Goal: Task Accomplishment & Management: Complete application form

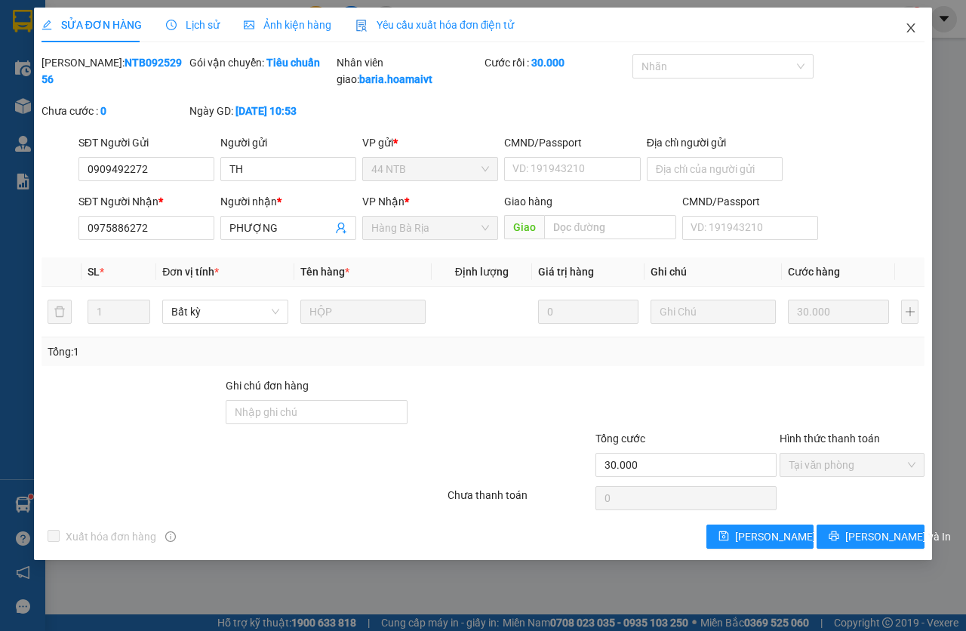
click at [901, 35] on span "Close" at bounding box center [911, 29] width 42 height 42
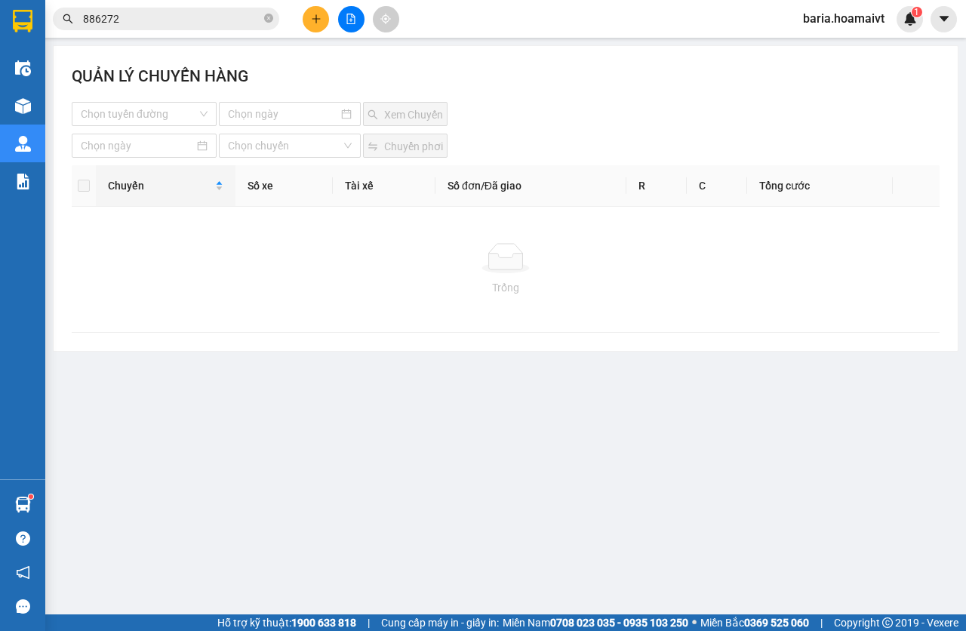
click at [217, 16] on input "886272" at bounding box center [172, 19] width 178 height 17
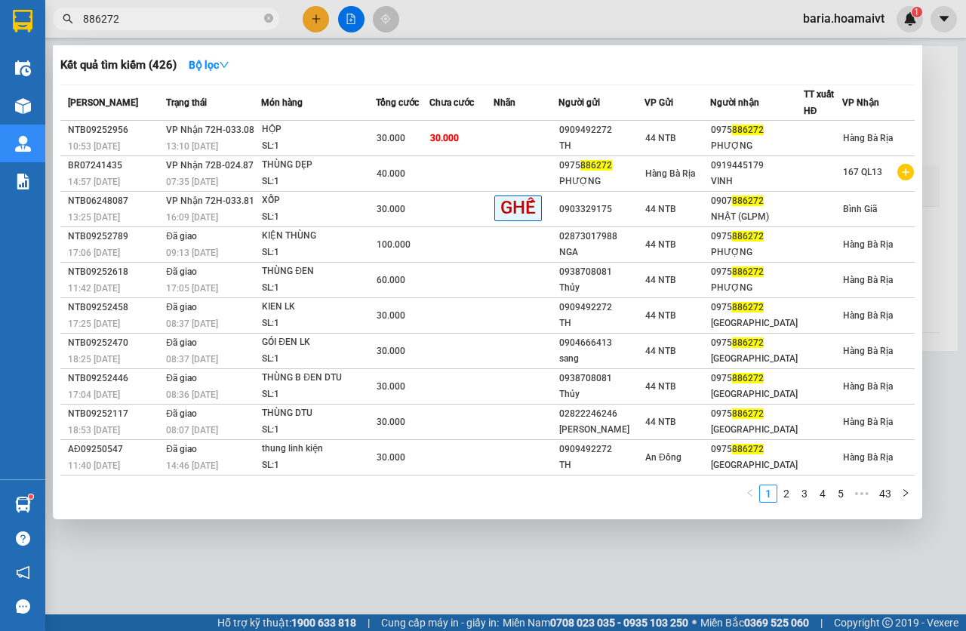
click at [217, 16] on input "886272" at bounding box center [172, 19] width 178 height 17
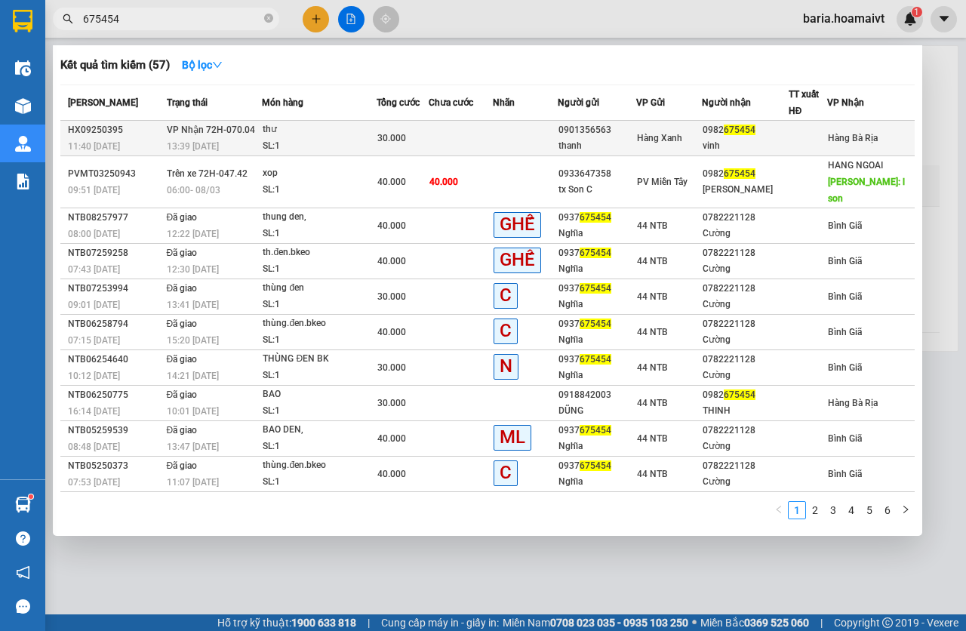
type input "675454"
click at [427, 140] on div "30.000" at bounding box center [402, 138] width 50 height 17
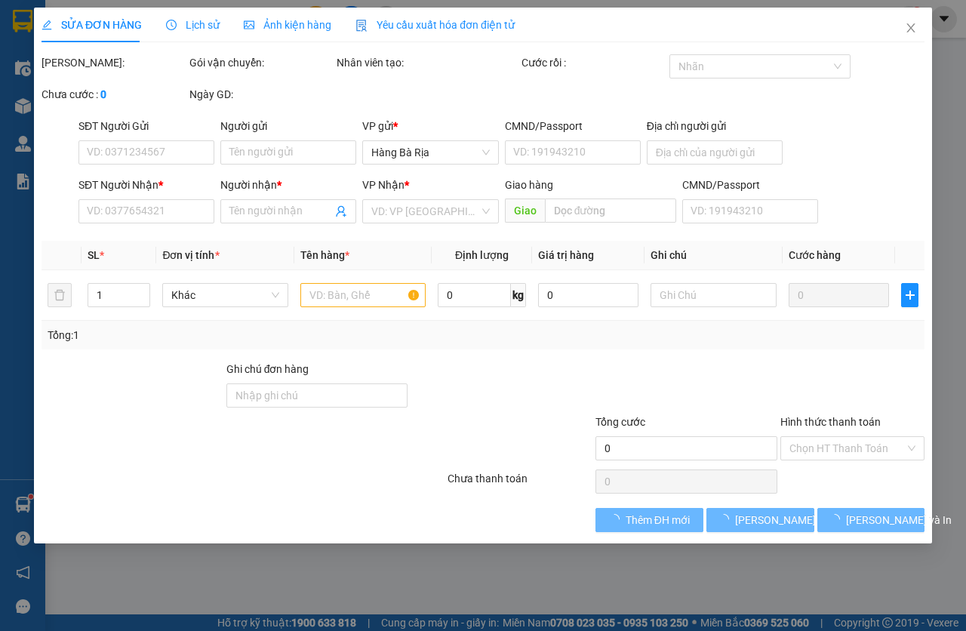
type input "0901356563"
type input "thanh"
type input "058089003536"
type input "0982675454"
type input "vinh"
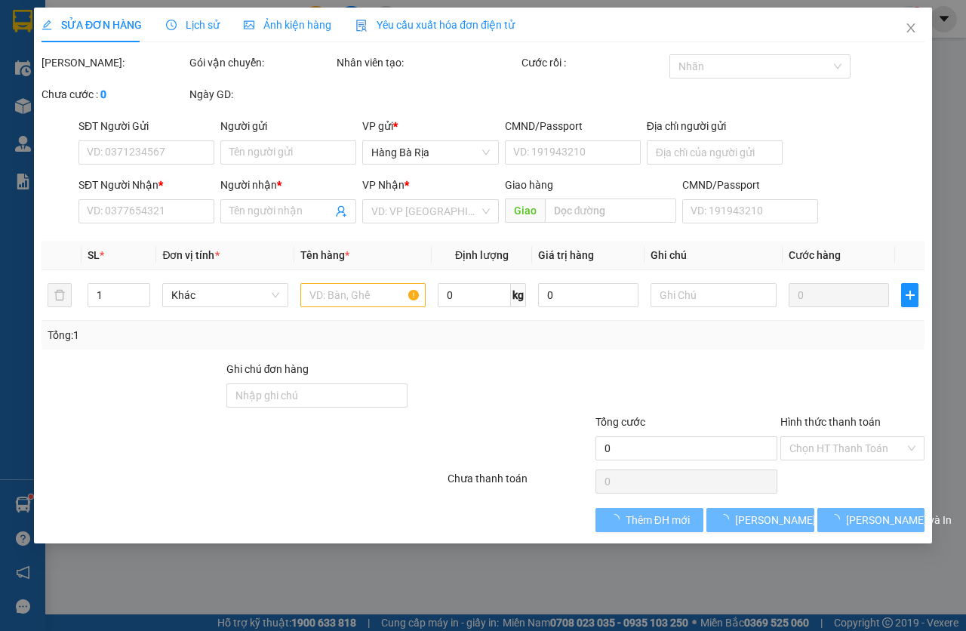
type input "30.000"
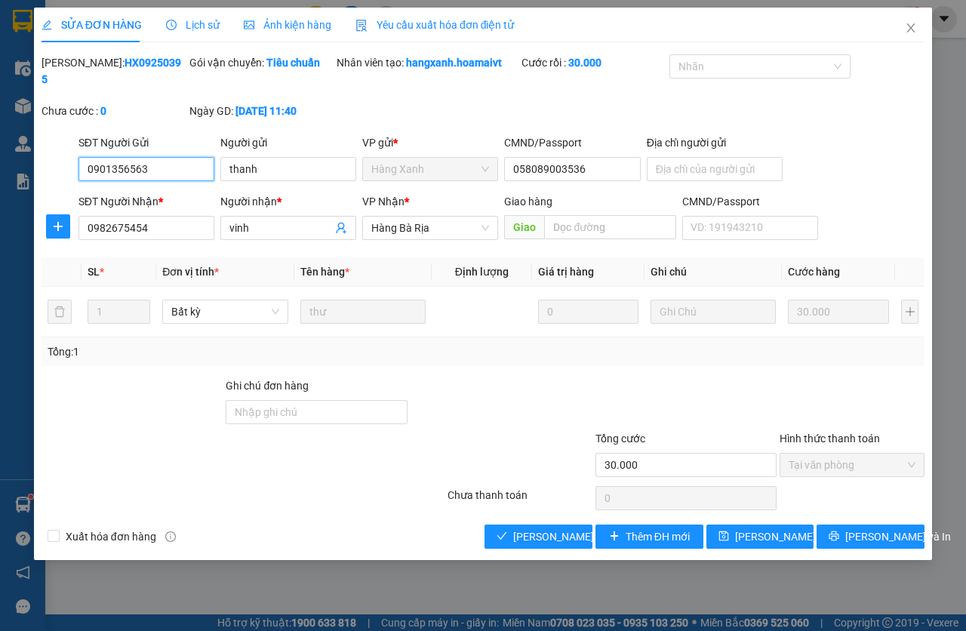
click at [834, 459] on span "Tại văn phòng" at bounding box center [852, 465] width 127 height 23
drag, startPoint x: 524, startPoint y: 531, endPoint x: 559, endPoint y: 435, distance: 102.2
click at [525, 530] on span "[PERSON_NAME] và Giao hàng" at bounding box center [585, 536] width 145 height 17
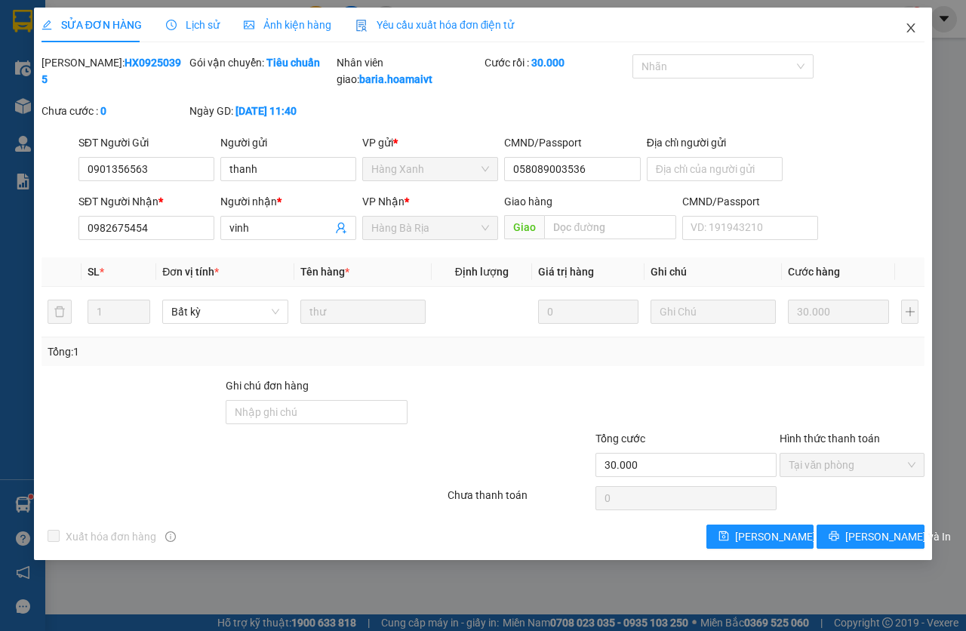
click at [904, 26] on span "Close" at bounding box center [911, 29] width 42 height 42
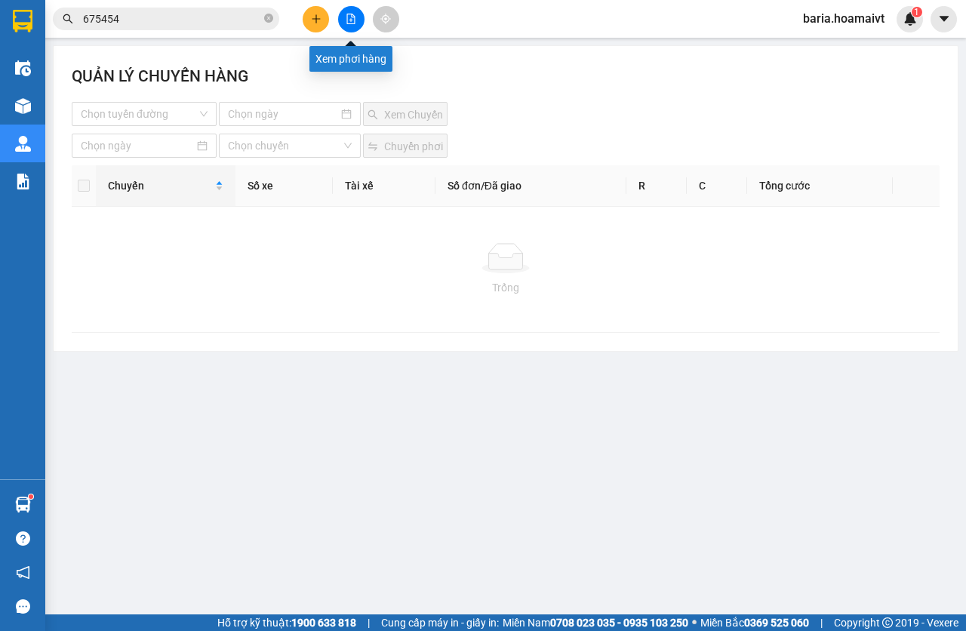
click at [316, 17] on icon "plus" at bounding box center [316, 18] width 1 height 8
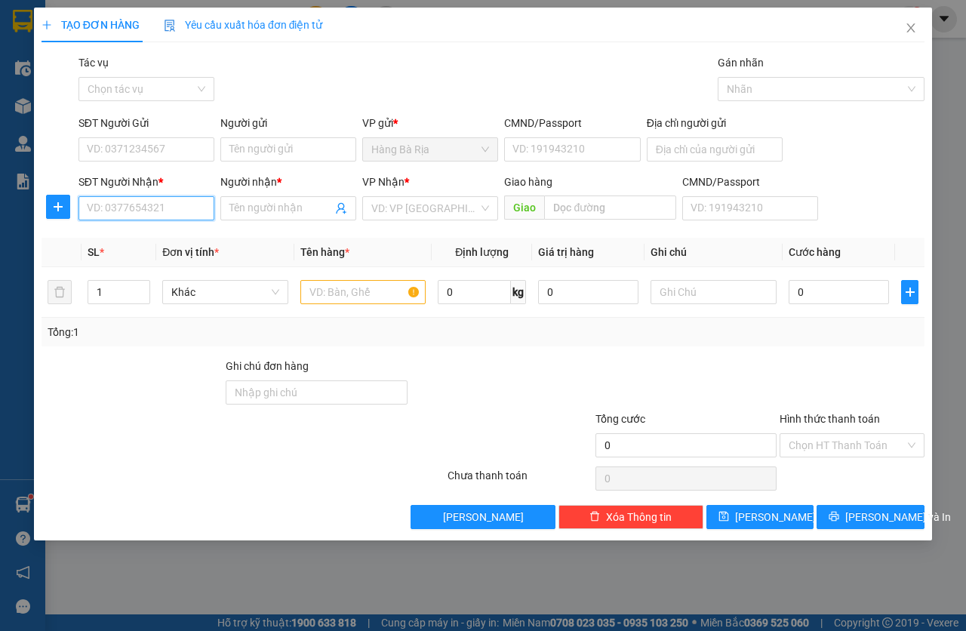
click at [164, 206] on input "SĐT Người Nhận *" at bounding box center [147, 208] width 136 height 24
type input "0903302629"
click at [255, 214] on input "Người nhận *" at bounding box center [281, 208] width 103 height 17
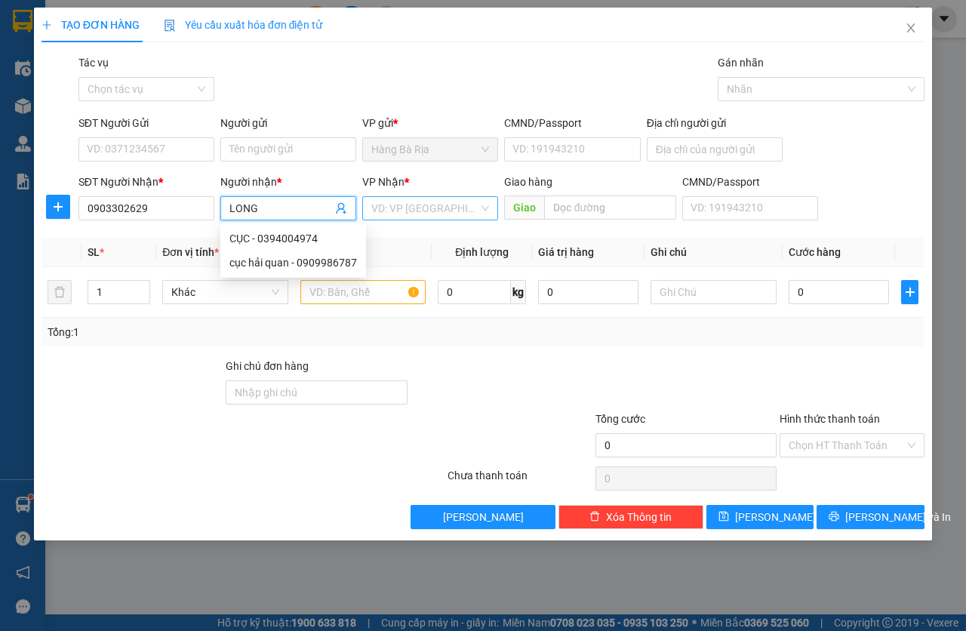
type input "LONG"
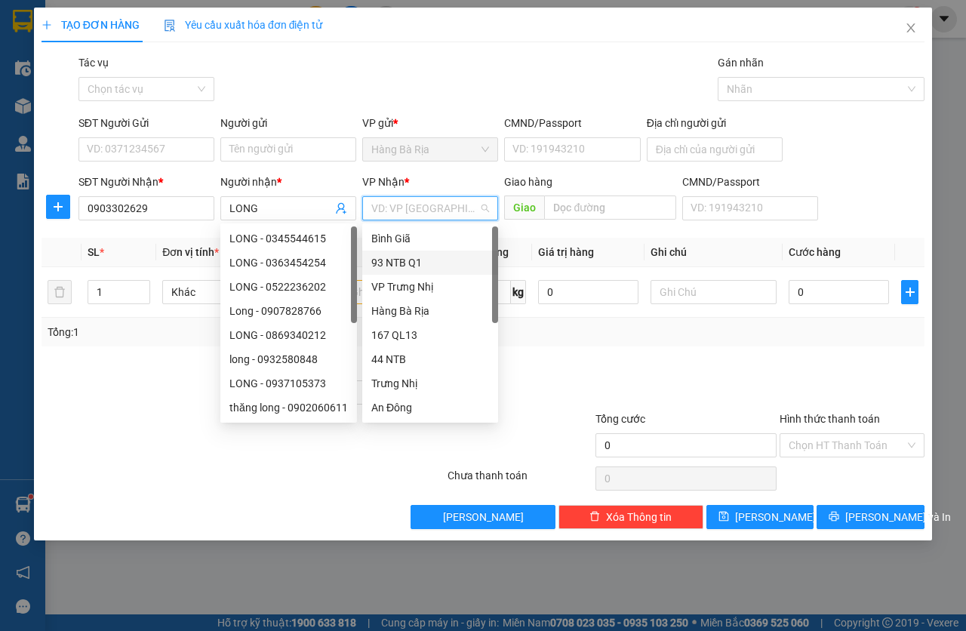
click at [409, 256] on div "93 NTB Q1" at bounding box center [430, 262] width 118 height 17
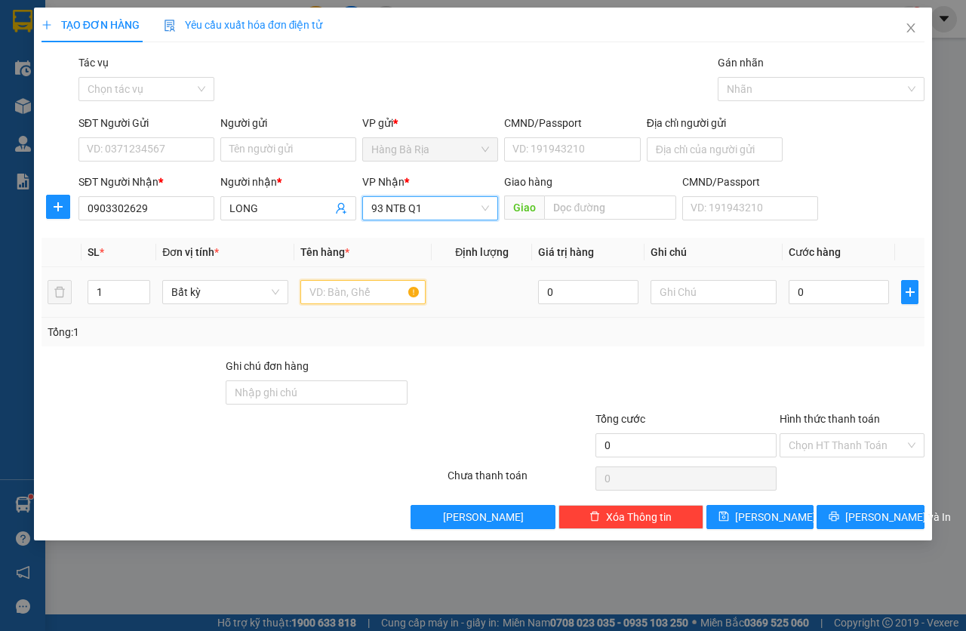
drag, startPoint x: 368, startPoint y: 290, endPoint x: 414, endPoint y: 276, distance: 49.0
click at [368, 289] on input "text" at bounding box center [363, 292] width 126 height 24
type input "Y"
type input "TÉP"
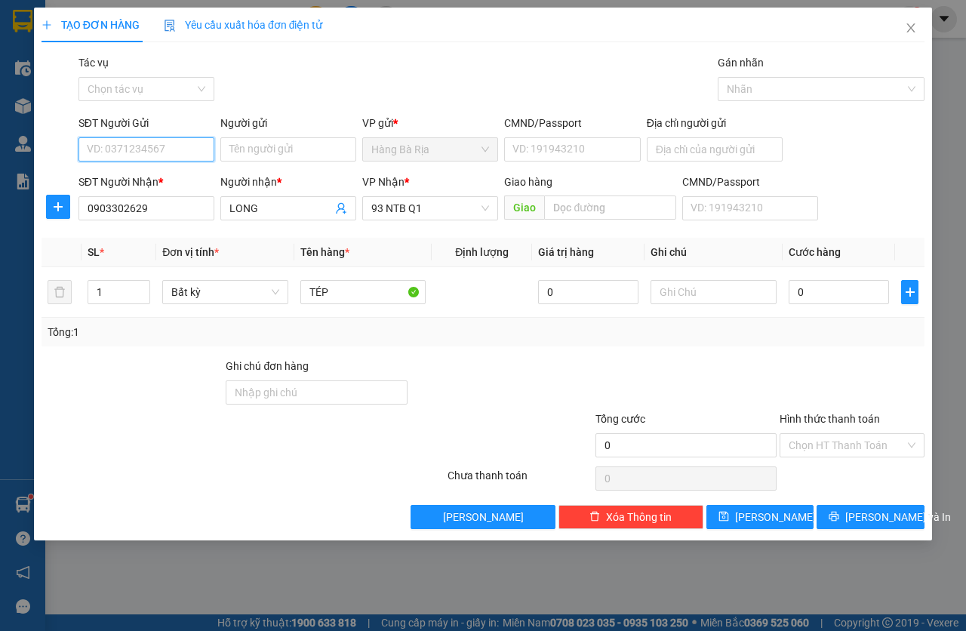
click at [130, 138] on input "SĐT Người Gửi" at bounding box center [147, 149] width 136 height 24
type input "0366797983"
click at [312, 149] on input "Người gửi" at bounding box center [288, 149] width 136 height 24
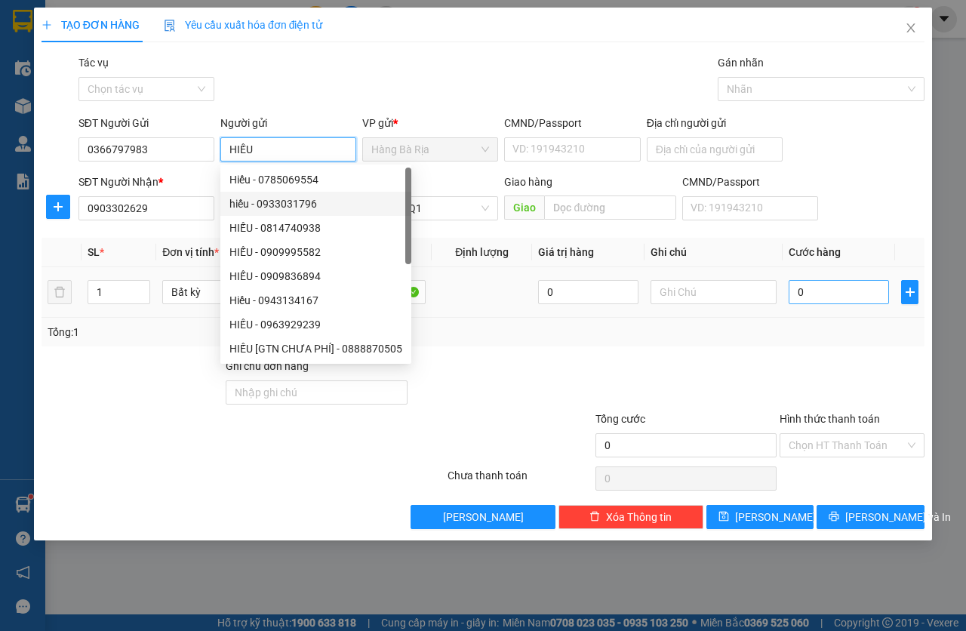
type input "HIẾU"
click at [874, 292] on input "0" at bounding box center [839, 292] width 100 height 24
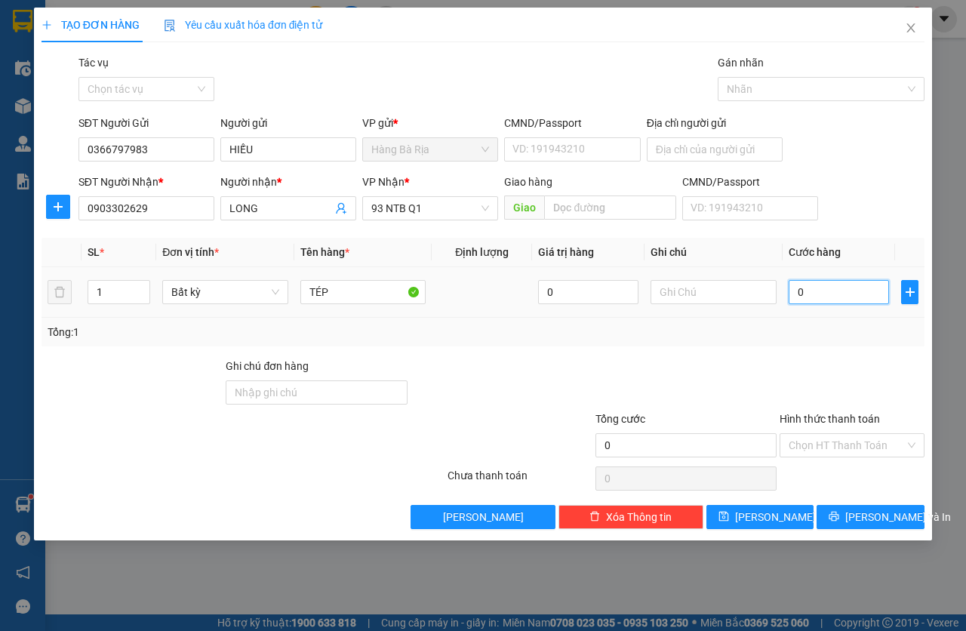
type input "3"
type input "30"
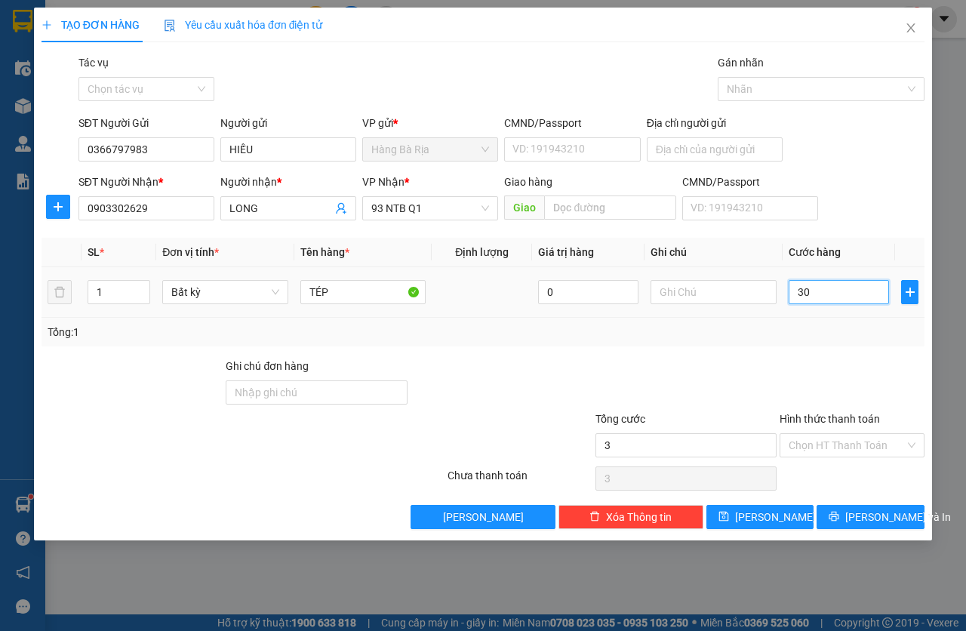
type input "30"
click at [833, 442] on input "Hình thức thanh toán" at bounding box center [847, 445] width 116 height 23
type input "30.000"
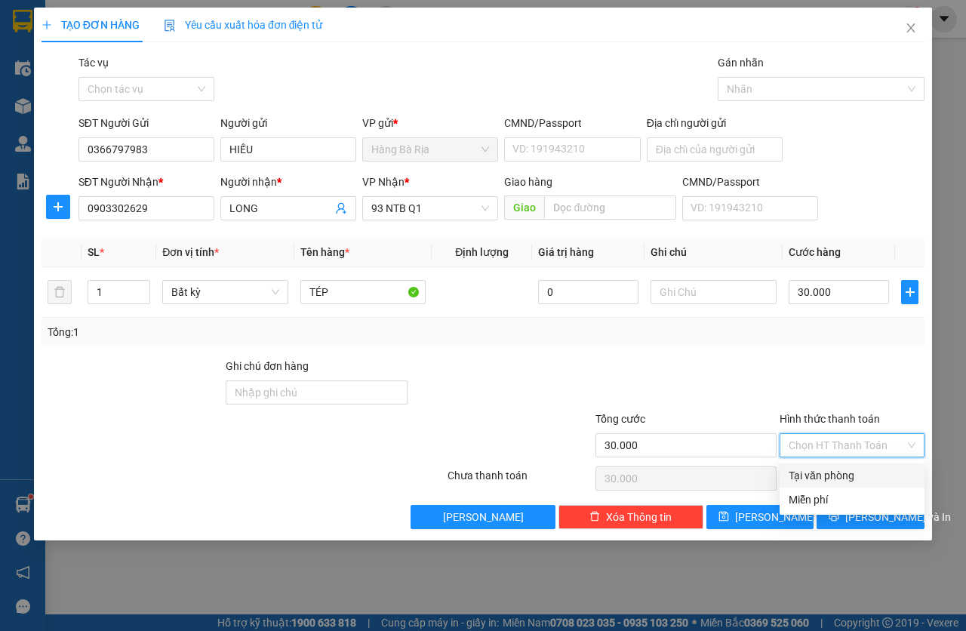
click at [848, 471] on div "Tại văn phòng" at bounding box center [852, 475] width 127 height 17
type input "0"
click at [868, 524] on span "[PERSON_NAME] và In" at bounding box center [899, 517] width 106 height 17
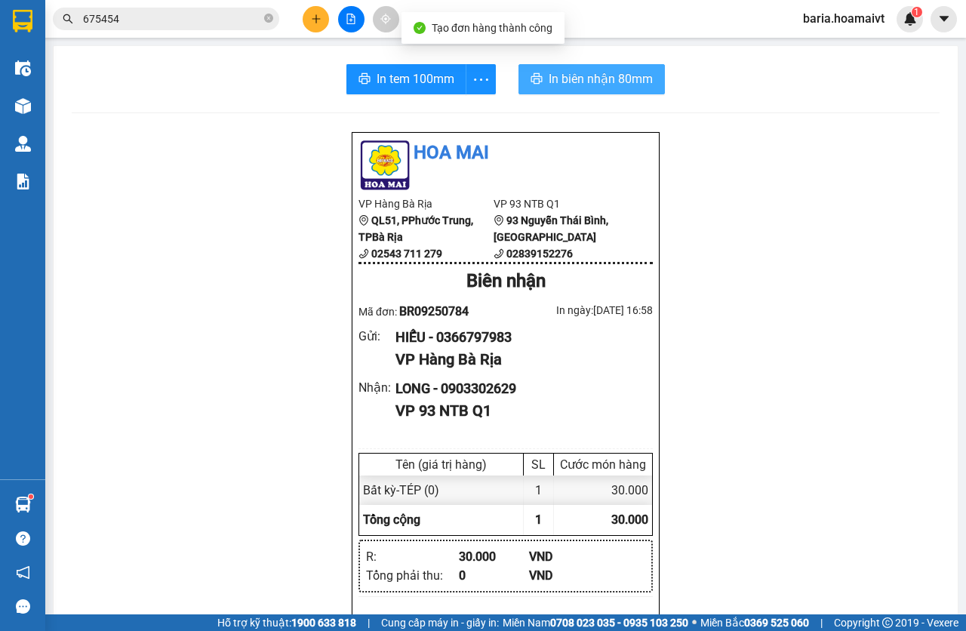
click at [623, 85] on span "In biên nhận 80mm" at bounding box center [601, 78] width 104 height 19
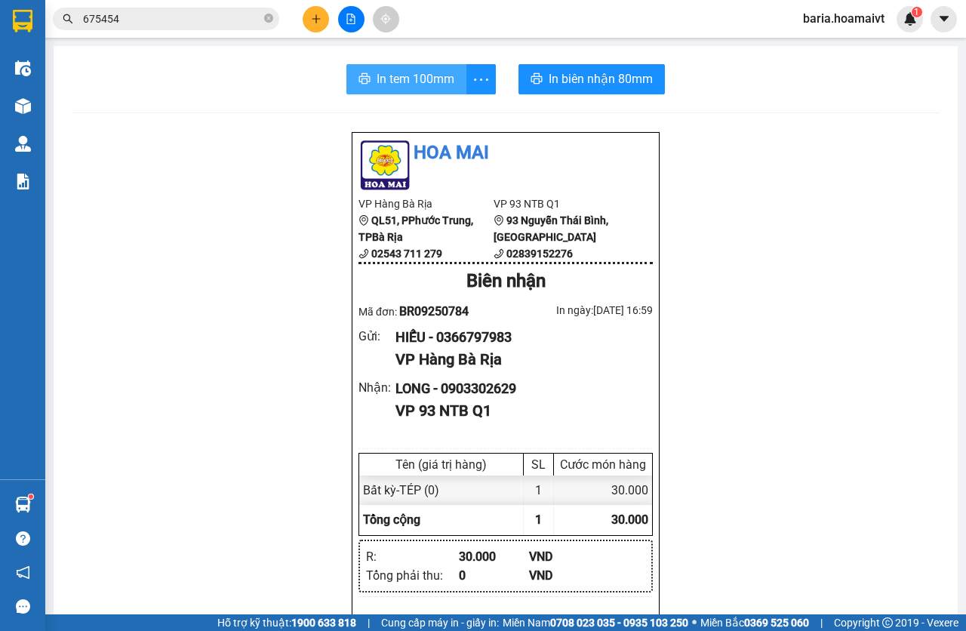
drag, startPoint x: 412, startPoint y: 80, endPoint x: 408, endPoint y: 58, distance: 22.4
click at [412, 80] on span "In tem 100mm" at bounding box center [416, 78] width 78 height 19
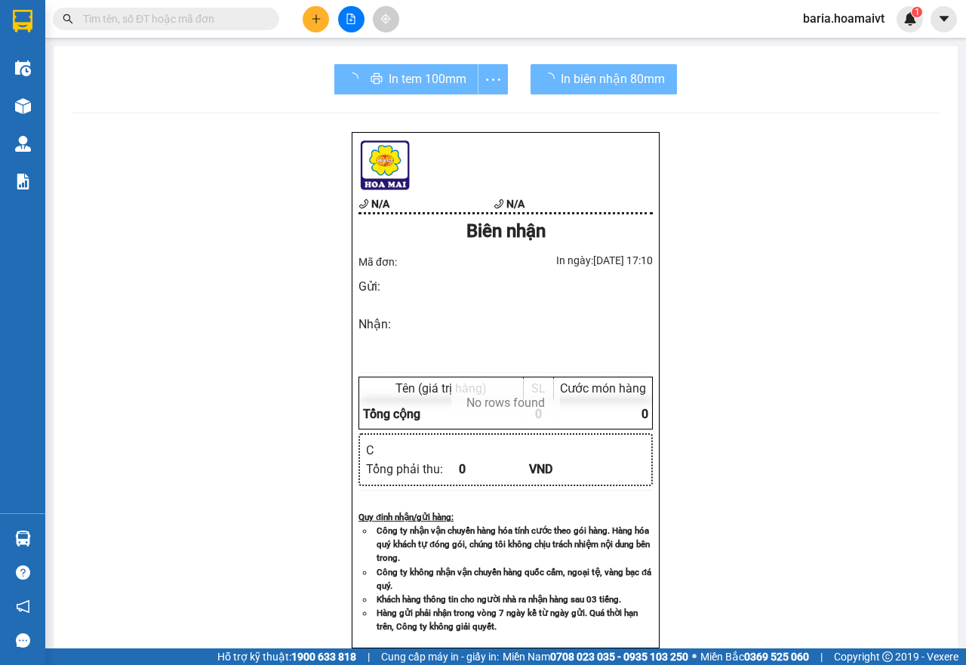
click at [414, 90] on div "In tem 100mm" at bounding box center [421, 79] width 174 height 30
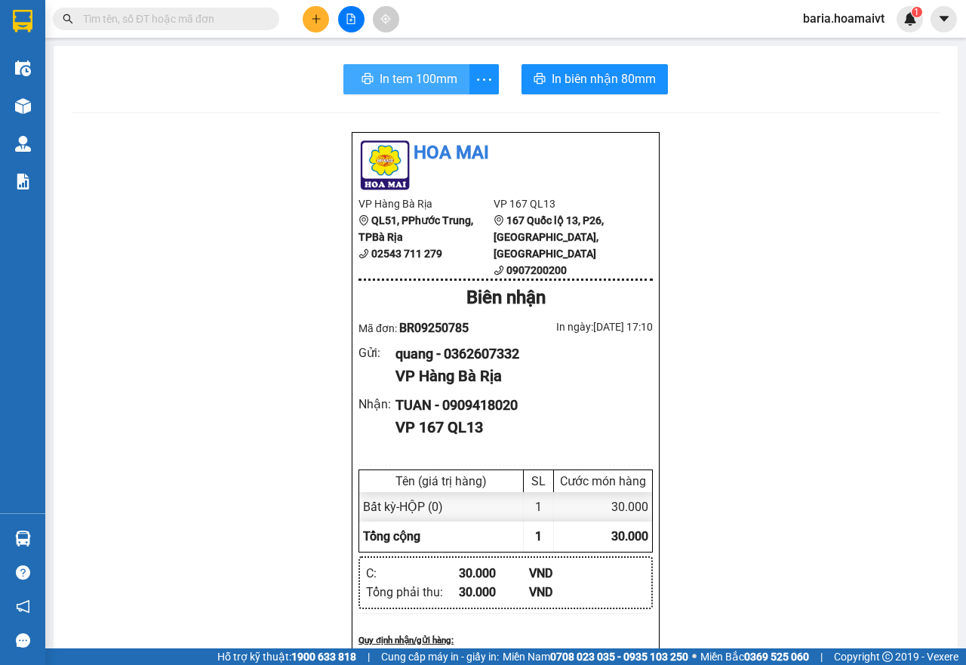
click at [414, 90] on button "In tem 100mm" at bounding box center [406, 79] width 126 height 30
click at [246, 23] on input "text" at bounding box center [172, 19] width 178 height 17
click at [245, 23] on input "text" at bounding box center [172, 19] width 178 height 17
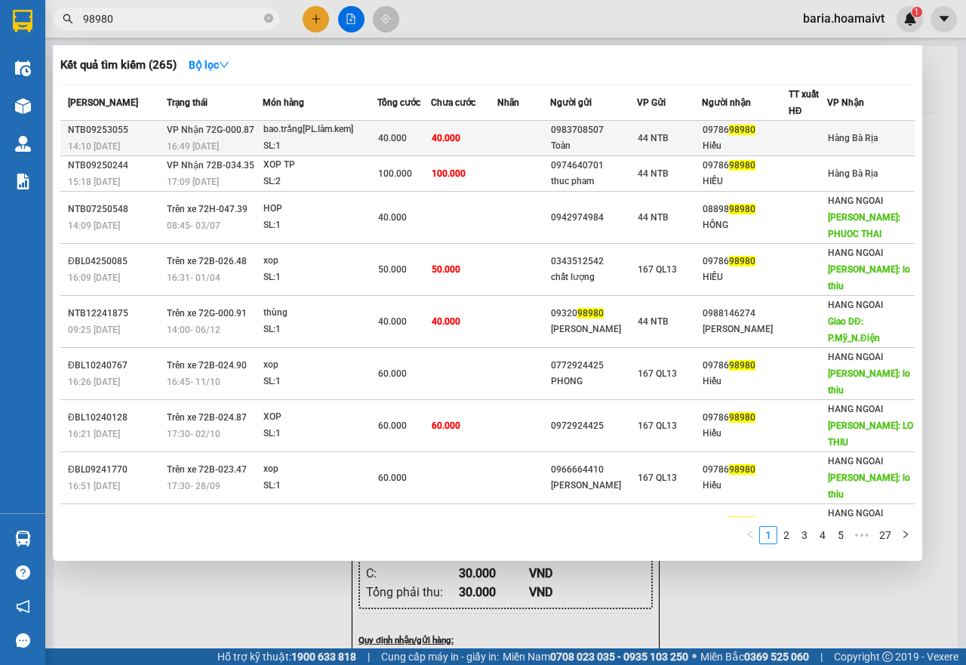
type input "98980"
click at [352, 138] on div "SL: 1" at bounding box center [319, 146] width 113 height 17
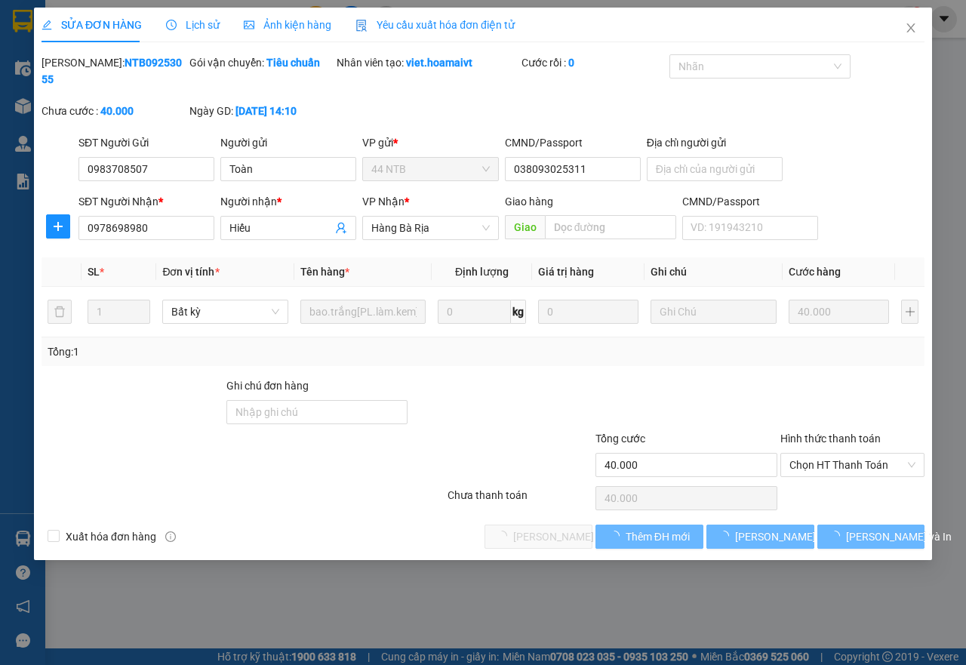
type input "0983708507"
type input "Toàn"
type input "038093025311"
type input "0978698980"
type input "Hiếu"
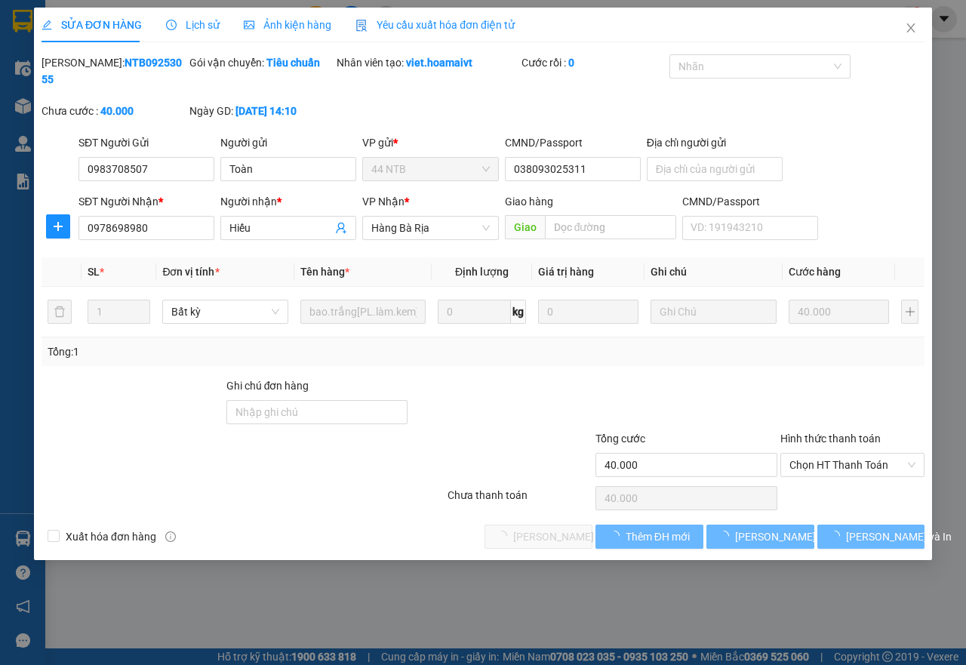
type input "40.000"
click at [835, 462] on span "Chọn HT Thanh Toán" at bounding box center [852, 465] width 127 height 23
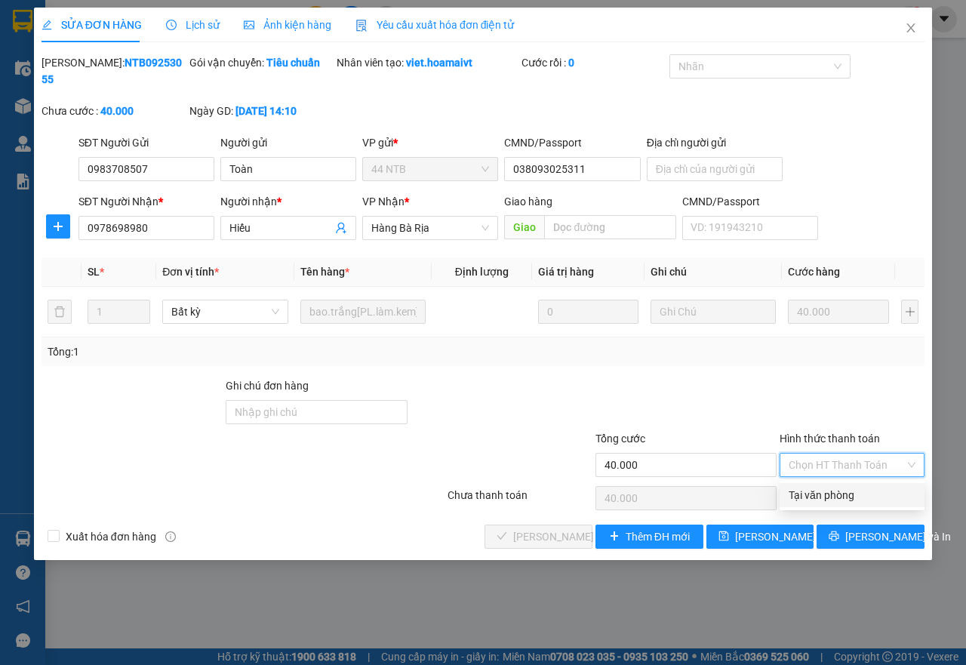
click at [841, 494] on div "Tại văn phòng" at bounding box center [852, 495] width 127 height 17
type input "0"
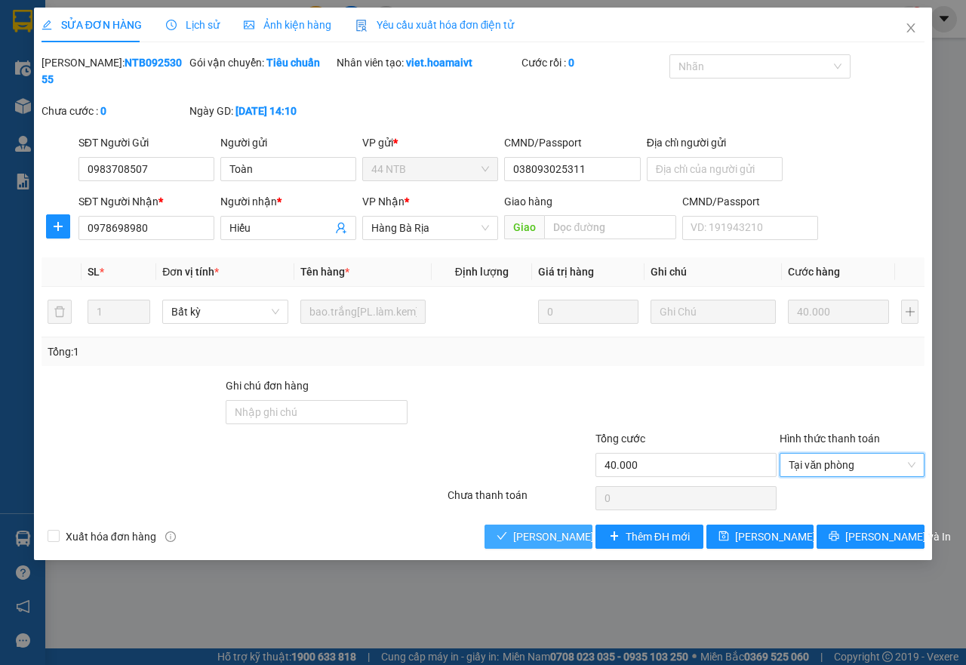
click at [581, 534] on span "[PERSON_NAME] và Giao hàng" at bounding box center [585, 536] width 145 height 17
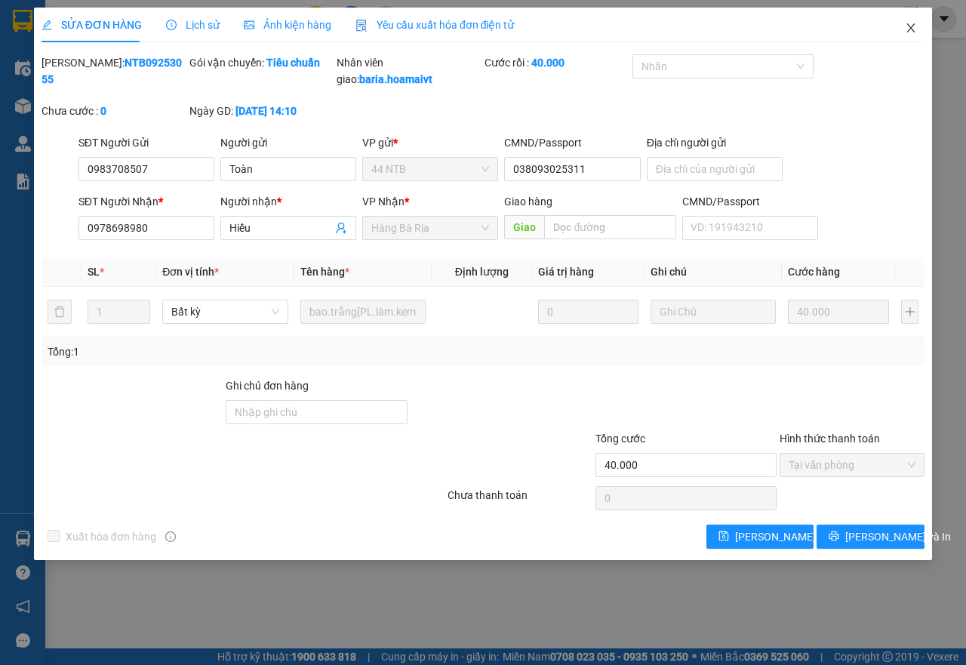
click at [916, 30] on icon "close" at bounding box center [911, 28] width 12 height 12
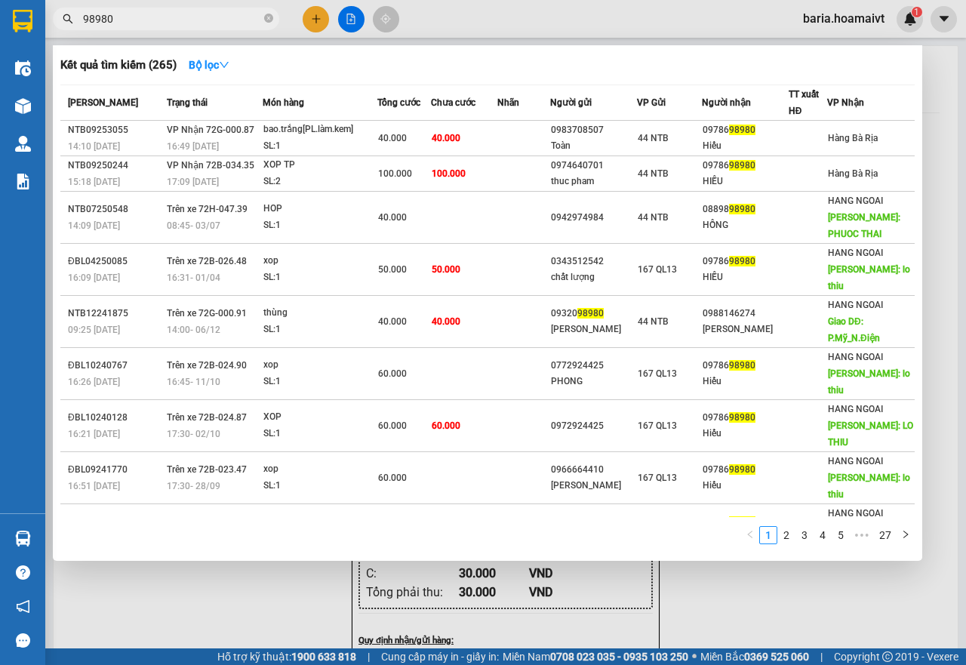
click at [135, 23] on input "98980" at bounding box center [172, 19] width 178 height 17
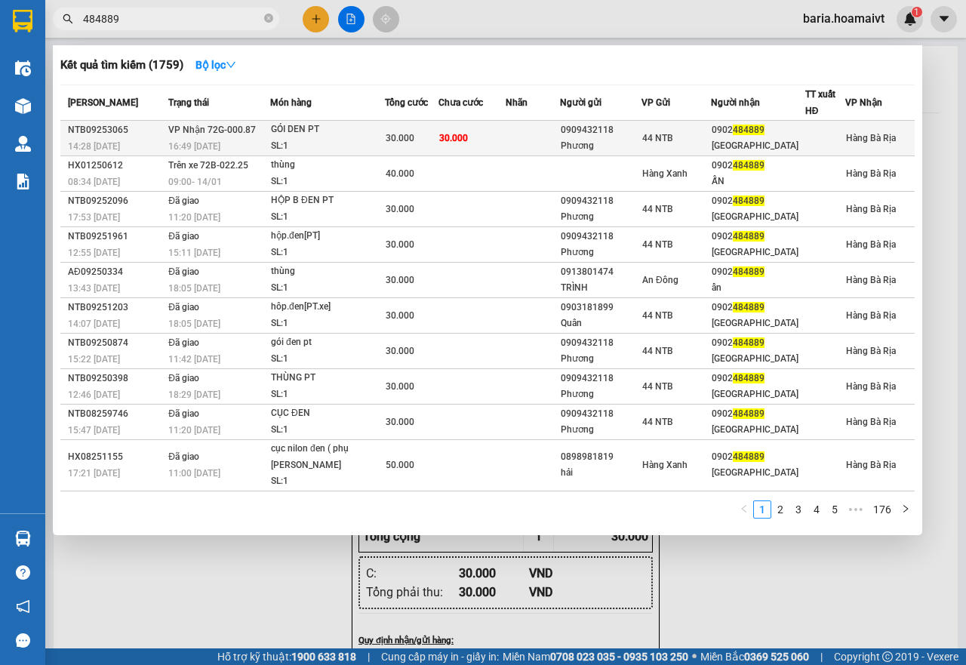
type input "484889"
click at [513, 140] on td at bounding box center [533, 138] width 55 height 35
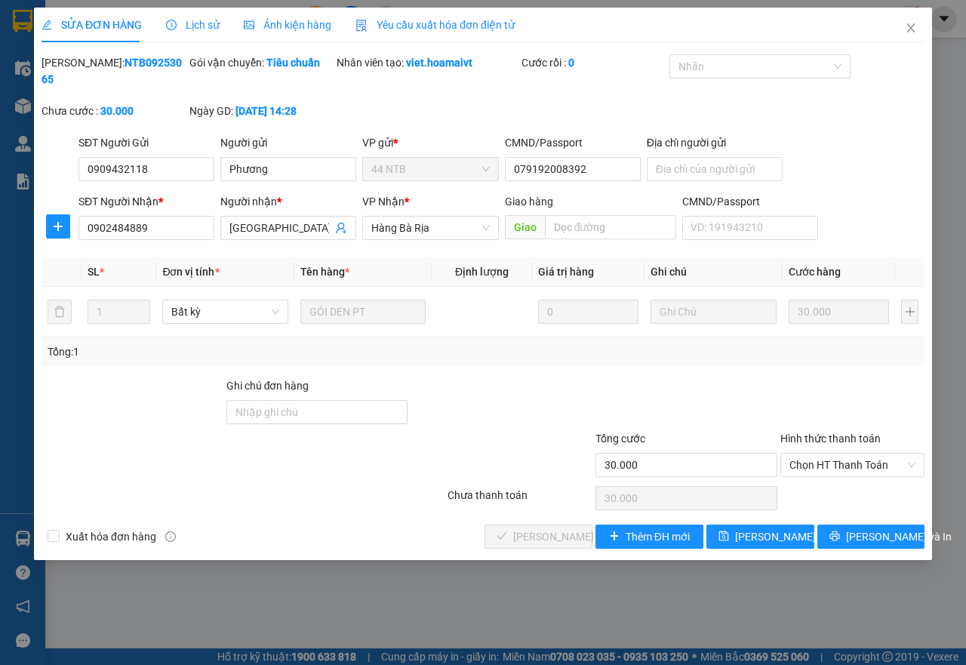
type input "0909432118"
type input "Phương"
type input "079192008392"
type input "0902484889"
type input "Ấn"
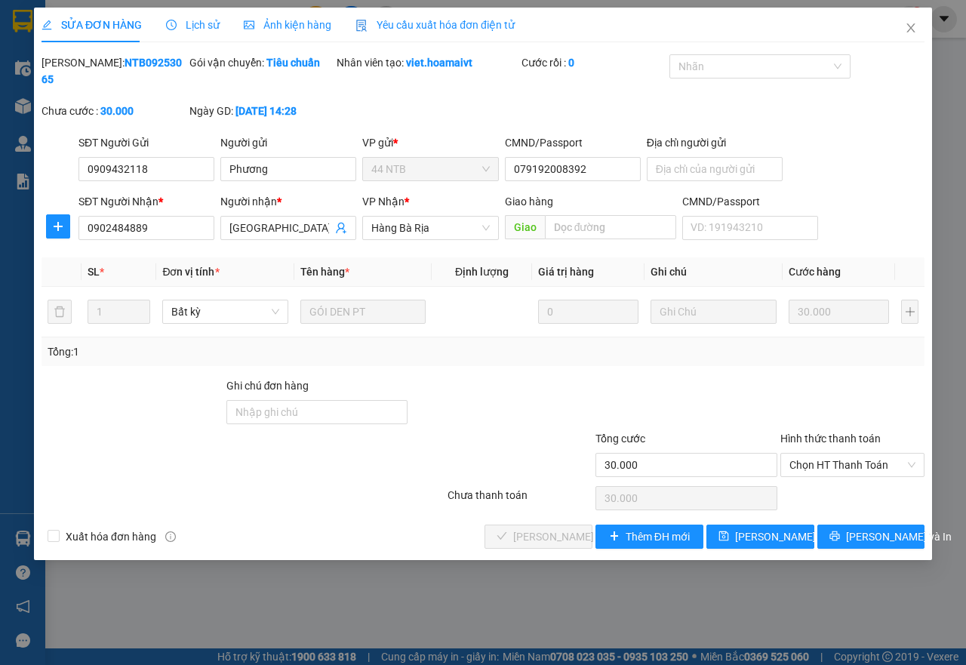
type input "30.000"
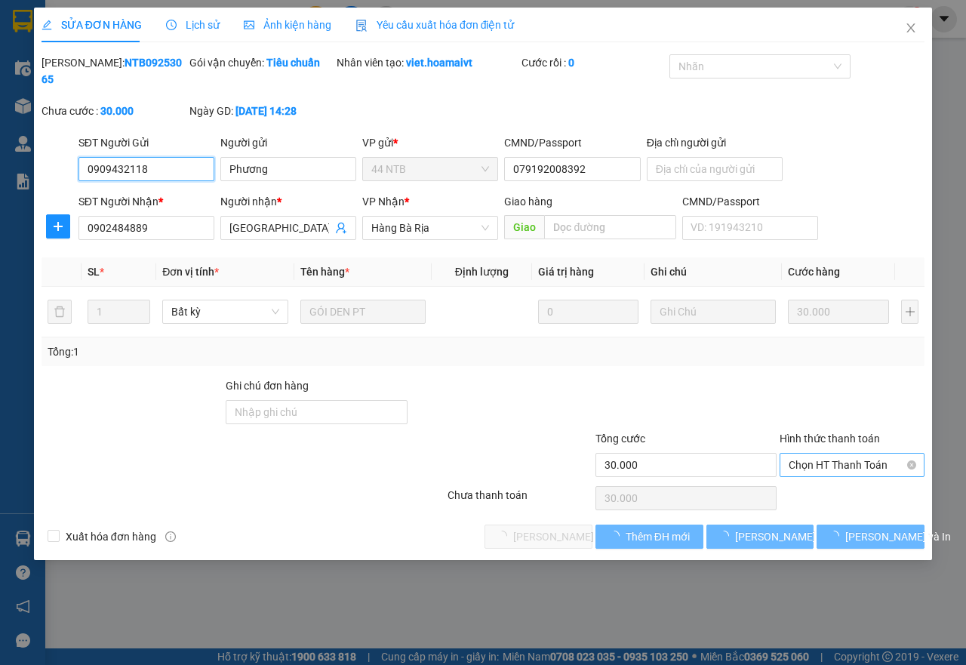
click at [837, 466] on span "Chọn HT Thanh Toán" at bounding box center [852, 465] width 127 height 23
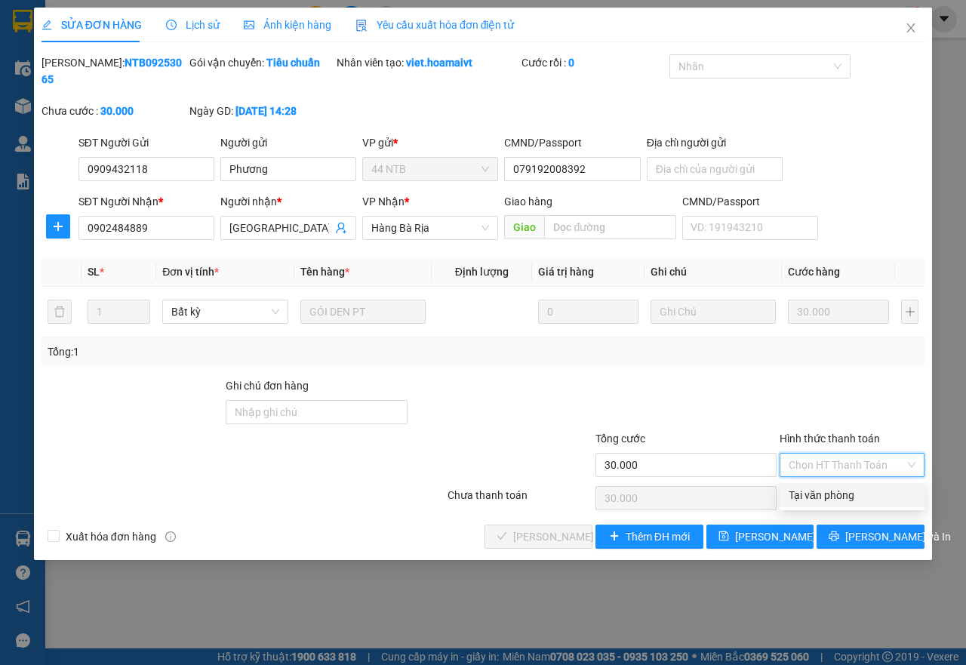
click at [827, 494] on div "Tại văn phòng" at bounding box center [852, 495] width 127 height 17
type input "0"
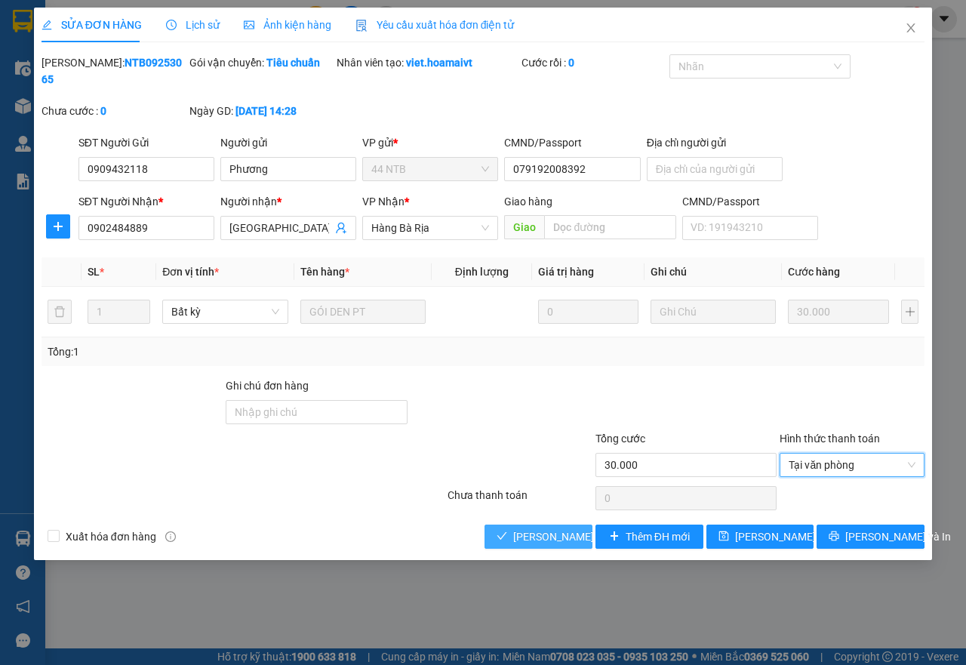
click at [546, 536] on span "[PERSON_NAME] và Giao hàng" at bounding box center [585, 536] width 145 height 17
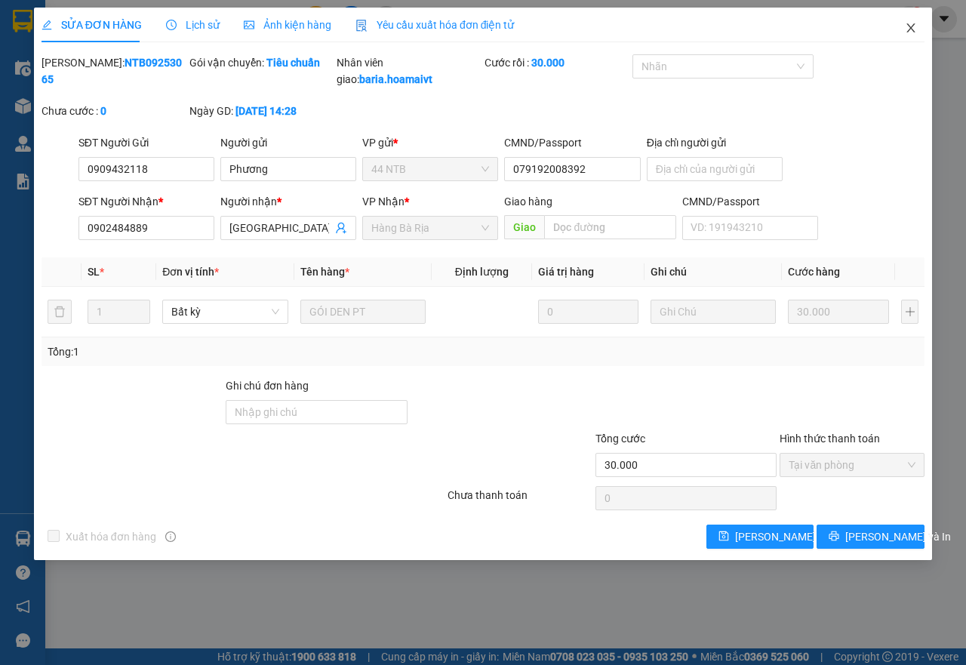
drag, startPoint x: 915, startPoint y: 19, endPoint x: 621, endPoint y: 41, distance: 295.2
click at [915, 20] on span "Close" at bounding box center [911, 29] width 42 height 42
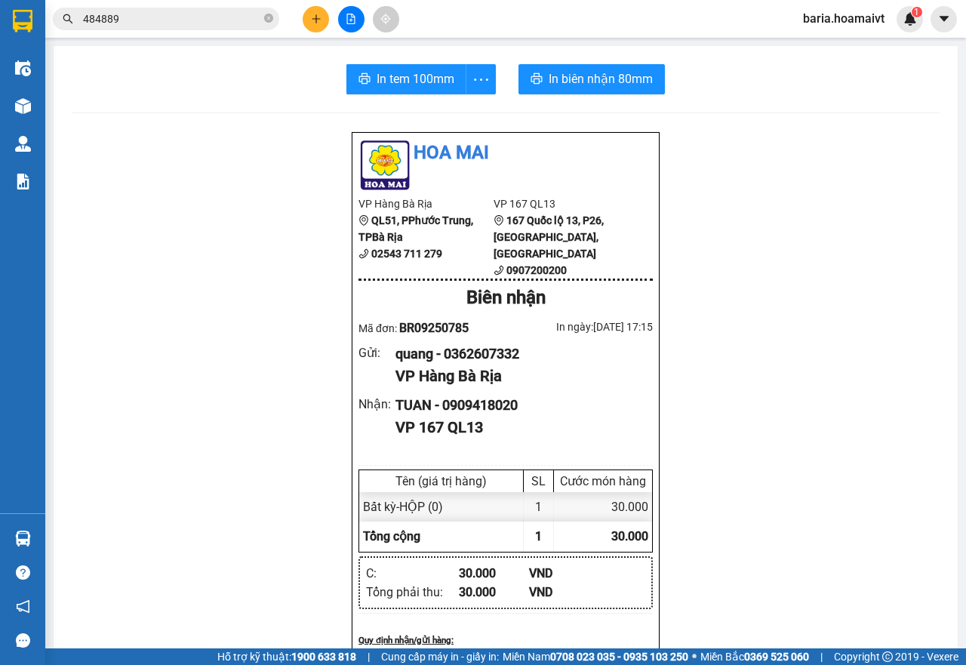
click at [320, 20] on icon "plus" at bounding box center [316, 19] width 11 height 11
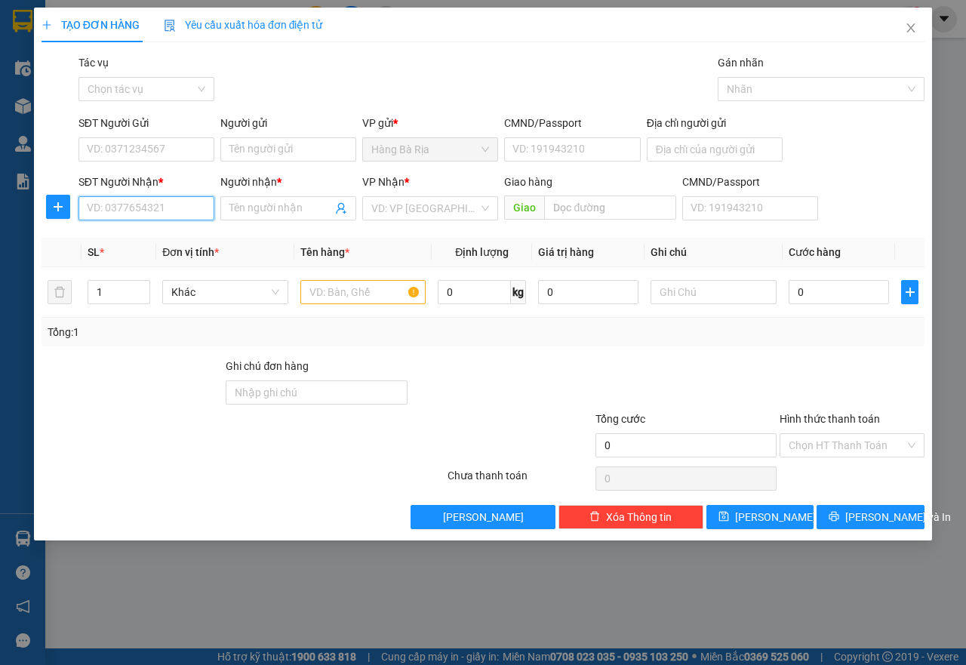
click at [143, 211] on input "SĐT Người Nhận *" at bounding box center [147, 208] width 136 height 24
type input "0908232567"
click at [190, 233] on div "0908232567 - C MAI" at bounding box center [147, 238] width 118 height 17
type input "C MAI"
type input "0908232567"
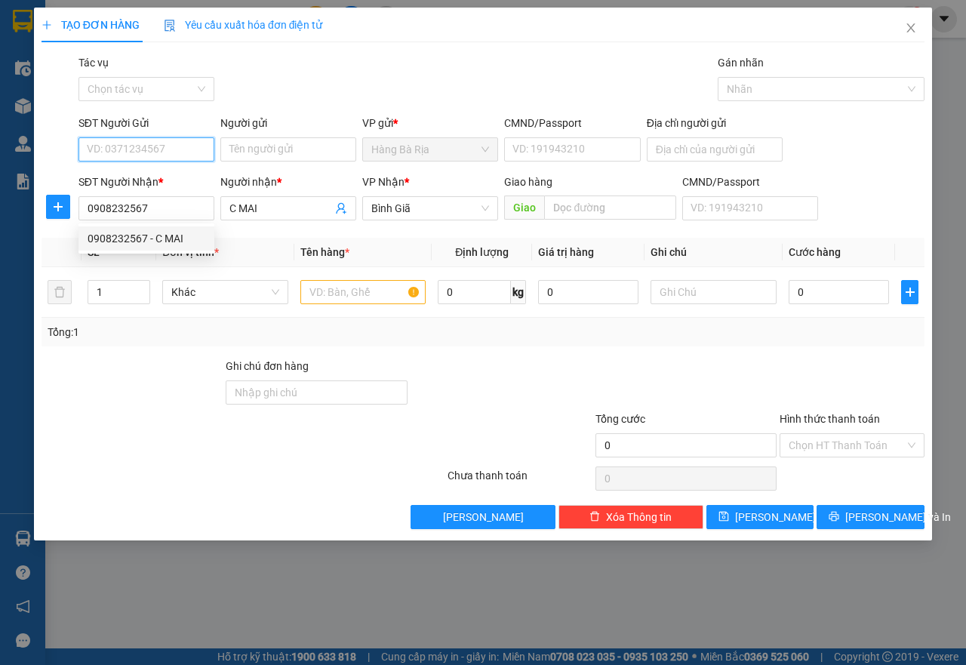
click at [188, 141] on input "SĐT Người Gửi" at bounding box center [147, 149] width 136 height 24
click at [164, 180] on div "0933999573 - thuan" at bounding box center [147, 179] width 118 height 17
type input "0933999573"
type input "thuan"
type input "077096001988"
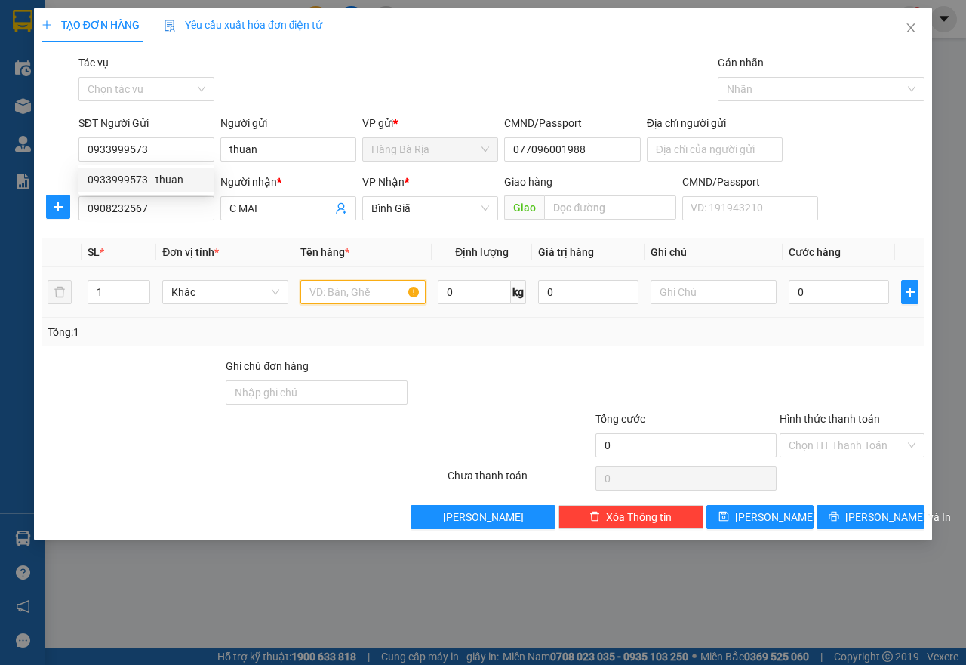
click at [405, 299] on input "text" at bounding box center [363, 292] width 126 height 24
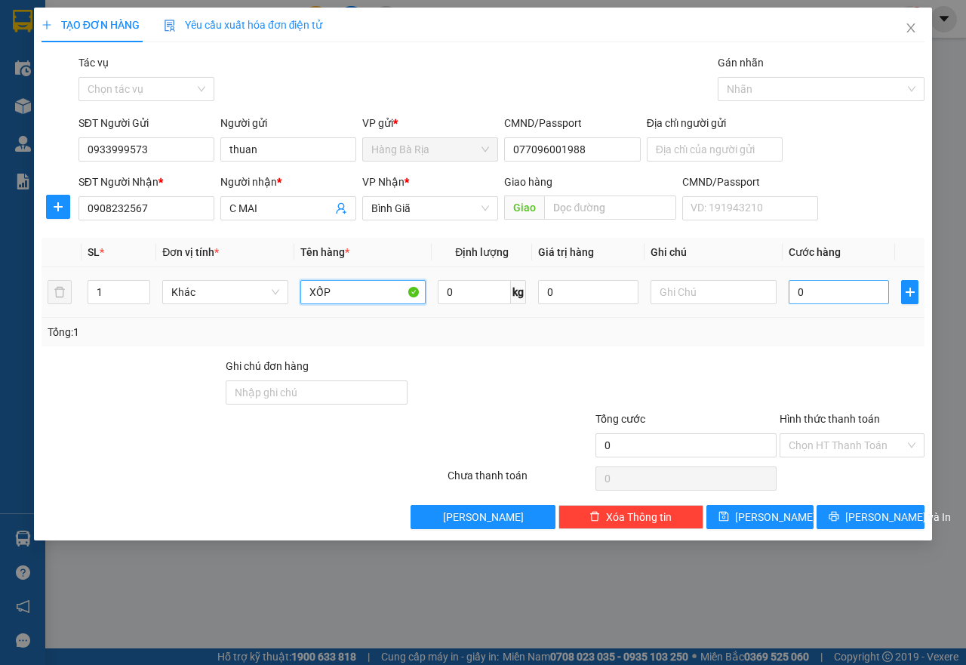
type input "XỐP"
click at [846, 296] on input "0" at bounding box center [839, 292] width 100 height 24
type input "3"
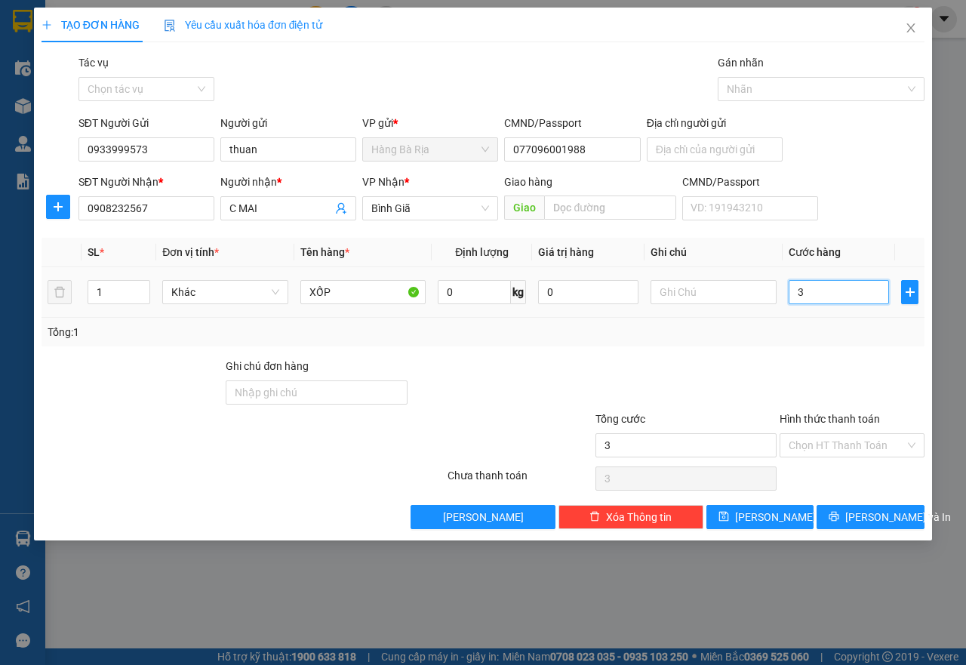
type input "30"
type input "30.000"
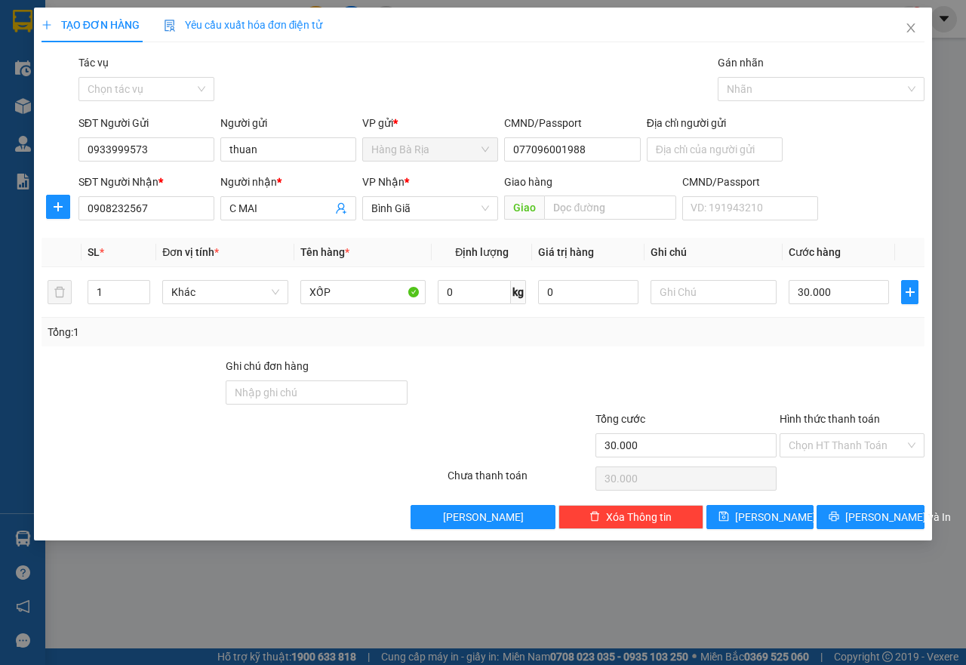
drag, startPoint x: 808, startPoint y: 432, endPoint x: 831, endPoint y: 467, distance: 41.9
click at [809, 433] on div "Hình thức thanh toán Chọn HT Thanh Toán" at bounding box center [852, 437] width 145 height 53
click at [828, 451] on input "Hình thức thanh toán" at bounding box center [847, 445] width 116 height 23
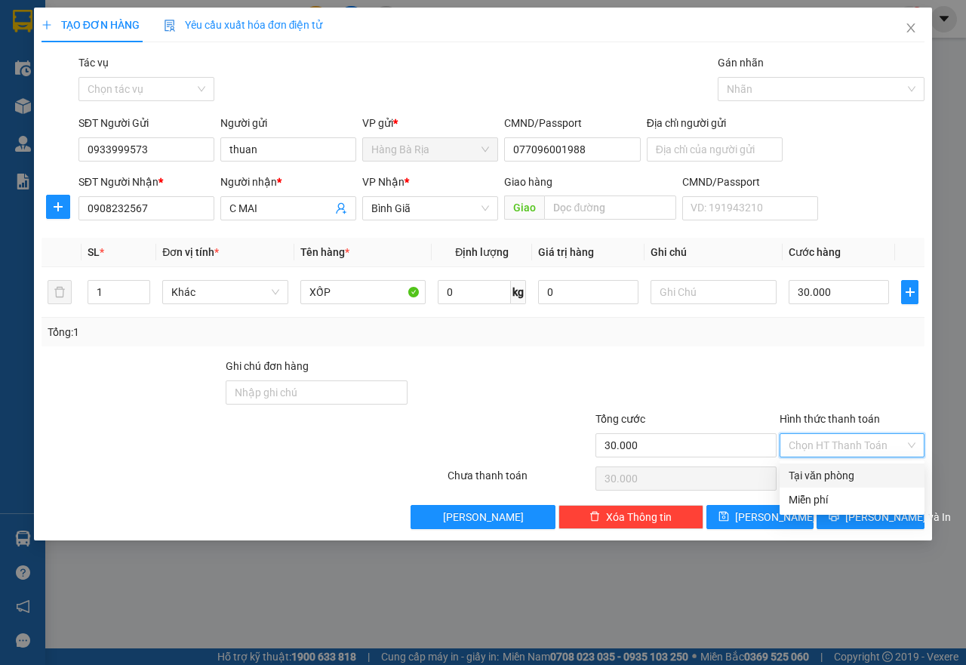
click at [830, 470] on div "Tại văn phòng" at bounding box center [852, 475] width 127 height 17
type input "0"
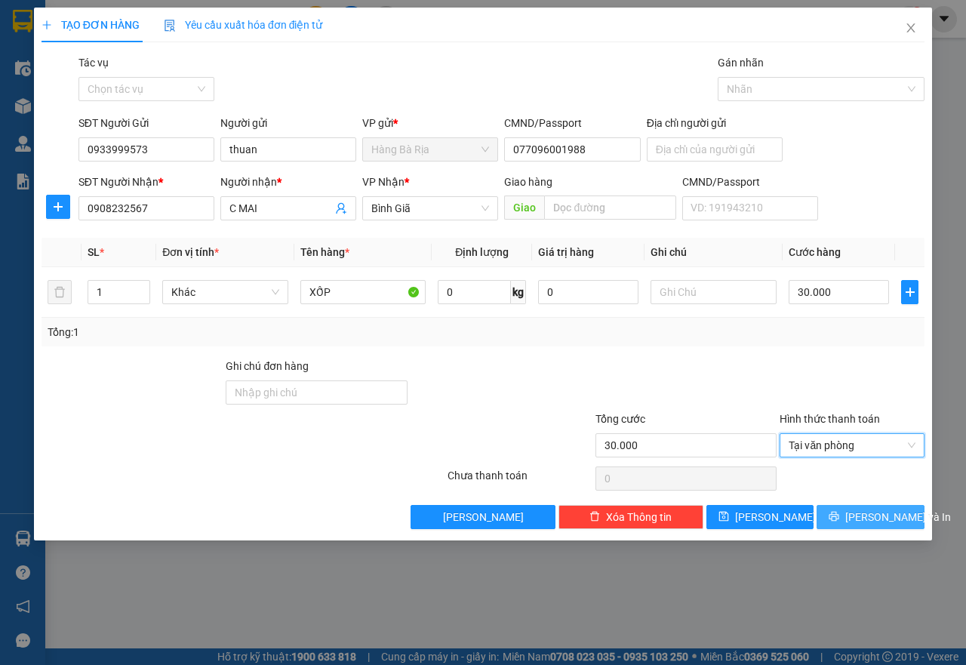
click at [864, 528] on div "TẠO ĐƠN HÀNG Yêu cầu xuất hóa đơn điện tử Transit Pickup Surcharge Ids Transit …" at bounding box center [483, 274] width 898 height 533
click at [864, 519] on span "[PERSON_NAME] và In" at bounding box center [899, 517] width 106 height 17
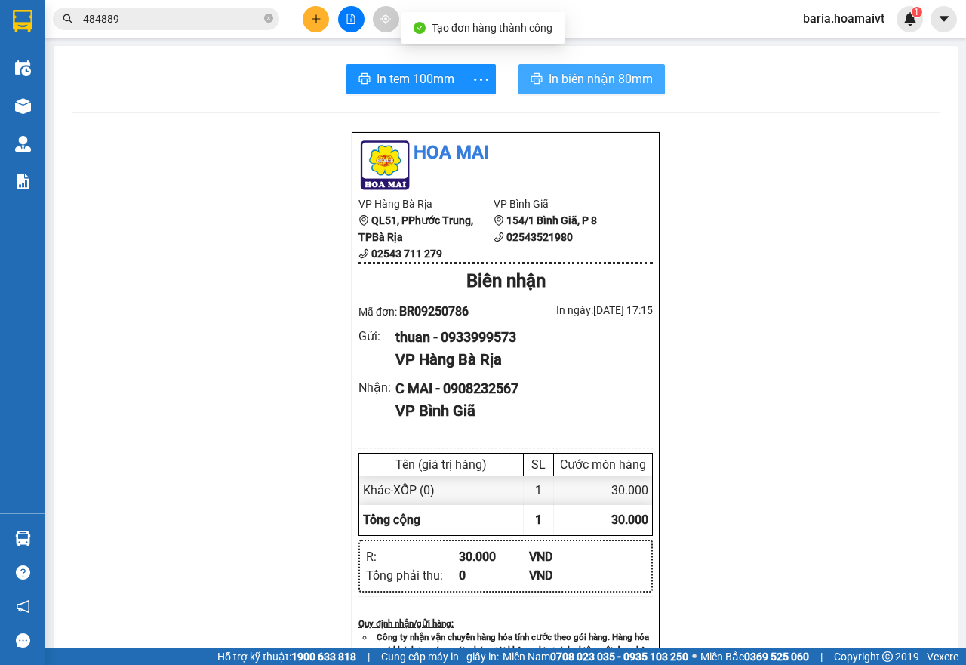
click at [526, 72] on button "In biên nhận 80mm" at bounding box center [592, 79] width 146 height 30
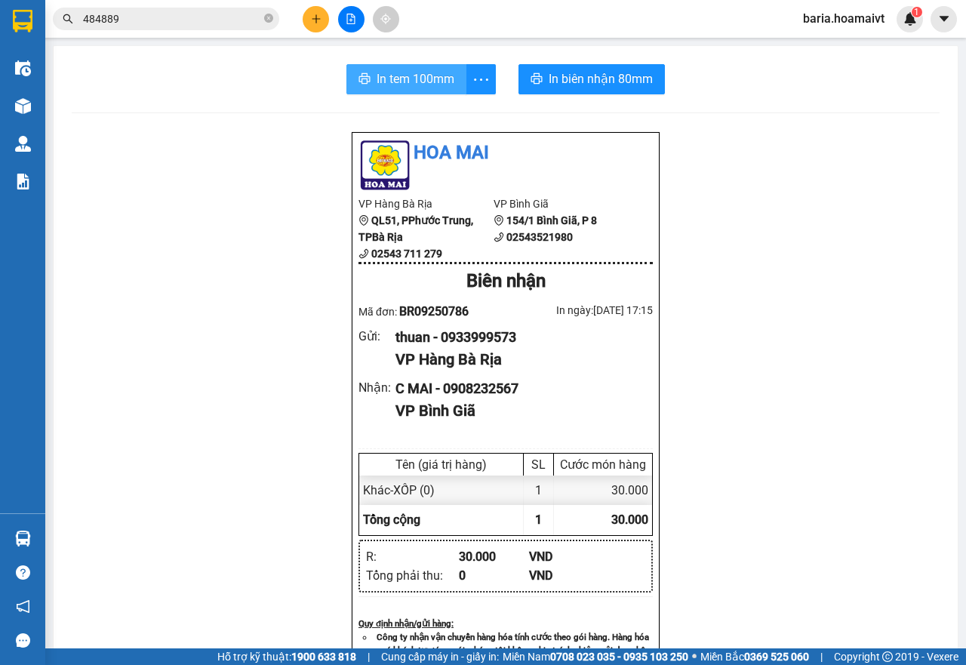
click at [433, 93] on button "In tem 100mm" at bounding box center [407, 79] width 120 height 30
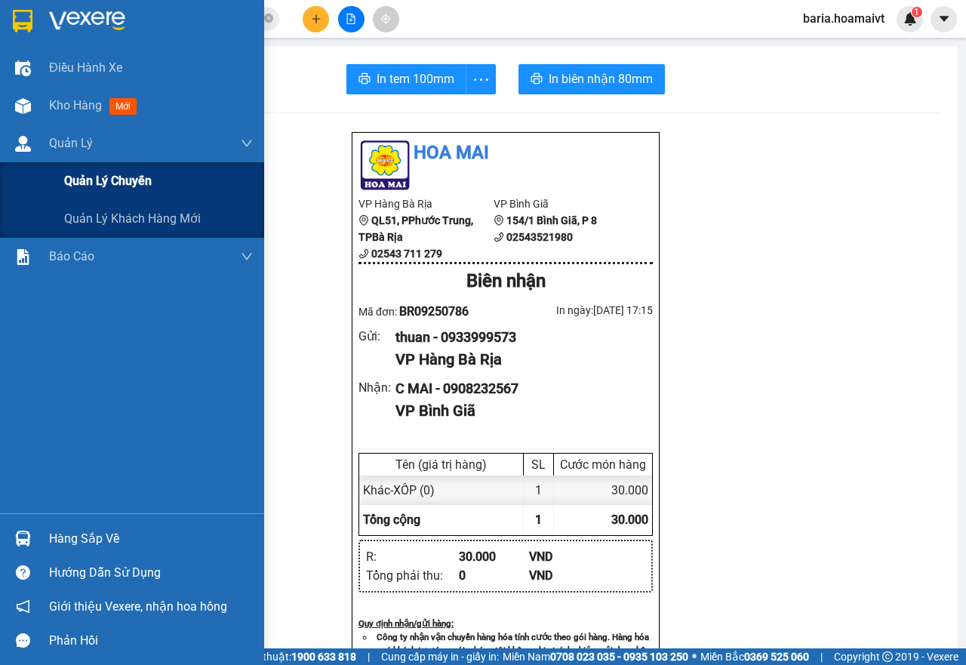
drag, startPoint x: 110, startPoint y: 177, endPoint x: 361, endPoint y: 171, distance: 250.7
click at [113, 177] on span "Quản lý chuyến" at bounding box center [107, 180] width 87 height 19
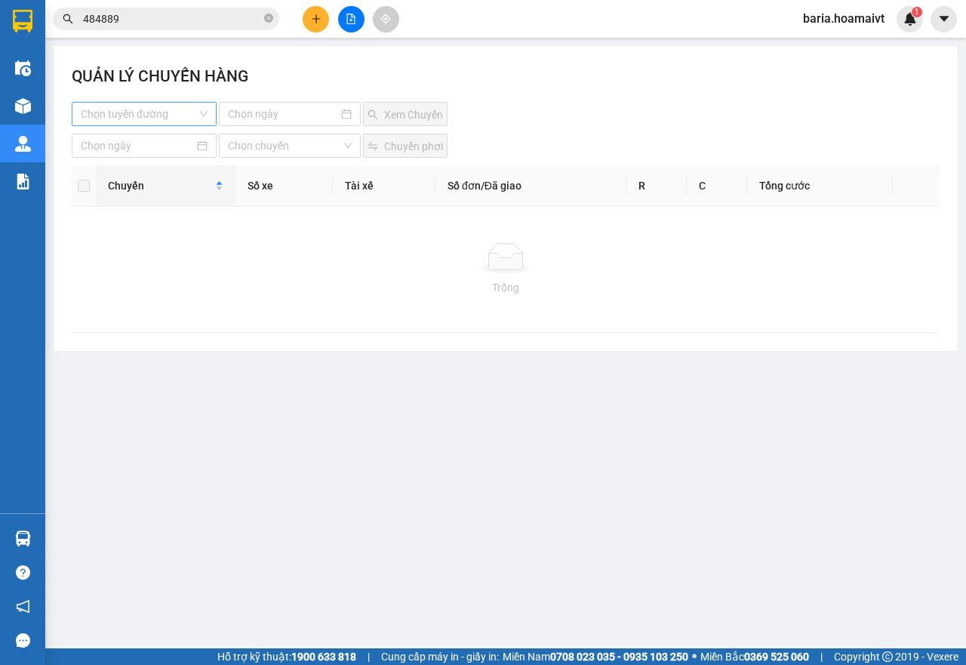
click at [180, 114] on input "search" at bounding box center [139, 114] width 116 height 23
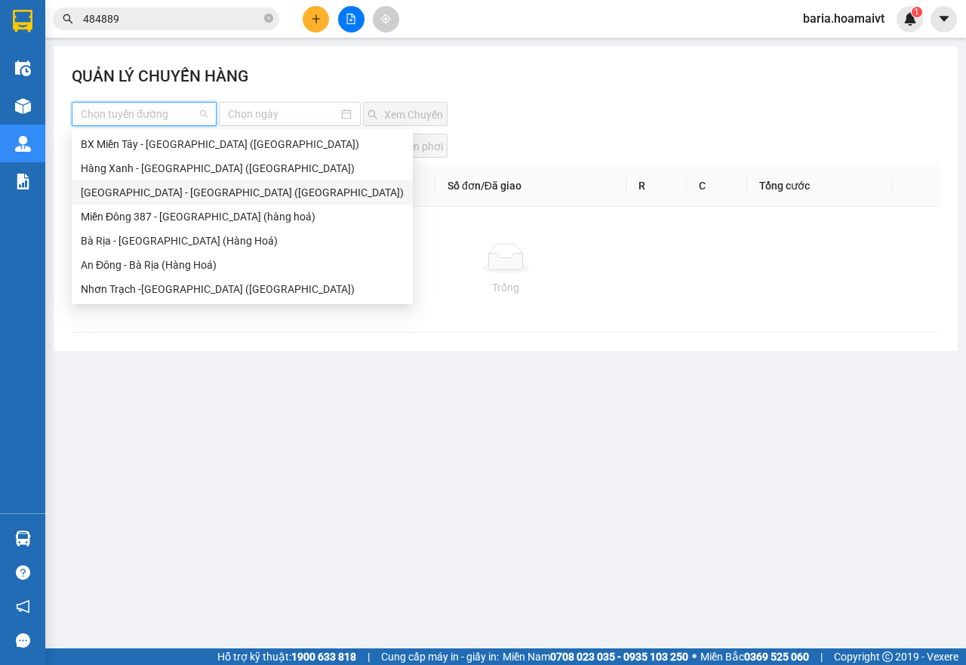
click at [159, 203] on div "Sài Gòn - Bà Rịa (Hàng Hoá)" at bounding box center [242, 192] width 341 height 24
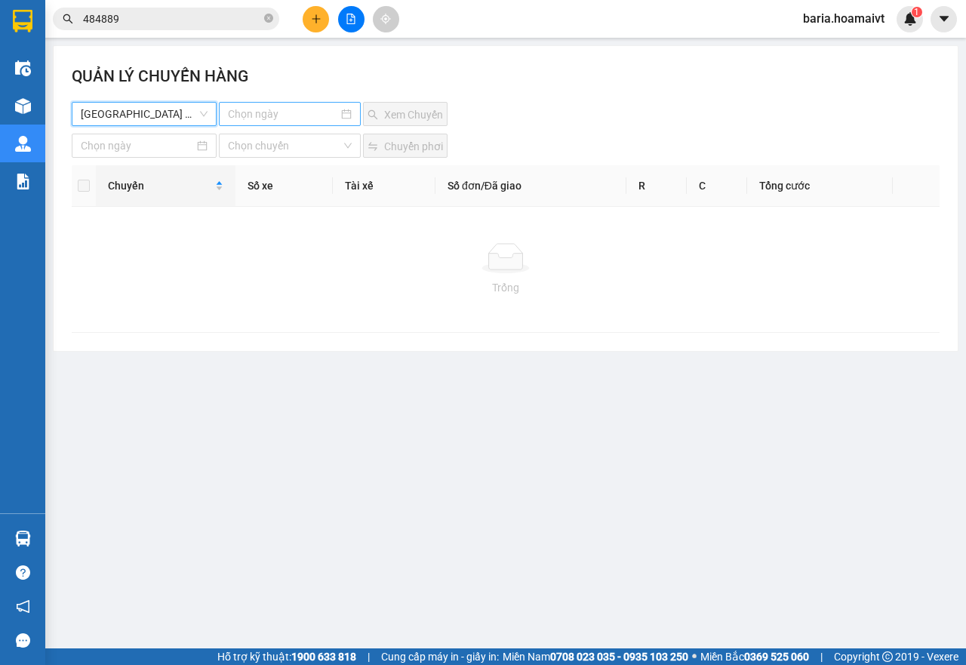
click at [266, 106] on input at bounding box center [283, 114] width 111 height 17
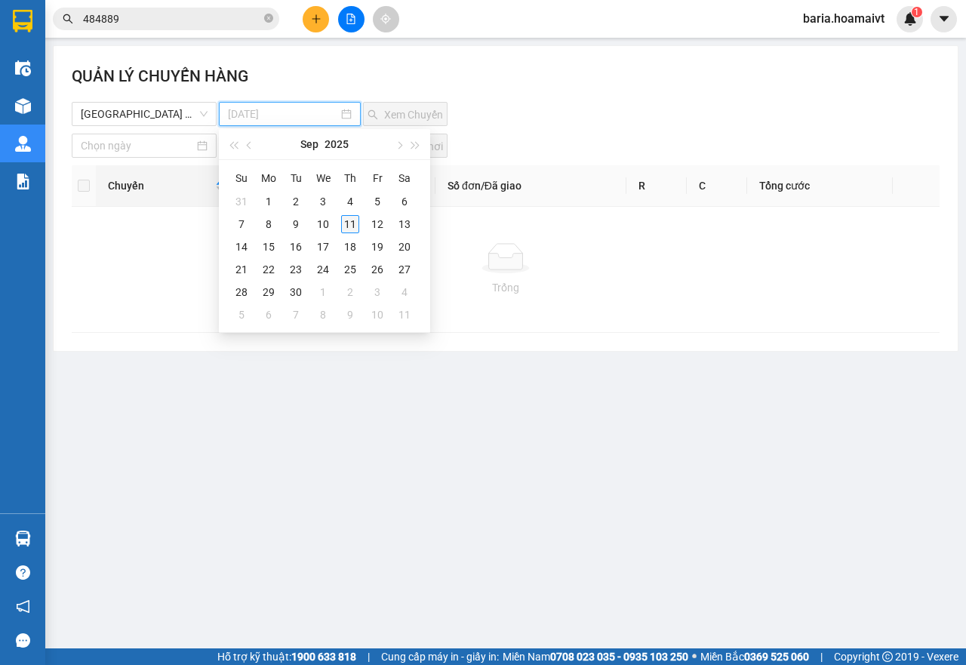
type input "11-09-2025"
click at [356, 225] on div "11" at bounding box center [350, 224] width 18 height 18
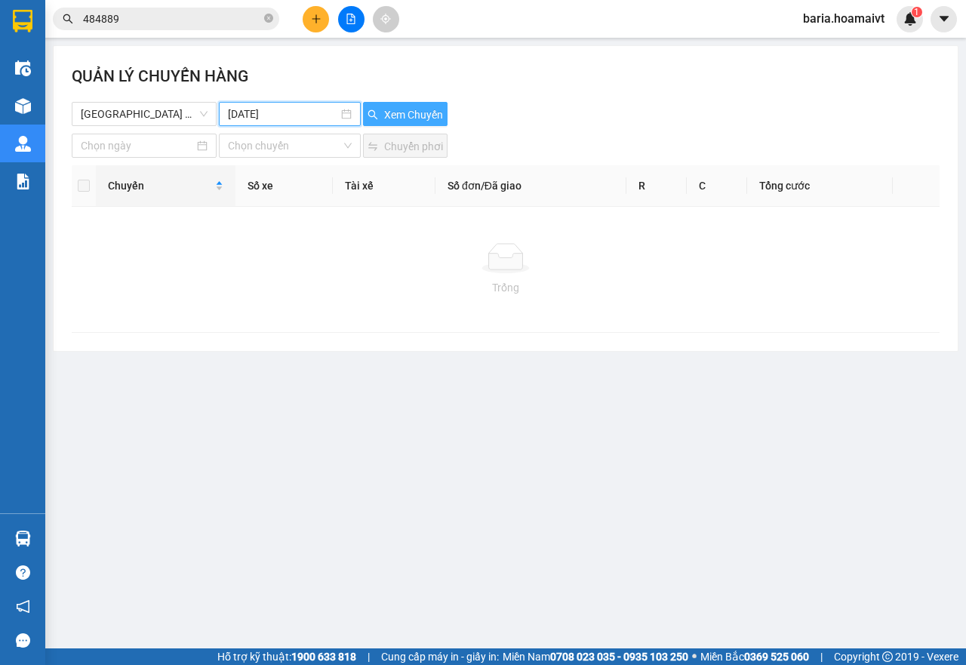
click at [418, 107] on span "Xem Chuyến" at bounding box center [413, 114] width 59 height 17
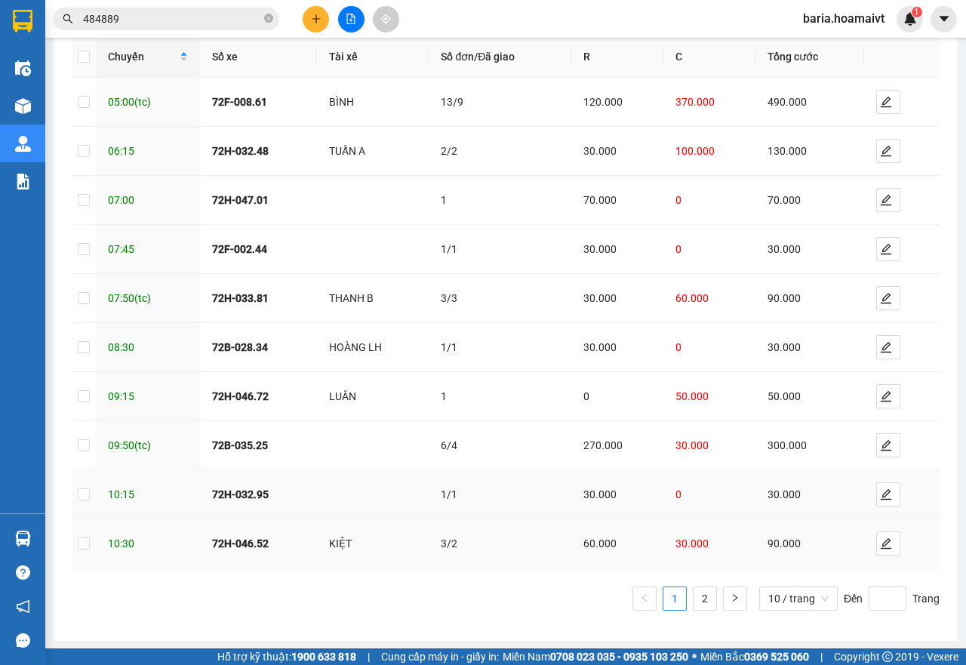
scroll to position [146, 0]
click at [694, 593] on link "2" at bounding box center [705, 598] width 23 height 23
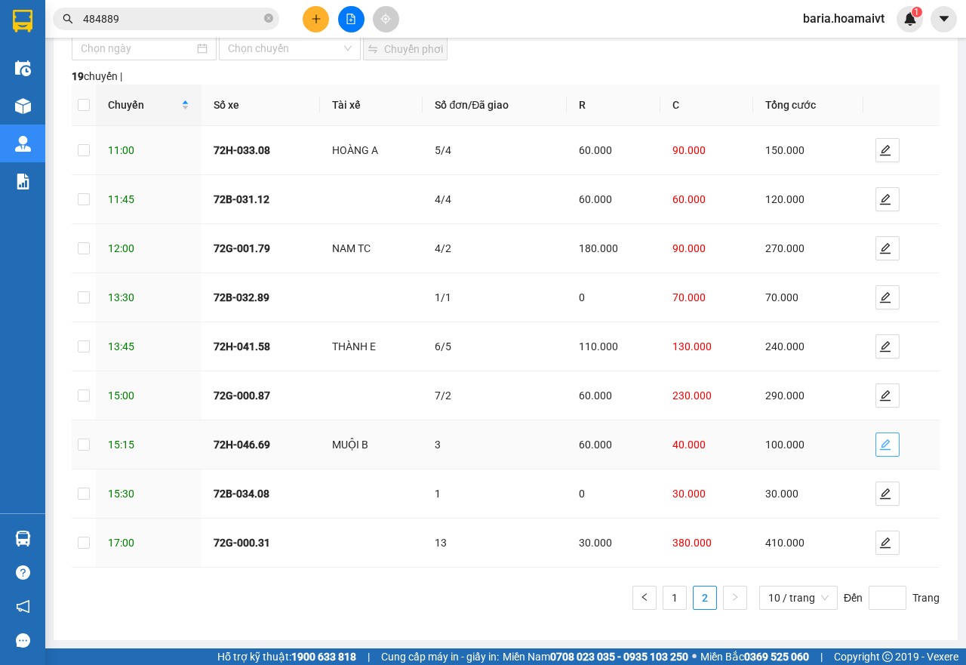
click at [880, 444] on icon "edit" at bounding box center [885, 444] width 11 height 11
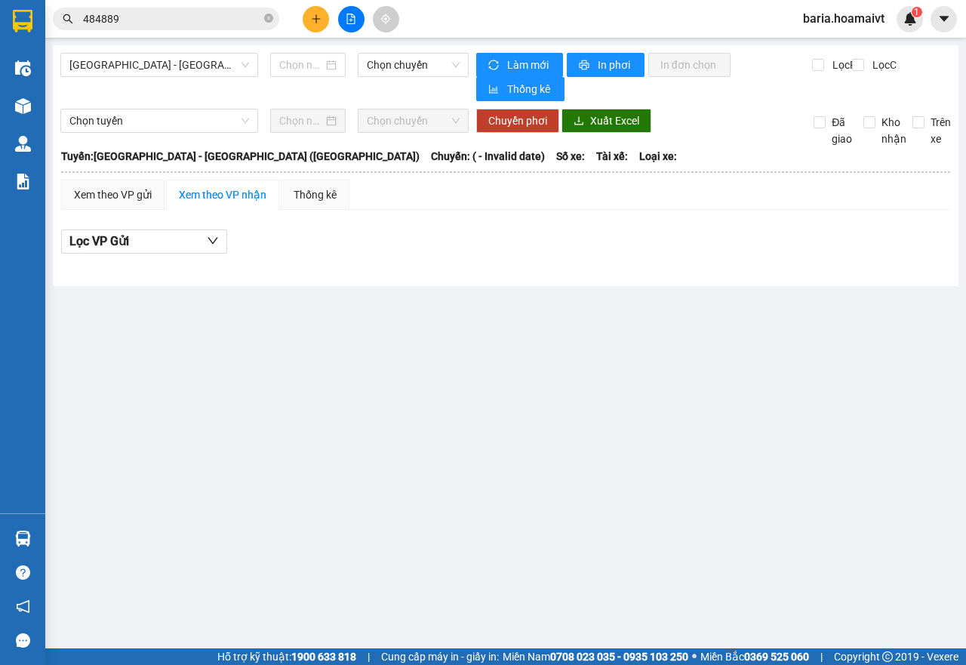
type input "[DATE]"
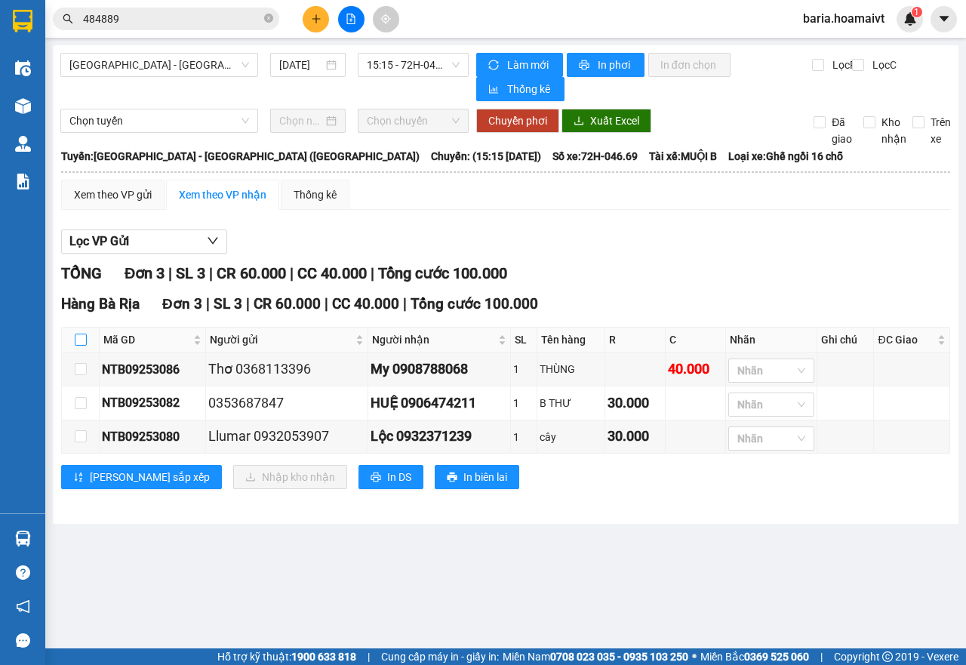
click at [80, 342] on input "checkbox" at bounding box center [81, 340] width 12 height 12
checkbox input "true"
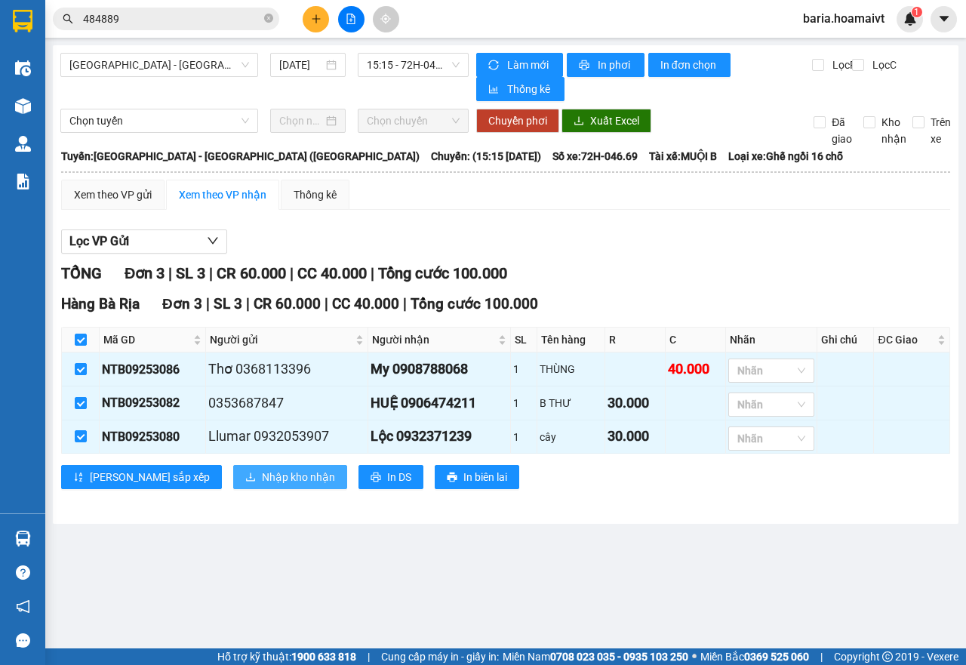
click at [233, 483] on button "Nhập kho nhận" at bounding box center [290, 477] width 114 height 24
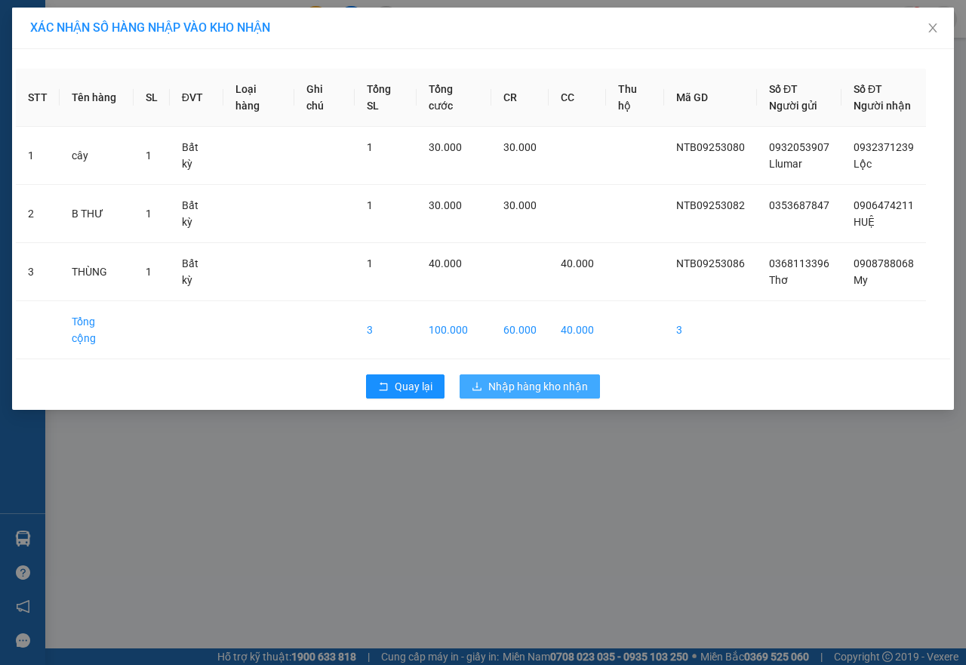
click at [536, 378] on span "Nhập hàng kho nhận" at bounding box center [538, 386] width 100 height 17
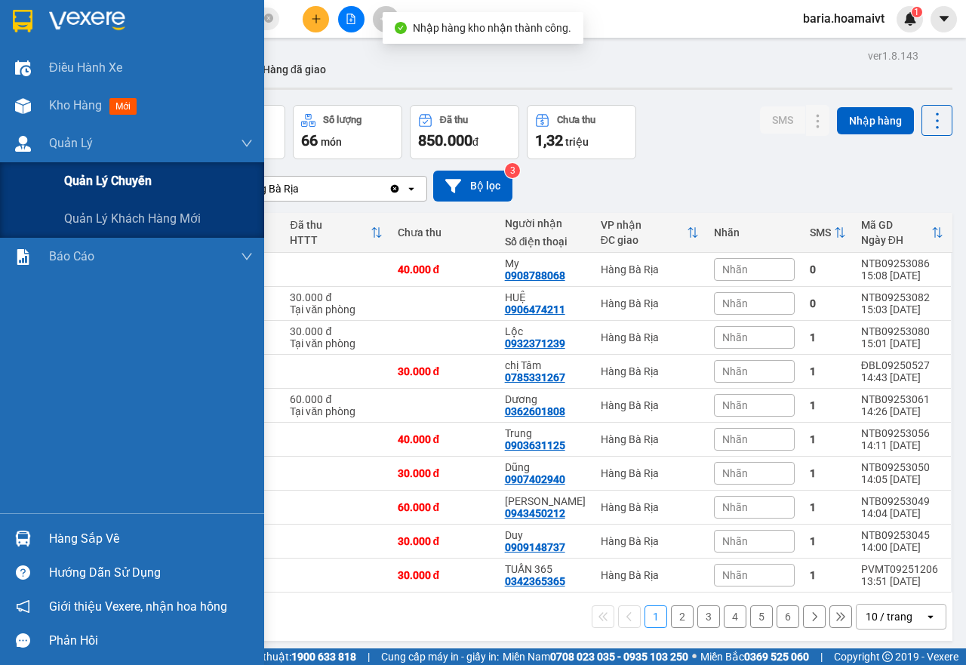
click at [82, 173] on span "Quản lý chuyến" at bounding box center [108, 180] width 88 height 19
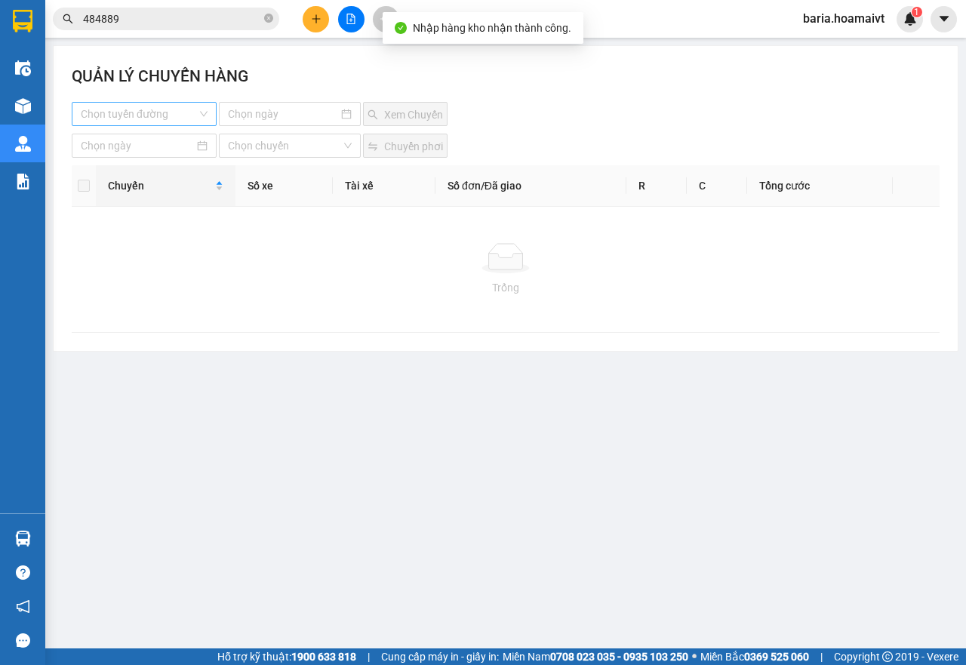
click at [187, 112] on input "search" at bounding box center [139, 114] width 116 height 23
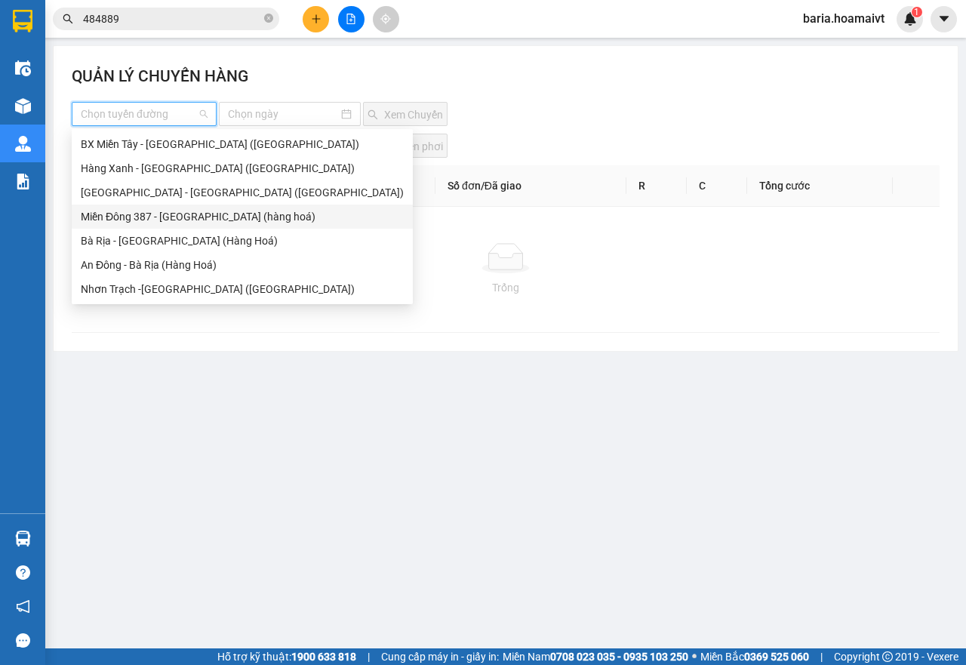
click at [155, 210] on div "Miền Đông 387 - Bà Rịa (hàng hoá)" at bounding box center [242, 216] width 323 height 17
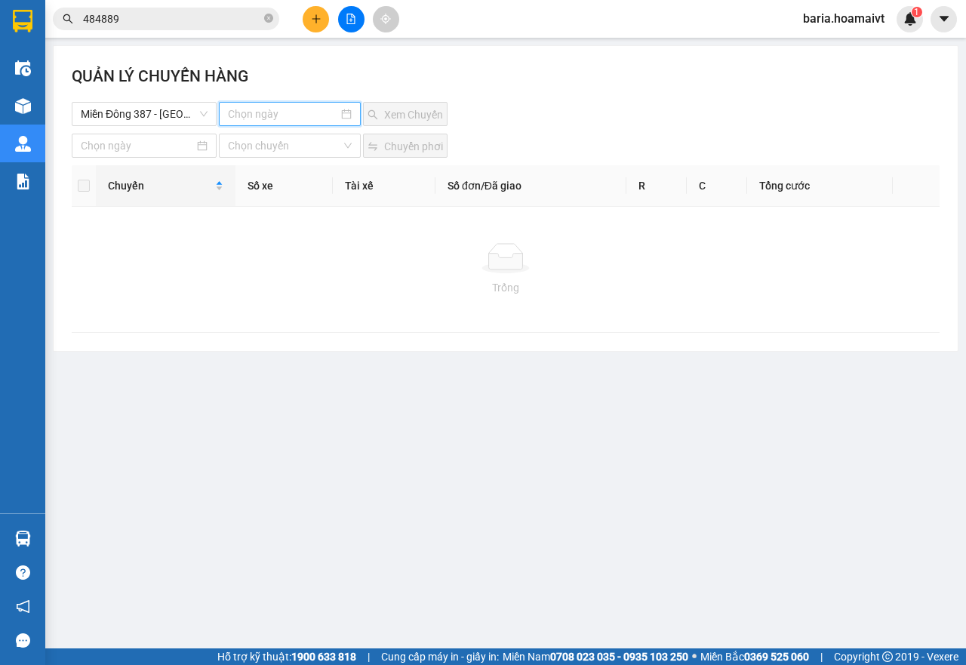
click at [272, 106] on input at bounding box center [283, 114] width 111 height 17
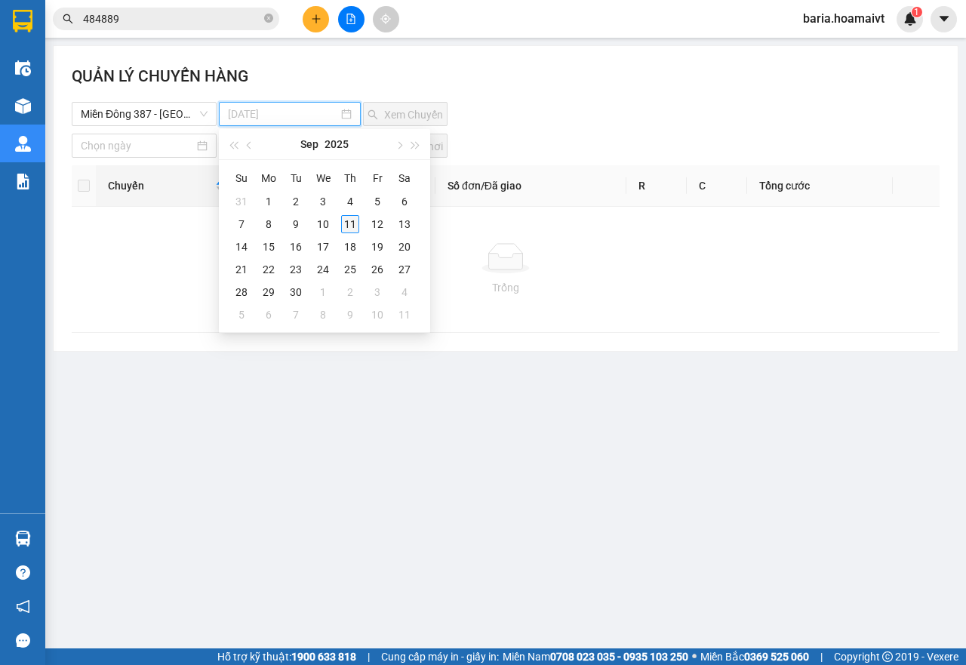
type input "11-09-2025"
drag, startPoint x: 340, startPoint y: 223, endPoint x: 413, endPoint y: 167, distance: 92.6
click at [341, 223] on td "11" at bounding box center [350, 224] width 27 height 23
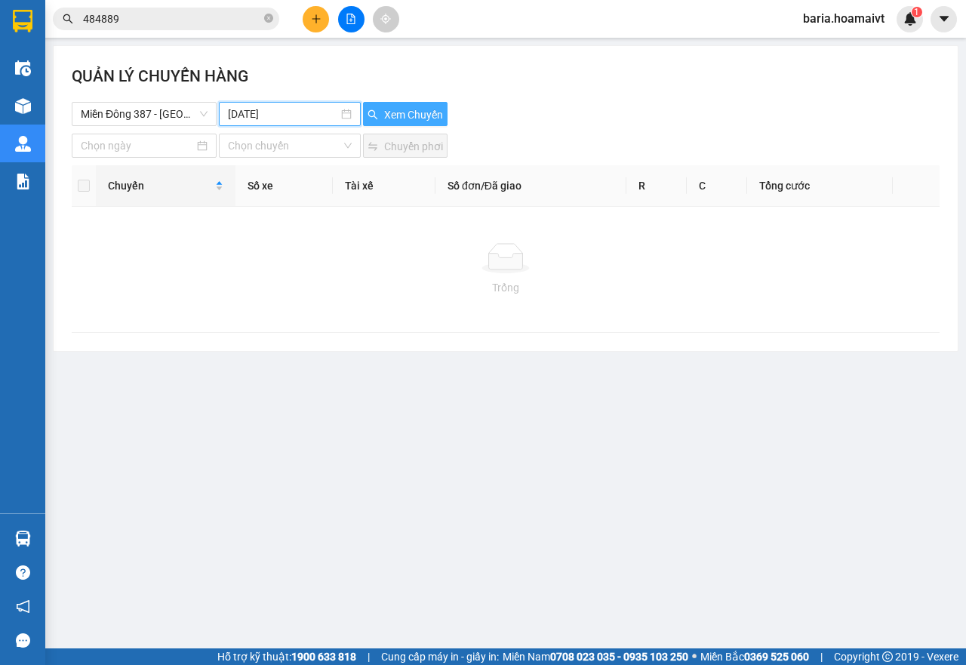
click at [430, 109] on span "Xem Chuyến" at bounding box center [413, 114] width 59 height 17
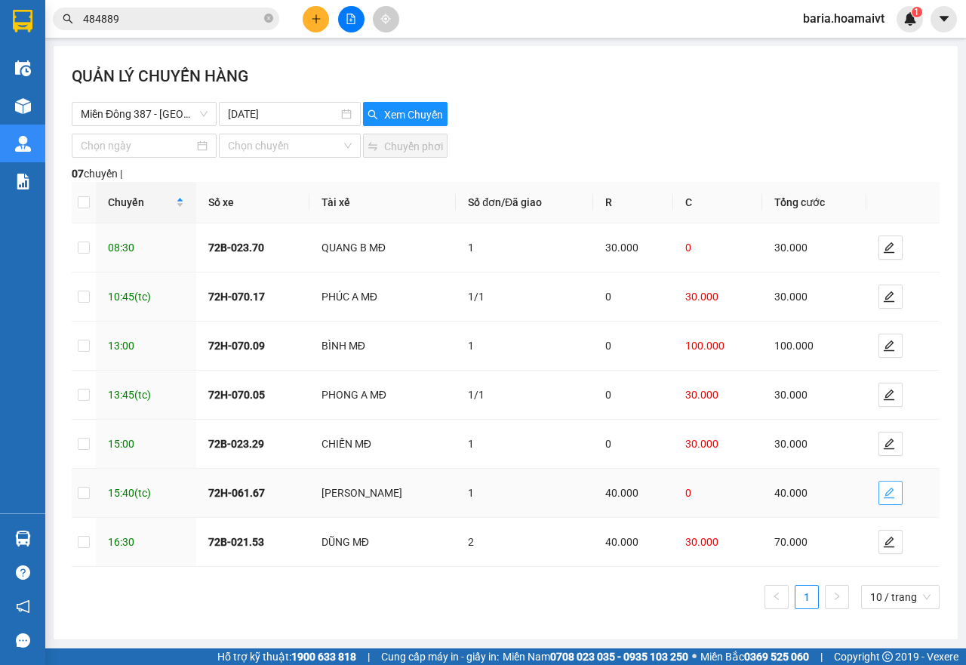
click at [886, 497] on icon "edit" at bounding box center [889, 493] width 12 height 12
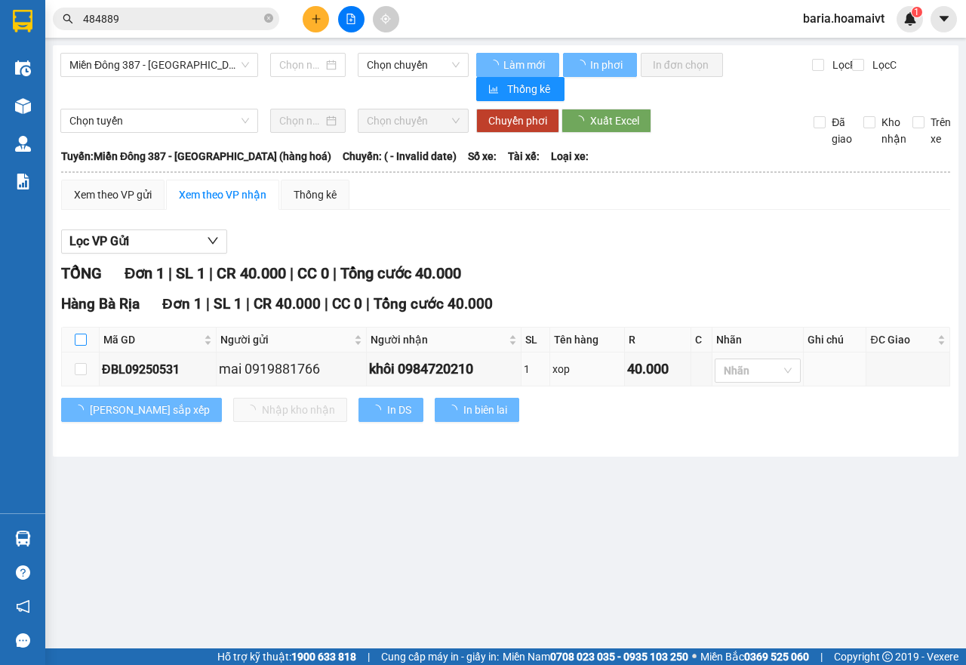
type input "[DATE]"
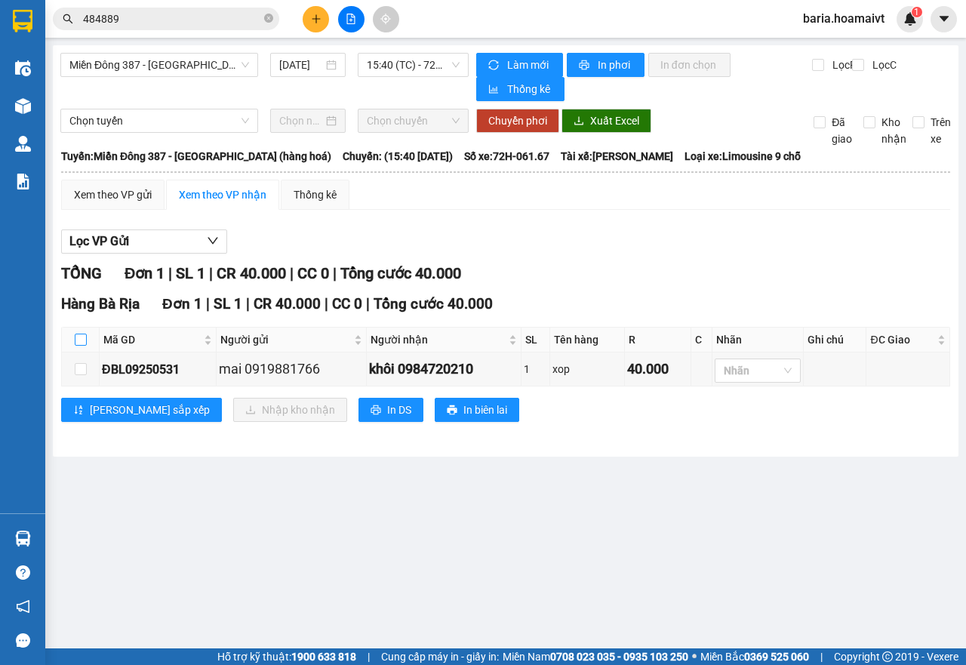
click at [78, 335] on input "checkbox" at bounding box center [81, 340] width 12 height 12
checkbox input "true"
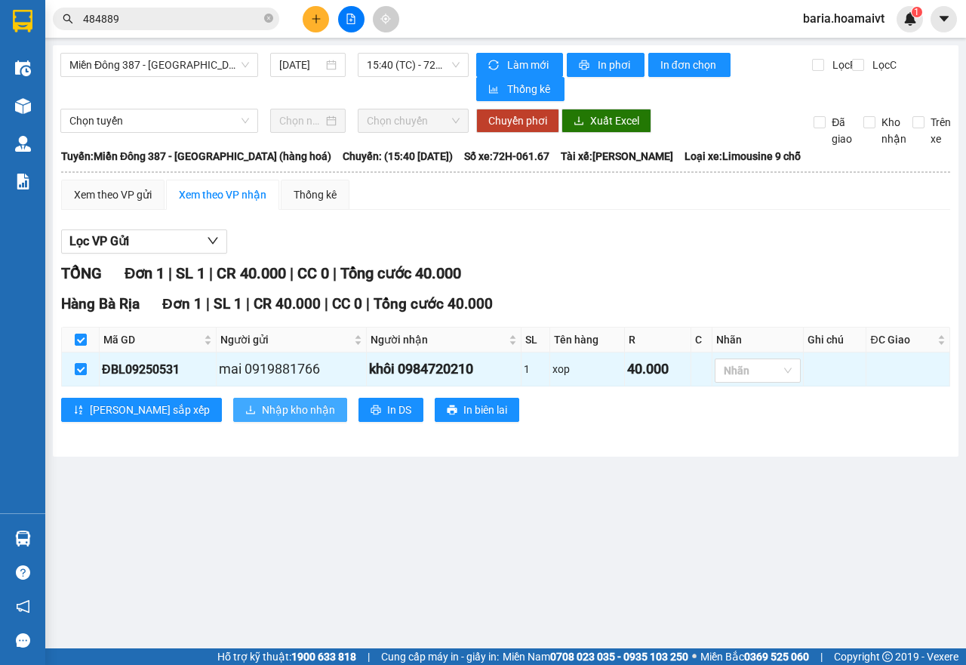
click at [262, 412] on span "Nhập kho nhận" at bounding box center [298, 410] width 73 height 17
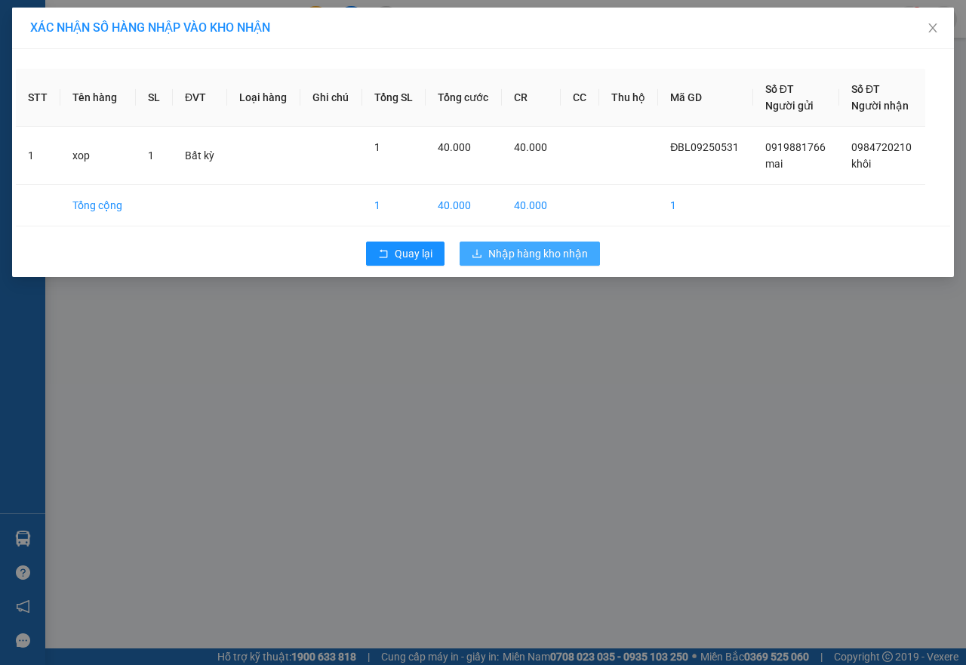
click at [486, 257] on button "Nhập hàng kho nhận" at bounding box center [530, 254] width 140 height 24
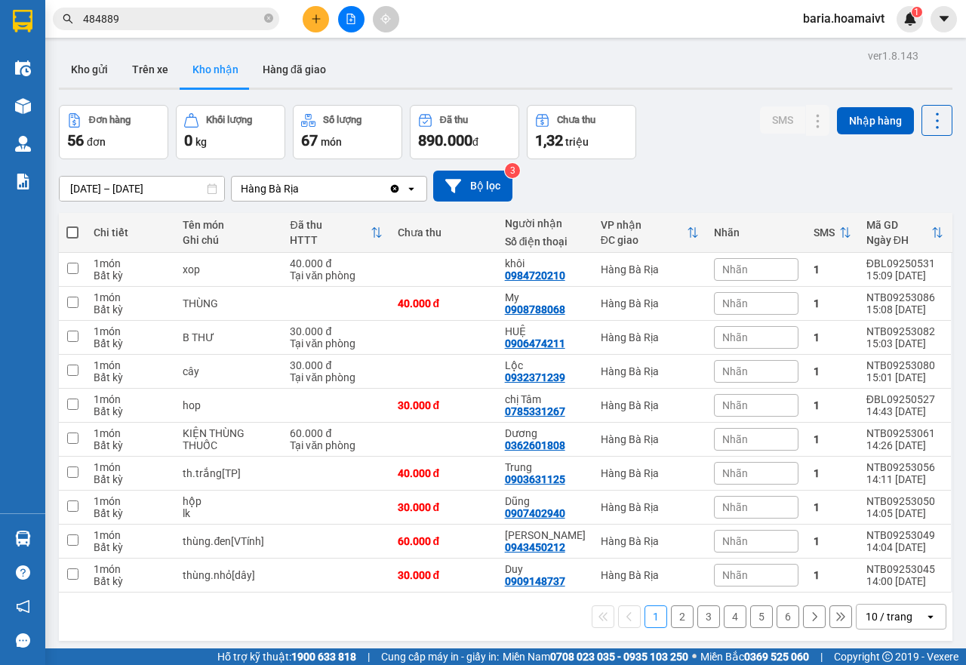
click at [206, 25] on input "484889" at bounding box center [172, 19] width 178 height 17
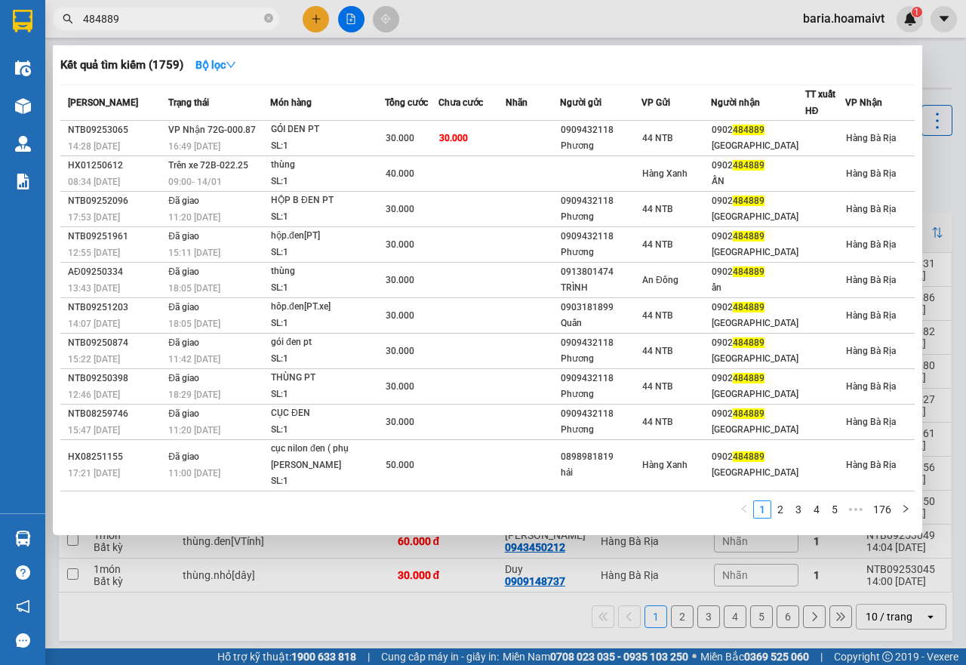
click at [206, 25] on input "484889" at bounding box center [172, 19] width 178 height 17
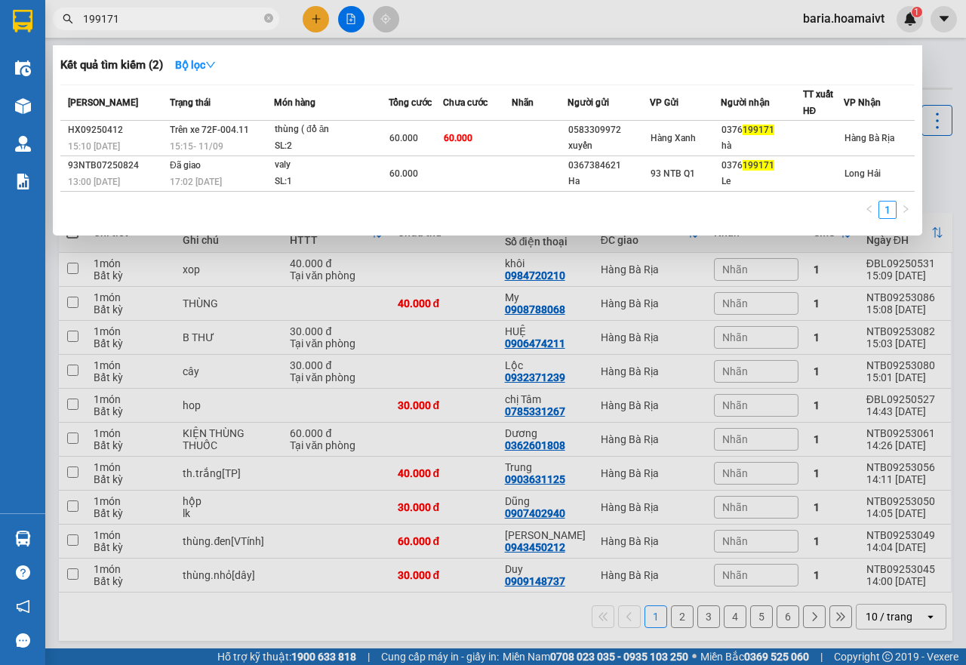
type input "199171"
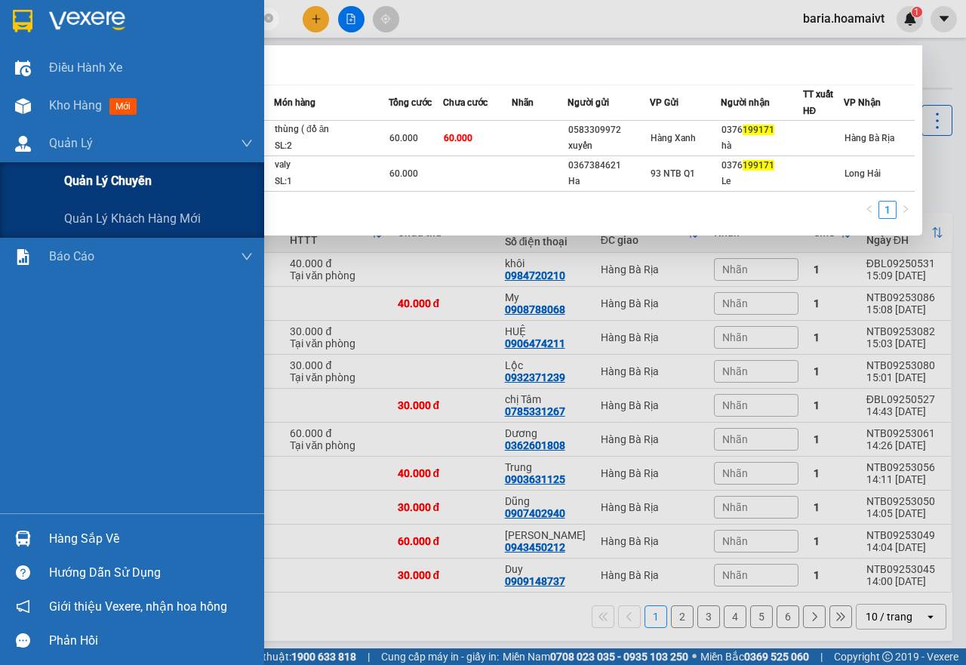
click at [111, 191] on div "Quản lý chuyến" at bounding box center [158, 181] width 189 height 38
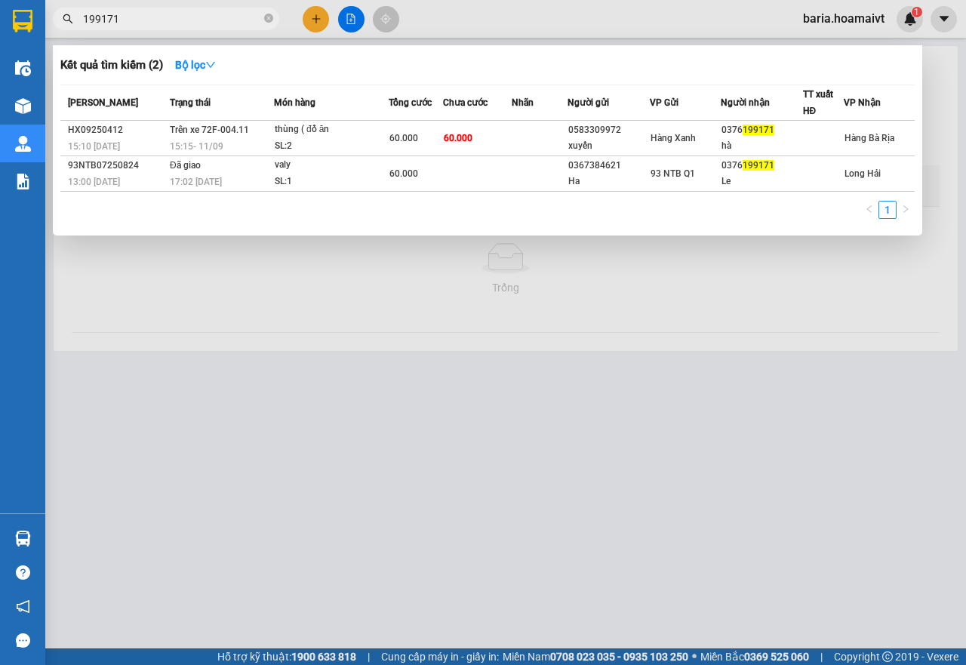
drag, startPoint x: 361, startPoint y: 382, endPoint x: 236, endPoint y: 245, distance: 185.5
click at [361, 380] on div at bounding box center [483, 332] width 966 height 665
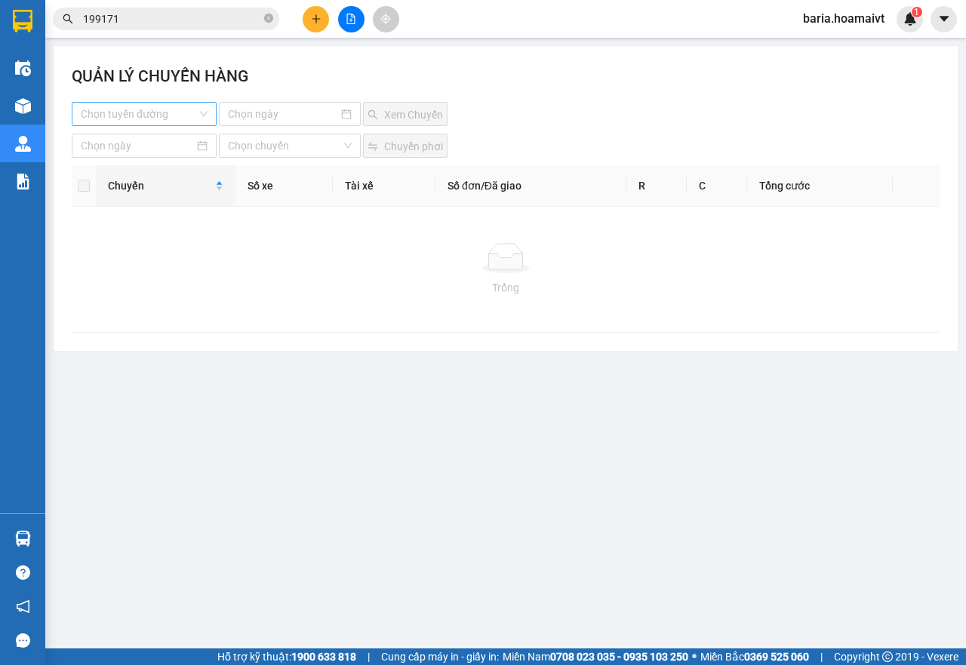
click at [145, 113] on input "search" at bounding box center [139, 114] width 116 height 23
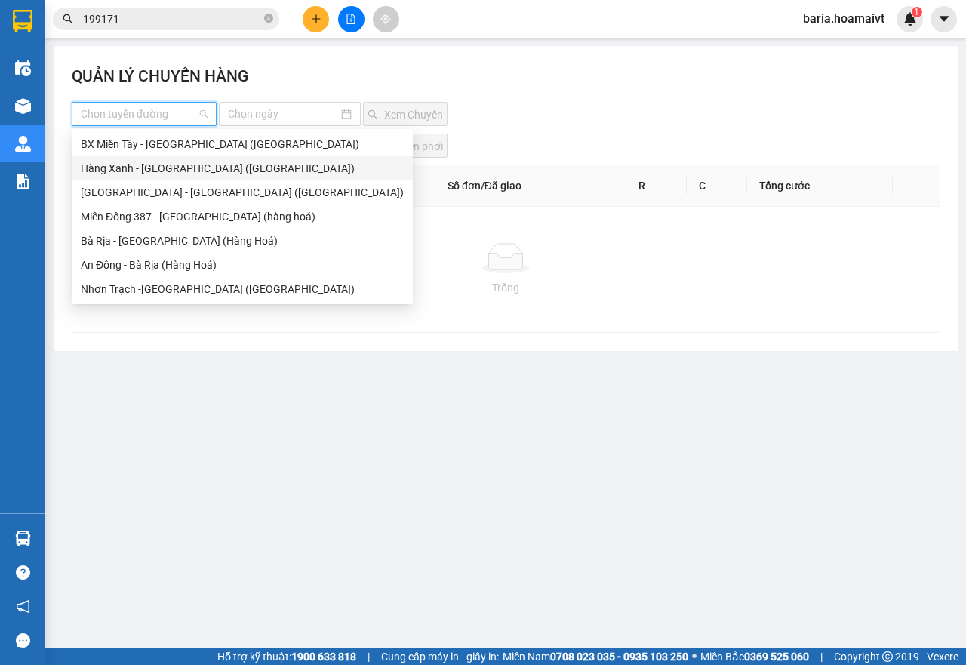
click at [165, 164] on div "Hàng Xanh - Bà Rịa (Hàng Hoá)" at bounding box center [242, 168] width 323 height 17
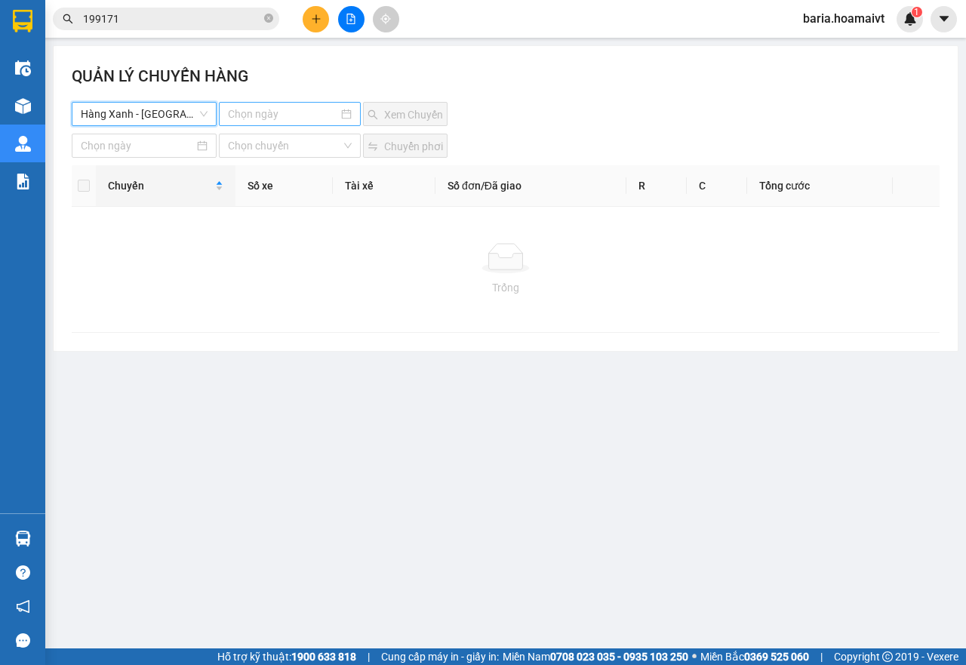
click at [256, 116] on input at bounding box center [283, 114] width 111 height 17
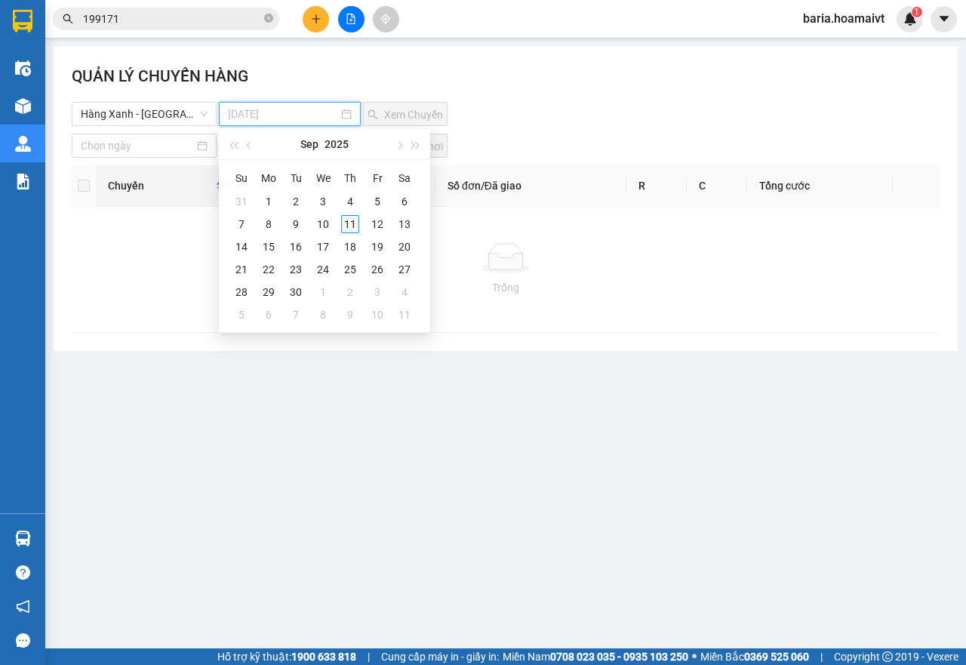
type input "11-09-2025"
click at [350, 223] on div "11" at bounding box center [350, 224] width 18 height 18
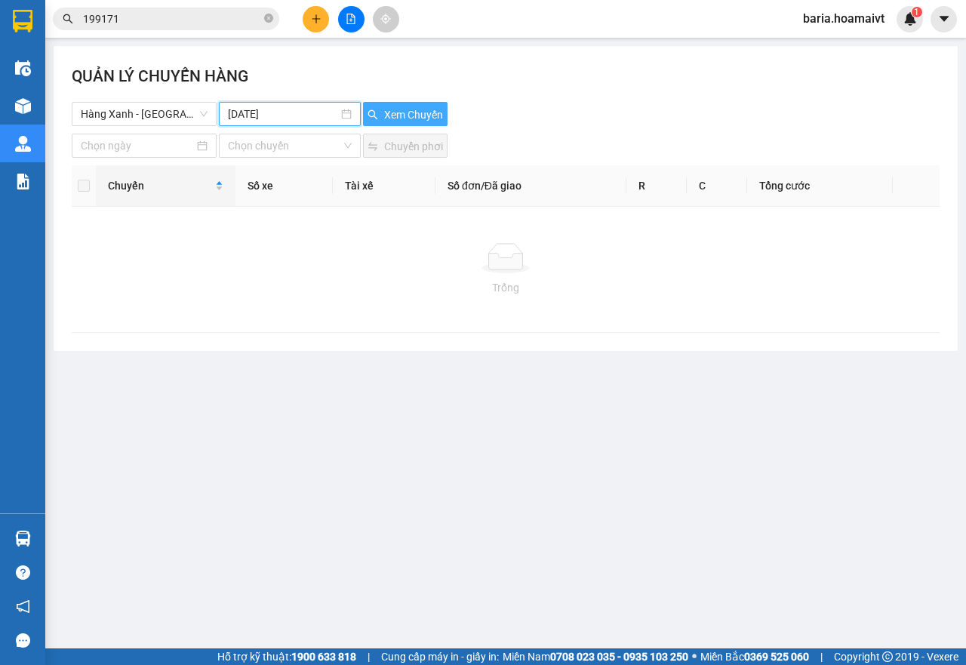
click at [437, 103] on button "Xem Chuyến" at bounding box center [405, 114] width 85 height 24
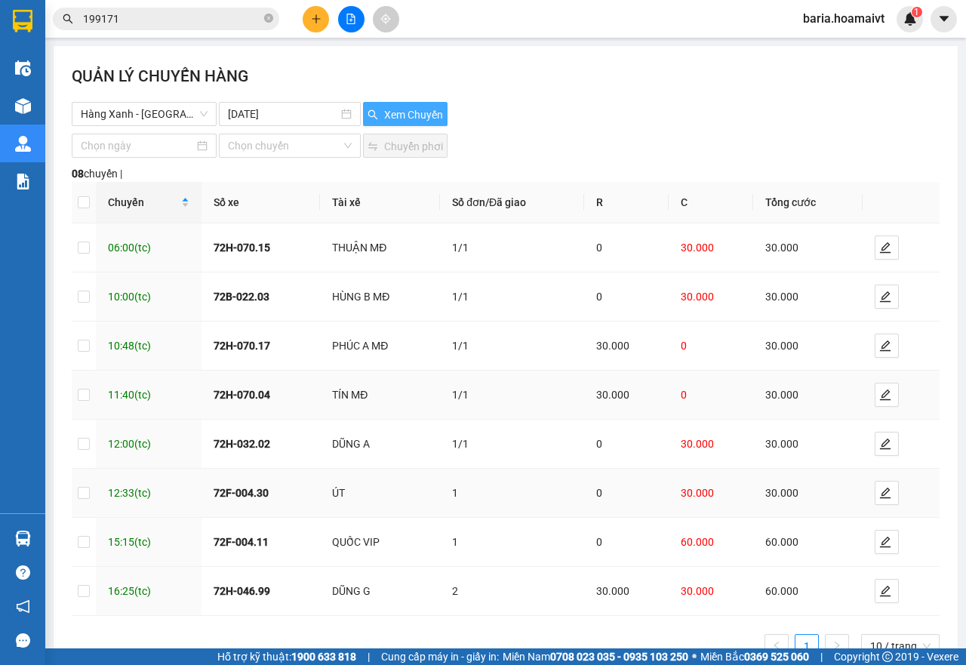
scroll to position [48, 0]
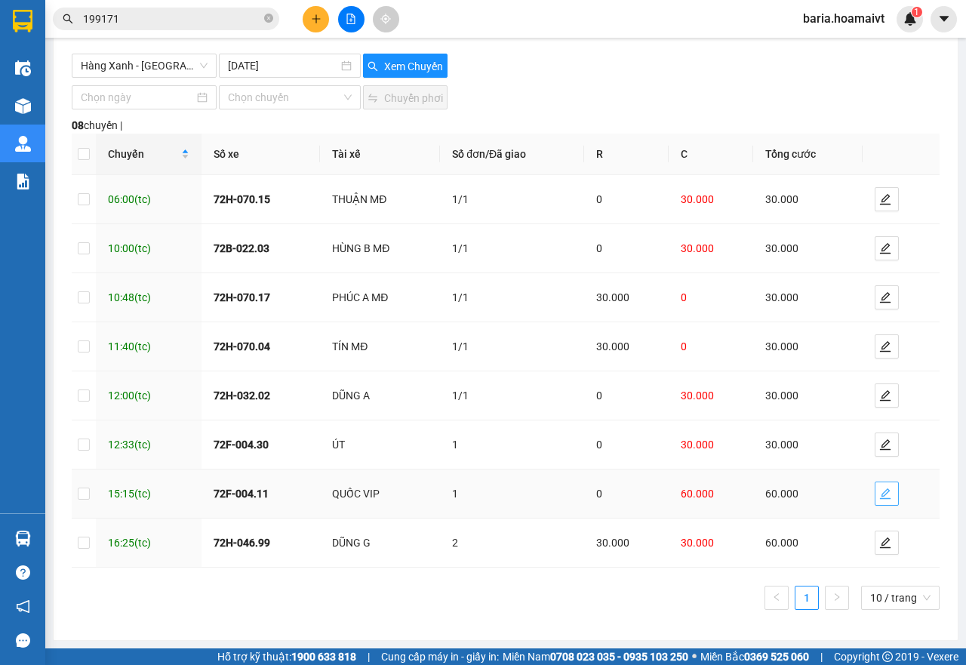
click at [879, 497] on icon "edit" at bounding box center [885, 494] width 12 height 12
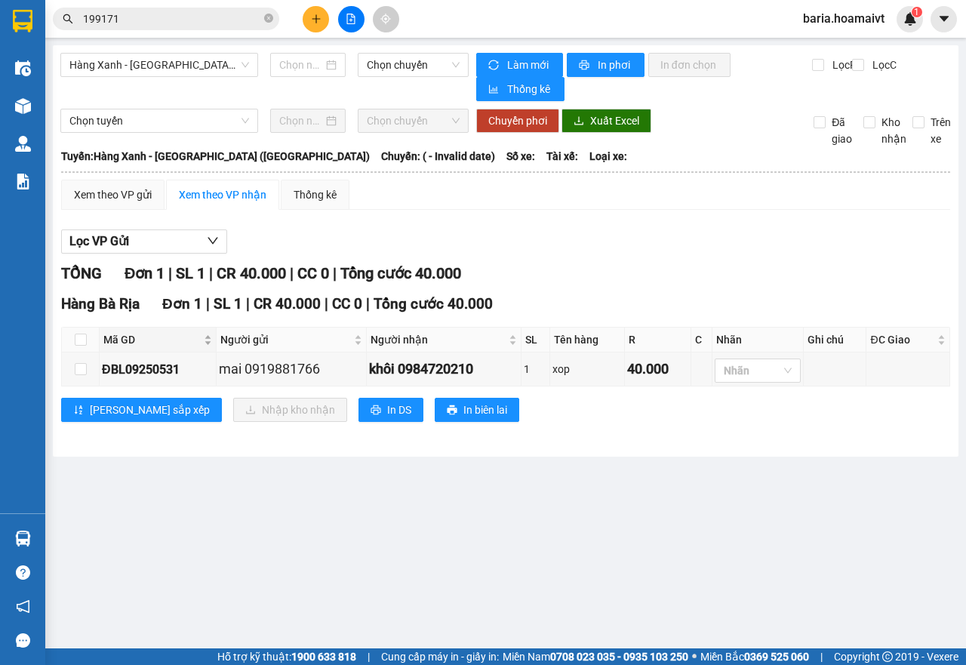
type input "[DATE]"
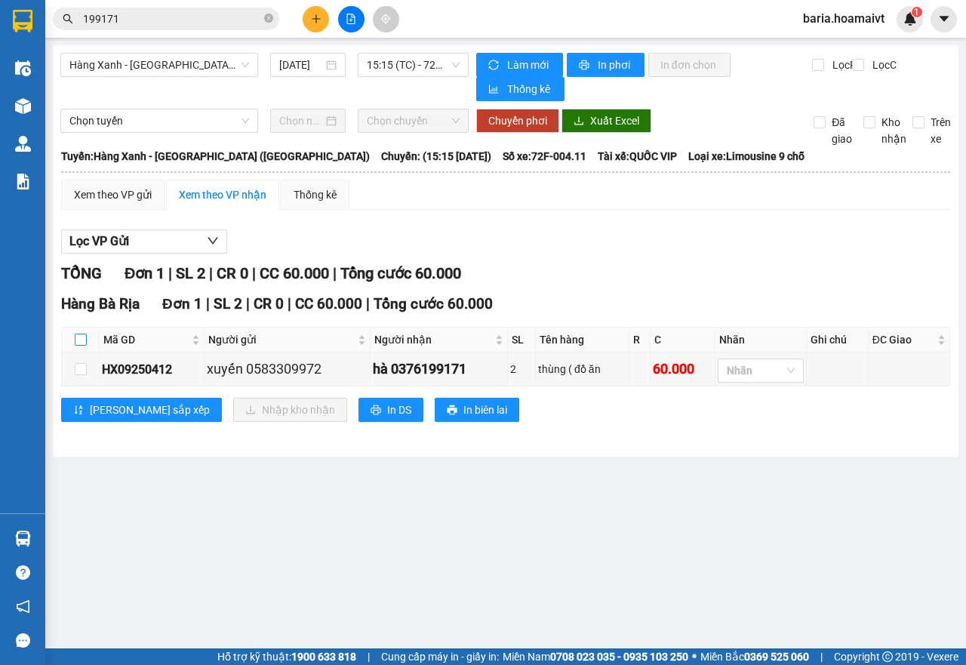
click at [85, 340] on input "checkbox" at bounding box center [81, 340] width 12 height 12
checkbox input "true"
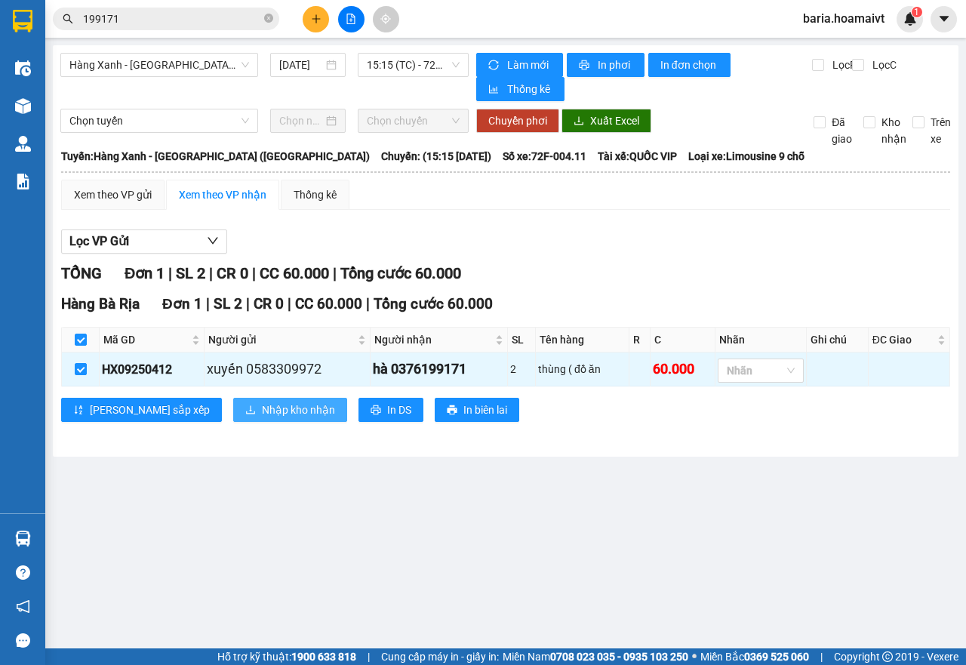
click at [262, 405] on span "Nhập kho nhận" at bounding box center [298, 410] width 73 height 17
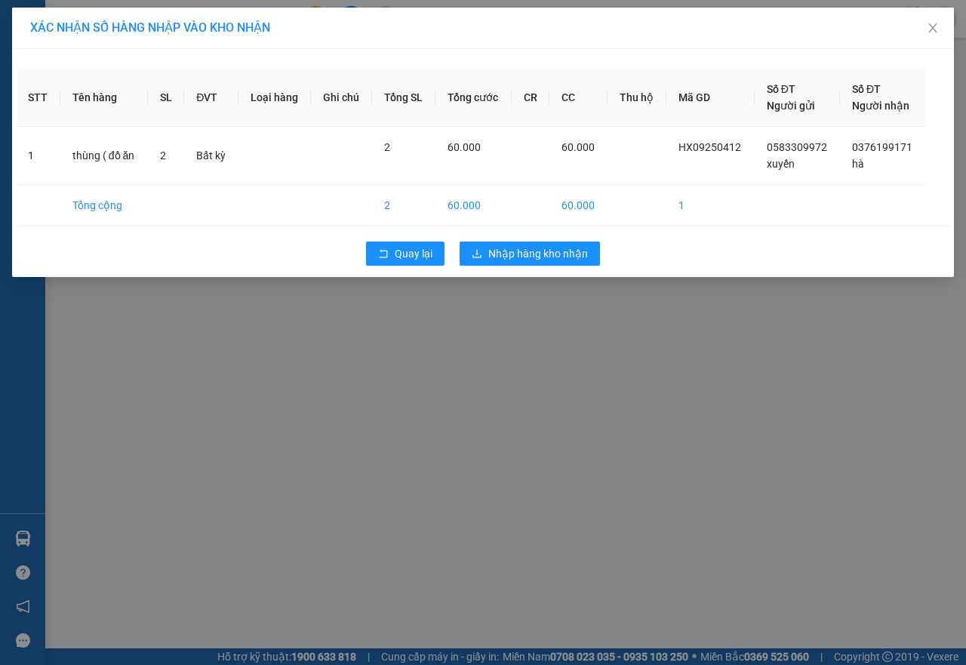
click at [521, 266] on div "Quay lại Nhập hàng kho nhận" at bounding box center [483, 253] width 935 height 39
click at [523, 255] on span "Nhập hàng kho nhận" at bounding box center [538, 253] width 100 height 17
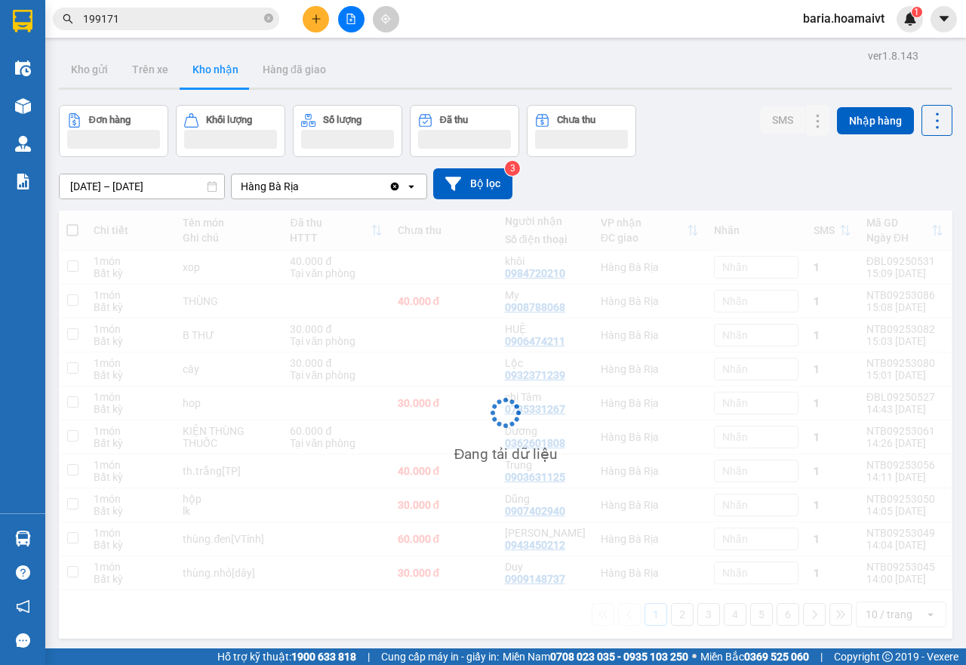
click at [167, 20] on input "199171" at bounding box center [172, 19] width 178 height 17
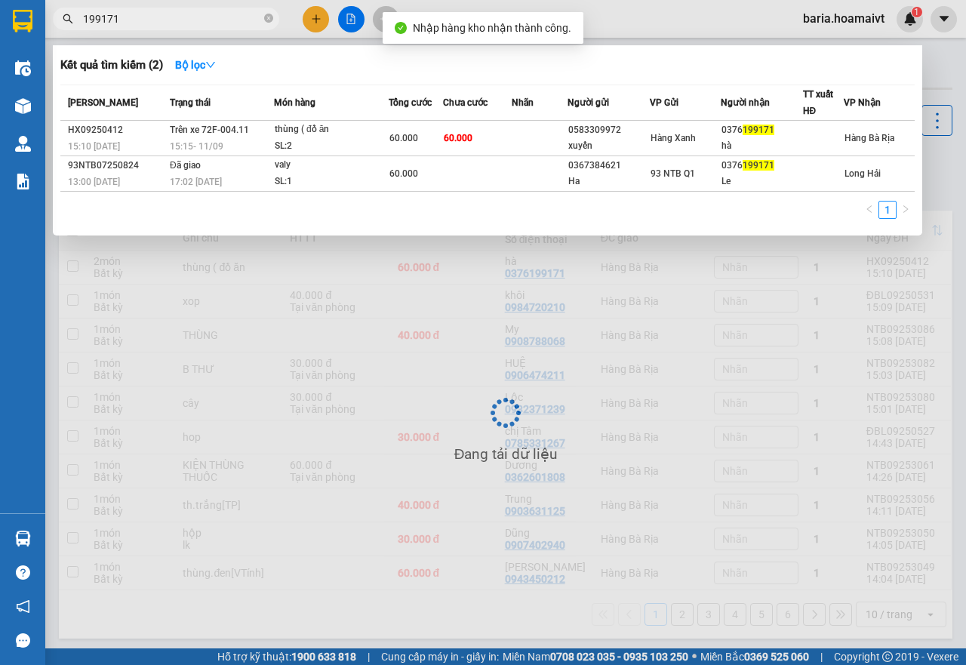
click at [167, 20] on input "199171" at bounding box center [172, 19] width 178 height 17
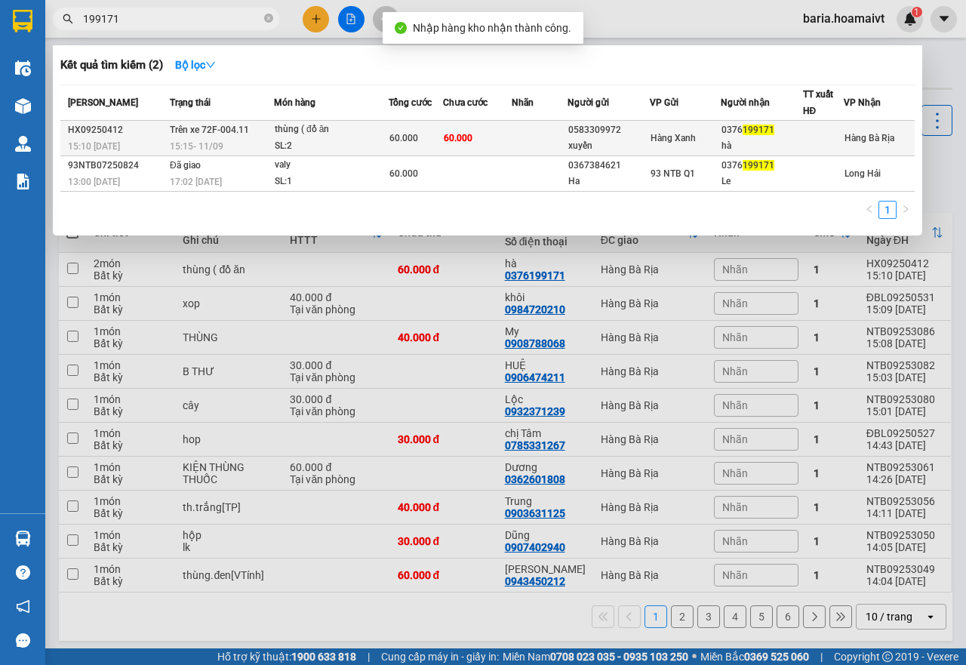
click at [482, 136] on td "60.000" at bounding box center [477, 138] width 69 height 35
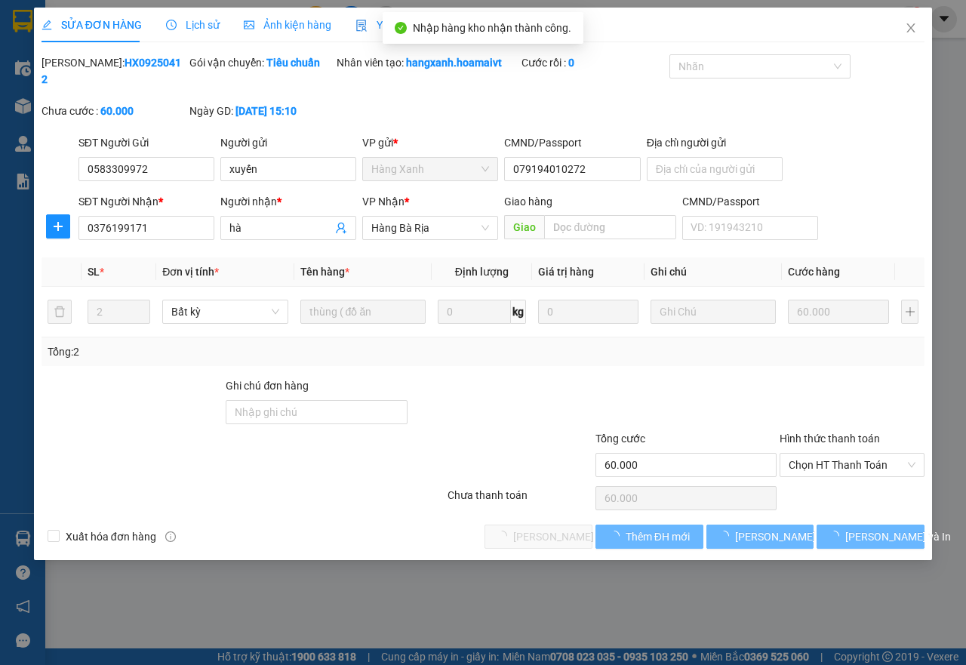
type input "0583309972"
type input "xuyến"
type input "079194010272"
type input "0376199171"
type input "hà"
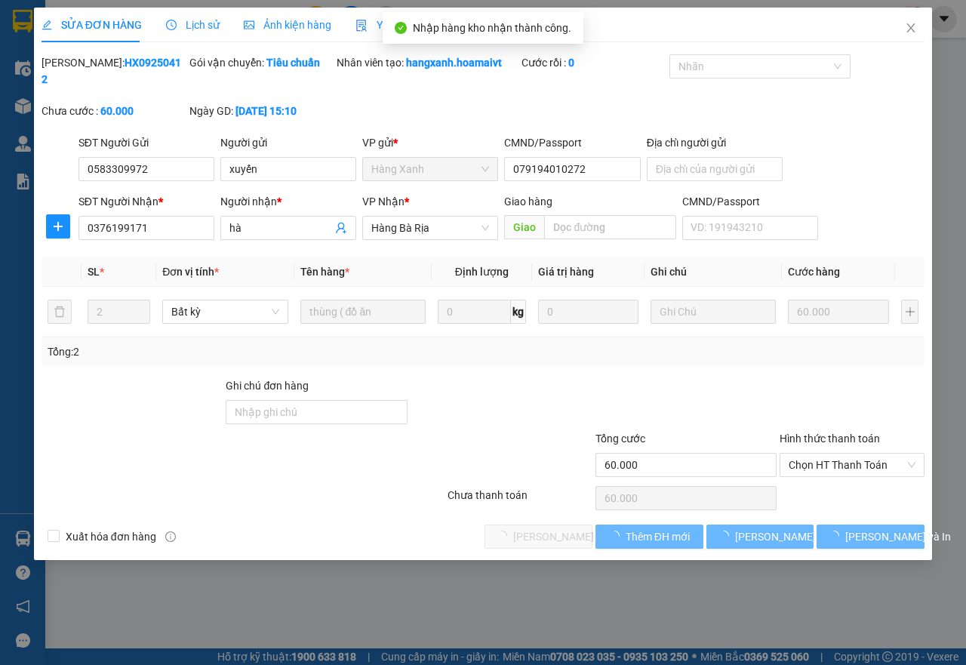
type input "60.000"
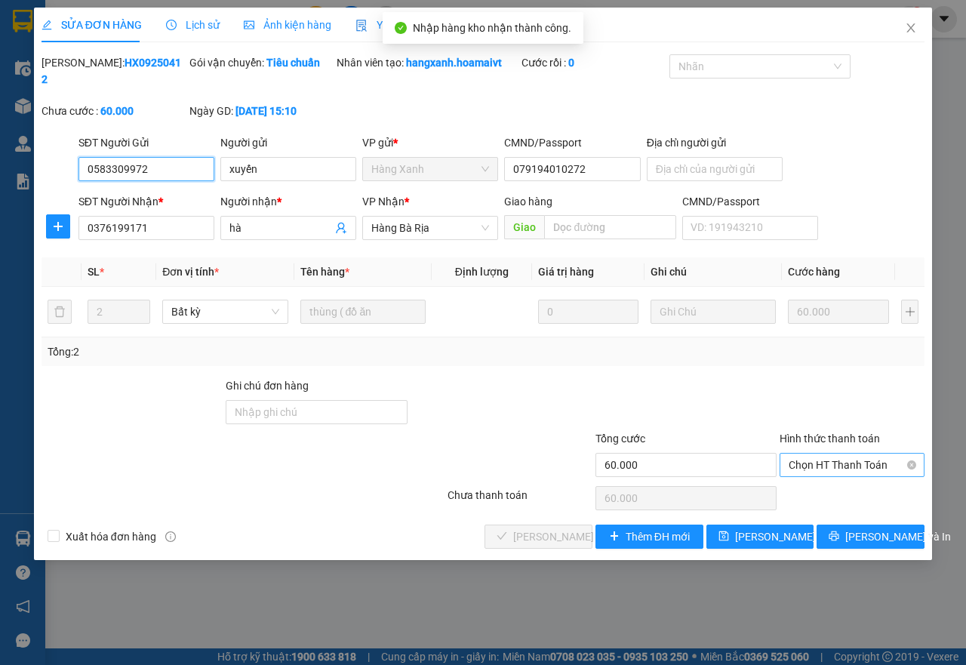
click at [827, 458] on span "Chọn HT Thanh Toán" at bounding box center [852, 465] width 127 height 23
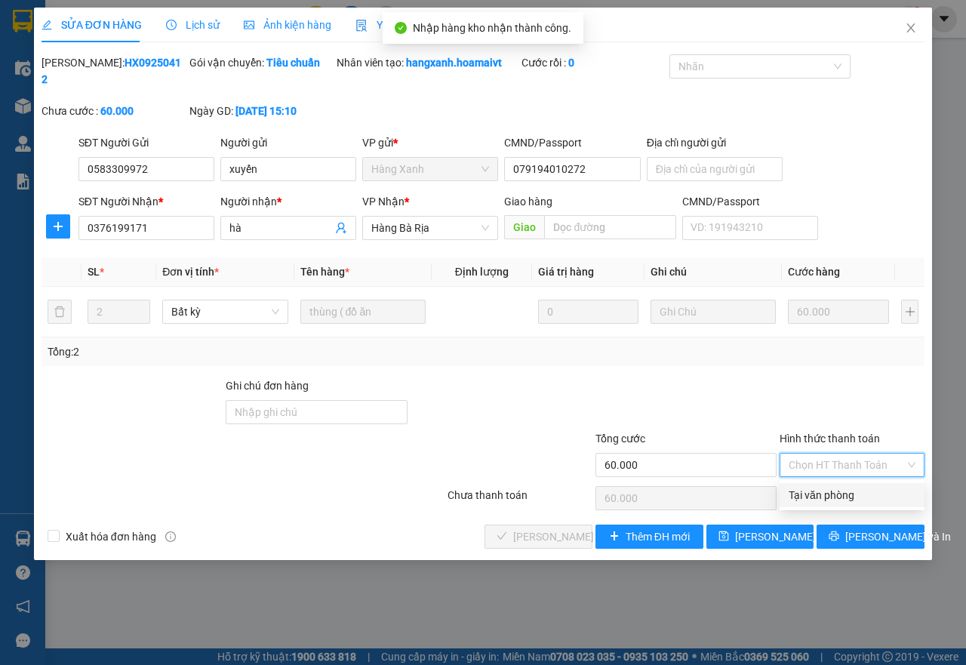
drag, startPoint x: 831, startPoint y: 496, endPoint x: 728, endPoint y: 487, distance: 103.8
click at [831, 494] on div "Tại văn phòng" at bounding box center [852, 495] width 127 height 17
type input "0"
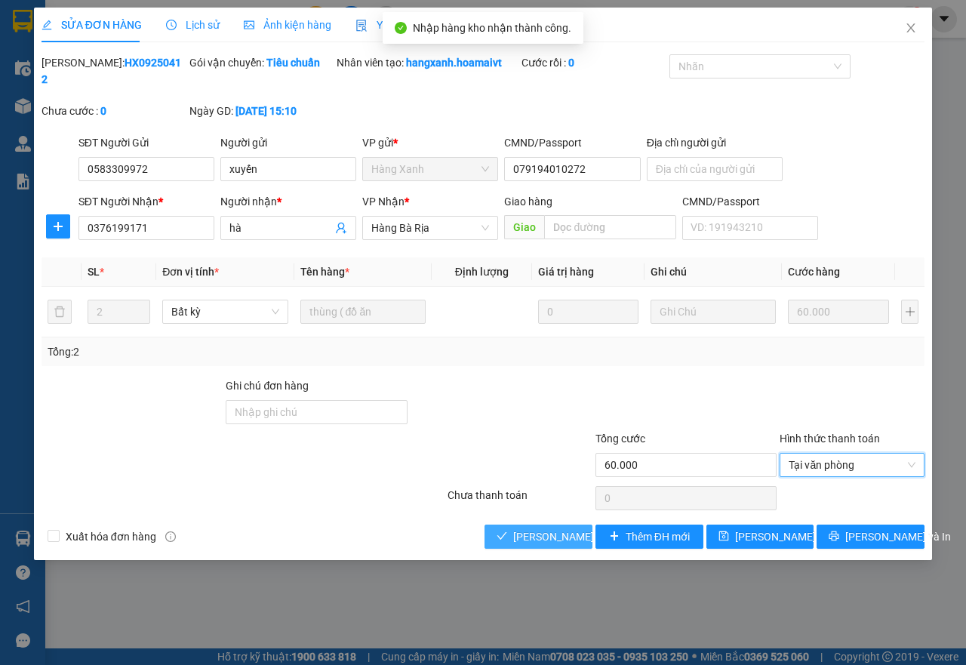
click at [571, 536] on span "[PERSON_NAME] và Giao hàng" at bounding box center [585, 536] width 145 height 17
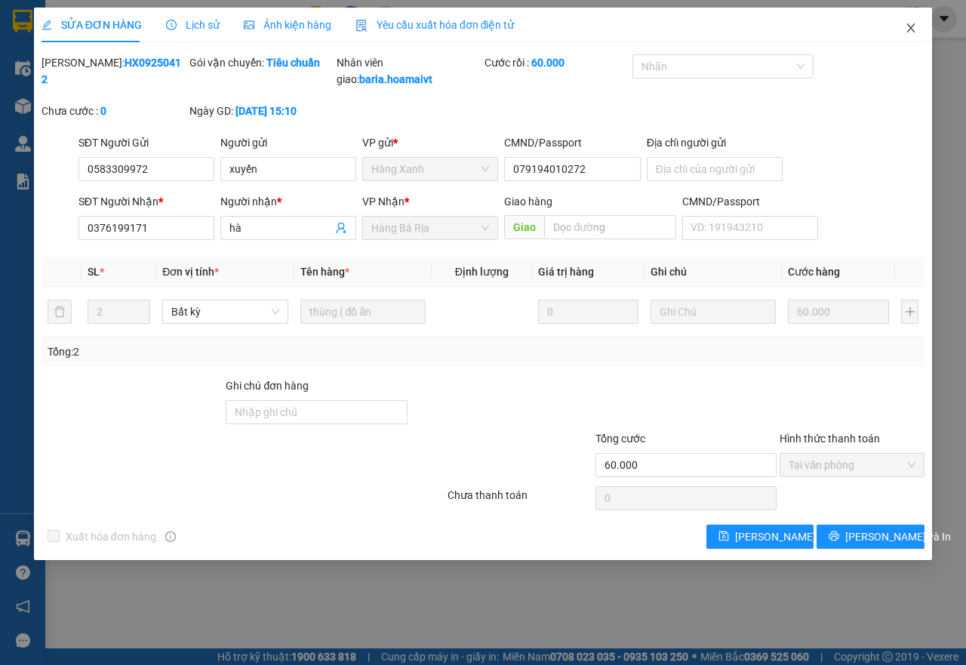
click at [905, 26] on icon "close" at bounding box center [911, 28] width 12 height 12
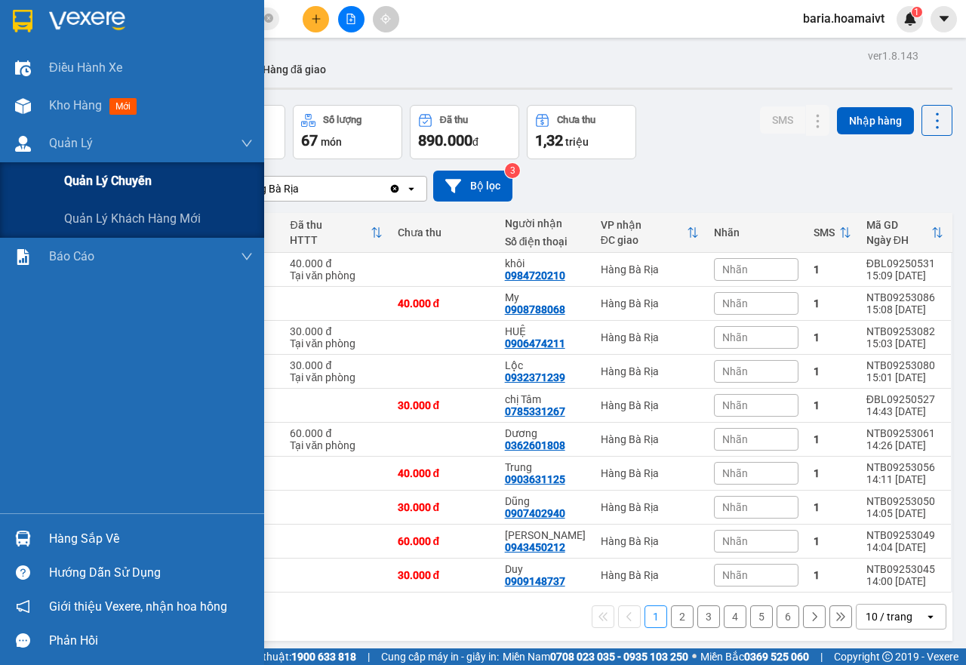
click at [135, 202] on div "Quản lý khách hàng mới" at bounding box center [158, 219] width 189 height 38
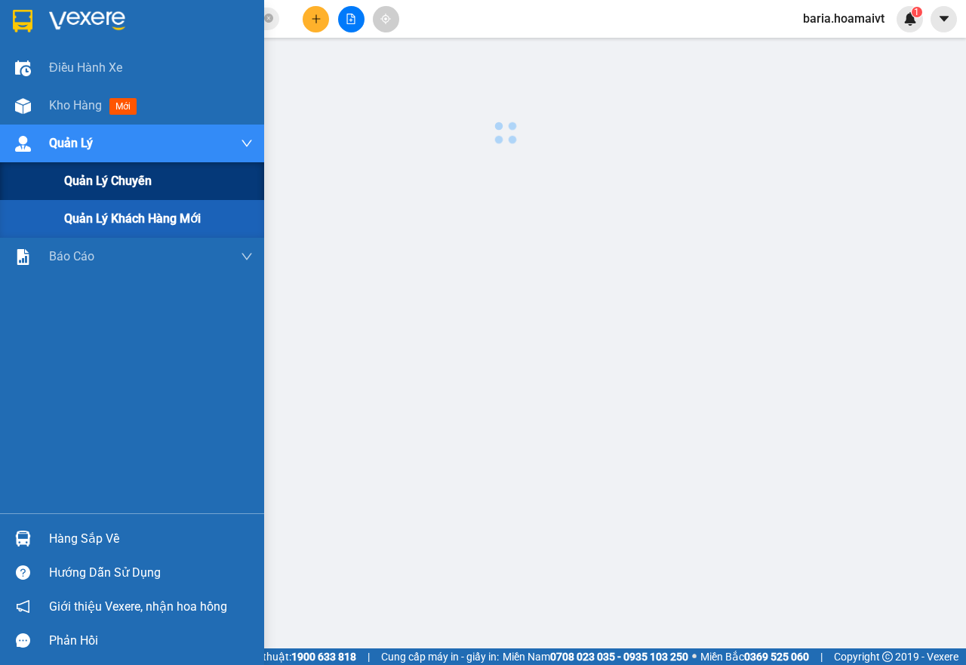
click at [139, 187] on span "Quản lý chuyến" at bounding box center [108, 180] width 88 height 19
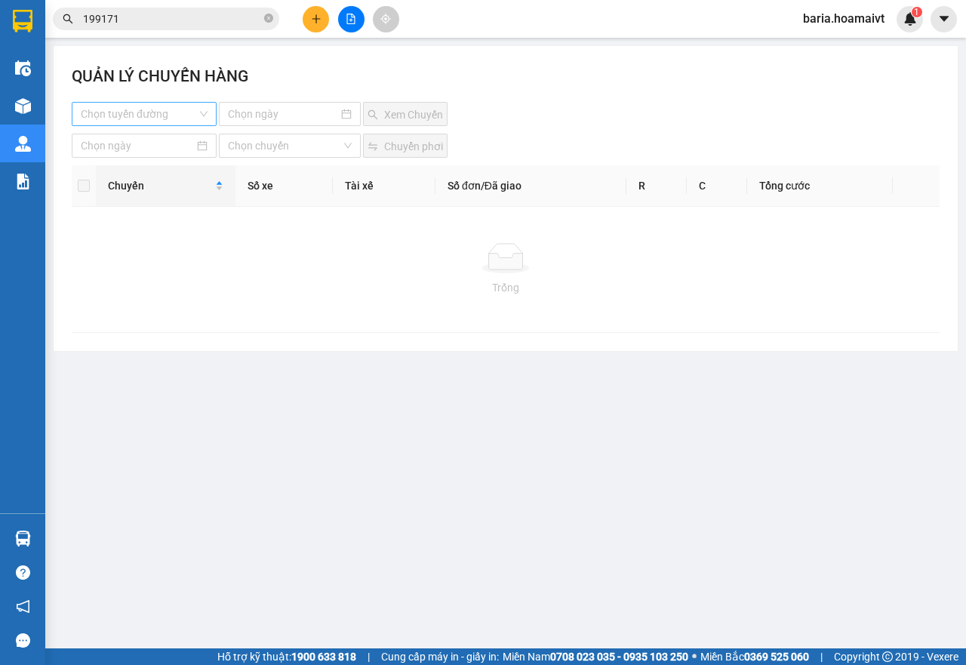
click at [189, 112] on input "search" at bounding box center [139, 114] width 116 height 23
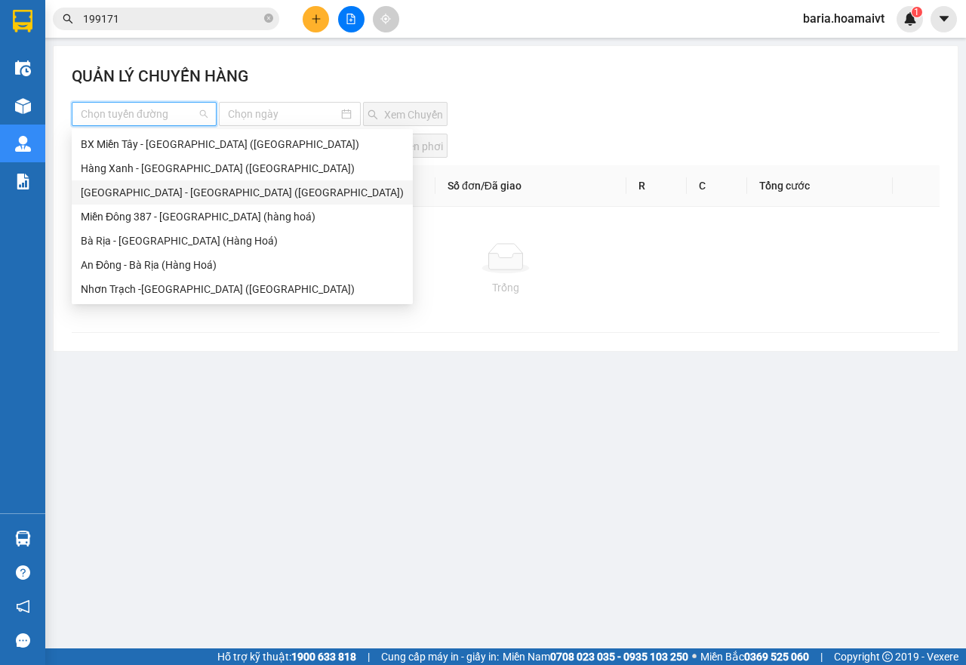
click at [143, 189] on div "Sài Gòn - Bà Rịa (Hàng Hoá)" at bounding box center [242, 192] width 323 height 17
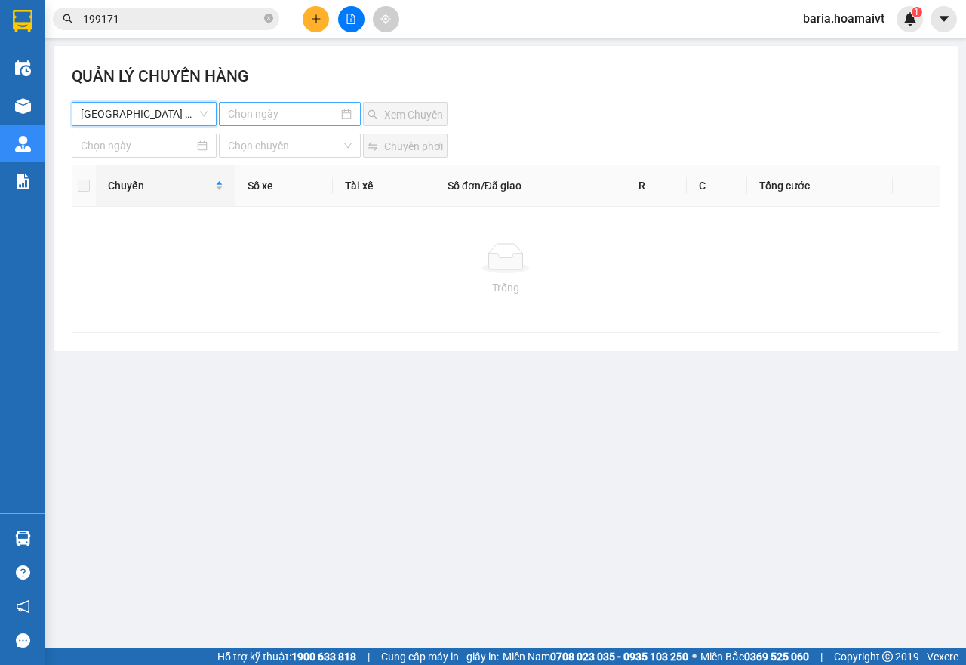
click at [297, 104] on div at bounding box center [290, 114] width 143 height 24
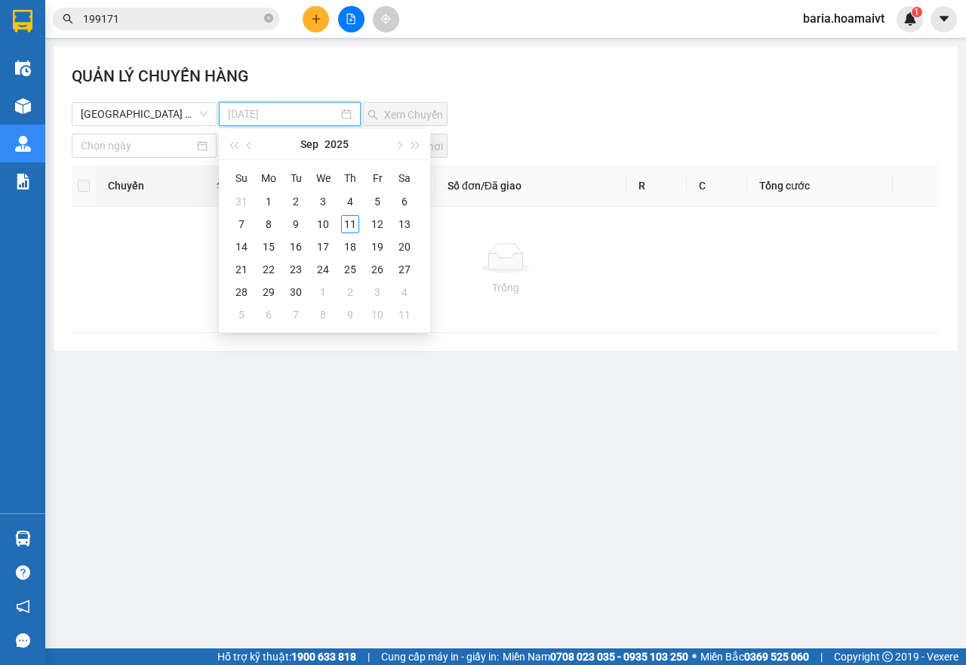
type input "11-09-2025"
click at [350, 223] on div "11" at bounding box center [350, 224] width 18 height 18
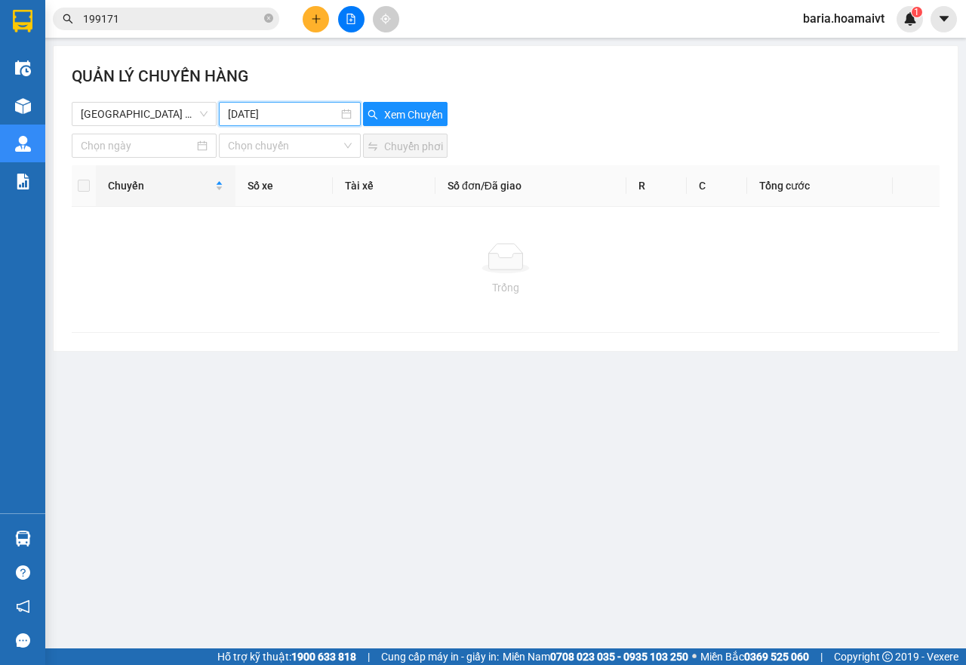
click at [417, 97] on div "QUẢN LÝ CHUYẾN HÀNG" at bounding box center [506, 83] width 868 height 38
click at [414, 107] on span "Xem Chuyến" at bounding box center [413, 114] width 59 height 17
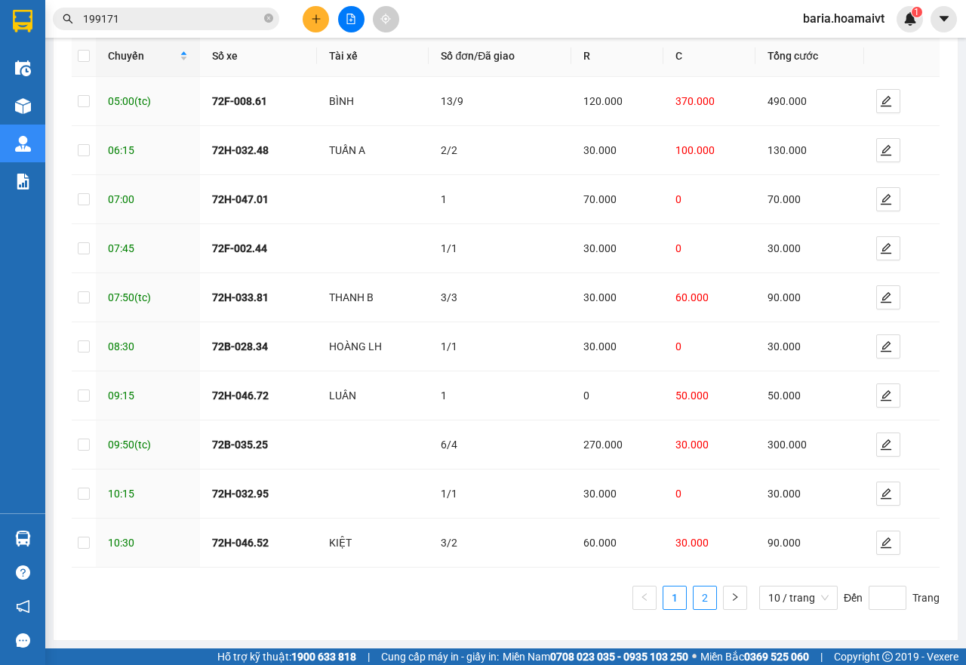
click at [706, 601] on li "2" at bounding box center [705, 598] width 24 height 24
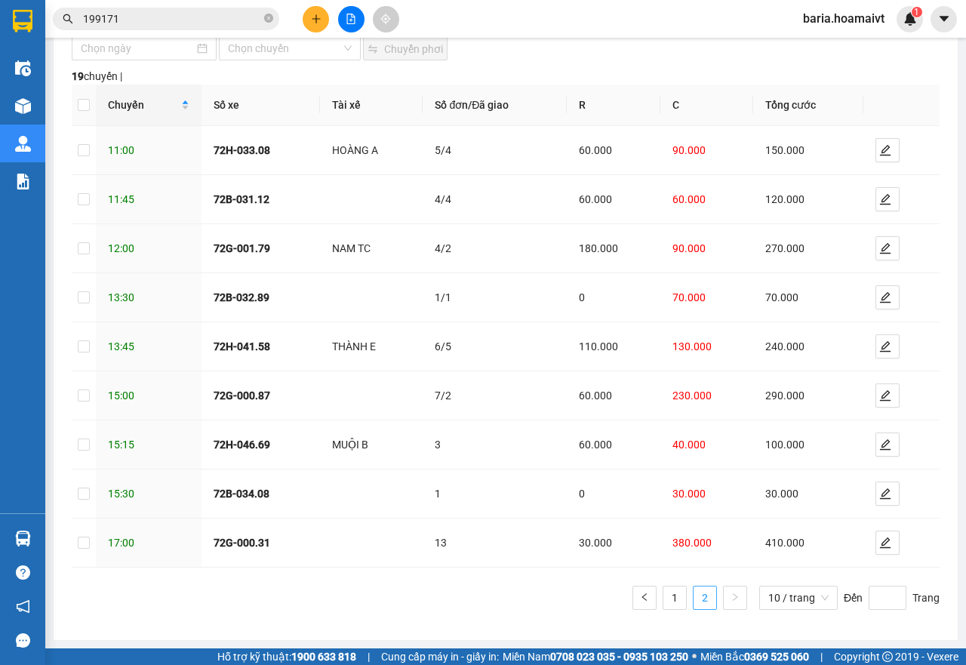
scroll to position [97, 0]
click at [886, 554] on button "button" at bounding box center [888, 543] width 24 height 24
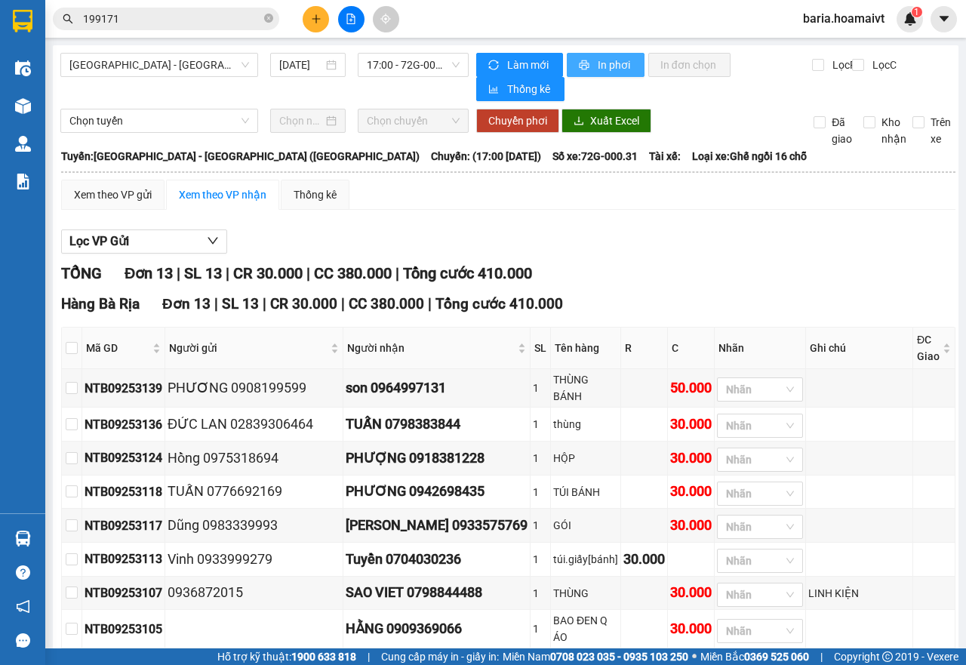
type input "[DATE]"
click at [619, 69] on span "In phơi" at bounding box center [615, 65] width 35 height 17
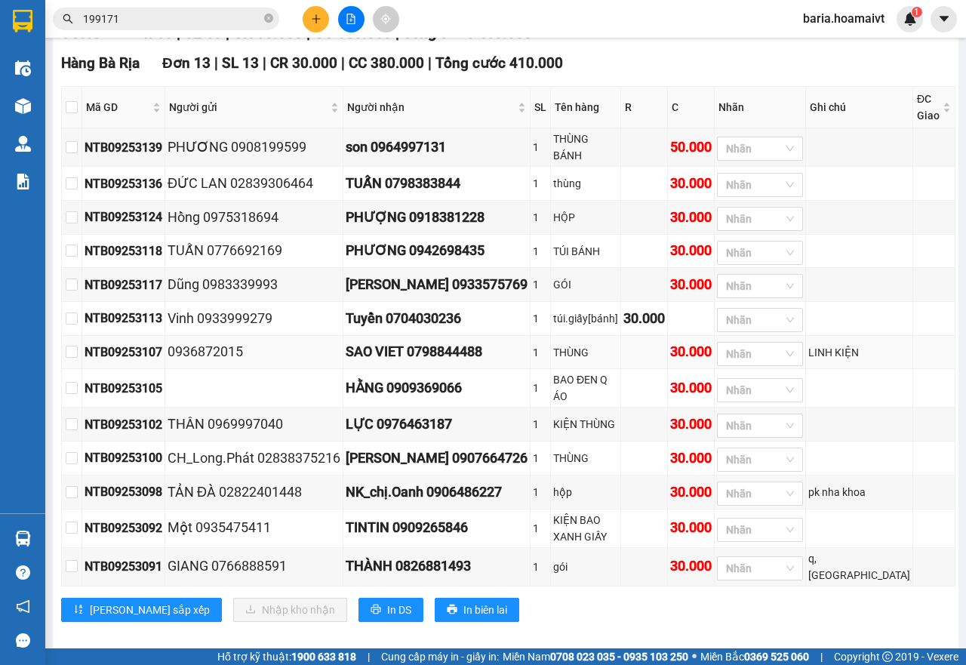
scroll to position [261, 0]
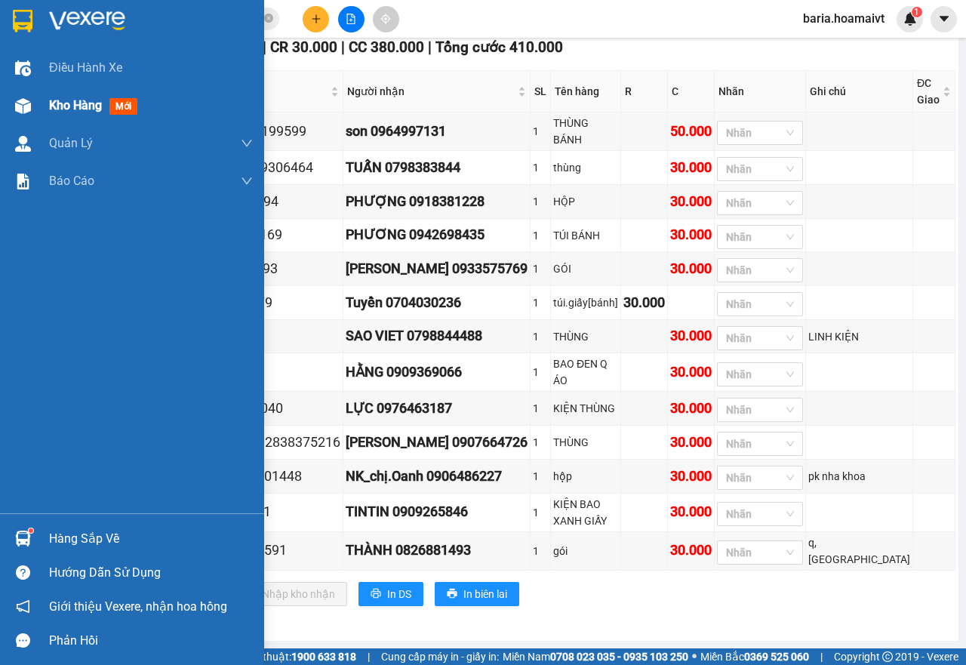
click at [49, 116] on div "Kho hàng mới" at bounding box center [151, 106] width 204 height 38
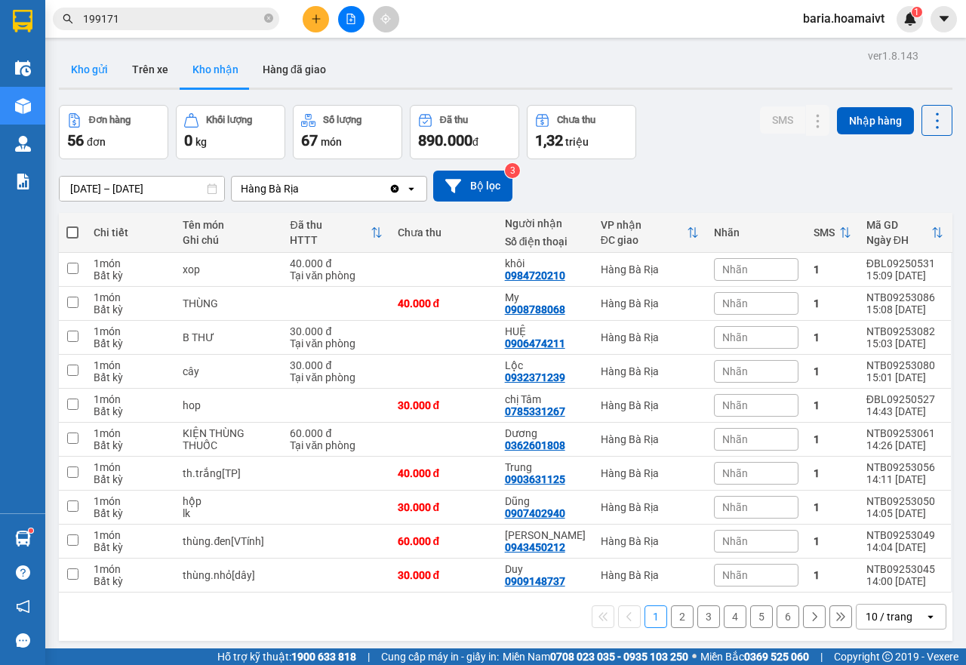
click at [107, 75] on button "Kho gửi" at bounding box center [89, 69] width 61 height 36
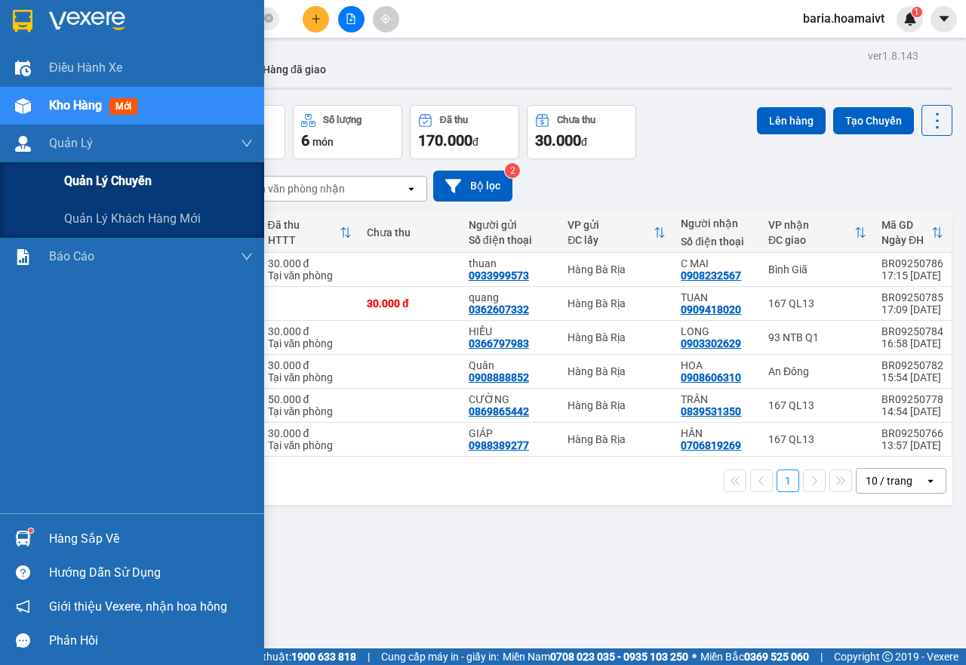
click at [126, 196] on div "Quản lý chuyến" at bounding box center [158, 181] width 189 height 38
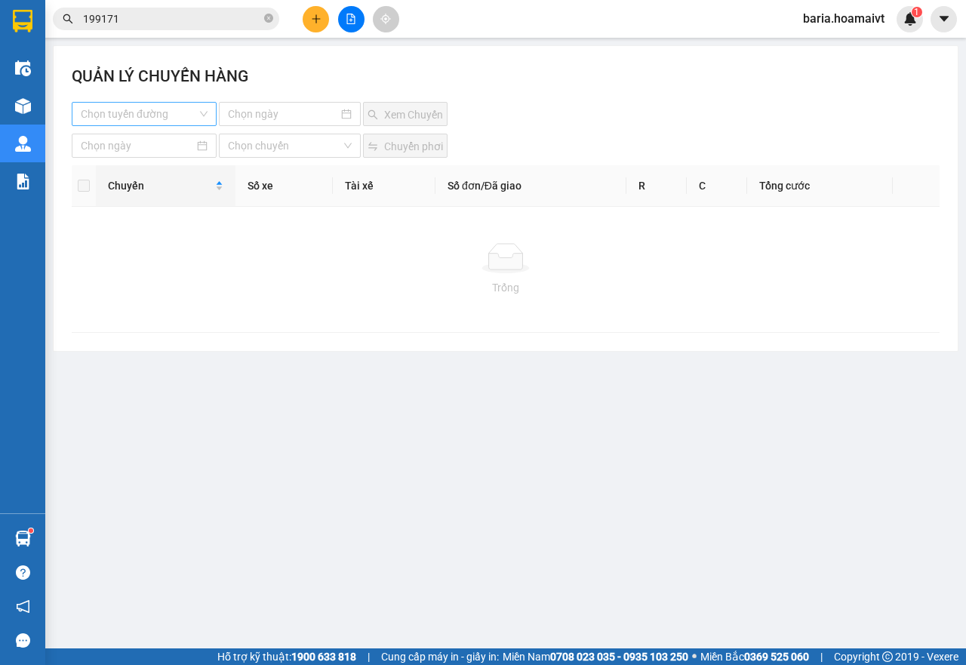
click at [153, 112] on input "search" at bounding box center [139, 114] width 116 height 23
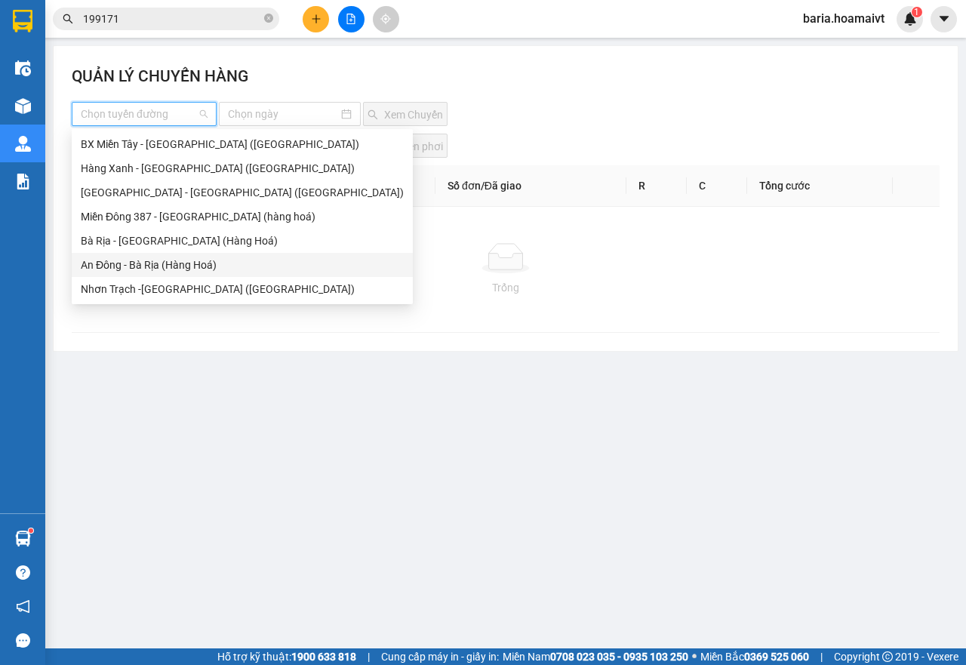
click at [140, 294] on div "Nhơn Trạch -Bà Rịa (Hàng hóa)" at bounding box center [242, 289] width 323 height 17
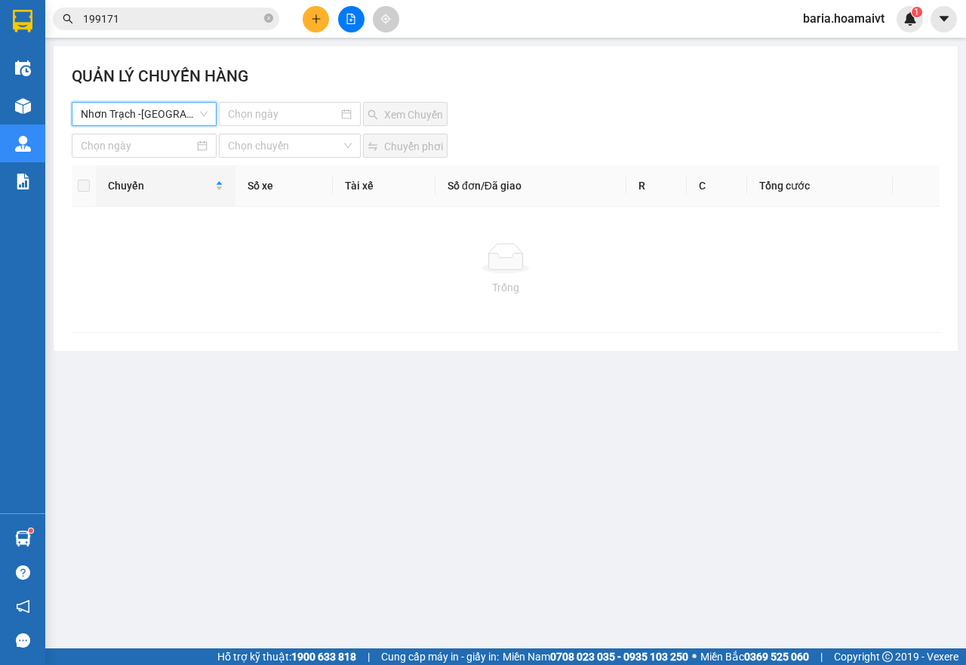
click at [242, 126] on div "QUẢN LÝ CHUYẾN HÀNG Nhơn Trạch -Bà Rịa (Hàng hóa) Nhơn Trạch -Bà Rịa (Hàng hóa)…" at bounding box center [506, 198] width 904 height 305
drag, startPoint x: 260, startPoint y: 109, endPoint x: 306, endPoint y: 127, distance: 48.5
click at [261, 109] on input at bounding box center [283, 114] width 111 height 17
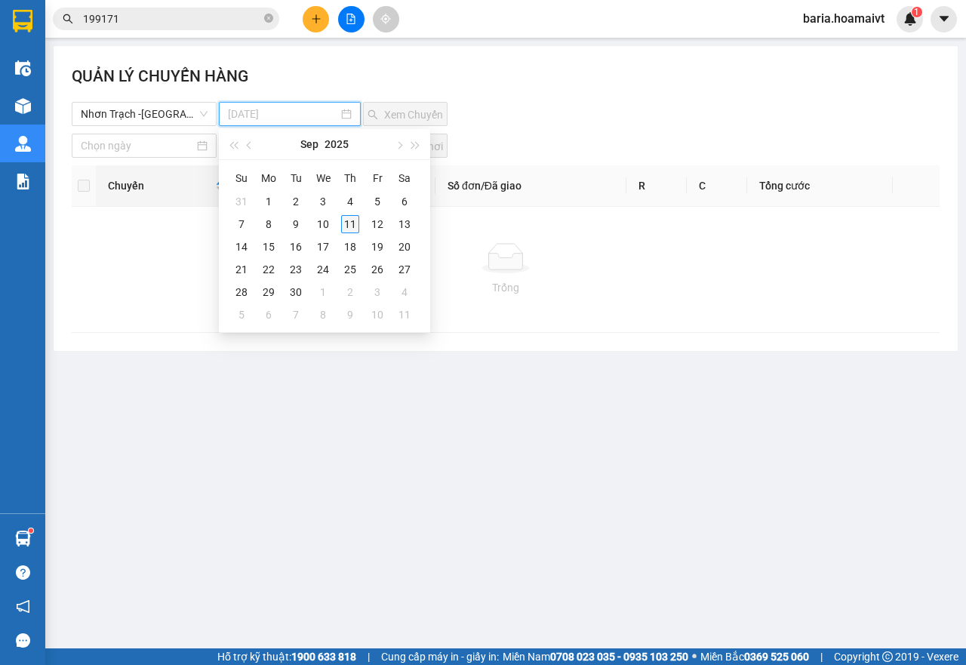
type input "11-09-2025"
click at [356, 222] on div "11" at bounding box center [350, 224] width 18 height 18
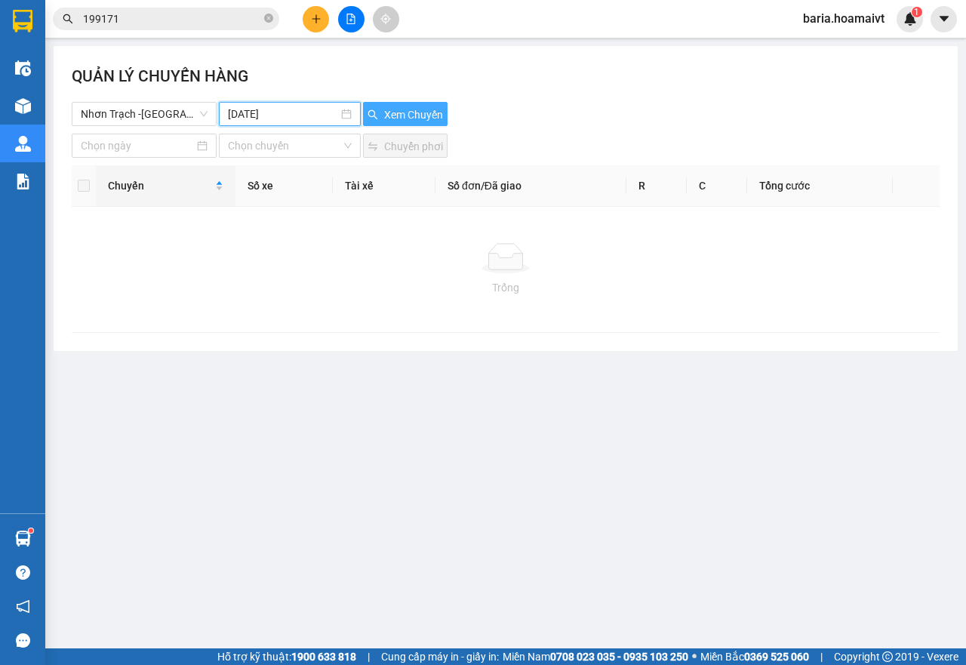
click at [414, 120] on span "Xem Chuyến" at bounding box center [413, 114] width 59 height 17
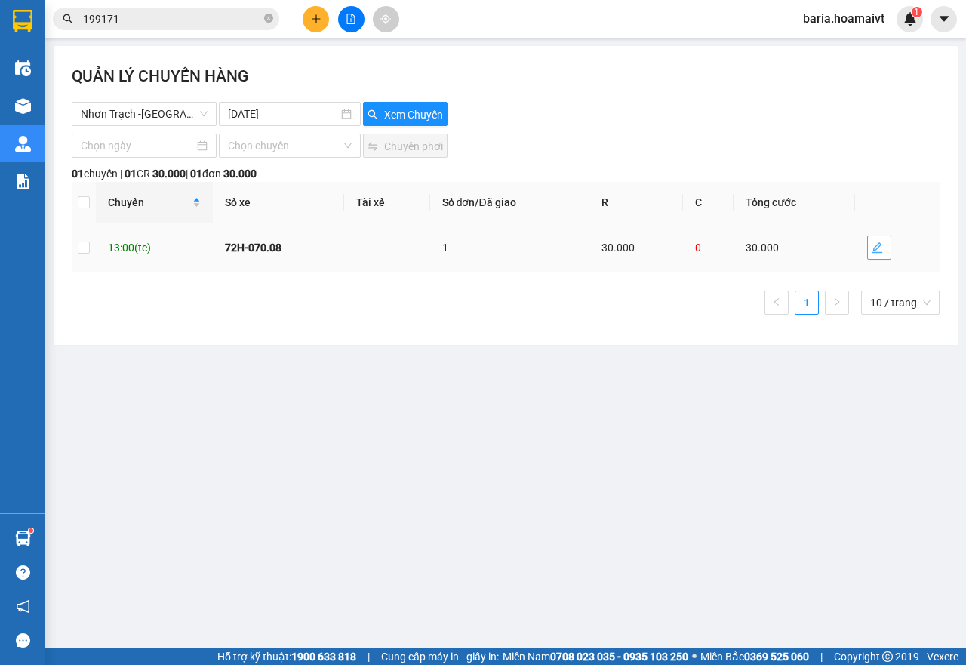
click at [883, 248] on span "edit" at bounding box center [879, 248] width 23 height 12
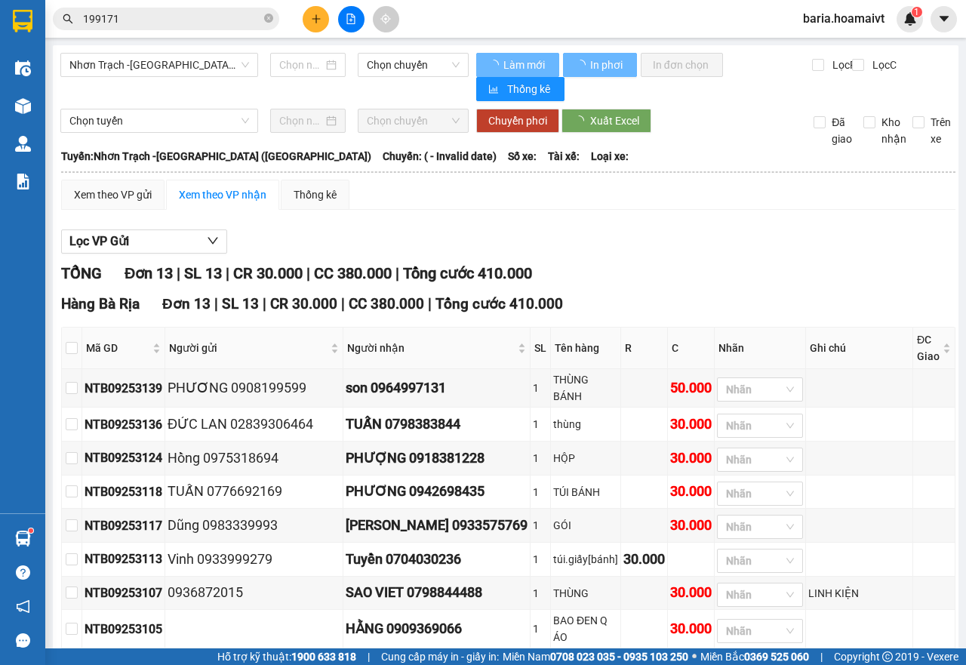
type input "[DATE]"
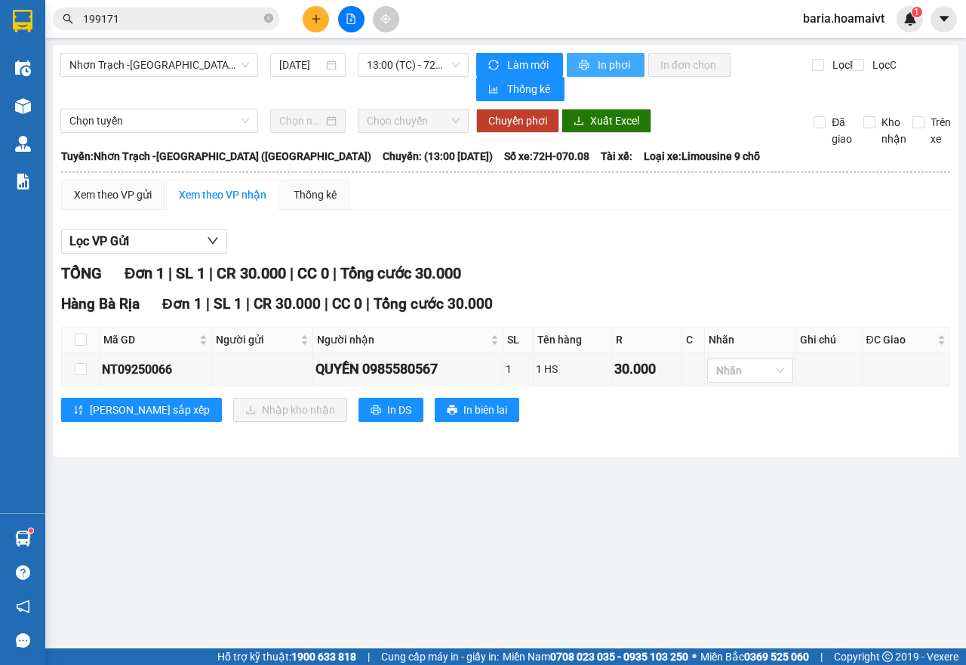
click at [617, 72] on span "In phơi" at bounding box center [615, 65] width 35 height 17
drag, startPoint x: 80, startPoint y: 343, endPoint x: 116, endPoint y: 363, distance: 41.2
click at [80, 343] on input "checkbox" at bounding box center [81, 340] width 12 height 12
checkbox input "true"
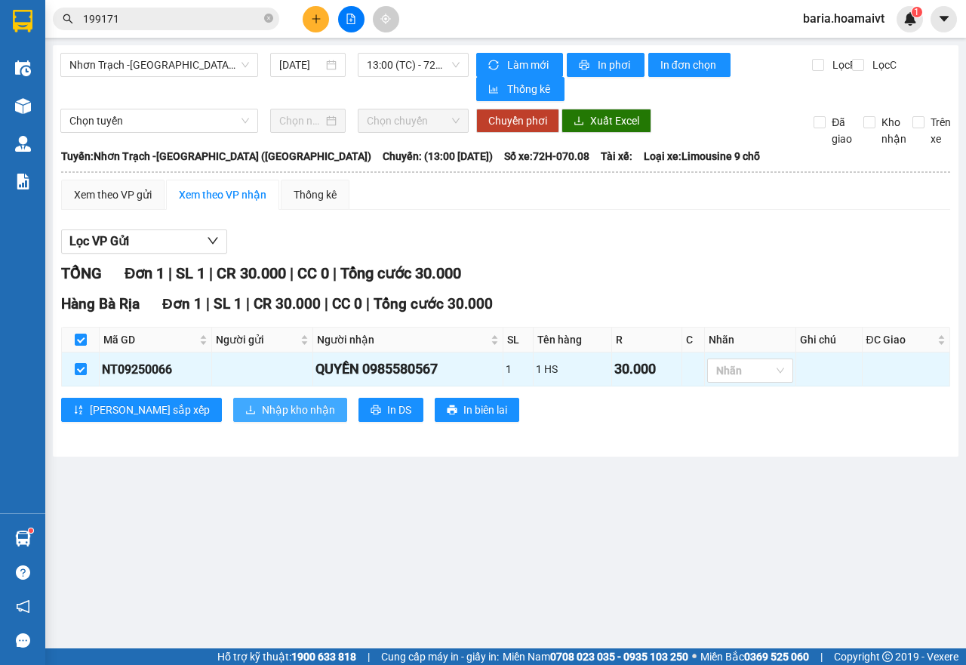
click at [262, 409] on span "Nhập kho nhận" at bounding box center [298, 410] width 73 height 17
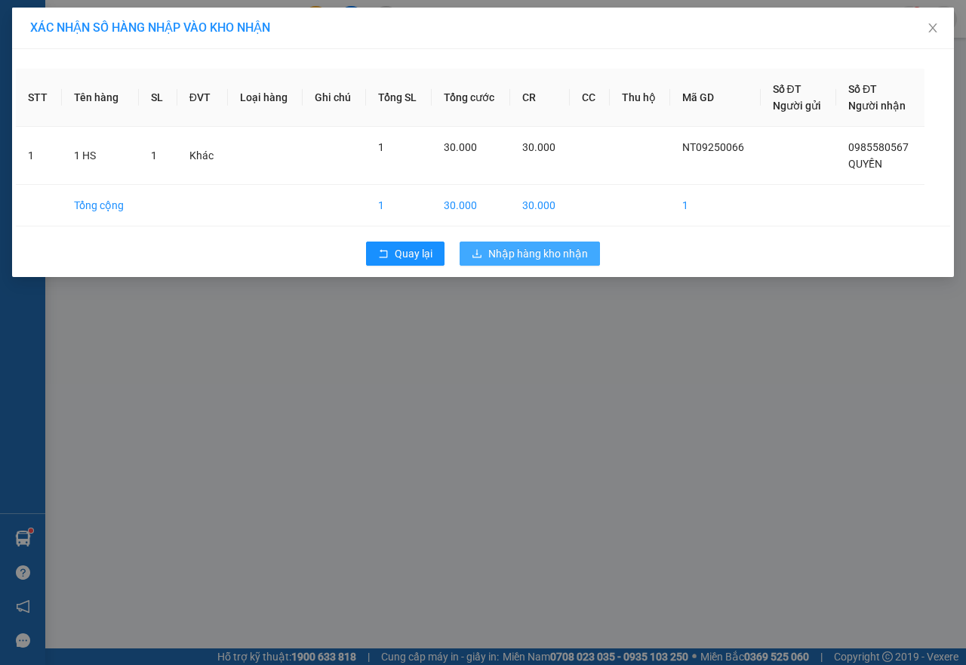
click at [494, 248] on span "Nhập hàng kho nhận" at bounding box center [538, 253] width 100 height 17
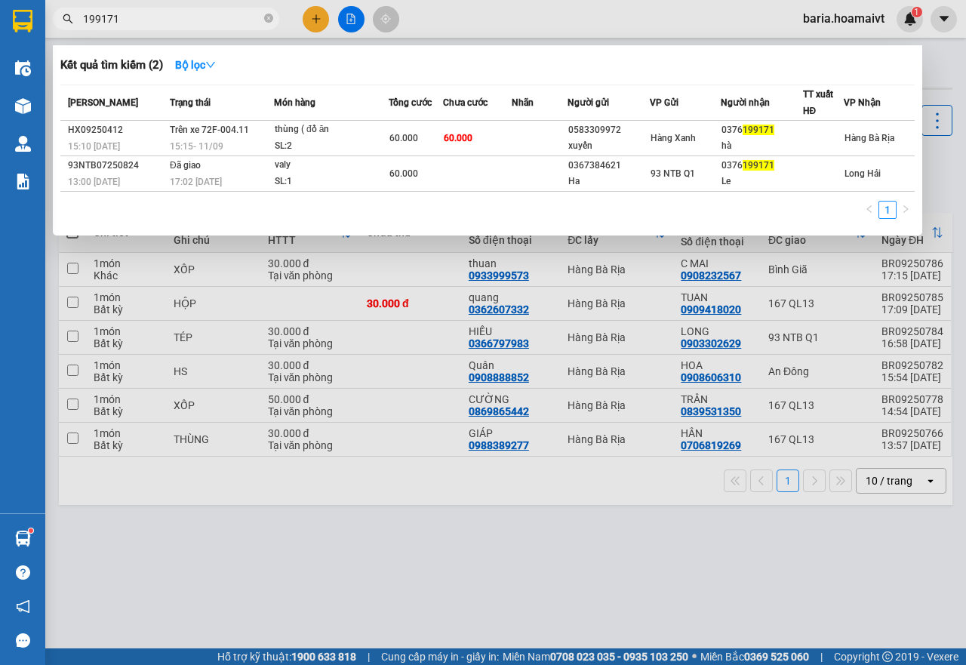
click at [186, 26] on input "199171" at bounding box center [172, 19] width 178 height 17
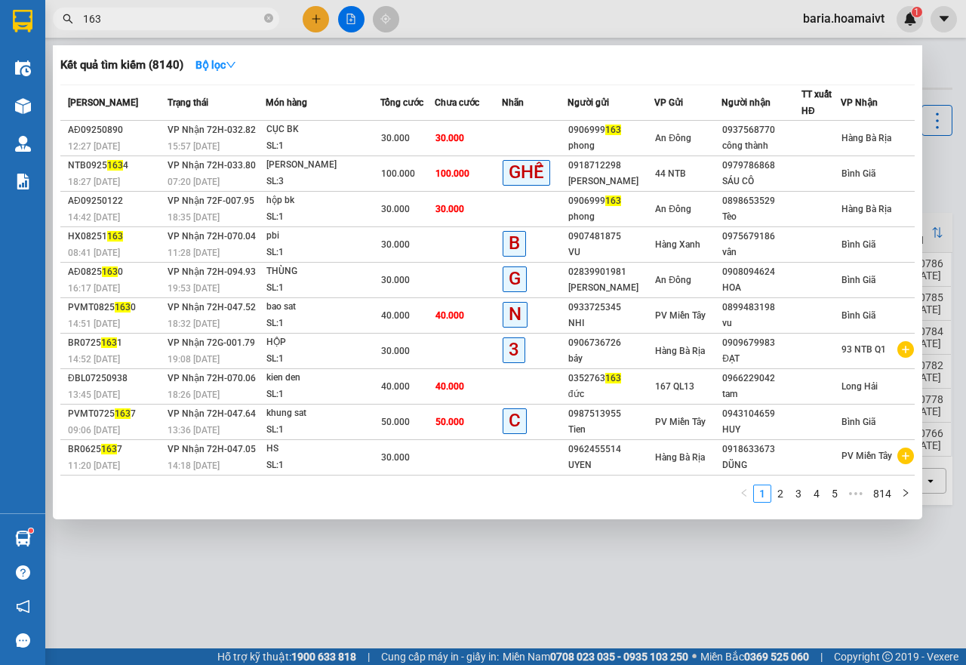
type input "163"
click at [646, 569] on div at bounding box center [483, 332] width 966 height 665
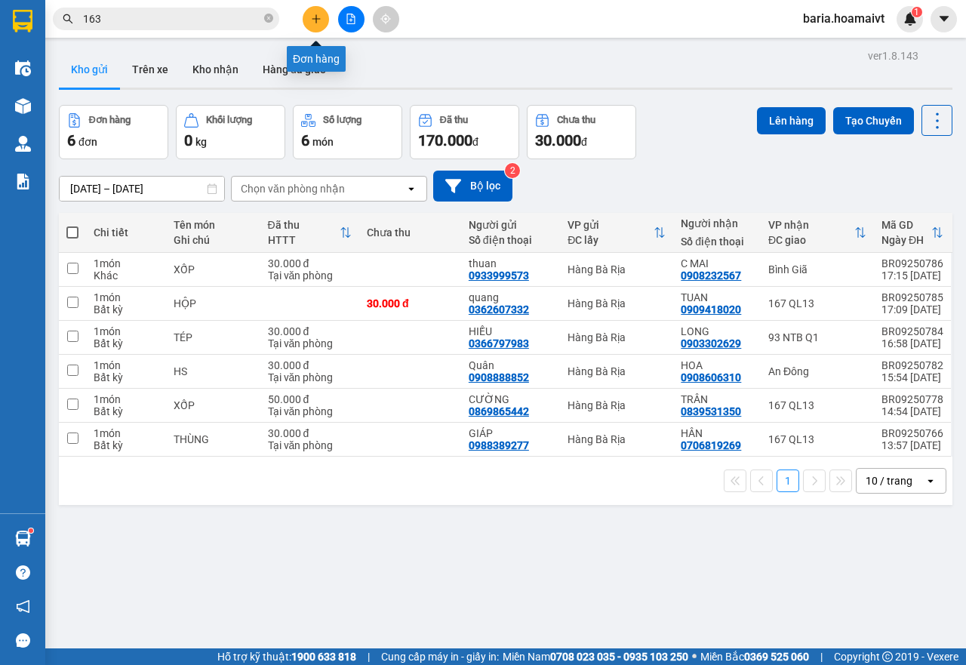
click at [316, 8] on button at bounding box center [316, 19] width 26 height 26
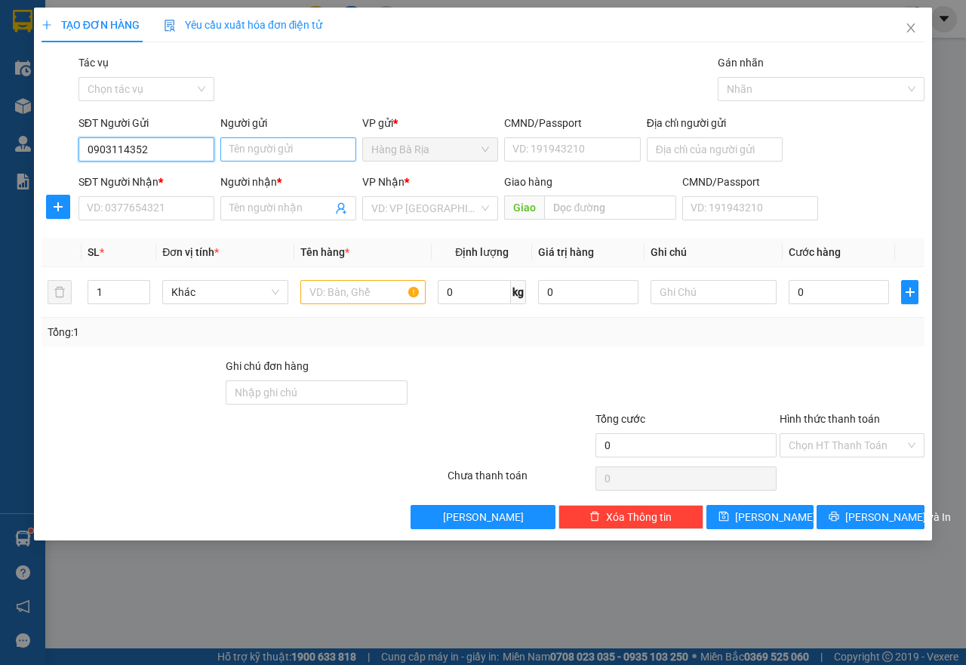
type input "0903114352"
click at [253, 151] on input "Người gửi" at bounding box center [288, 149] width 136 height 24
type input "HẢI"
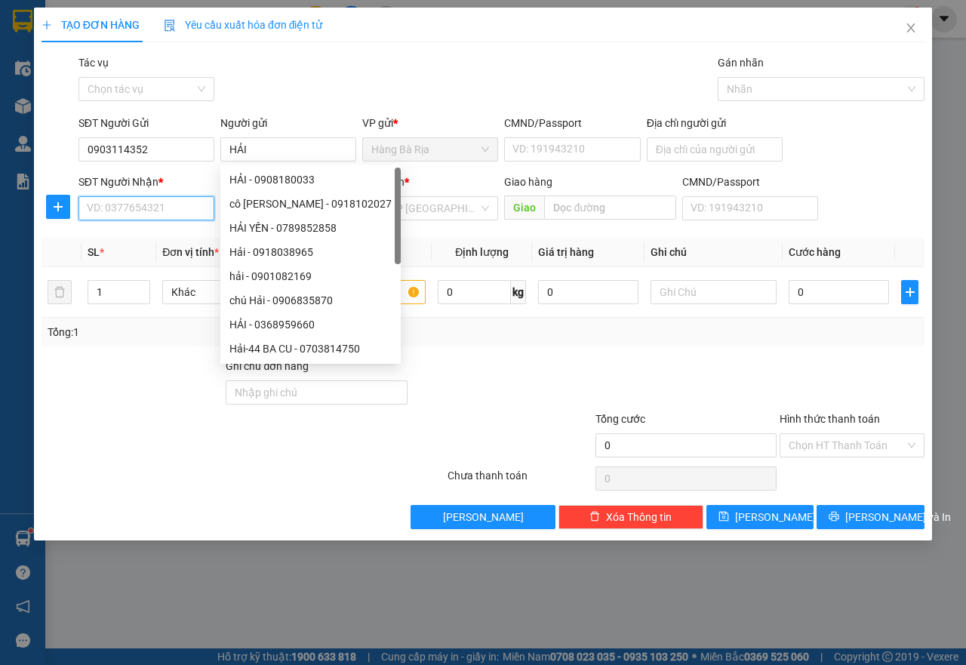
click at [202, 205] on input "SĐT Người Nhận *" at bounding box center [147, 208] width 136 height 24
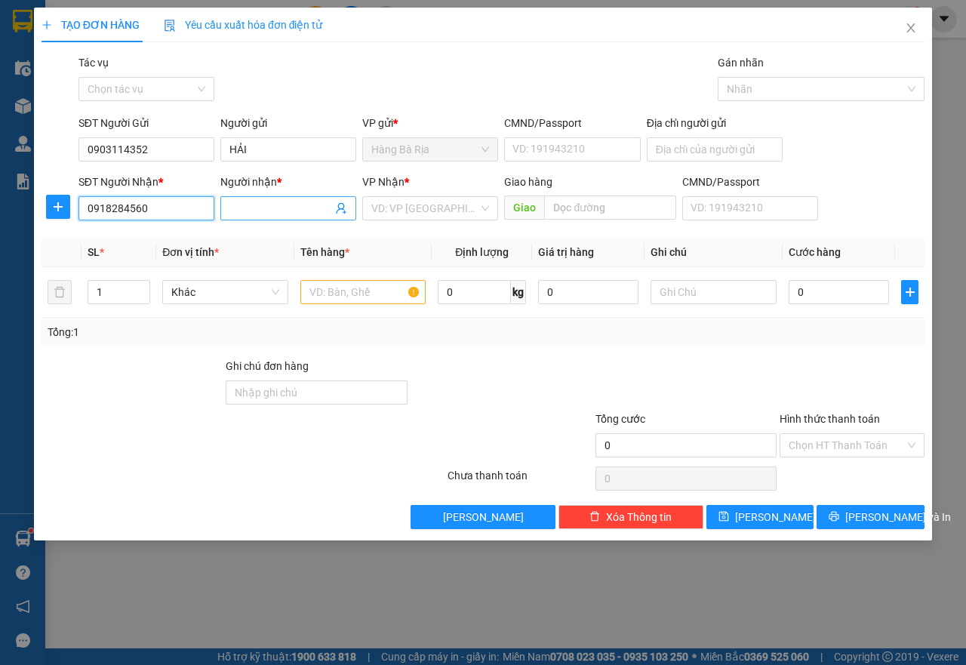
type input "0918284560"
click at [251, 211] on input "Người nhận *" at bounding box center [281, 208] width 103 height 17
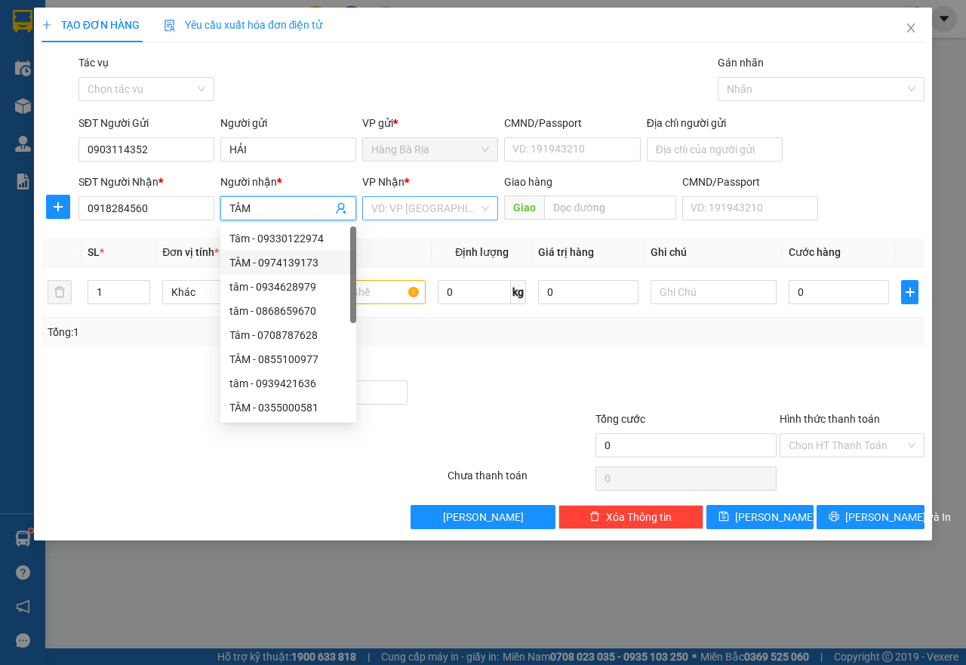
type input "TÂM"
click at [389, 201] on input "search" at bounding box center [424, 208] width 107 height 23
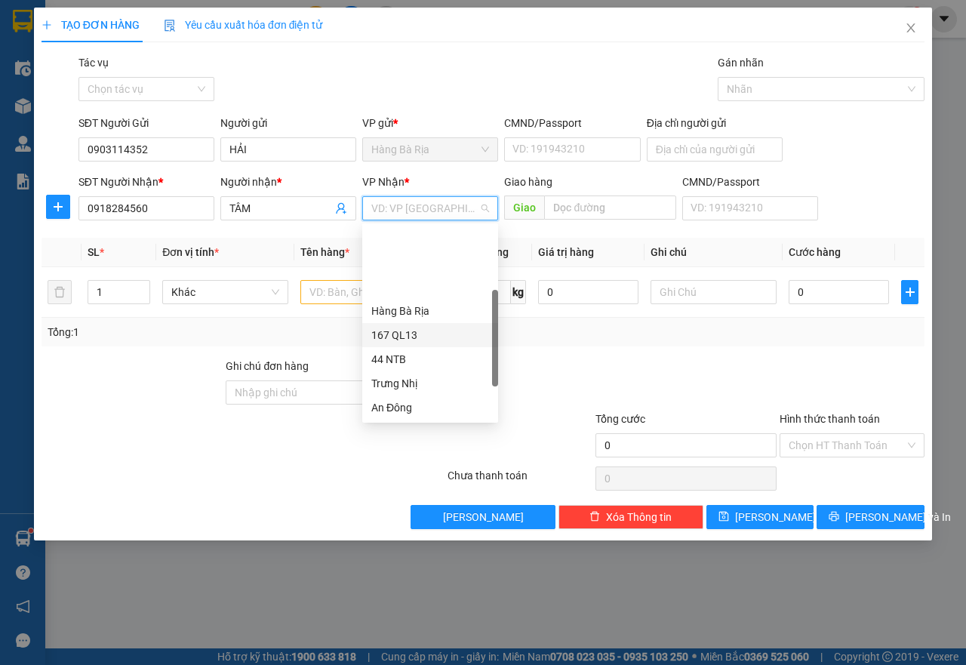
scroll to position [75, 0]
click at [393, 258] on div "167 QL13" at bounding box center [430, 259] width 118 height 17
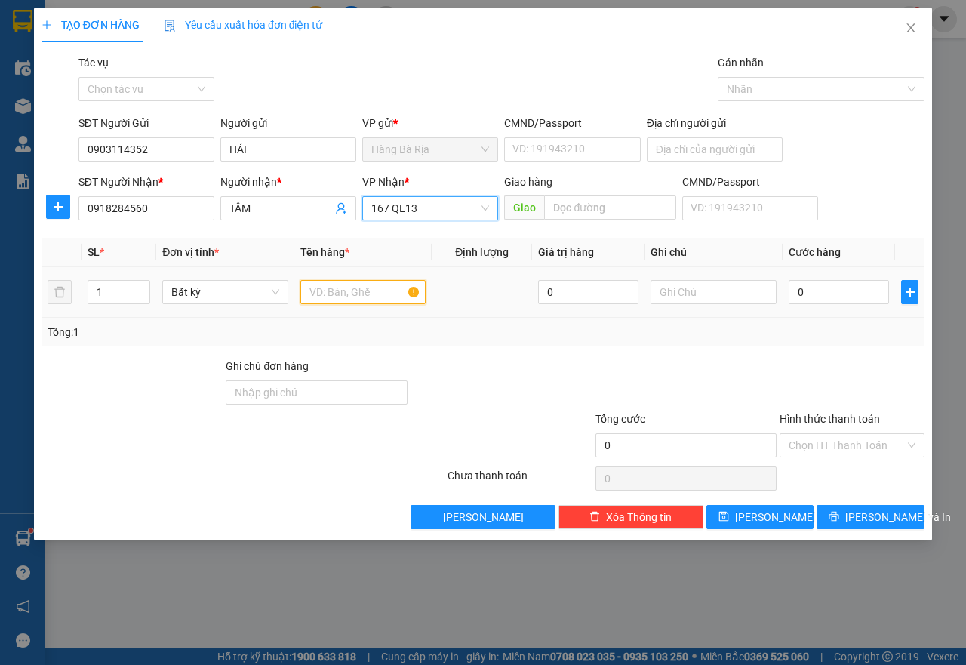
click at [352, 298] on input "text" at bounding box center [363, 292] width 126 height 24
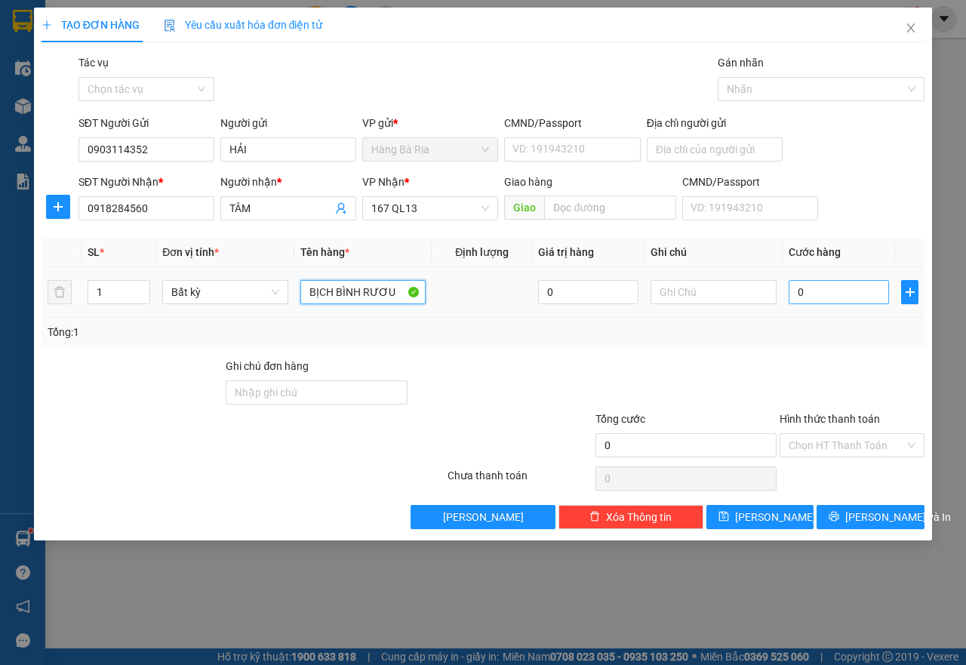
type input "BỊCH BÌNH RƯƠU"
click at [806, 297] on input "0" at bounding box center [839, 292] width 100 height 24
type input "4"
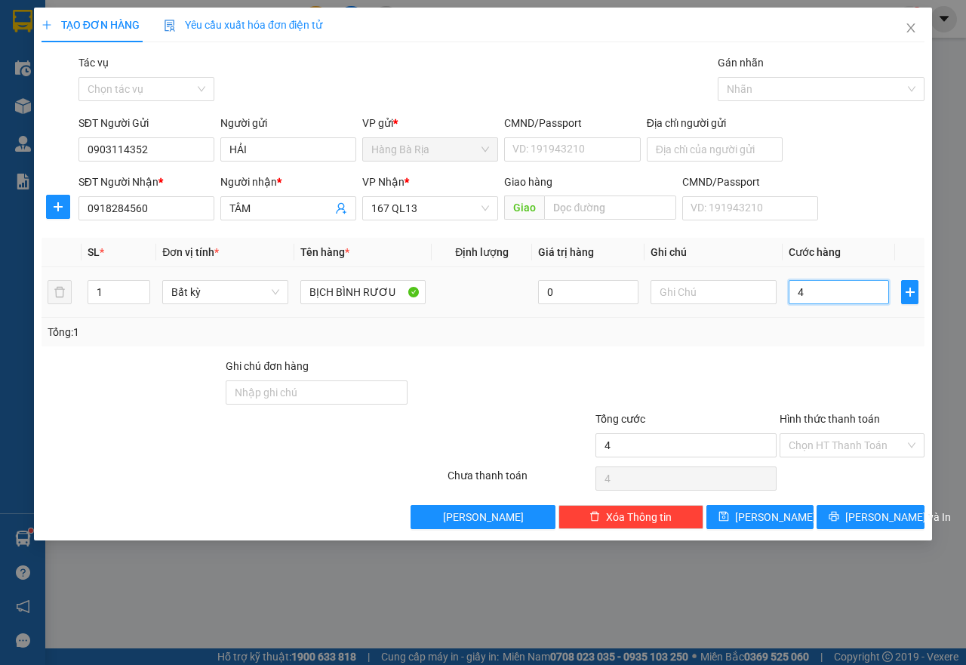
type input "40"
type input "40.000"
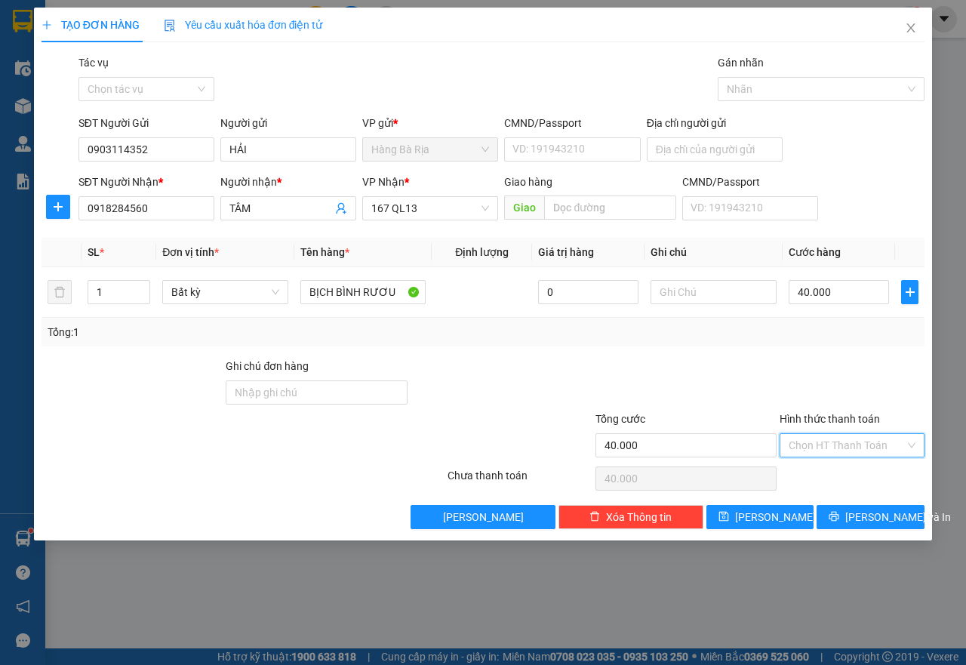
click at [864, 445] on input "Hình thức thanh toán" at bounding box center [847, 445] width 116 height 23
click at [844, 476] on div "Tại văn phòng" at bounding box center [852, 475] width 127 height 17
type input "0"
click at [859, 522] on span "[PERSON_NAME] và In" at bounding box center [899, 517] width 106 height 17
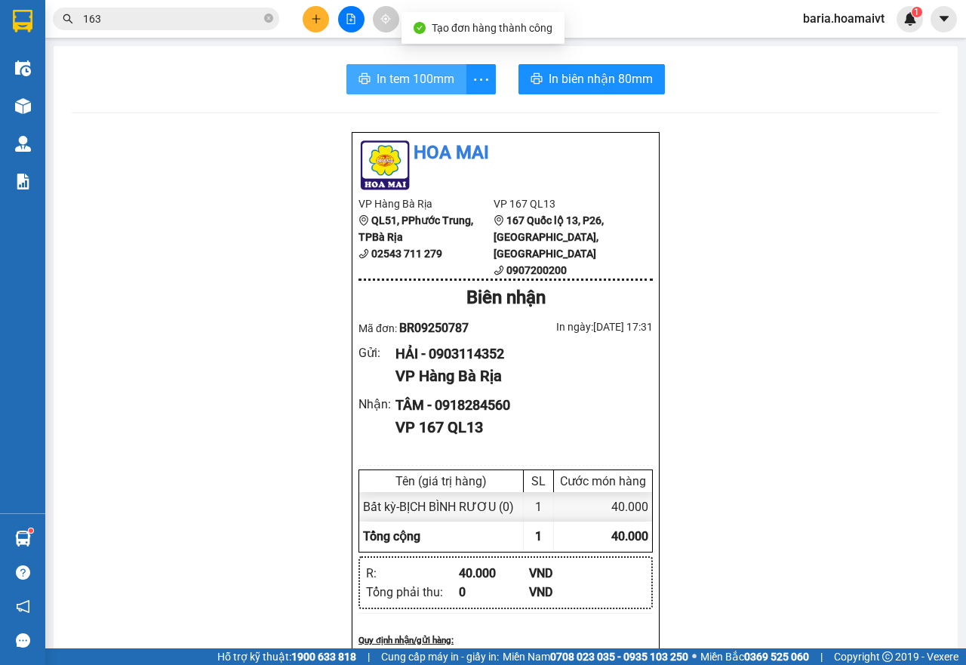
click at [401, 81] on span "In tem 100mm" at bounding box center [416, 78] width 78 height 19
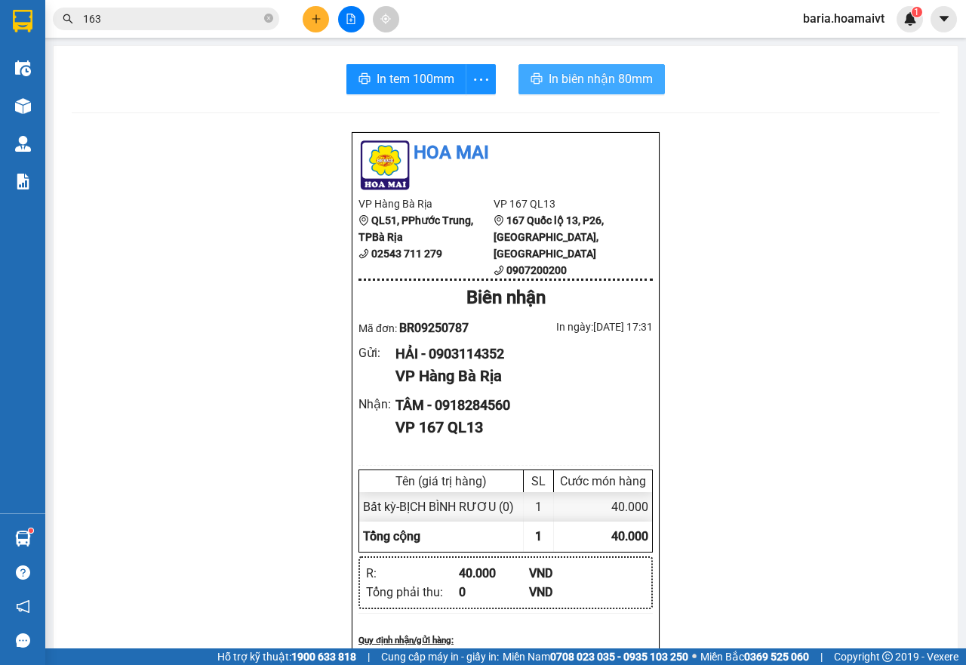
click at [590, 72] on span "In biên nhận 80mm" at bounding box center [601, 78] width 104 height 19
click at [579, 74] on span "In biên nhận 80mm" at bounding box center [601, 78] width 104 height 19
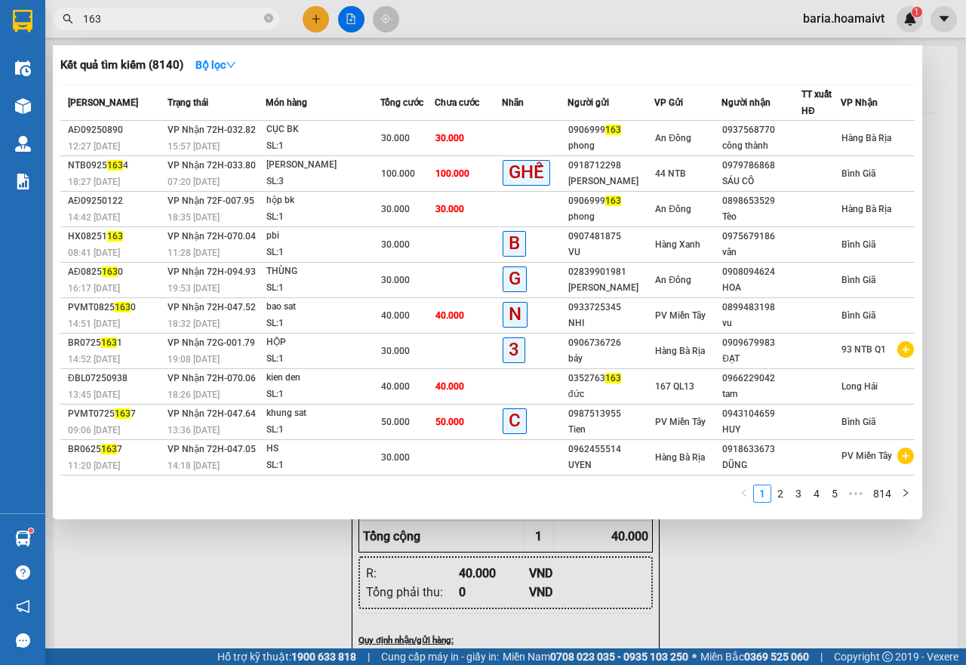
click at [158, 23] on input "163" at bounding box center [172, 19] width 178 height 17
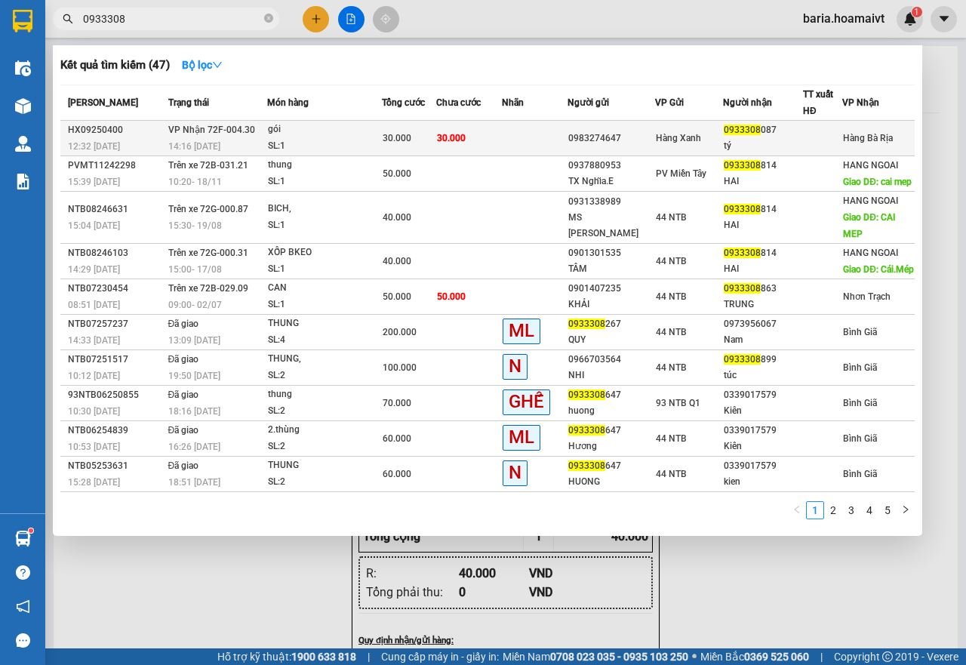
type input "0933308"
click at [348, 133] on div "gói" at bounding box center [324, 130] width 113 height 17
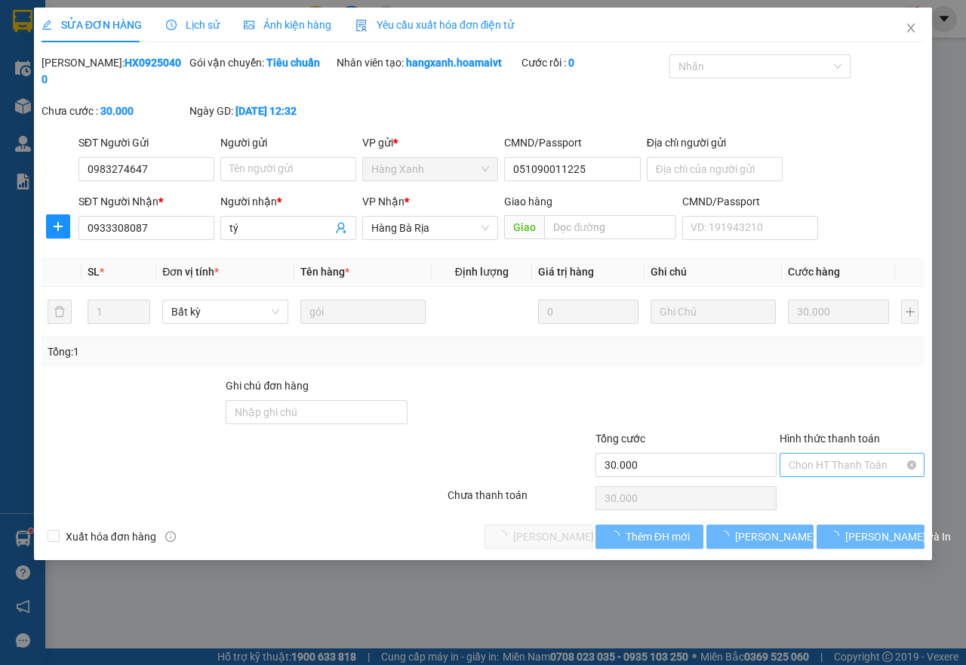
type input "0983274647"
type input "051090011225"
type input "0933308087"
type input "tý"
type input "30.000"
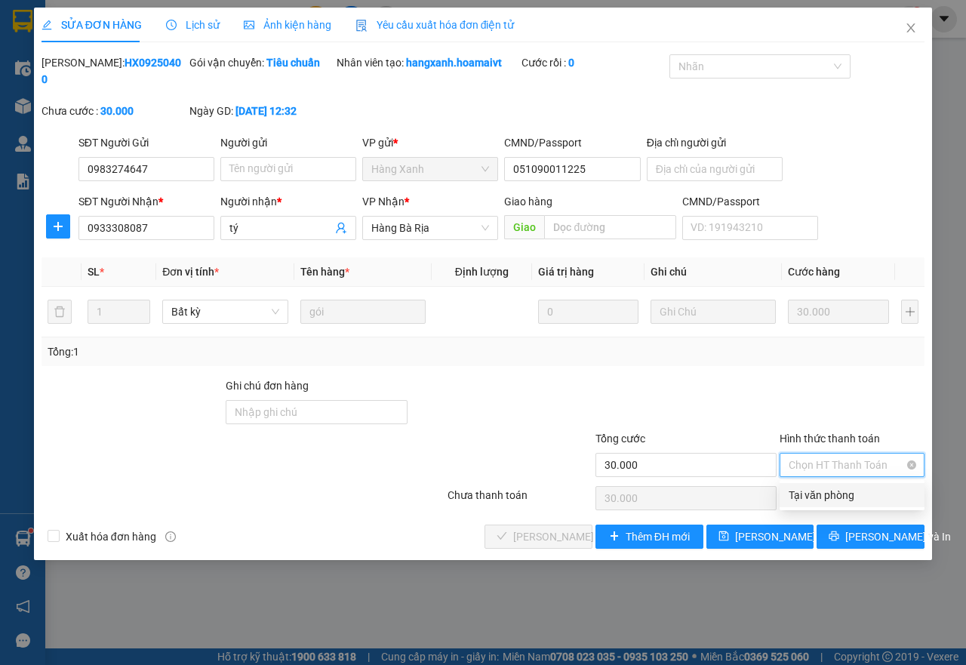
click at [802, 461] on span "Chọn HT Thanh Toán" at bounding box center [852, 465] width 127 height 23
click at [827, 491] on div "Tại văn phòng" at bounding box center [852, 495] width 127 height 17
type input "0"
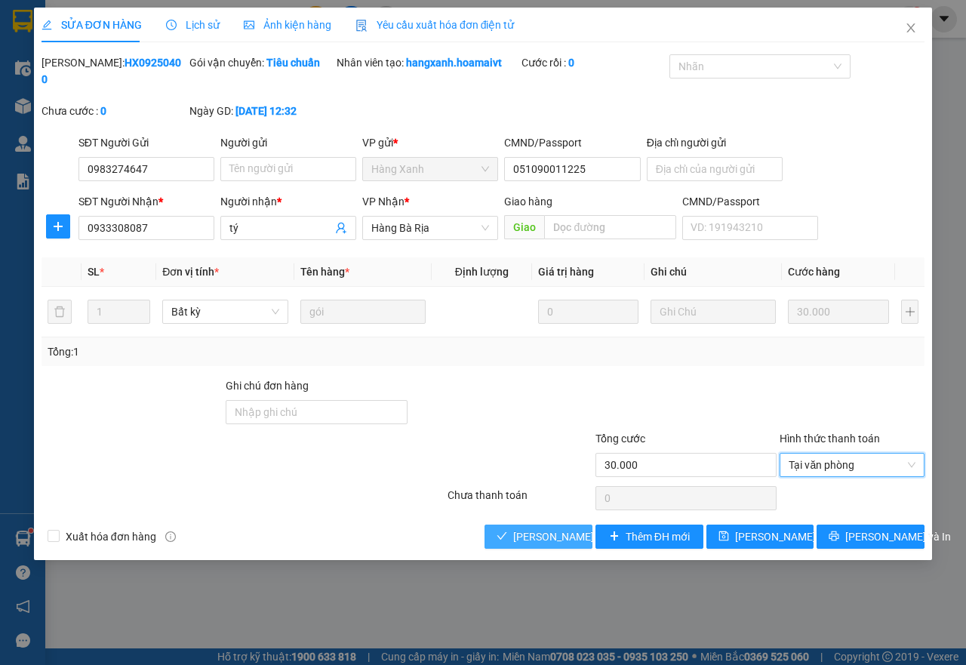
click at [559, 538] on span "[PERSON_NAME] và Giao hàng" at bounding box center [585, 536] width 145 height 17
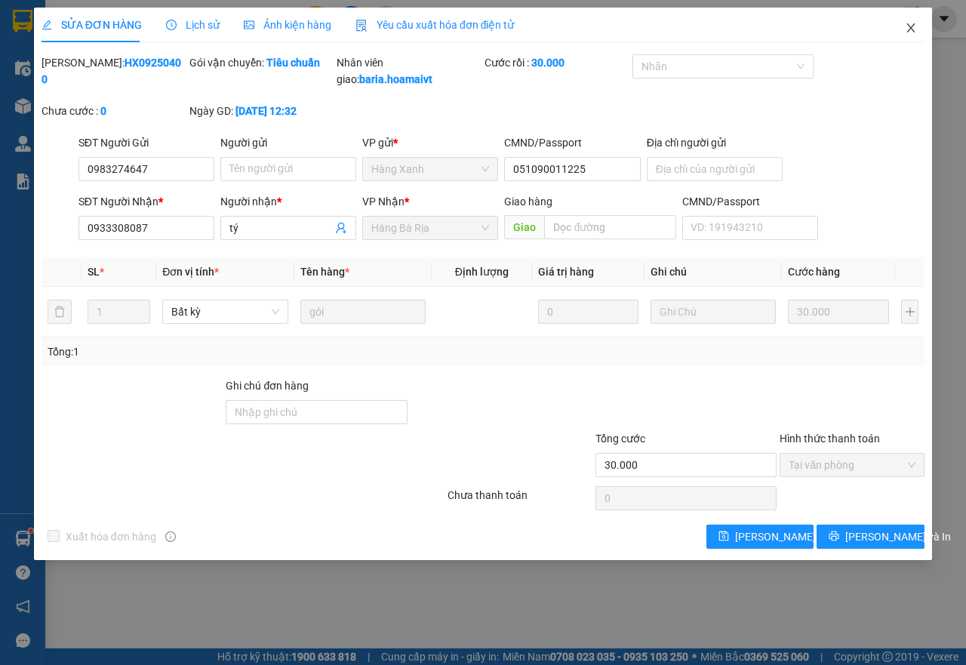
click at [908, 26] on icon "close" at bounding box center [911, 28] width 12 height 12
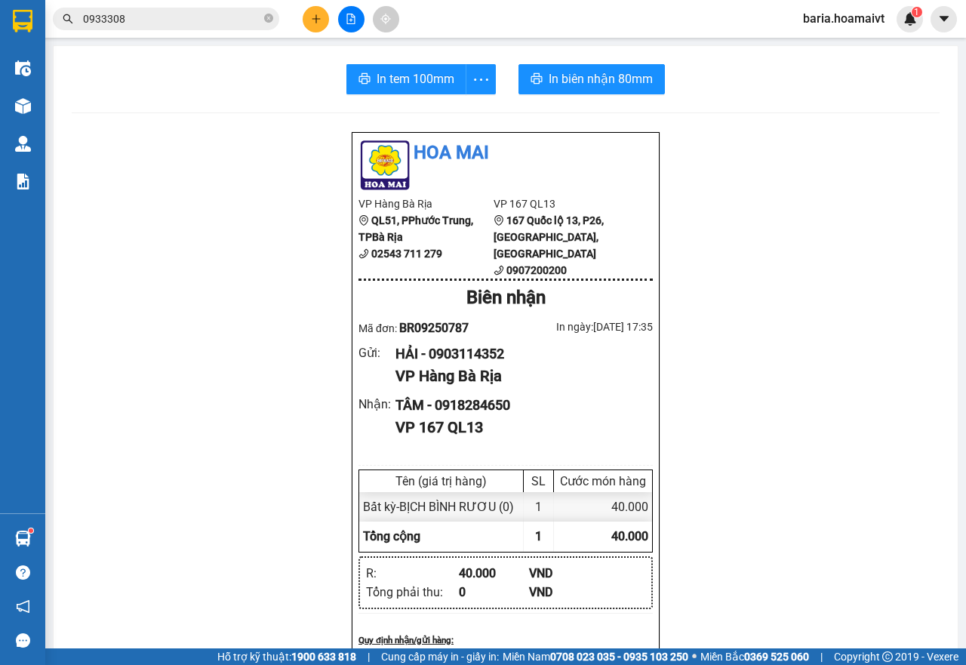
click at [176, 20] on input "0933308" at bounding box center [172, 19] width 178 height 17
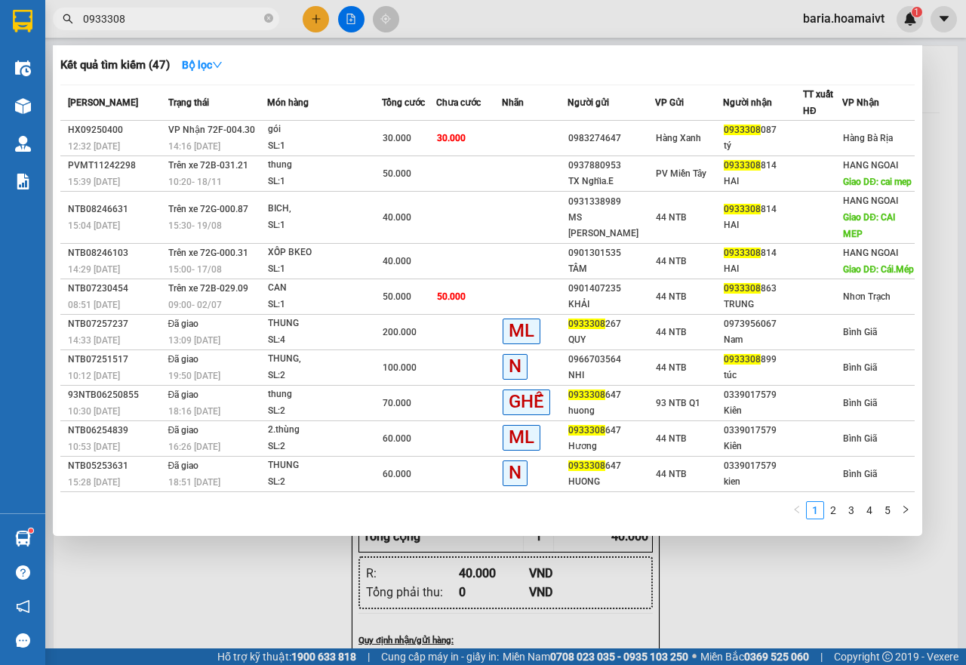
click at [176, 20] on input "0933308" at bounding box center [172, 19] width 178 height 17
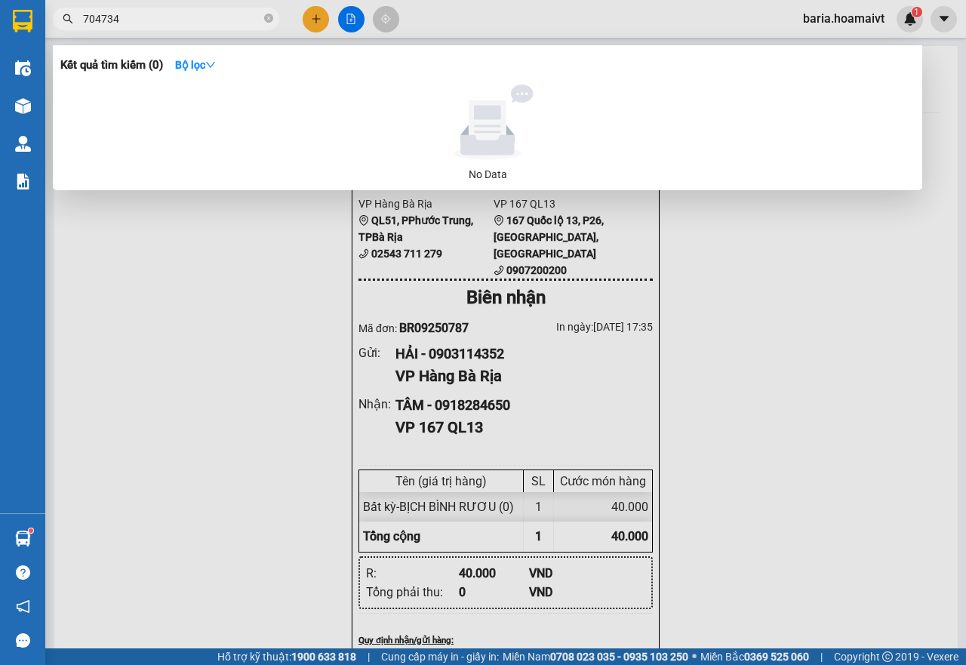
click at [170, 14] on input "704734" at bounding box center [172, 19] width 178 height 17
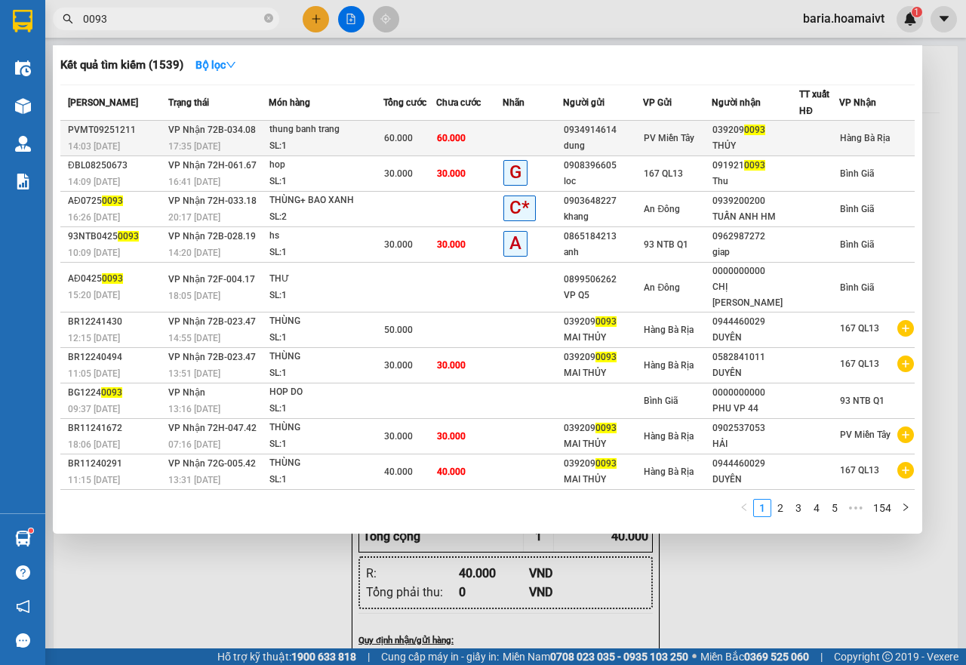
type input "0093"
click at [584, 131] on div "0934914614" at bounding box center [603, 130] width 79 height 16
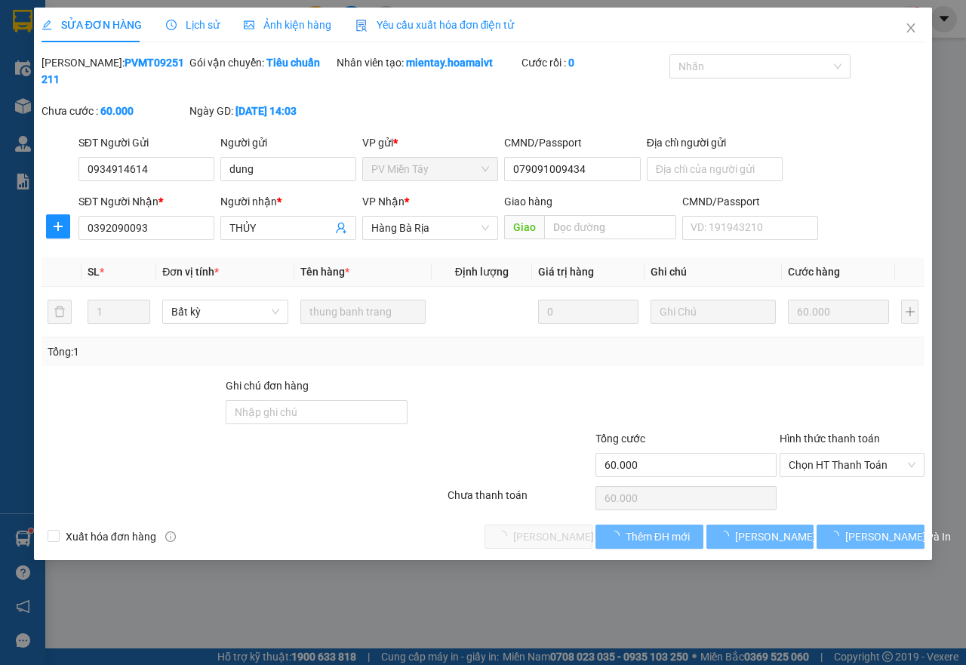
type input "0934914614"
type input "dung"
type input "079091009434"
type input "0392090093"
type input "THỦY"
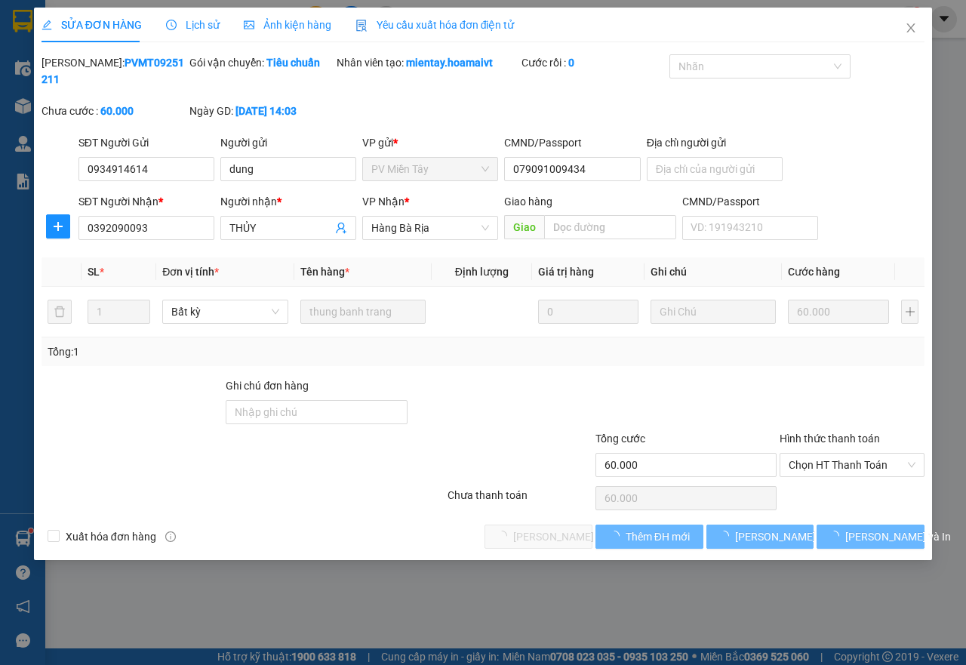
type input "60.000"
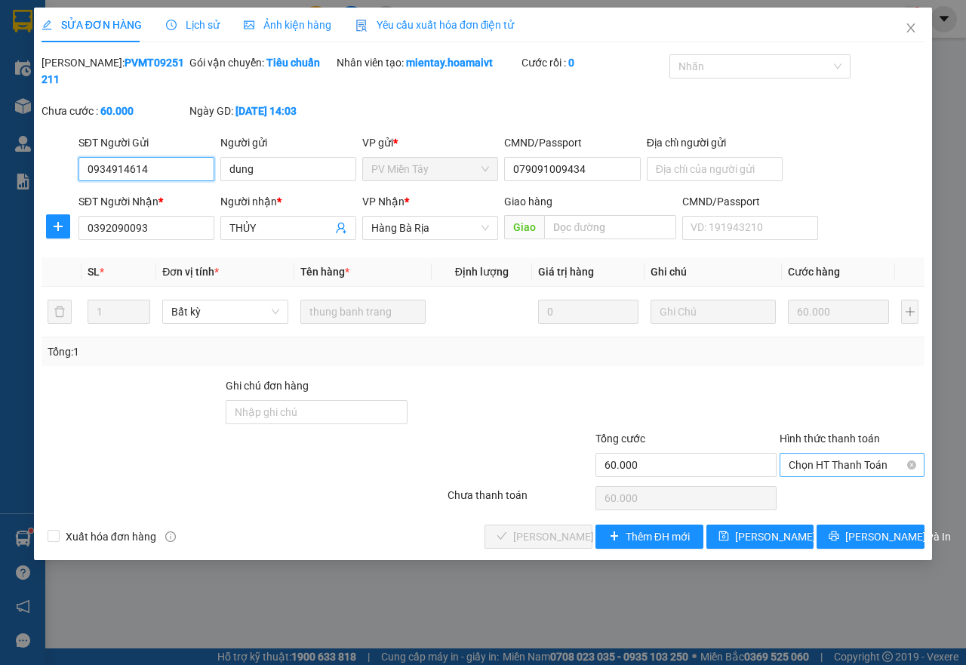
click at [839, 469] on span "Chọn HT Thanh Toán" at bounding box center [852, 465] width 127 height 23
click at [830, 491] on div "Tại văn phòng" at bounding box center [852, 495] width 127 height 17
type input "0"
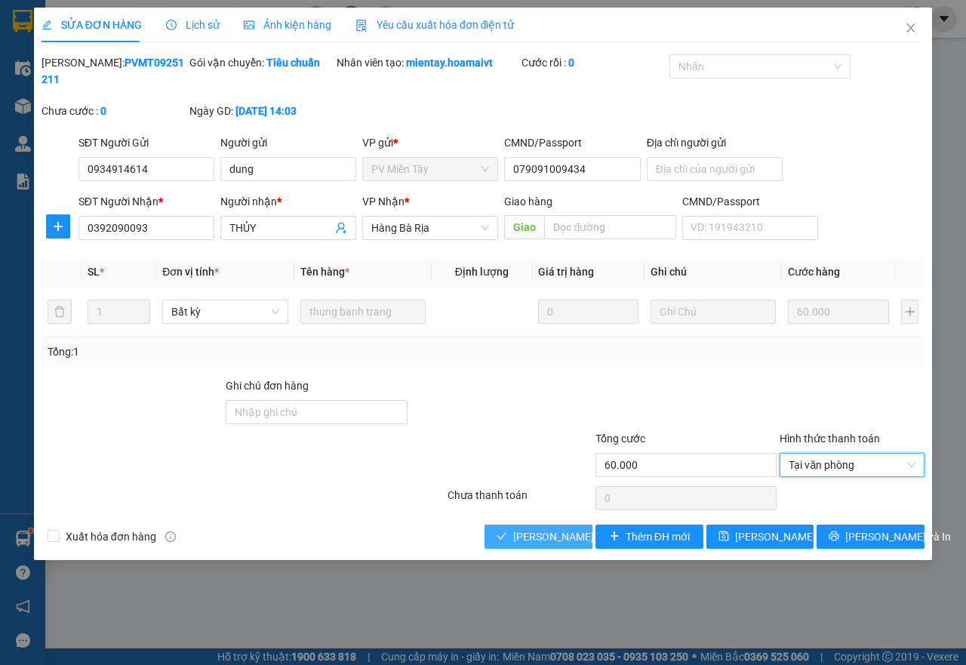
click at [562, 534] on span "[PERSON_NAME] và Giao hàng" at bounding box center [585, 536] width 145 height 17
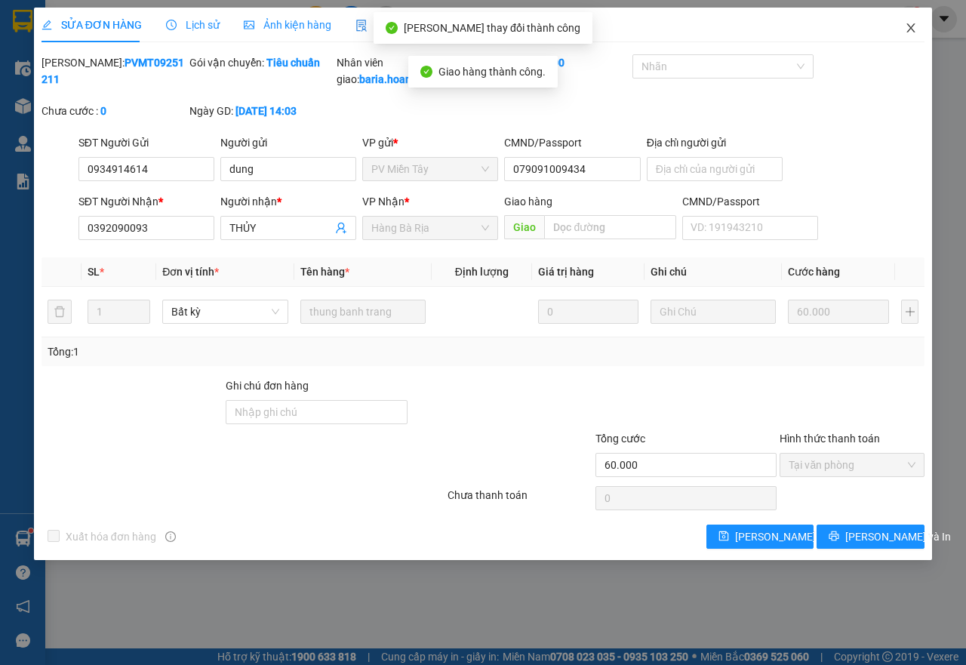
click at [901, 26] on span "Close" at bounding box center [911, 29] width 42 height 42
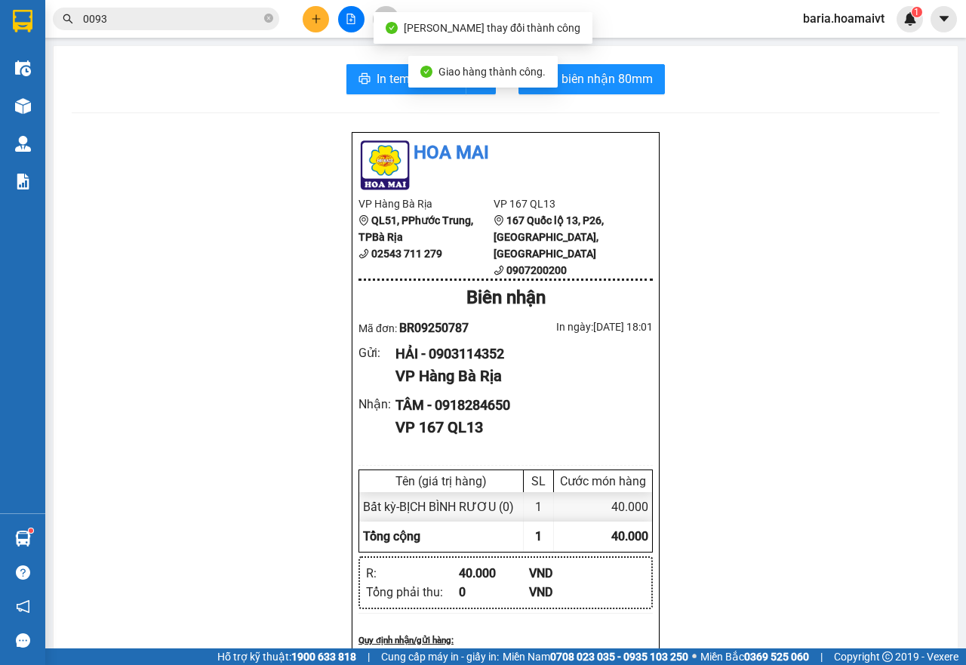
click at [224, 19] on input "0093" at bounding box center [172, 19] width 178 height 17
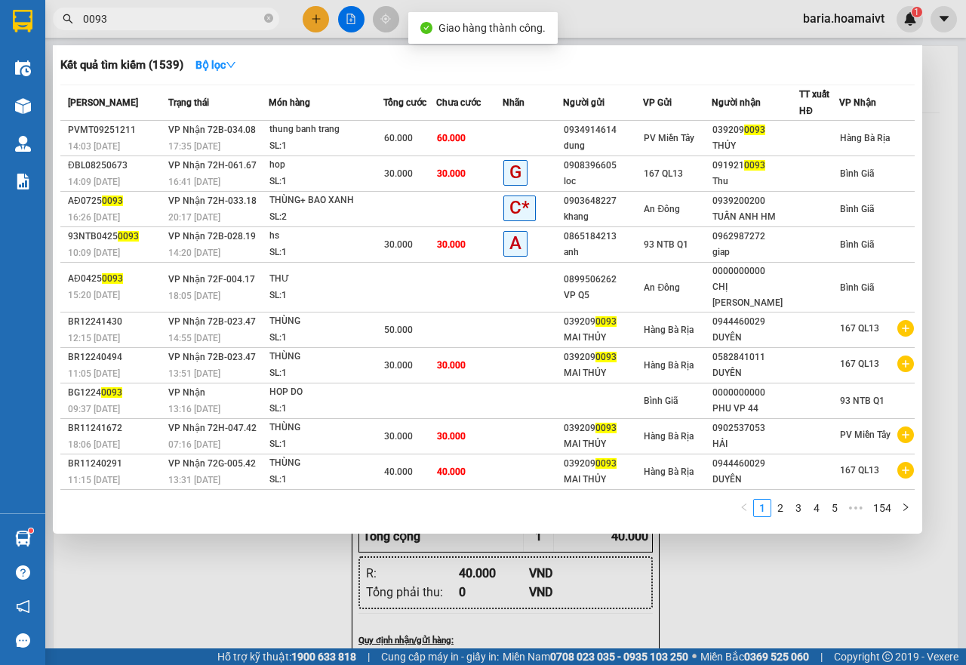
click at [759, 572] on div at bounding box center [483, 332] width 966 height 665
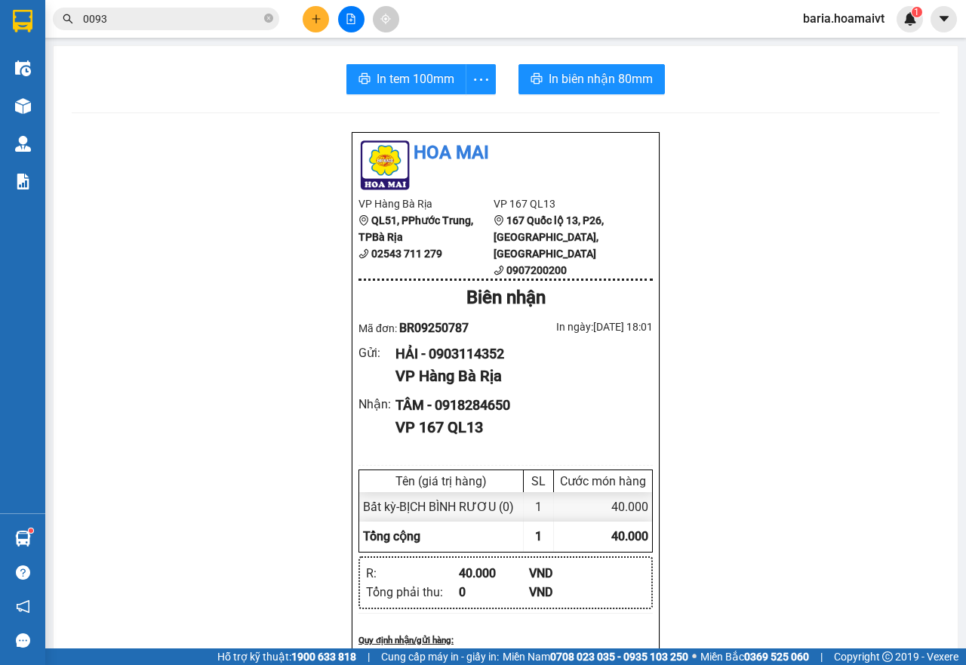
click at [169, 27] on span "0093" at bounding box center [166, 19] width 226 height 23
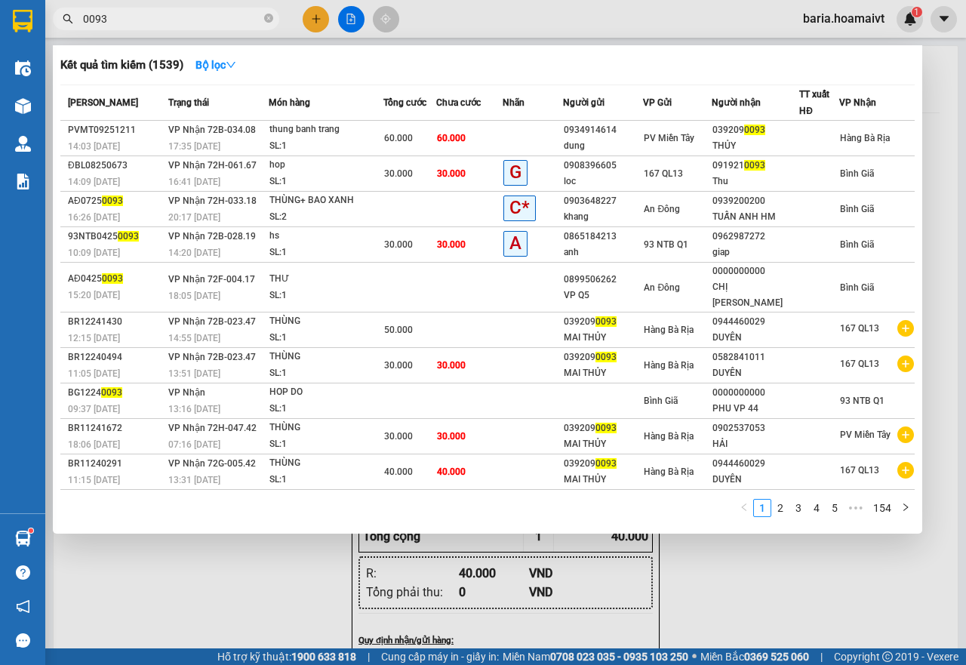
click at [169, 27] on span "0093" at bounding box center [166, 19] width 226 height 23
click at [169, 21] on input "0093" at bounding box center [172, 19] width 178 height 17
click at [176, 20] on input "0093" at bounding box center [172, 19] width 178 height 17
click at [175, 20] on input "0093" at bounding box center [172, 19] width 178 height 17
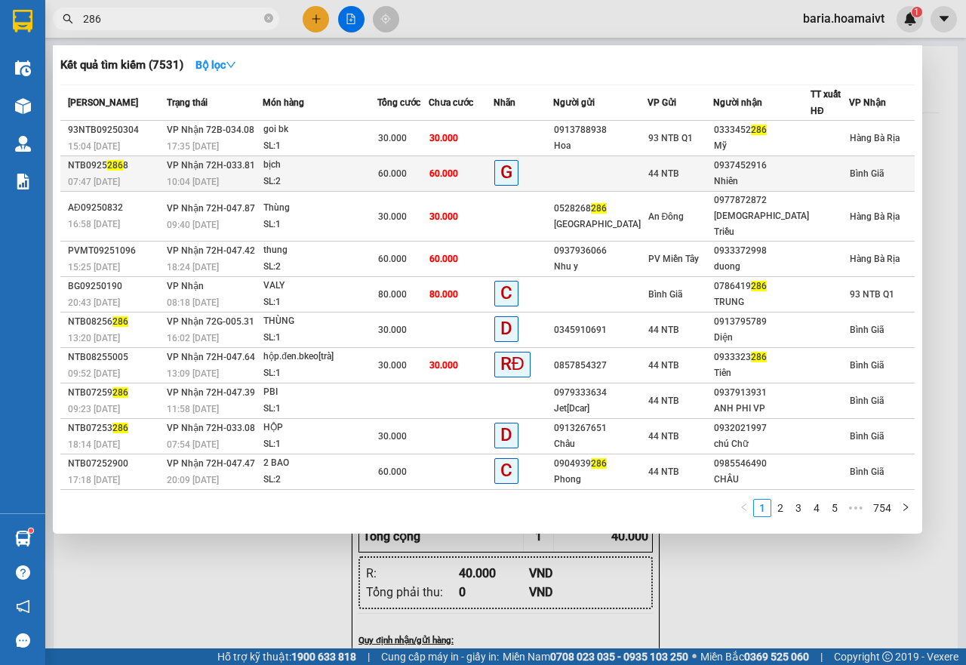
type input "286"
click at [395, 163] on td "60.000" at bounding box center [402, 173] width 51 height 35
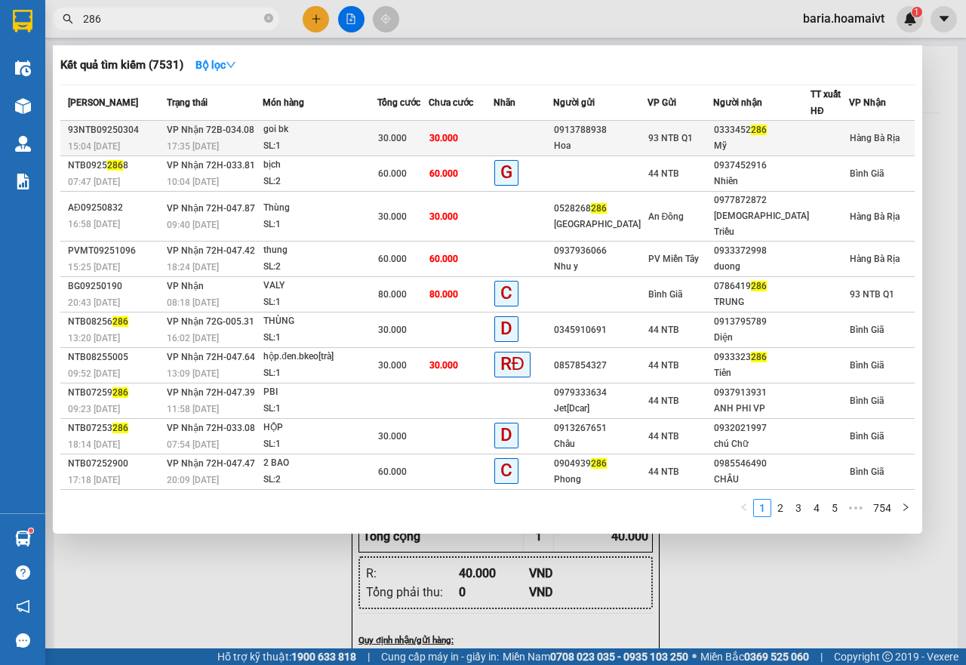
click at [389, 134] on span "30.000" at bounding box center [392, 138] width 29 height 11
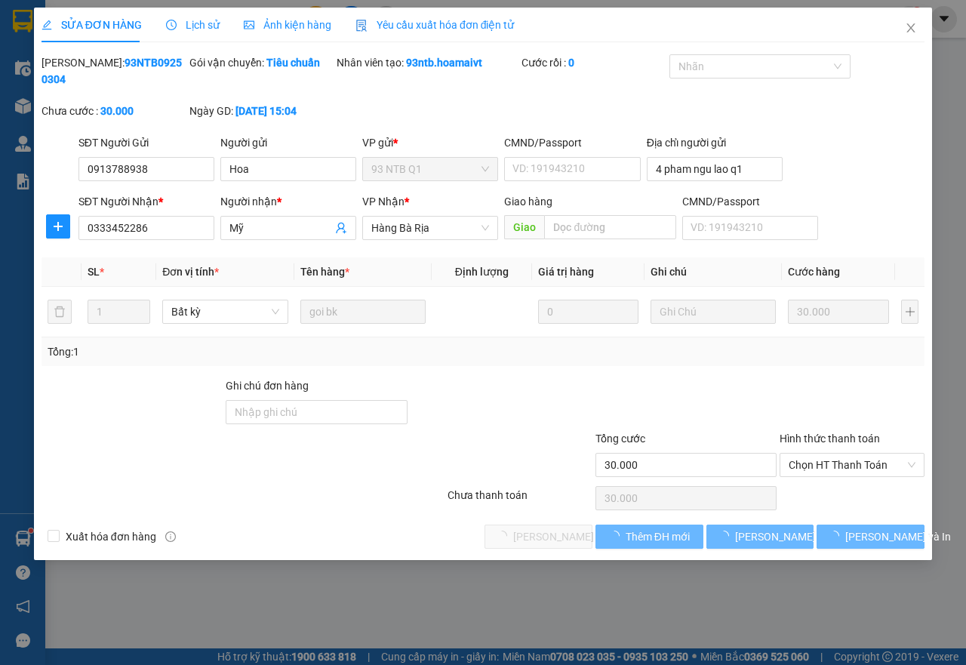
type input "0913788938"
type input "Hoa"
type input "4 pham ngu lao q1"
type input "0333452286"
type input "Mỹ"
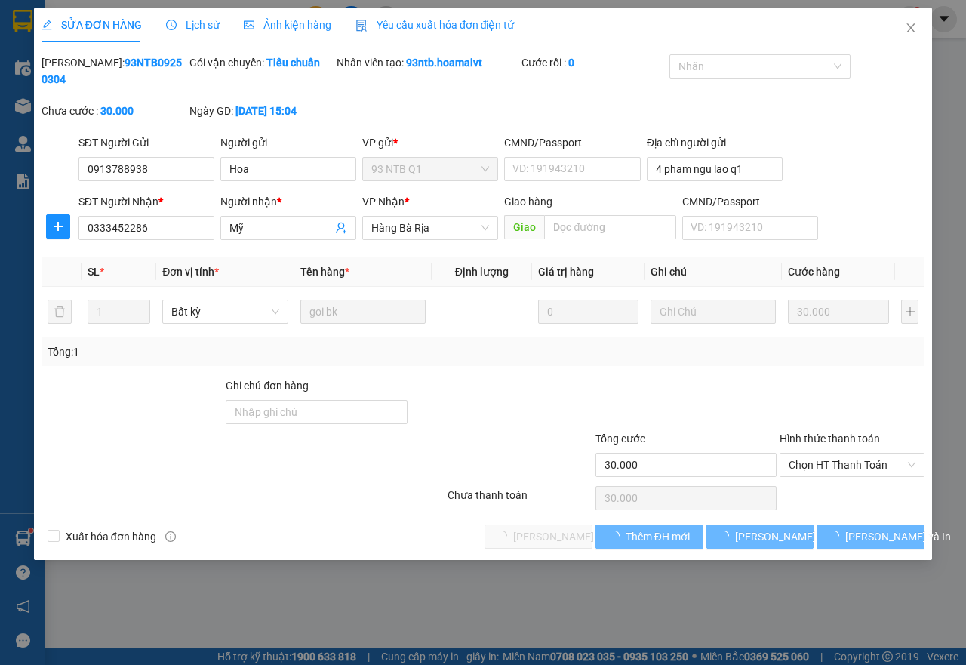
type input "30.000"
click at [824, 464] on span "Chọn HT Thanh Toán" at bounding box center [852, 465] width 127 height 23
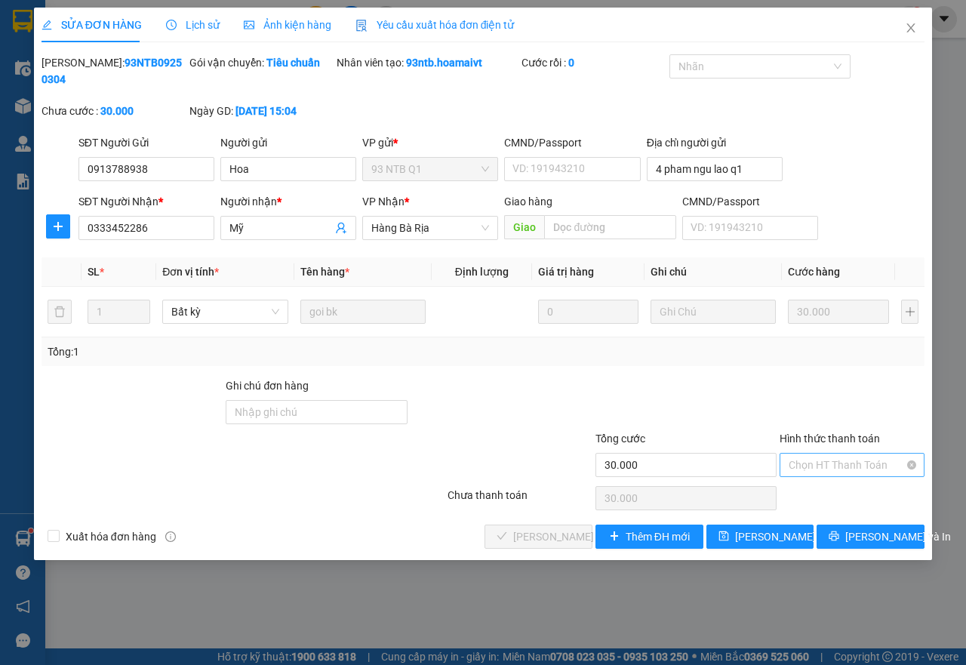
click at [821, 493] on div "Tại văn phòng" at bounding box center [852, 495] width 127 height 17
type input "0"
click at [546, 541] on span "[PERSON_NAME] và Giao hàng" at bounding box center [585, 536] width 145 height 17
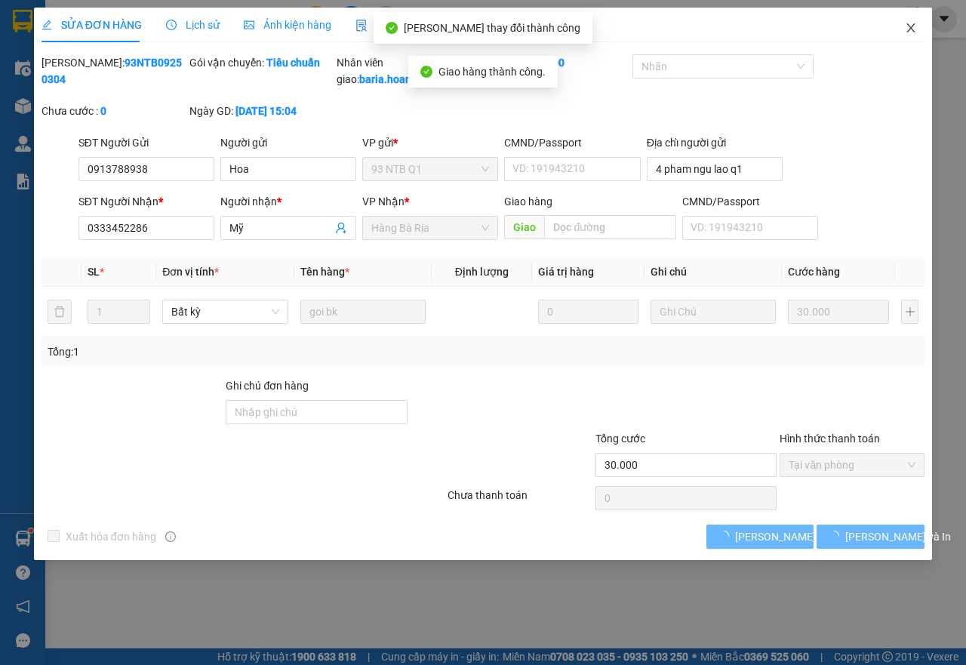
click at [904, 33] on span "Close" at bounding box center [911, 29] width 42 height 42
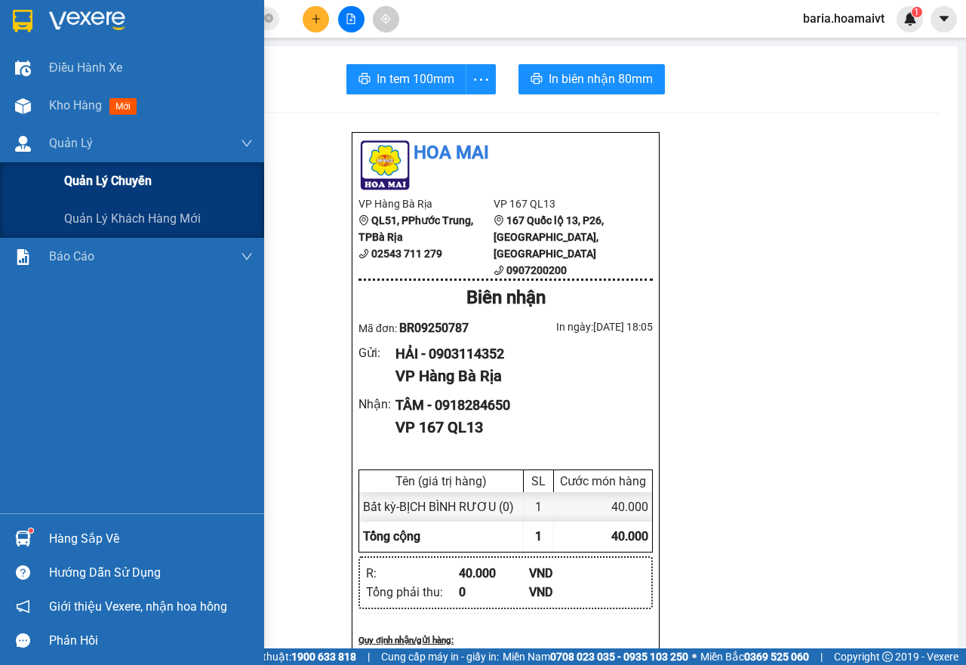
click at [103, 177] on span "Quản lý chuyến" at bounding box center [108, 180] width 88 height 19
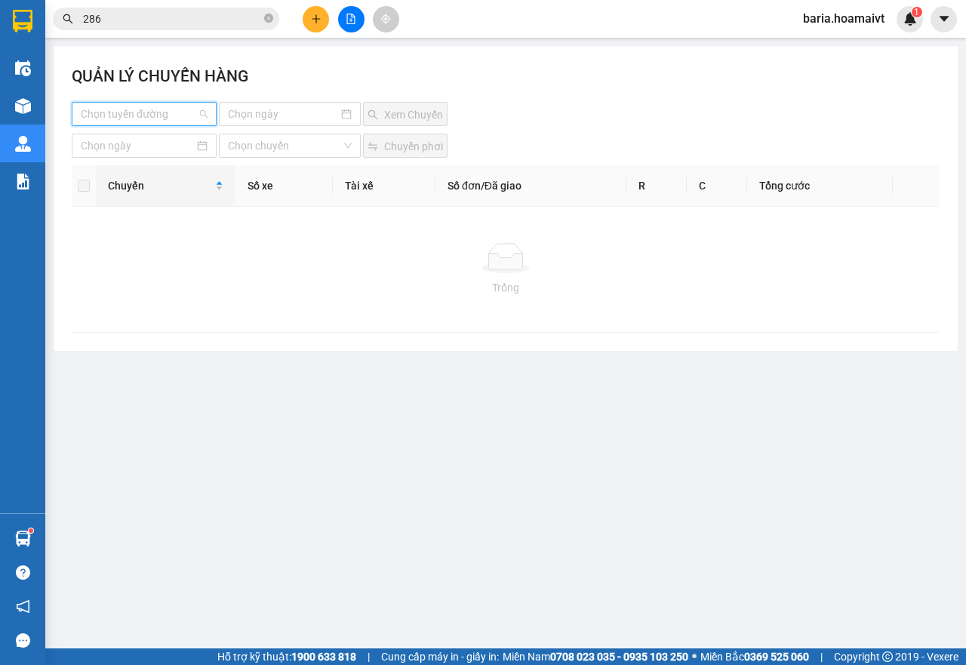
click at [188, 117] on input "search" at bounding box center [139, 114] width 116 height 23
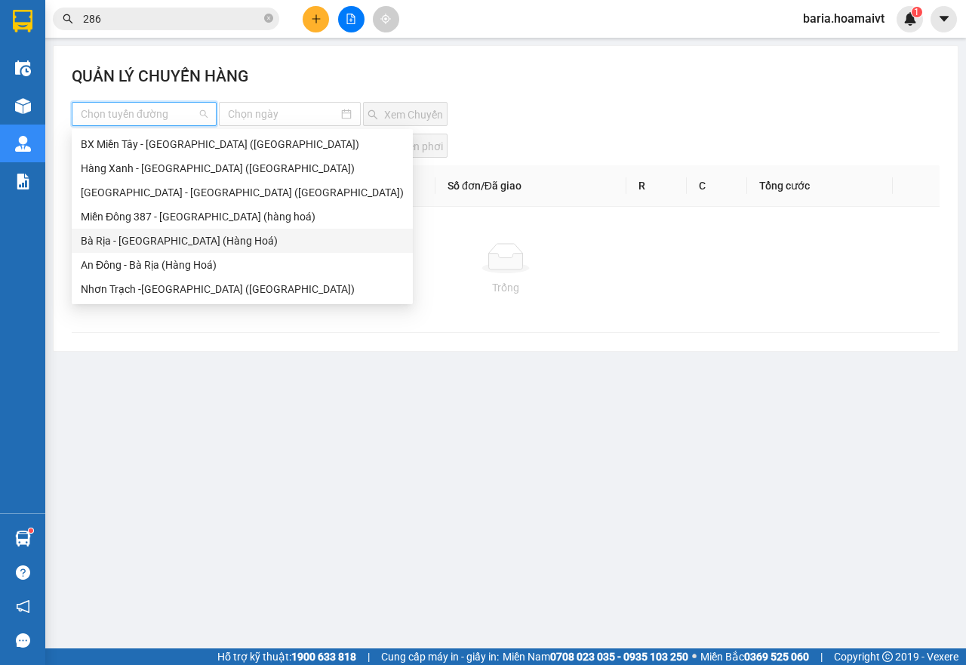
click at [134, 260] on div "An Đông - Bà Rịa (Hàng Hoá)" at bounding box center [242, 265] width 323 height 17
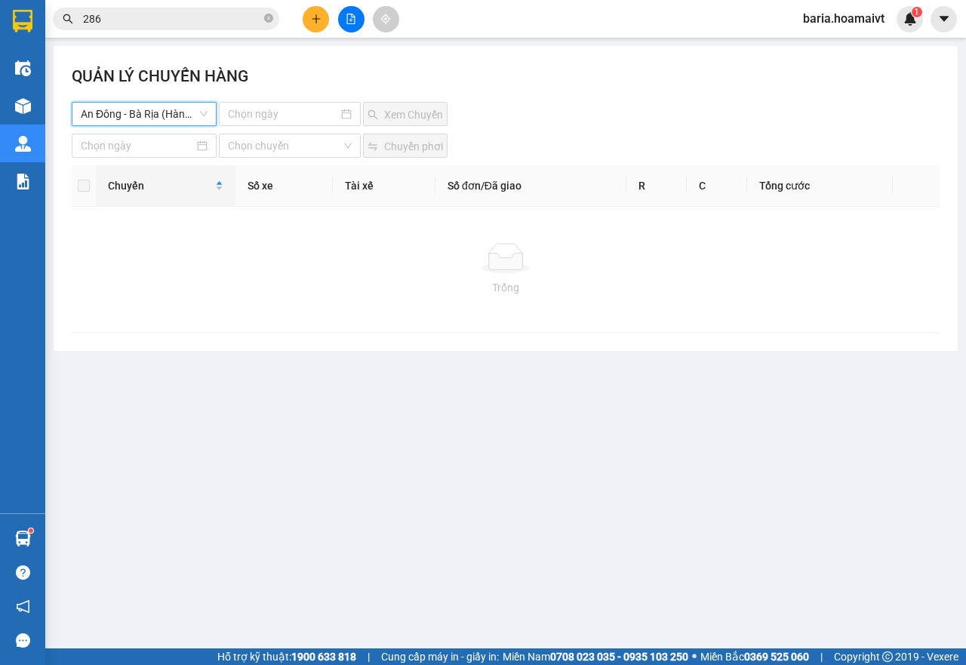
click at [310, 126] on div "QUẢN LÝ CHUYẾN HÀNG An Đông - Bà Rịa (Hàng Hoá) An Đông - Bà Rịa (Hàng H…" at bounding box center [506, 198] width 904 height 305
click at [311, 112] on input at bounding box center [283, 114] width 111 height 17
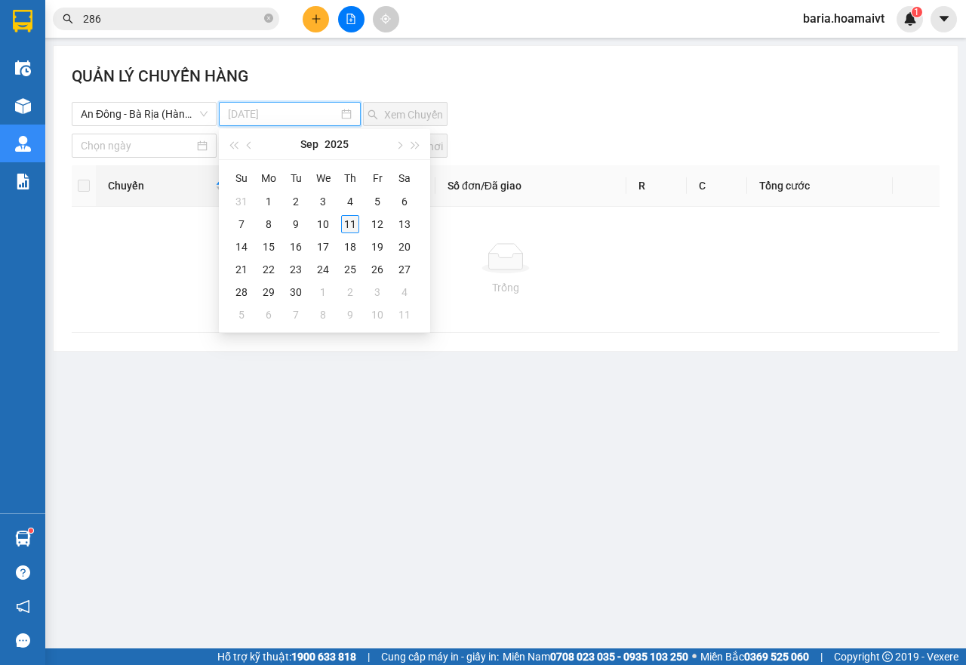
type input "11-09-2025"
click at [347, 220] on div "11" at bounding box center [350, 224] width 18 height 18
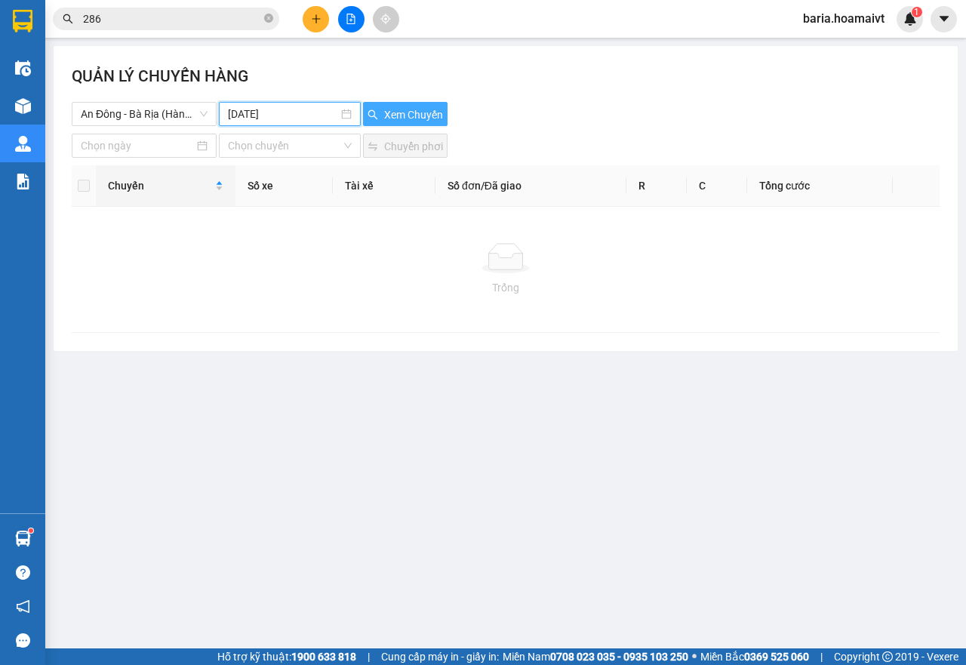
click at [438, 123] on button "Xem Chuyến" at bounding box center [405, 114] width 85 height 24
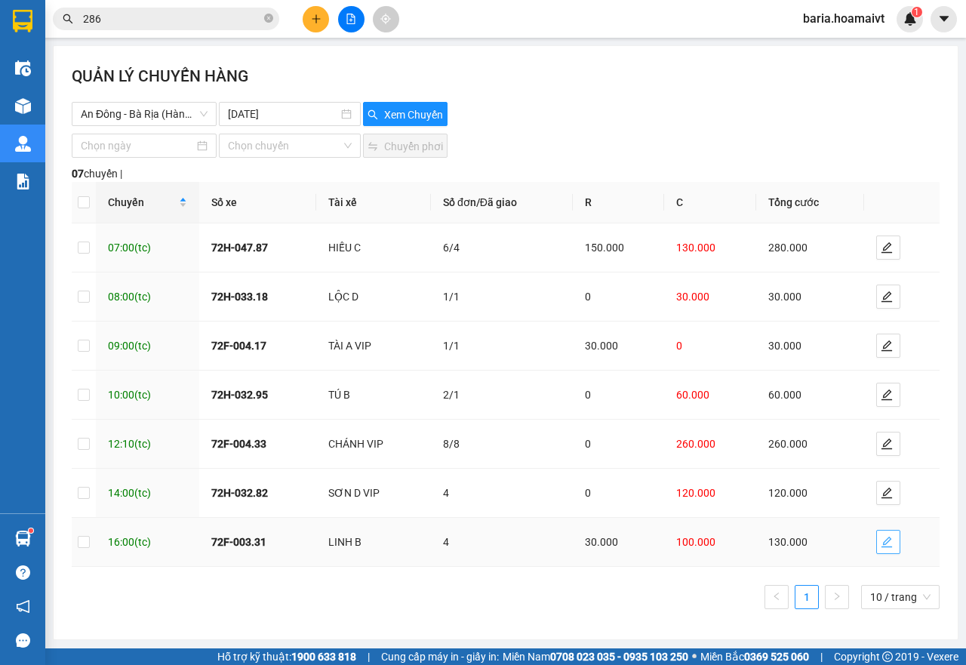
click at [893, 542] on span "edit" at bounding box center [888, 542] width 23 height 12
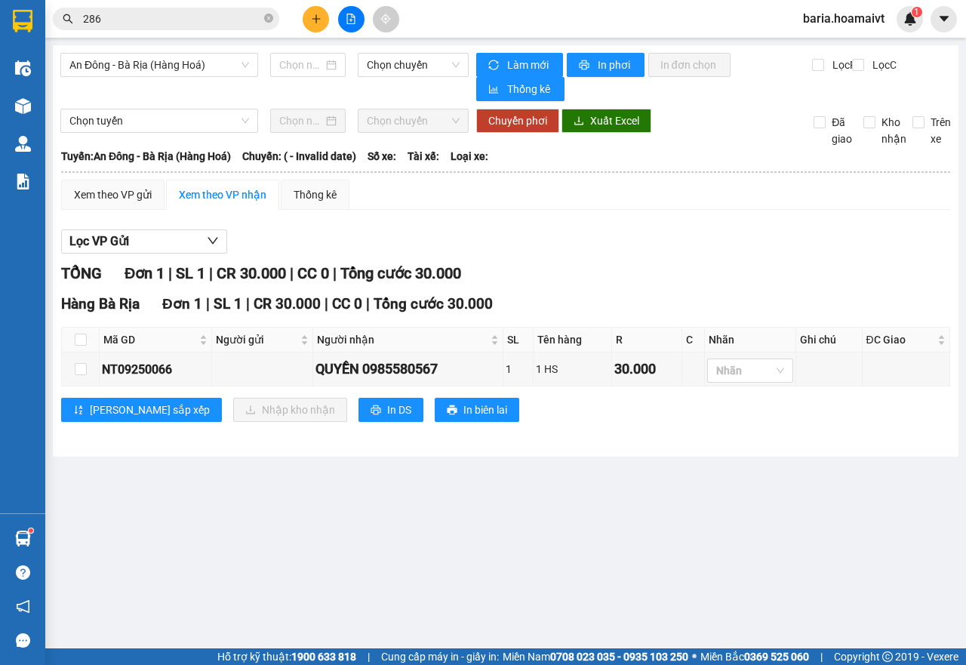
type input "[DATE]"
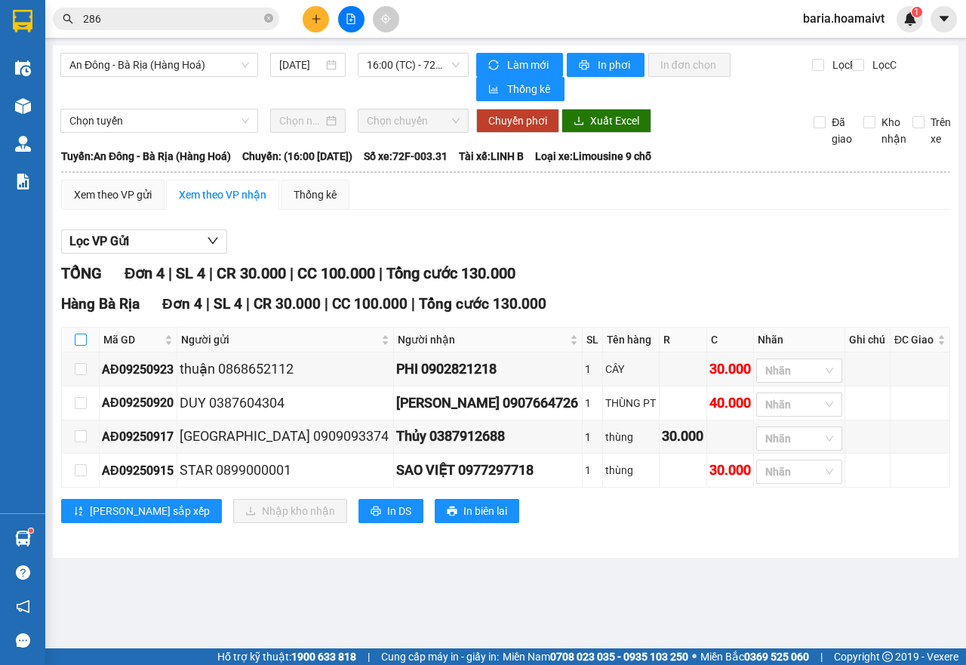
click at [85, 342] on input "checkbox" at bounding box center [81, 340] width 12 height 12
checkbox input "true"
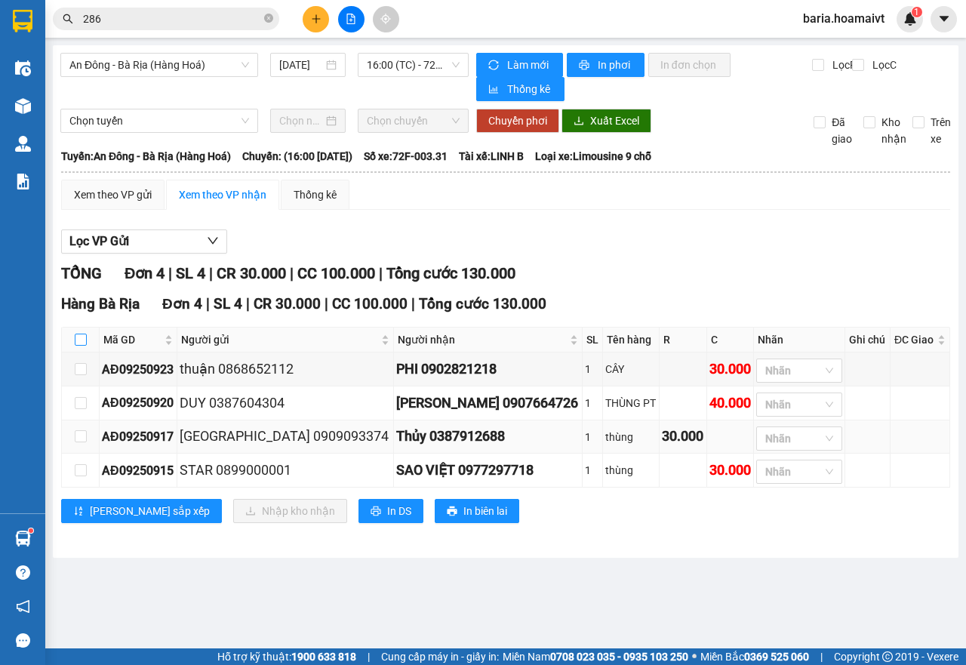
checkbox input "true"
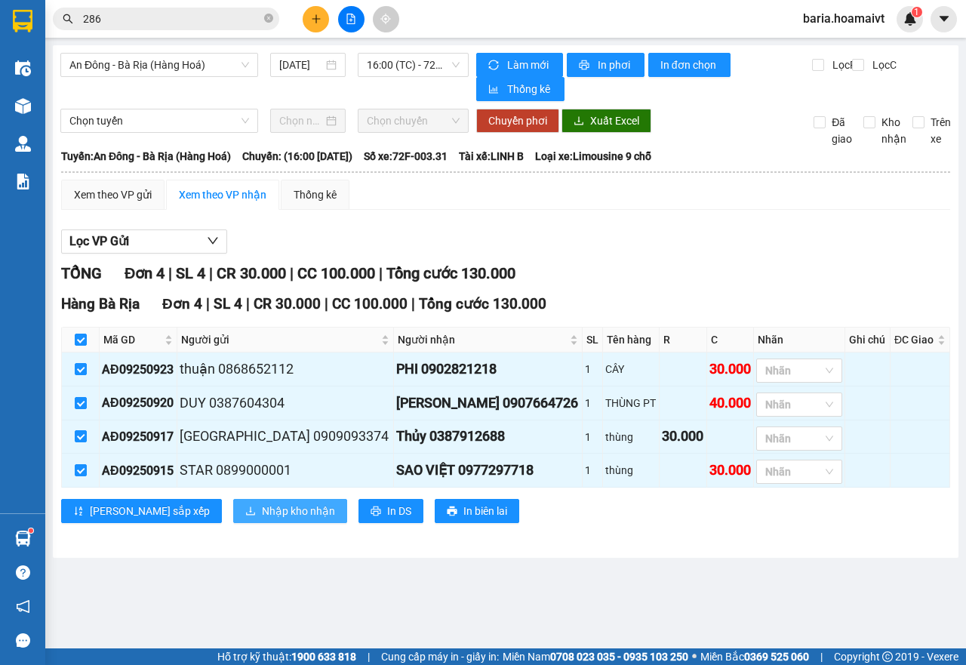
click at [262, 513] on span "Nhập kho nhận" at bounding box center [298, 511] width 73 height 17
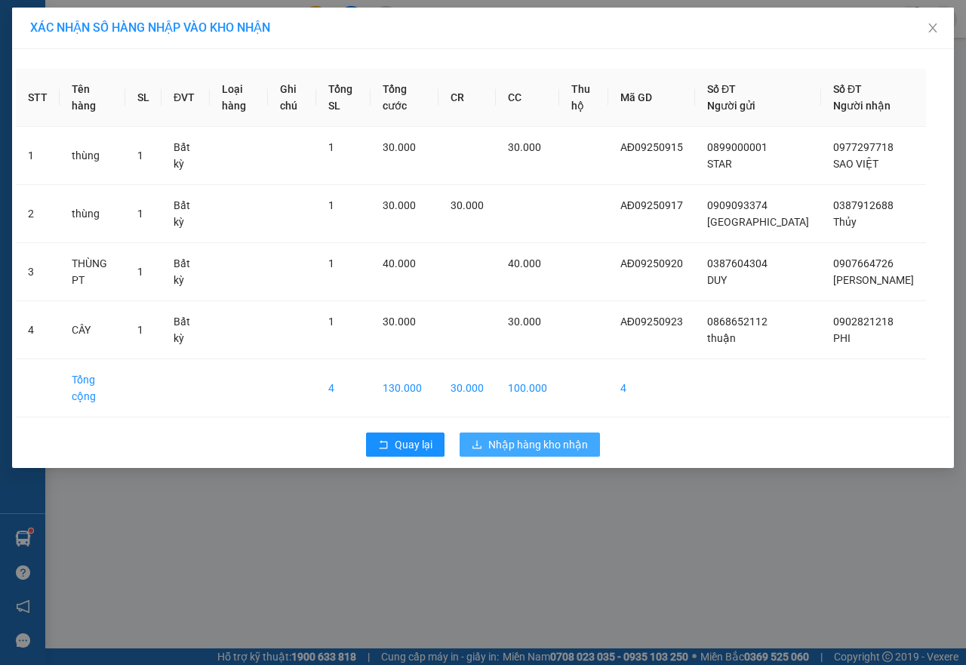
click at [572, 436] on span "Nhập hàng kho nhận" at bounding box center [538, 444] width 100 height 17
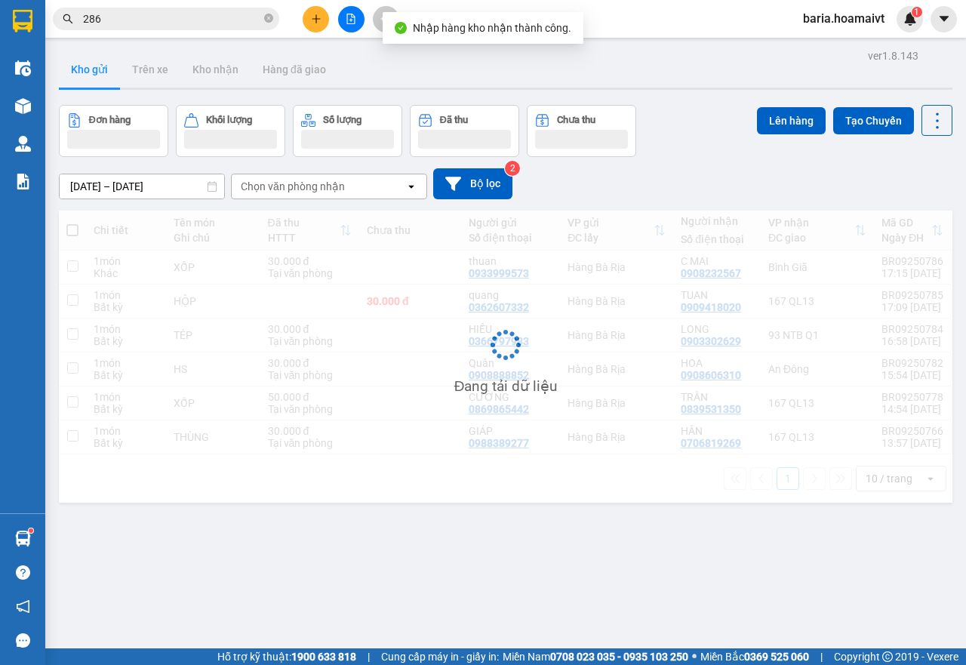
click at [155, 17] on input "286" at bounding box center [172, 19] width 178 height 17
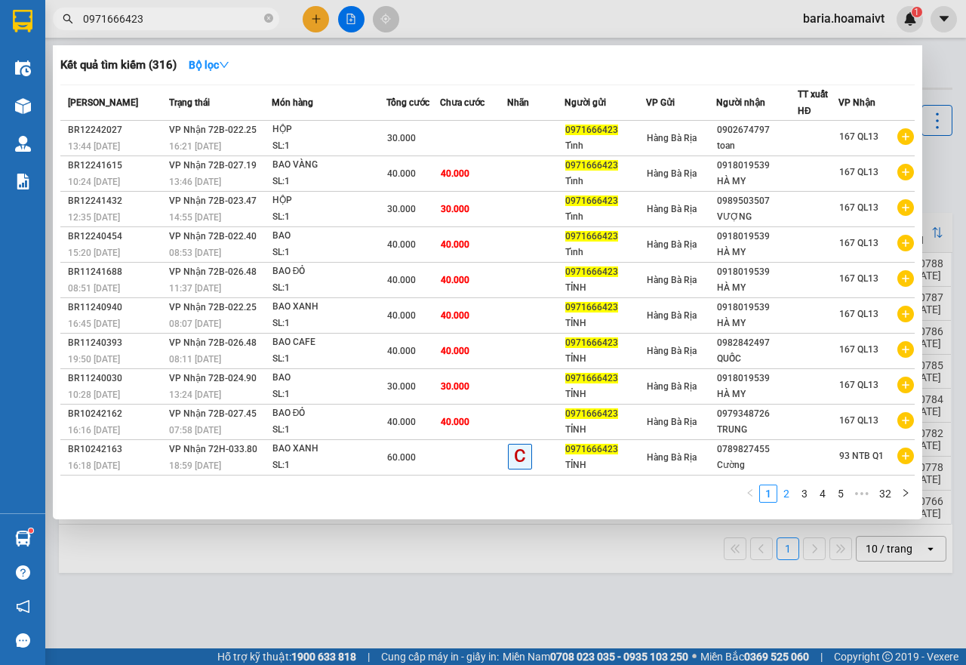
click at [788, 498] on link "2" at bounding box center [786, 493] width 17 height 17
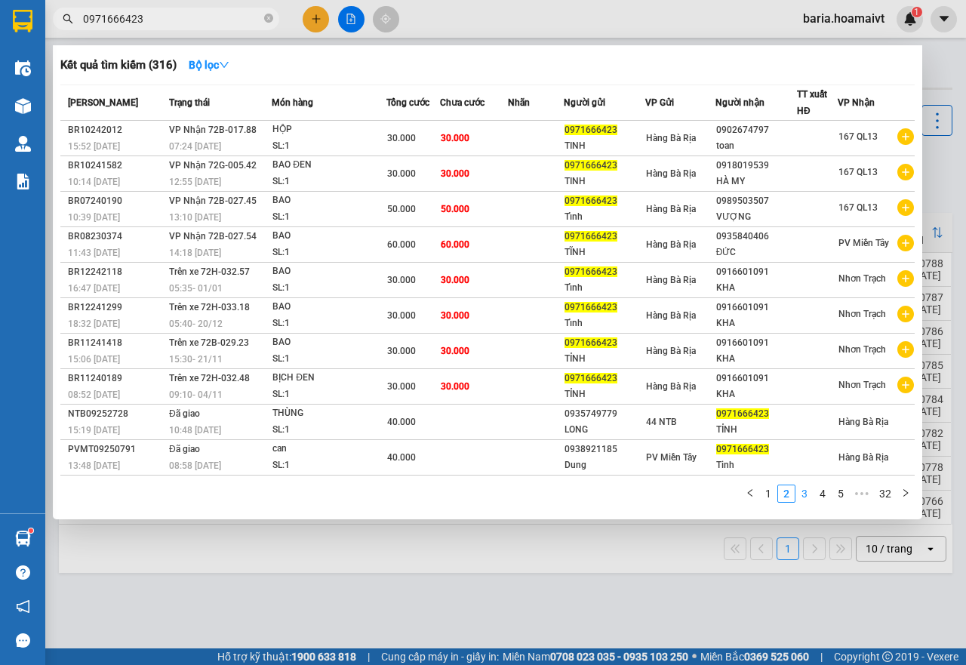
click at [805, 494] on link "3" at bounding box center [804, 493] width 17 height 17
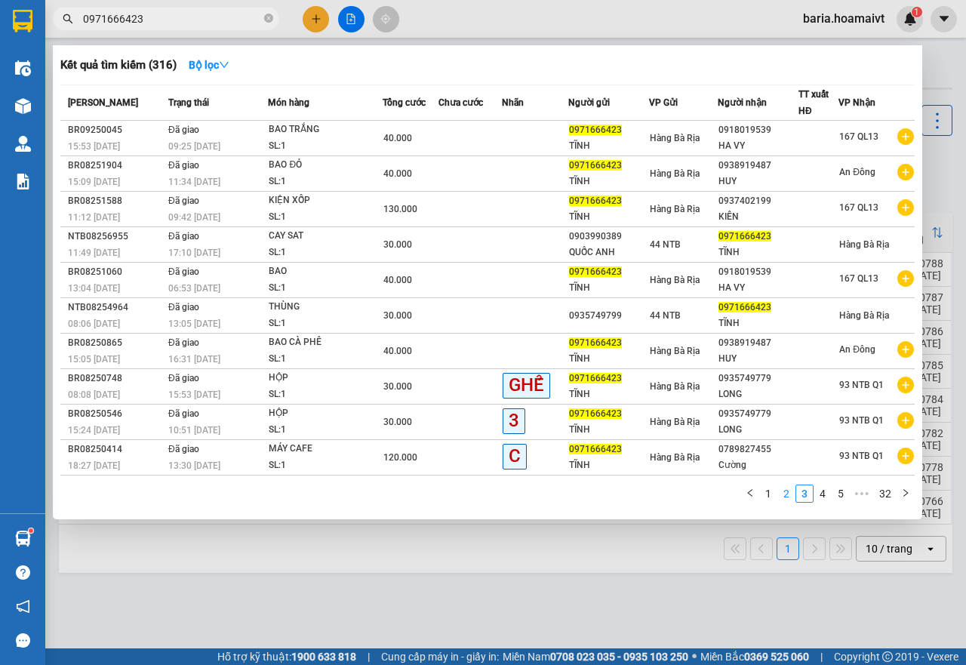
click at [783, 493] on link "2" at bounding box center [786, 493] width 17 height 17
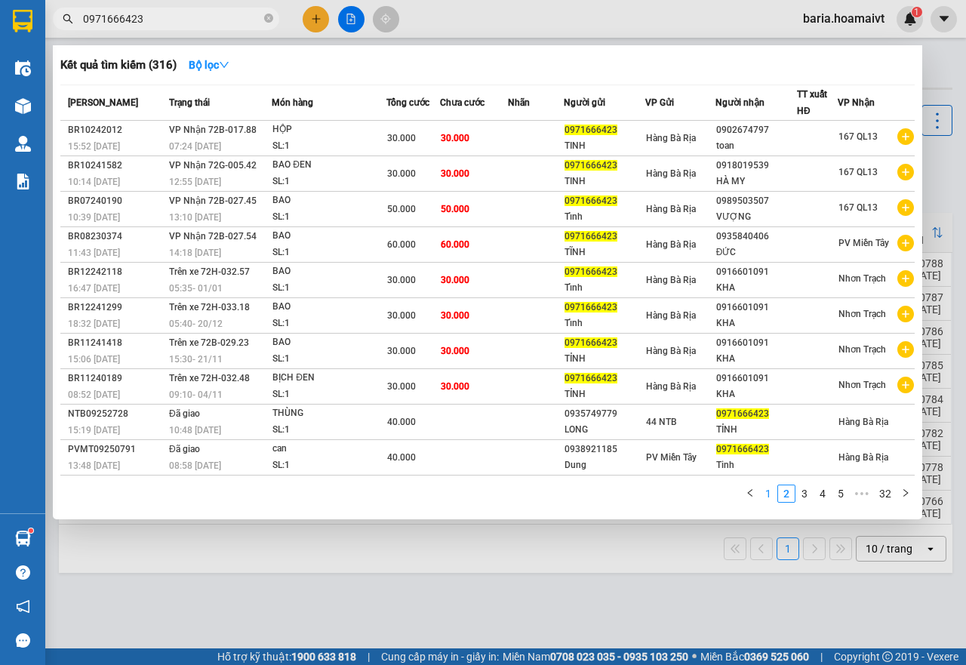
click at [770, 494] on link "1" at bounding box center [768, 493] width 17 height 17
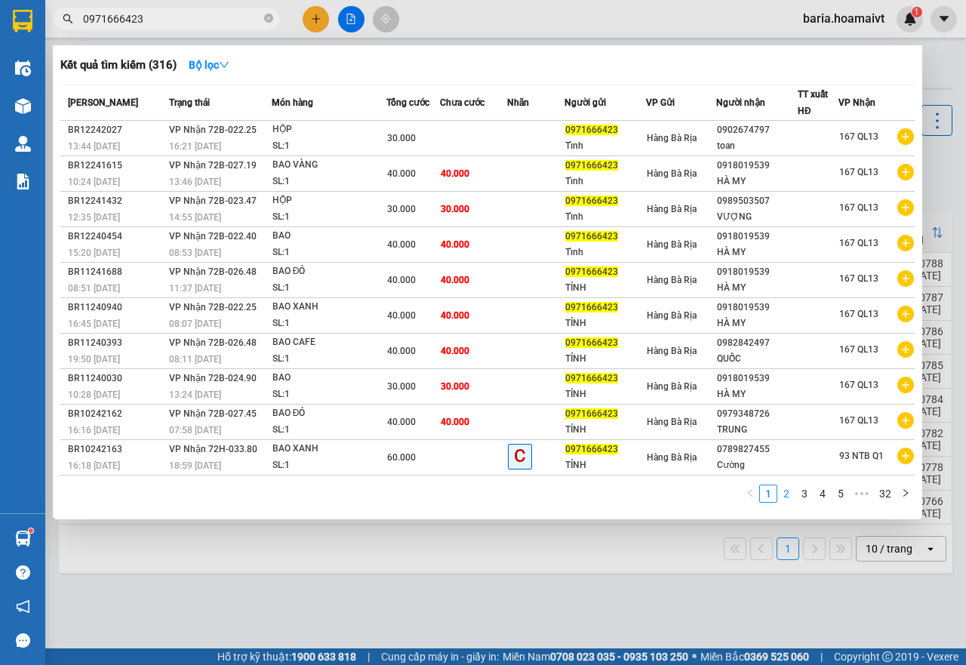
click at [790, 493] on link "2" at bounding box center [786, 493] width 17 height 17
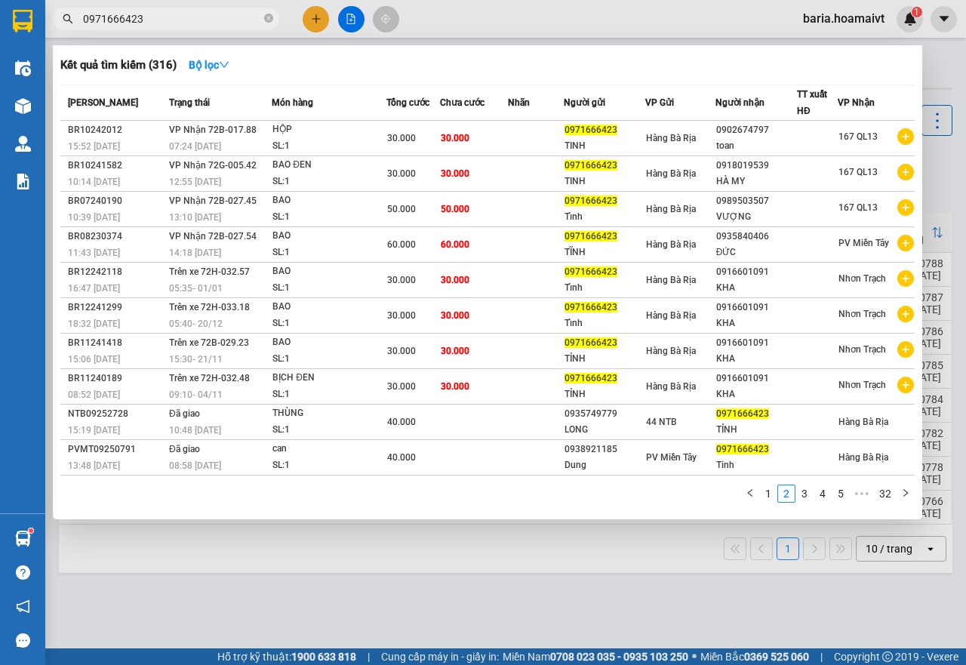
click at [177, 27] on span "0971666423" at bounding box center [166, 19] width 226 height 23
click at [181, 20] on input "0971666423" at bounding box center [172, 19] width 178 height 17
click at [181, 19] on input "0971666423" at bounding box center [172, 19] width 178 height 17
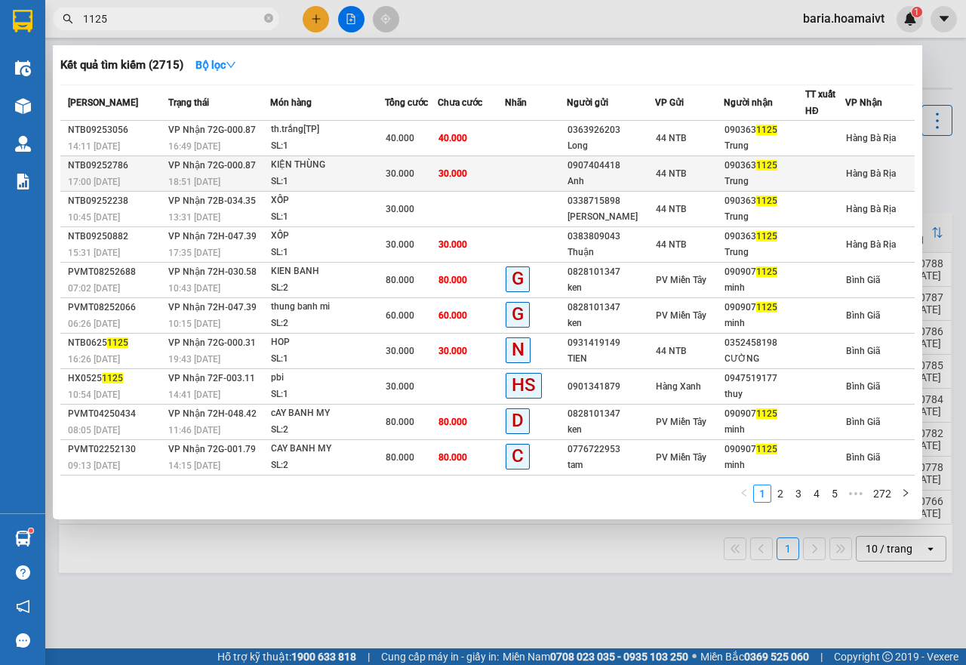
type input "1125"
click at [503, 174] on td "30.000" at bounding box center [471, 173] width 67 height 35
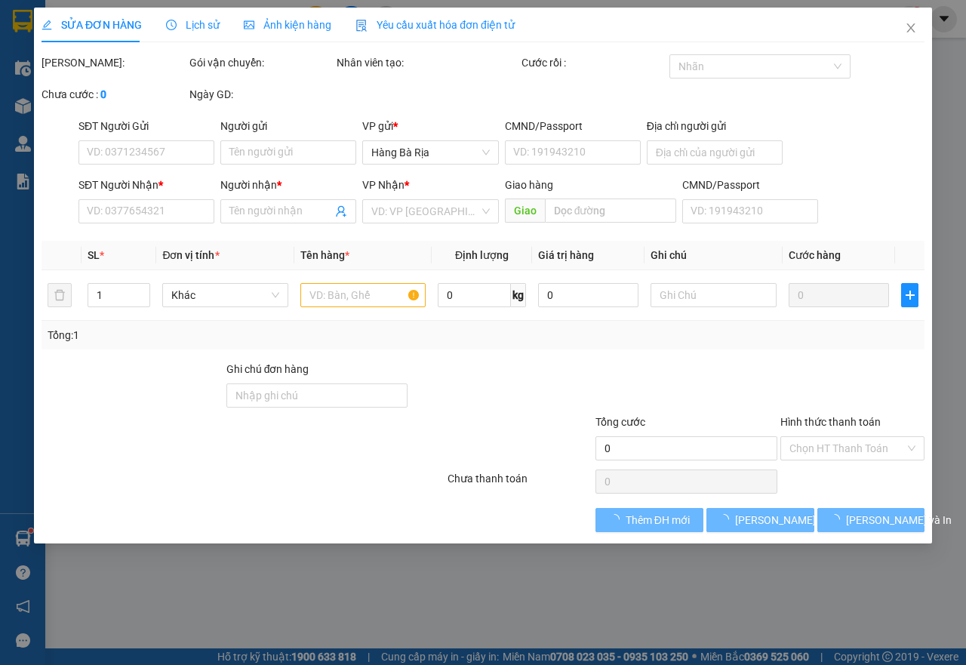
type input "0907404418"
type input "Anh"
type input "15A8_L.T.Tôn_Q1"
type input "0903631125"
type input "Trung"
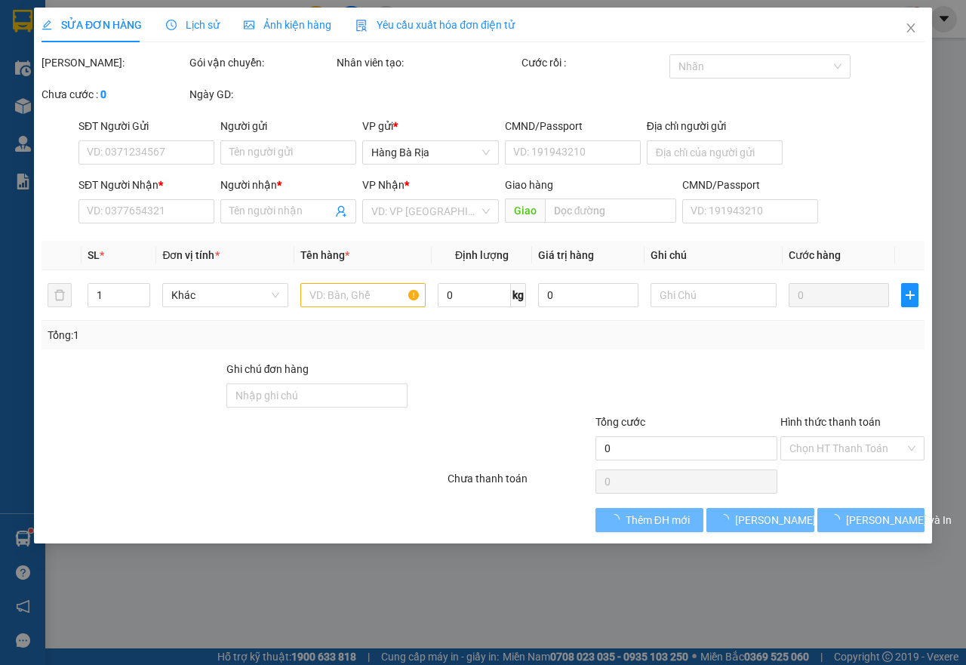
type input "30.000"
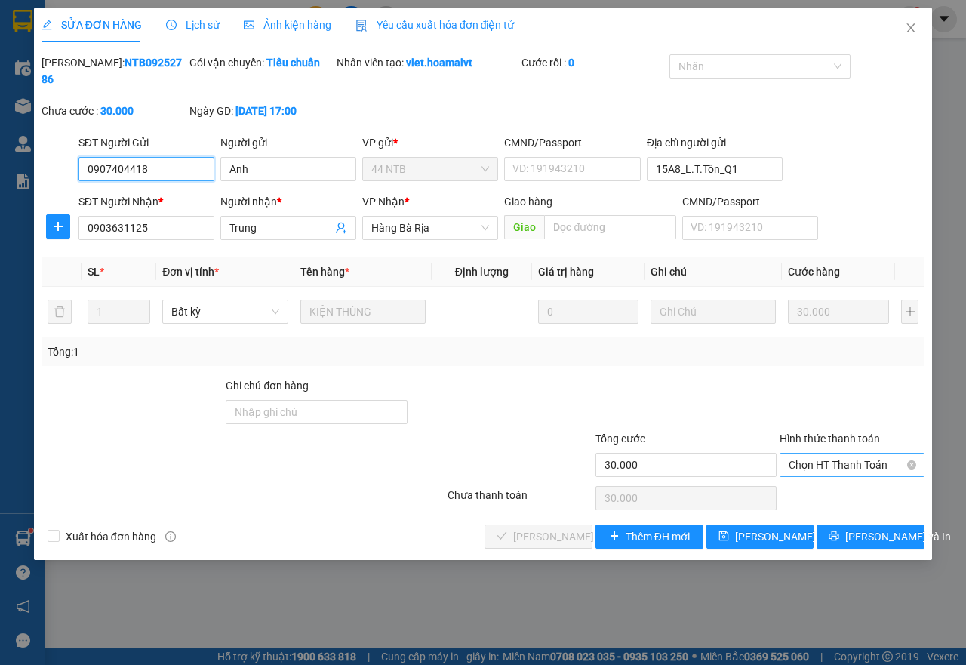
click at [830, 465] on span "Chọn HT Thanh Toán" at bounding box center [852, 465] width 127 height 23
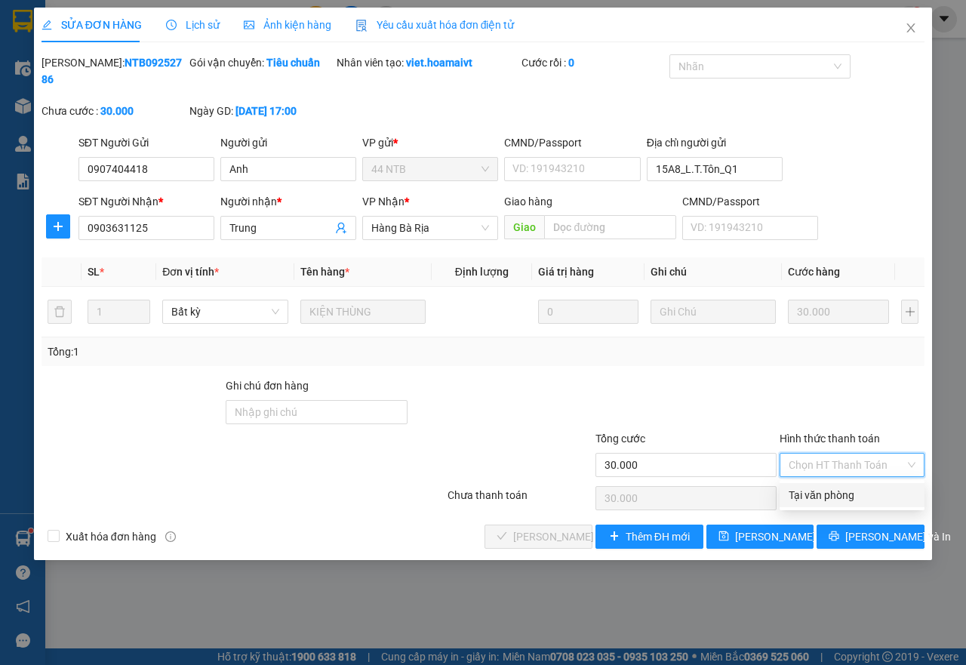
click at [833, 486] on div "Tại văn phòng" at bounding box center [852, 495] width 145 height 24
type input "0"
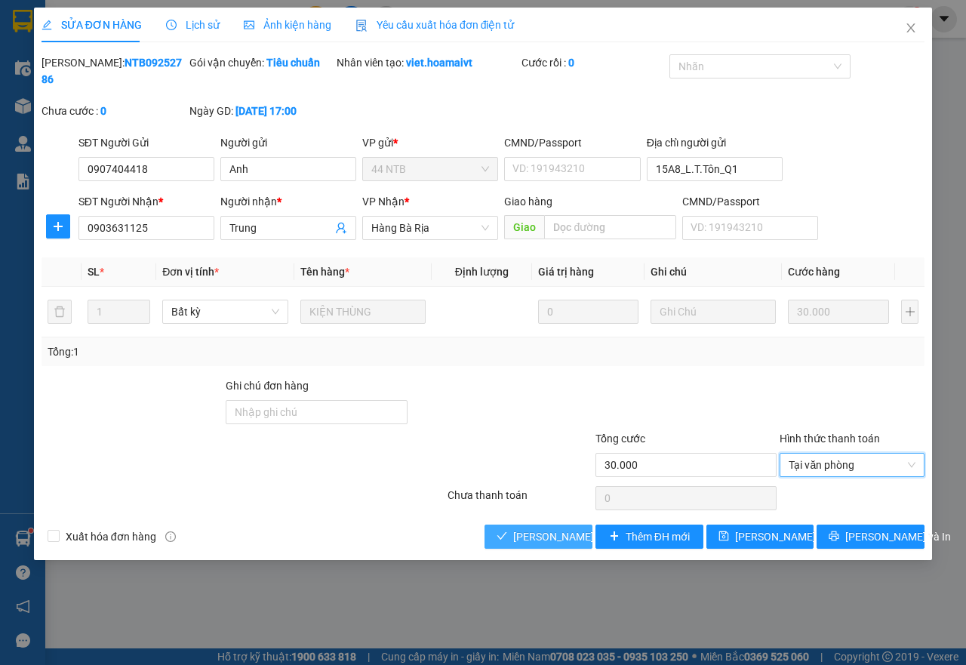
click at [528, 531] on span "[PERSON_NAME] và Giao hàng" at bounding box center [585, 536] width 145 height 17
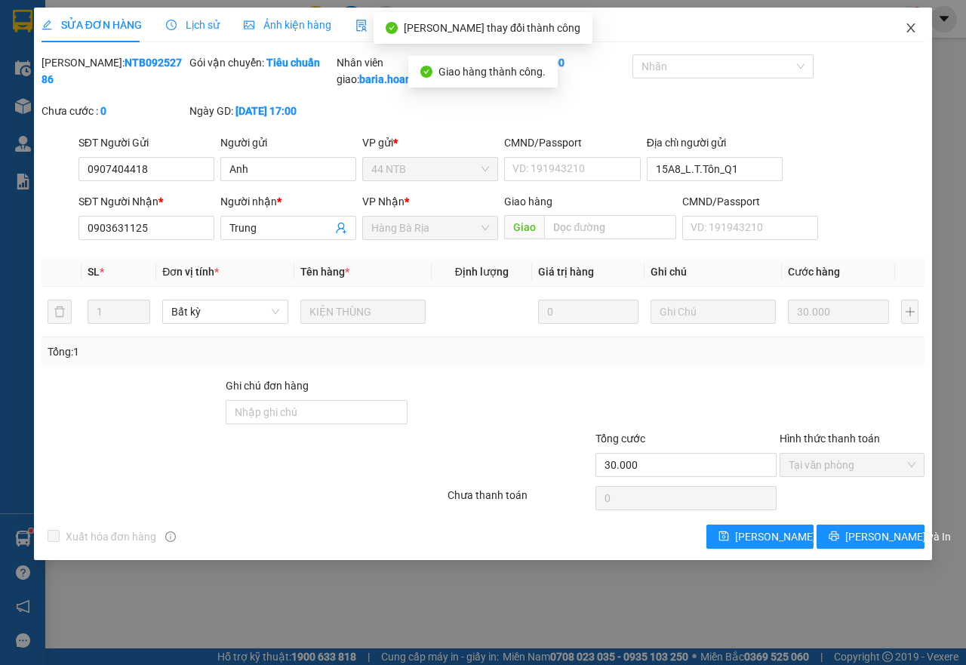
click at [910, 32] on icon "close" at bounding box center [911, 28] width 12 height 12
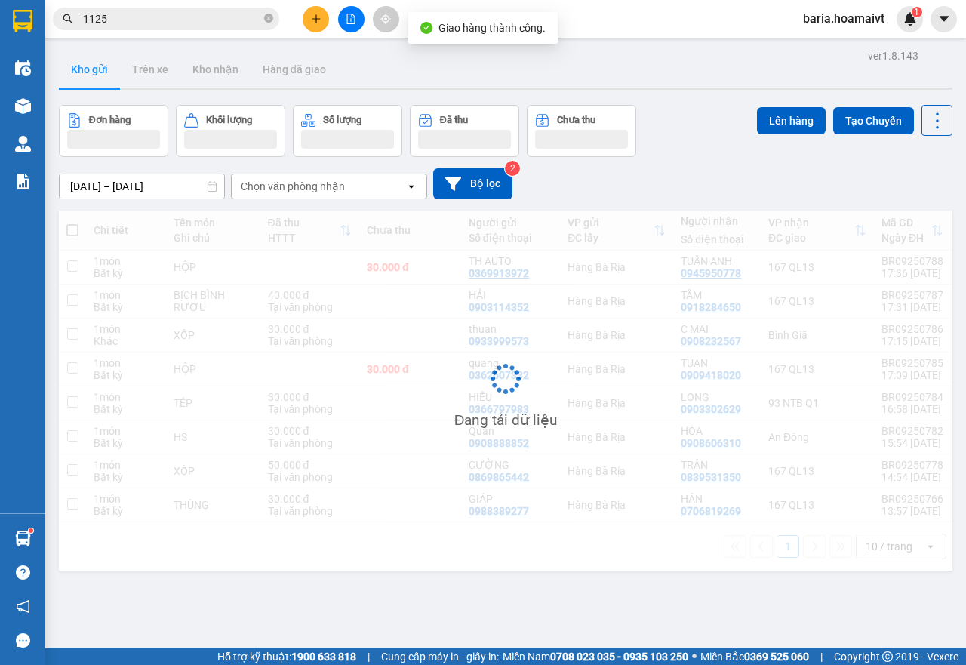
click at [152, 9] on span "1125" at bounding box center [166, 19] width 226 height 23
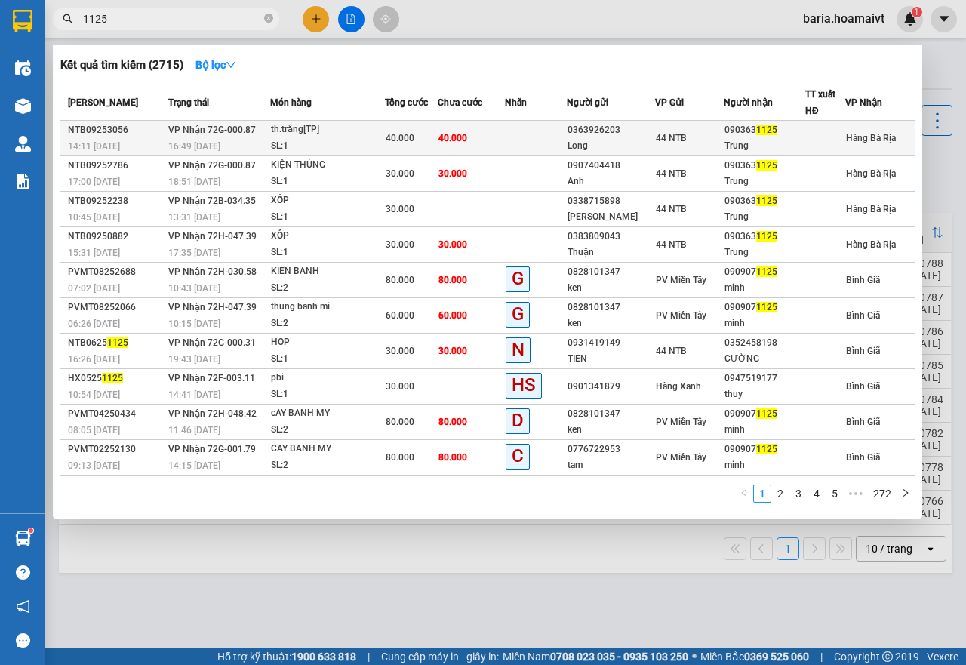
click at [424, 145] on div "40.000" at bounding box center [412, 138] width 52 height 17
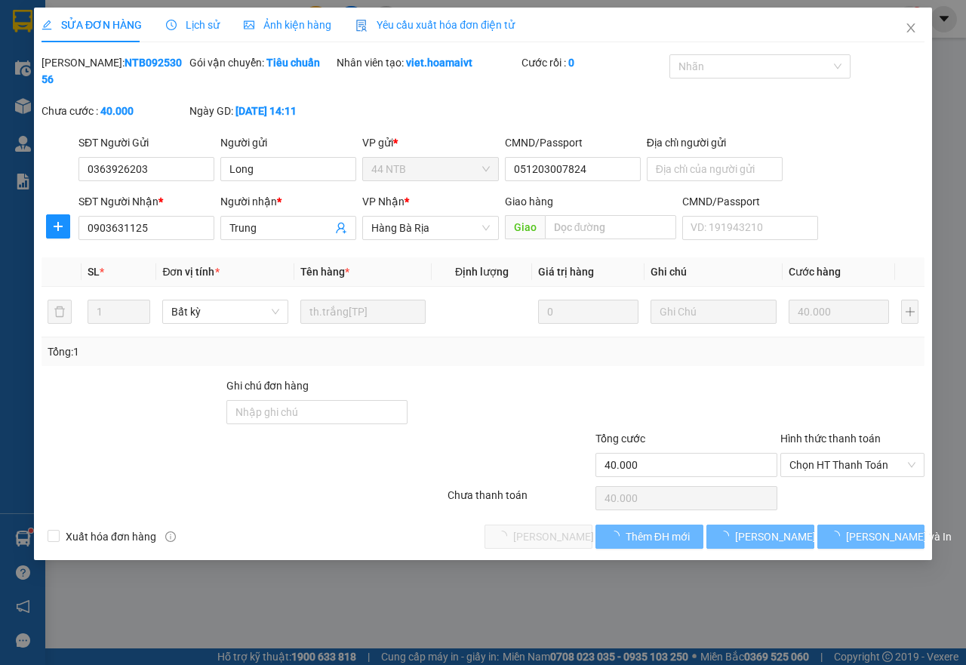
type input "0363926203"
type input "Long"
type input "051203007824"
type input "0903631125"
type input "Trung"
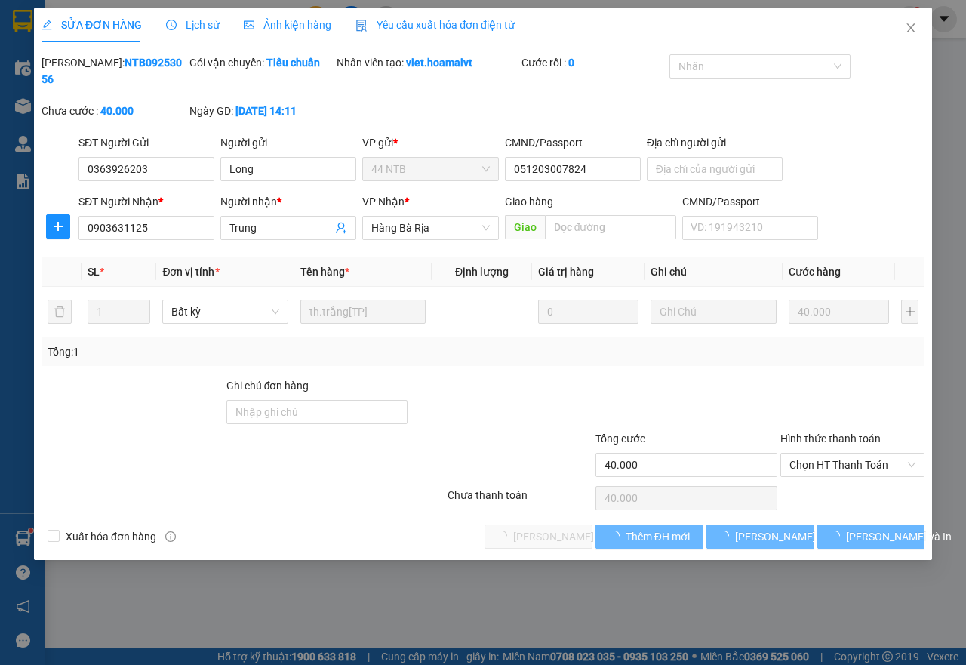
type input "40.000"
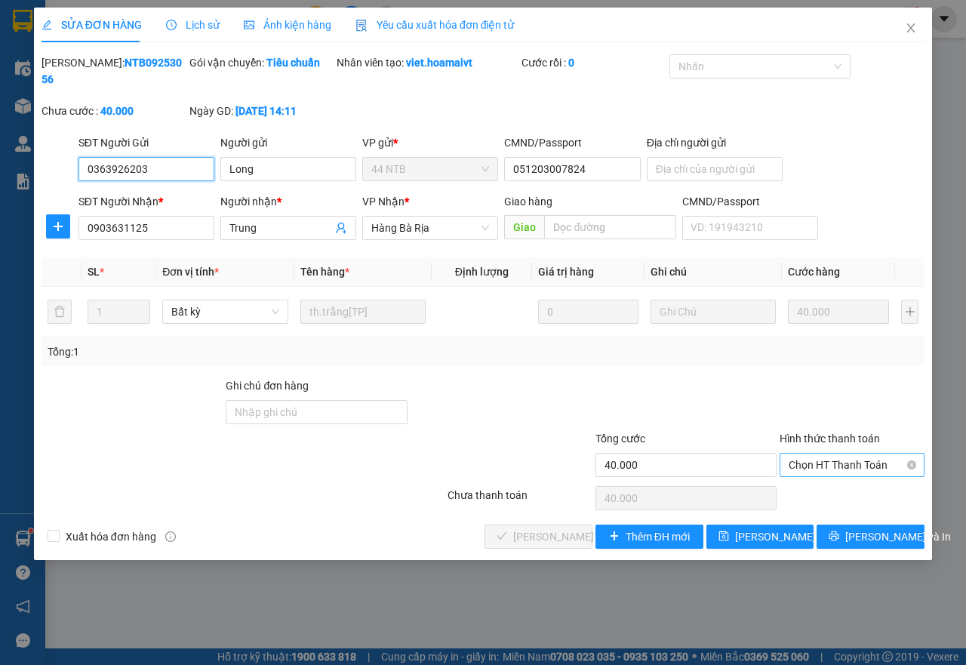
click at [805, 462] on span "Chọn HT Thanh Toán" at bounding box center [852, 465] width 127 height 23
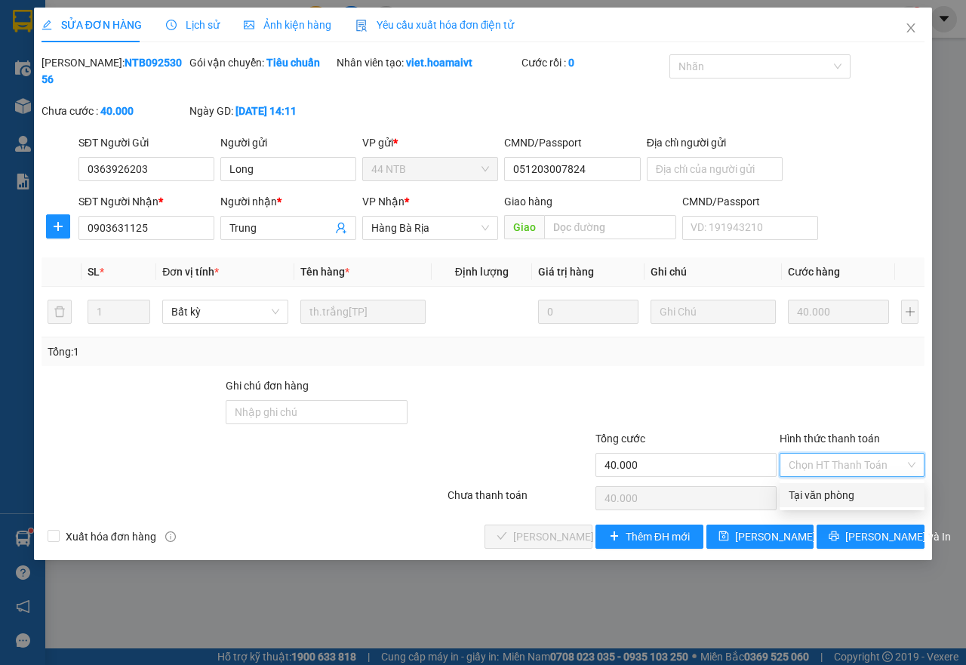
click at [814, 497] on div "Tại văn phòng" at bounding box center [852, 495] width 127 height 17
type input "0"
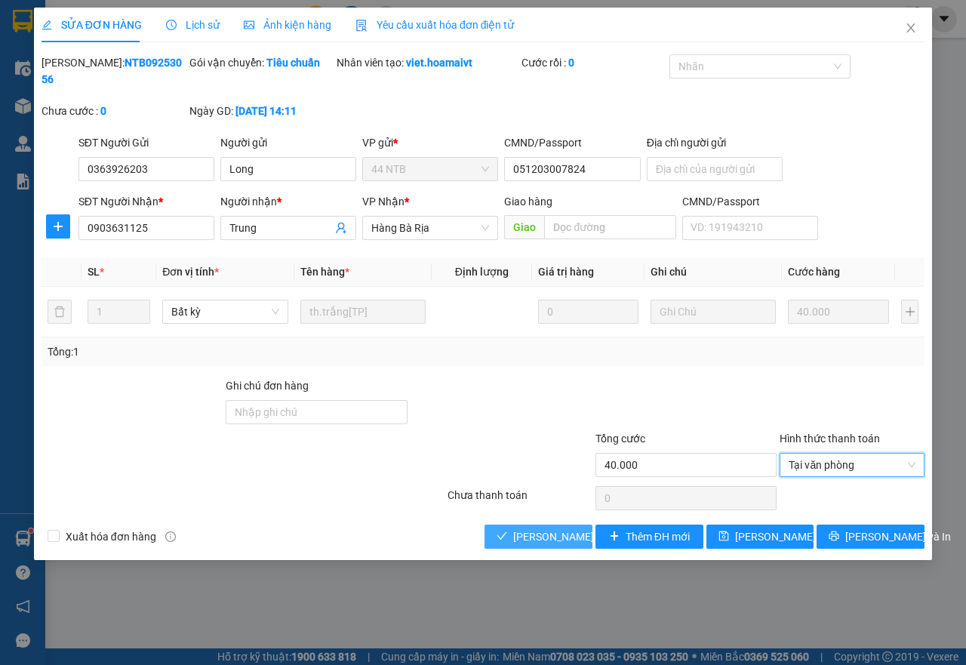
click at [560, 536] on span "[PERSON_NAME] và Giao hàng" at bounding box center [585, 536] width 145 height 17
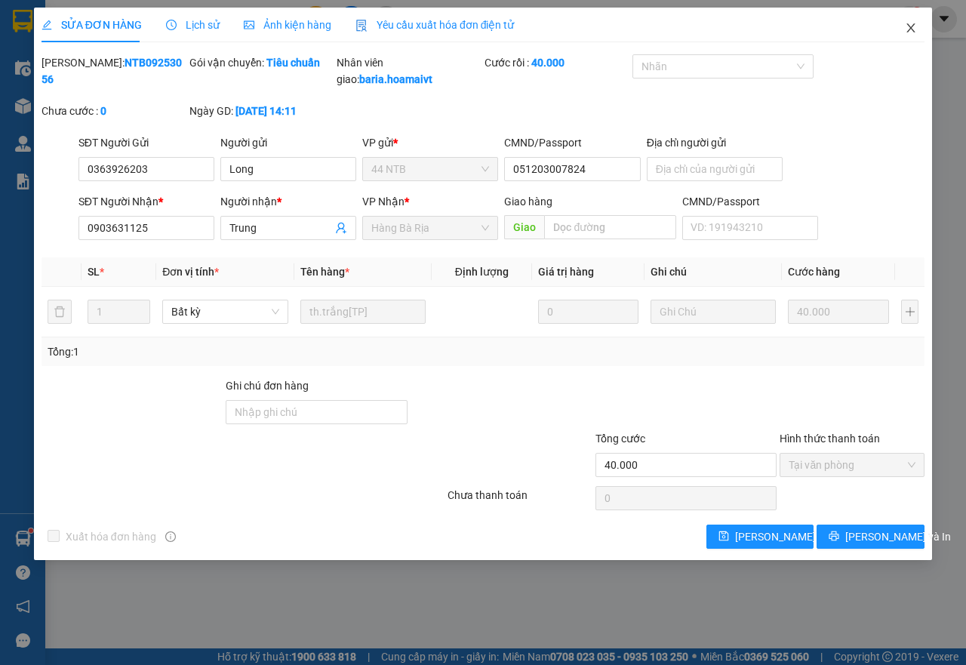
click at [899, 30] on span "Close" at bounding box center [911, 29] width 42 height 42
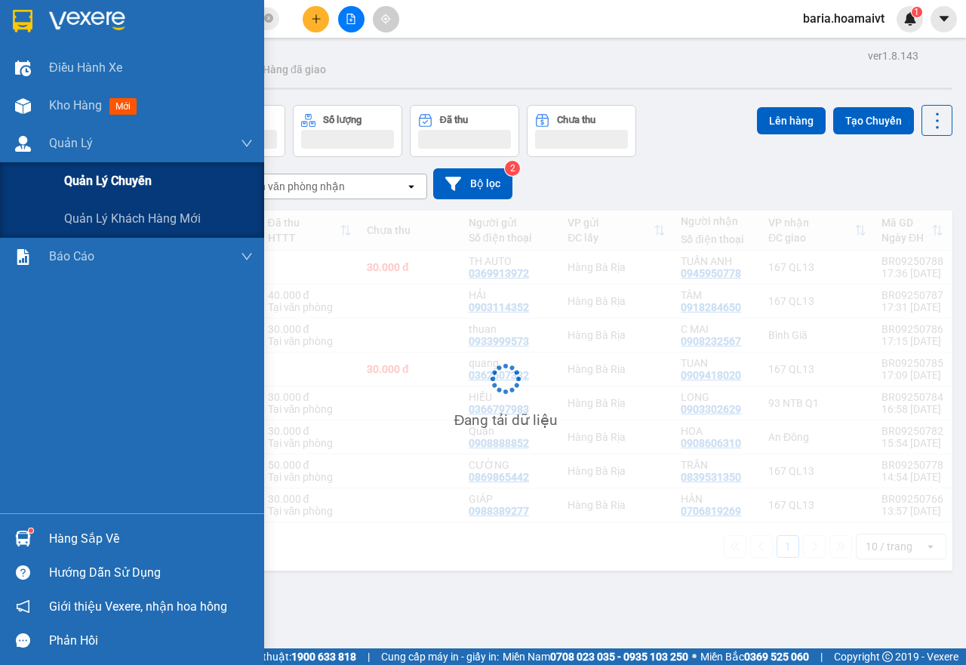
drag, startPoint x: 80, startPoint y: 193, endPoint x: 110, endPoint y: 184, distance: 31.5
click at [81, 193] on div "Quản lý chuyến" at bounding box center [158, 181] width 189 height 38
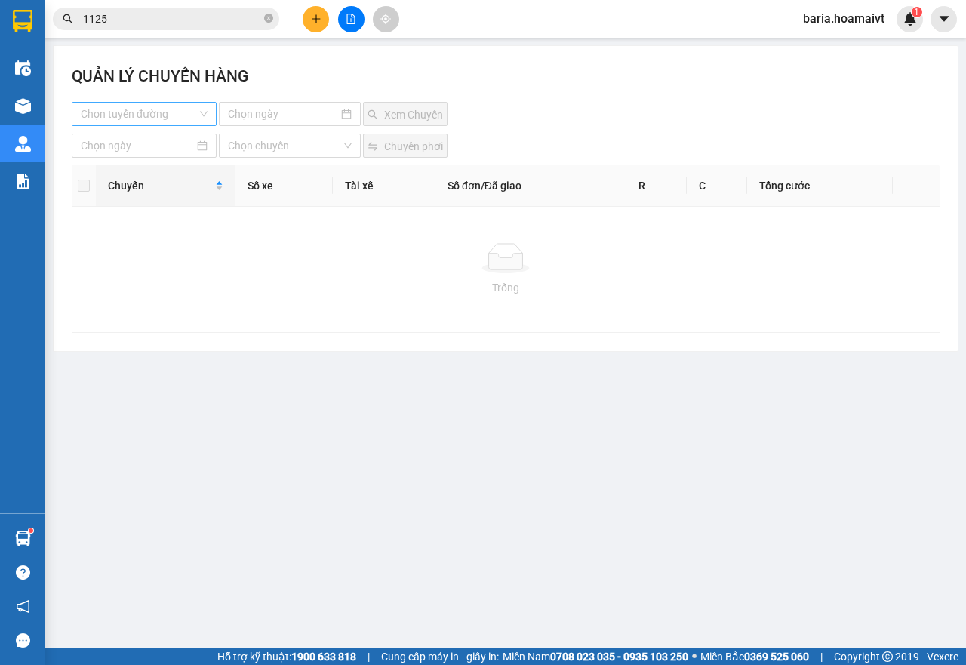
click at [193, 109] on input "search" at bounding box center [139, 114] width 116 height 23
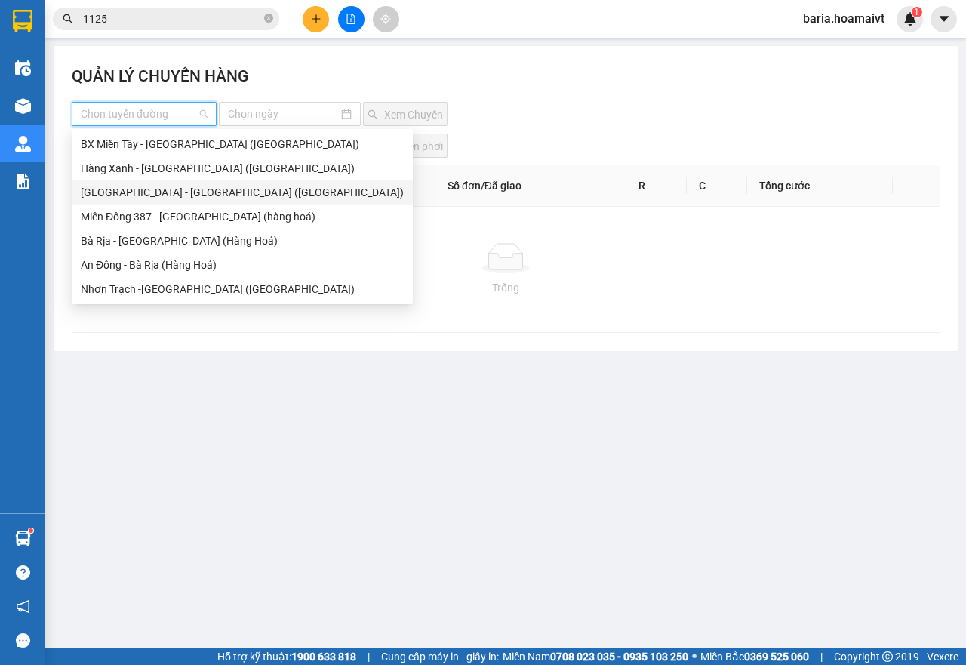
click at [156, 174] on div "Hàng Xanh - Bà Rịa (Hàng Hoá)" at bounding box center [242, 168] width 323 height 17
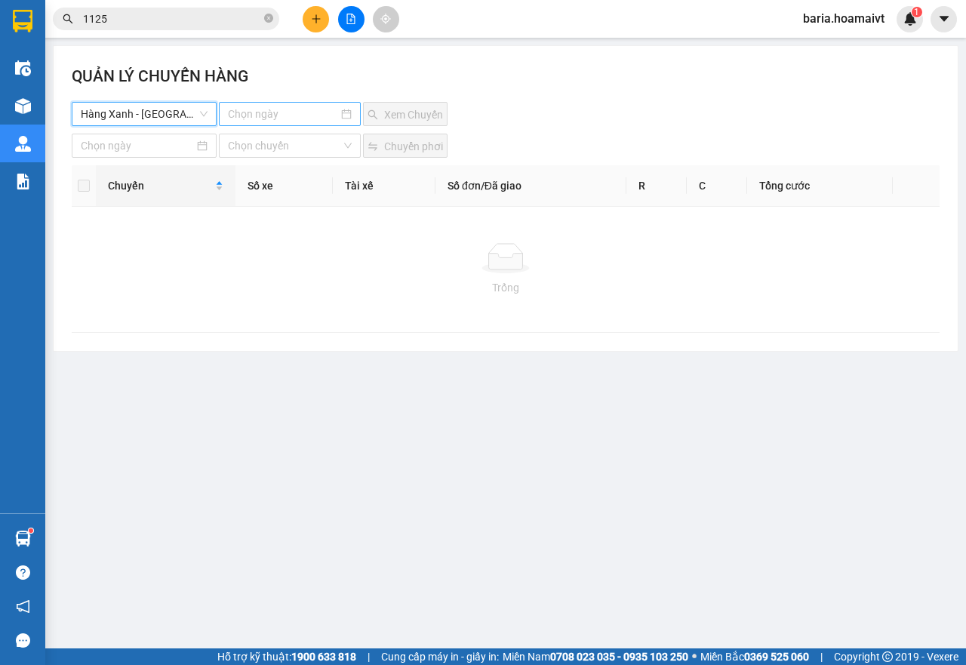
click at [269, 117] on input at bounding box center [283, 114] width 111 height 17
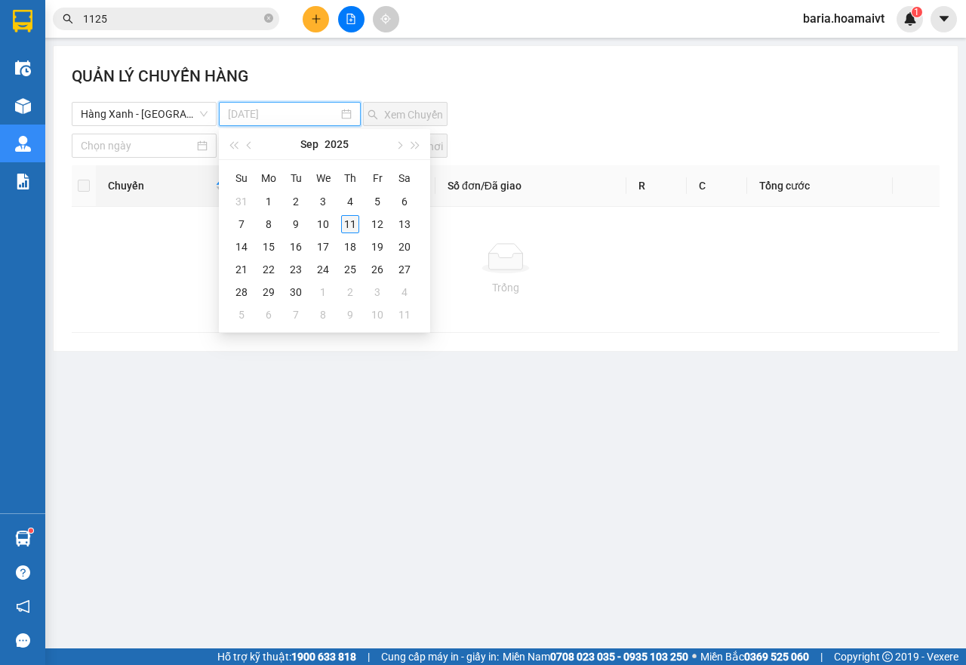
type input "11-09-2025"
drag, startPoint x: 344, startPoint y: 222, endPoint x: 396, endPoint y: 173, distance: 71.6
click at [345, 222] on div "11" at bounding box center [350, 224] width 18 height 18
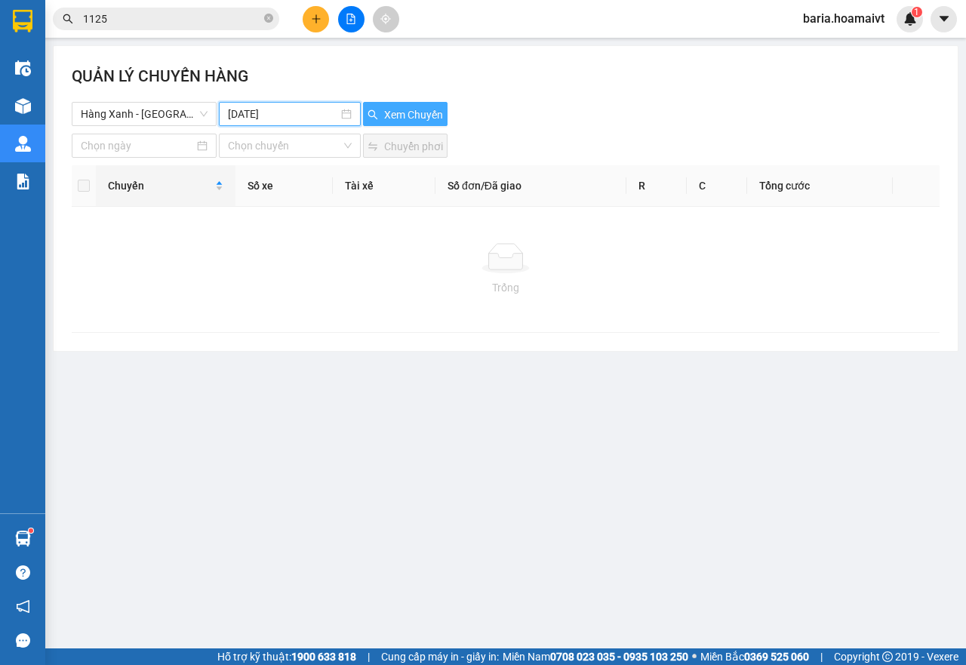
click at [420, 125] on button "Xem Chuyến" at bounding box center [405, 114] width 85 height 24
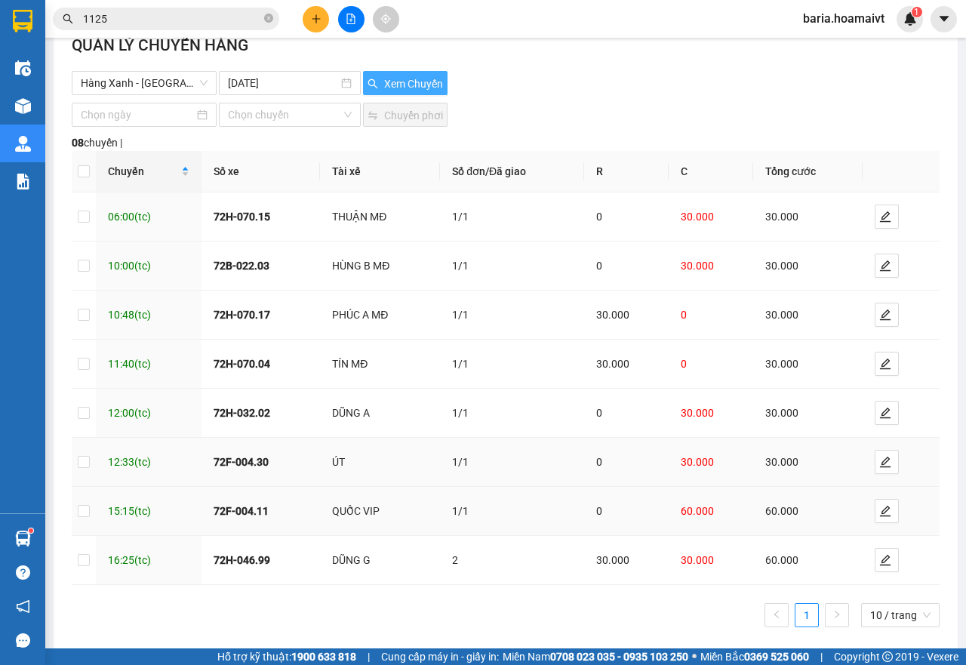
scroll to position [48, 0]
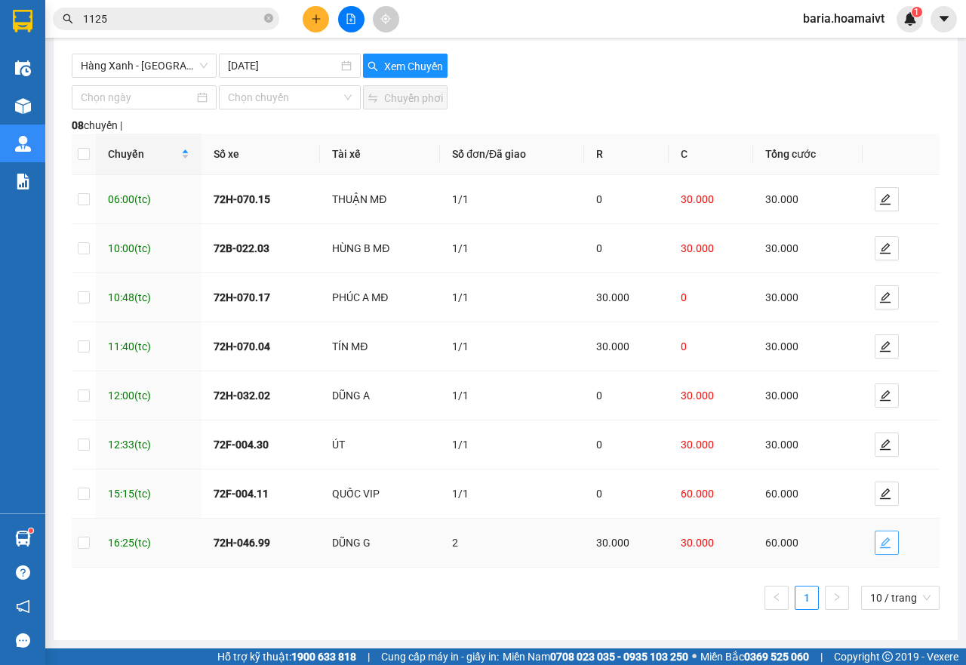
click at [885, 544] on span "edit" at bounding box center [887, 543] width 23 height 12
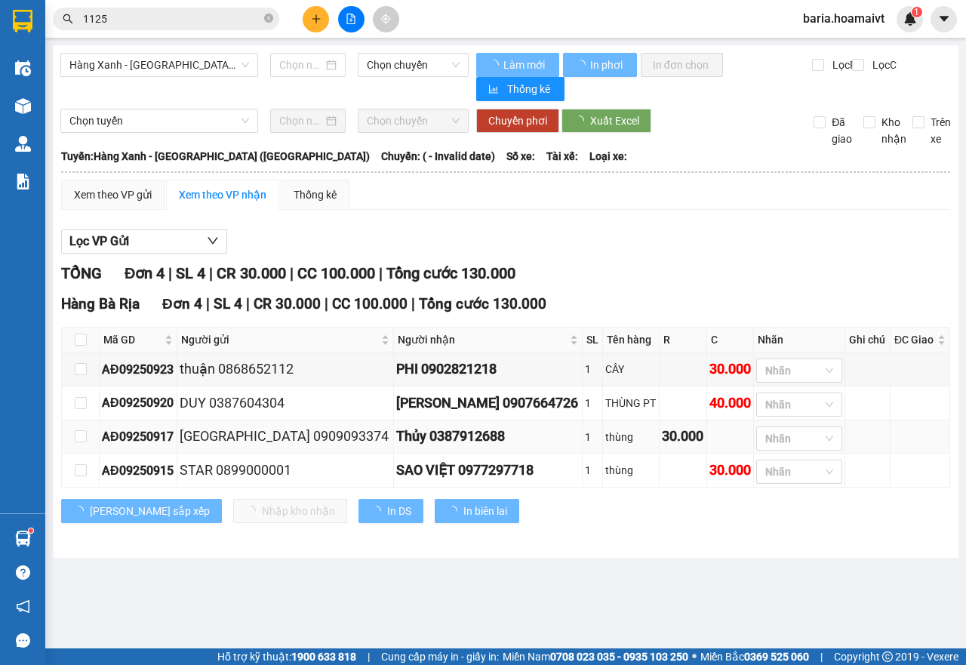
type input "[DATE]"
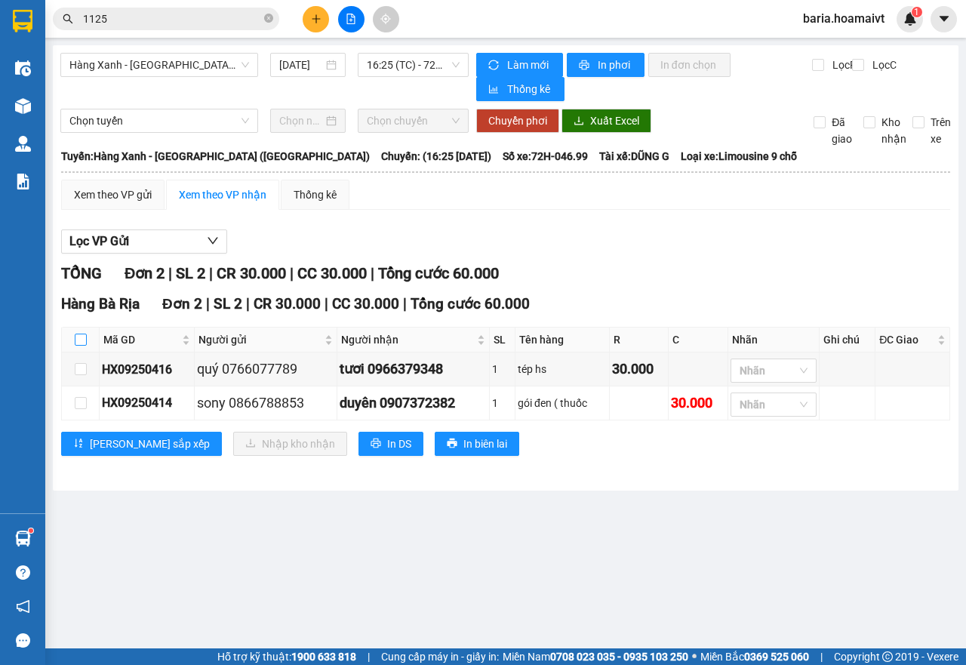
click at [79, 343] on input "checkbox" at bounding box center [81, 340] width 12 height 12
checkbox input "true"
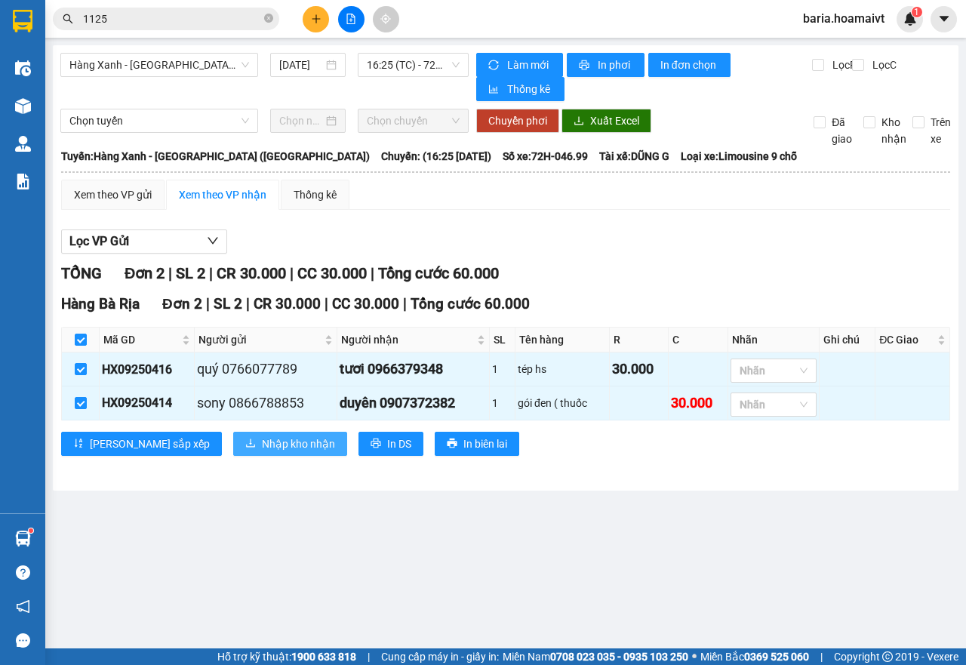
click at [262, 448] on span "Nhập kho nhận" at bounding box center [298, 444] width 73 height 17
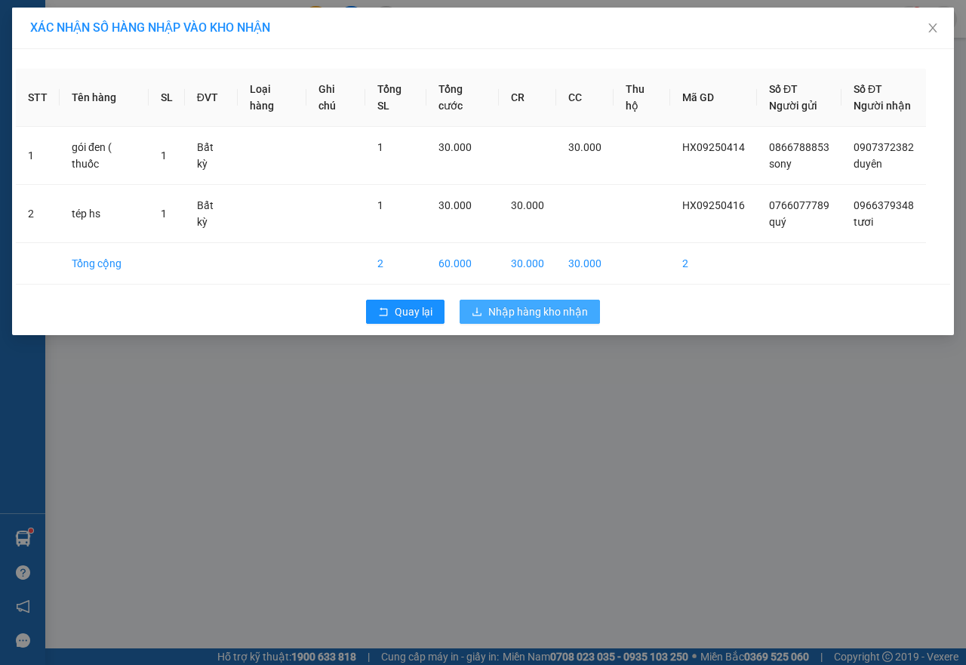
click at [553, 310] on span "Nhập hàng kho nhận" at bounding box center [538, 311] width 100 height 17
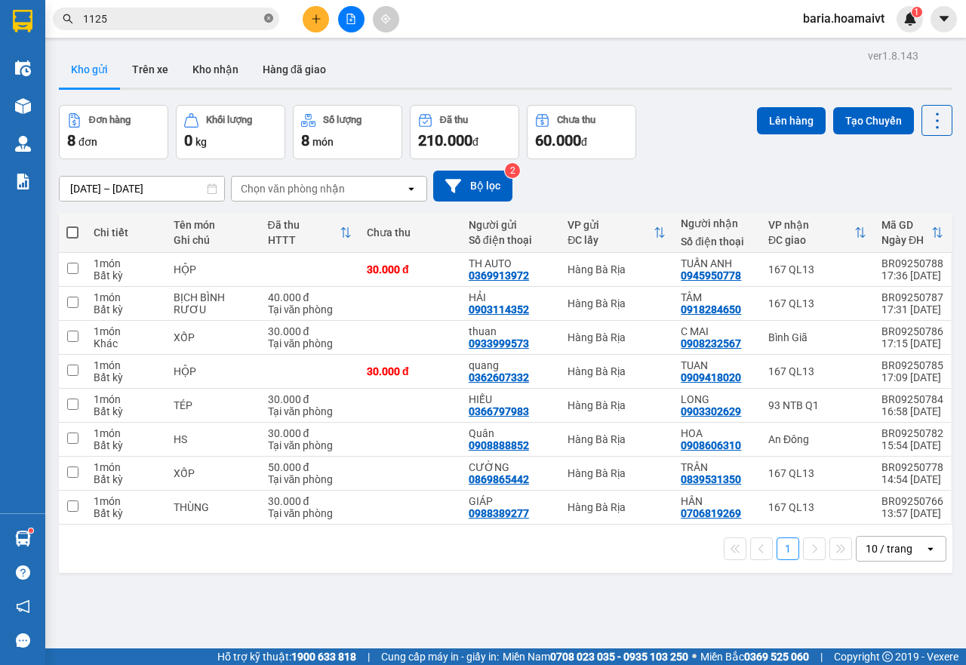
click at [268, 17] on icon "close-circle" at bounding box center [268, 18] width 9 height 9
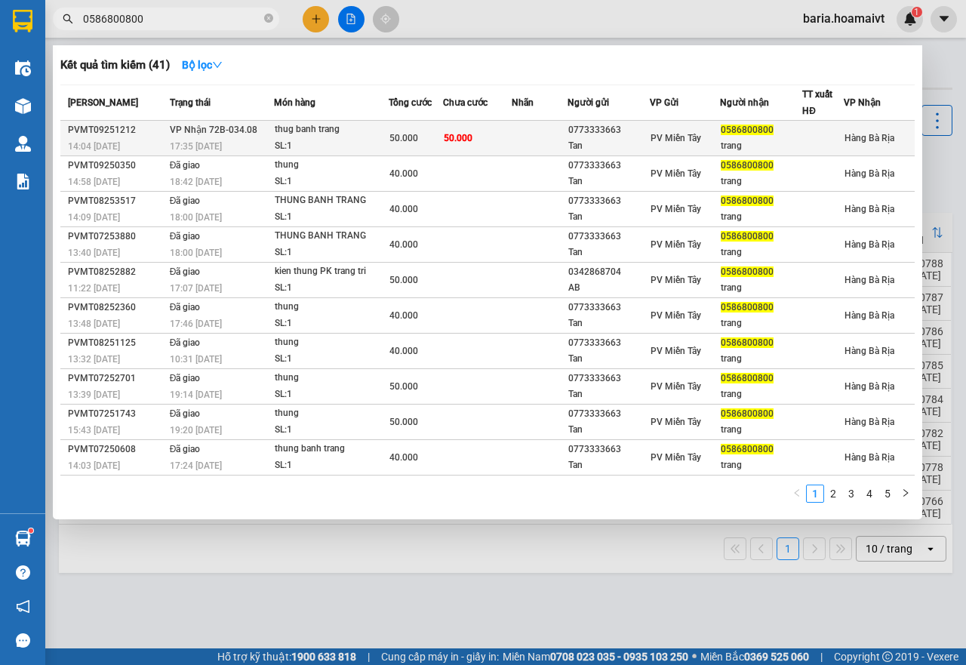
type input "0586800800"
click at [752, 142] on div "trang" at bounding box center [761, 146] width 81 height 16
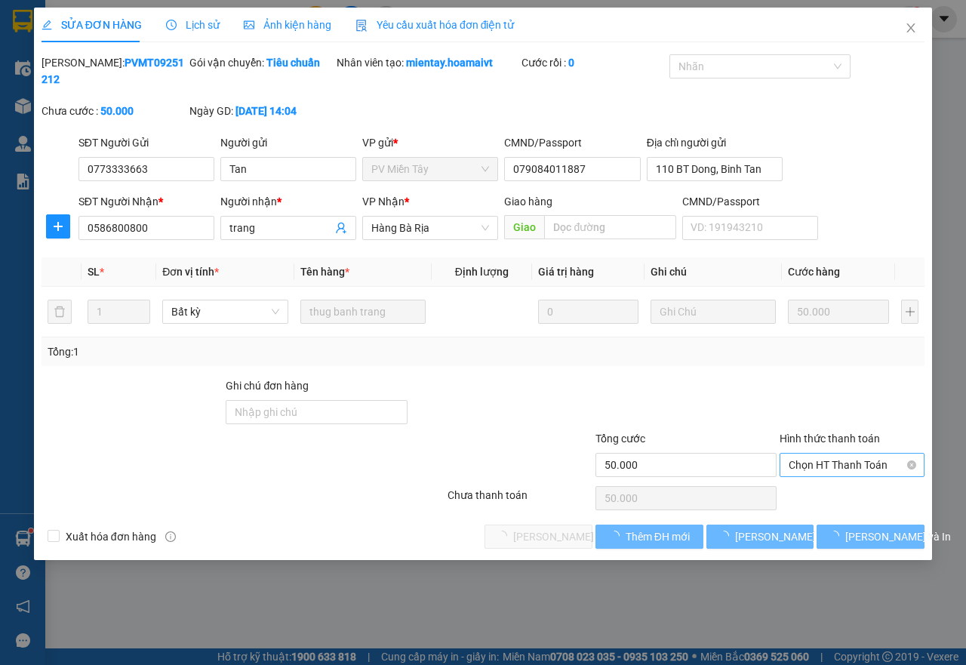
type input "0773333663"
type input "Tan"
type input "079084011887"
type input "110 BT Dong, Binh Tan"
type input "0586800800"
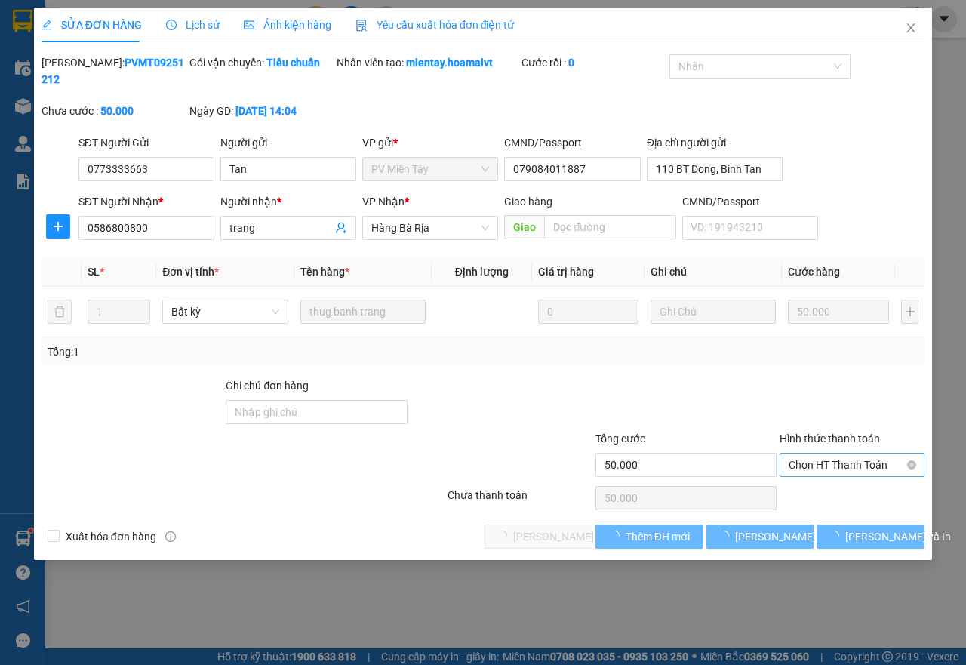
type input "trang"
type input "50.000"
click at [793, 460] on span "Chọn HT Thanh Toán" at bounding box center [852, 465] width 127 height 23
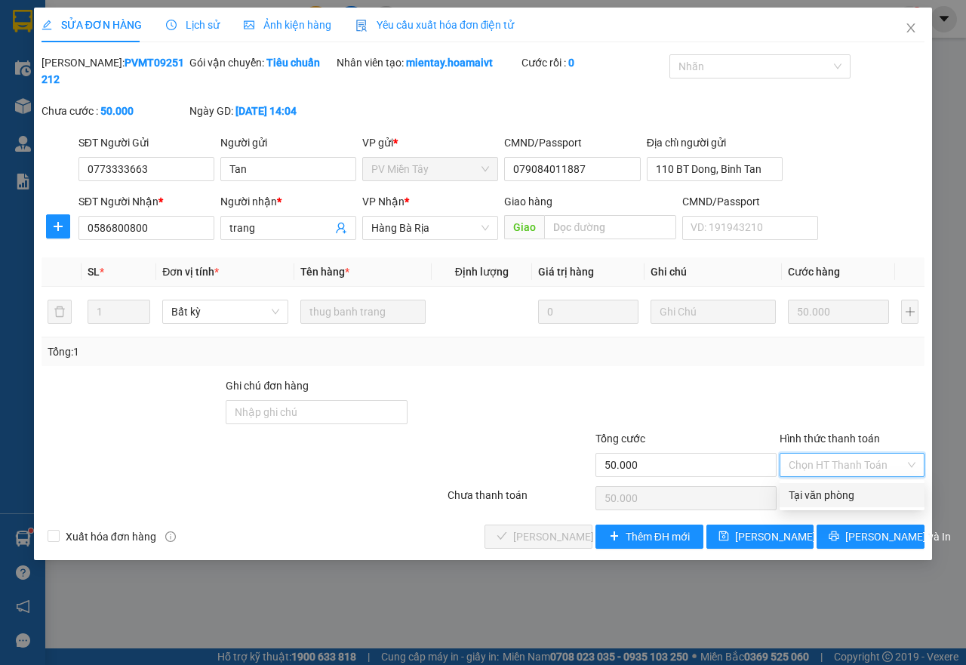
click at [797, 494] on div "Tại văn phòng" at bounding box center [852, 495] width 127 height 17
type input "0"
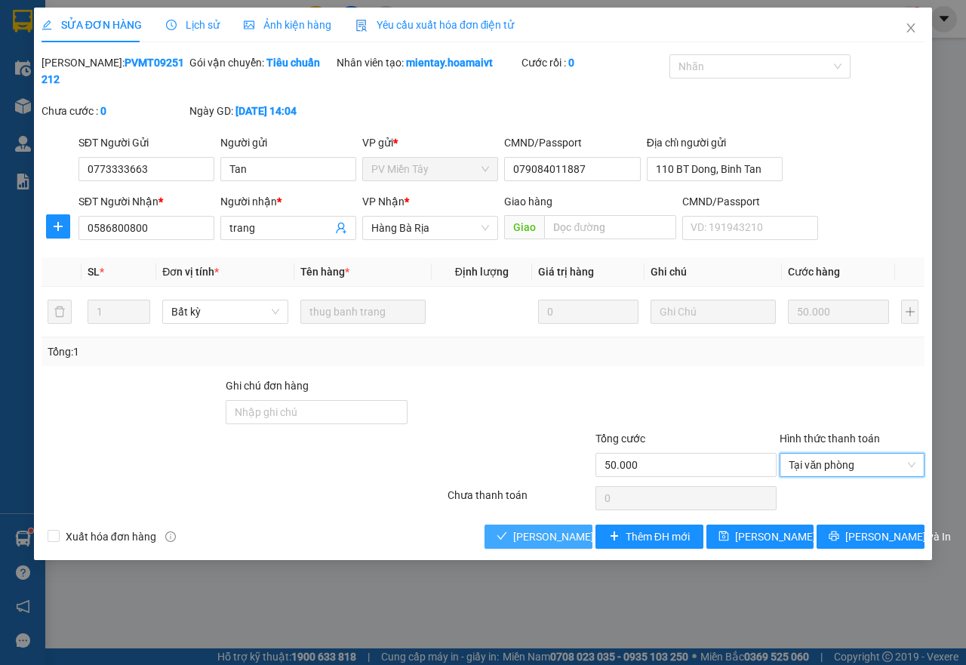
click at [548, 535] on span "[PERSON_NAME] và Giao hàng" at bounding box center [585, 536] width 145 height 17
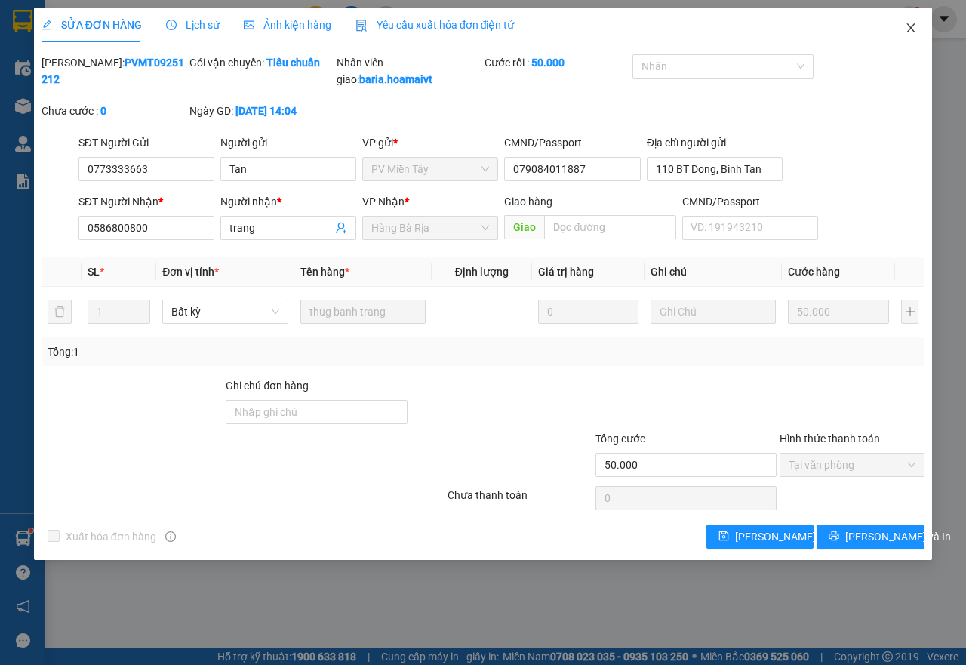
click at [916, 32] on icon "close" at bounding box center [911, 28] width 12 height 12
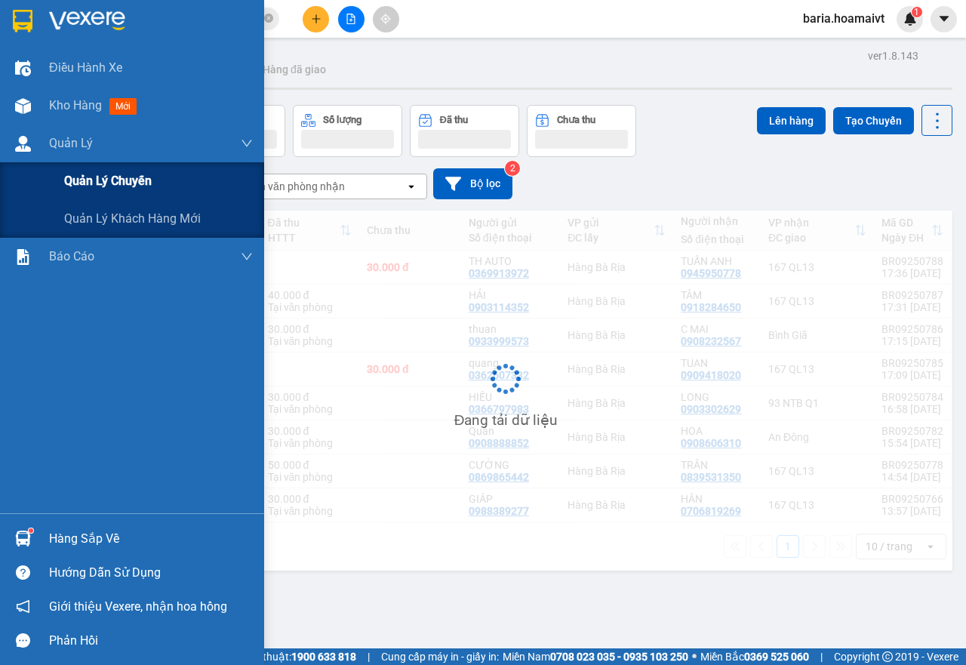
click at [106, 180] on span "Quản lý chuyến" at bounding box center [108, 180] width 88 height 19
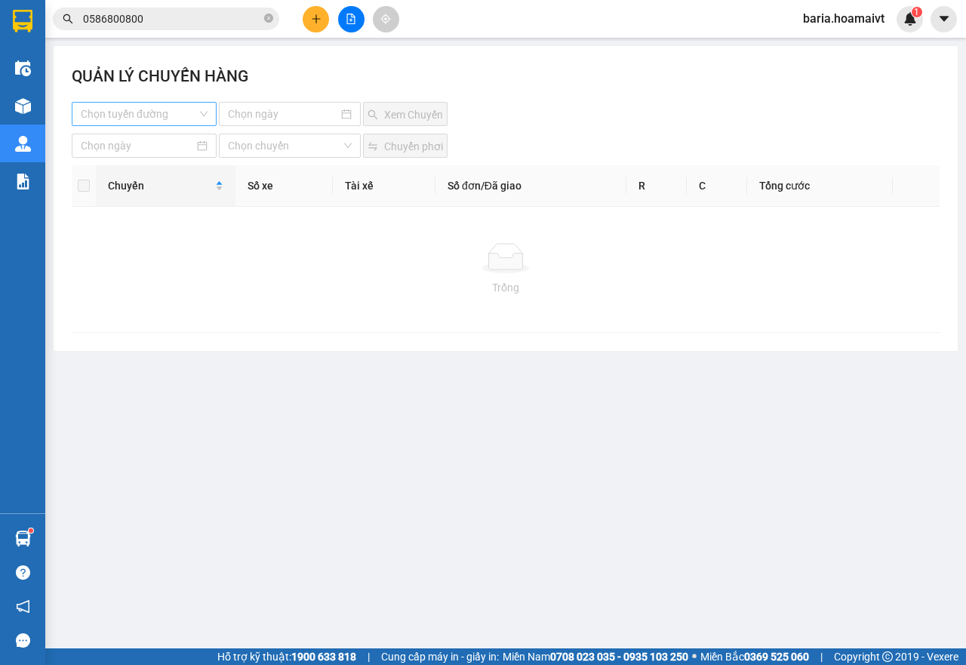
click at [165, 119] on input "search" at bounding box center [139, 114] width 116 height 23
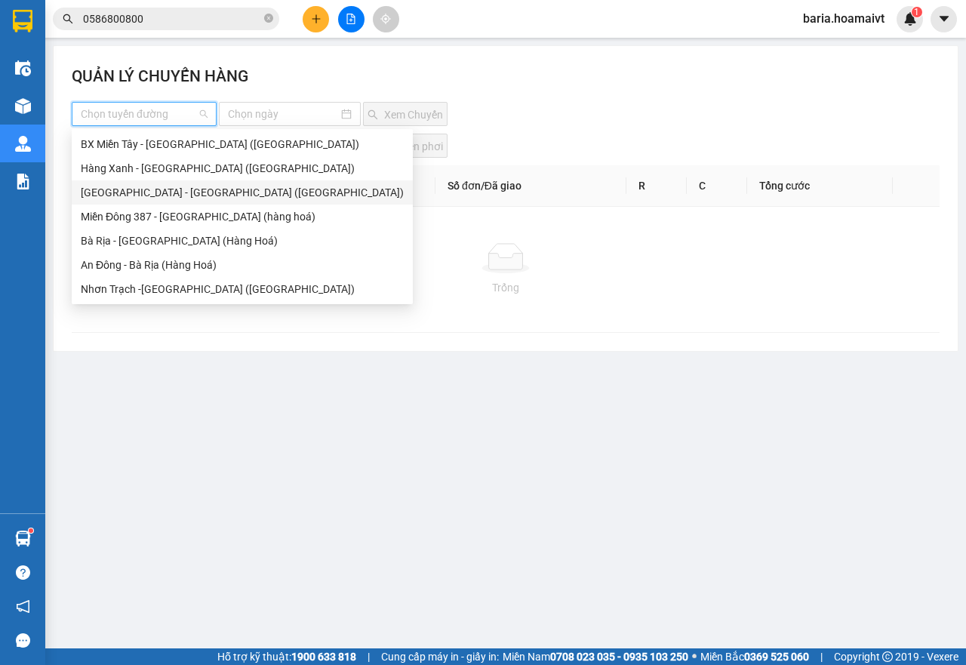
click at [130, 193] on div "Sài Gòn - Bà Rịa (Hàng Hoá)" at bounding box center [242, 192] width 323 height 17
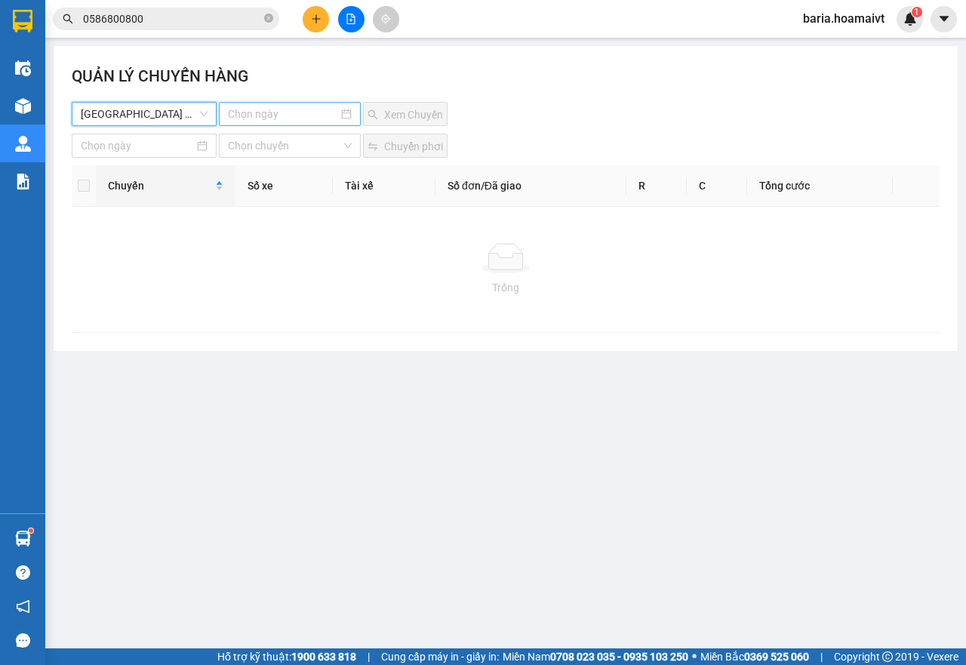
click at [259, 112] on input at bounding box center [283, 114] width 111 height 17
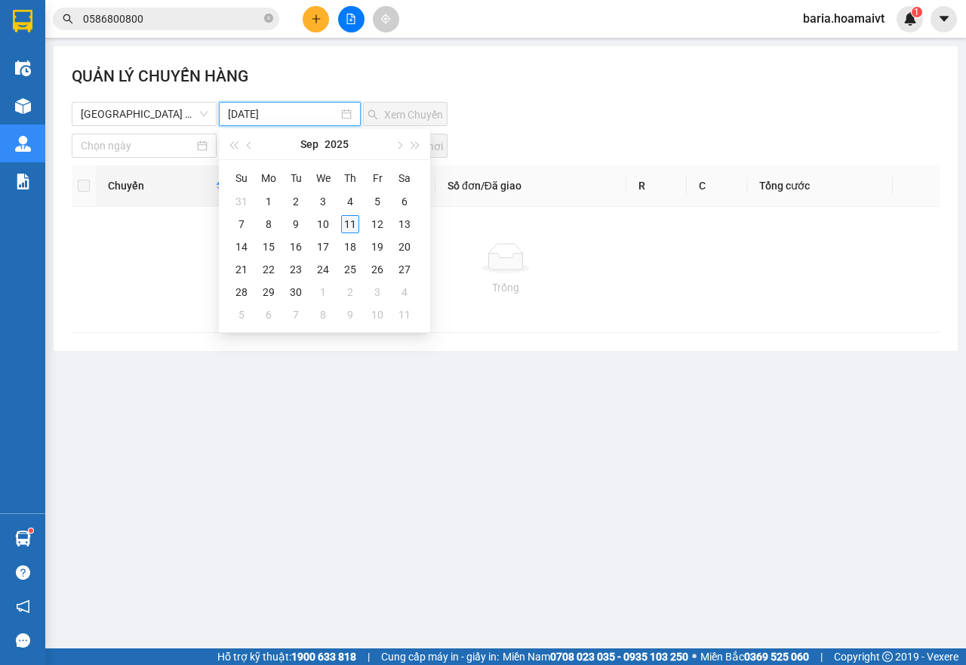
type input "11-09-2025"
click at [347, 220] on div "11" at bounding box center [350, 224] width 18 height 18
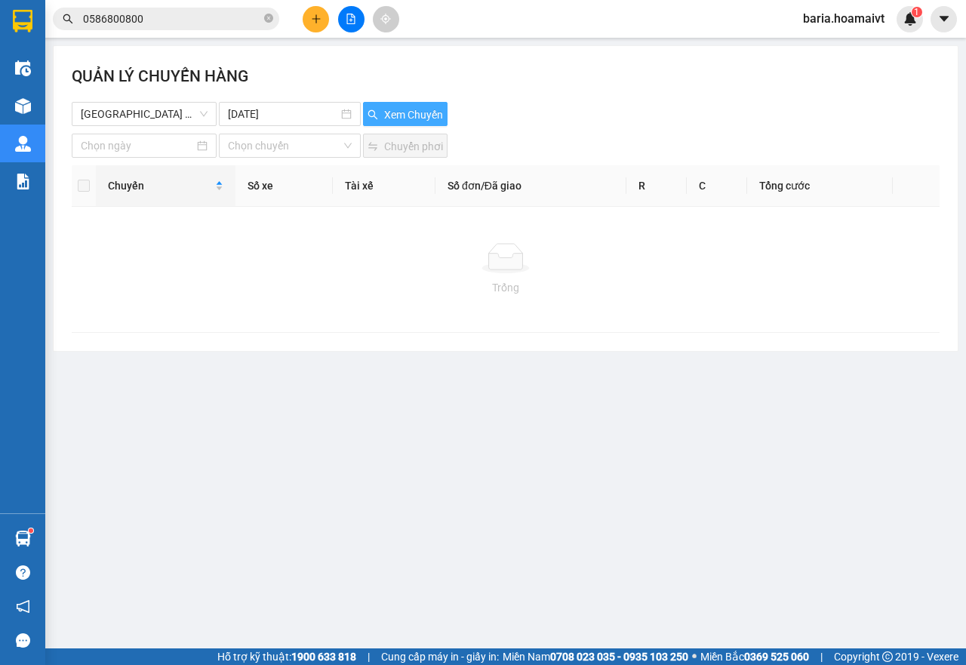
click at [405, 121] on span "Xem Chuyến" at bounding box center [413, 114] width 59 height 17
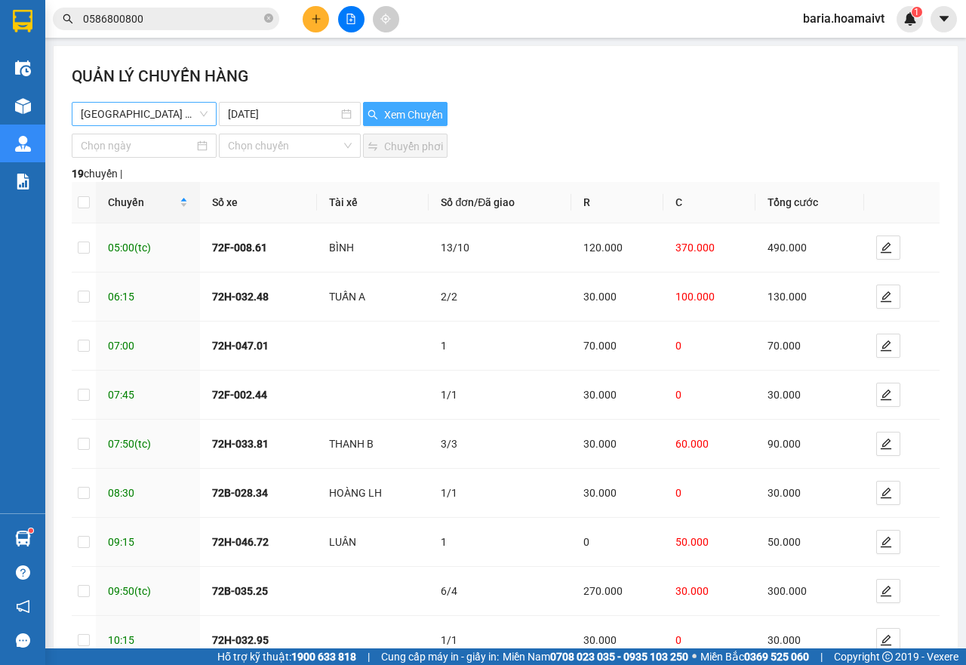
click at [156, 112] on span "Sài Gòn - Bà Rịa (Hàng Hoá)" at bounding box center [144, 114] width 127 height 23
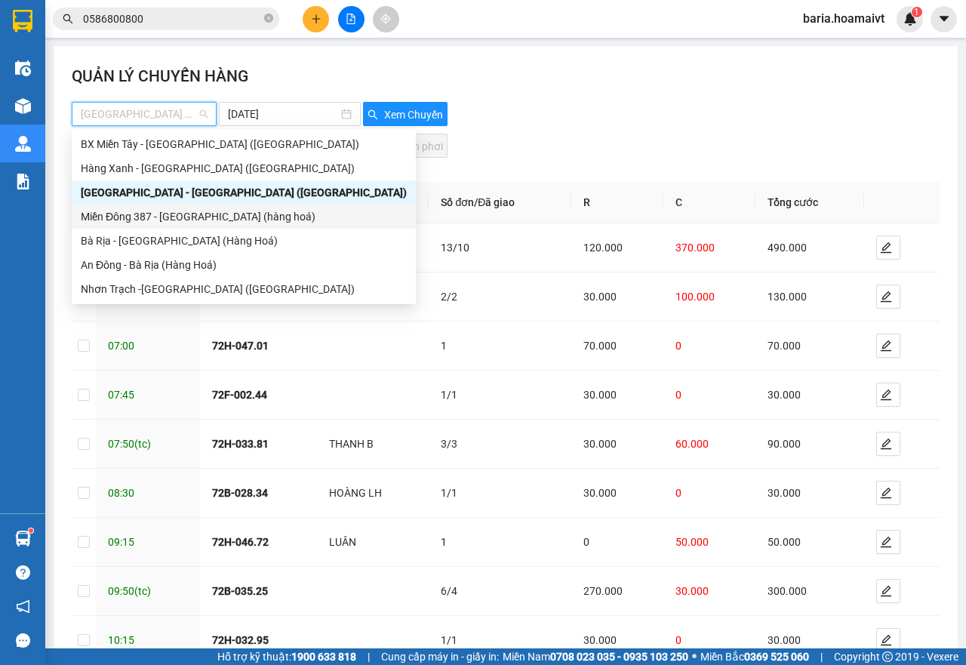
drag, startPoint x: 134, startPoint y: 211, endPoint x: 303, endPoint y: 152, distance: 179.8
click at [134, 211] on div "Miền Đông 387 - Bà Rịa (hàng hoá)" at bounding box center [244, 216] width 326 height 17
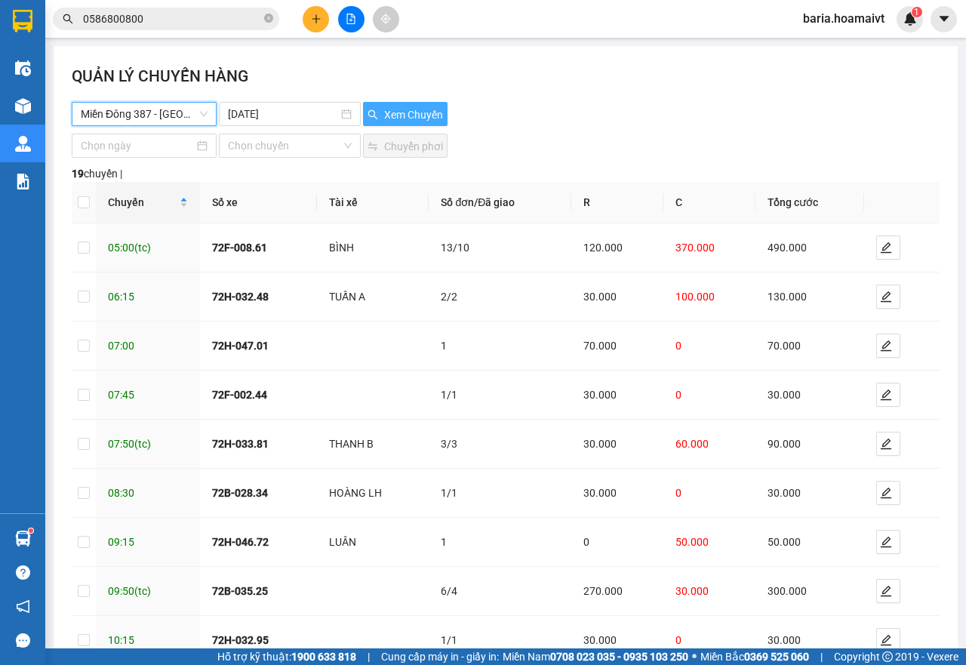
click at [391, 104] on button "Xem Chuyến" at bounding box center [405, 114] width 85 height 24
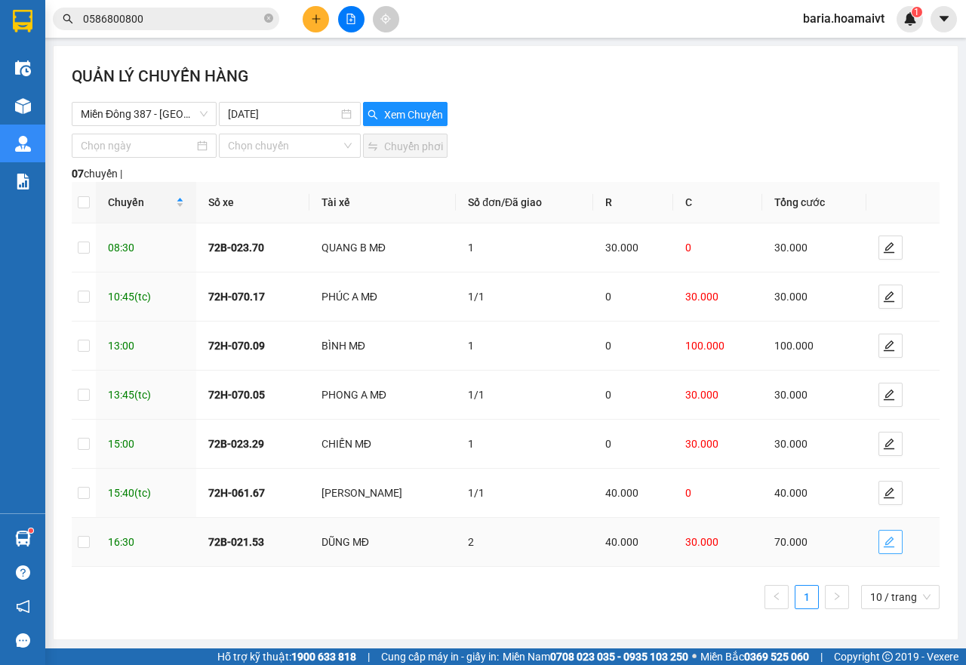
drag, startPoint x: 879, startPoint y: 538, endPoint x: 910, endPoint y: 540, distance: 31.0
click at [890, 538] on span "edit" at bounding box center [890, 542] width 23 height 12
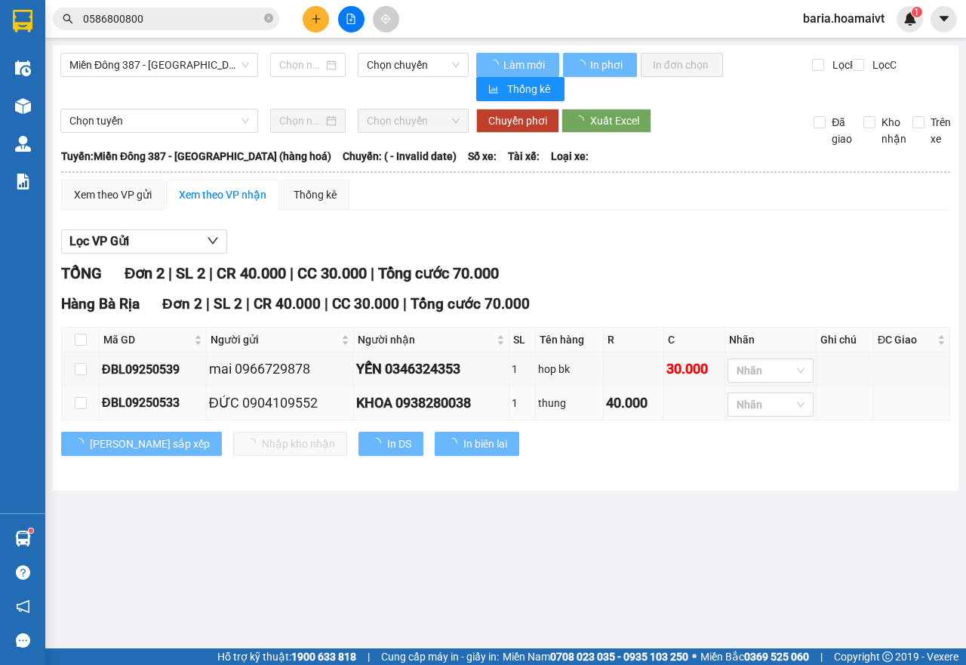
type input "[DATE]"
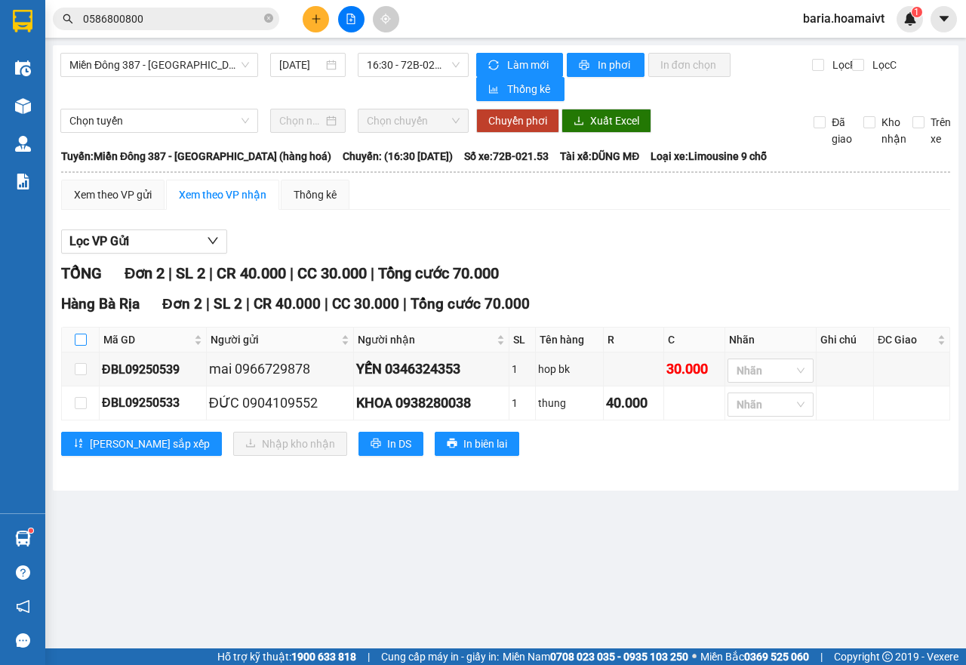
click at [78, 340] on input "checkbox" at bounding box center [81, 340] width 12 height 12
checkbox input "true"
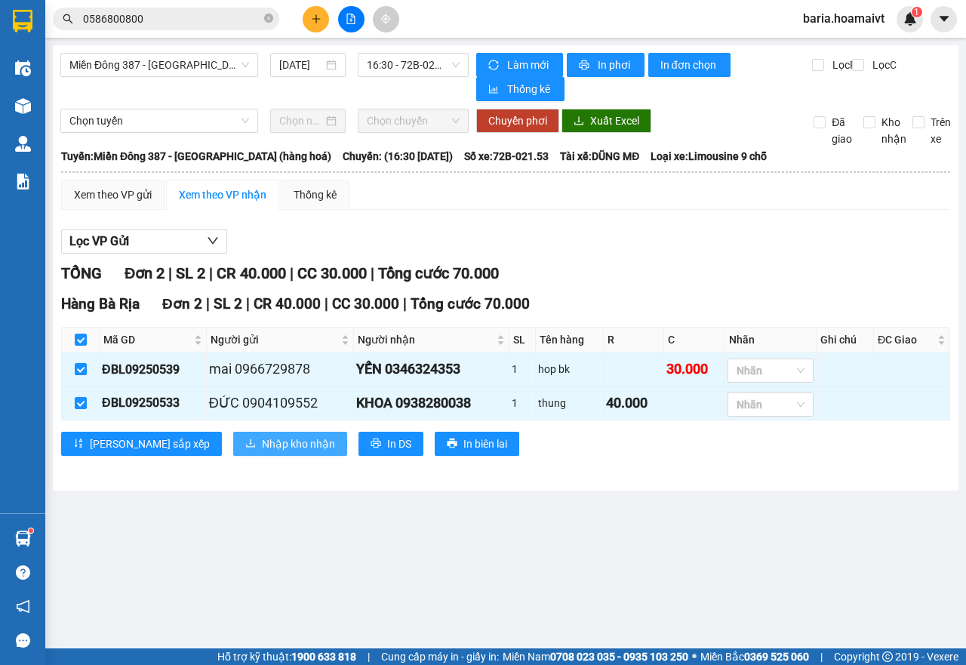
click at [262, 450] on span "Nhập kho nhận" at bounding box center [298, 444] width 73 height 17
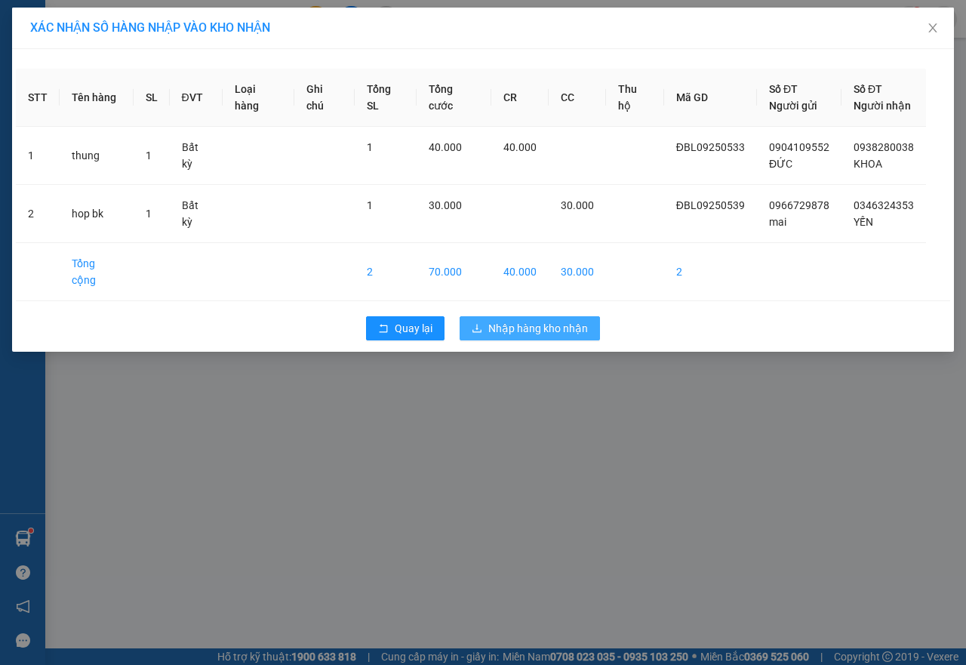
click at [522, 320] on span "Nhập hàng kho nhận" at bounding box center [538, 328] width 100 height 17
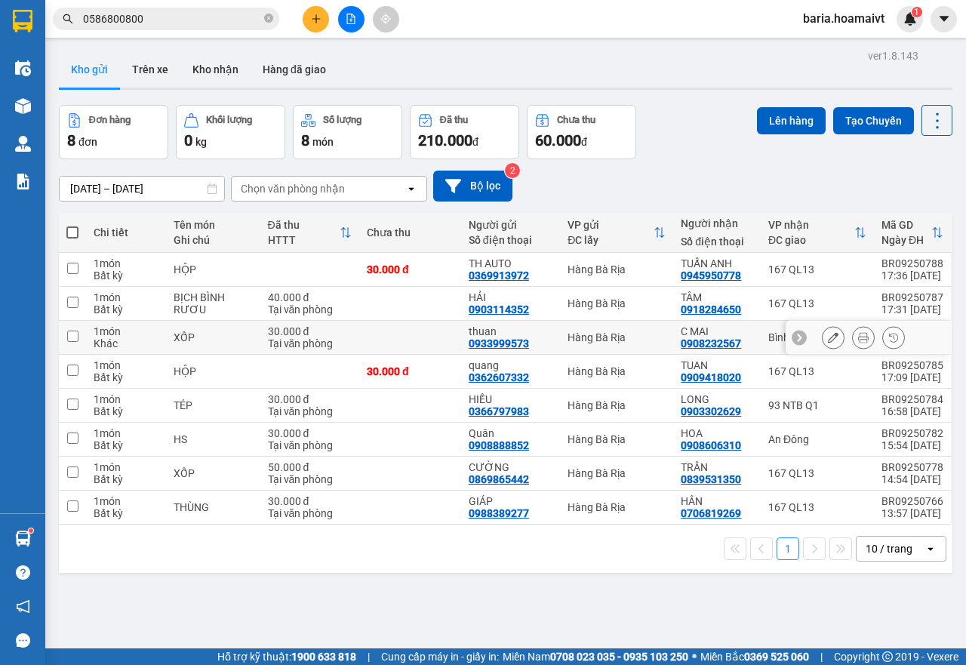
click at [750, 337] on td "C MAI 0908232567" at bounding box center [717, 338] width 88 height 34
checkbox input "true"
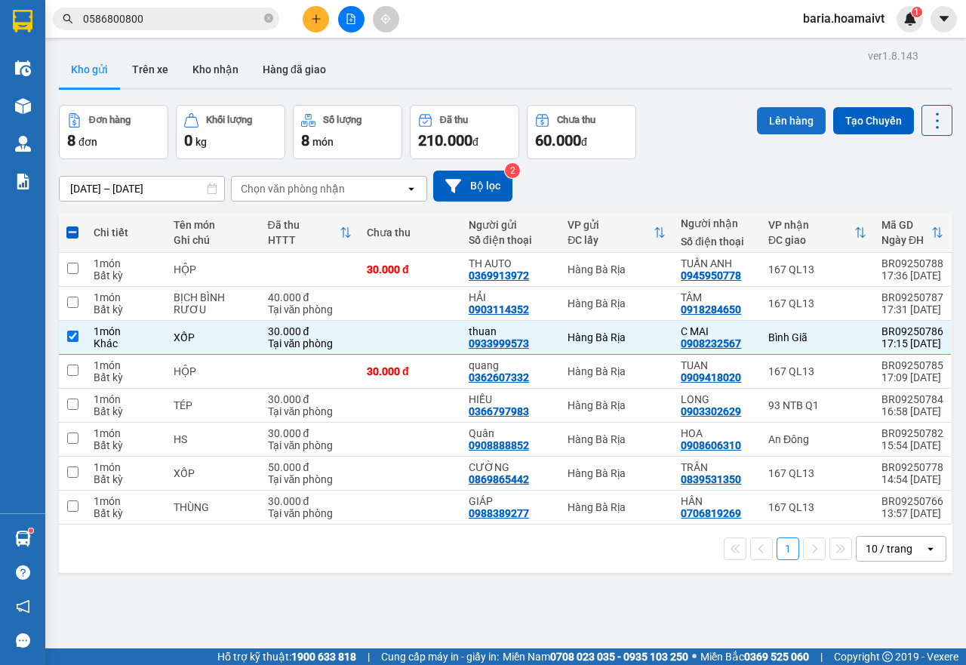
click at [775, 121] on button "Lên hàng" at bounding box center [791, 120] width 69 height 27
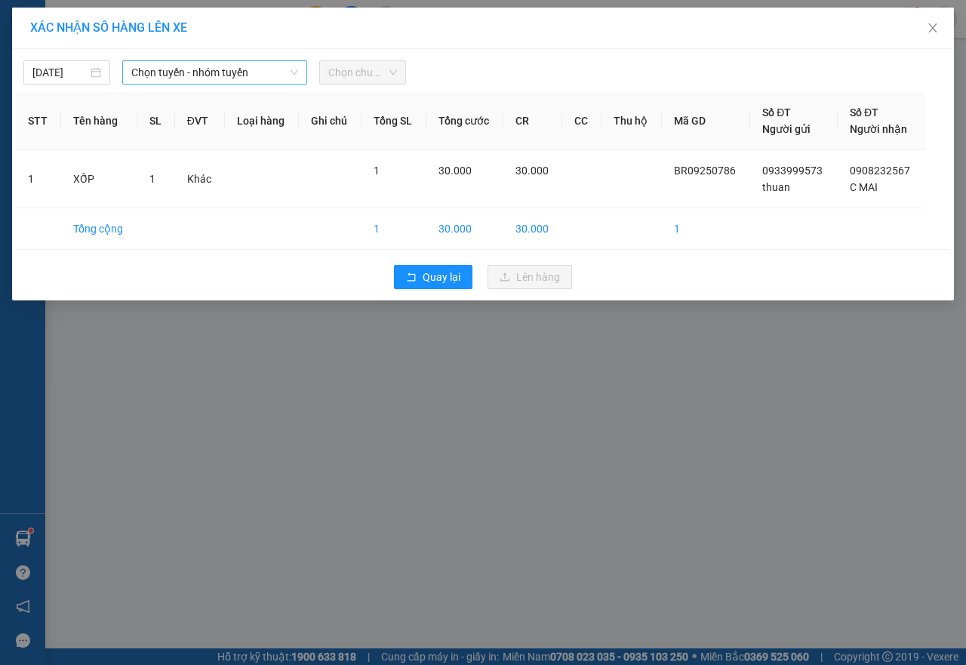
drag, startPoint x: 123, startPoint y: 75, endPoint x: 152, endPoint y: 75, distance: 28.7
click at [123, 74] on div "Chọn tuyến - nhóm tuyến" at bounding box center [214, 72] width 185 height 24
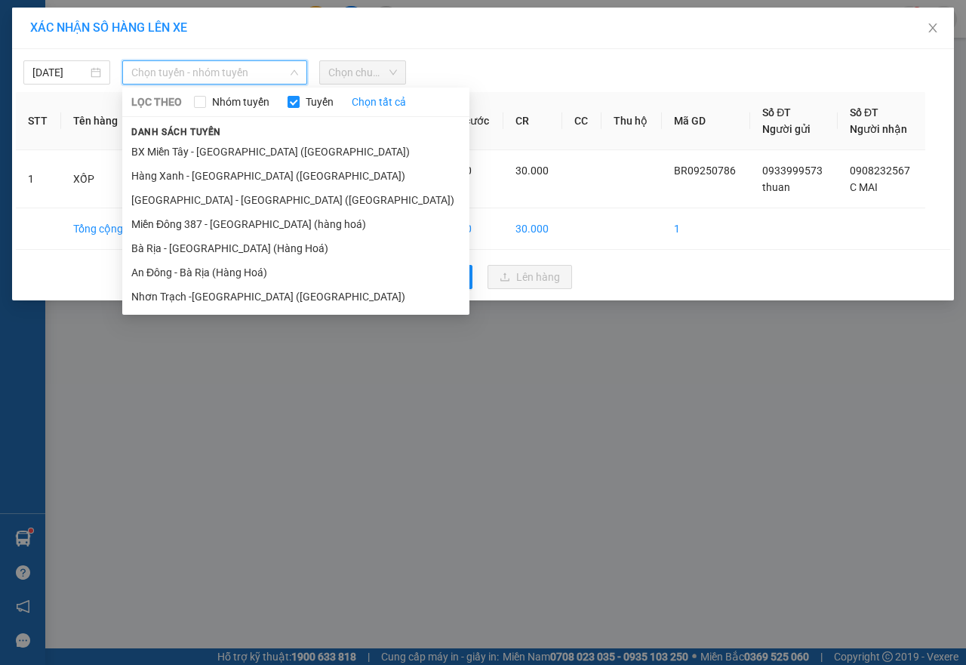
click at [152, 75] on span "Chọn tuyến - nhóm tuyến" at bounding box center [214, 72] width 167 height 23
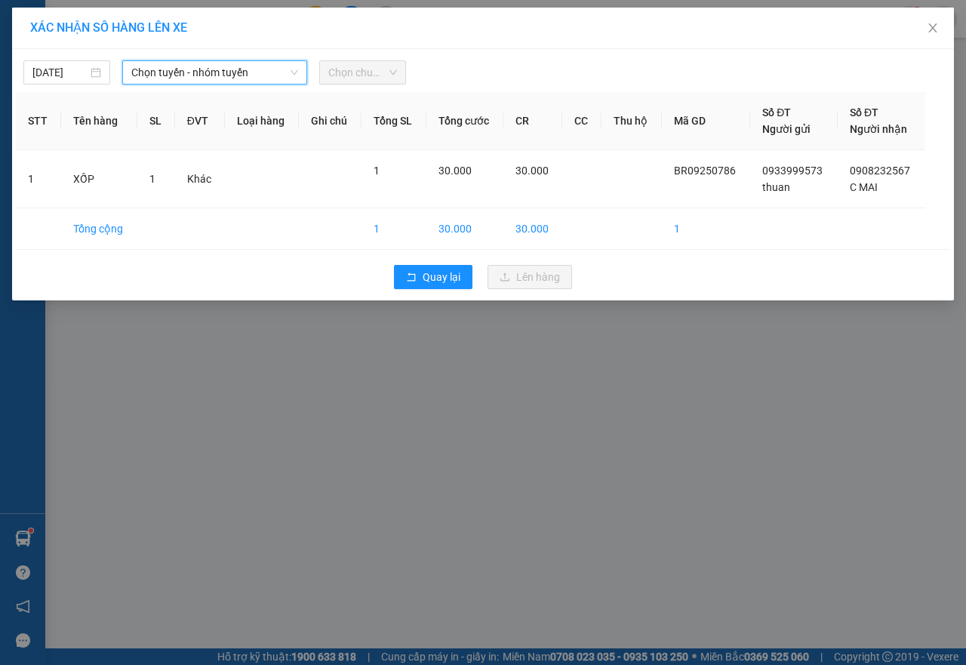
click at [194, 79] on span "Chọn tuyến - nhóm tuyến" at bounding box center [214, 72] width 167 height 23
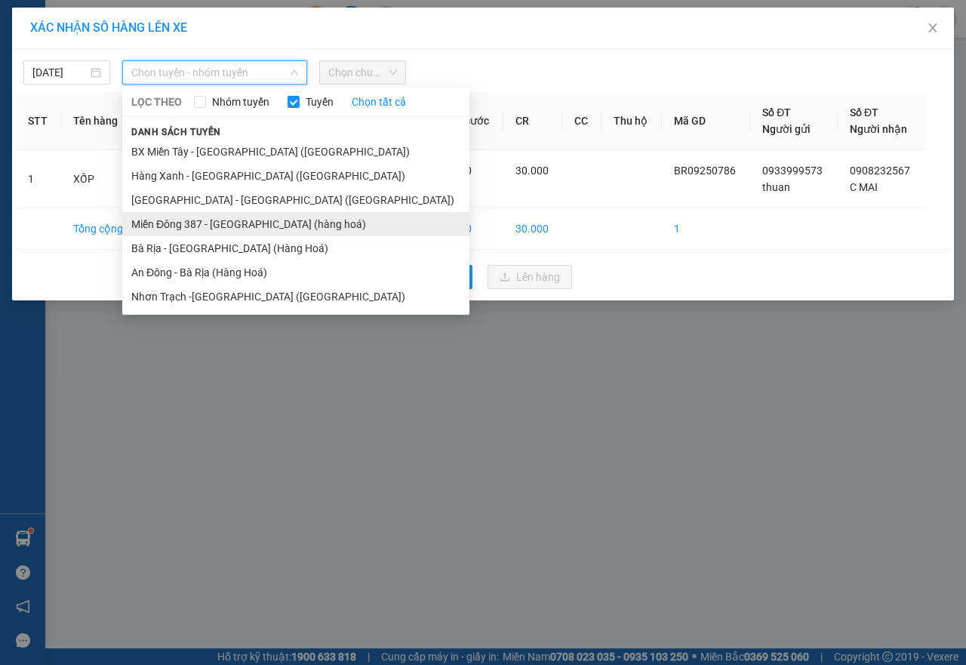
click at [191, 235] on li "Miền Đông 387 - Bà Rịa (hàng hoá)" at bounding box center [295, 224] width 347 height 24
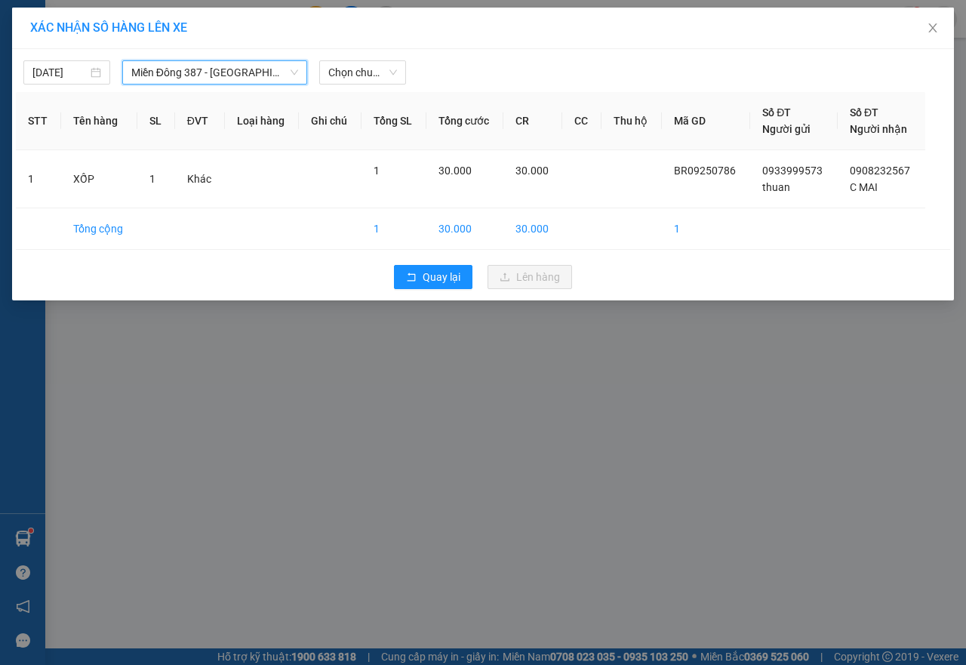
click at [220, 72] on span "Miền Đông 387 - Bà Rịa (hàng hoá)" at bounding box center [214, 72] width 167 height 23
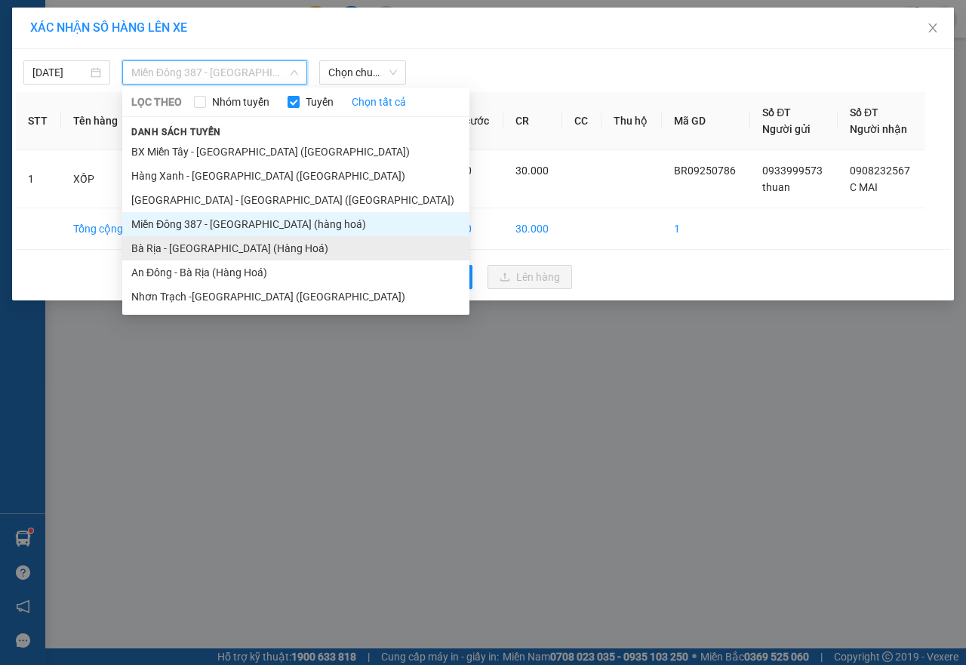
click at [185, 244] on li "Bà Rịa - Sài Gòn (Hàng Hoá)" at bounding box center [295, 248] width 347 height 24
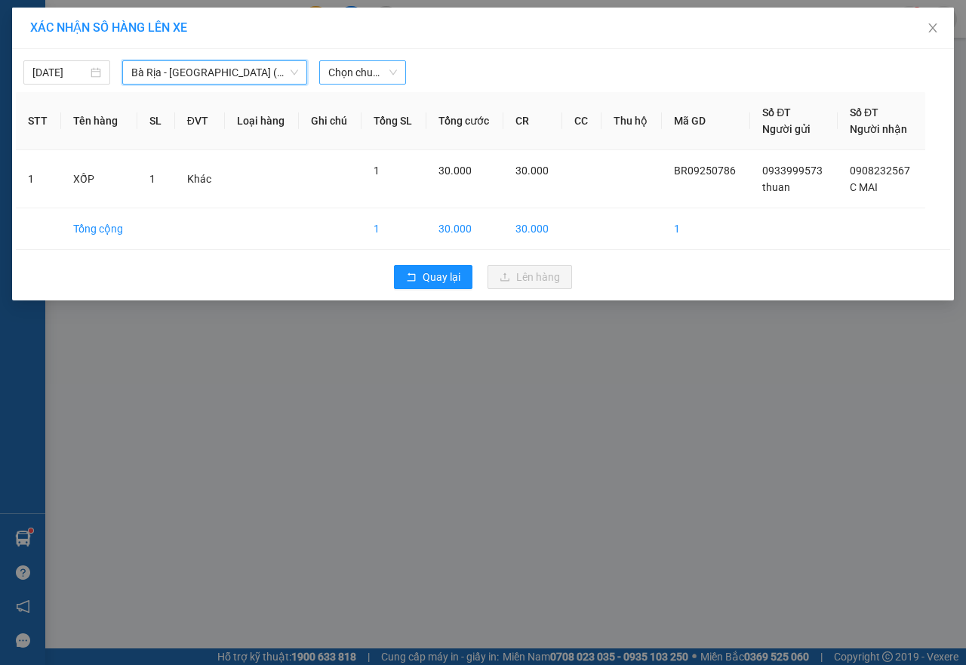
click at [384, 76] on span "Chọn chuyến" at bounding box center [362, 72] width 69 height 23
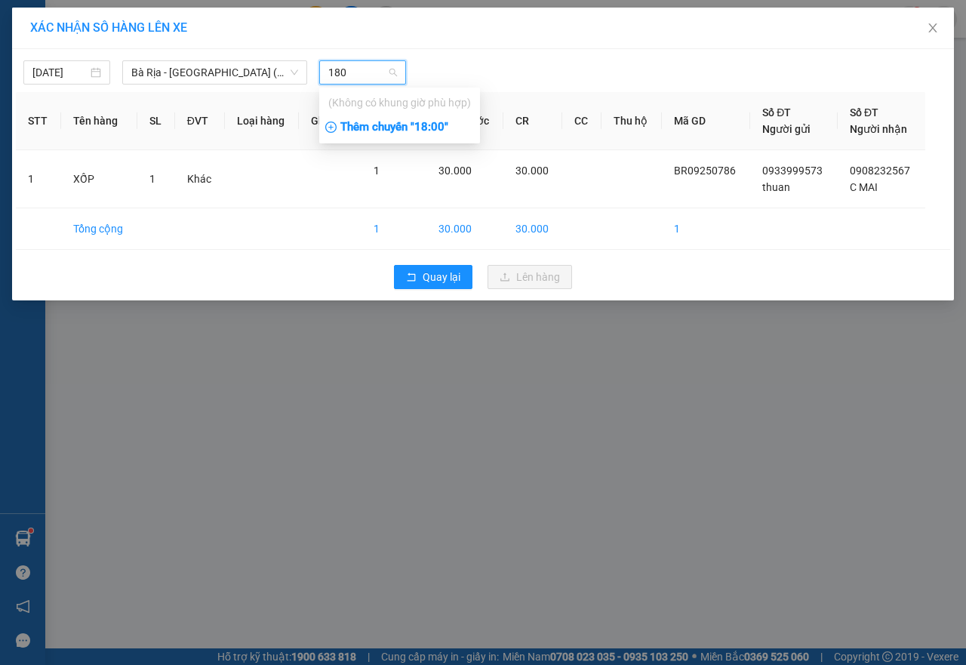
type input "180"
click at [450, 132] on div "Thêm chuyến " 18:00 "" at bounding box center [399, 128] width 161 height 26
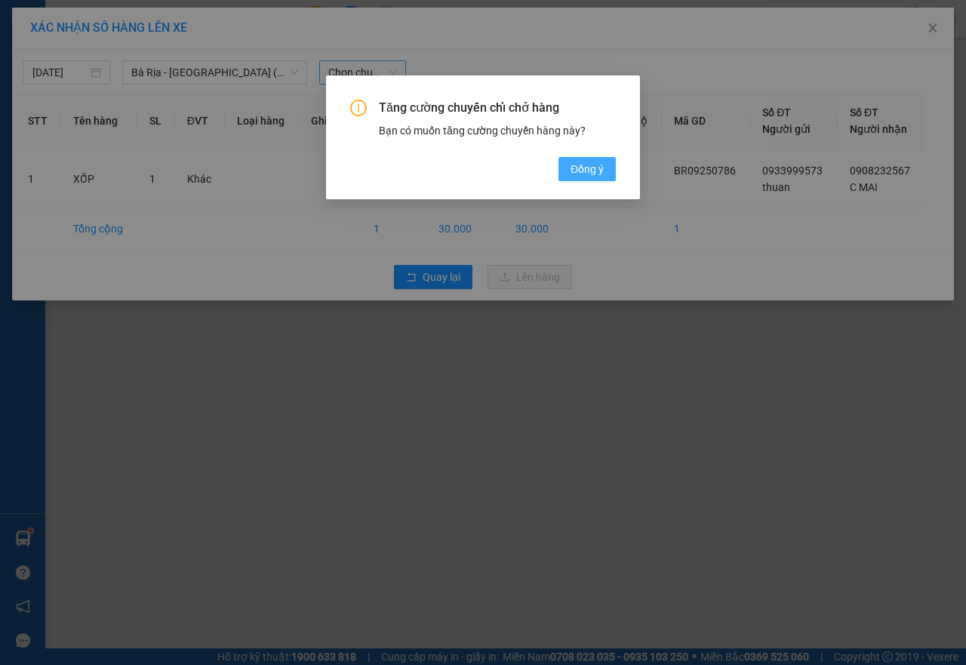
click at [581, 171] on span "Đồng ý" at bounding box center [587, 169] width 33 height 17
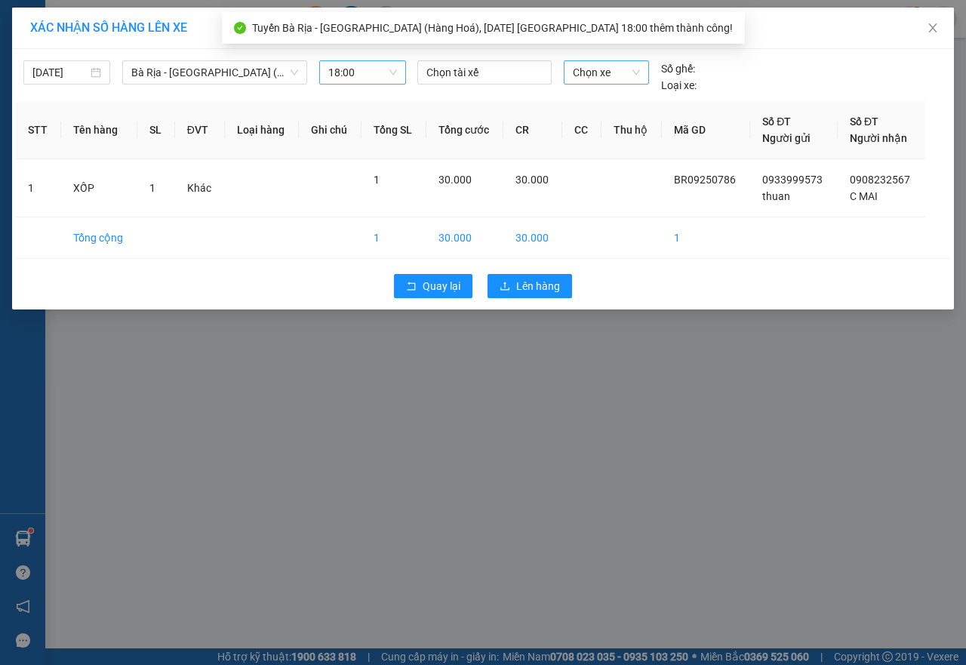
click at [600, 70] on span "Chọn xe" at bounding box center [606, 72] width 67 height 23
type input "4764"
click at [602, 91] on div "72H-047.64" at bounding box center [606, 103] width 85 height 24
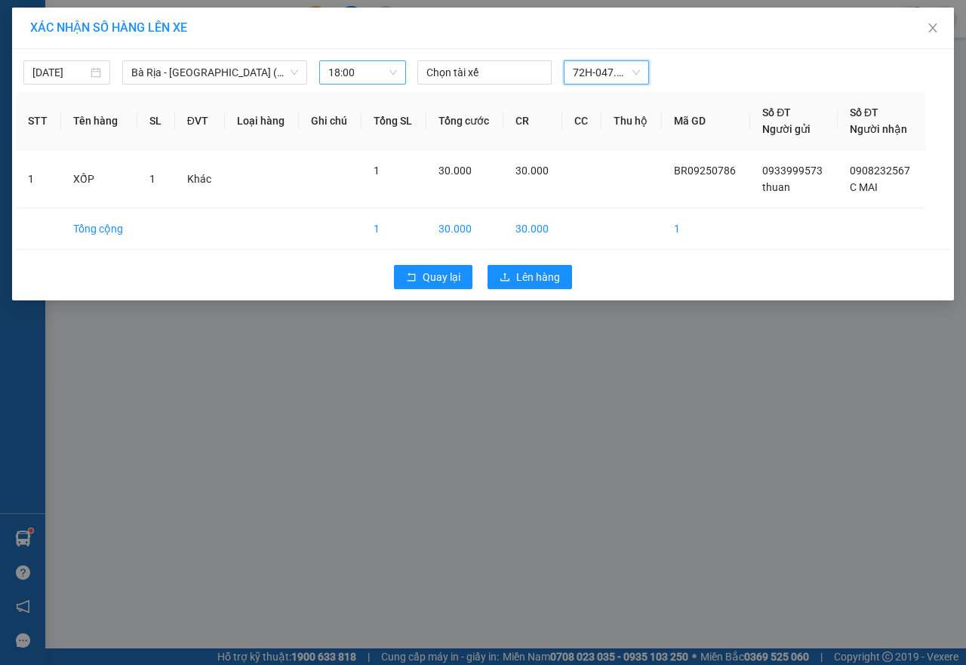
click at [556, 291] on div "Quay lại Lên hàng" at bounding box center [483, 276] width 935 height 39
click at [554, 281] on span "Lên hàng" at bounding box center [538, 277] width 44 height 17
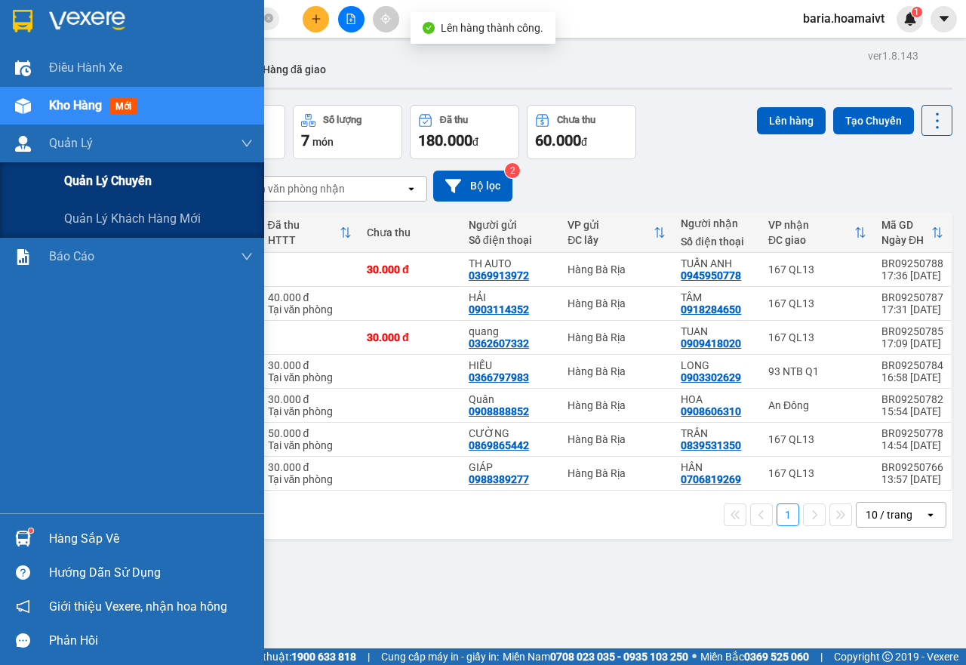
drag, startPoint x: 82, startPoint y: 193, endPoint x: 180, endPoint y: 180, distance: 99.0
click at [84, 191] on div "Quản lý chuyến" at bounding box center [158, 181] width 189 height 38
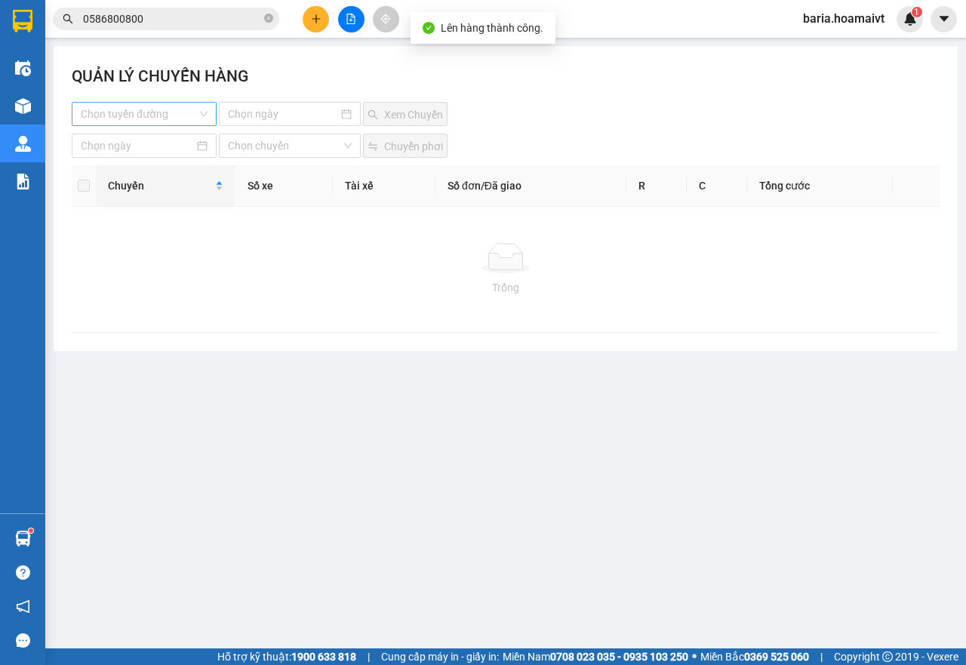
click at [132, 119] on input "search" at bounding box center [139, 114] width 116 height 23
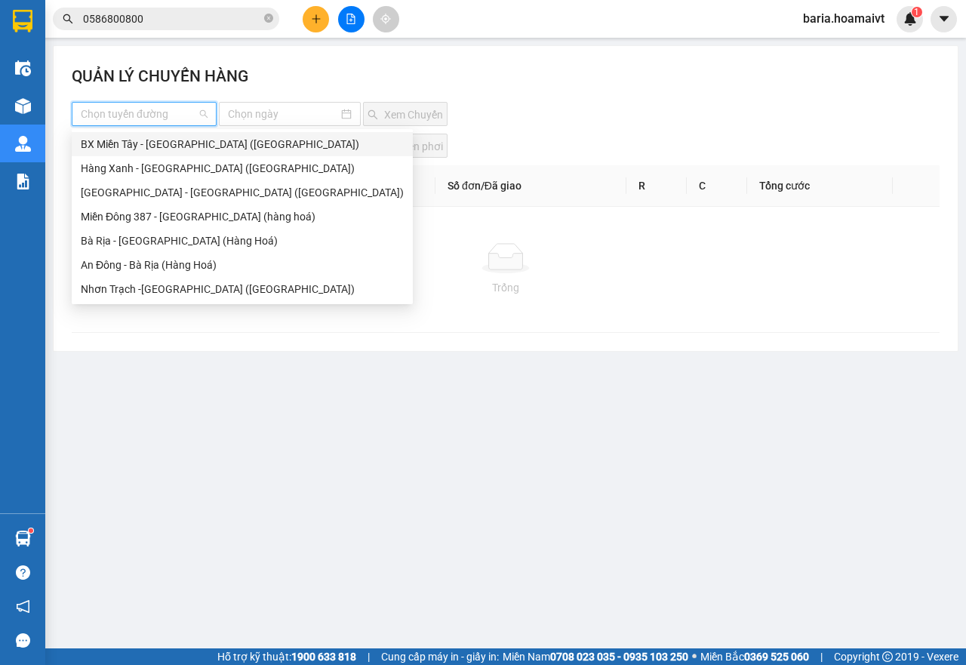
click at [152, 142] on div "BX Miền Tây - Bà Rịa (Hàng Hóa)" at bounding box center [242, 144] width 323 height 17
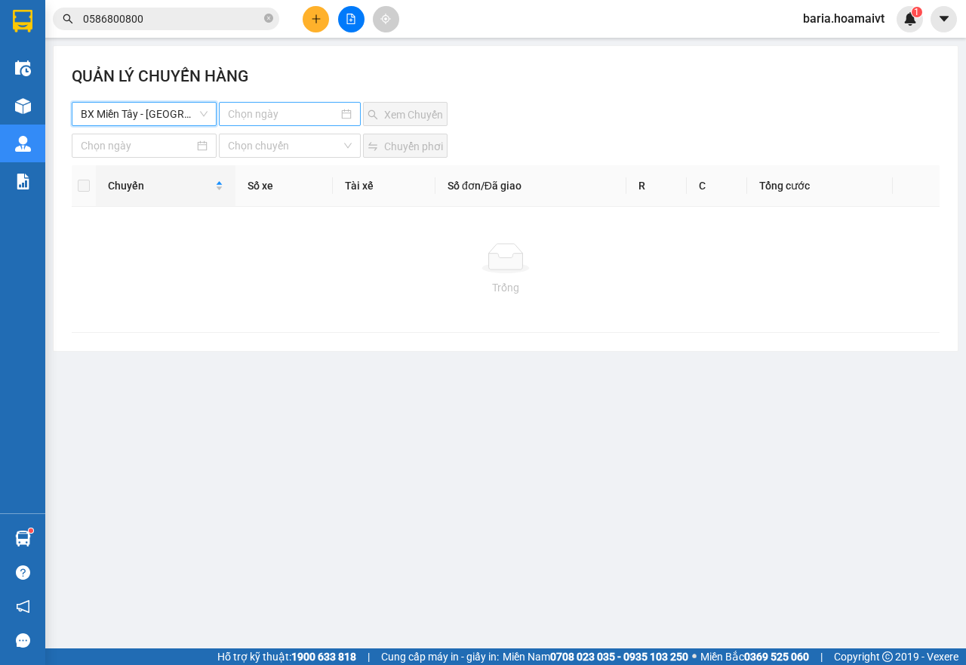
click at [298, 112] on input at bounding box center [283, 114] width 111 height 17
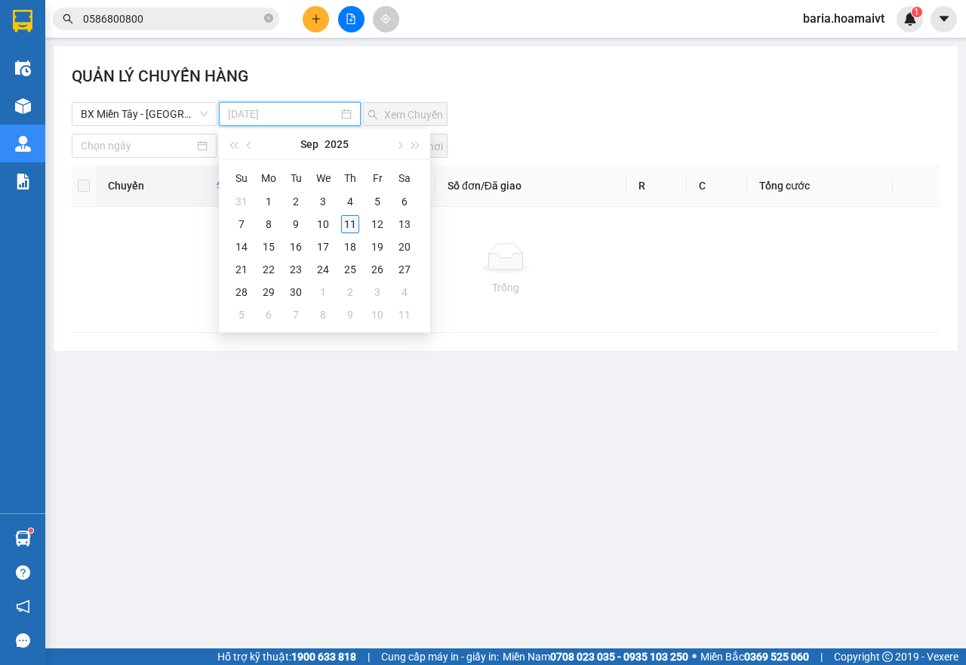
type input "11-09-2025"
click at [352, 228] on div "11" at bounding box center [350, 224] width 18 height 18
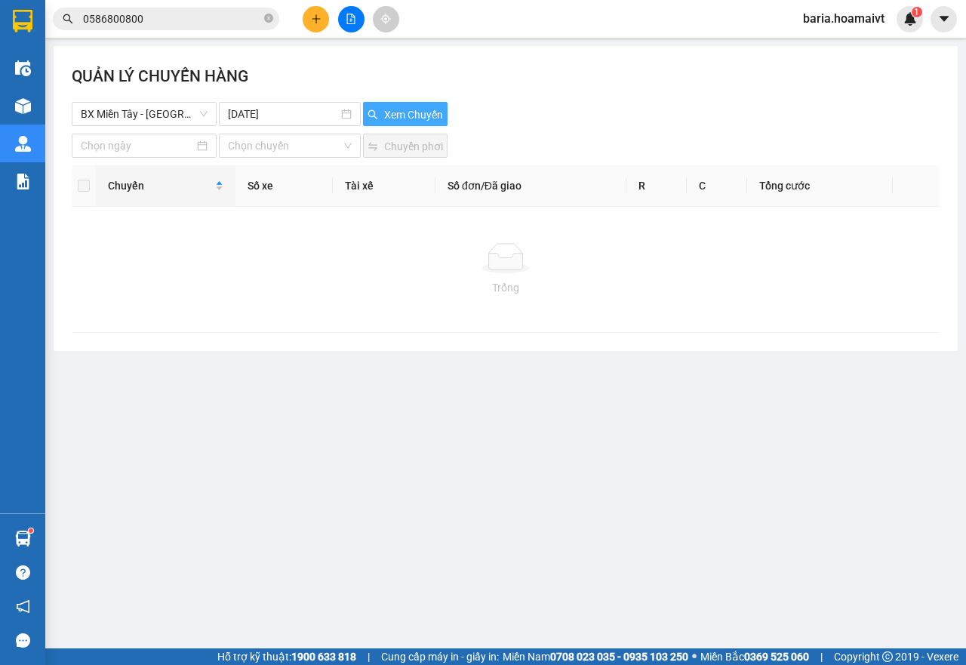
drag, startPoint x: 401, startPoint y: 99, endPoint x: 403, endPoint y: 109, distance: 10.1
click at [402, 100] on div "QUẢN LÝ CHUYẾN HÀNG" at bounding box center [506, 83] width 868 height 38
click at [405, 112] on span "Xem Chuyến" at bounding box center [413, 114] width 59 height 17
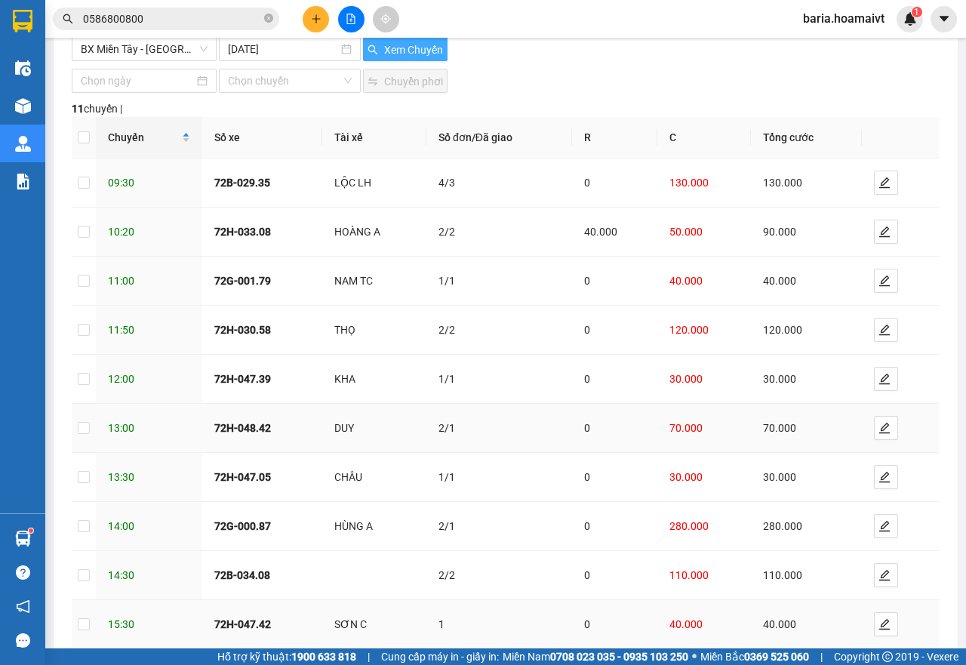
scroll to position [146, 0]
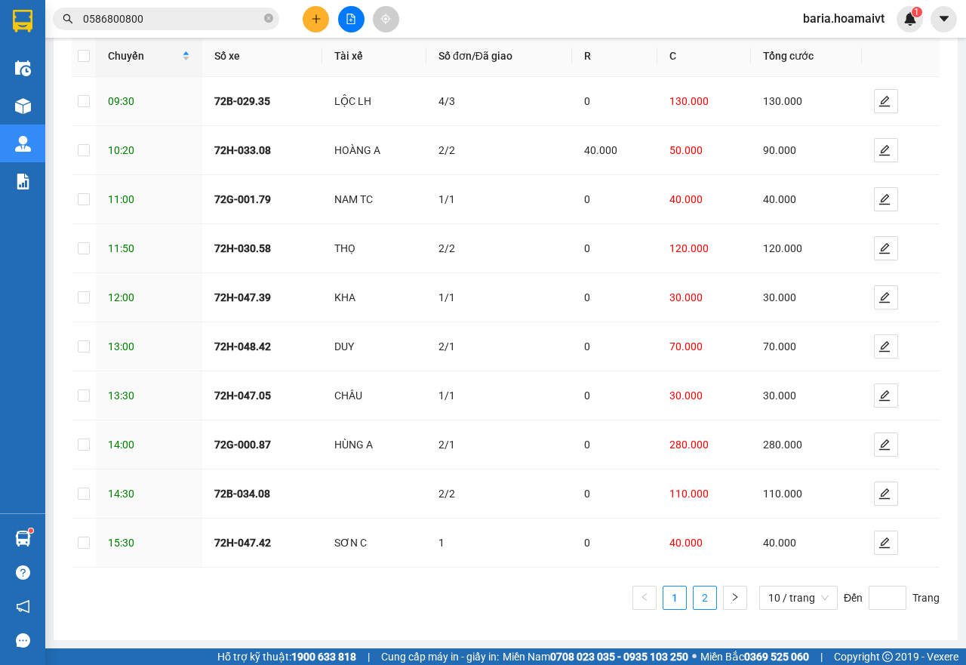
click at [694, 599] on link "2" at bounding box center [705, 598] width 23 height 23
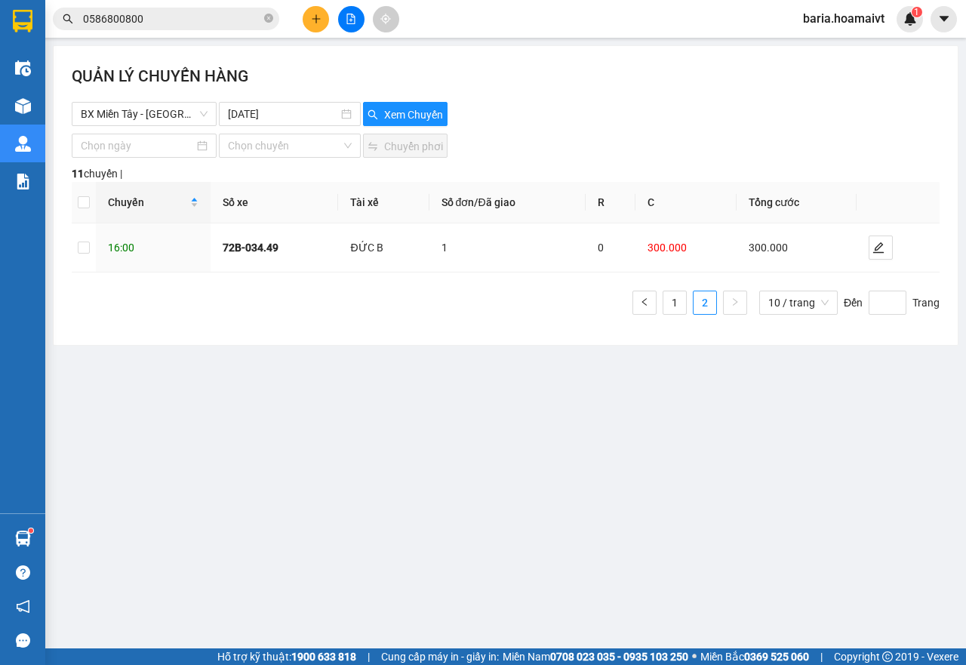
scroll to position [0, 0]
click at [877, 253] on icon "edit" at bounding box center [878, 247] width 11 height 11
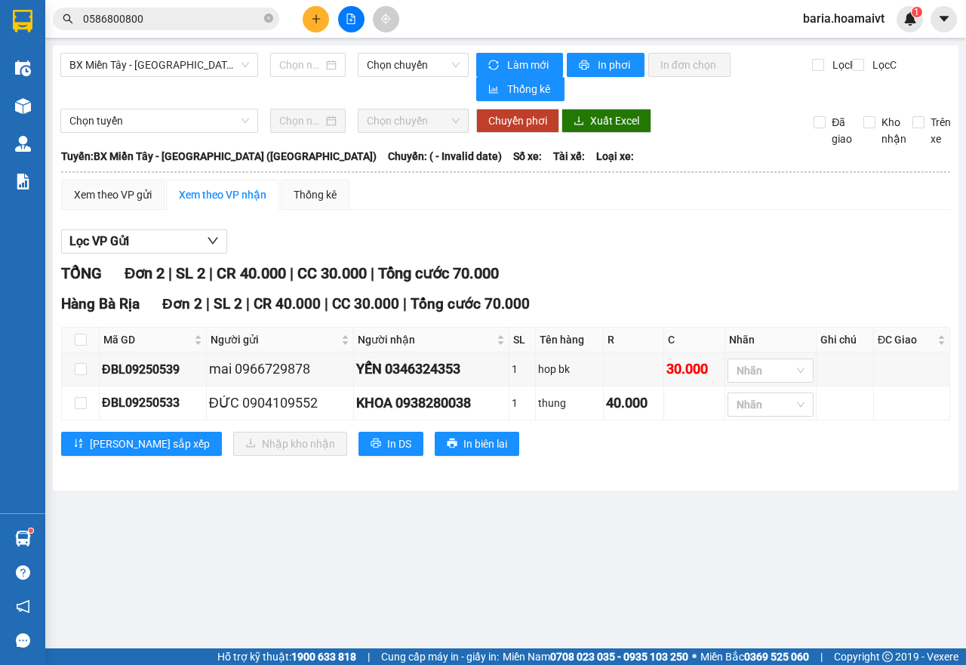
type input "[DATE]"
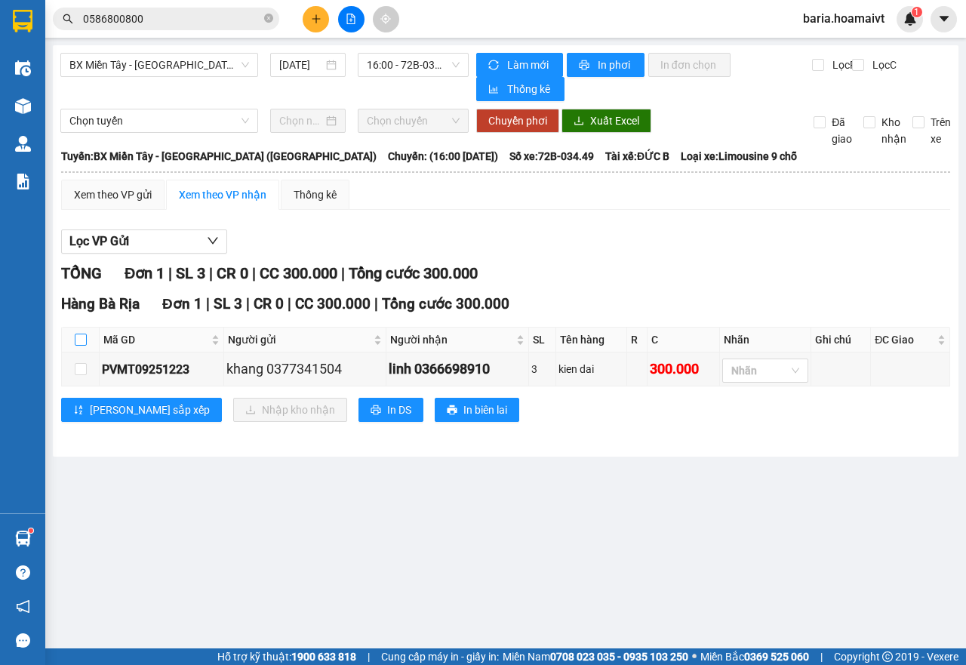
click at [80, 340] on input "checkbox" at bounding box center [81, 340] width 12 height 12
checkbox input "true"
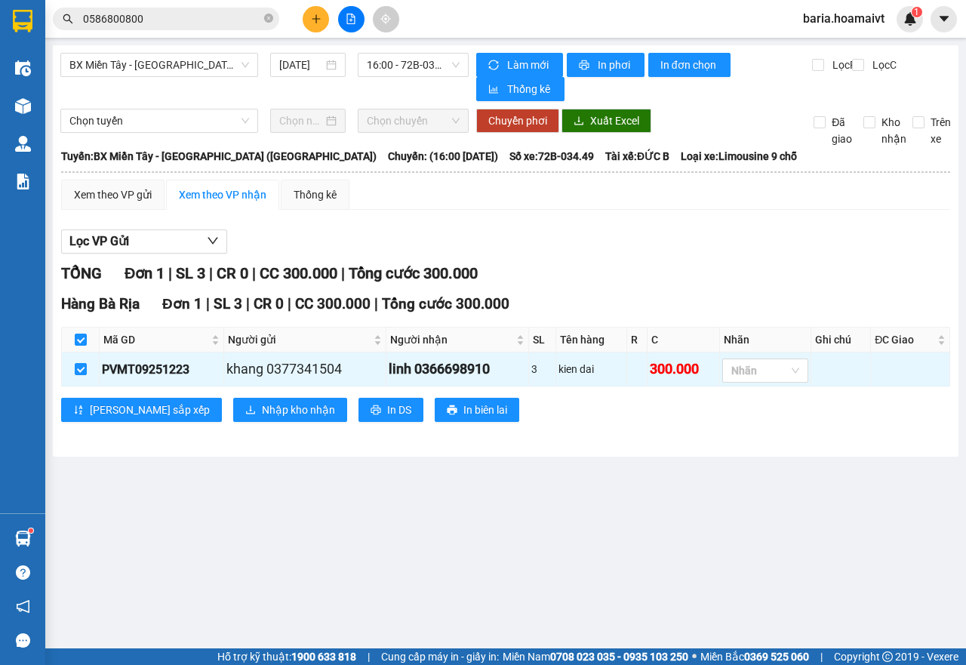
click at [242, 433] on div "Hàng Bà Rịa Đơn 1 | SL 3 | CR 0 | CC 300.000 | Tổng cước 300.000 Mã GD Người…" at bounding box center [505, 363] width 889 height 140
click at [262, 412] on span "Nhập kho nhận" at bounding box center [298, 410] width 73 height 17
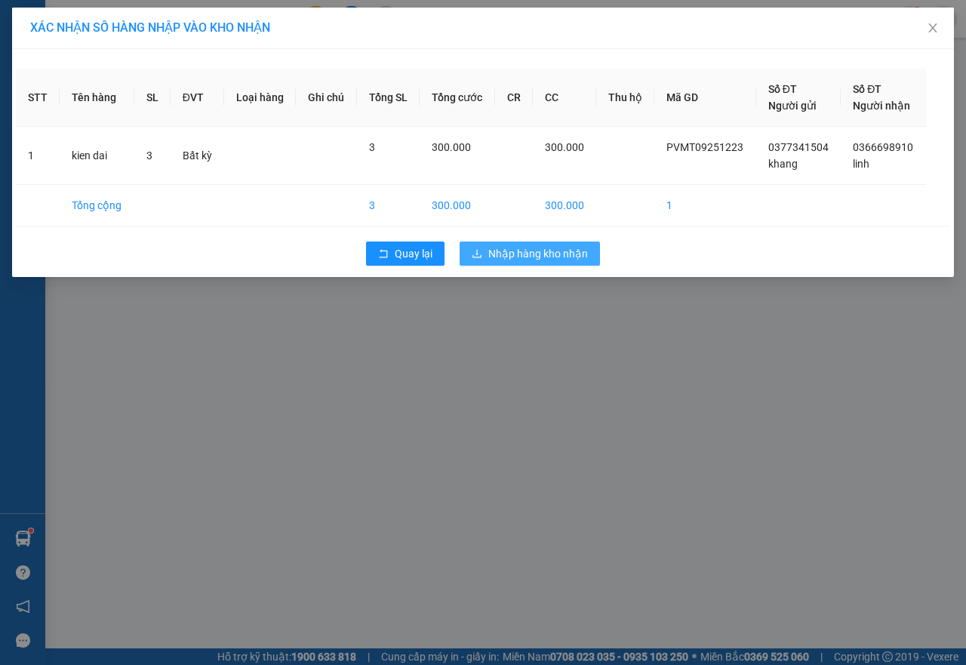
click at [513, 262] on button "Nhập hàng kho nhận" at bounding box center [530, 254] width 140 height 24
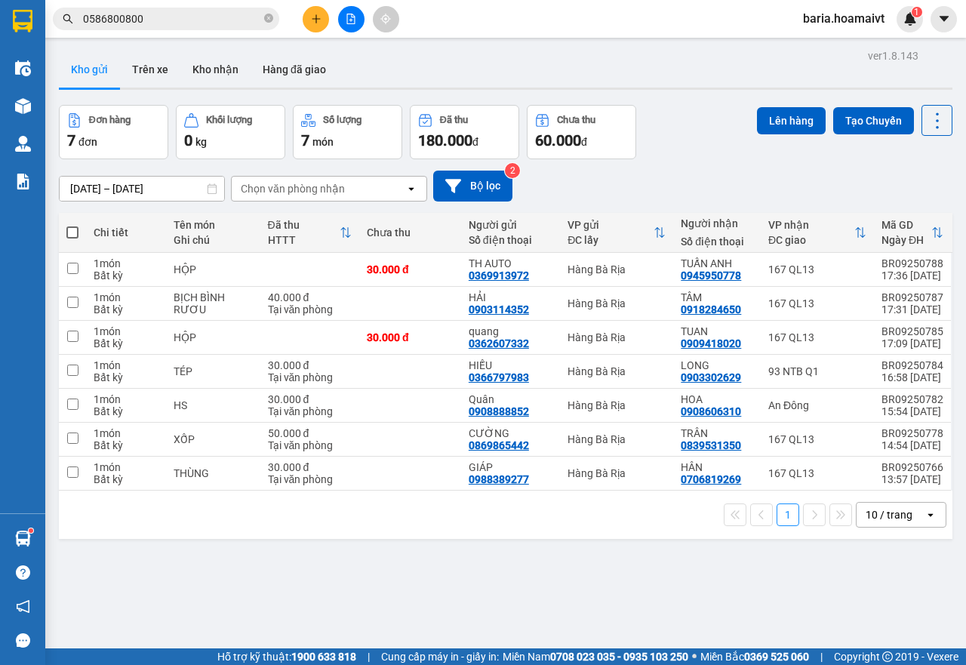
click at [179, 15] on input "0586800800" at bounding box center [172, 19] width 178 height 17
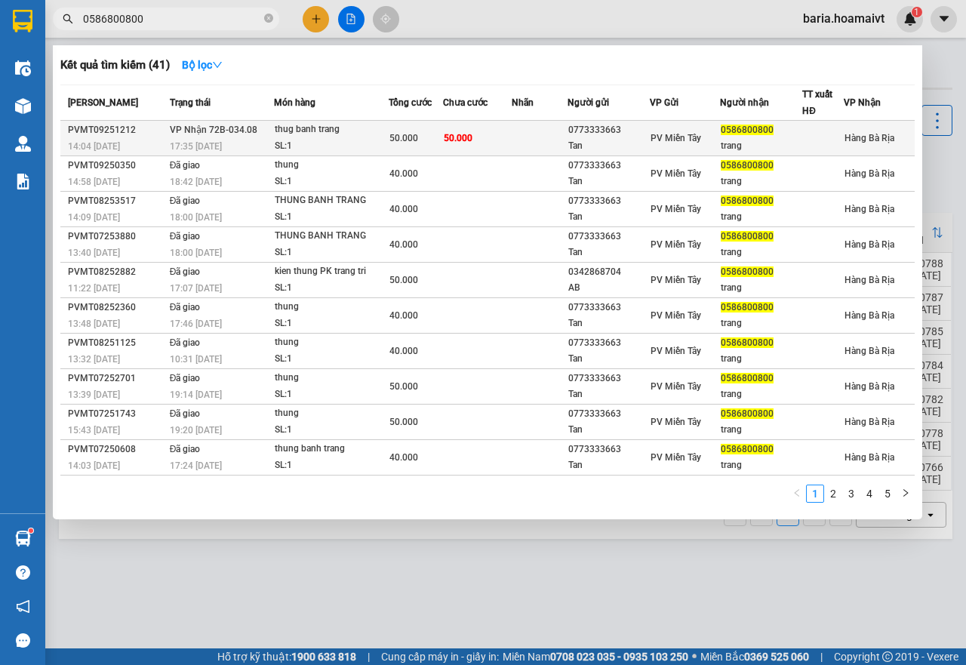
click at [366, 149] on div "SL: 1" at bounding box center [331, 146] width 113 height 17
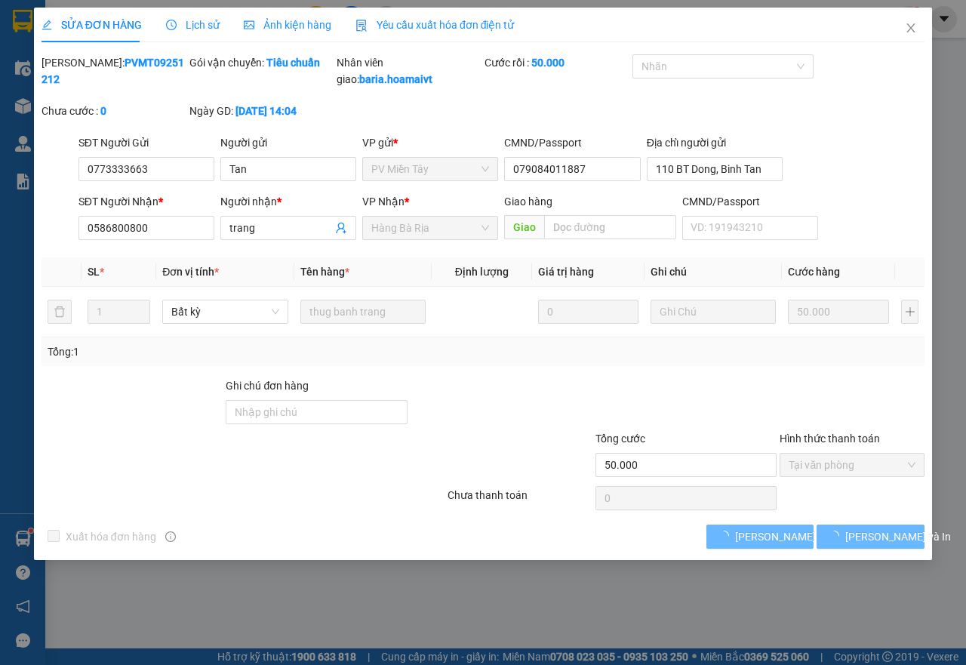
type input "0773333663"
type input "Tan"
type input "079084011887"
type input "110 BT Dong, Binh Tan"
type input "0586800800"
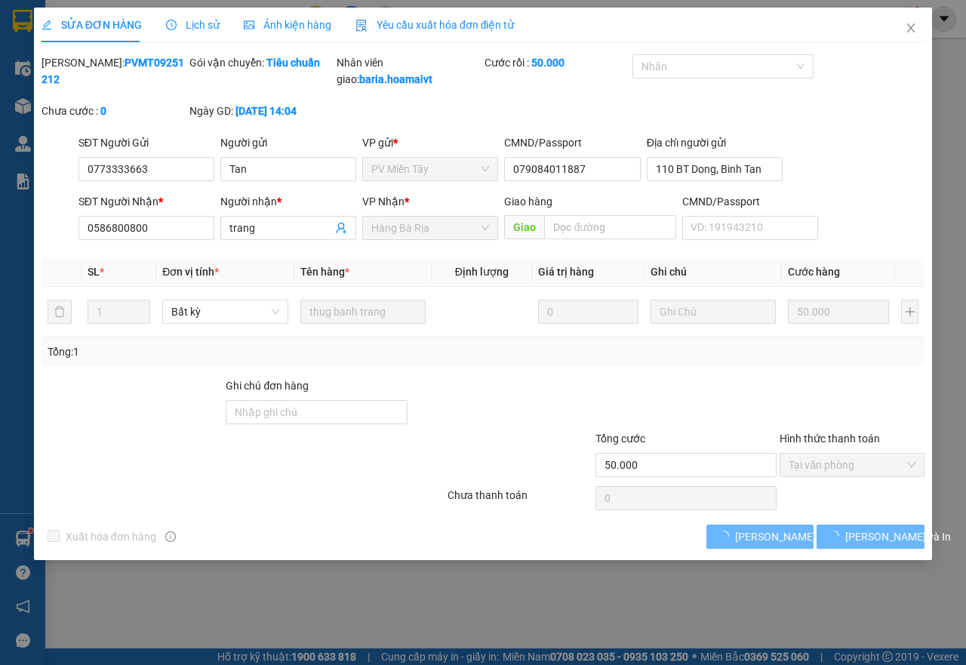
type input "trang"
type input "50.000"
click at [903, 38] on span "Close" at bounding box center [911, 29] width 42 height 42
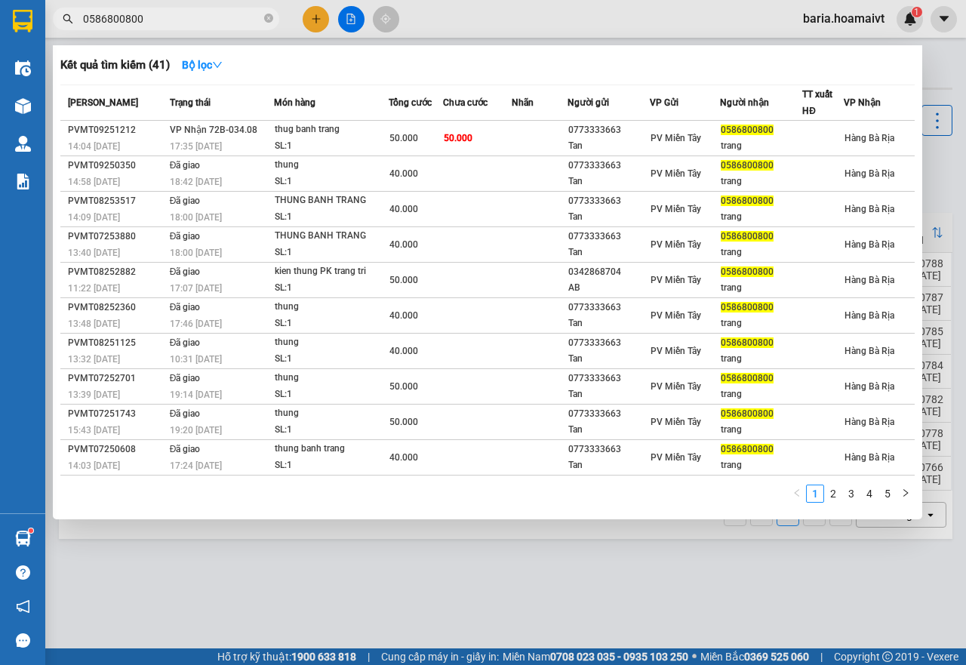
click at [221, 16] on input "0586800800" at bounding box center [172, 19] width 178 height 17
click at [222, 16] on input "0586800800" at bounding box center [172, 19] width 178 height 17
type input "0"
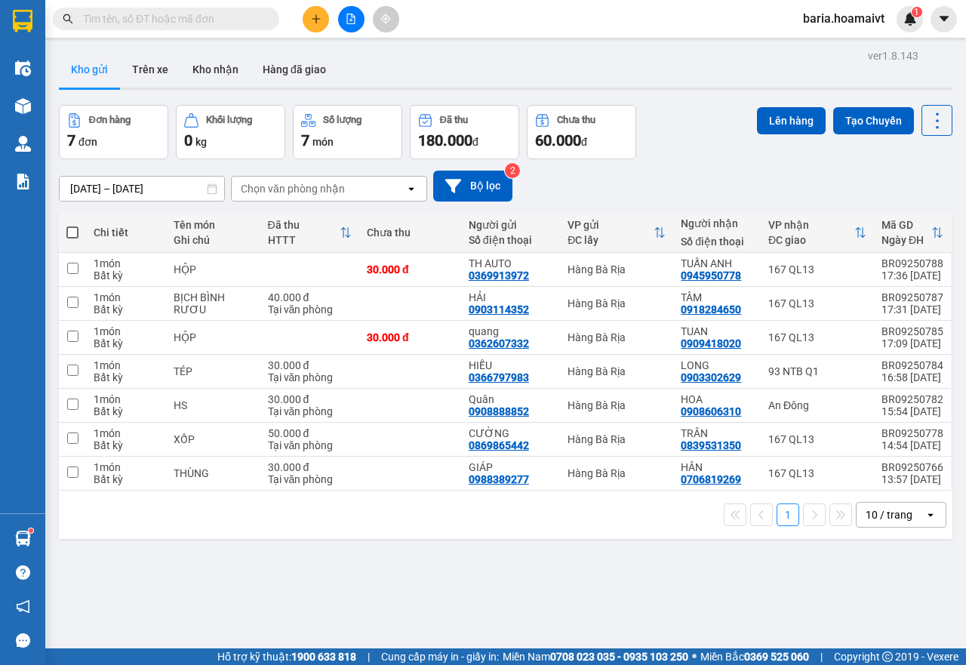
click at [215, 22] on input "text" at bounding box center [172, 19] width 178 height 17
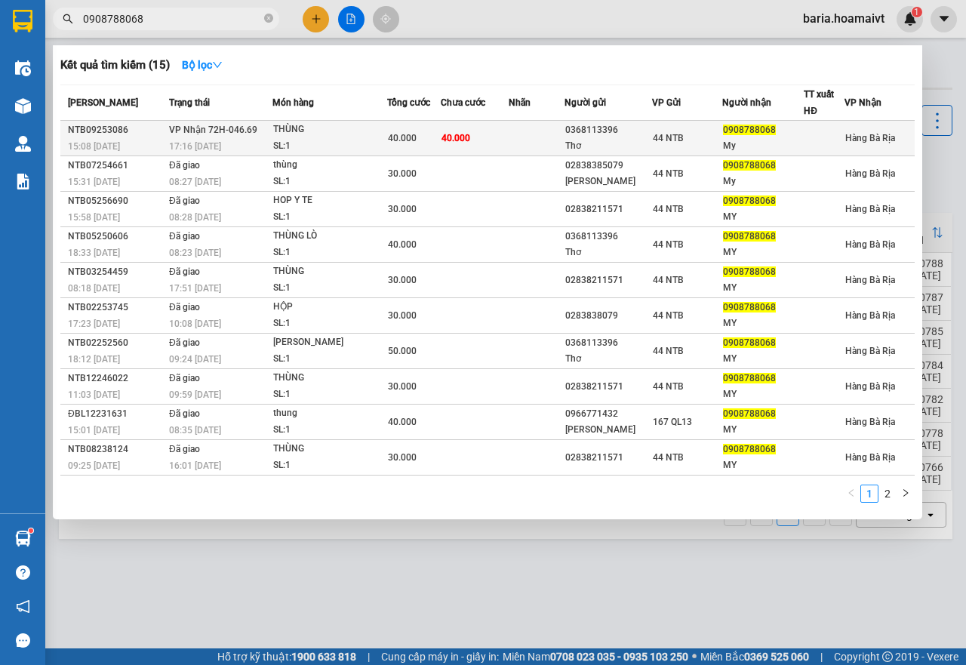
type input "0908788068"
click at [314, 144] on div "SL: 1" at bounding box center [329, 146] width 113 height 17
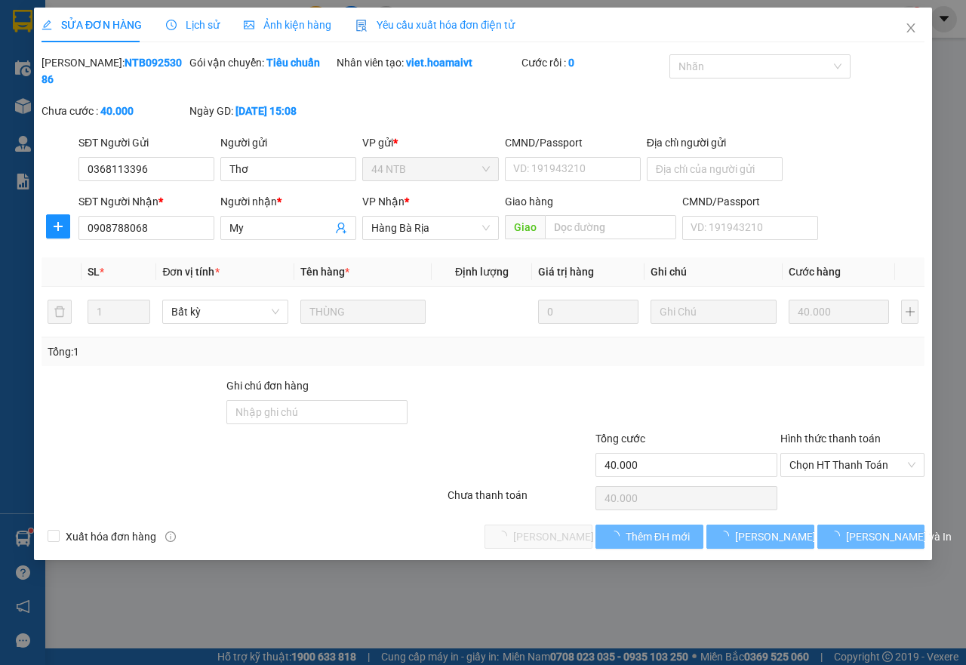
type input "0368113396"
type input "Thơ"
type input "0908788068"
type input "My"
type input "40.000"
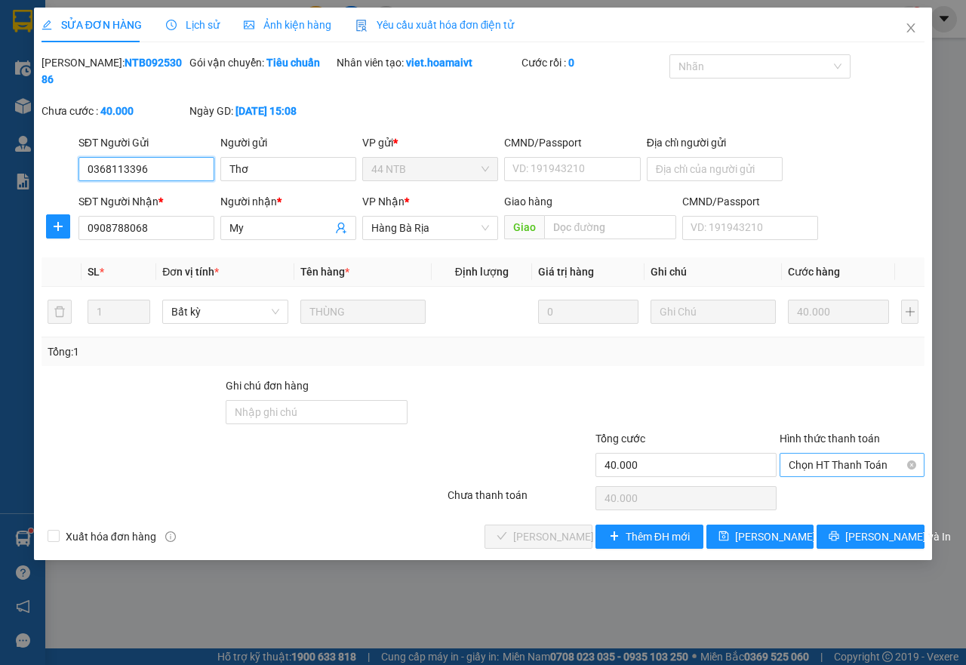
click at [823, 464] on span "Chọn HT Thanh Toán" at bounding box center [852, 465] width 127 height 23
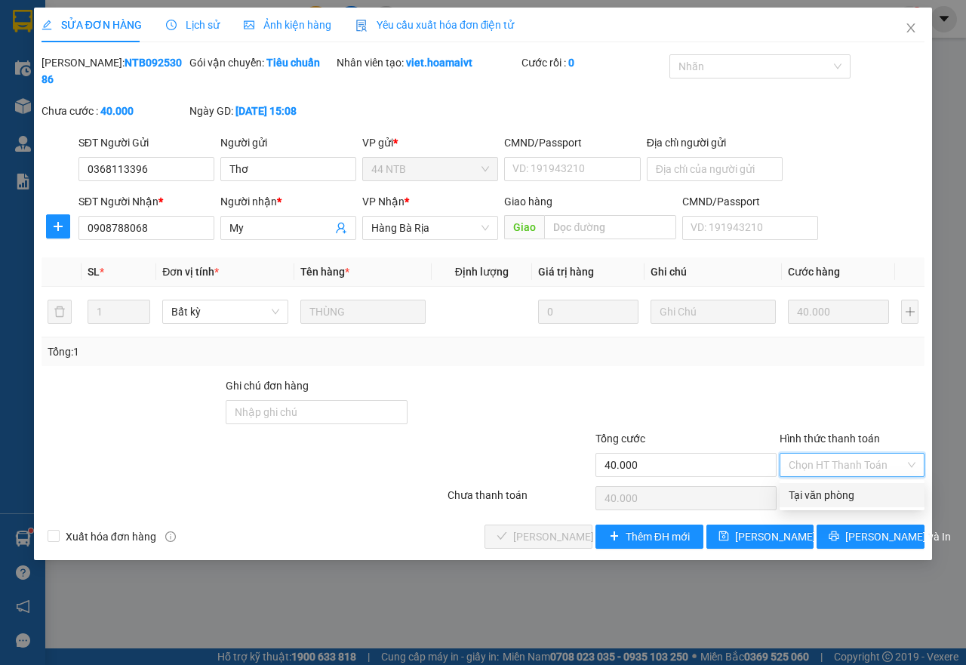
drag, startPoint x: 843, startPoint y: 503, endPoint x: 738, endPoint y: 481, distance: 107.2
click at [843, 503] on div "Tại văn phòng" at bounding box center [852, 495] width 127 height 17
type input "0"
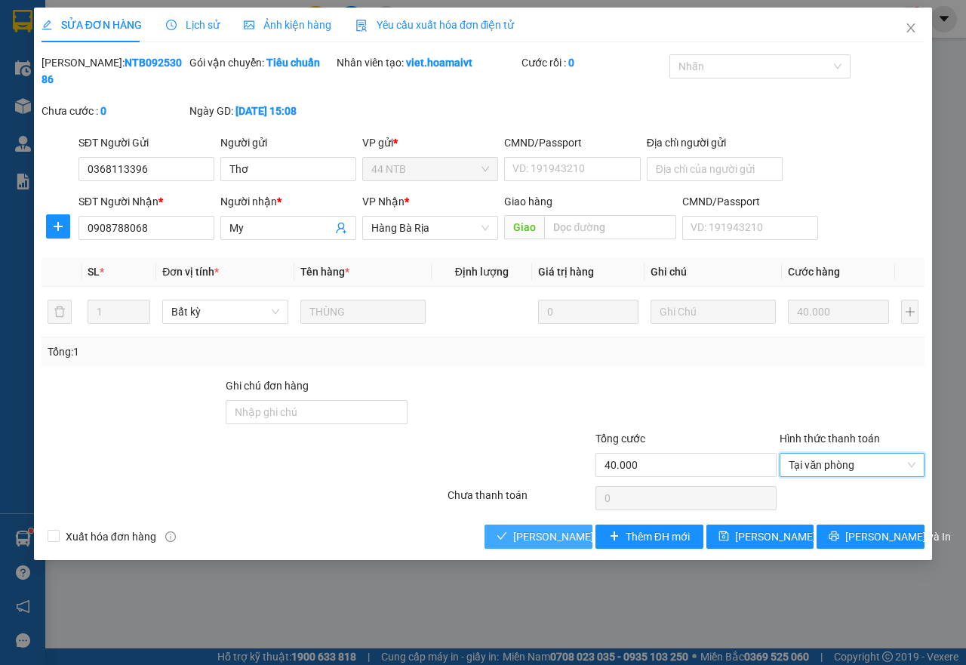
drag, startPoint x: 553, startPoint y: 538, endPoint x: 590, endPoint y: 513, distance: 44.4
click at [553, 538] on span "[PERSON_NAME] và Giao hàng" at bounding box center [585, 536] width 145 height 17
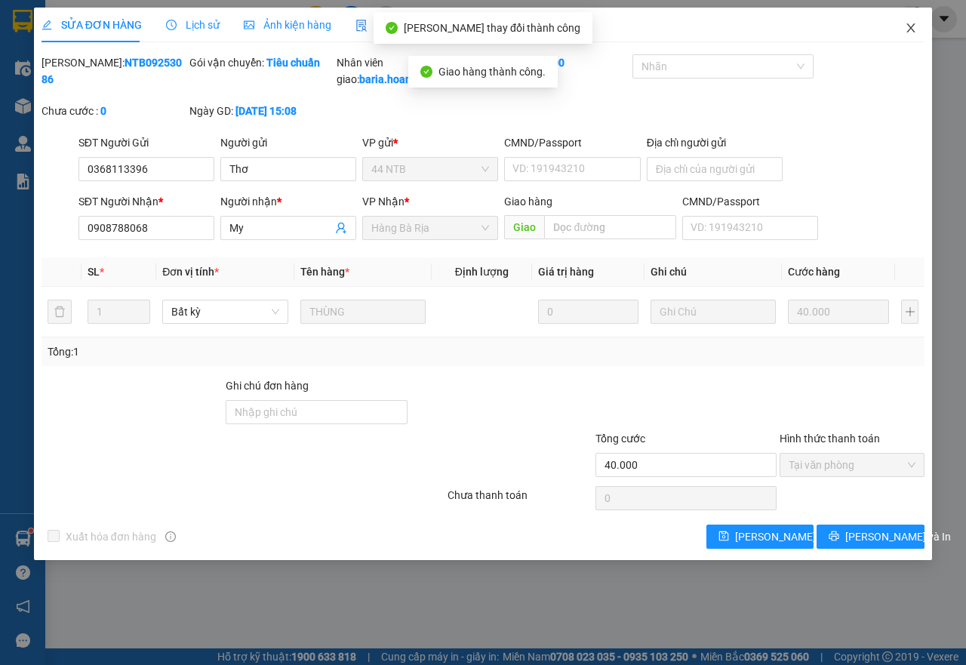
click at [910, 24] on icon "close" at bounding box center [911, 28] width 12 height 12
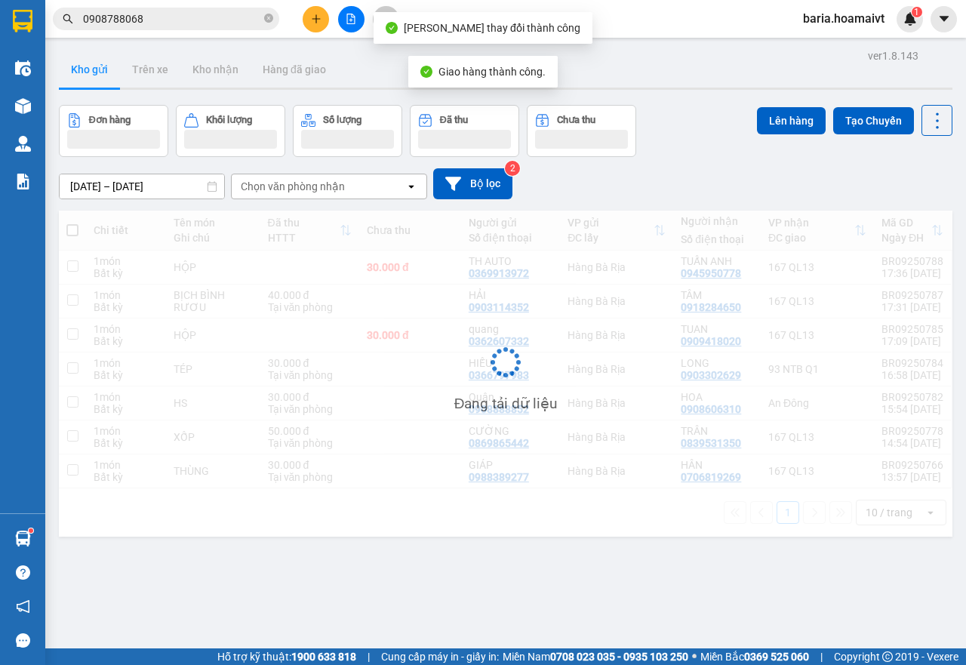
click at [197, 23] on input "0908788068" at bounding box center [172, 19] width 178 height 17
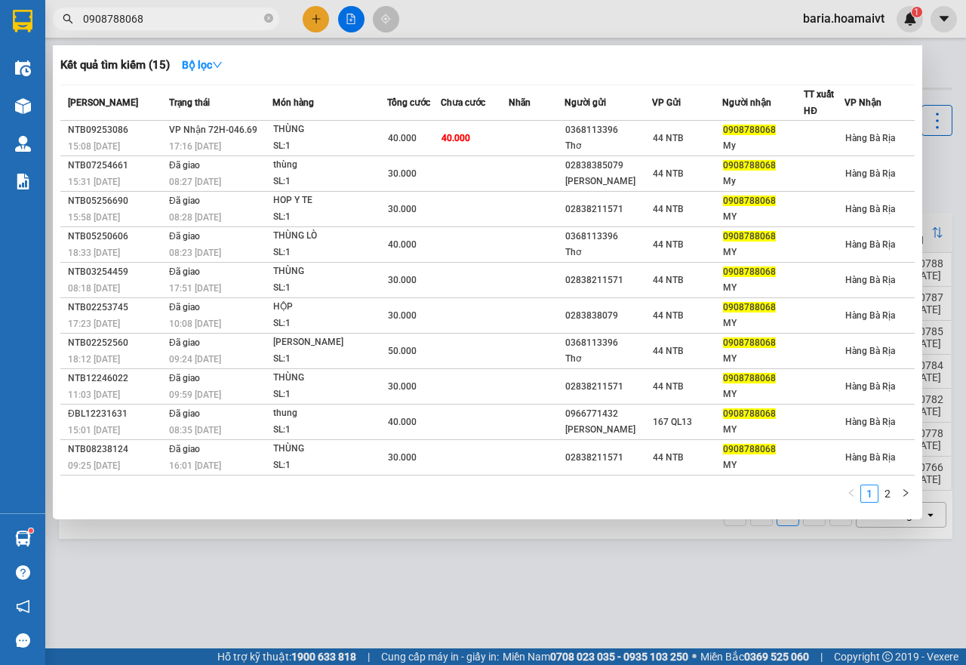
click at [165, 17] on input "0908788068" at bounding box center [172, 19] width 178 height 17
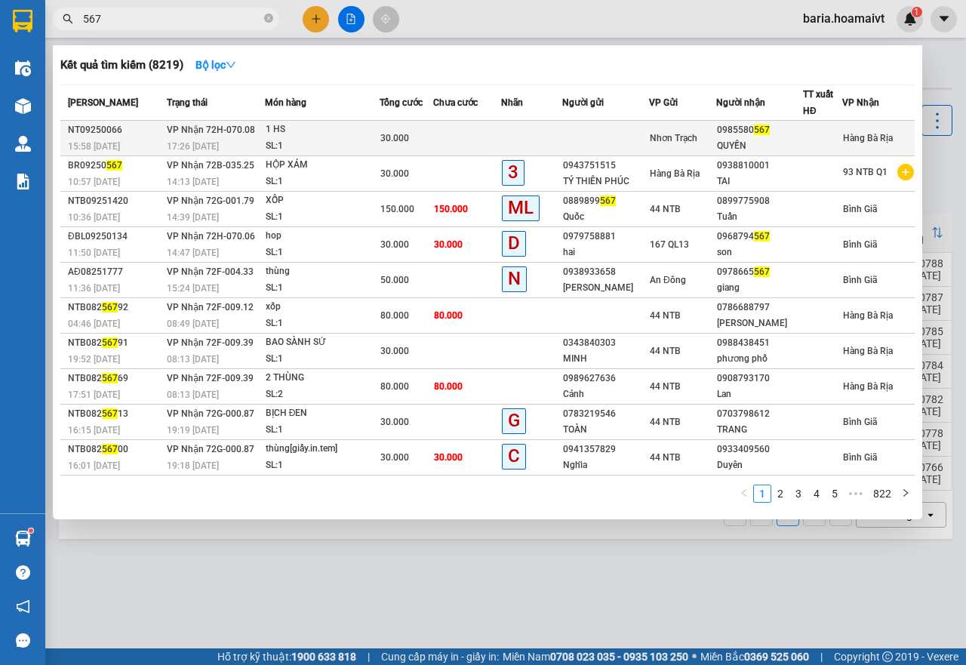
type input "567"
click at [421, 135] on div "30.000" at bounding box center [406, 138] width 53 height 17
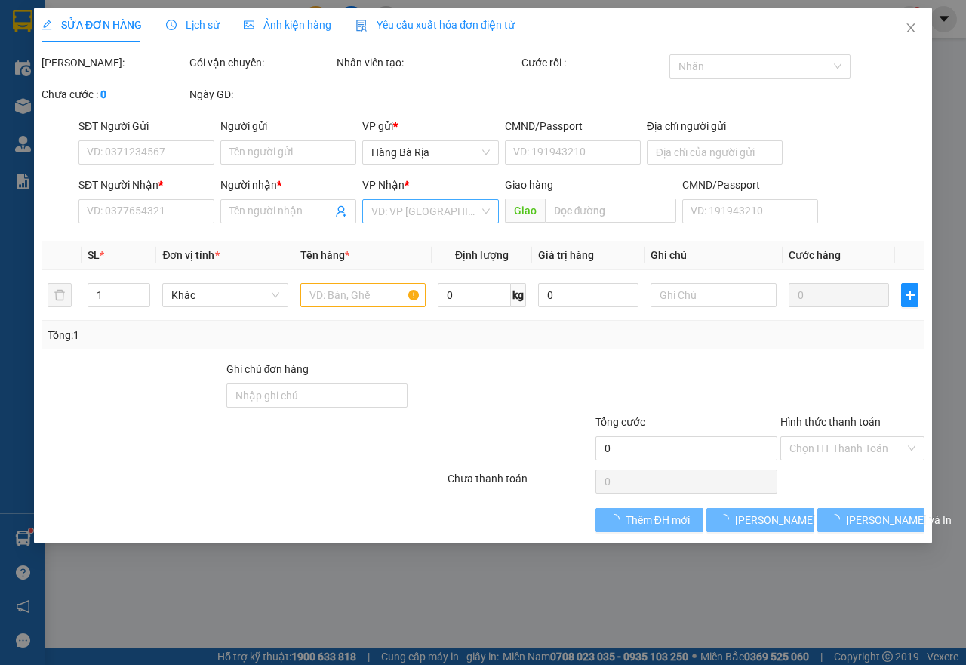
type input "0985580567"
type input "QUYỀN"
type input "30.000"
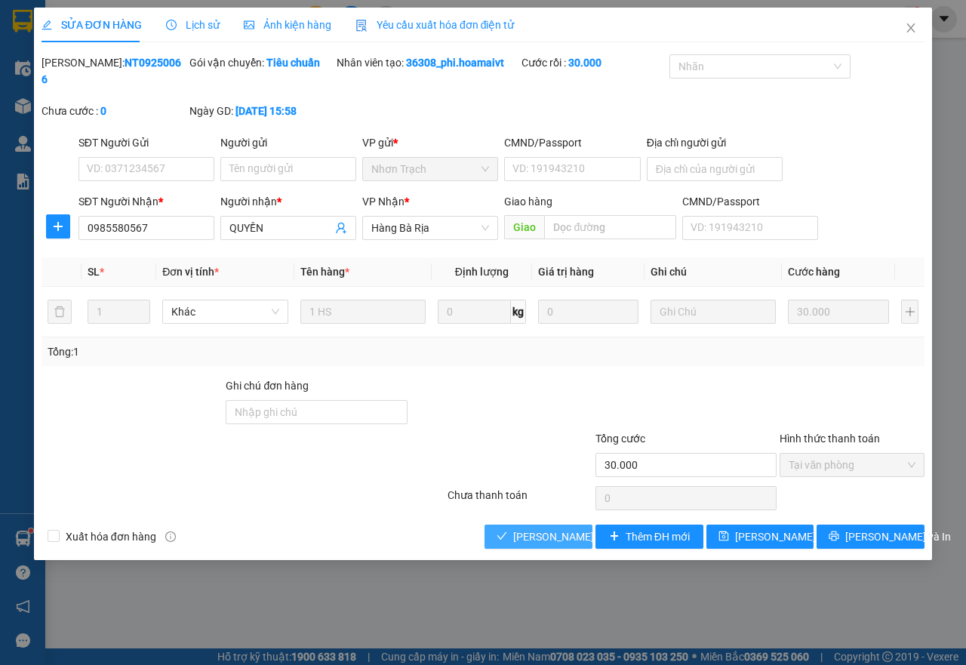
click at [544, 538] on span "[PERSON_NAME] và Giao hàng" at bounding box center [585, 536] width 145 height 17
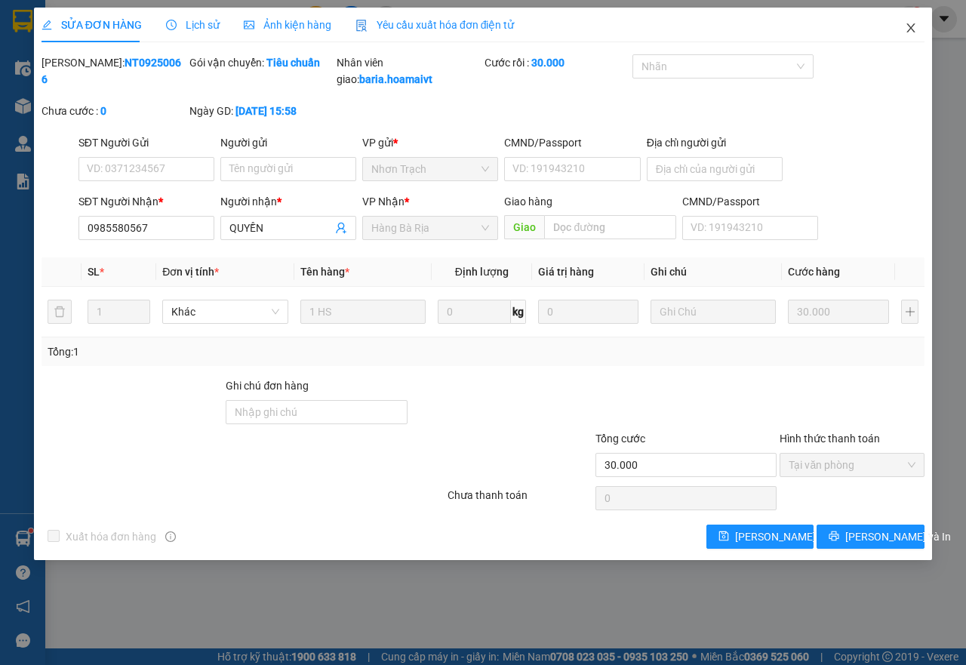
drag, startPoint x: 907, startPoint y: 30, endPoint x: 11, endPoint y: 149, distance: 904.7
click at [908, 30] on icon "close" at bounding box center [911, 28] width 12 height 12
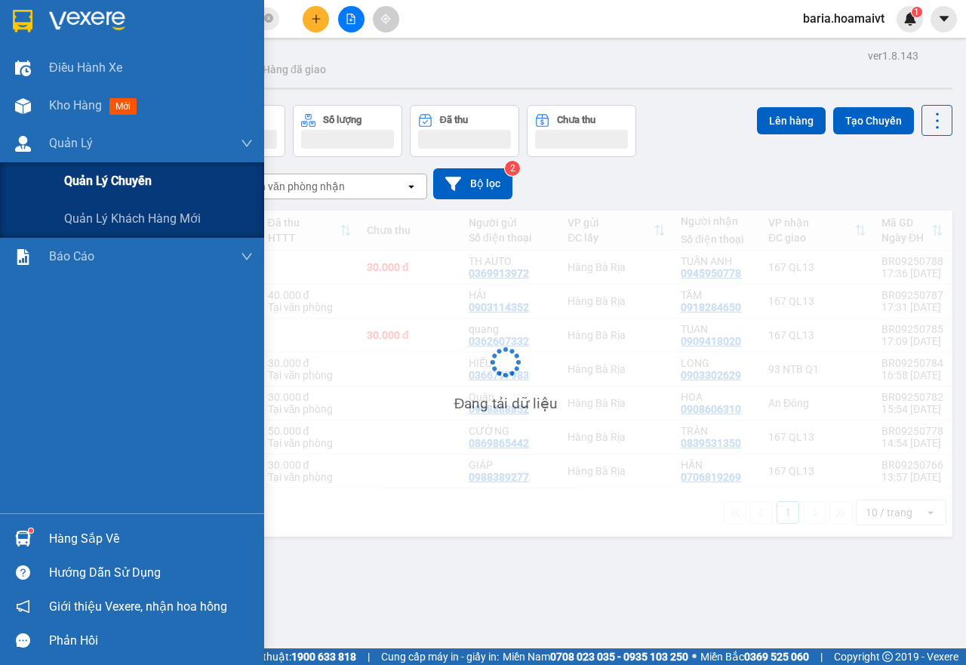
click at [83, 168] on div "Quản lý chuyến" at bounding box center [158, 181] width 189 height 38
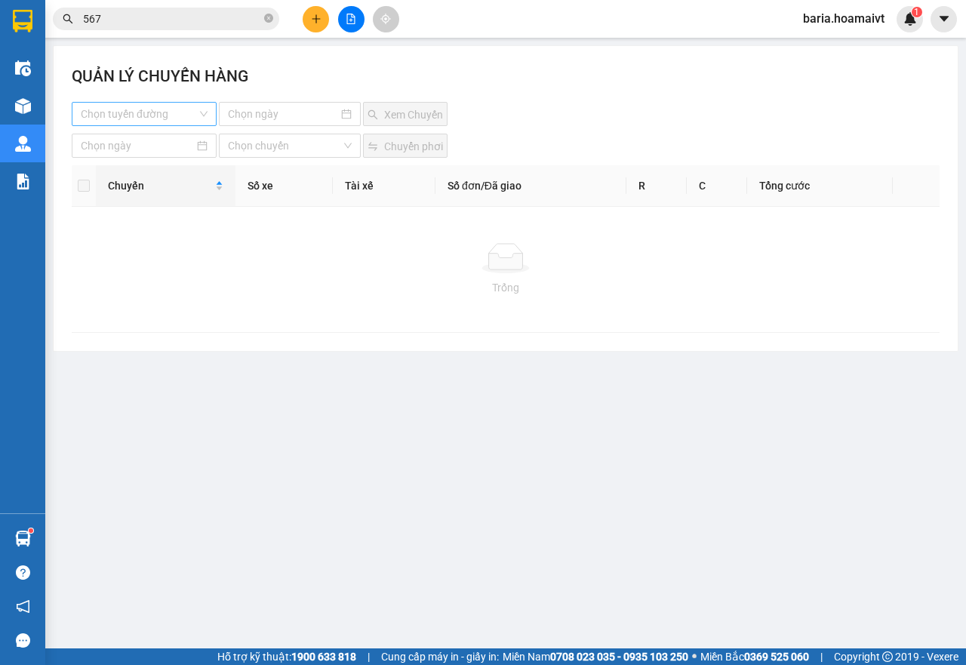
click at [141, 115] on input "search" at bounding box center [139, 114] width 116 height 23
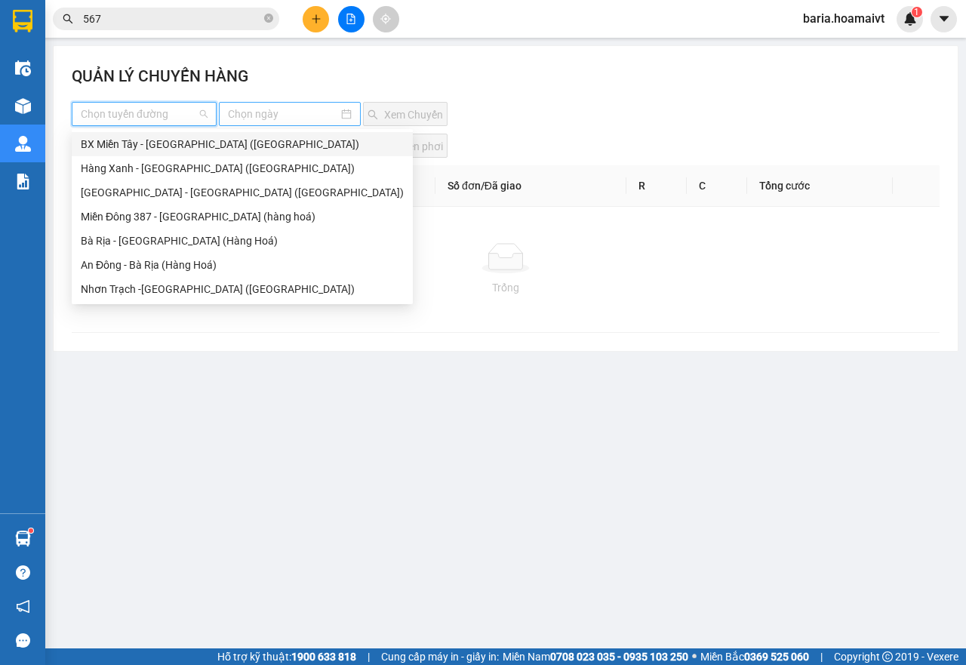
drag, startPoint x: 174, startPoint y: 140, endPoint x: 235, endPoint y: 122, distance: 63.1
click at [177, 140] on div "BX Miền Tây - Bà Rịa (Hàng Hóa)" at bounding box center [242, 144] width 323 height 17
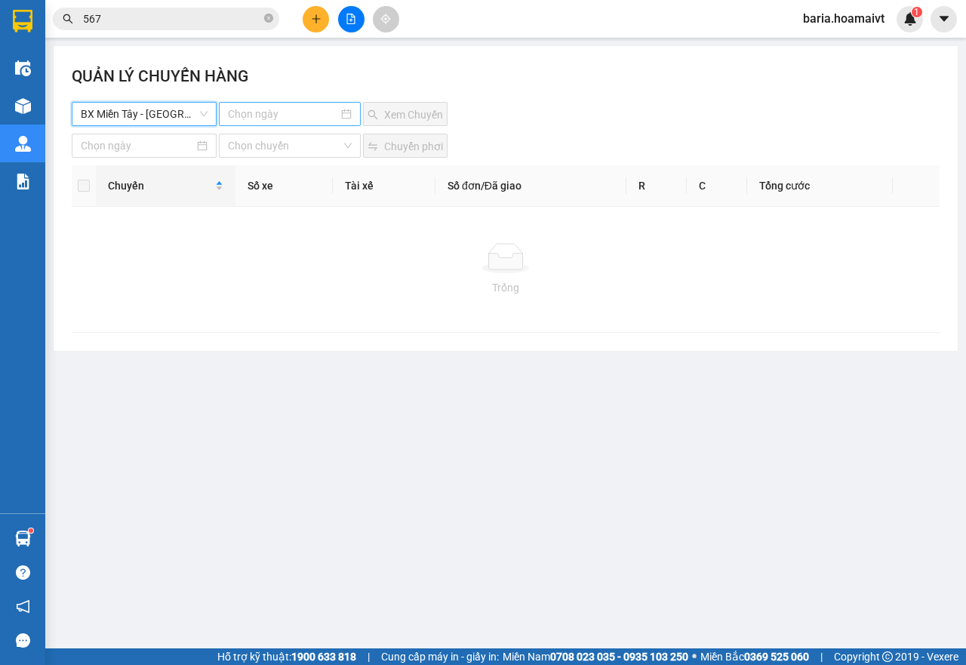
click at [275, 107] on input at bounding box center [283, 114] width 111 height 17
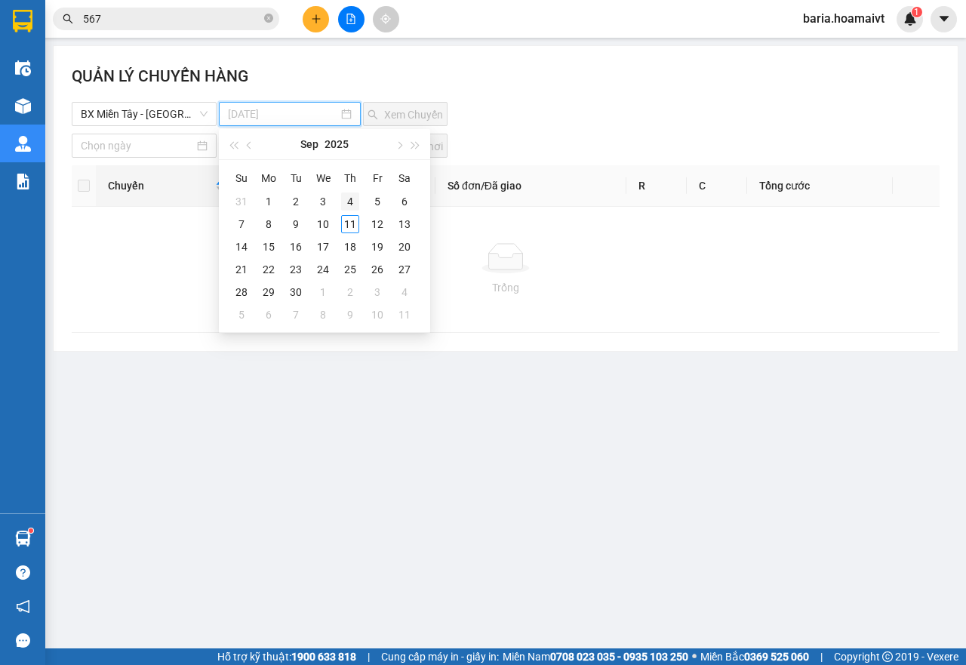
click at [354, 211] on td "4" at bounding box center [350, 201] width 27 height 23
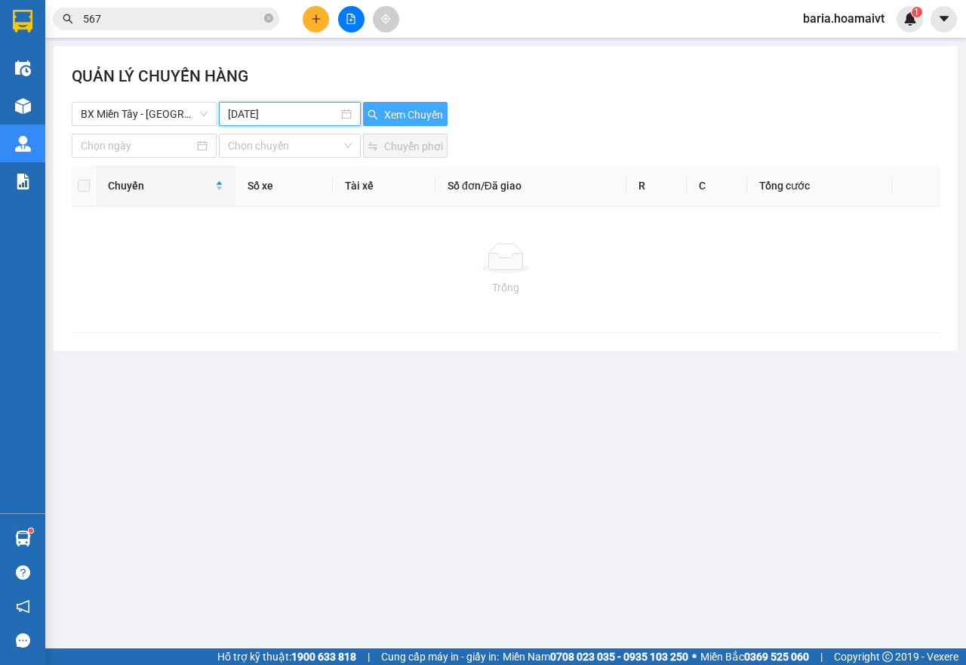
click at [417, 116] on span "Xem Chuyến" at bounding box center [413, 114] width 59 height 17
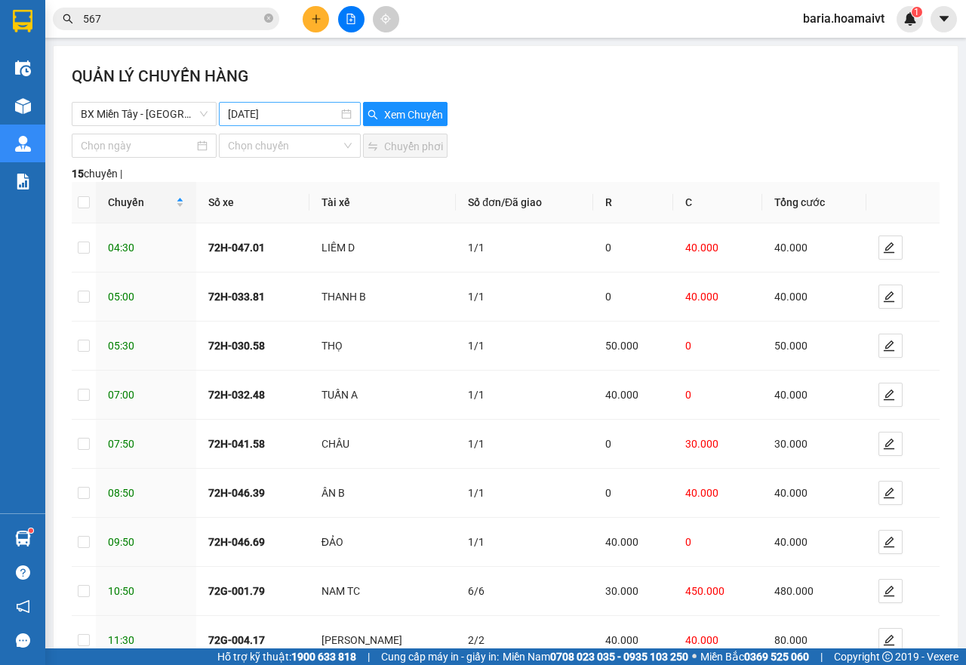
click at [292, 110] on input "04-09-2025" at bounding box center [283, 114] width 111 height 17
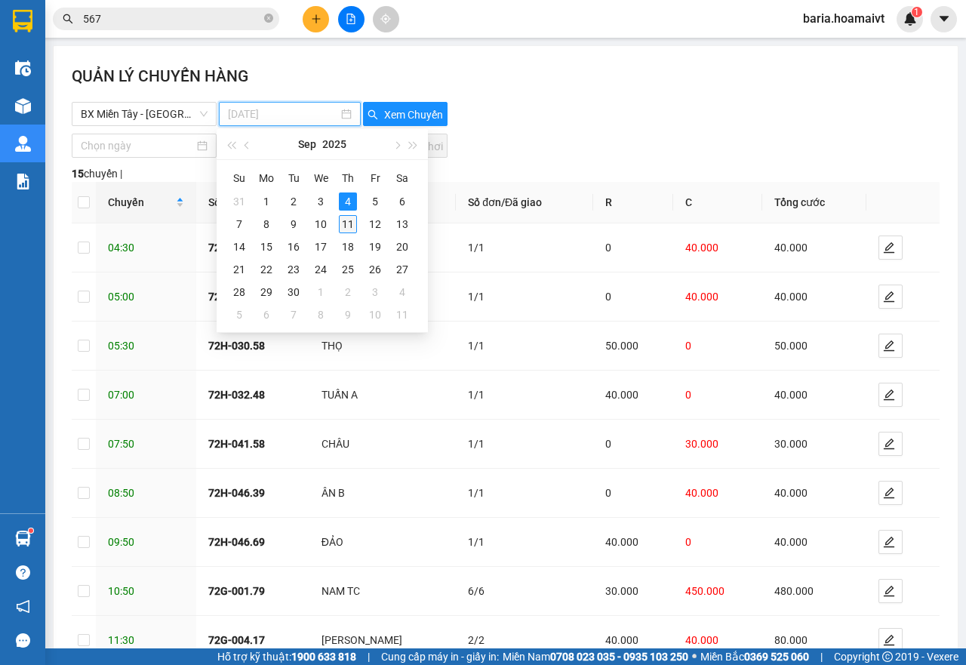
type input "11-09-2025"
click at [350, 230] on div "11" at bounding box center [348, 224] width 18 height 18
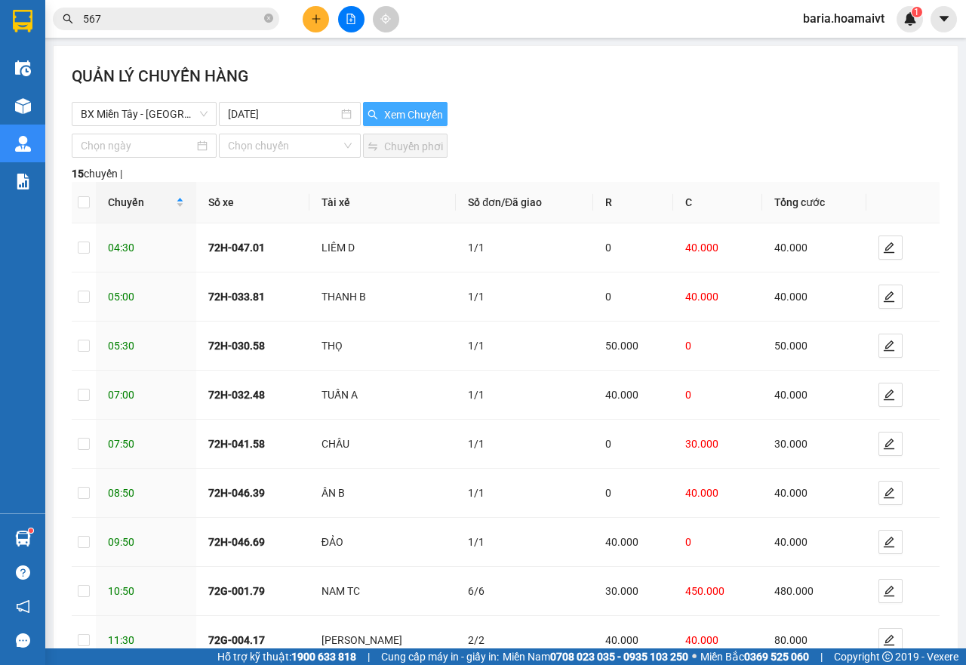
click at [406, 118] on span "Xem Chuyến" at bounding box center [413, 114] width 59 height 17
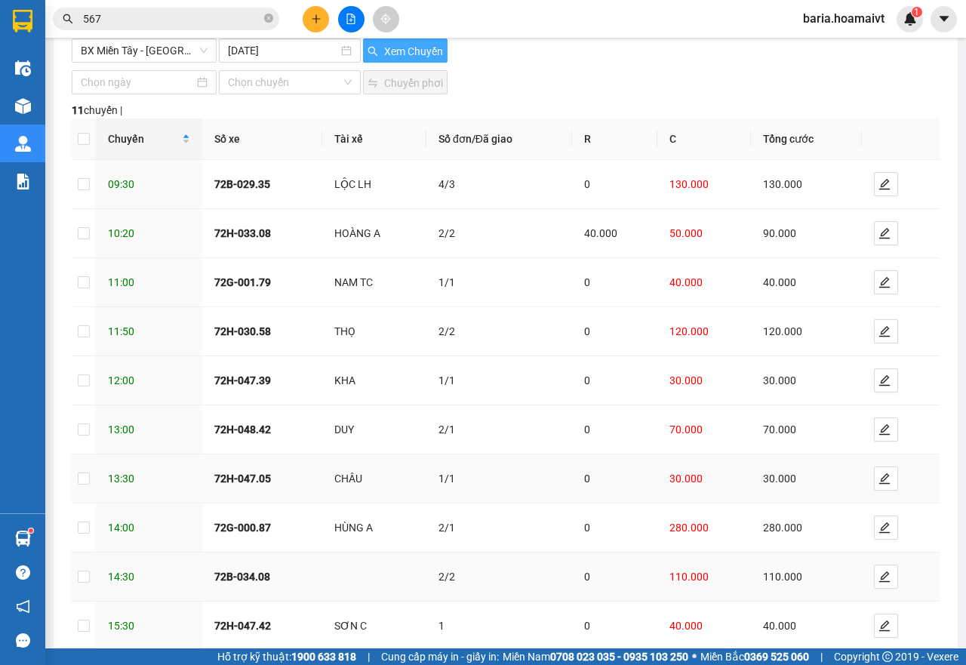
scroll to position [146, 0]
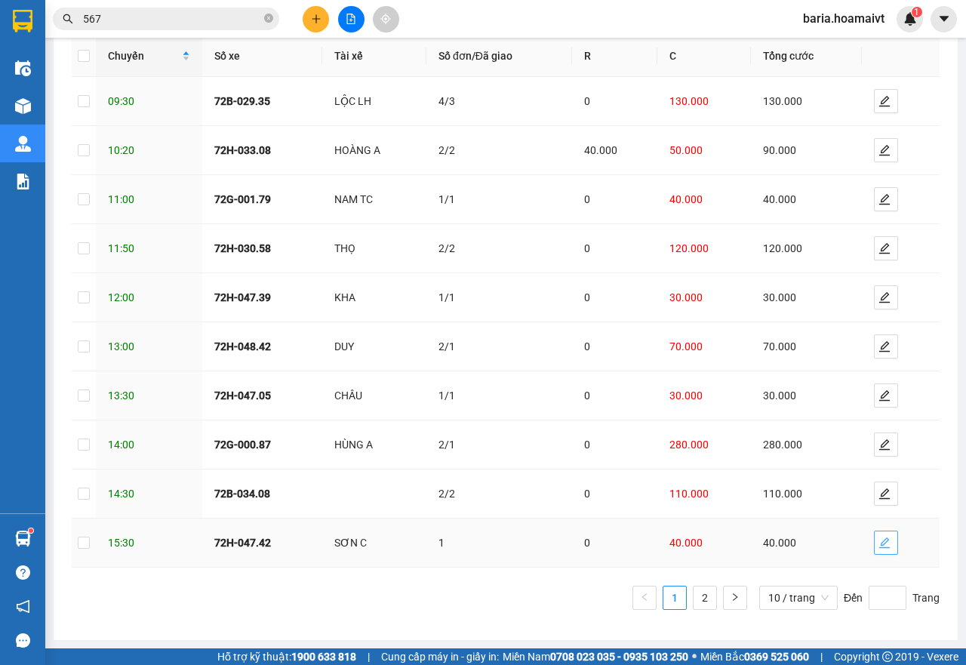
click at [879, 544] on icon "edit" at bounding box center [885, 543] width 12 height 12
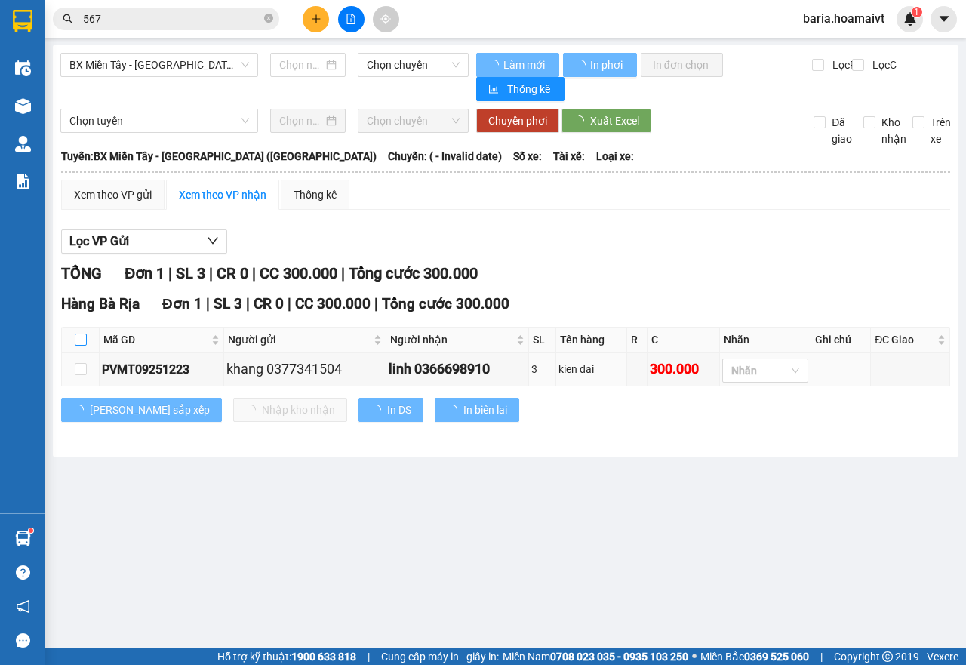
type input "[DATE]"
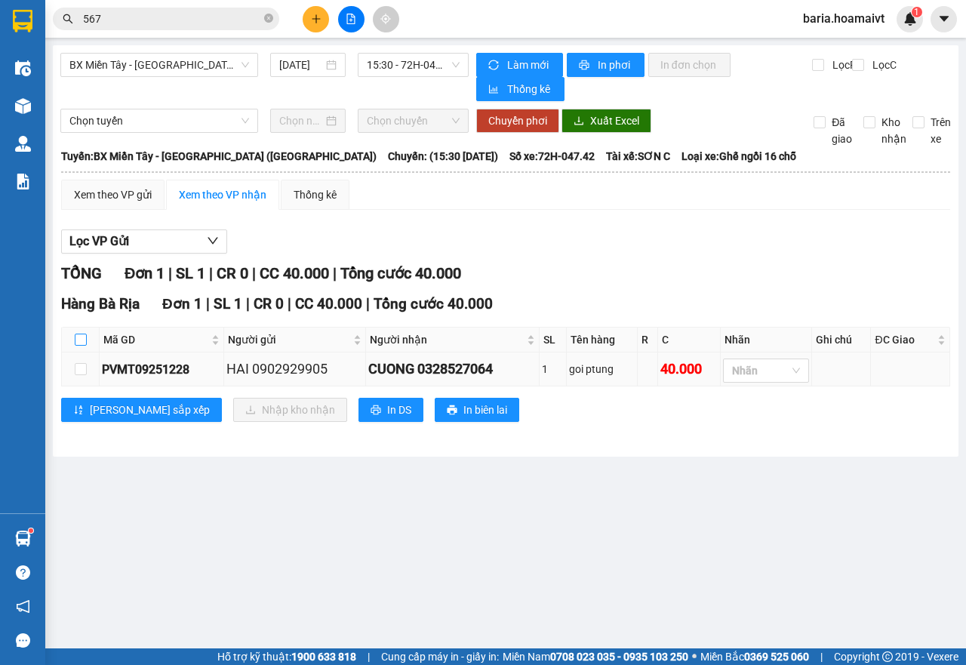
drag, startPoint x: 75, startPoint y: 341, endPoint x: 166, endPoint y: 361, distance: 93.4
click at [76, 340] on input "checkbox" at bounding box center [81, 340] width 12 height 12
checkbox input "true"
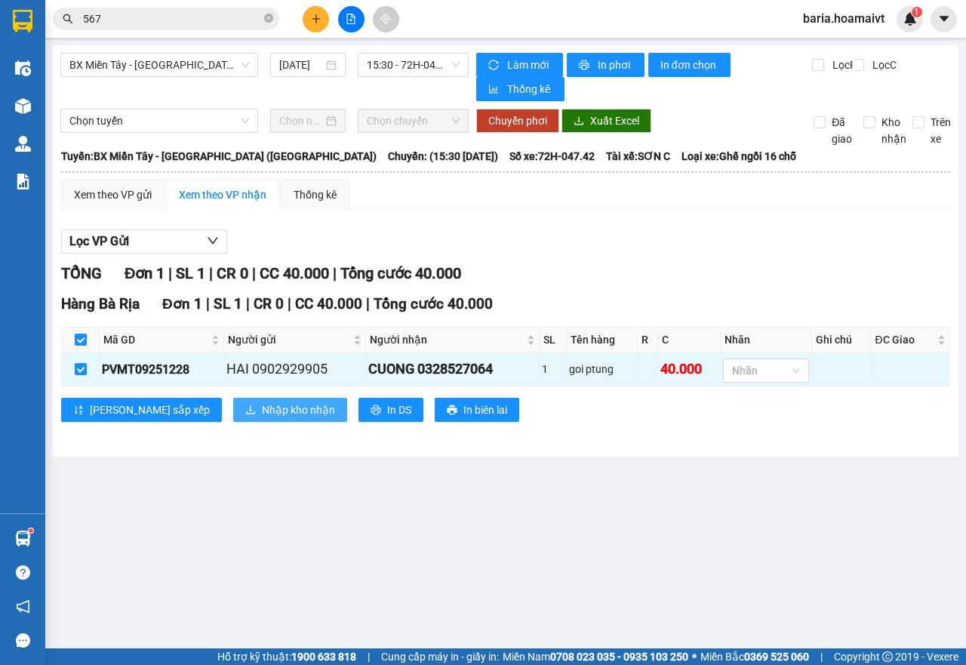
click at [262, 404] on span "Nhập kho nhận" at bounding box center [298, 410] width 73 height 17
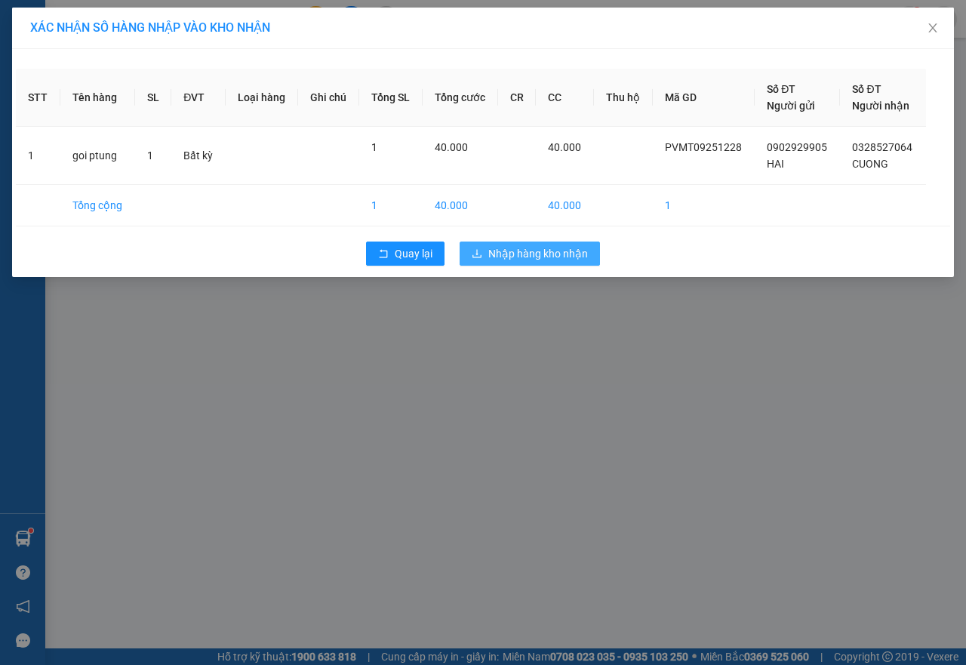
click at [502, 246] on span "Nhập hàng kho nhận" at bounding box center [538, 253] width 100 height 17
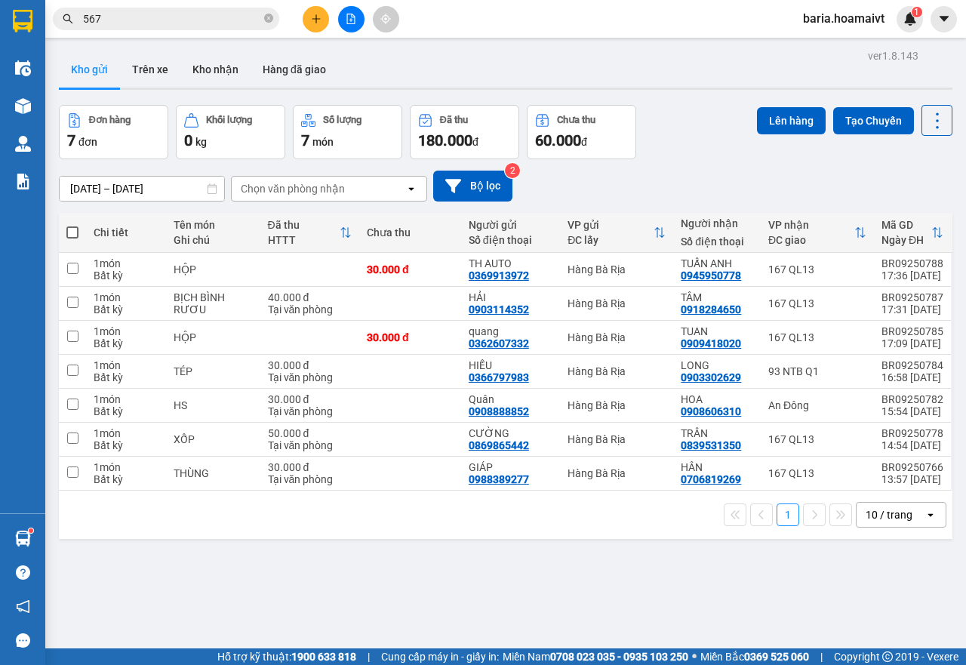
click at [158, 20] on input "567" at bounding box center [172, 19] width 178 height 17
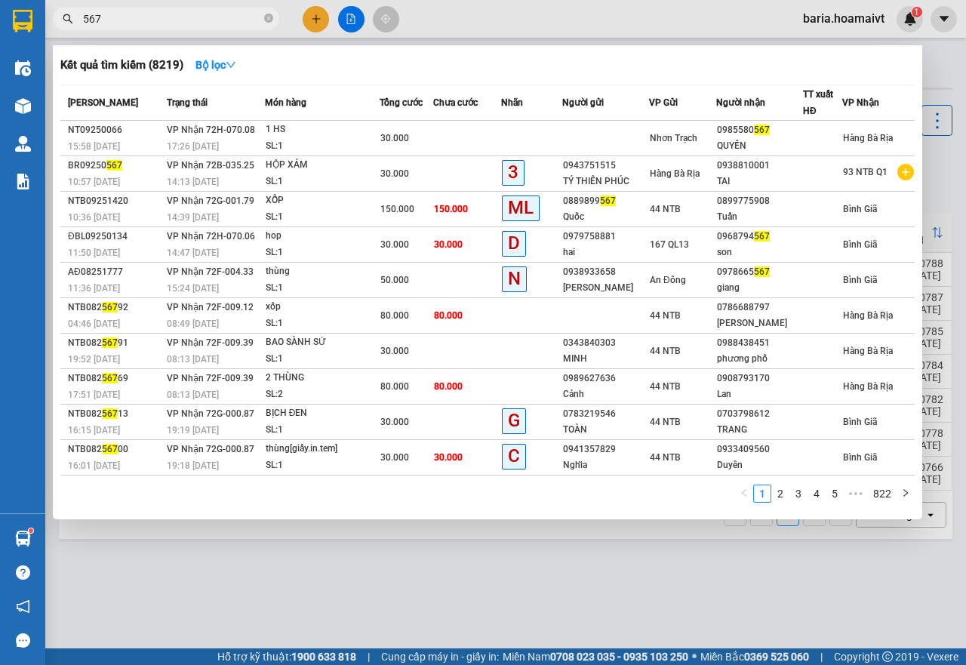
click at [158, 20] on input "567" at bounding box center [172, 19] width 178 height 17
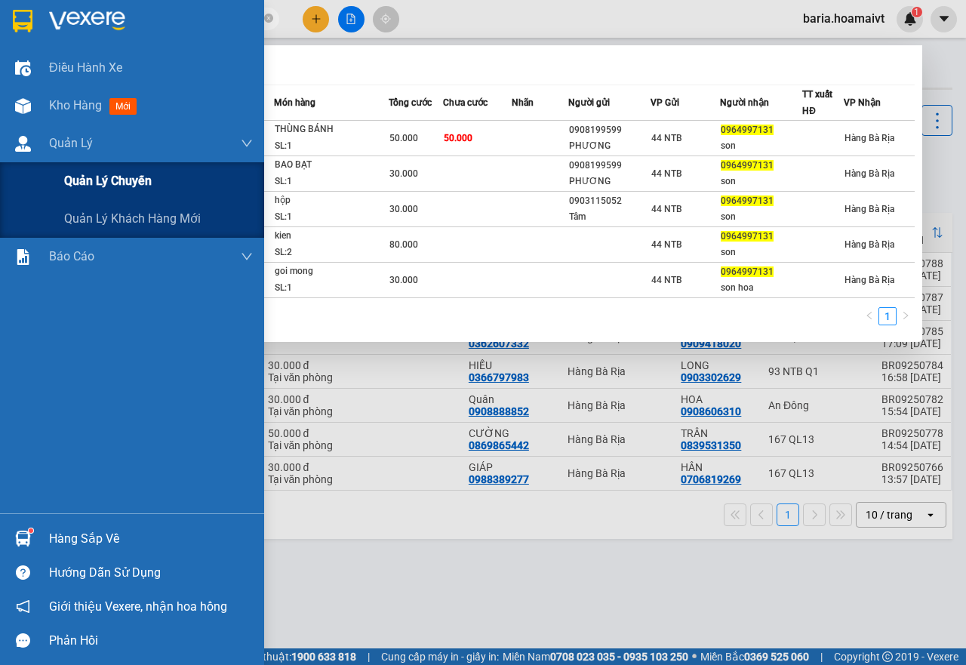
type input "0964997131"
drag, startPoint x: 52, startPoint y: 177, endPoint x: 242, endPoint y: 217, distance: 193.8
click at [53, 177] on div "Quản lý chuyến" at bounding box center [132, 181] width 264 height 38
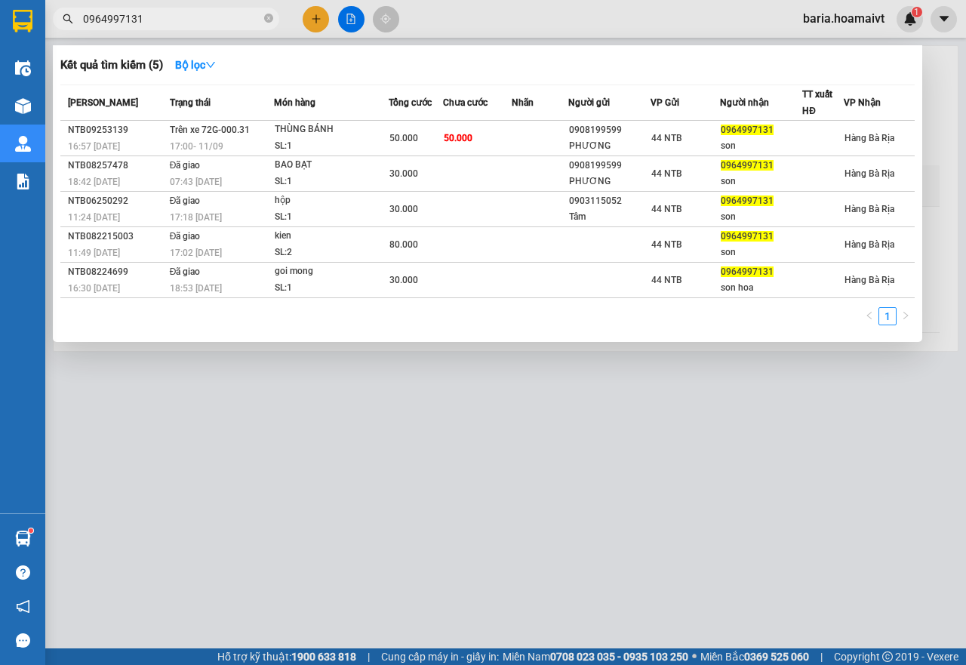
click at [417, 489] on div at bounding box center [483, 332] width 966 height 665
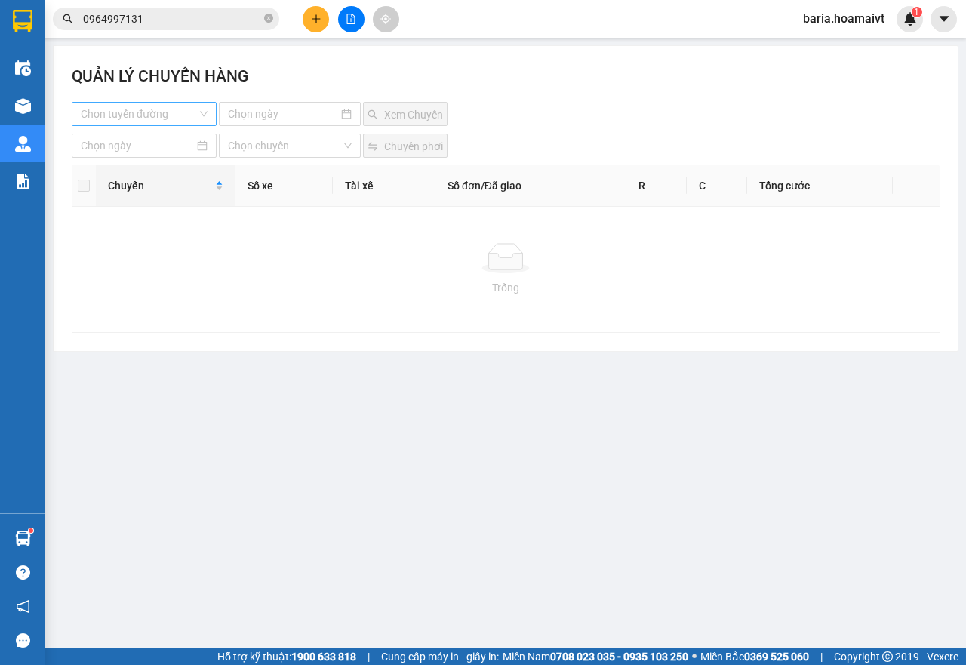
drag, startPoint x: 150, startPoint y: 126, endPoint x: 147, endPoint y: 110, distance: 16.1
click at [148, 120] on div "QUẢN LÝ CHUYẾN HÀNG Chọn tuyến đường Xem Chuyến Chọn chuyến Chuyển phơi Chuyến …" at bounding box center [506, 198] width 904 height 305
click at [147, 109] on input "search" at bounding box center [139, 114] width 116 height 23
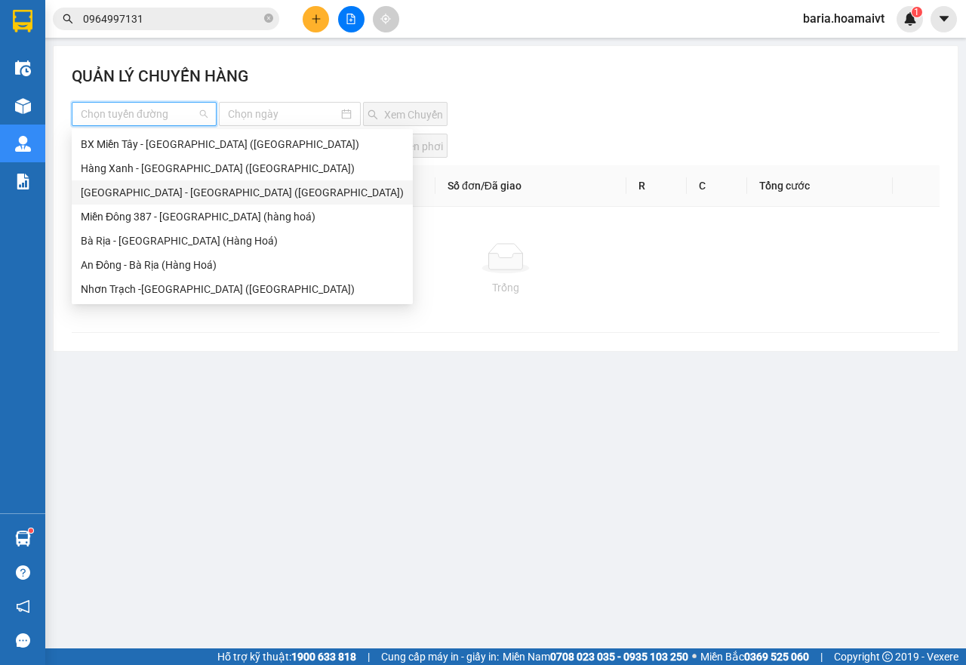
drag, startPoint x: 130, startPoint y: 198, endPoint x: 216, endPoint y: 155, distance: 96.2
click at [136, 197] on div "Sài Gòn - Bà Rịa (Hàng Hoá)" at bounding box center [242, 192] width 323 height 17
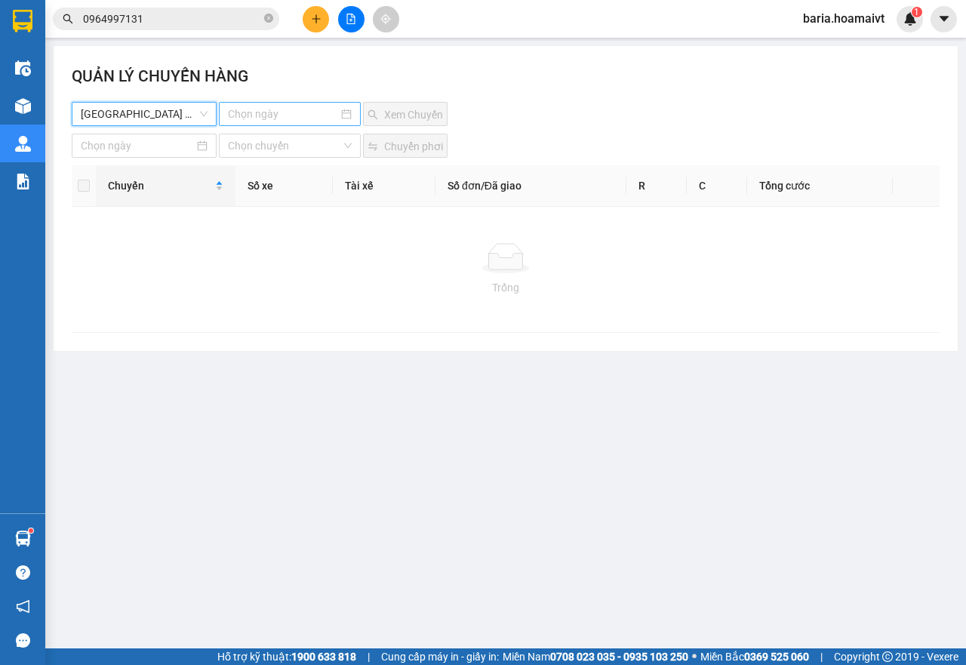
click at [281, 107] on input at bounding box center [283, 114] width 111 height 17
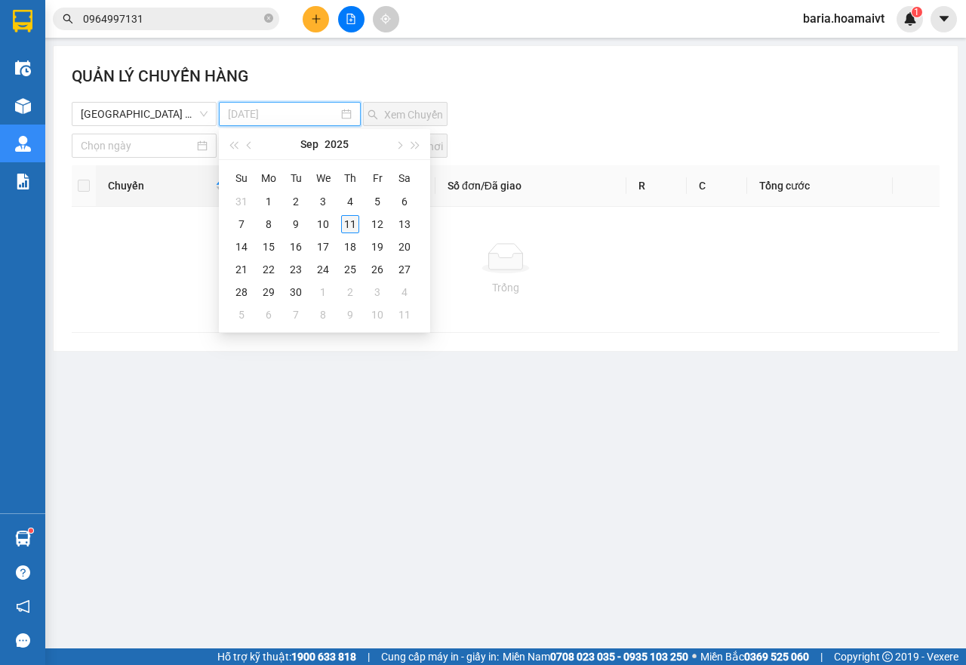
type input "11-09-2025"
click at [352, 221] on div "11" at bounding box center [350, 224] width 18 height 18
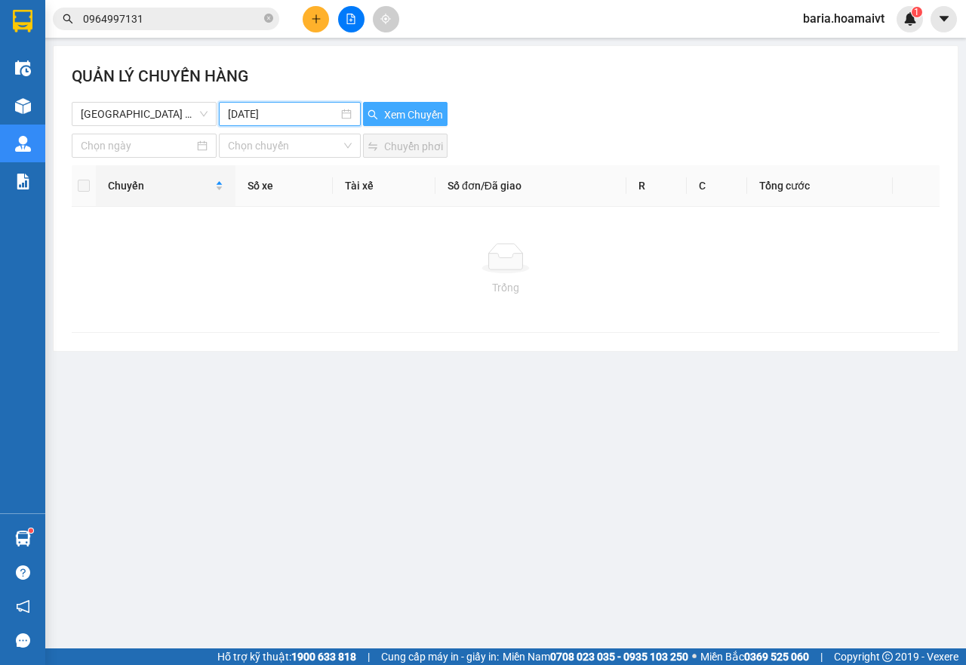
click at [399, 106] on button "Xem Chuyến" at bounding box center [405, 114] width 85 height 24
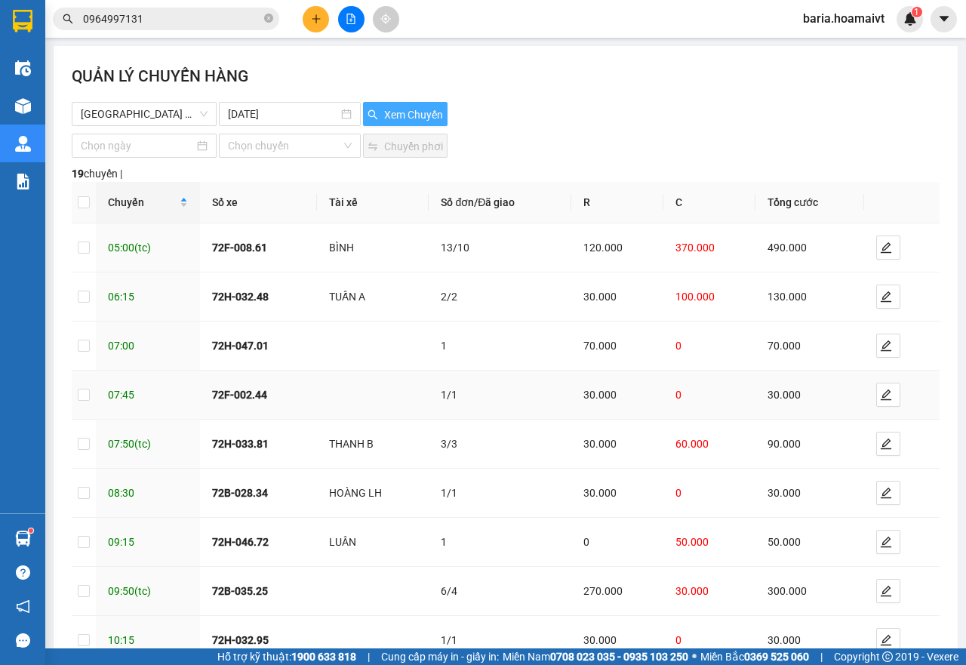
scroll to position [146, 0]
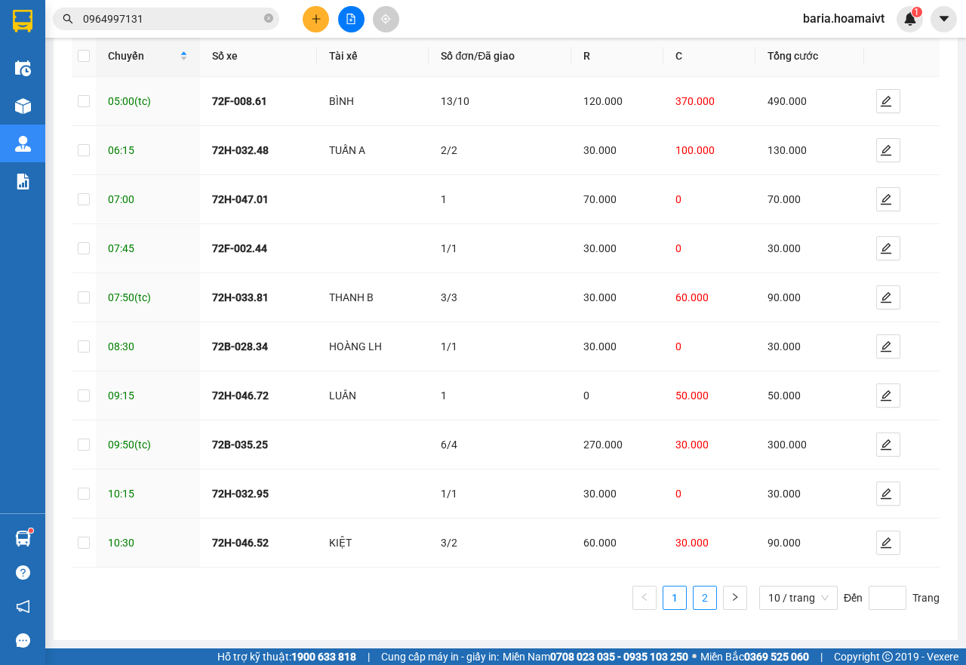
drag, startPoint x: 691, startPoint y: 601, endPoint x: 710, endPoint y: 590, distance: 22.0
click at [694, 600] on link "2" at bounding box center [705, 598] width 23 height 23
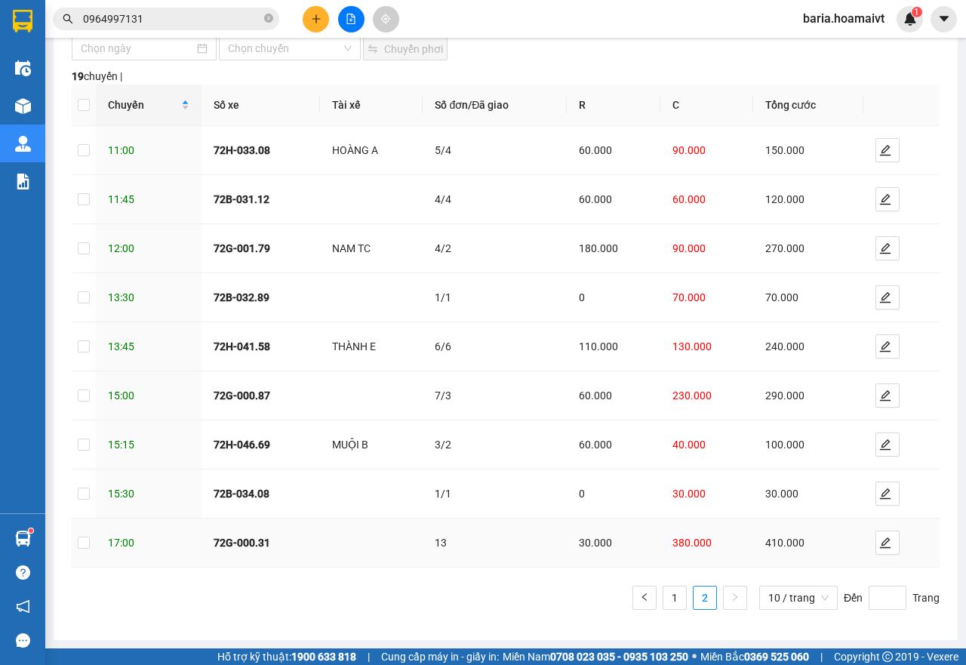
scroll to position [97, 0]
click at [883, 545] on span "edit" at bounding box center [887, 543] width 23 height 12
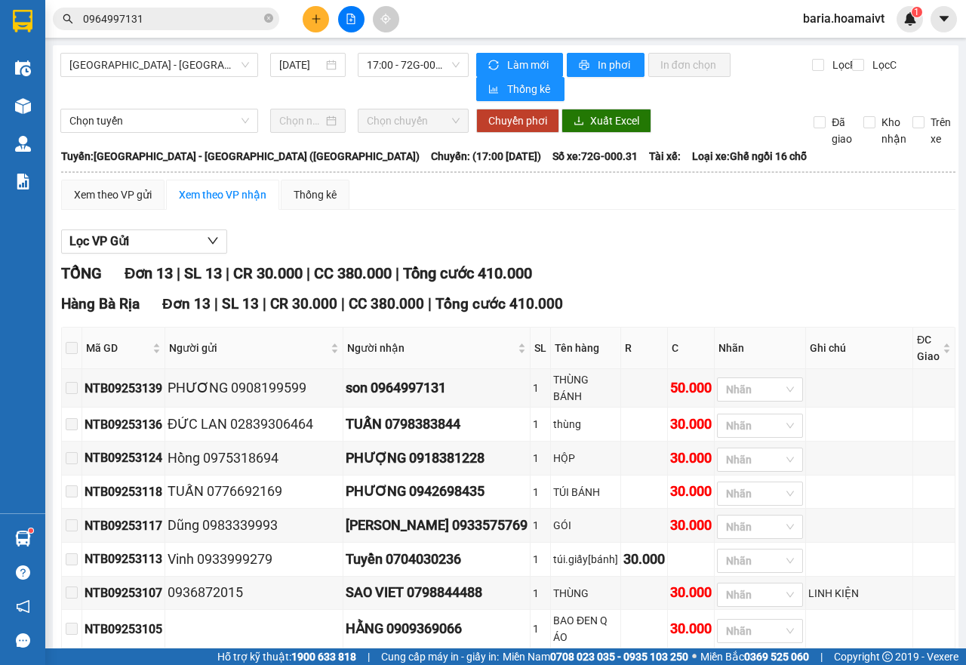
type input "[DATE]"
click at [79, 339] on th at bounding box center [72, 349] width 20 height 42
click at [78, 350] on span at bounding box center [72, 348] width 12 height 12
click at [78, 347] on span at bounding box center [72, 348] width 12 height 12
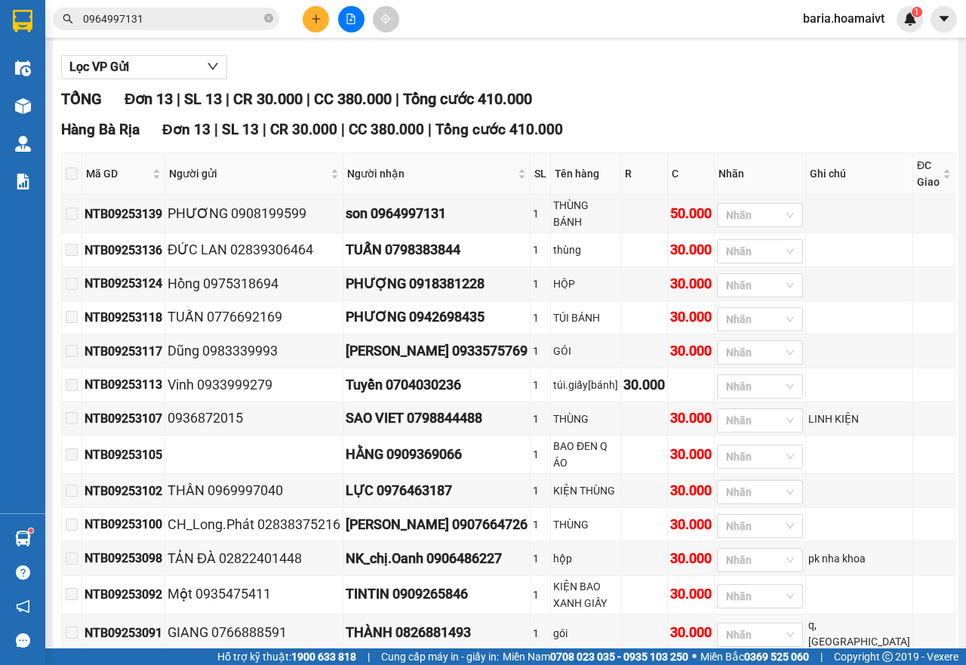
scroll to position [110, 0]
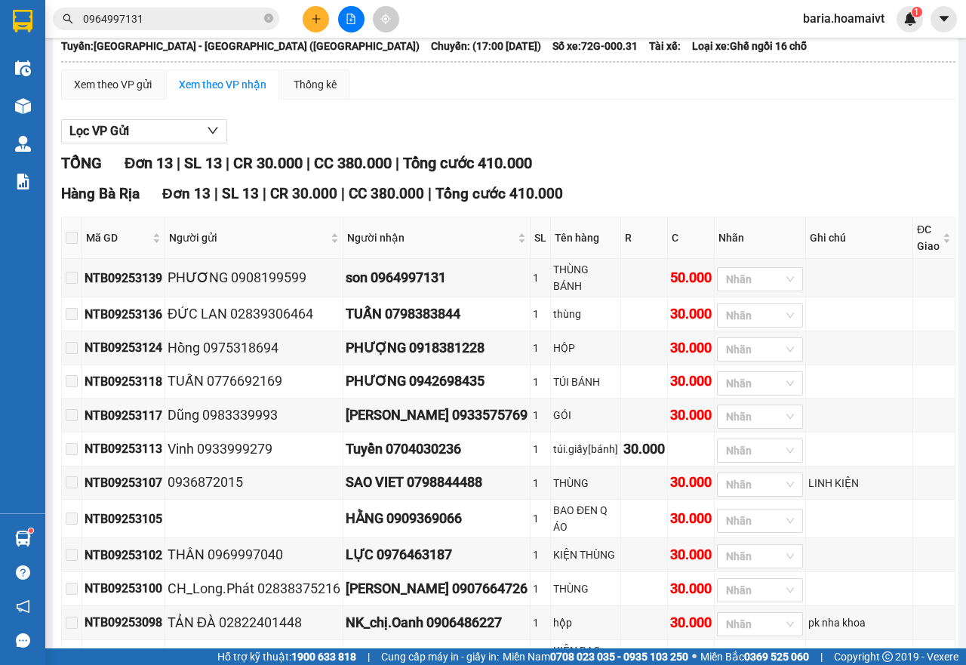
click at [162, 13] on input "0964997131" at bounding box center [172, 19] width 178 height 17
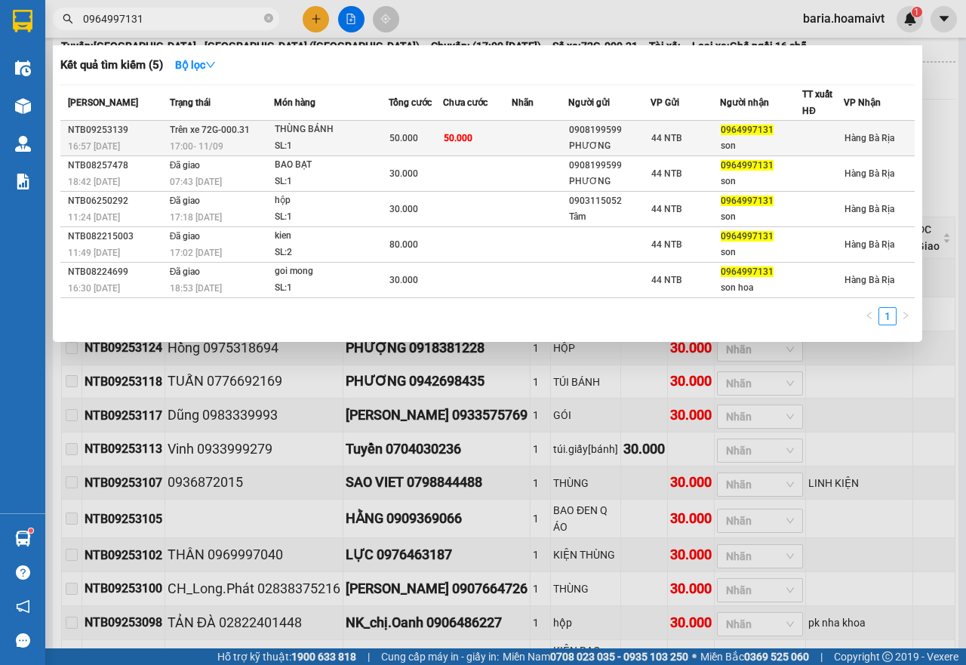
click at [284, 131] on div "THÙNG BÁNH" at bounding box center [331, 130] width 113 height 17
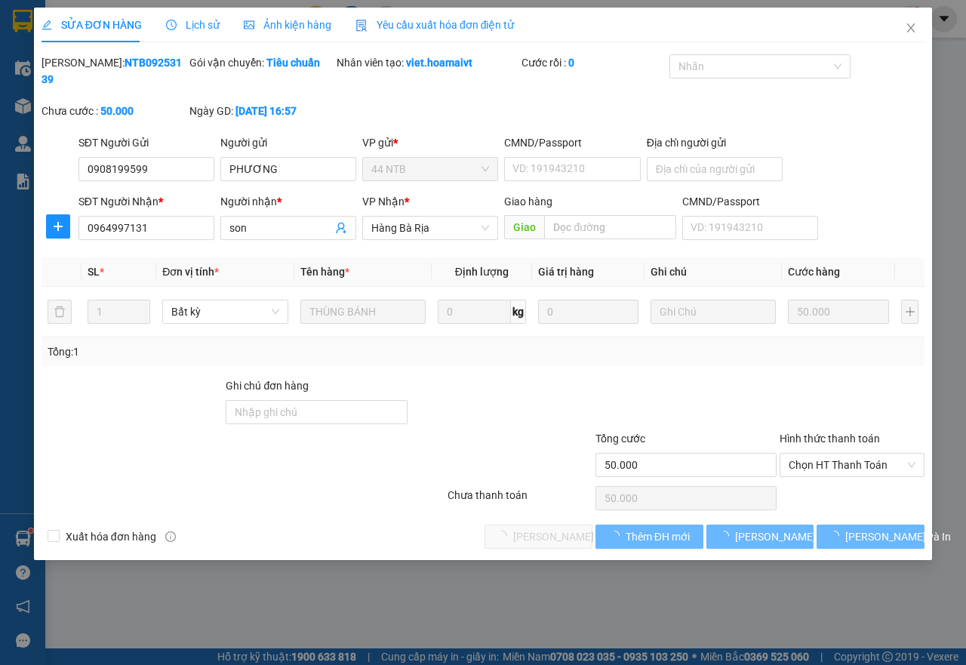
type input "0908199599"
type input "PHƯƠNG"
type input "0964997131"
type input "son"
type input "50.000"
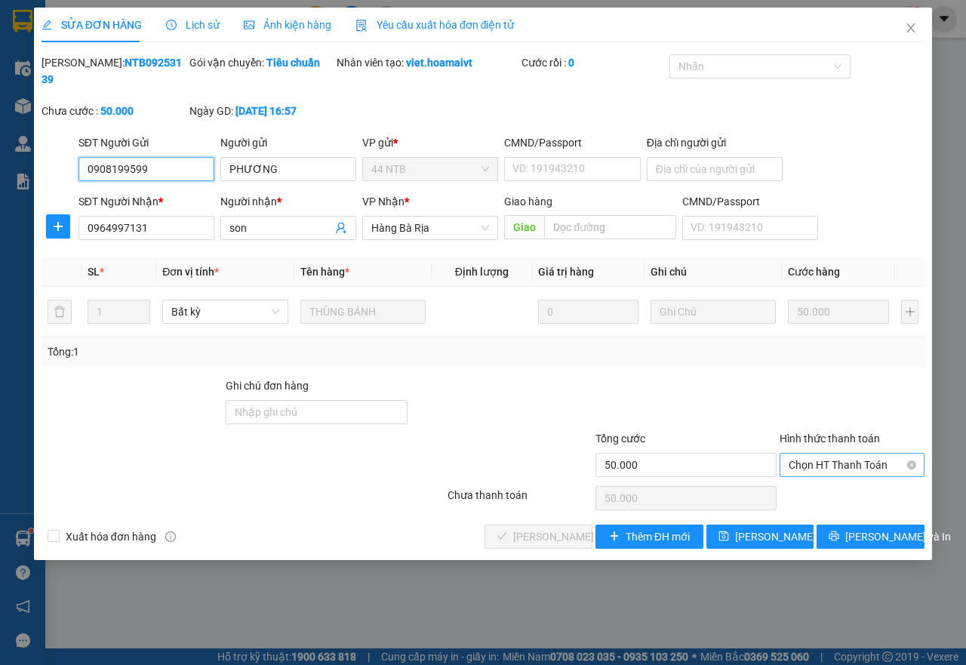
click at [815, 468] on span "Chọn HT Thanh Toán" at bounding box center [852, 465] width 127 height 23
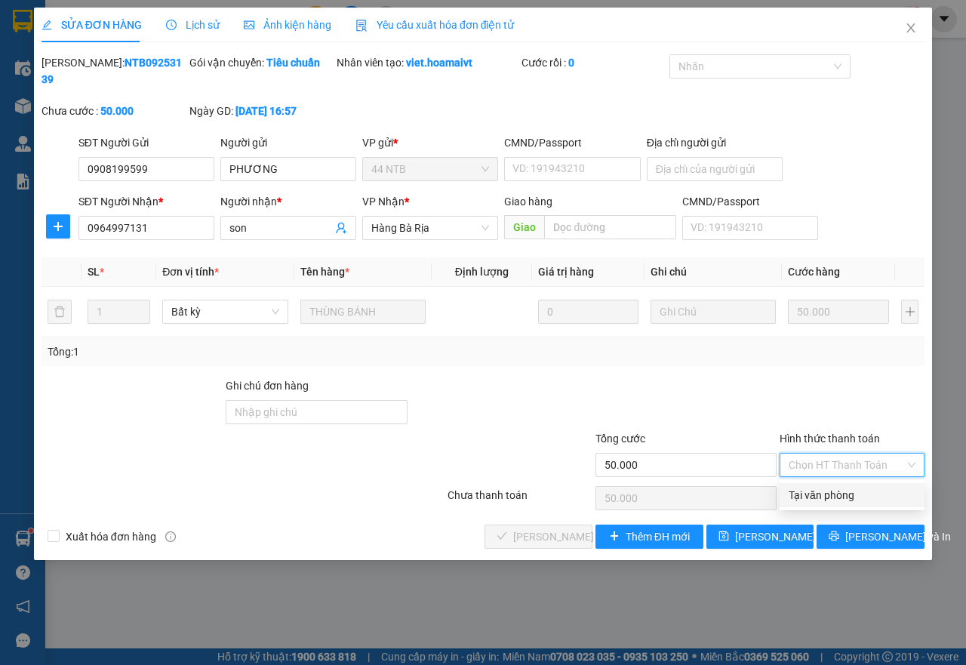
click at [820, 490] on div "Tại văn phòng" at bounding box center [852, 495] width 127 height 17
type input "0"
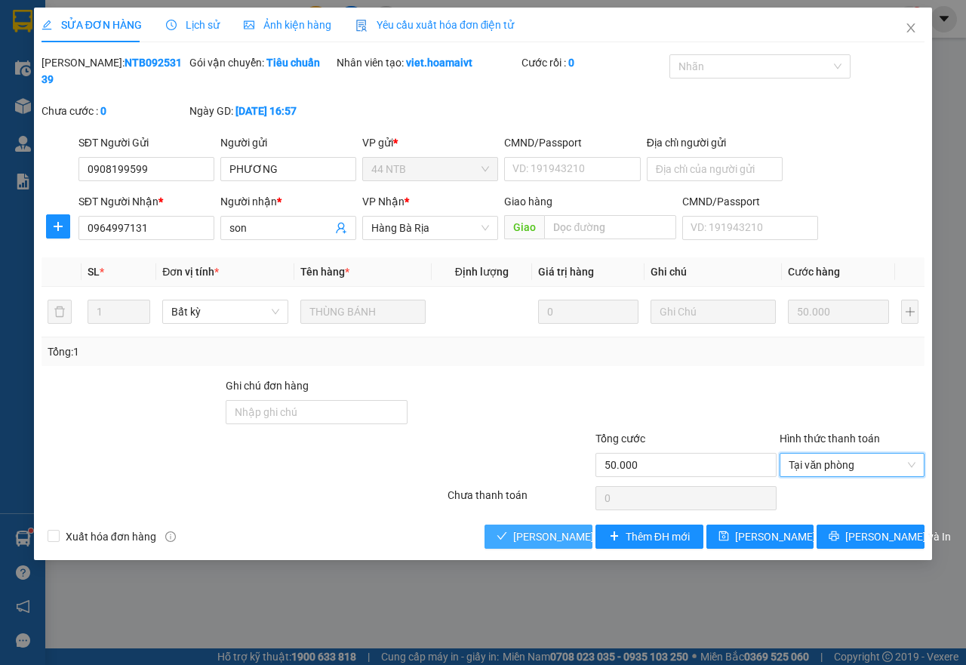
click at [576, 537] on span "[PERSON_NAME] và Giao hàng" at bounding box center [585, 536] width 145 height 17
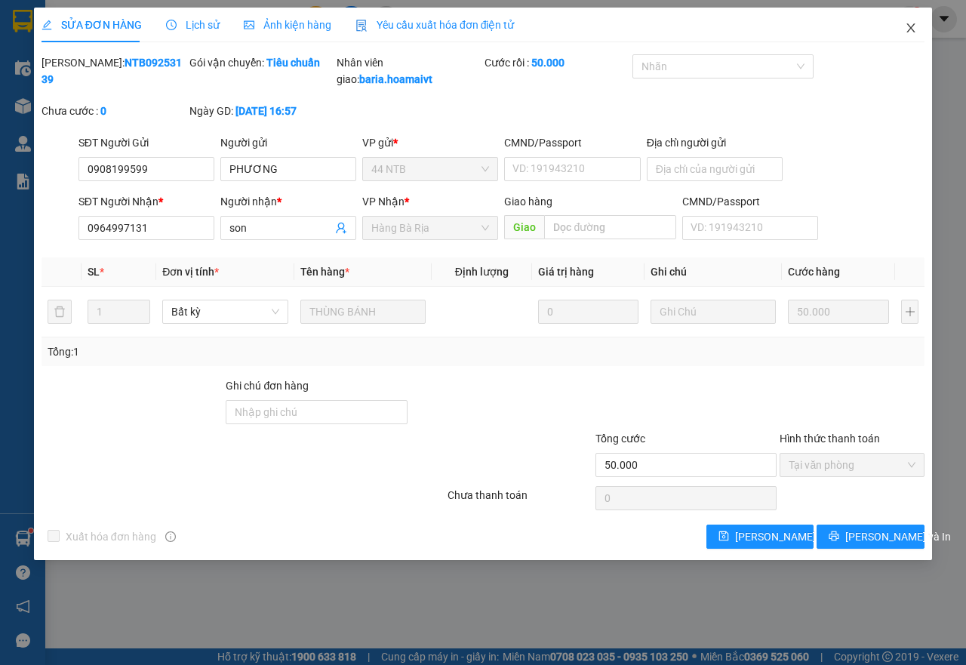
click at [896, 39] on span "Close" at bounding box center [911, 29] width 42 height 42
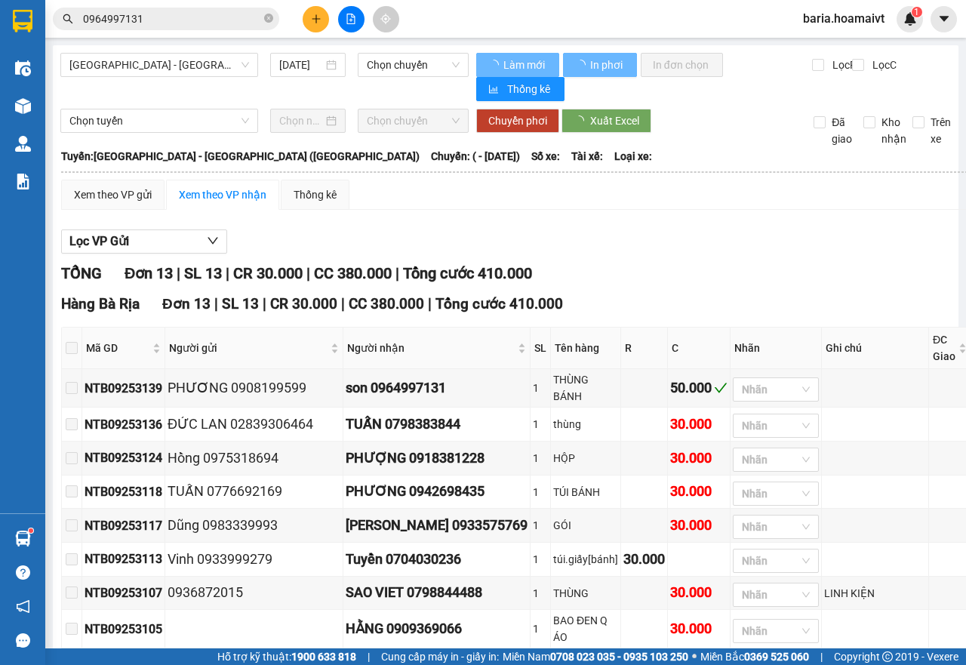
click at [214, 14] on input "0964997131" at bounding box center [172, 19] width 178 height 17
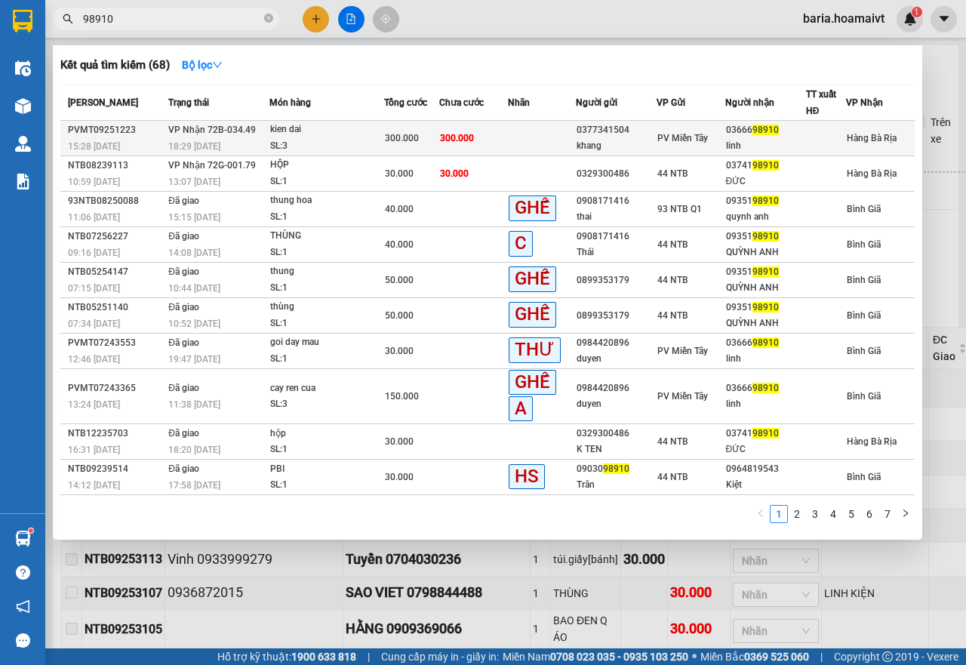
type input "98910"
click at [428, 143] on div "300.000" at bounding box center [412, 138] width 54 height 17
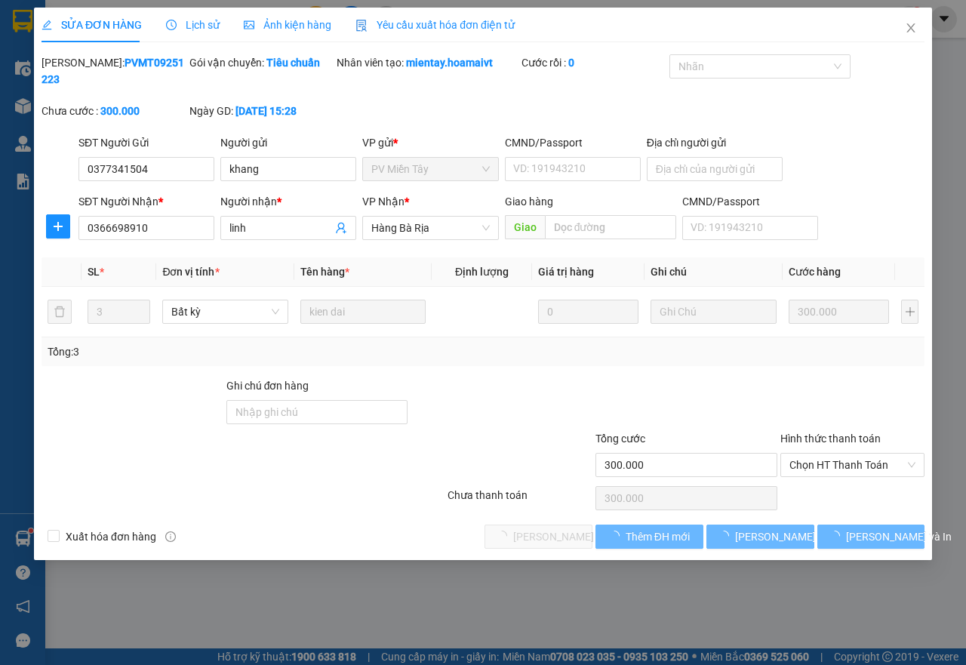
type input "0377341504"
type input "khang"
type input "0366698910"
type input "linh"
type input "300.000"
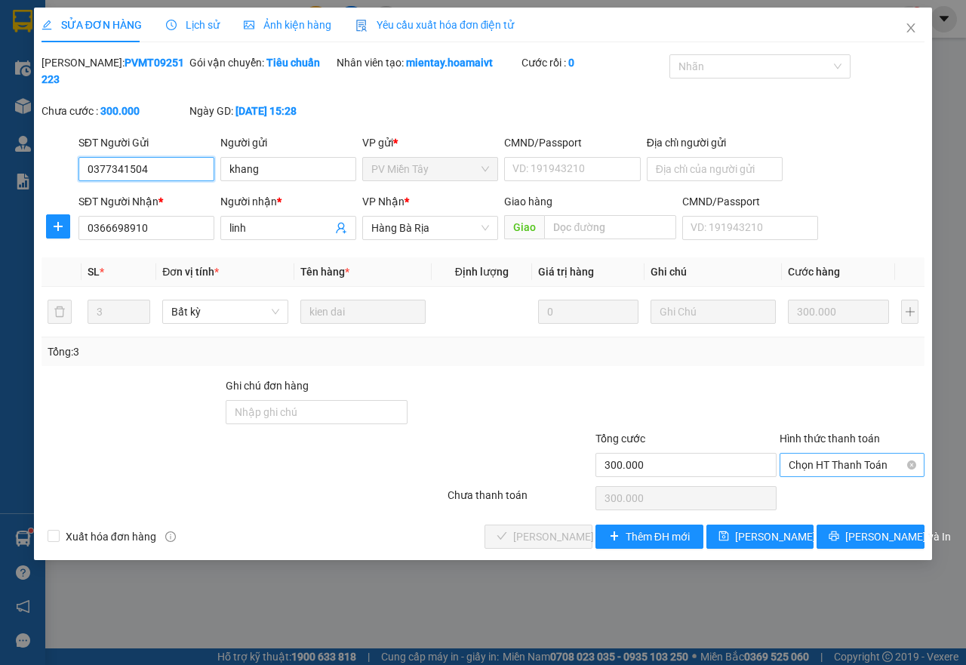
click at [815, 469] on span "Chọn HT Thanh Toán" at bounding box center [852, 465] width 127 height 23
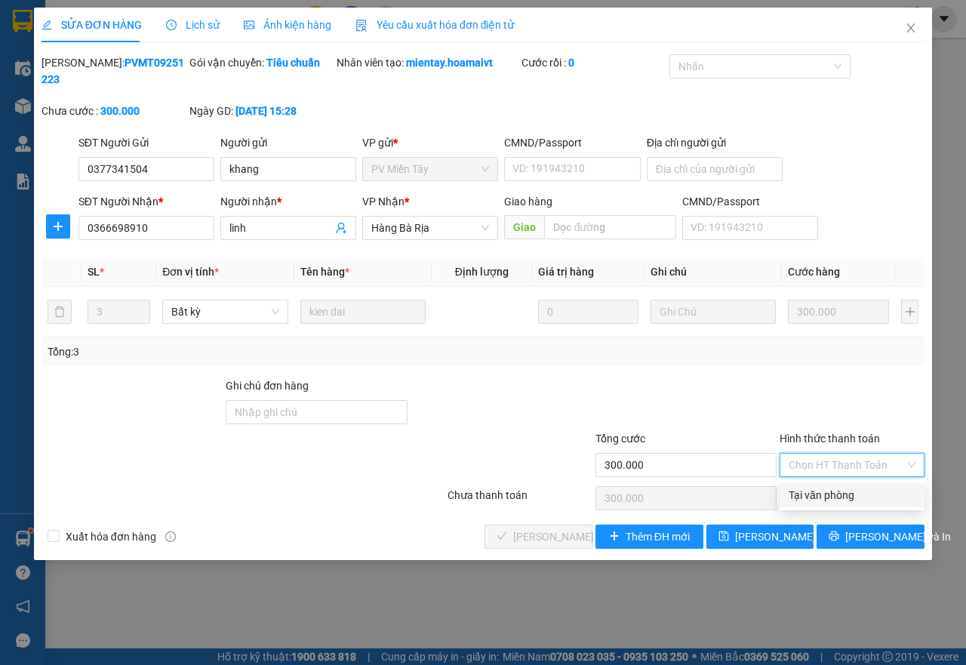
drag, startPoint x: 815, startPoint y: 494, endPoint x: 745, endPoint y: 490, distance: 69.6
click at [815, 494] on div "Tại văn phòng" at bounding box center [852, 495] width 127 height 17
type input "0"
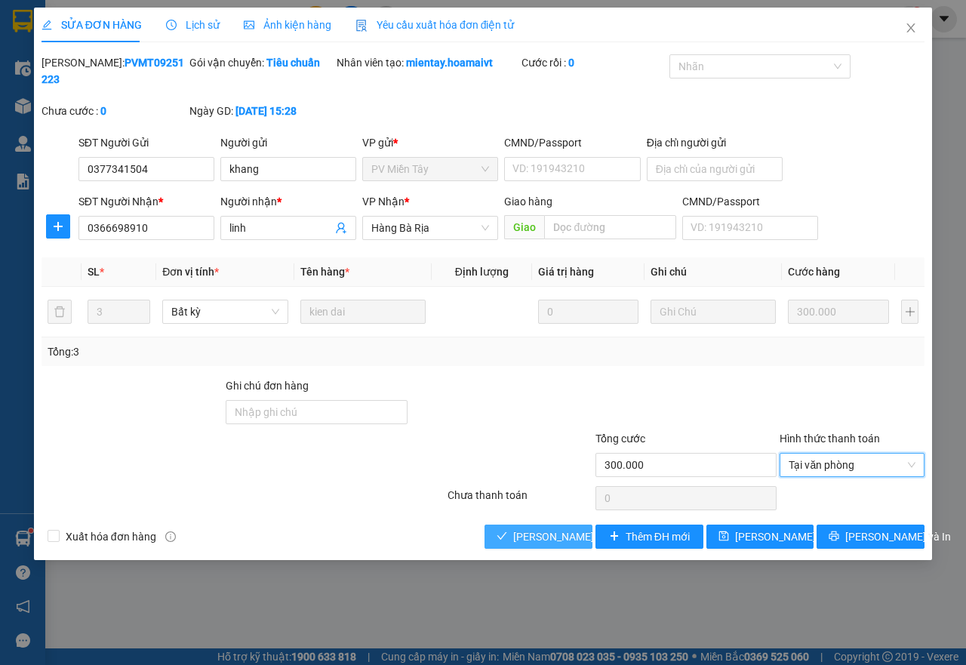
click at [543, 526] on button "[PERSON_NAME] và Giao hàng" at bounding box center [539, 537] width 108 height 24
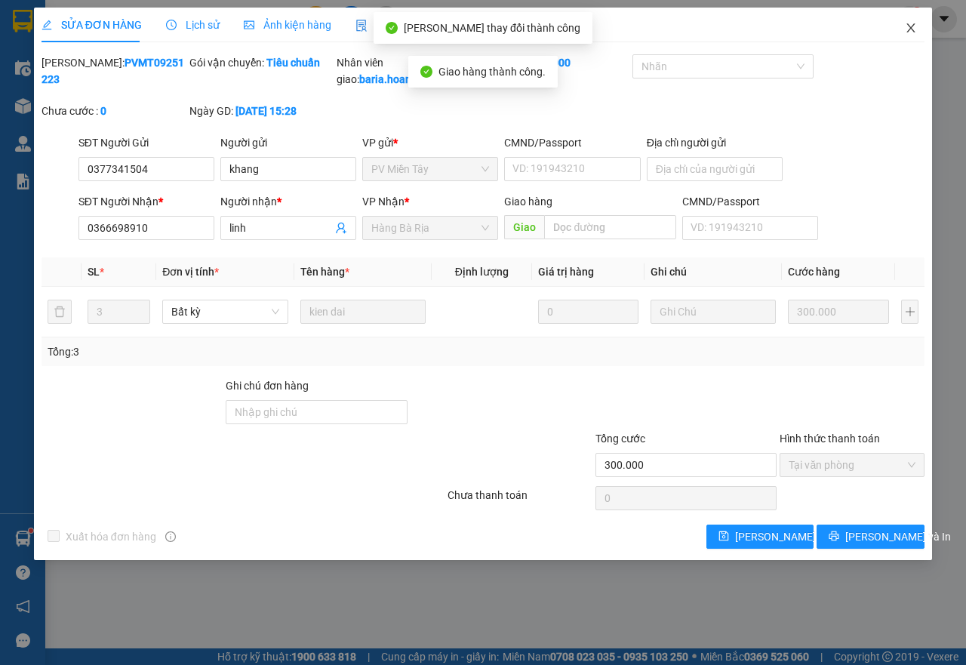
click at [904, 28] on span "Close" at bounding box center [911, 29] width 42 height 42
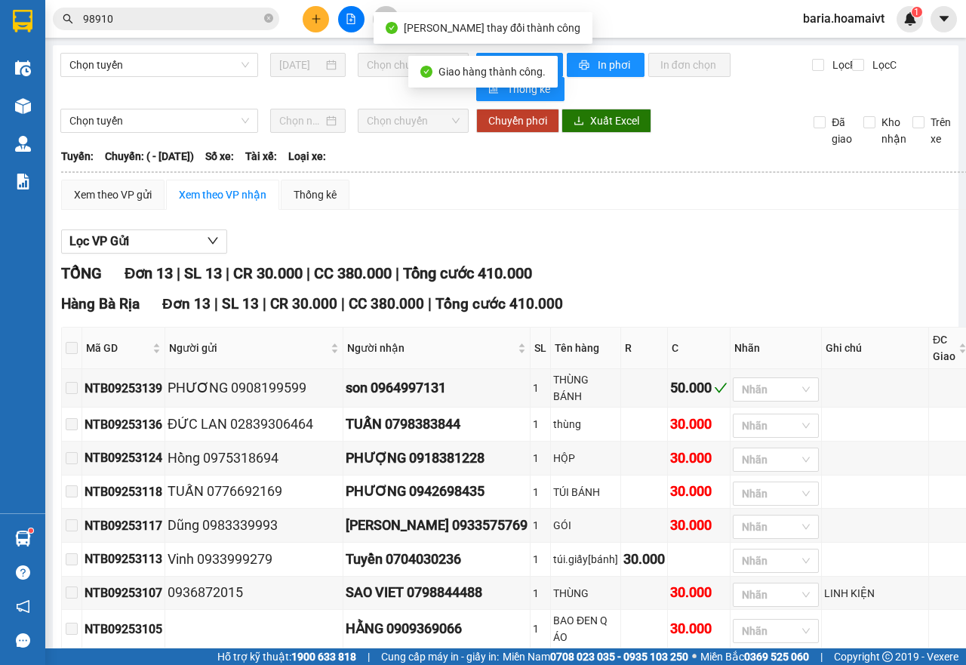
click at [171, 23] on input "98910" at bounding box center [172, 19] width 178 height 17
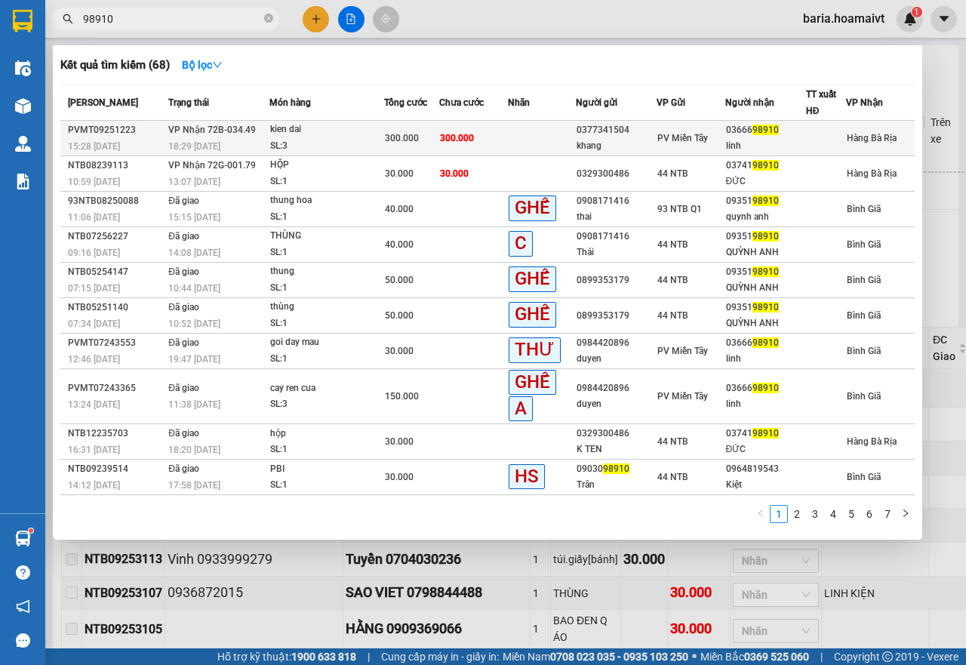
click at [500, 137] on td "300.000" at bounding box center [473, 138] width 69 height 35
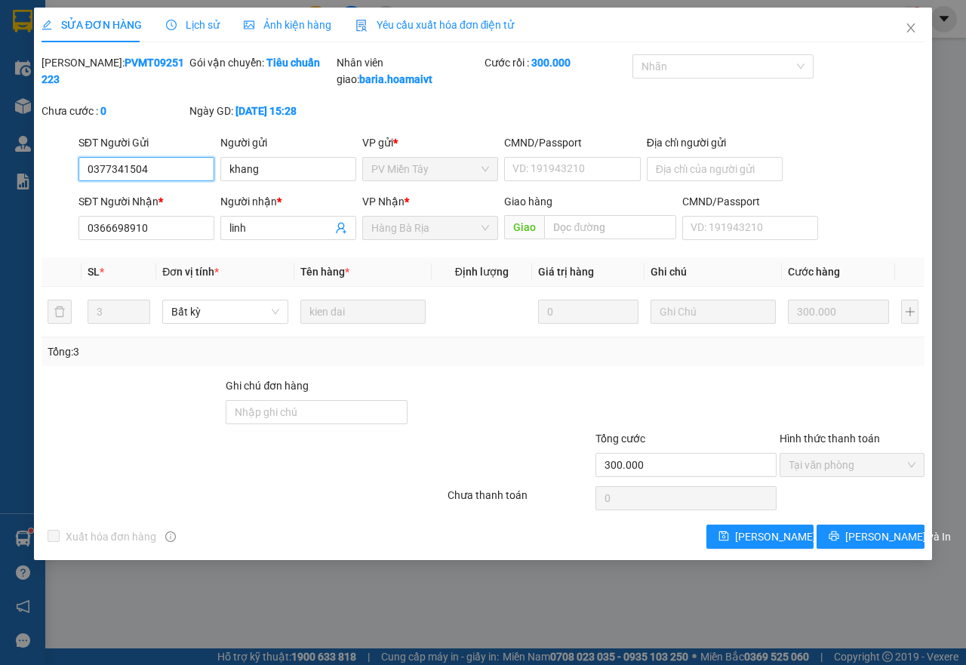
type input "0377341504"
type input "khang"
type input "0366698910"
type input "linh"
type input "300.000"
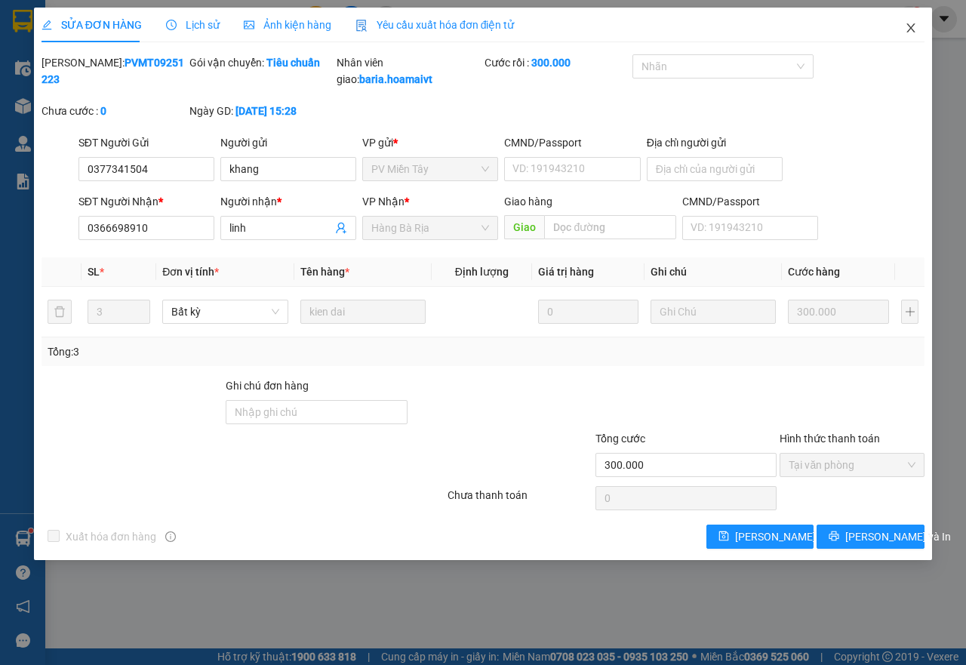
click at [904, 21] on span "Close" at bounding box center [911, 29] width 42 height 42
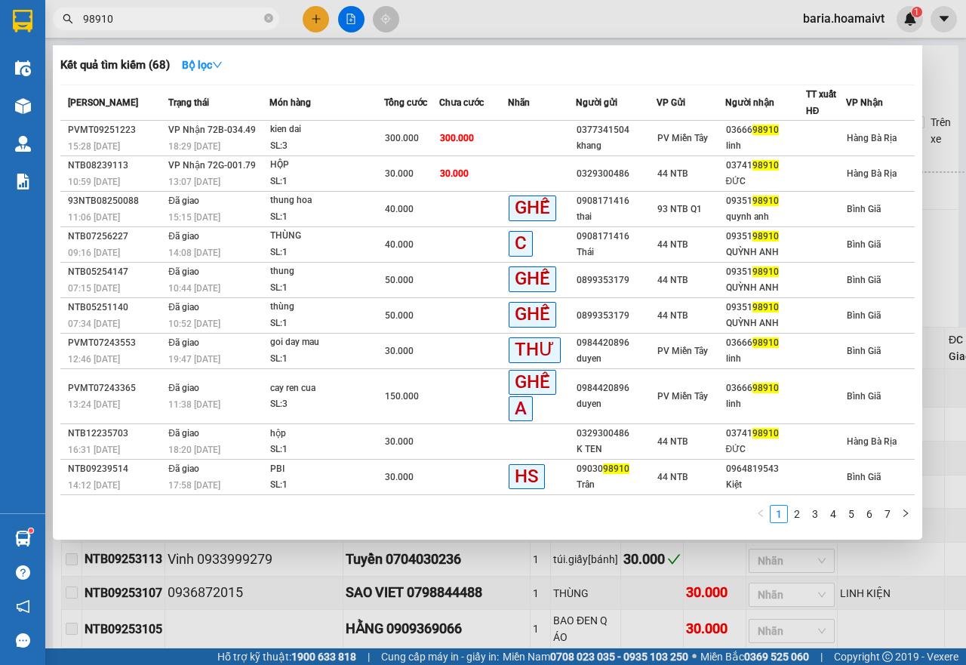
click at [270, 16] on icon "close-circle" at bounding box center [268, 18] width 9 height 9
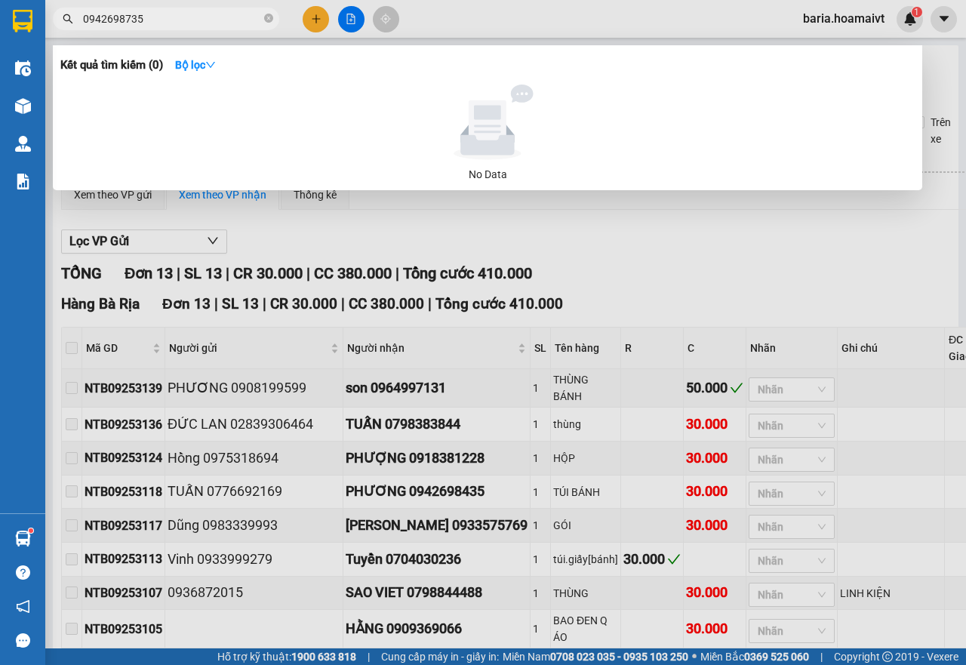
click at [128, 23] on input "0942698735" at bounding box center [172, 19] width 178 height 17
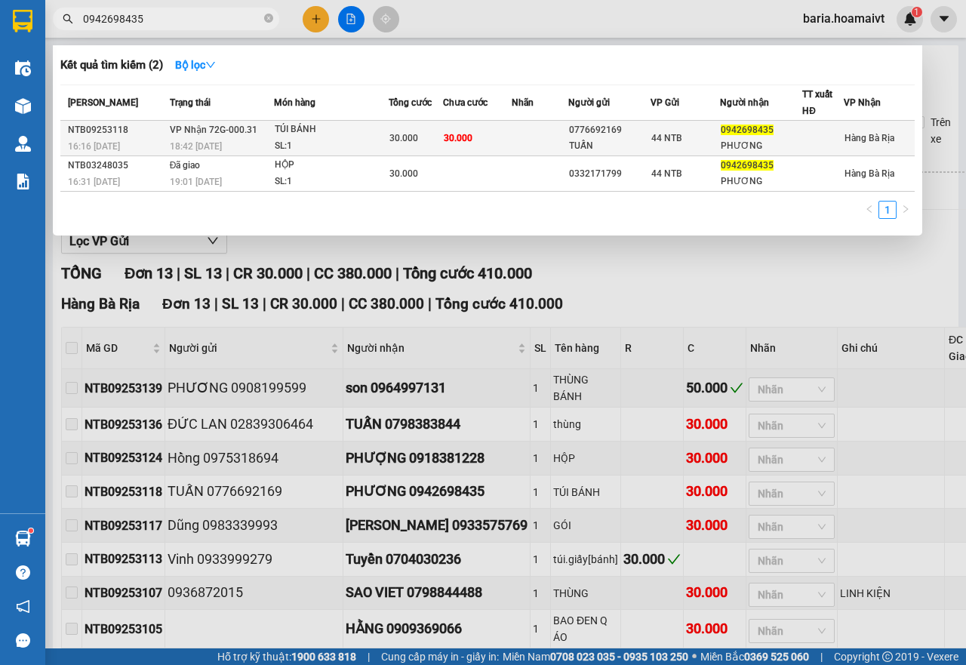
type input "0942698435"
click at [733, 138] on div "PHƯƠNG" at bounding box center [761, 146] width 81 height 16
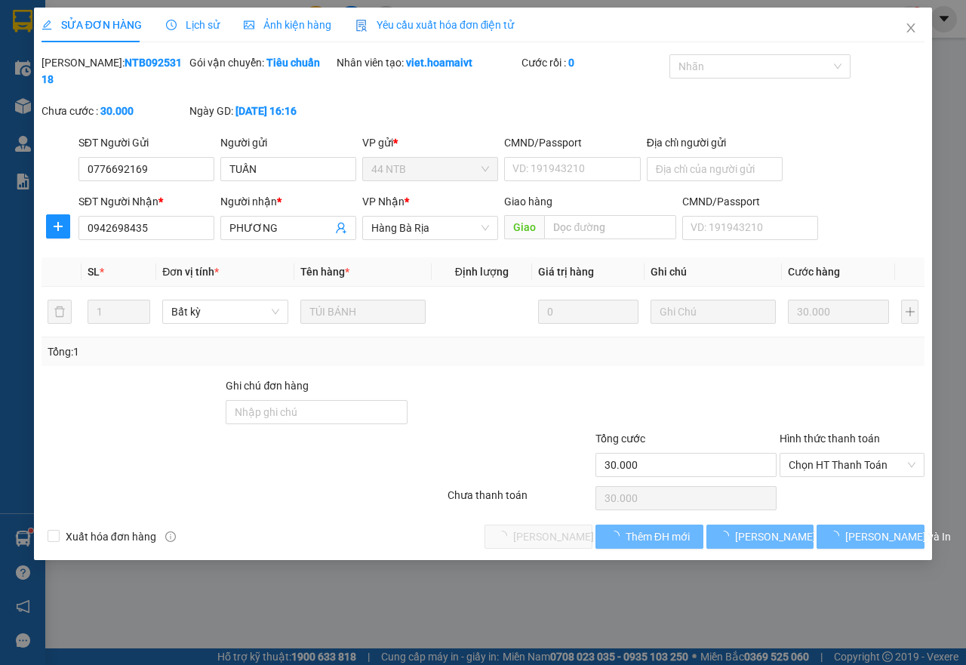
type input "0776692169"
type input "TUẤN"
type input "0942698435"
type input "PHƯƠNG"
type input "30.000"
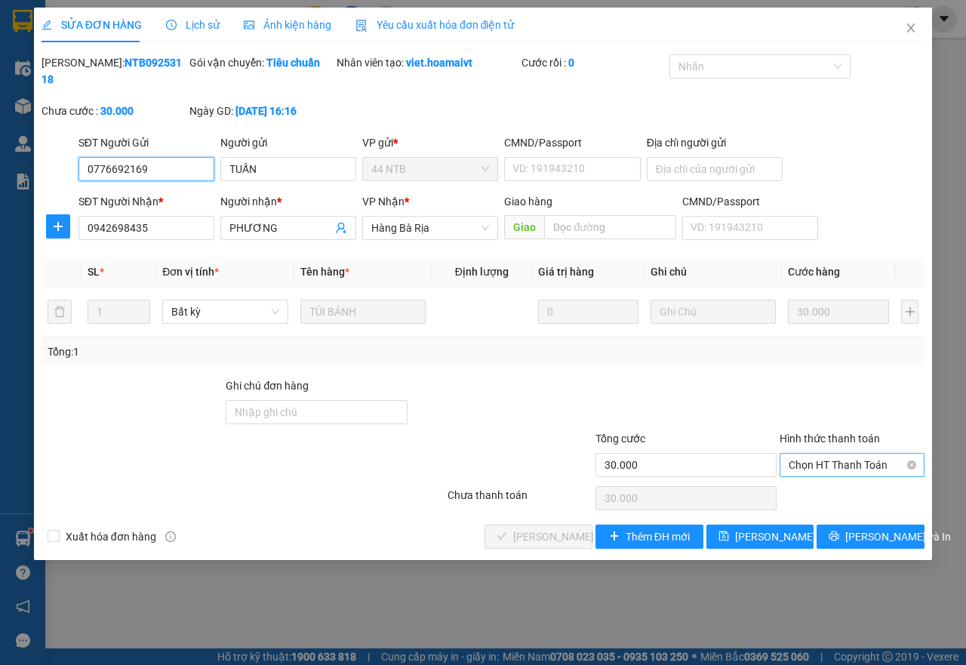
click at [832, 460] on span "Chọn HT Thanh Toán" at bounding box center [852, 465] width 127 height 23
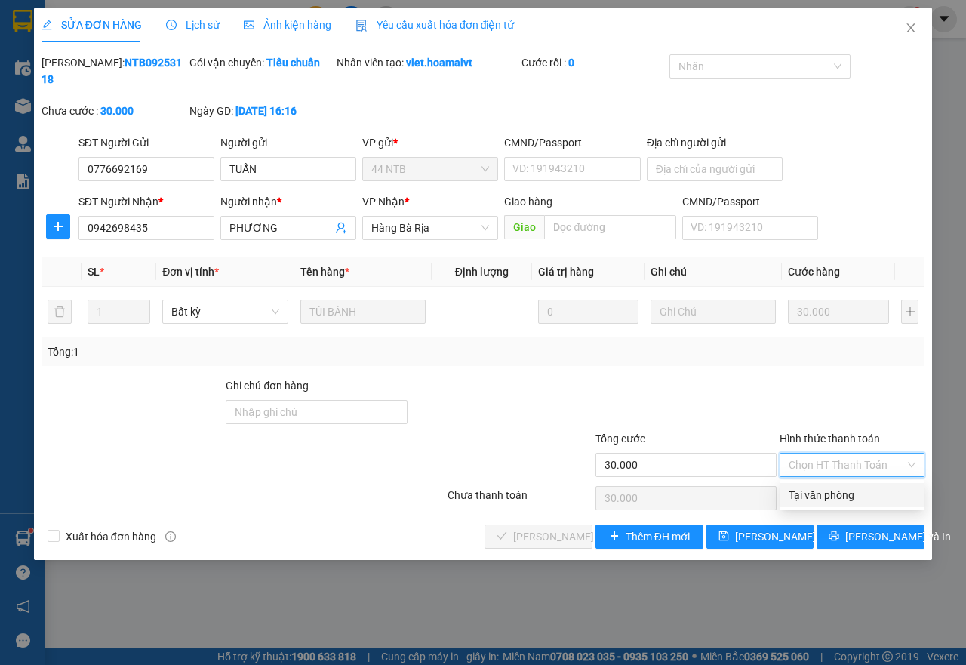
drag, startPoint x: 824, startPoint y: 492, endPoint x: 566, endPoint y: 565, distance: 267.4
click at [795, 510] on div "Tại văn phòng Tại văn phòng" at bounding box center [852, 495] width 145 height 30
click at [840, 496] on div "Tại văn phòng" at bounding box center [852, 495] width 127 height 17
type input "0"
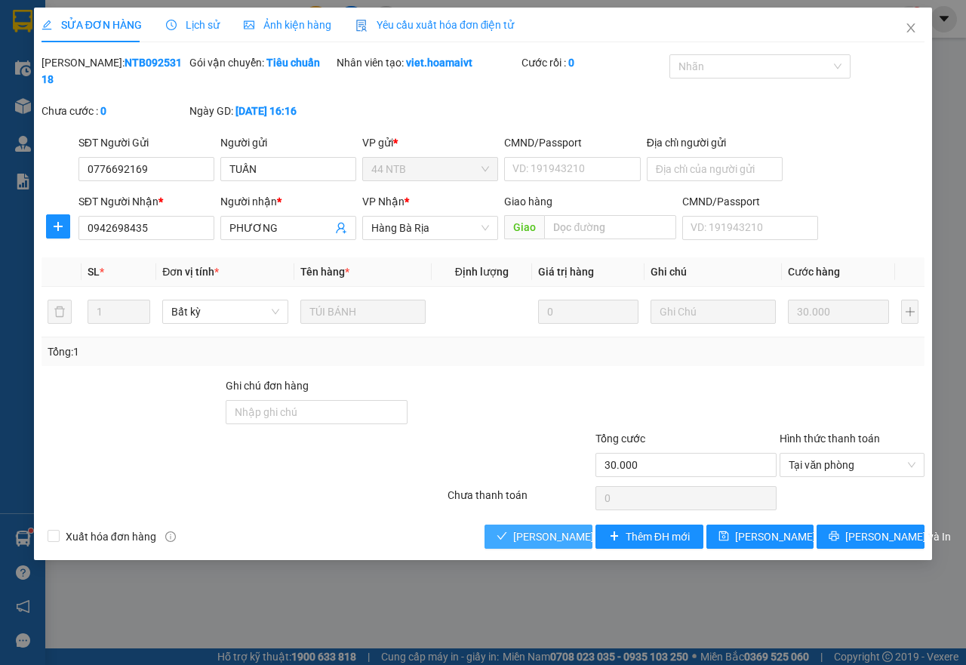
click at [552, 534] on span "[PERSON_NAME] và Giao hàng" at bounding box center [585, 536] width 145 height 17
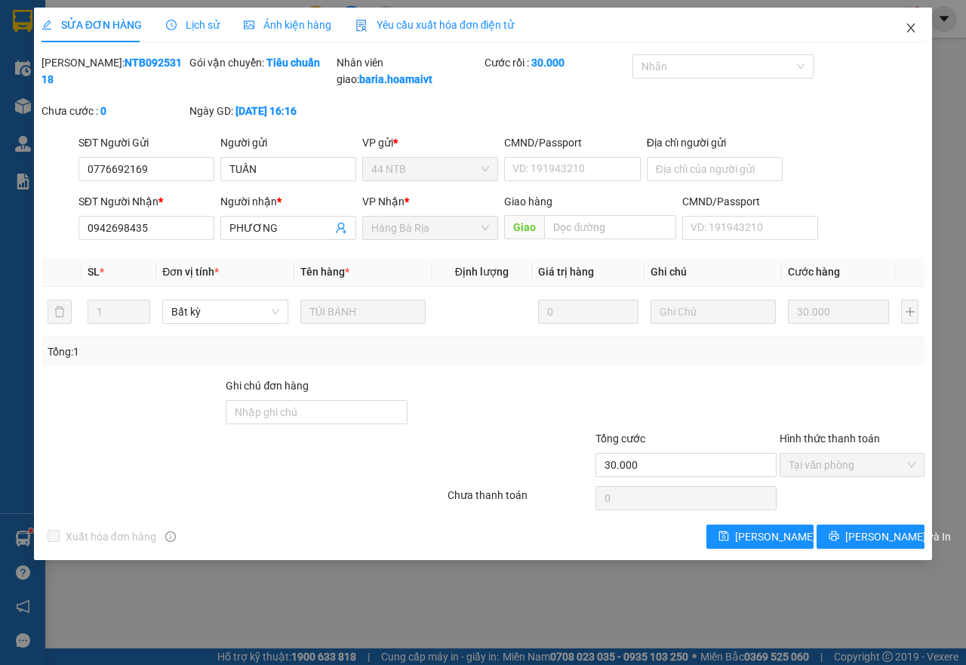
drag, startPoint x: 910, startPoint y: 28, endPoint x: 239, endPoint y: 17, distance: 672.0
click at [901, 28] on span "Close" at bounding box center [911, 29] width 42 height 42
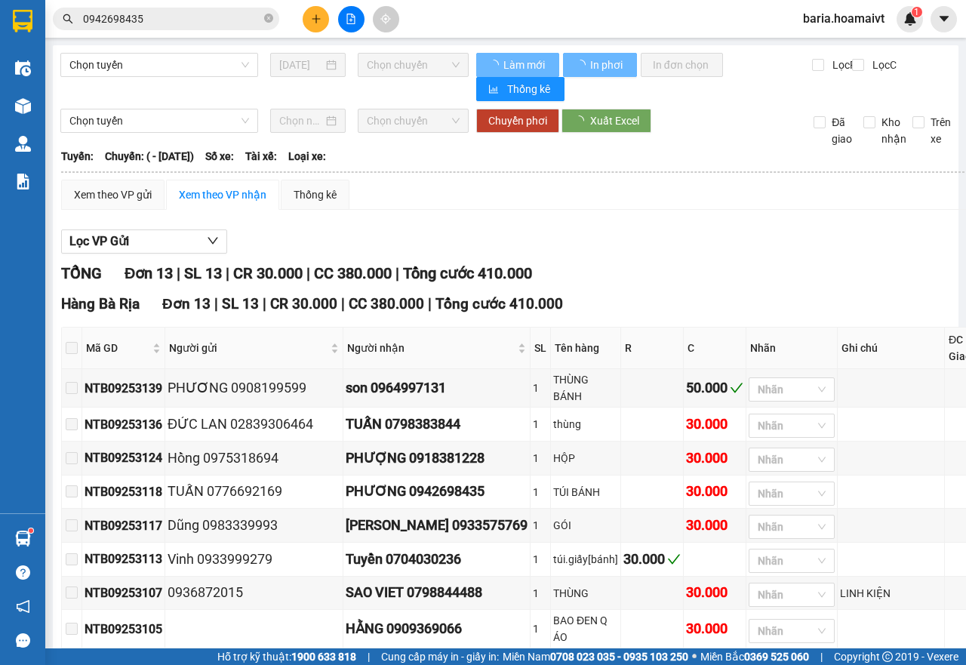
click at [268, 20] on icon "close-circle" at bounding box center [268, 18] width 9 height 9
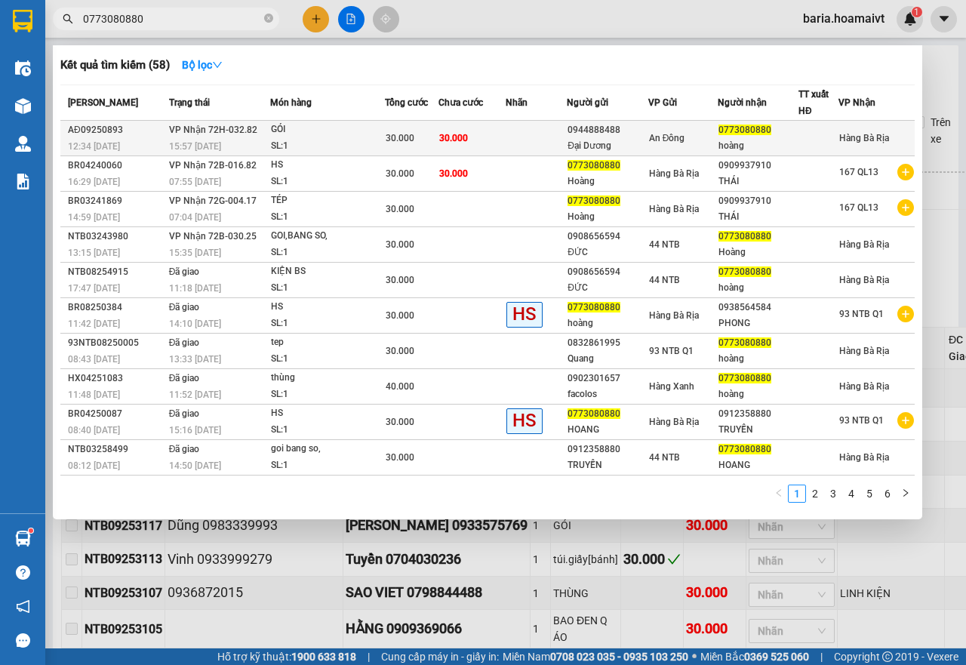
type input "0773080880"
click at [738, 137] on div "0773080880" at bounding box center [758, 130] width 79 height 16
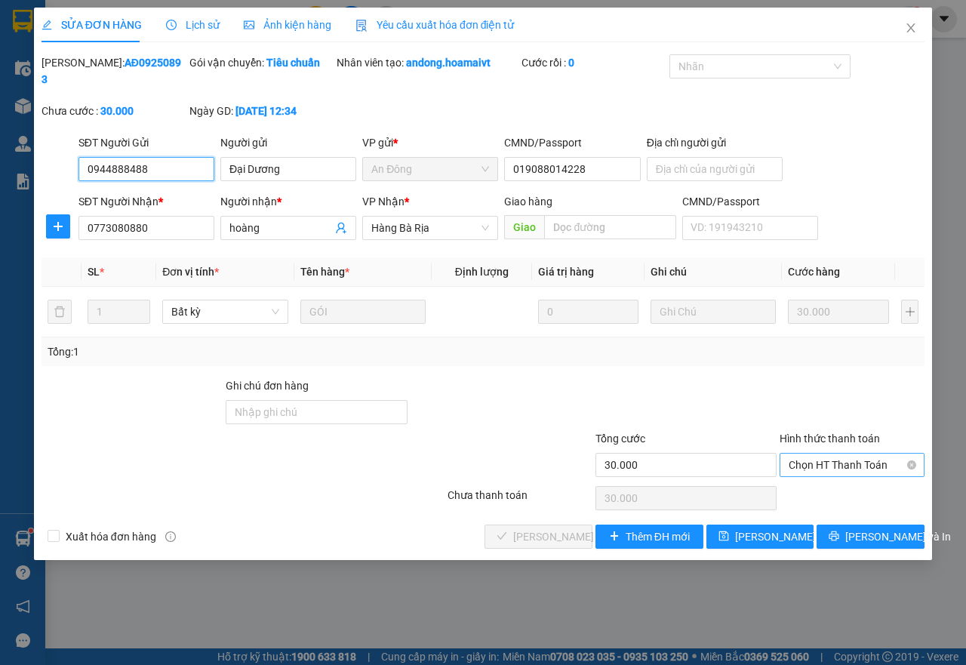
click at [802, 454] on span "Chọn HT Thanh Toán" at bounding box center [852, 465] width 127 height 23
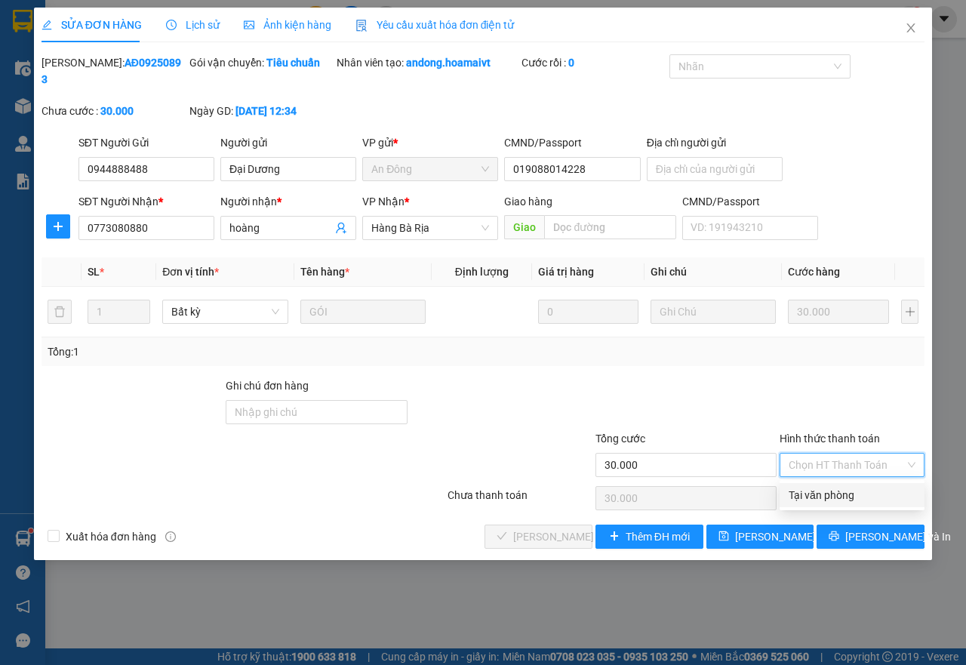
drag, startPoint x: 803, startPoint y: 487, endPoint x: 635, endPoint y: 543, distance: 177.4
click at [793, 493] on div "Tại văn phòng" at bounding box center [852, 495] width 127 height 17
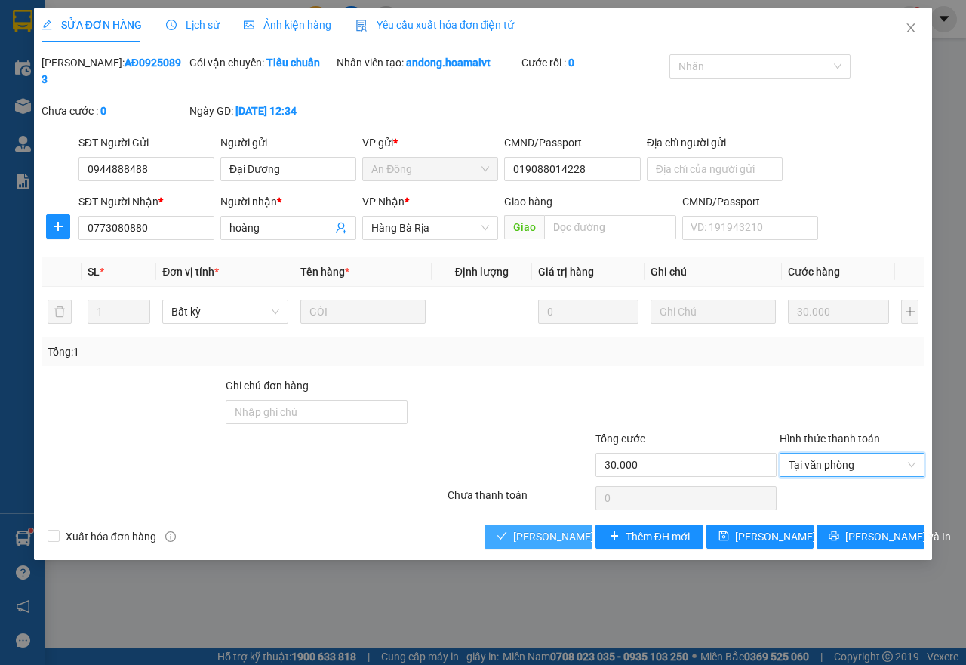
click at [519, 536] on span "[PERSON_NAME] và Giao hàng" at bounding box center [585, 536] width 145 height 17
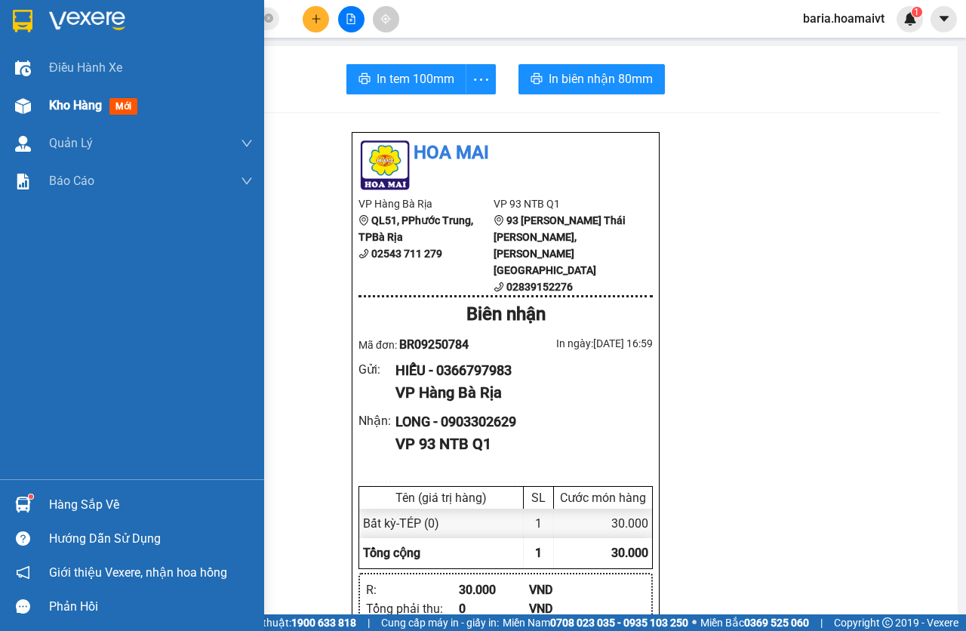
click at [119, 110] on span "mới" at bounding box center [123, 106] width 28 height 17
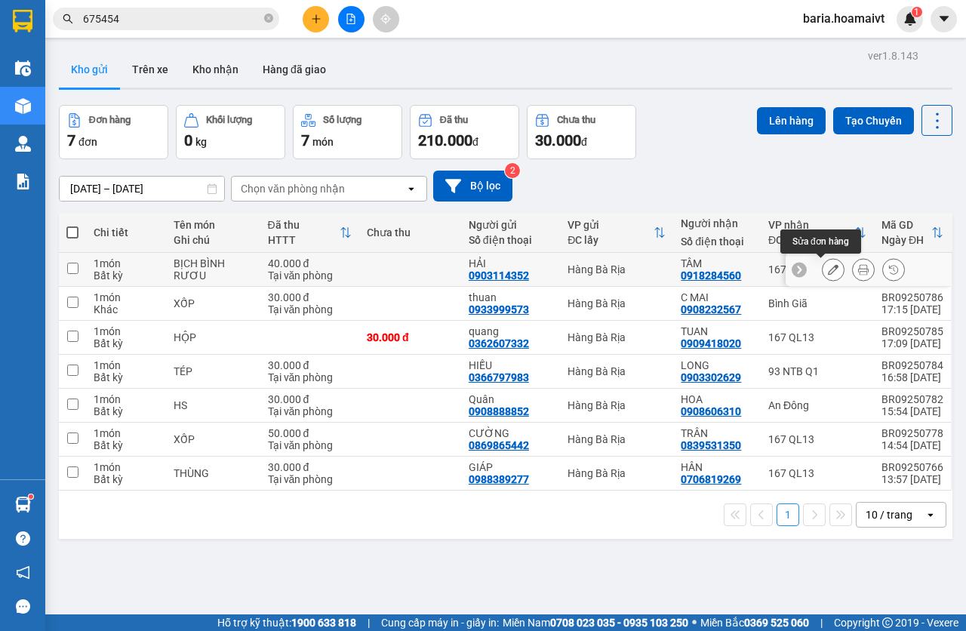
click at [828, 270] on icon at bounding box center [833, 269] width 11 height 11
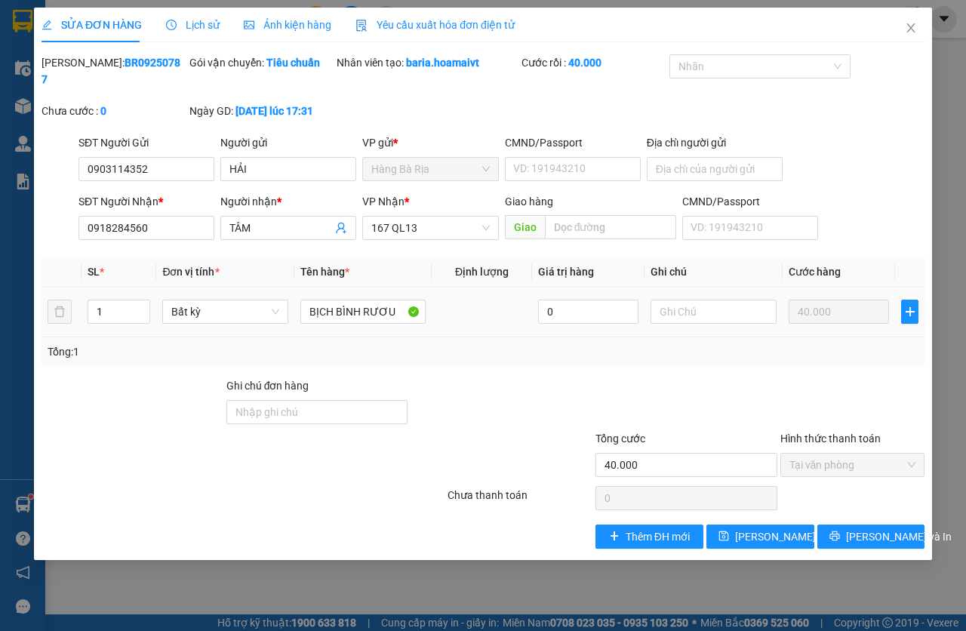
type input "0903114352"
type input "HẢI"
type input "0918284560"
type input "TÂM"
type input "40.000"
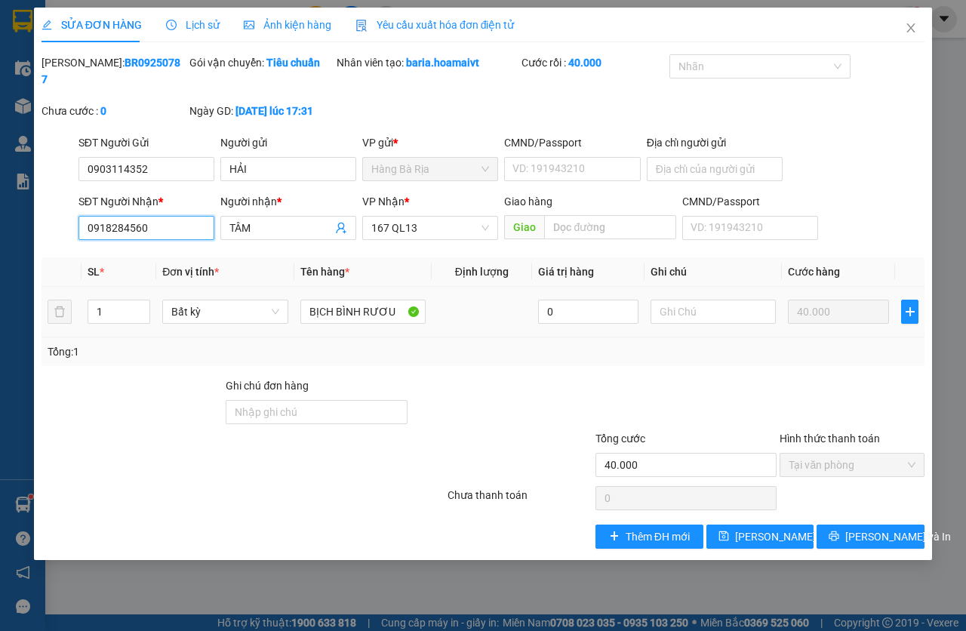
click at [178, 233] on input "0918284560" at bounding box center [147, 228] width 136 height 24
type input "0918284650"
click at [728, 535] on icon "save" at bounding box center [724, 536] width 11 height 11
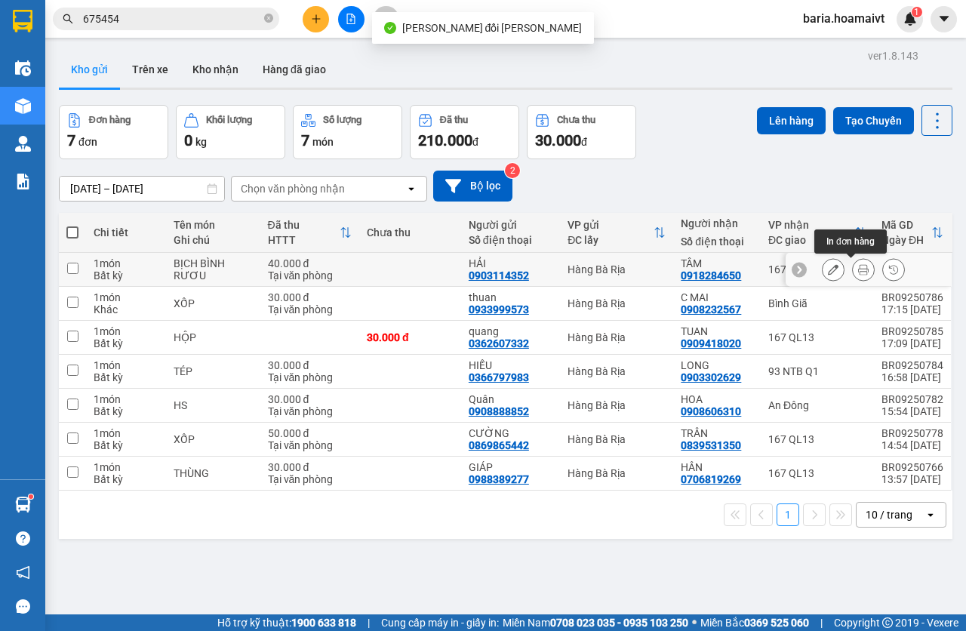
click at [858, 270] on icon at bounding box center [863, 269] width 11 height 11
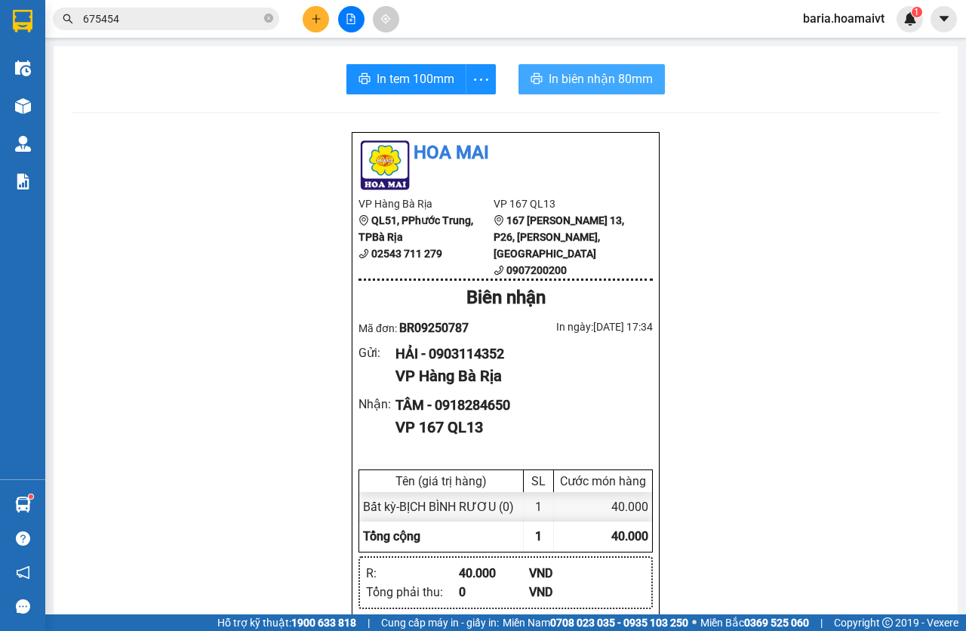
click at [598, 80] on span "In biên nhận 80mm" at bounding box center [601, 78] width 104 height 19
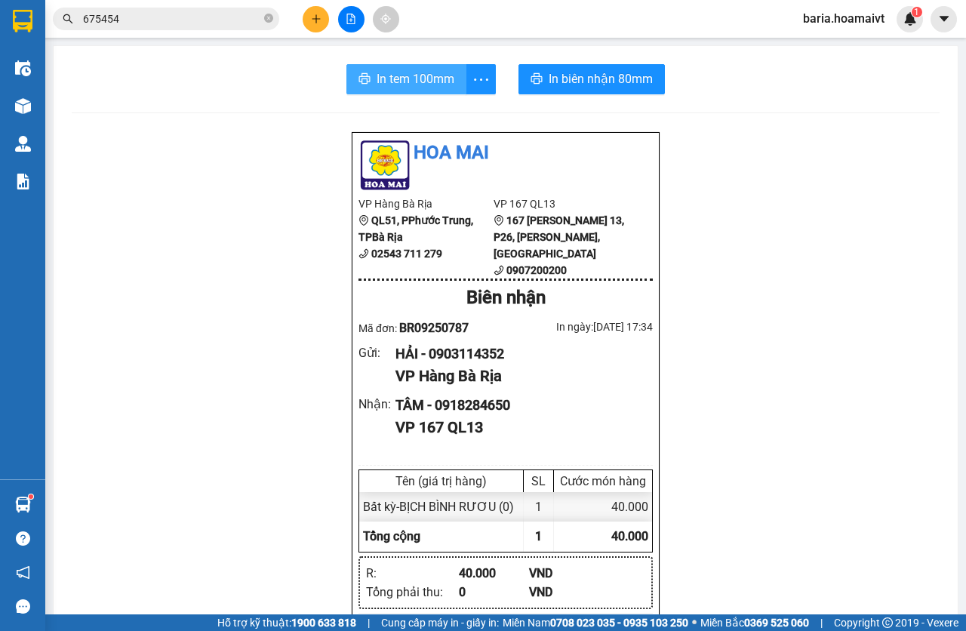
click at [417, 79] on span "In tem 100mm" at bounding box center [416, 78] width 78 height 19
click at [229, 26] on input "675454" at bounding box center [172, 19] width 178 height 17
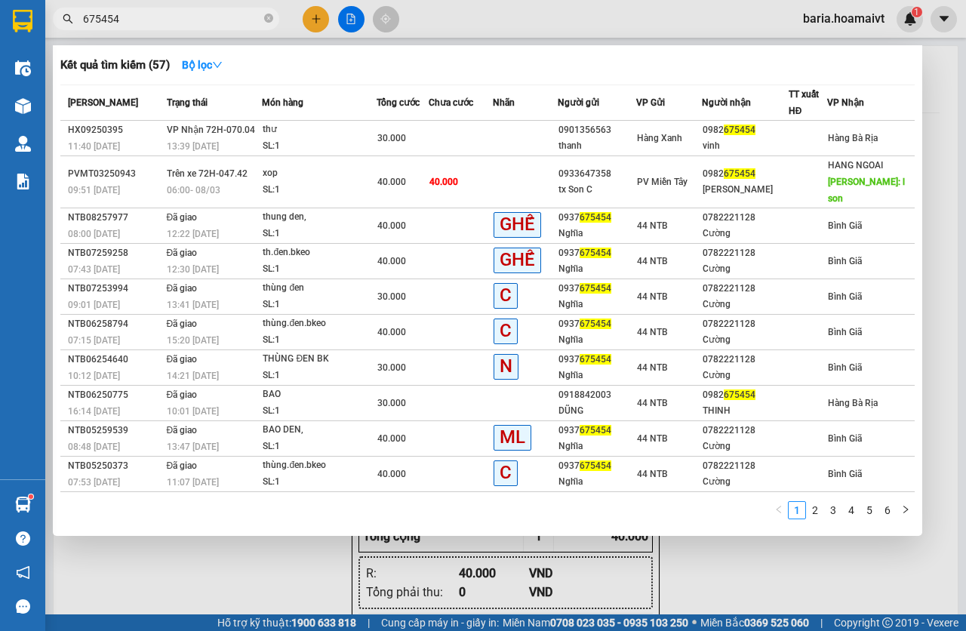
click at [229, 26] on input "675454" at bounding box center [172, 19] width 178 height 17
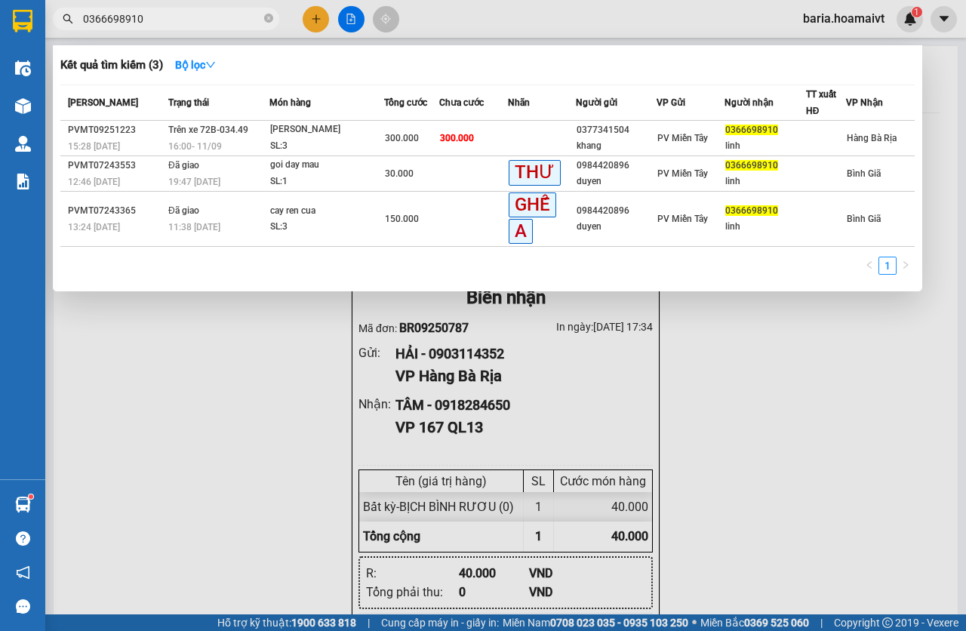
type input "0366698910"
click at [264, 424] on div at bounding box center [483, 315] width 966 height 631
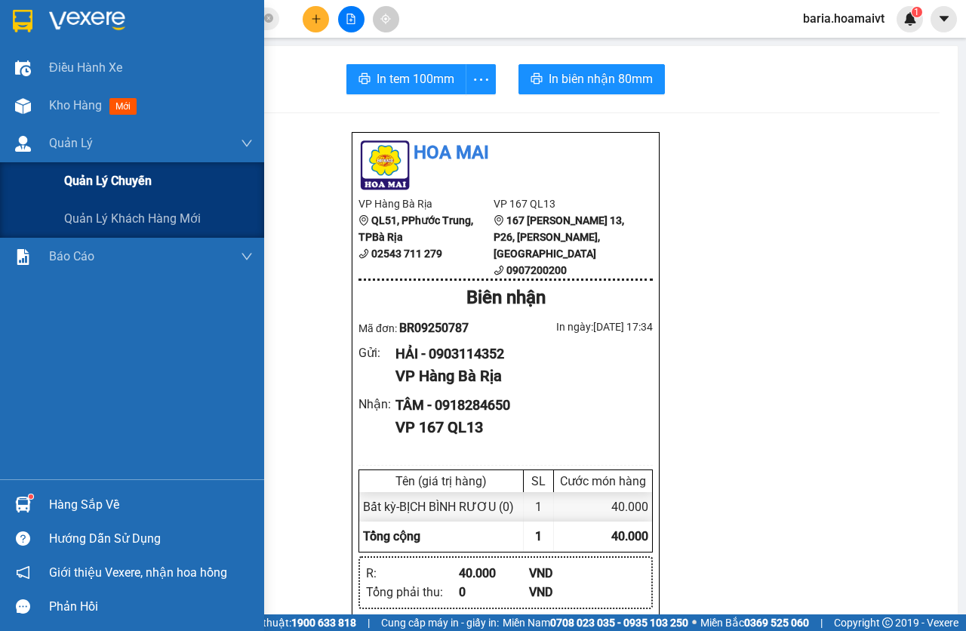
click at [115, 180] on span "Quản lý chuyến" at bounding box center [108, 180] width 88 height 19
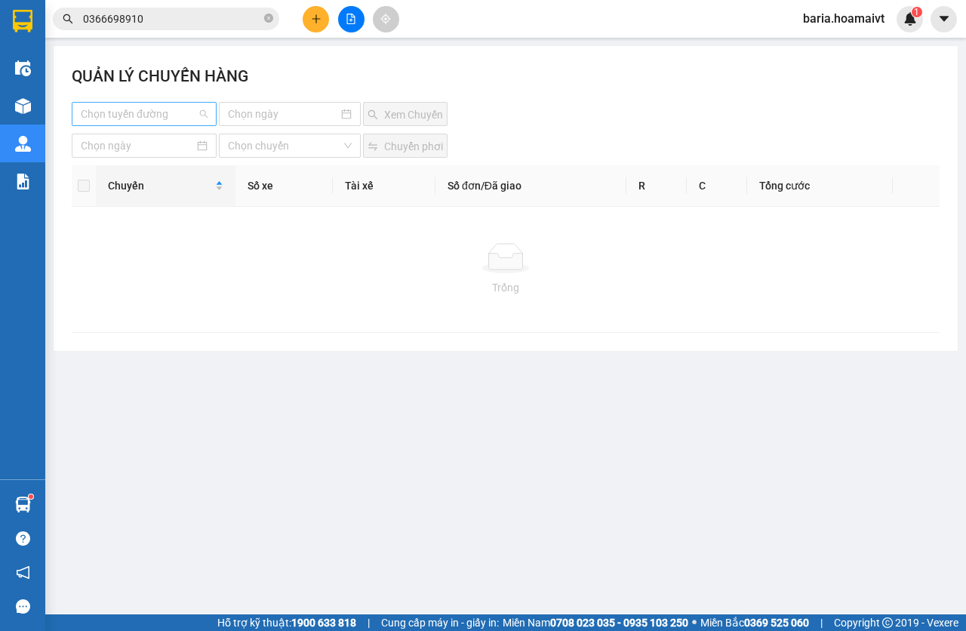
click at [152, 102] on div "Chọn tuyến đường" at bounding box center [144, 114] width 145 height 24
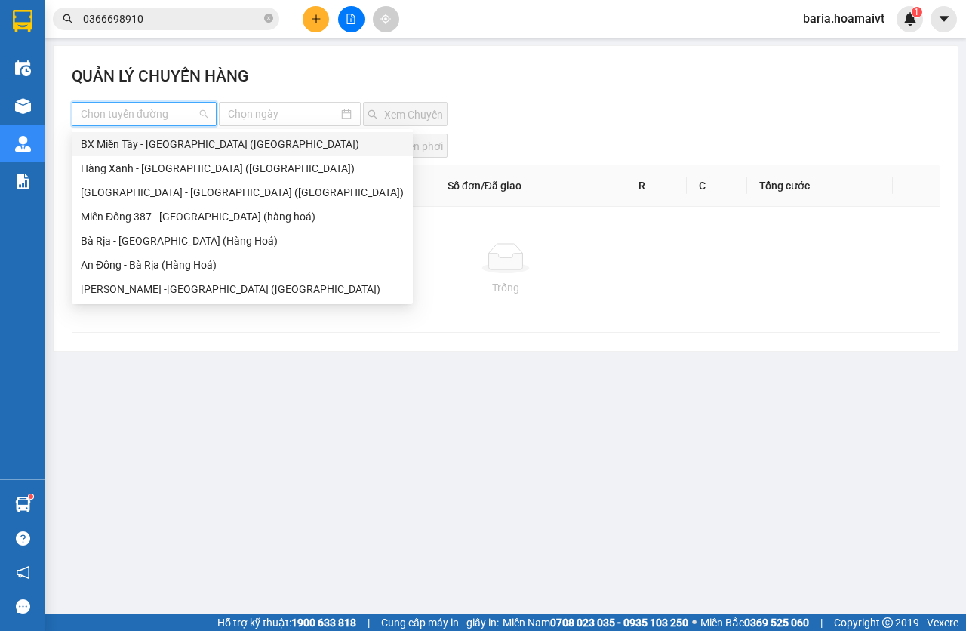
click at [169, 136] on div "BX Miền Tây - Bà Rịa (Hàng Hóa)" at bounding box center [242, 144] width 341 height 24
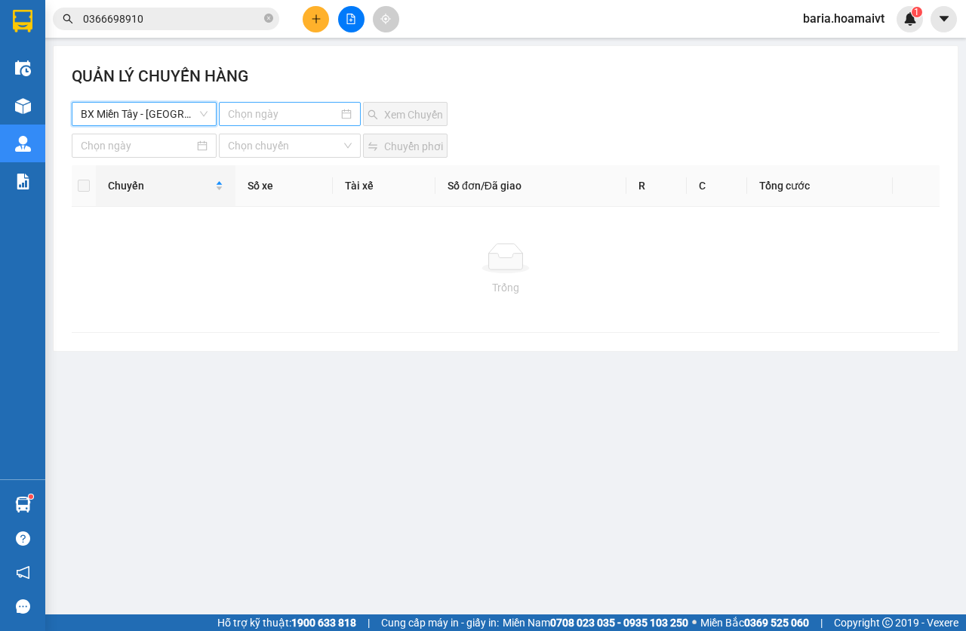
click at [251, 117] on input at bounding box center [283, 114] width 111 height 17
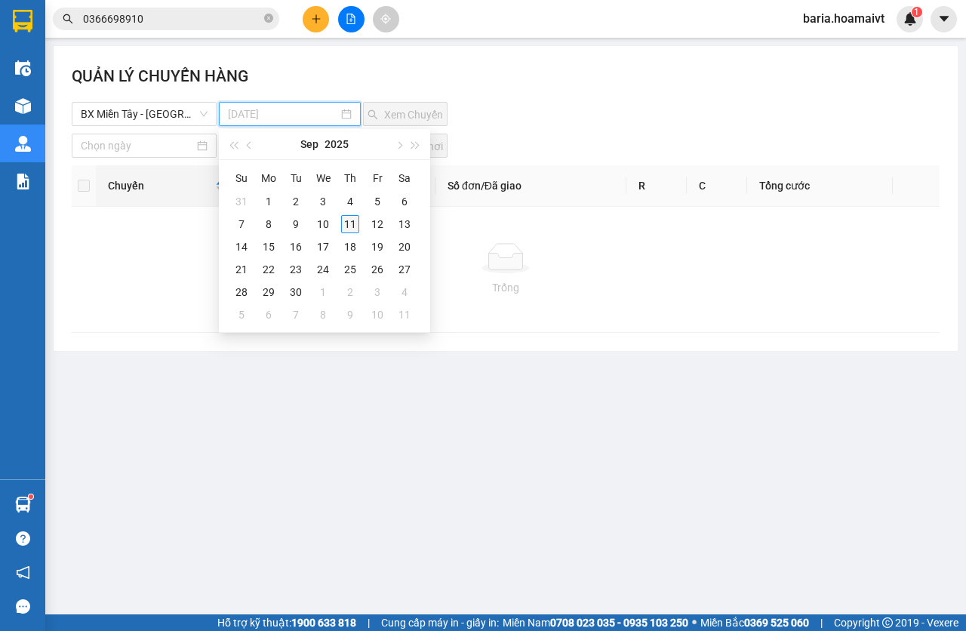
type input "11-09-2025"
click at [358, 223] on div "11" at bounding box center [350, 224] width 18 height 18
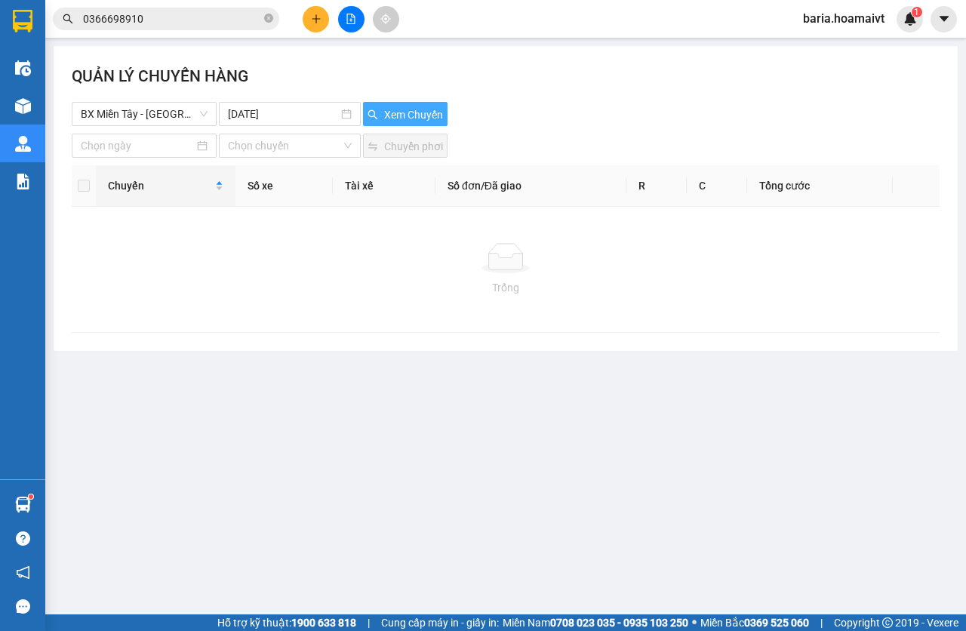
click at [411, 119] on span "Xem Chuyến" at bounding box center [413, 114] width 59 height 17
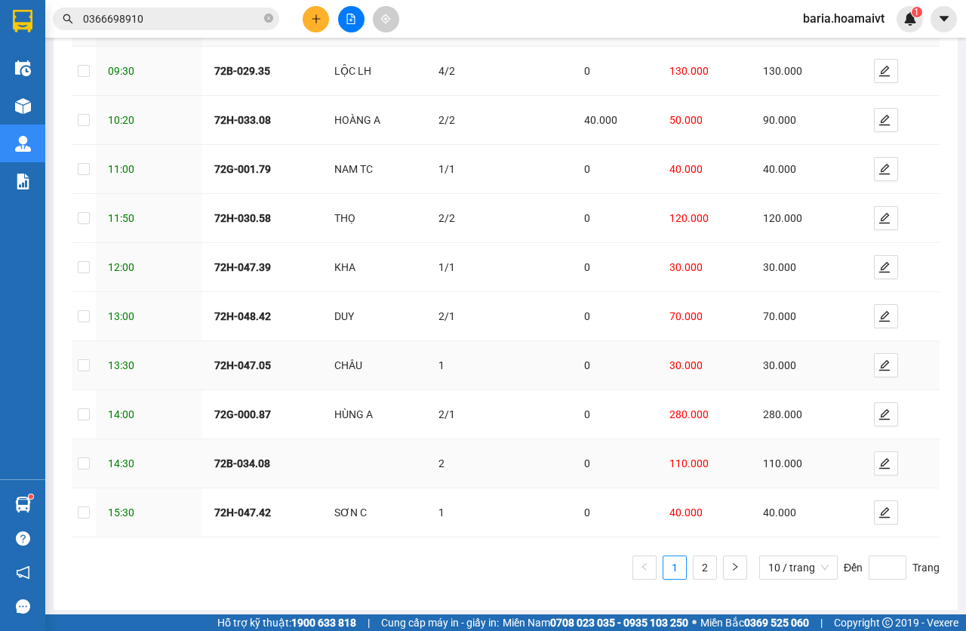
scroll to position [180, 0]
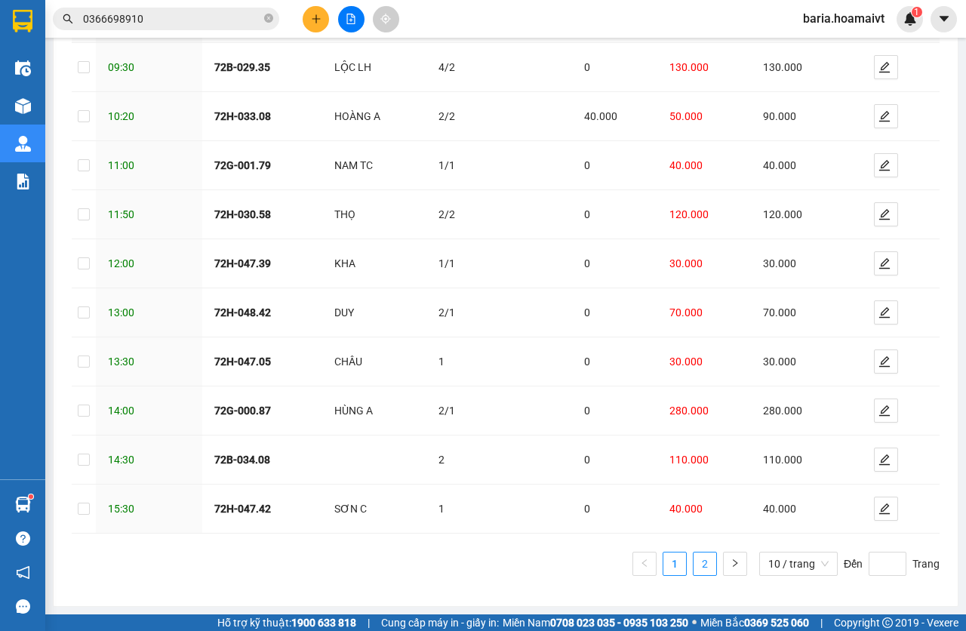
click at [694, 565] on link "2" at bounding box center [705, 564] width 23 height 23
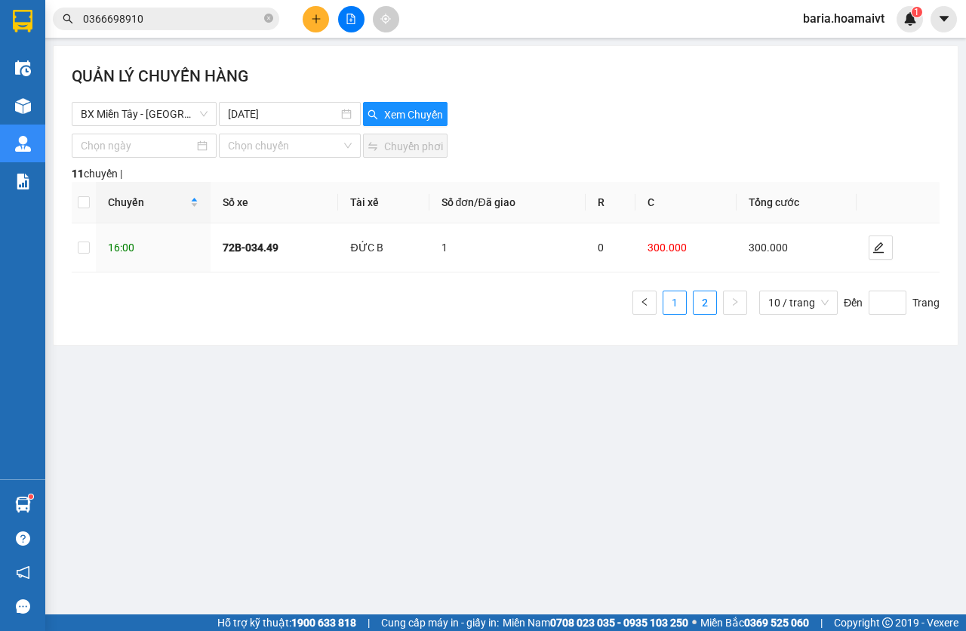
click at [680, 307] on link "1" at bounding box center [675, 302] width 23 height 23
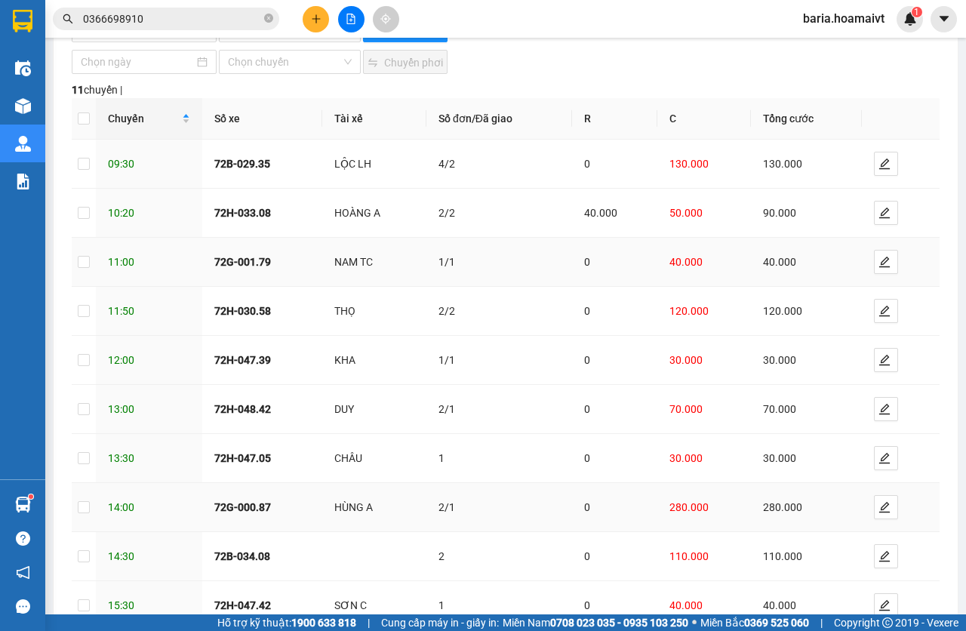
scroll to position [151, 0]
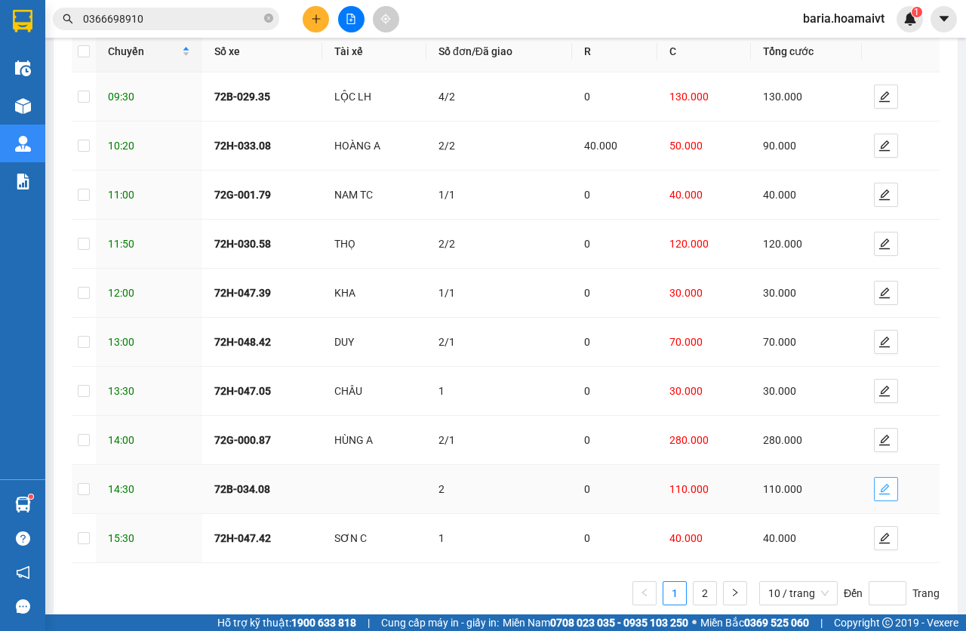
click at [879, 492] on icon "edit" at bounding box center [885, 489] width 12 height 12
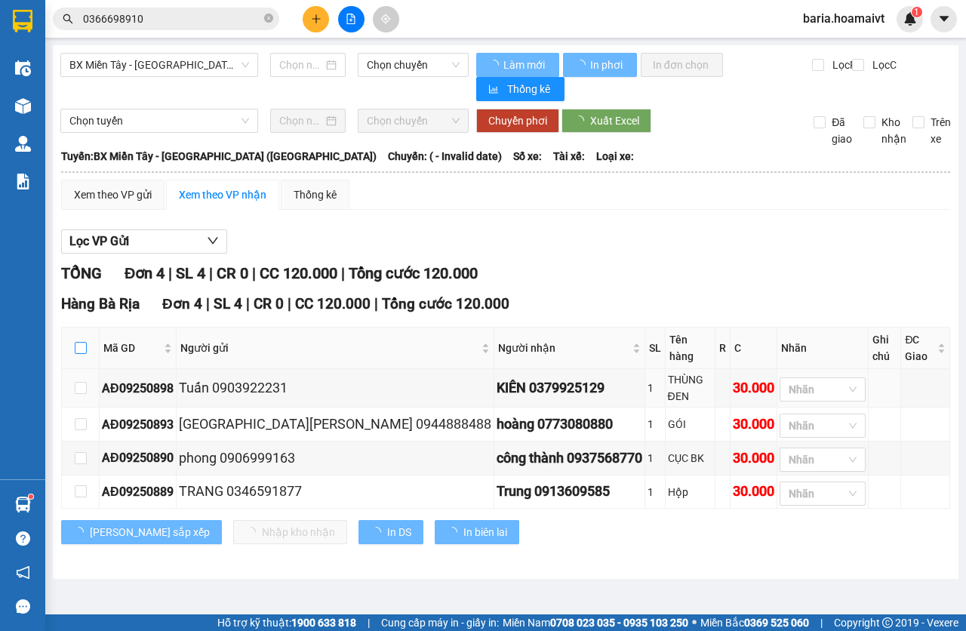
type input "[DATE]"
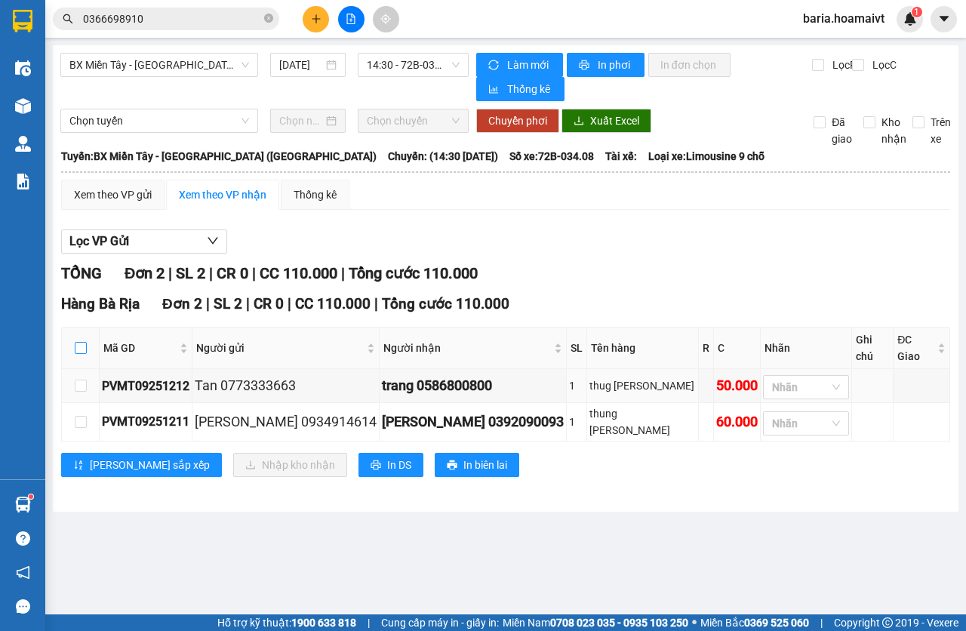
click at [82, 342] on input "checkbox" at bounding box center [81, 348] width 12 height 12
checkbox input "true"
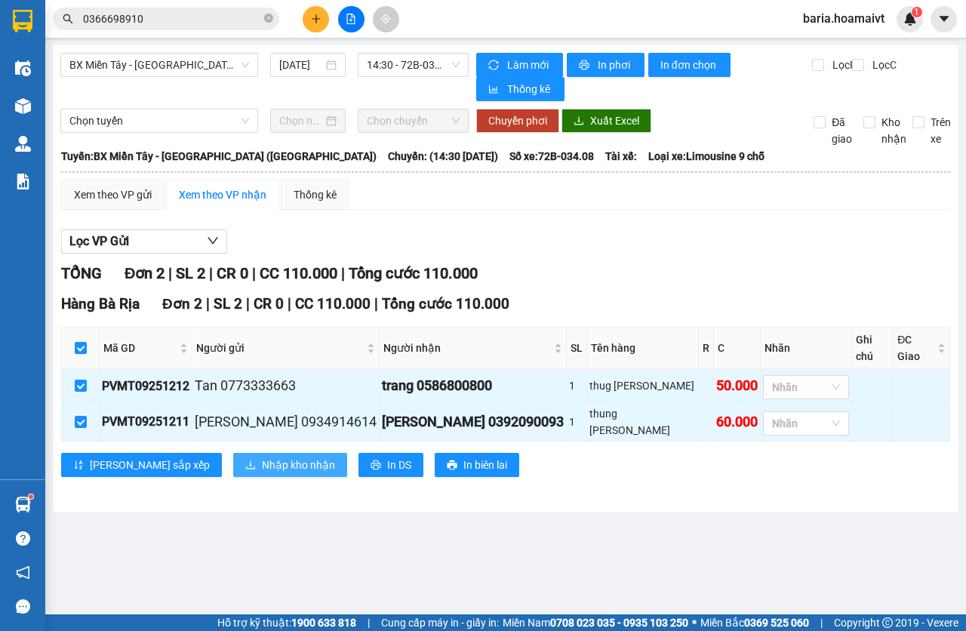
click at [233, 453] on button "Nhập kho nhận" at bounding box center [290, 465] width 114 height 24
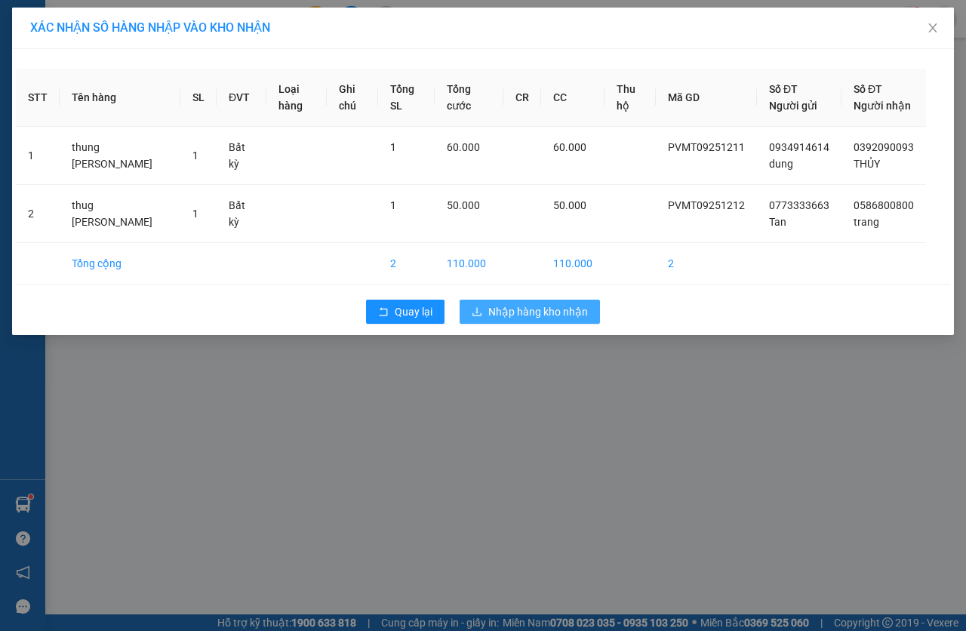
click at [527, 320] on span "Nhập hàng kho nhận" at bounding box center [538, 311] width 100 height 17
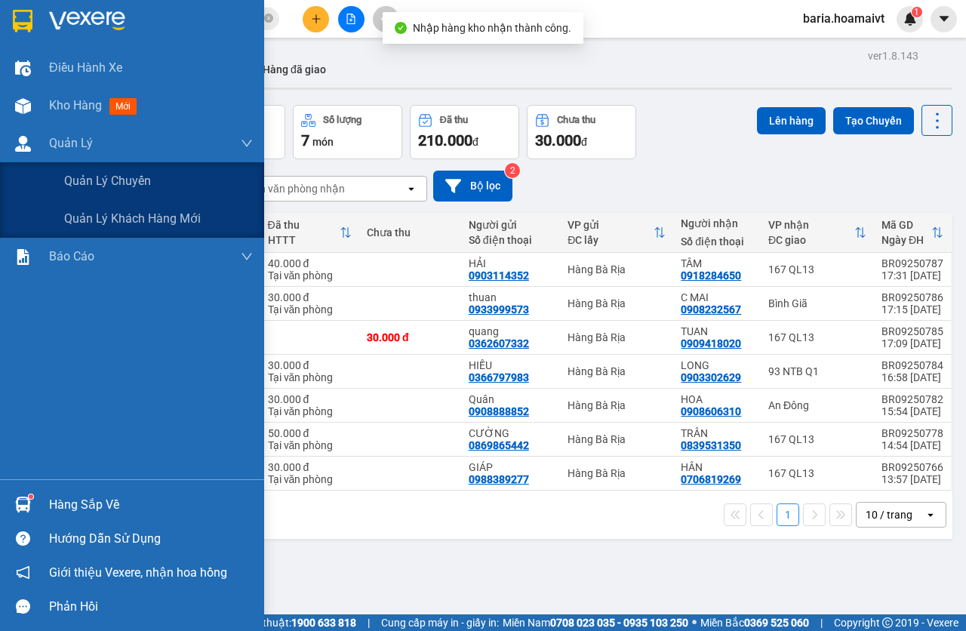
drag, startPoint x: 93, startPoint y: 165, endPoint x: 106, endPoint y: 167, distance: 12.9
click at [96, 166] on div "10/09/2025 – 11/09/2025 Press the down arrow key to interact with the calendar …" at bounding box center [506, 186] width 894 height 54
drag, startPoint x: 75, startPoint y: 184, endPoint x: 211, endPoint y: 173, distance: 137.1
click at [79, 184] on span "Quản lý chuyến" at bounding box center [108, 180] width 88 height 19
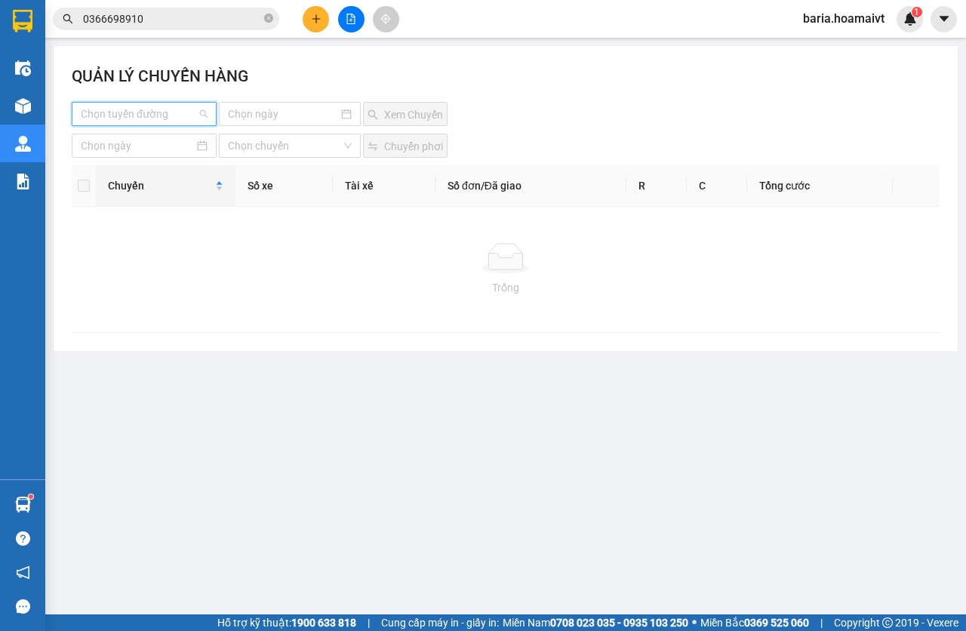
click at [192, 115] on input "search" at bounding box center [139, 114] width 116 height 23
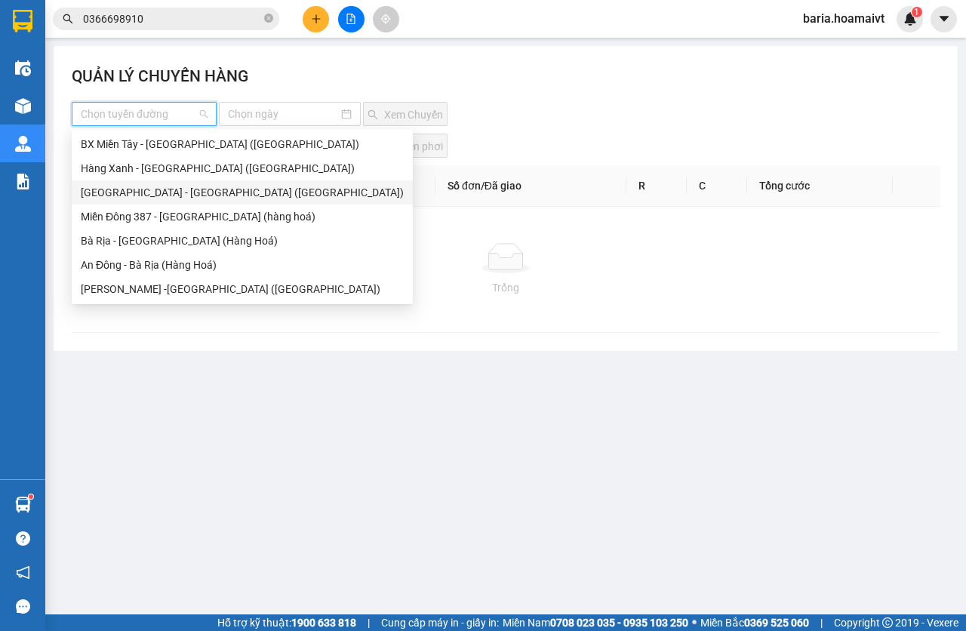
drag, startPoint x: 148, startPoint y: 193, endPoint x: 273, endPoint y: 131, distance: 140.1
click at [150, 191] on div "Sài Gòn - Bà Rịa (Hàng Hoá)" at bounding box center [242, 192] width 323 height 17
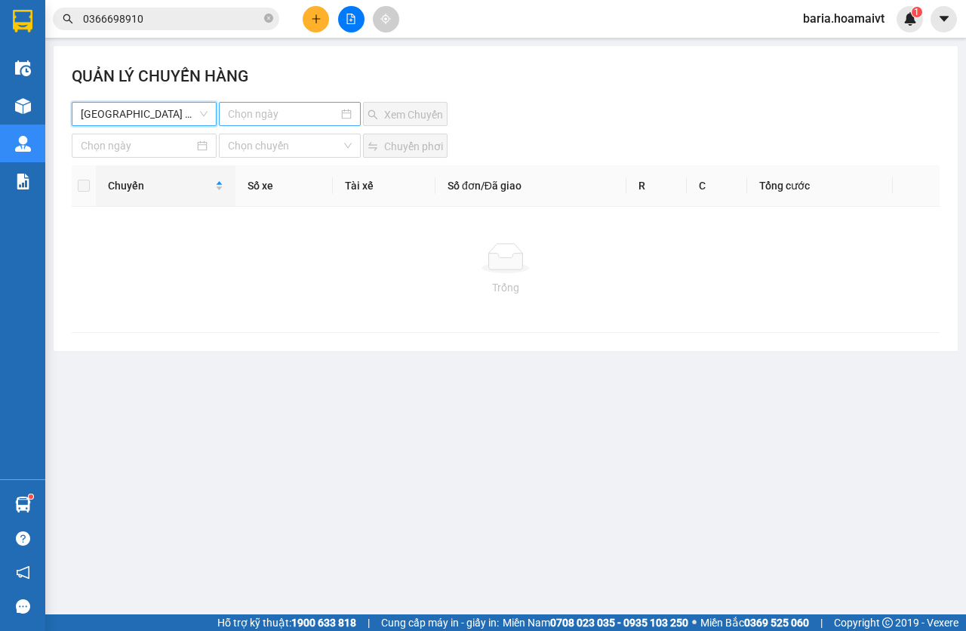
click at [279, 109] on input at bounding box center [283, 114] width 111 height 17
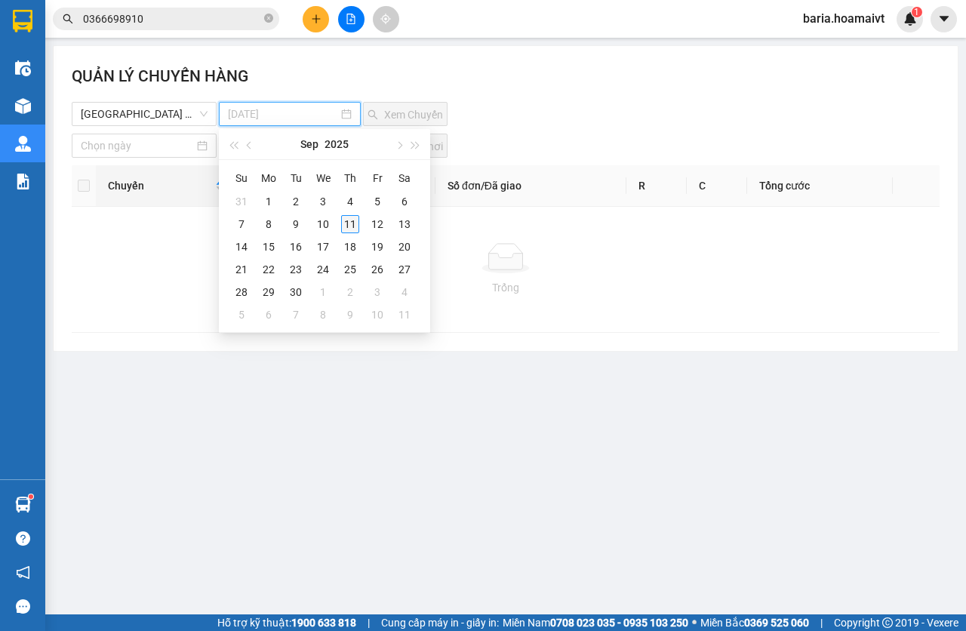
type input "11-09-2025"
click at [355, 221] on div "11" at bounding box center [350, 224] width 18 height 18
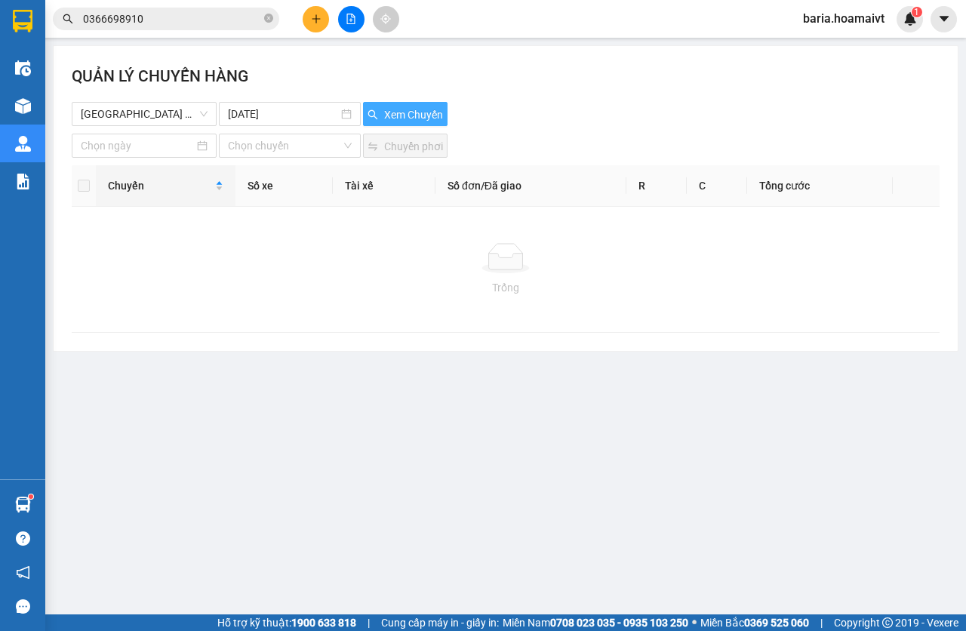
click at [406, 109] on span "Xem Chuyến" at bounding box center [413, 114] width 59 height 17
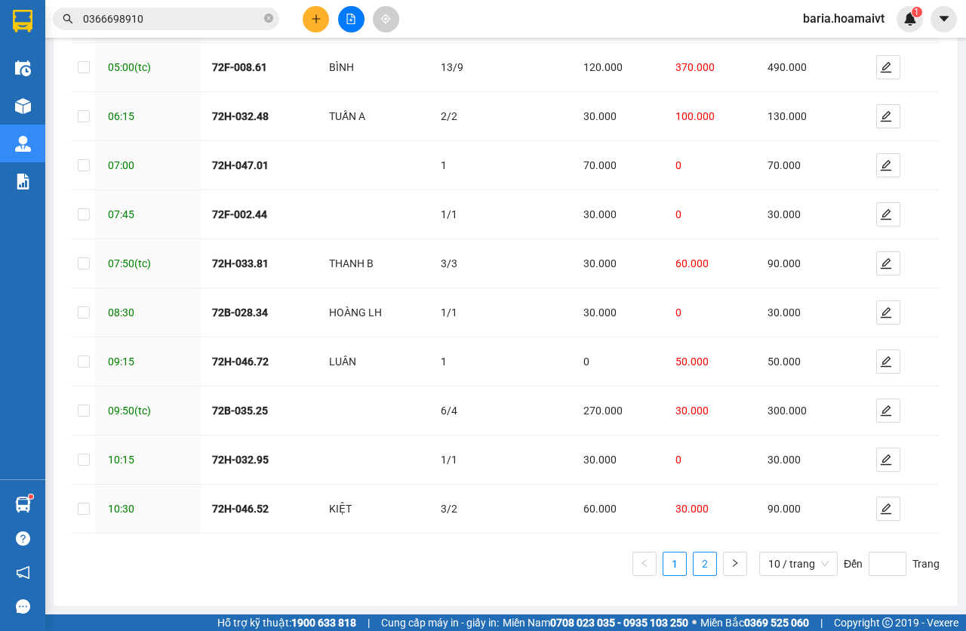
click at [694, 567] on link "2" at bounding box center [705, 564] width 23 height 23
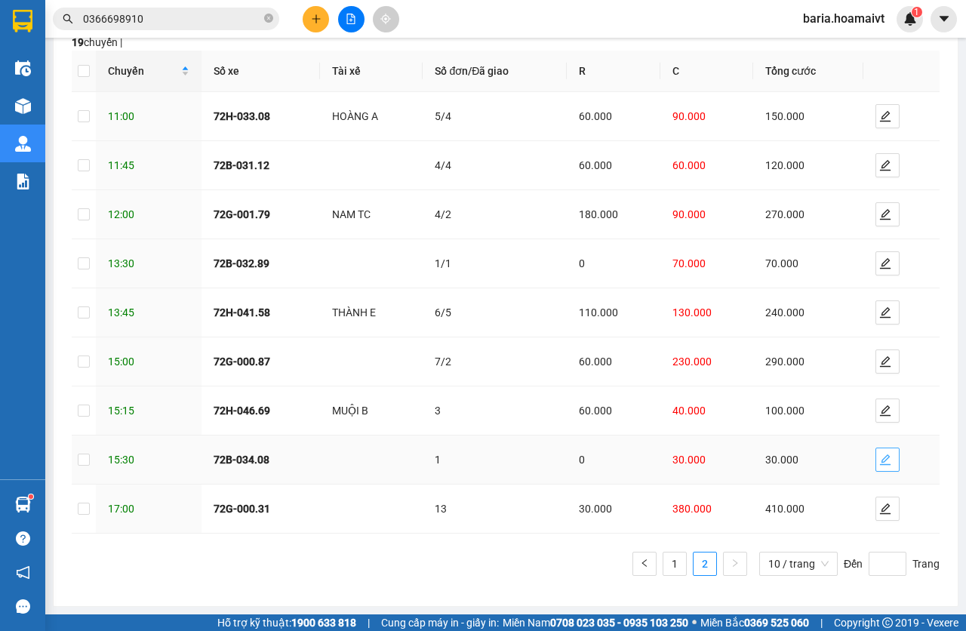
click at [880, 459] on icon "edit" at bounding box center [885, 459] width 11 height 11
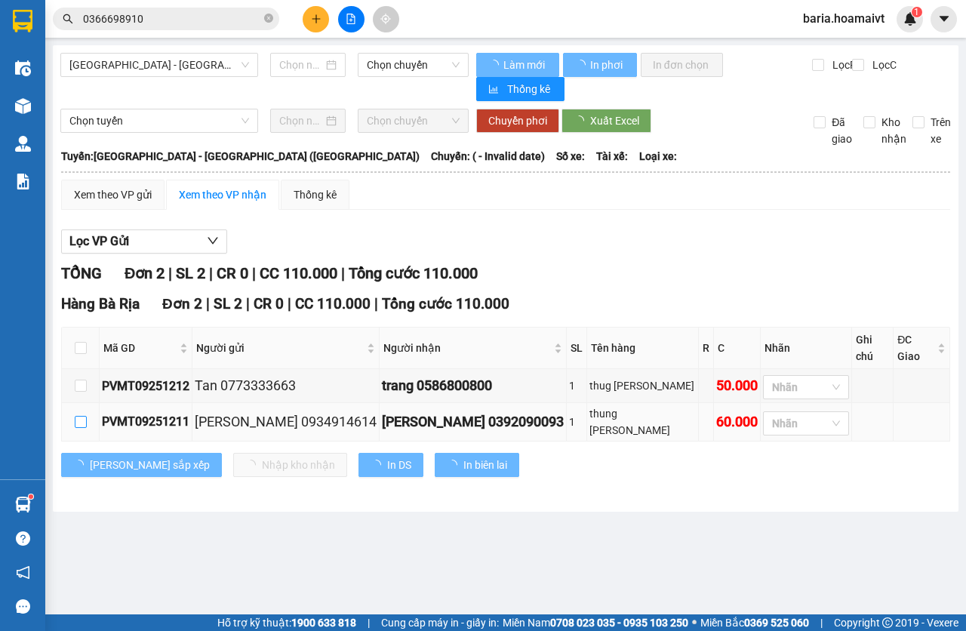
type input "[DATE]"
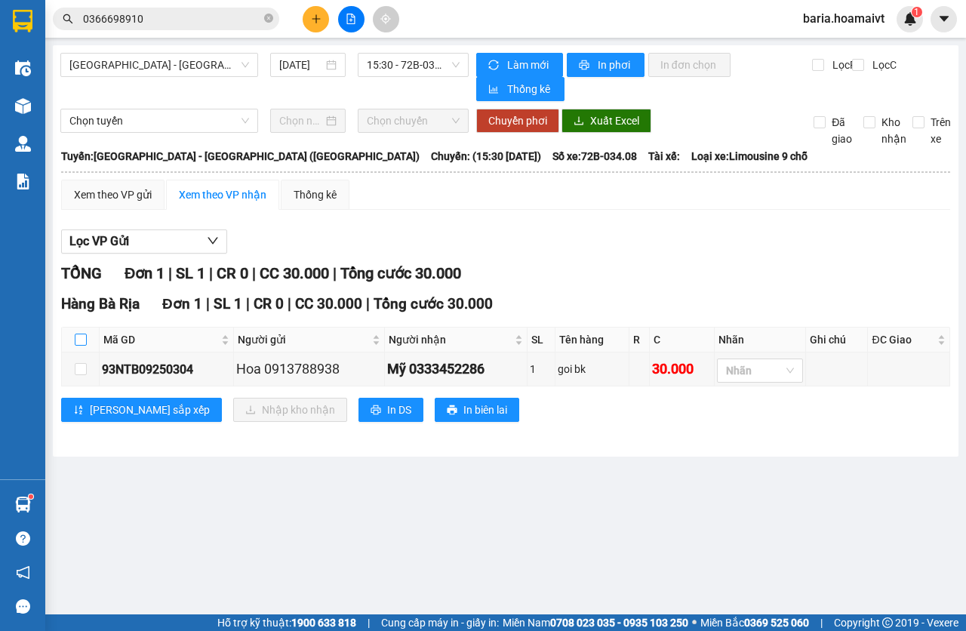
click at [79, 336] on input "checkbox" at bounding box center [81, 340] width 12 height 12
checkbox input "true"
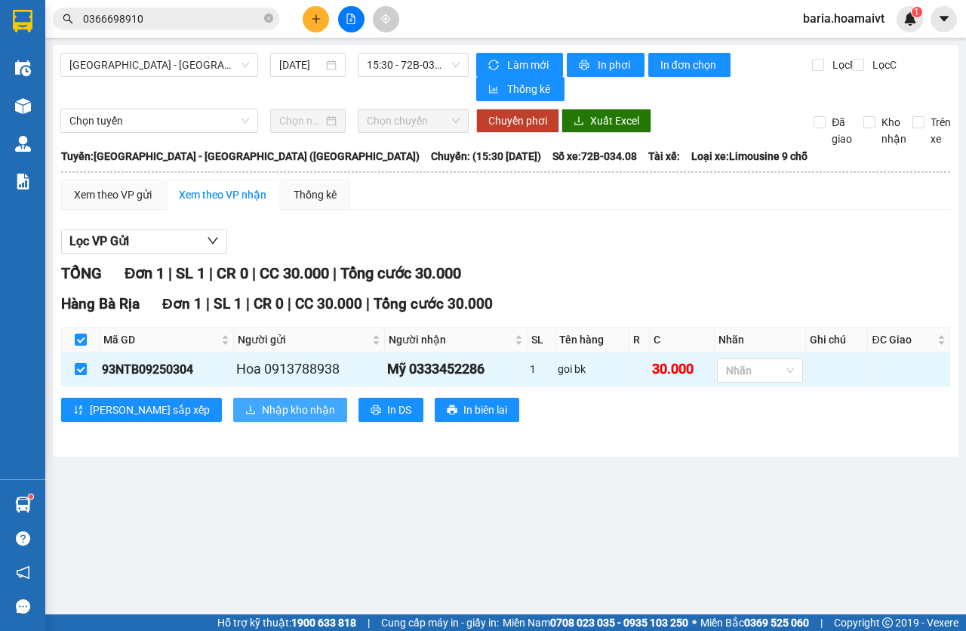
click at [233, 399] on button "Nhập kho nhận" at bounding box center [290, 410] width 114 height 24
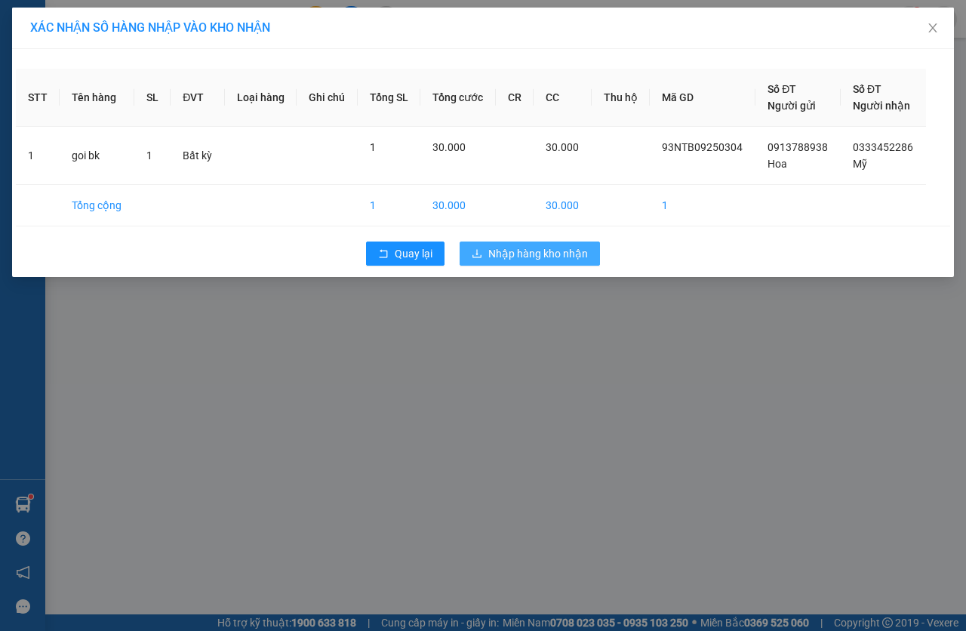
click at [558, 251] on span "Nhập hàng kho nhận" at bounding box center [538, 253] width 100 height 17
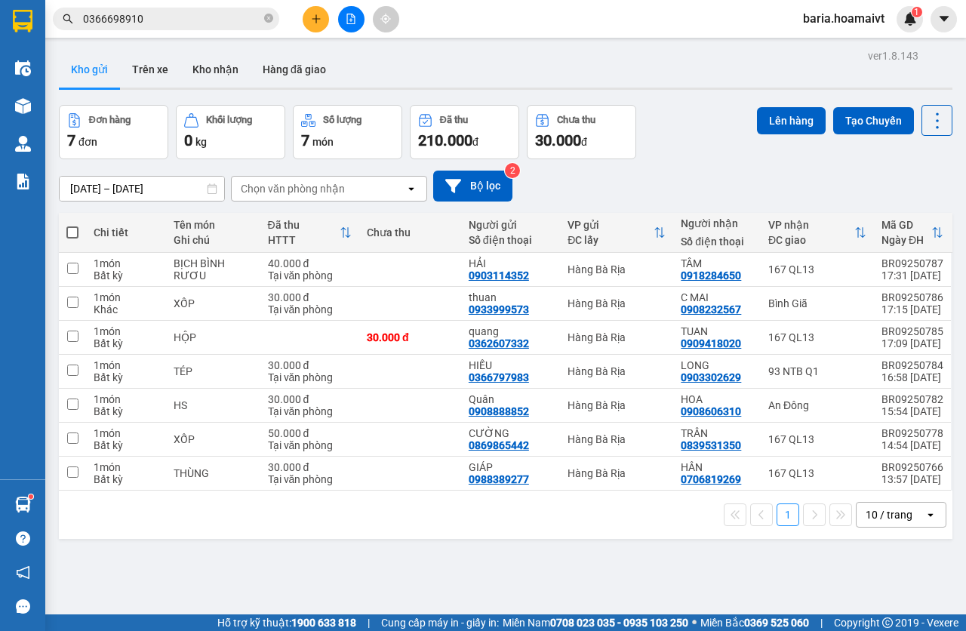
click at [174, 6] on div "Kết quả tìm kiếm ( 3 ) Bộ lọc Mã ĐH Trạng thái Món hàng Tổng cước Chưa cước Nhã…" at bounding box center [147, 19] width 294 height 26
click at [170, 17] on input "0366698910" at bounding box center [172, 19] width 178 height 17
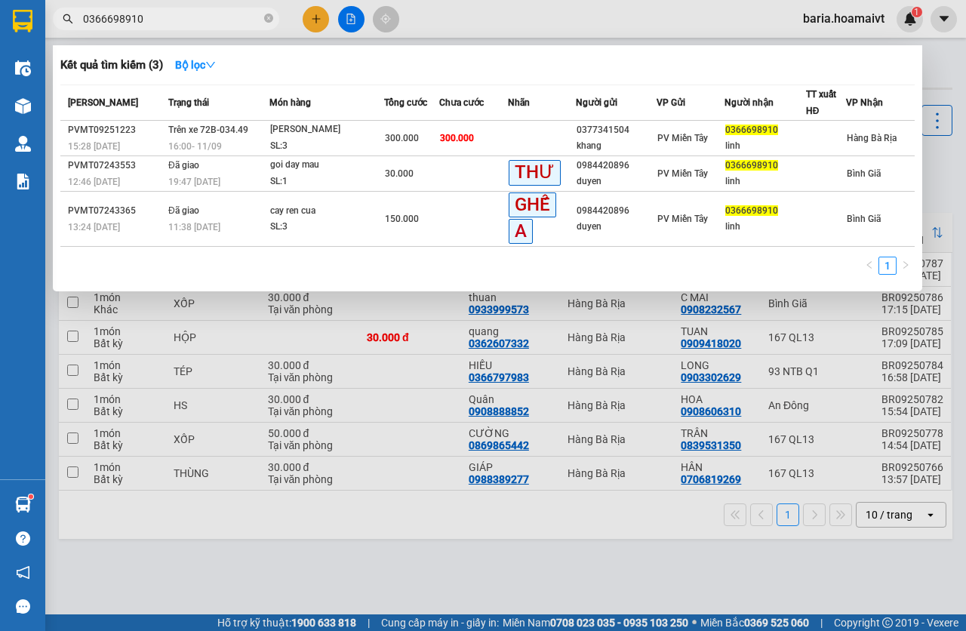
click at [170, 17] on input "0366698910" at bounding box center [172, 19] width 178 height 17
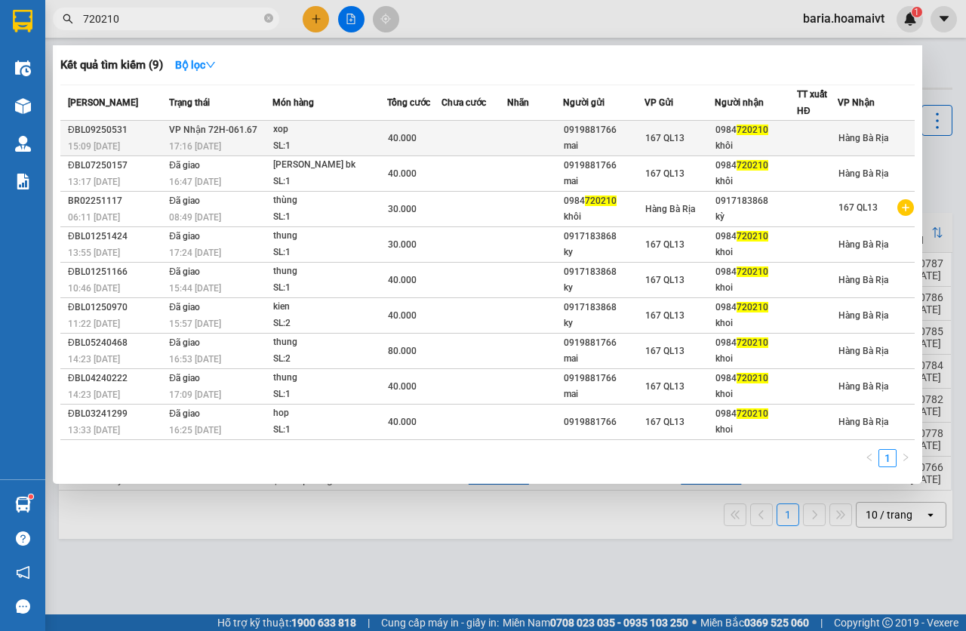
type input "720210"
click at [362, 143] on div "SL: 1" at bounding box center [329, 146] width 113 height 17
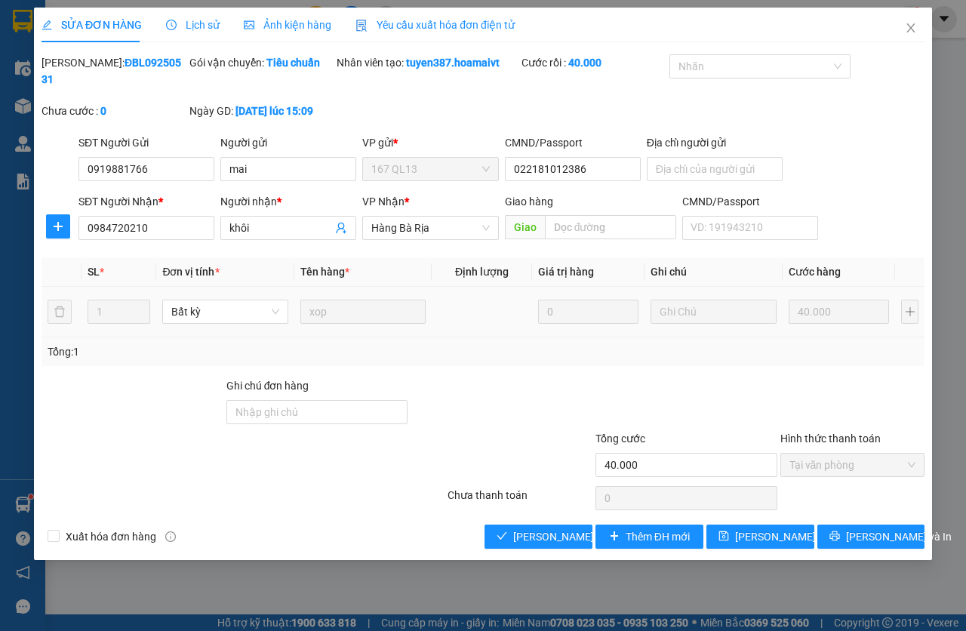
type input "0919881766"
type input "mai"
type input "022181012386"
type input "0984720210"
type input "khôi"
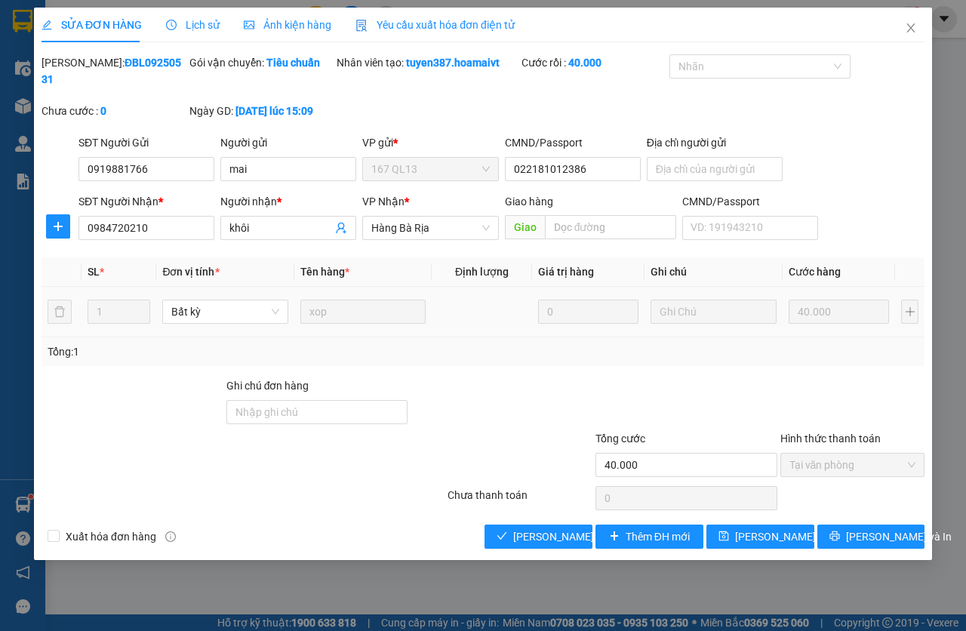
type input "40.000"
click at [544, 541] on span "[PERSON_NAME] và Giao hàng" at bounding box center [615, 536] width 204 height 17
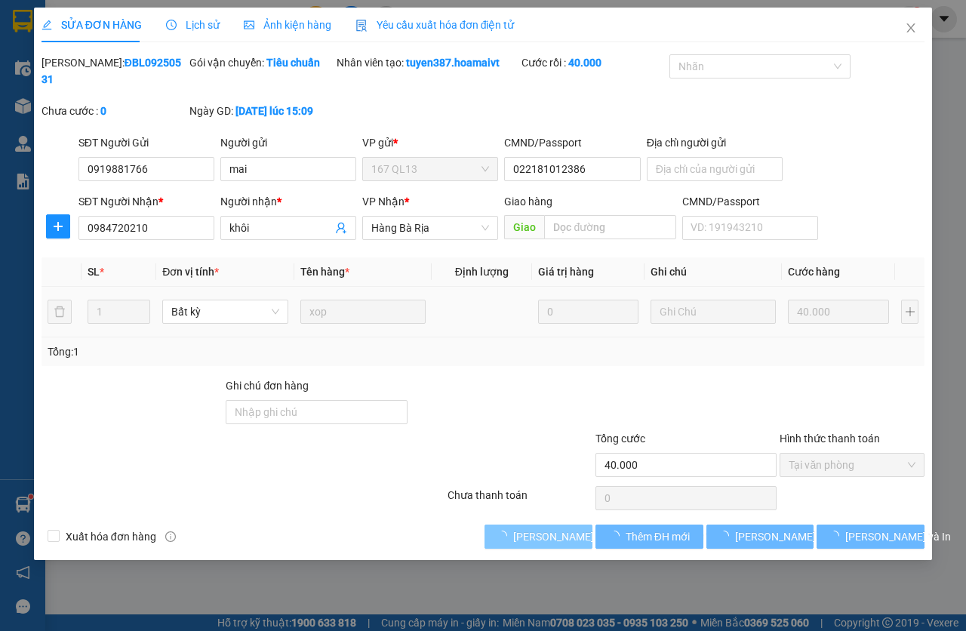
click at [542, 538] on span "[PERSON_NAME] và Giao hàng" at bounding box center [615, 536] width 204 height 17
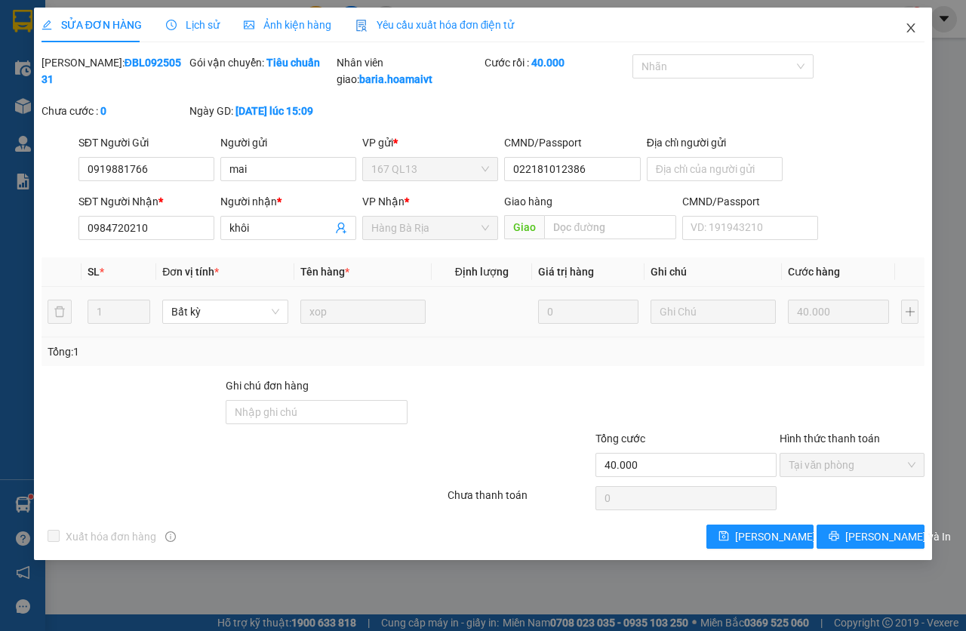
click at [904, 29] on span "Close" at bounding box center [911, 29] width 42 height 42
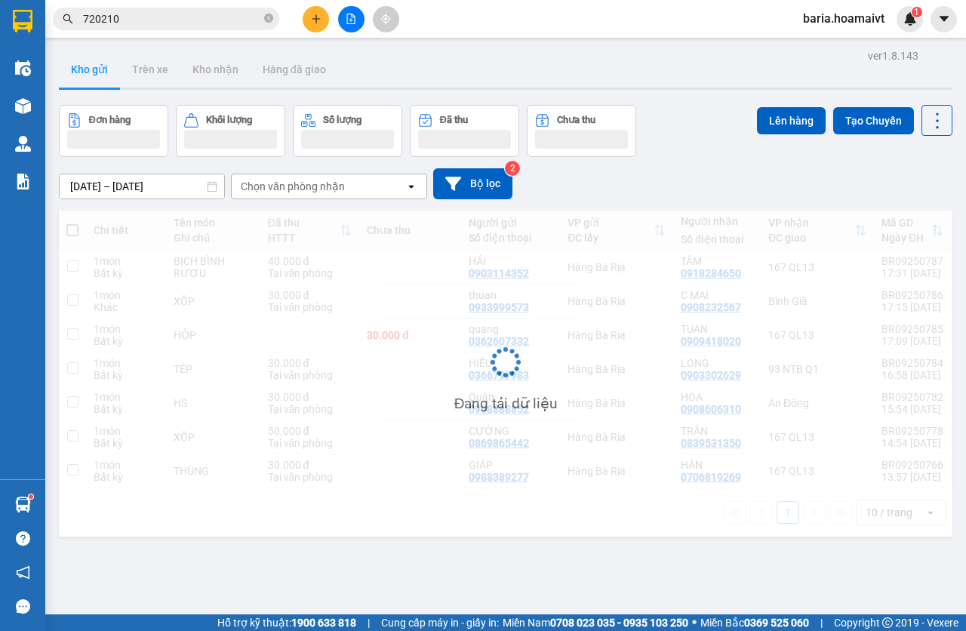
click at [307, 14] on button at bounding box center [316, 19] width 26 height 26
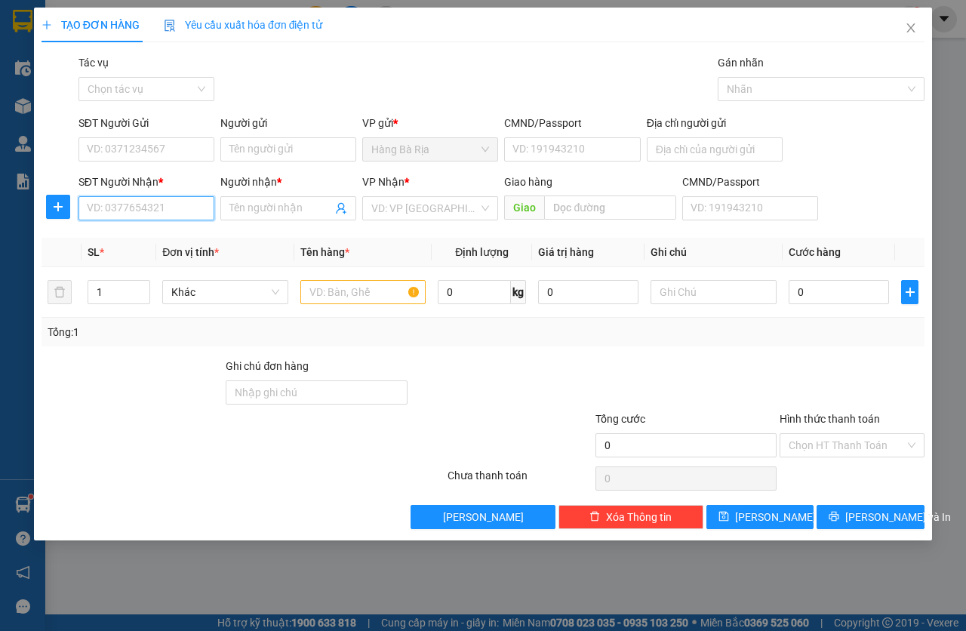
click at [154, 216] on input "SĐT Người Nhận *" at bounding box center [147, 208] width 136 height 24
type input "0945950778"
click at [274, 206] on input "Người nhận *" at bounding box center [281, 208] width 103 height 17
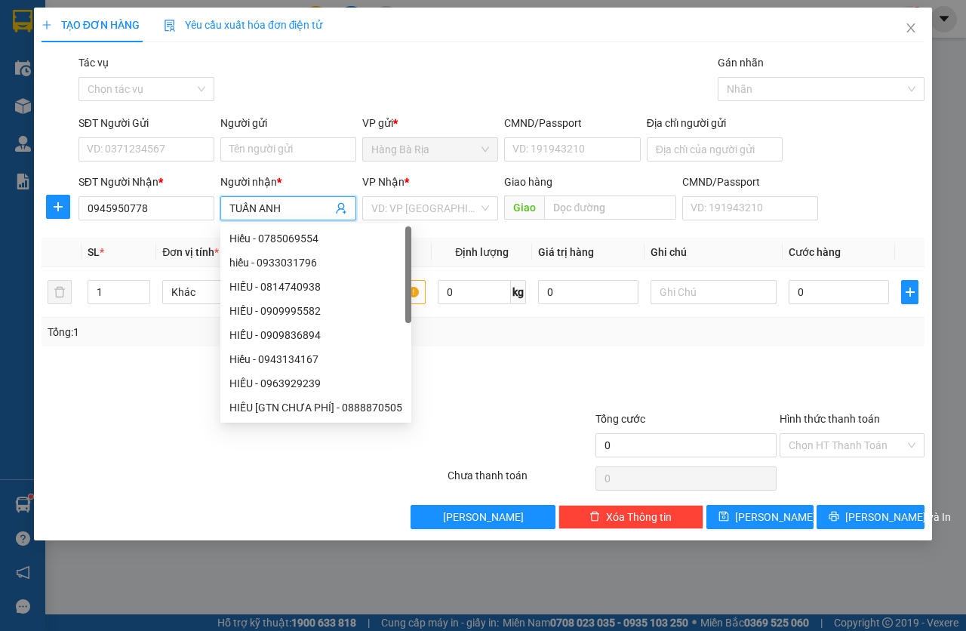
type input "TUẤN ANH"
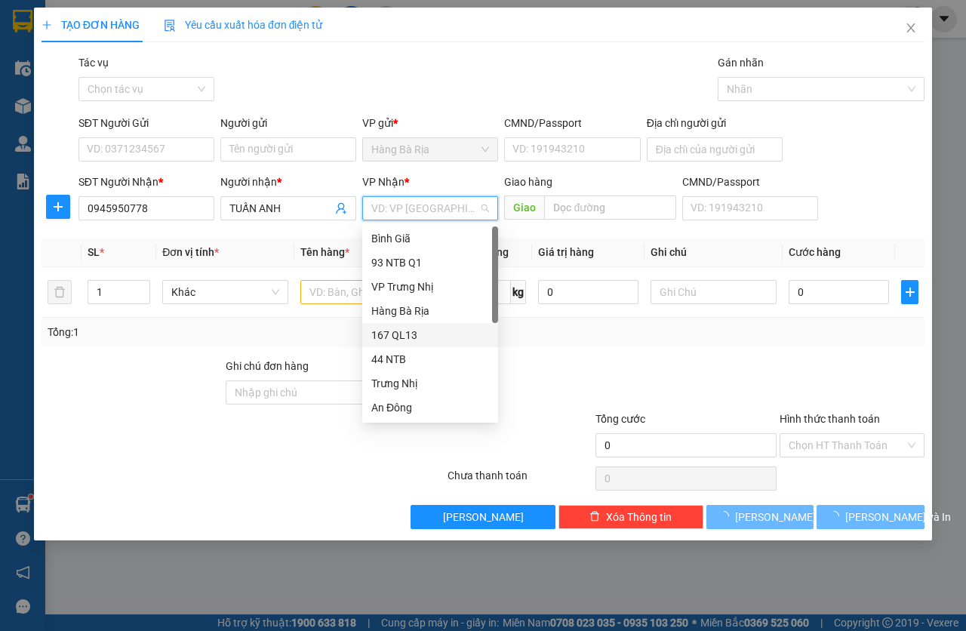
drag, startPoint x: 433, startPoint y: 331, endPoint x: 346, endPoint y: 304, distance: 91.0
click at [430, 331] on div "167 QL13" at bounding box center [430, 335] width 118 height 17
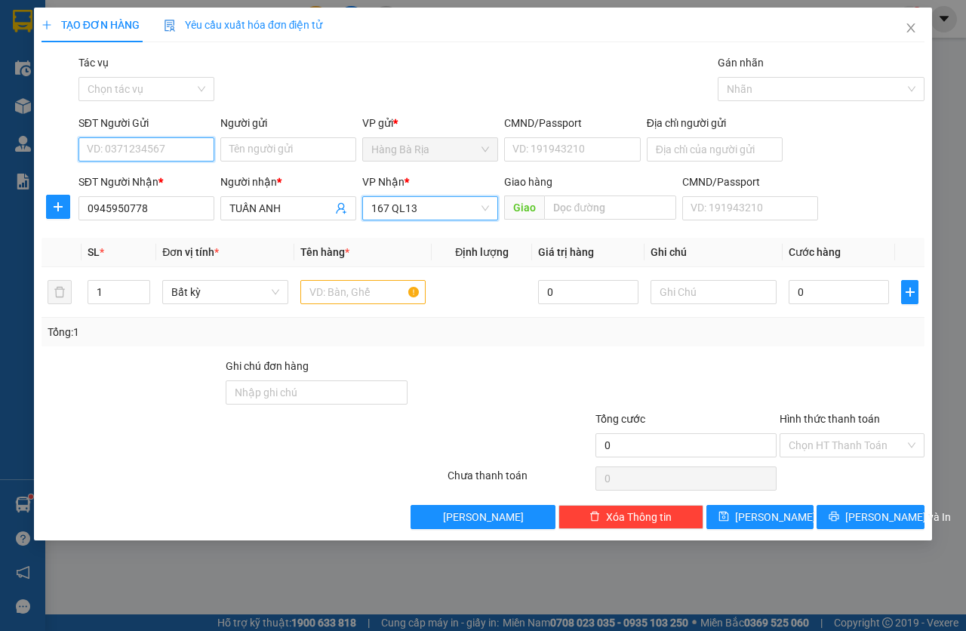
click at [122, 149] on input "SĐT Người Gửi" at bounding box center [147, 149] width 136 height 24
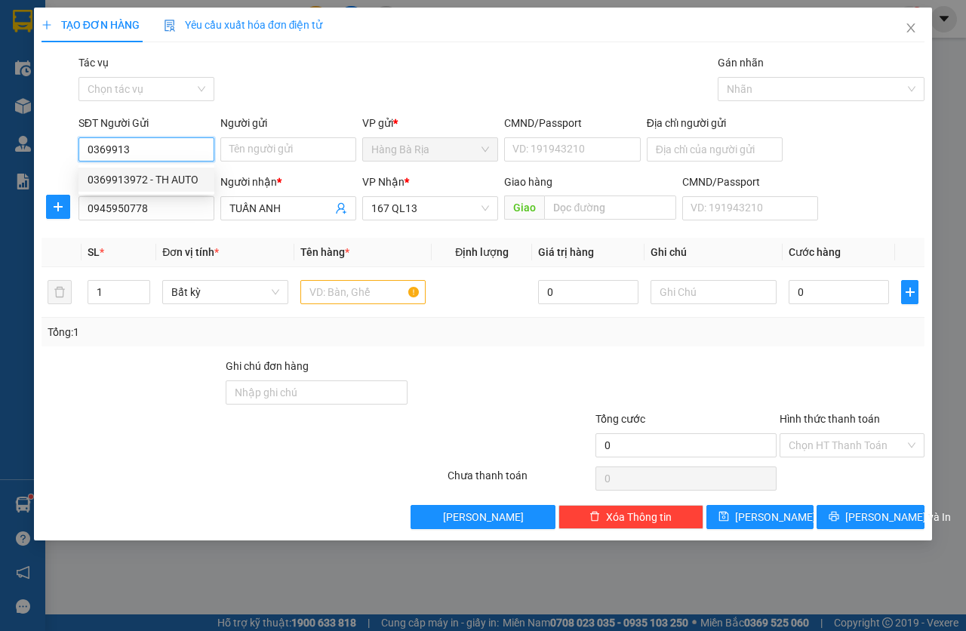
click at [158, 175] on div "0369913972 - TH AUTO" at bounding box center [147, 179] width 118 height 17
type input "0369913972"
type input "TH AUTO"
type input "038301006828"
type input "0369913972"
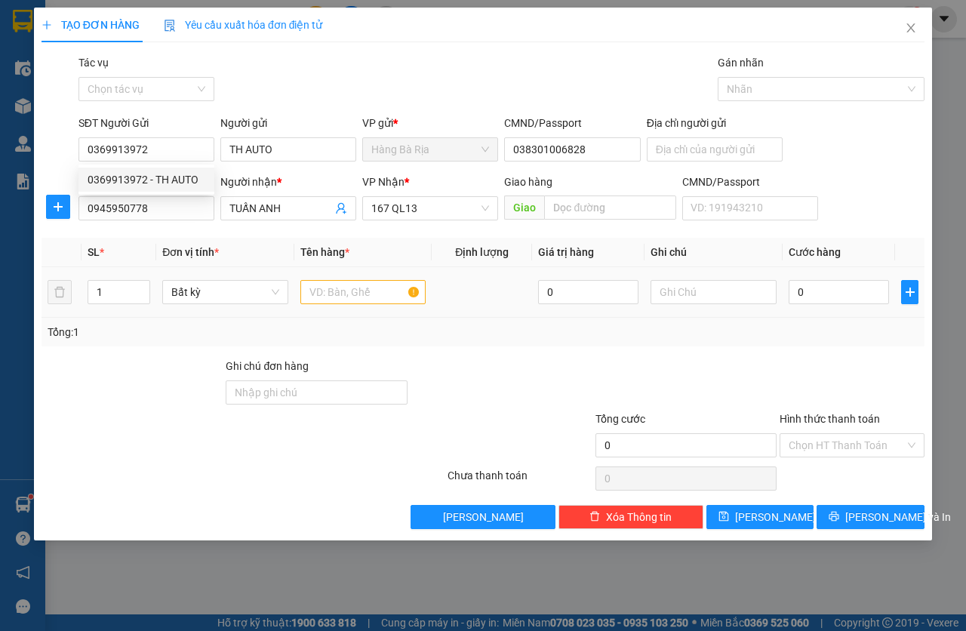
click at [347, 310] on td at bounding box center [363, 292] width 138 height 51
click at [353, 298] on input "text" at bounding box center [363, 292] width 126 height 24
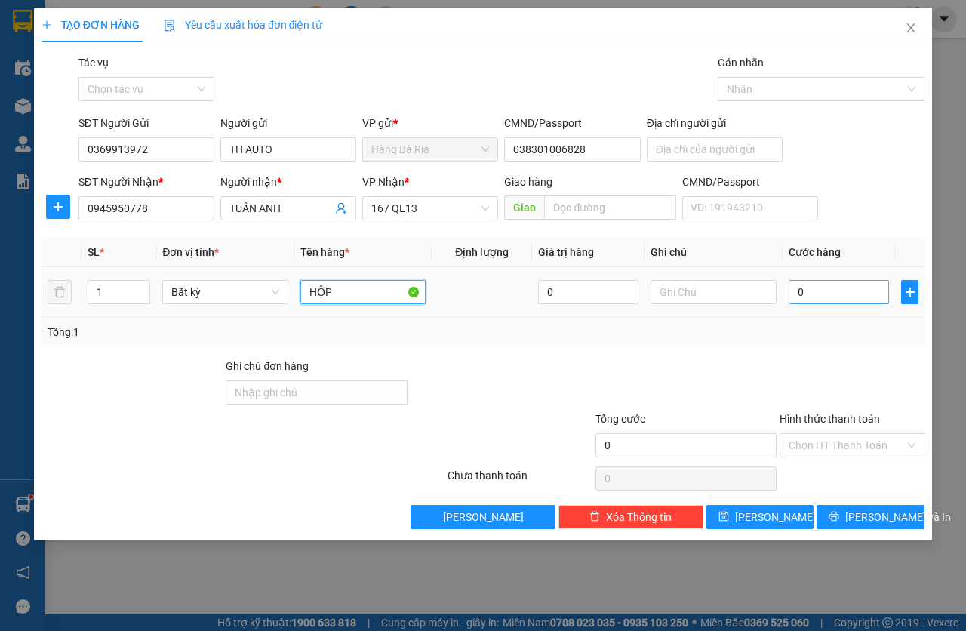
type input "HỘP"
click at [836, 294] on input "0" at bounding box center [839, 292] width 100 height 24
type input "3"
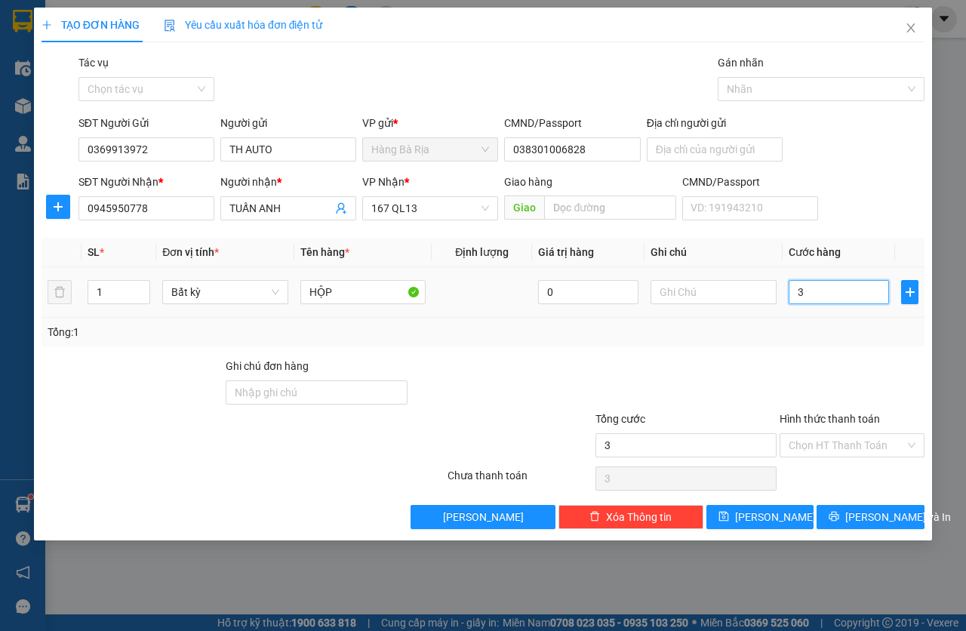
type input "30"
type input "30.000"
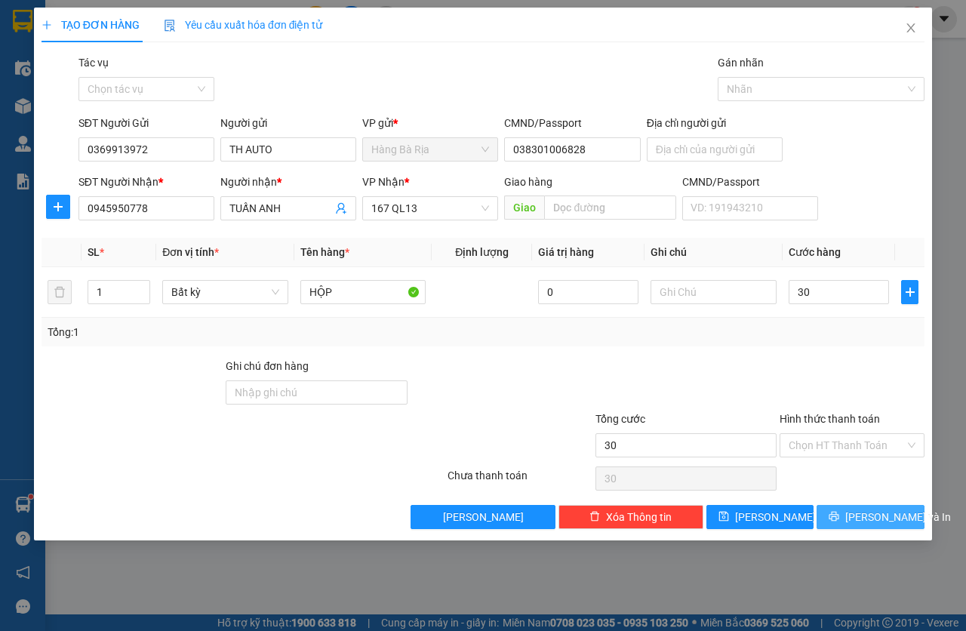
type input "30.000"
click at [839, 521] on icon "printer" at bounding box center [835, 517] width 10 height 10
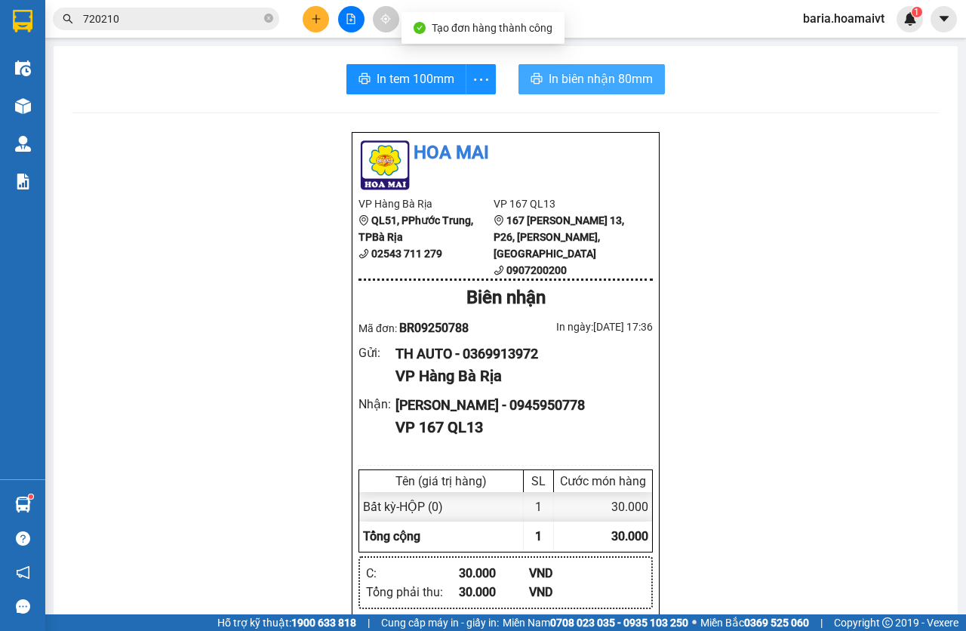
click at [592, 72] on span "In biên nhận 80mm" at bounding box center [601, 78] width 104 height 19
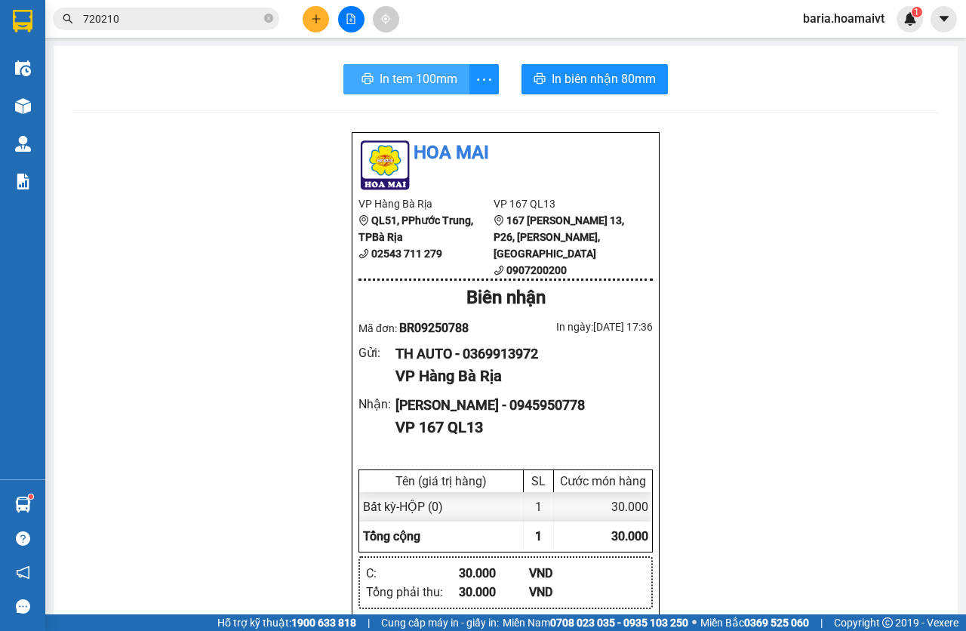
click at [416, 74] on span "In tem 100mm" at bounding box center [419, 78] width 78 height 19
click at [191, 22] on input "720210" at bounding box center [172, 19] width 178 height 17
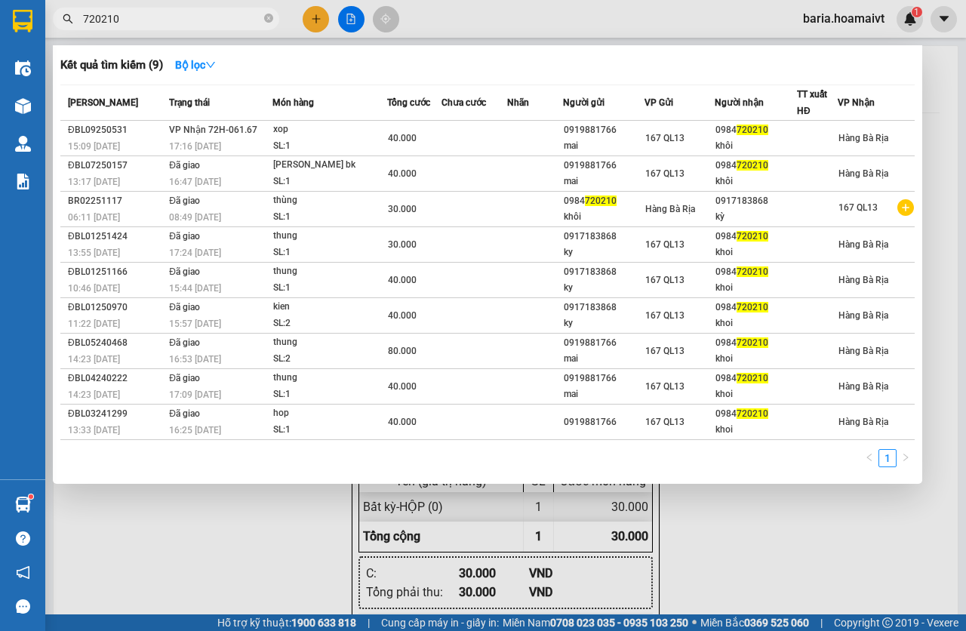
click at [191, 22] on input "720210" at bounding box center [172, 19] width 178 height 17
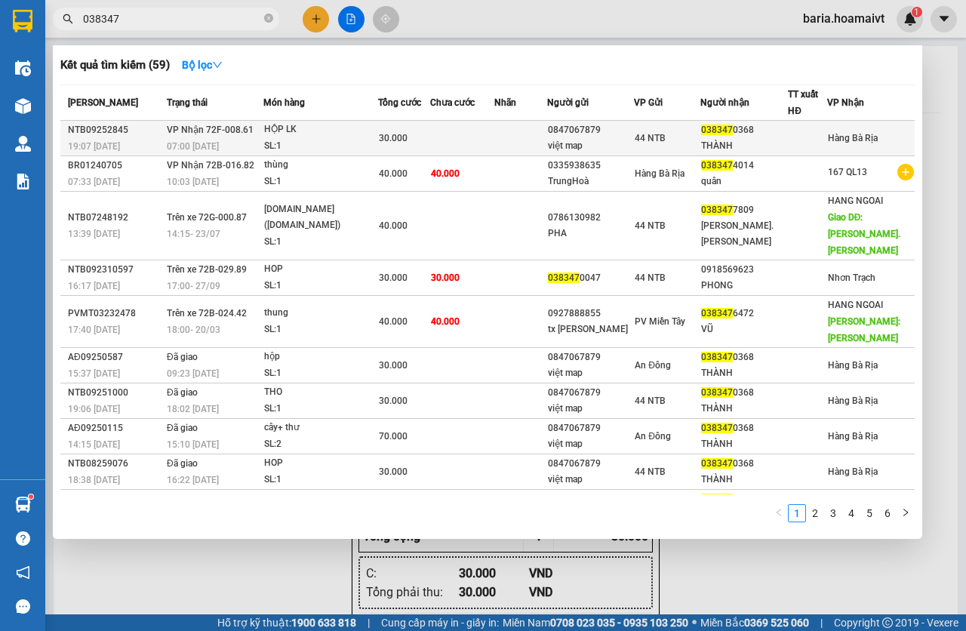
type input "038347"
click at [316, 140] on div "SL: 1" at bounding box center [320, 146] width 113 height 17
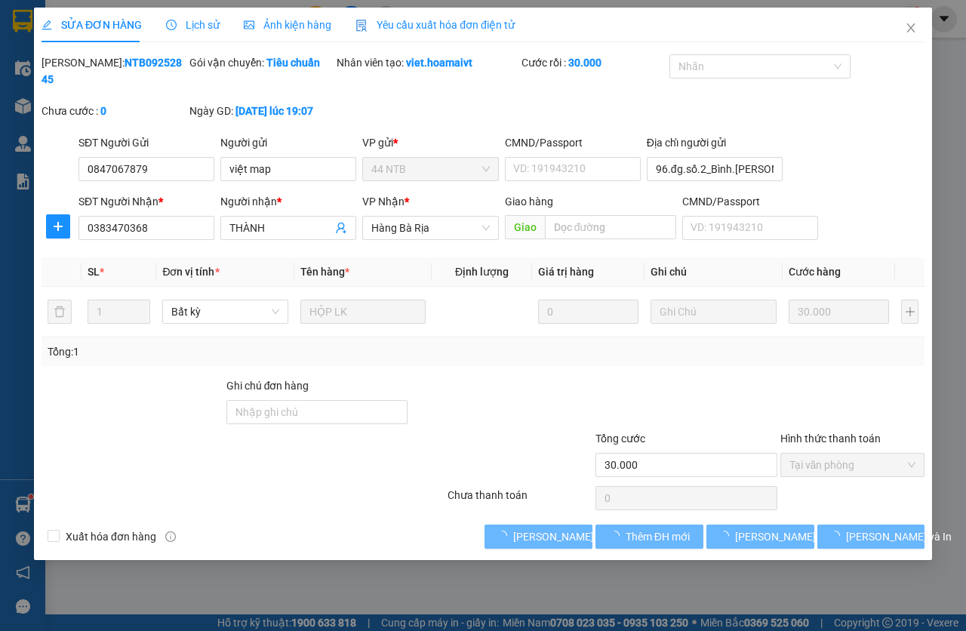
type input "0847067879"
type input "việt map"
type input "96.đg.số.2_Bình.Chánh"
type input "0383470368"
type input "THÀNH"
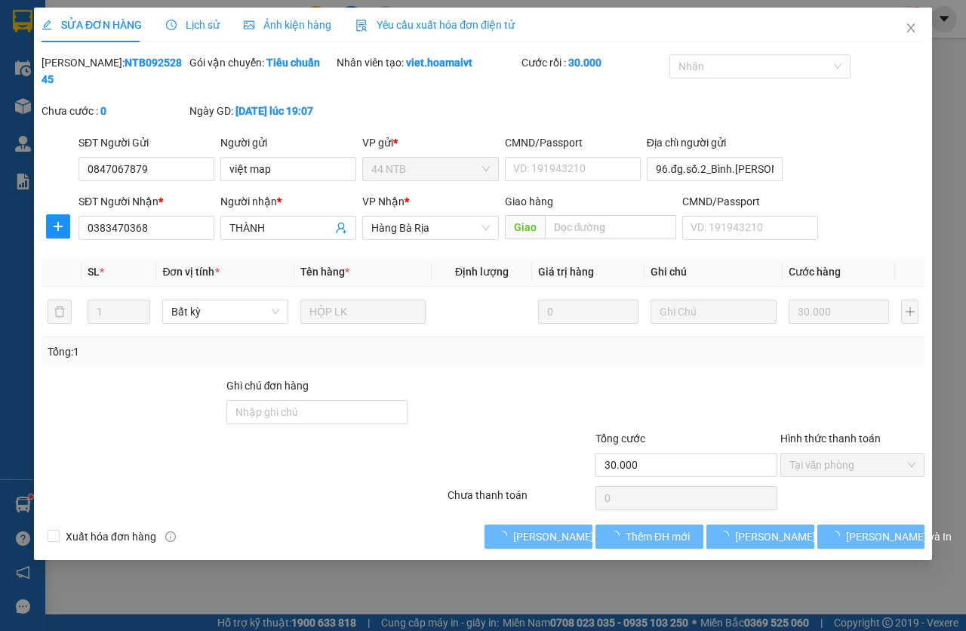
type input "30.000"
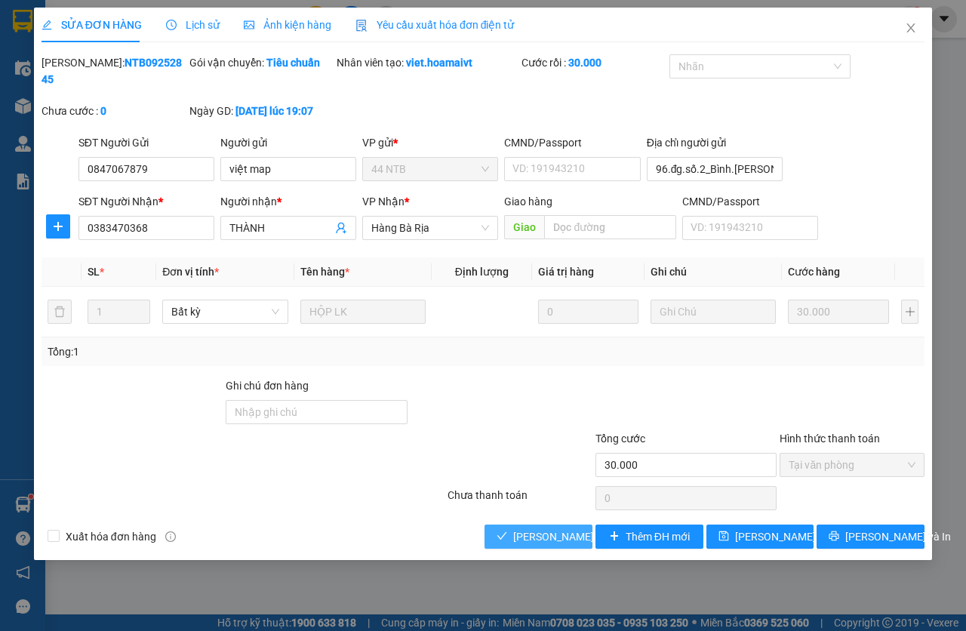
click at [530, 528] on span "[PERSON_NAME] và Giao hàng" at bounding box center [615, 536] width 204 height 17
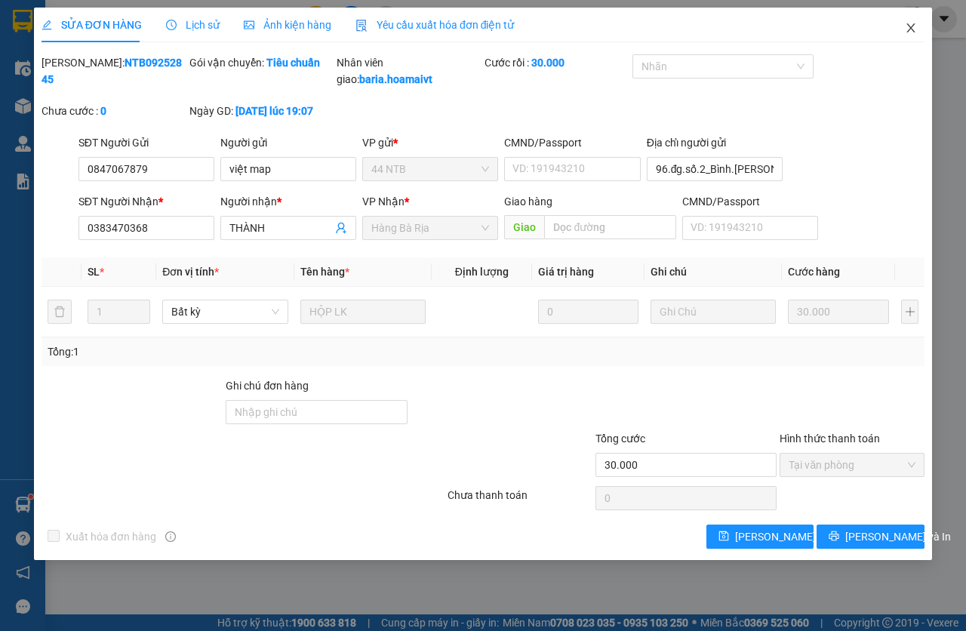
drag, startPoint x: 904, startPoint y: 35, endPoint x: 510, endPoint y: 25, distance: 394.2
click at [902, 32] on span "Close" at bounding box center [911, 29] width 42 height 42
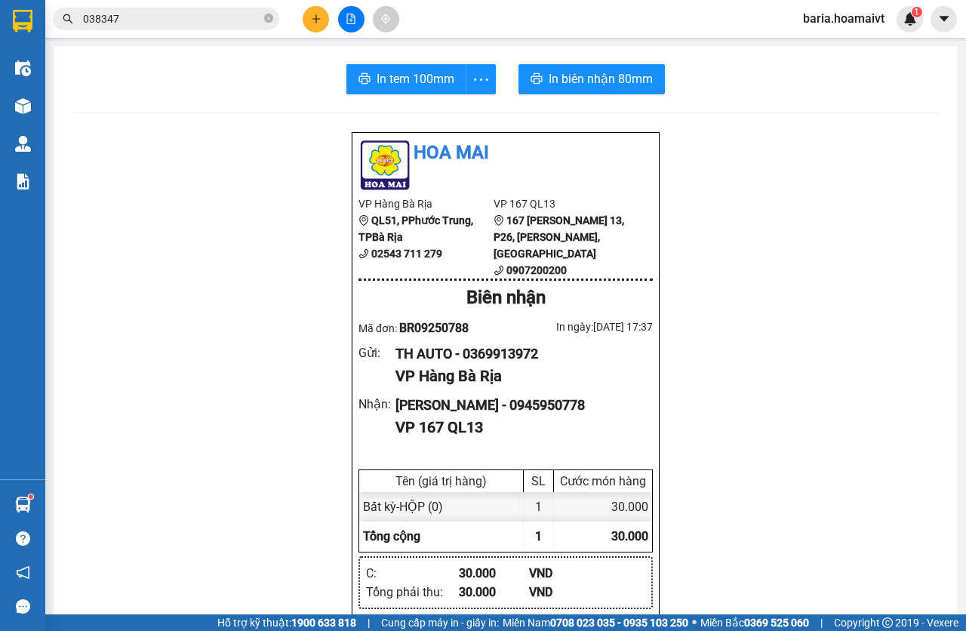
click at [182, 8] on span "038347" at bounding box center [166, 19] width 226 height 23
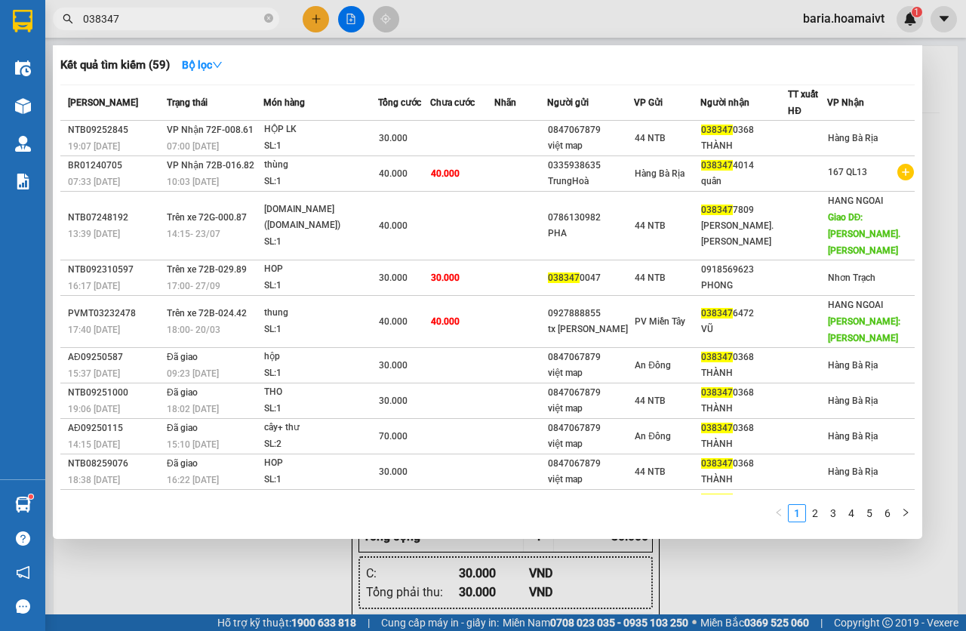
click at [168, 10] on span "038347" at bounding box center [166, 19] width 226 height 23
click at [167, 14] on input "038347" at bounding box center [172, 19] width 178 height 17
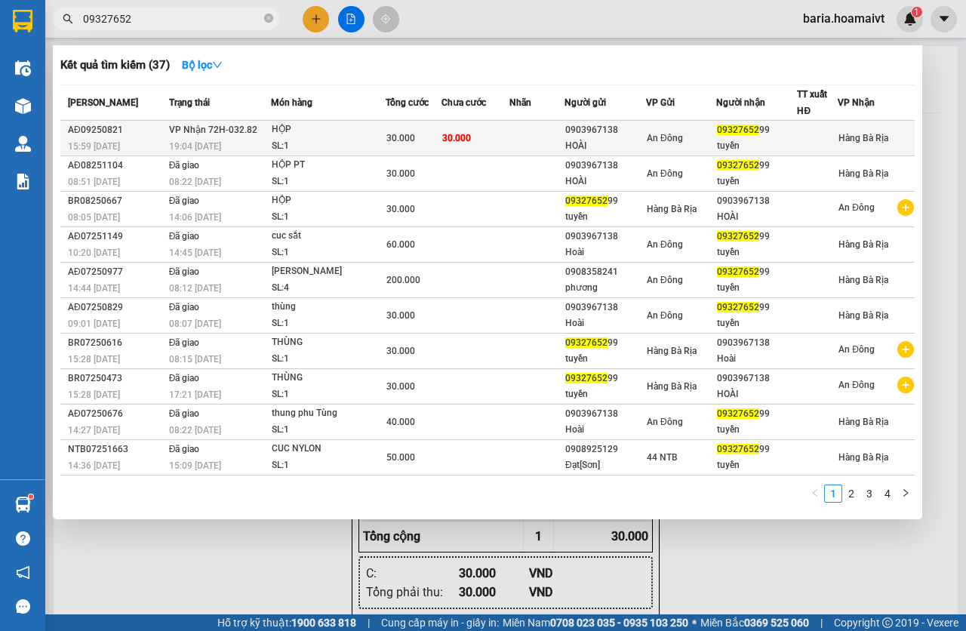
type input "09327652"
click at [338, 139] on div "SL: 1" at bounding box center [328, 146] width 113 height 17
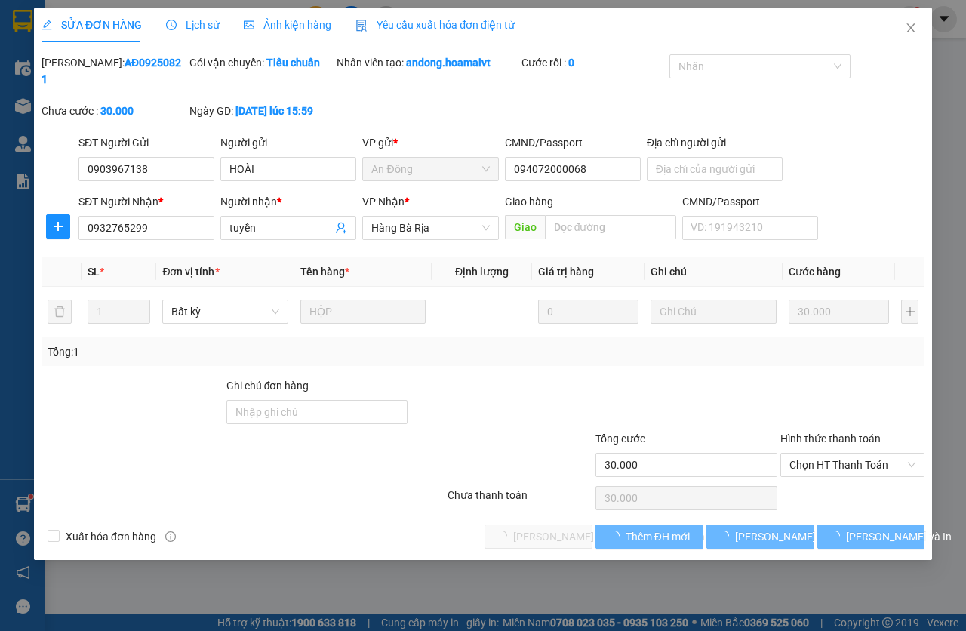
type input "0903967138"
type input "HOÀI"
type input "094072000068"
type input "0932765299"
type input "tuyền"
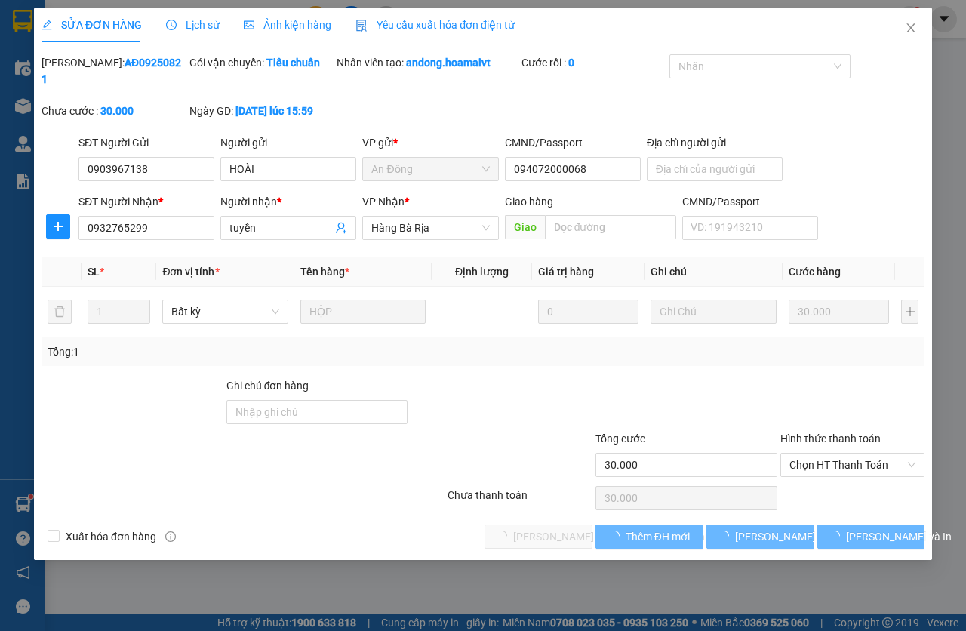
type input "30.000"
click at [837, 476] on div "Hình thức thanh toán Chọn HT Thanh Toán" at bounding box center [852, 456] width 145 height 53
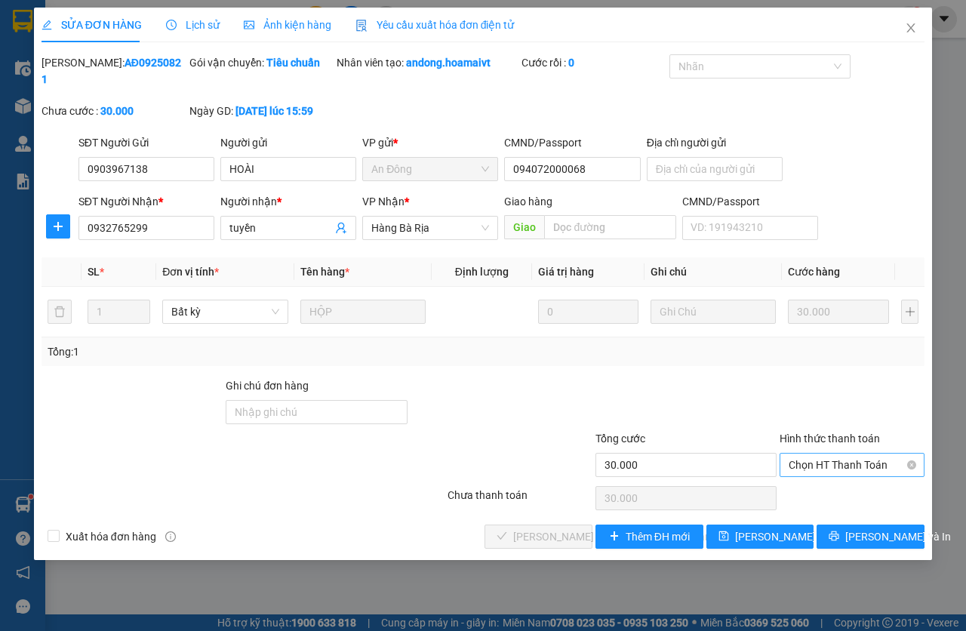
click at [839, 470] on span "Chọn HT Thanh Toán" at bounding box center [852, 465] width 127 height 23
click at [826, 487] on div "Tại văn phòng" at bounding box center [852, 495] width 127 height 17
type input "0"
click at [540, 531] on span "[PERSON_NAME] và Giao hàng" at bounding box center [615, 536] width 204 height 17
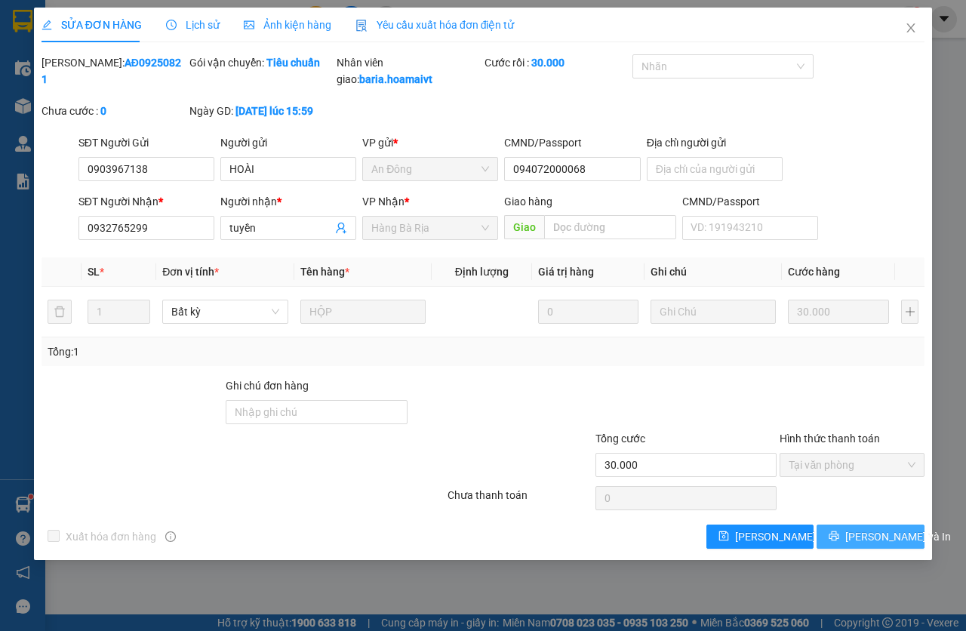
click at [873, 545] on span "[PERSON_NAME] và In" at bounding box center [899, 536] width 106 height 17
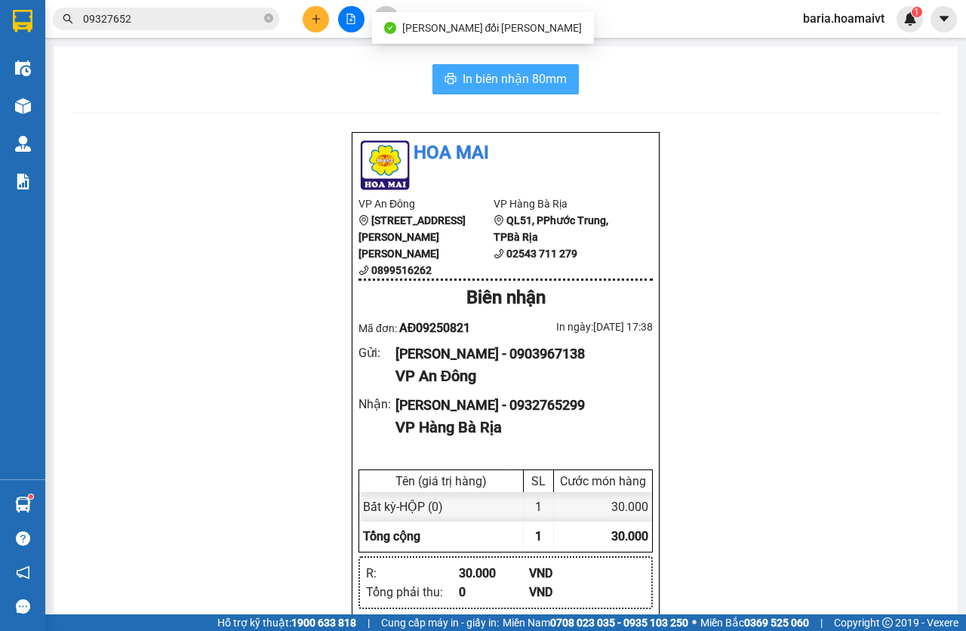
click at [541, 85] on span "In biên nhận 80mm" at bounding box center [515, 78] width 104 height 19
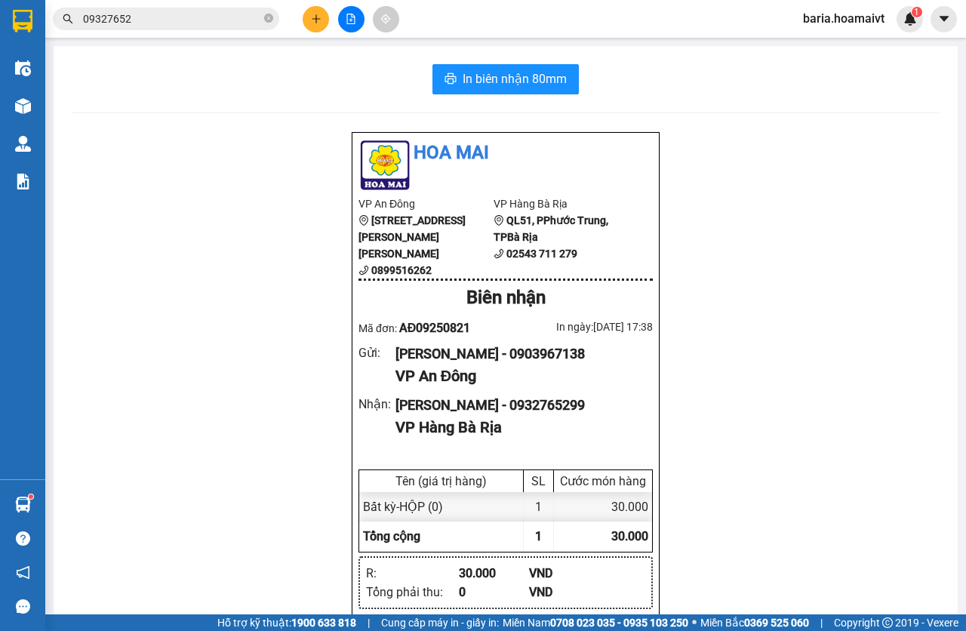
click at [134, 29] on span "09327652" at bounding box center [166, 19] width 226 height 23
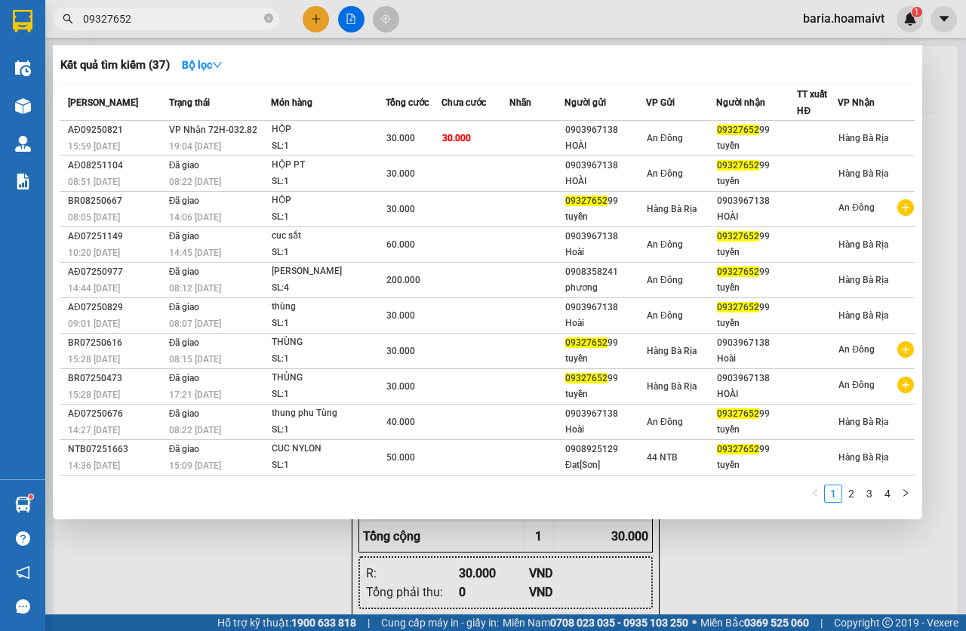
click at [154, 20] on input "09327652" at bounding box center [172, 19] width 178 height 17
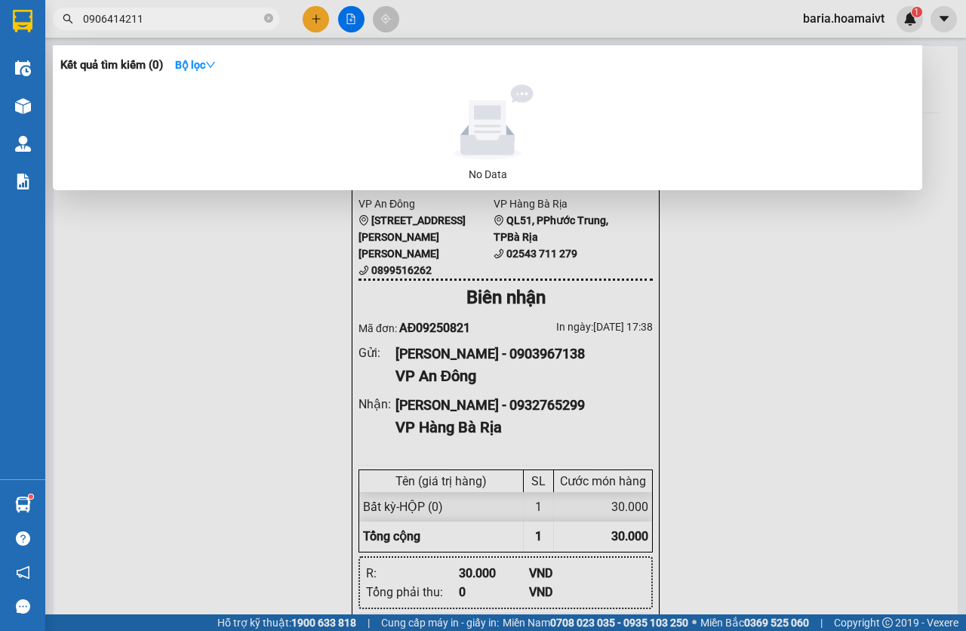
click at [116, 20] on input "0906414211" at bounding box center [172, 19] width 178 height 17
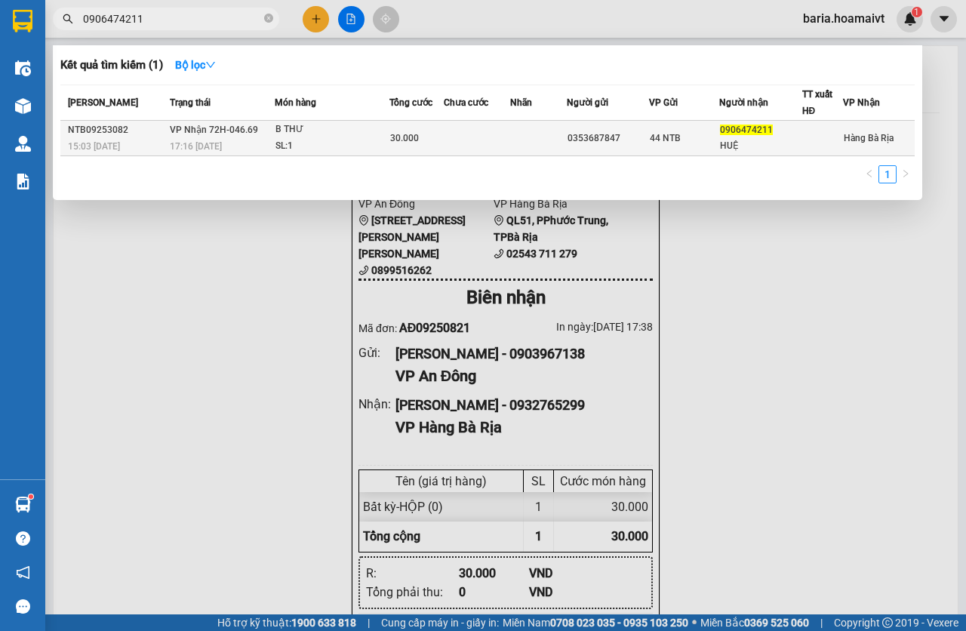
type input "0906474211"
click at [337, 140] on div "SL: 1" at bounding box center [332, 146] width 113 height 17
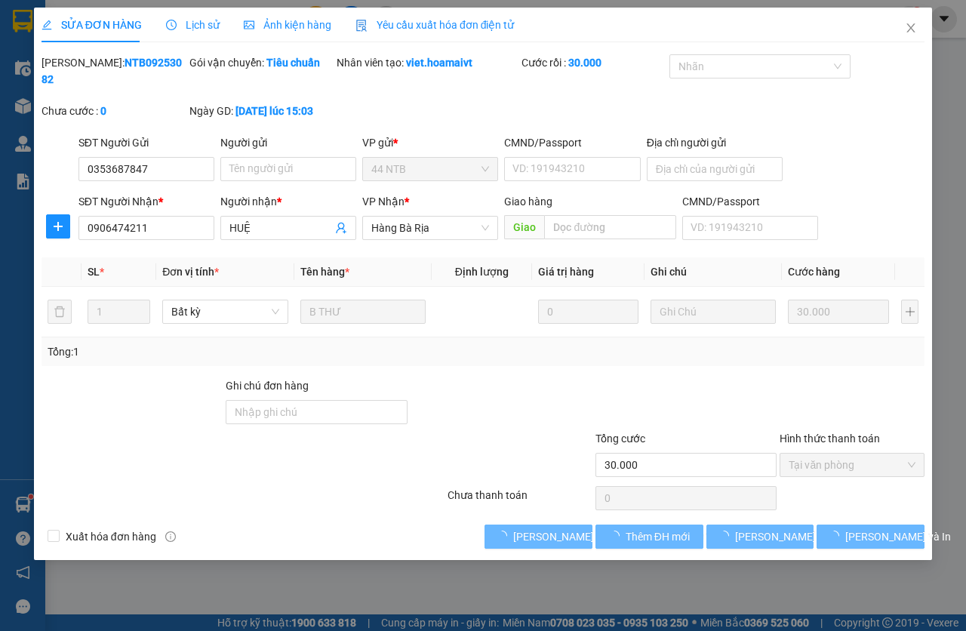
type input "0353687847"
type input "0906474211"
type input "HUỆ"
type input "30.000"
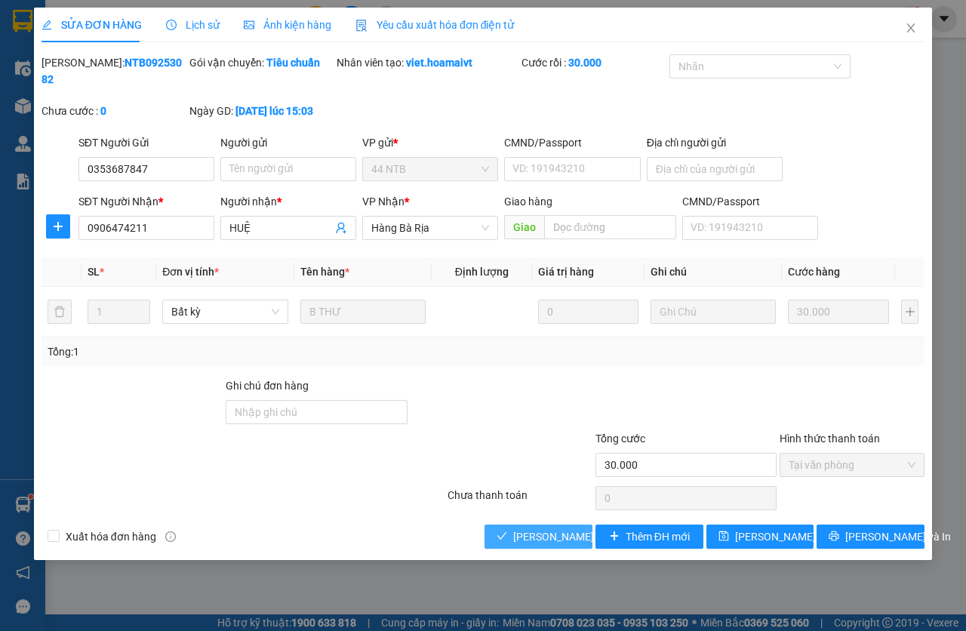
click at [549, 538] on span "[PERSON_NAME] và Giao hàng" at bounding box center [615, 536] width 204 height 17
drag, startPoint x: 549, startPoint y: 538, endPoint x: 571, endPoint y: 515, distance: 32.6
click at [549, 538] on span "[PERSON_NAME] và Giao hàng" at bounding box center [615, 536] width 204 height 17
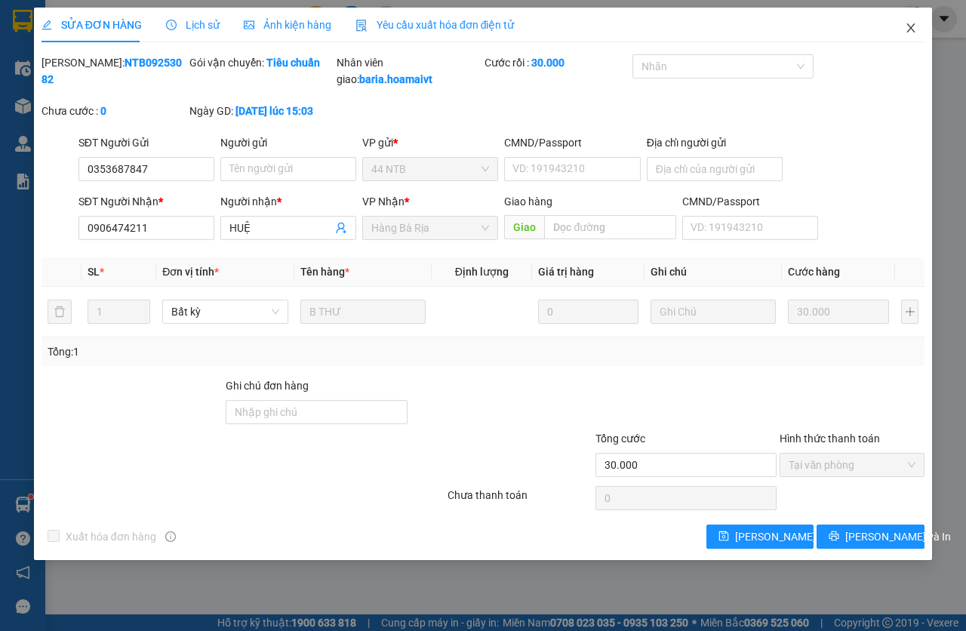
click at [901, 31] on span "Close" at bounding box center [911, 29] width 42 height 42
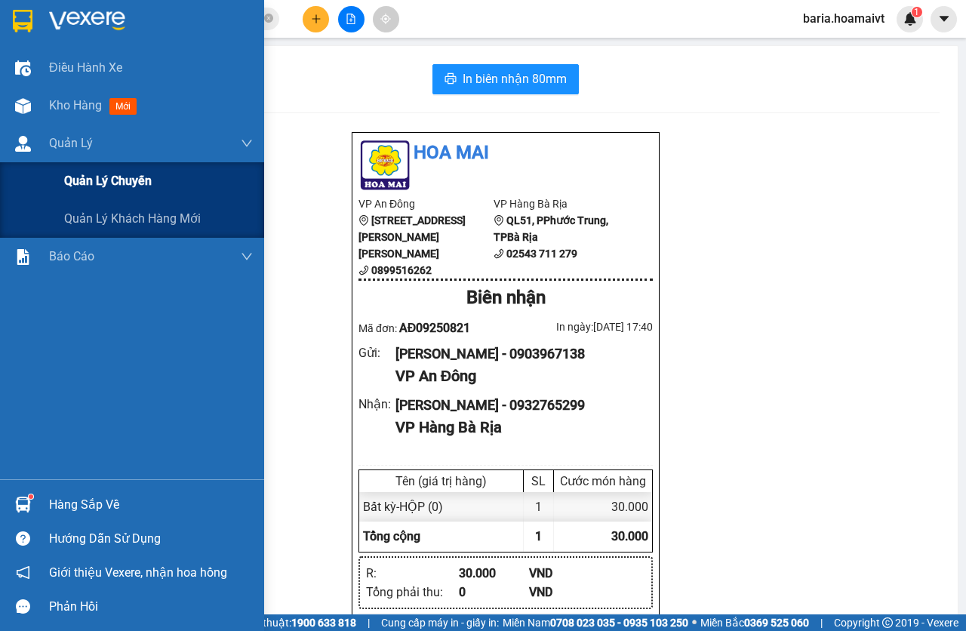
click at [134, 190] on span "Quản lý chuyến" at bounding box center [108, 180] width 88 height 19
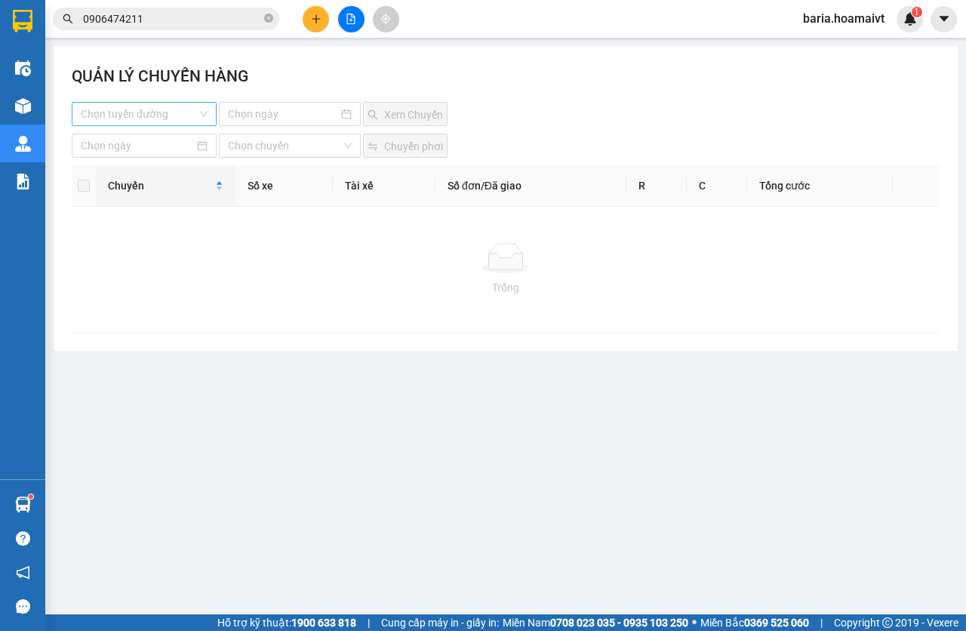
click at [144, 121] on input "search" at bounding box center [139, 114] width 116 height 23
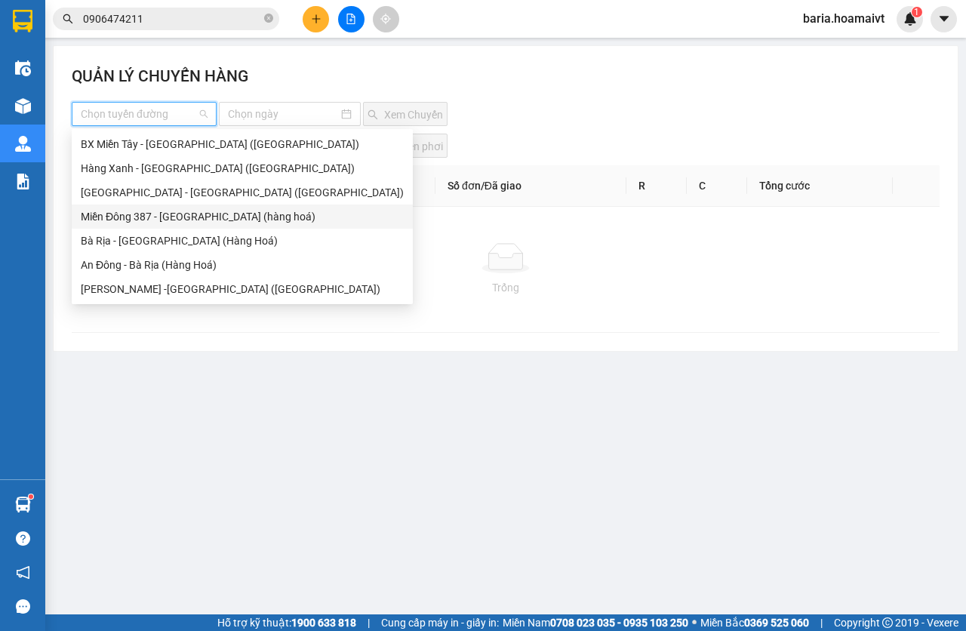
click at [134, 208] on div "Miền Đông 387 - Bà Rịa (hàng hoá)" at bounding box center [242, 216] width 323 height 17
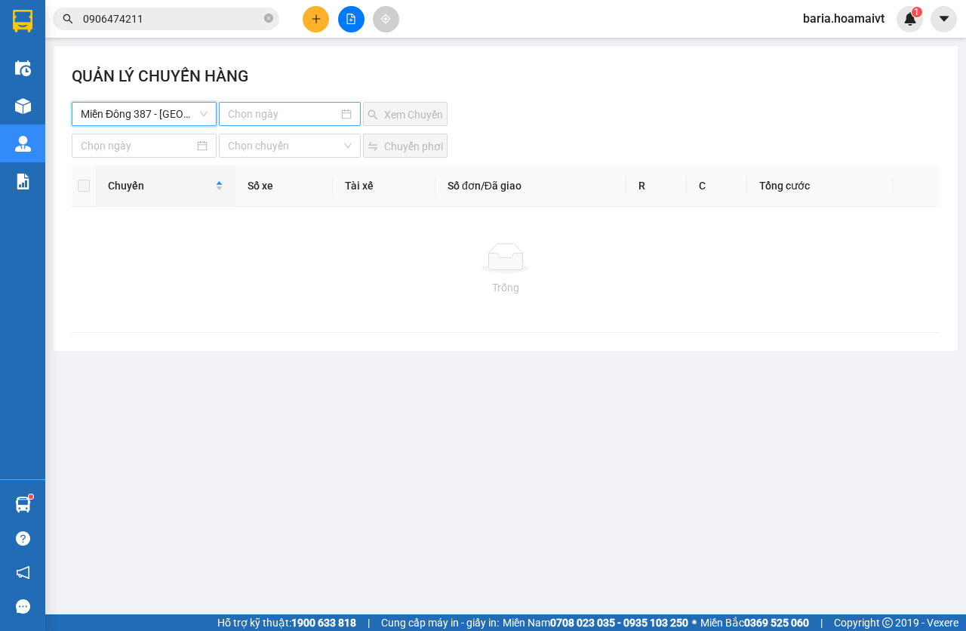
click at [252, 106] on input at bounding box center [283, 114] width 111 height 17
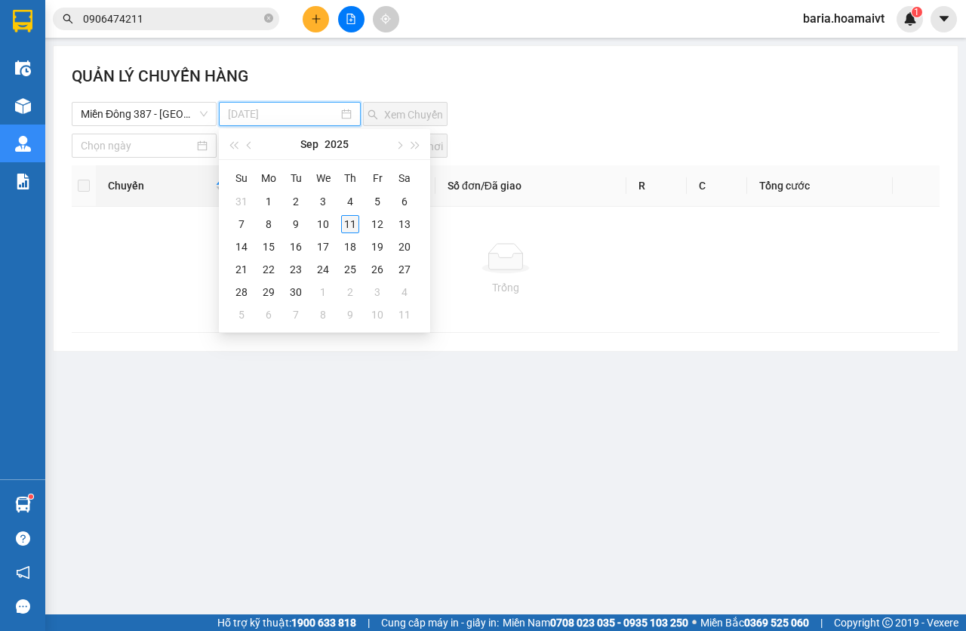
type input "11-09-2025"
click at [350, 222] on div "11" at bounding box center [350, 224] width 18 height 18
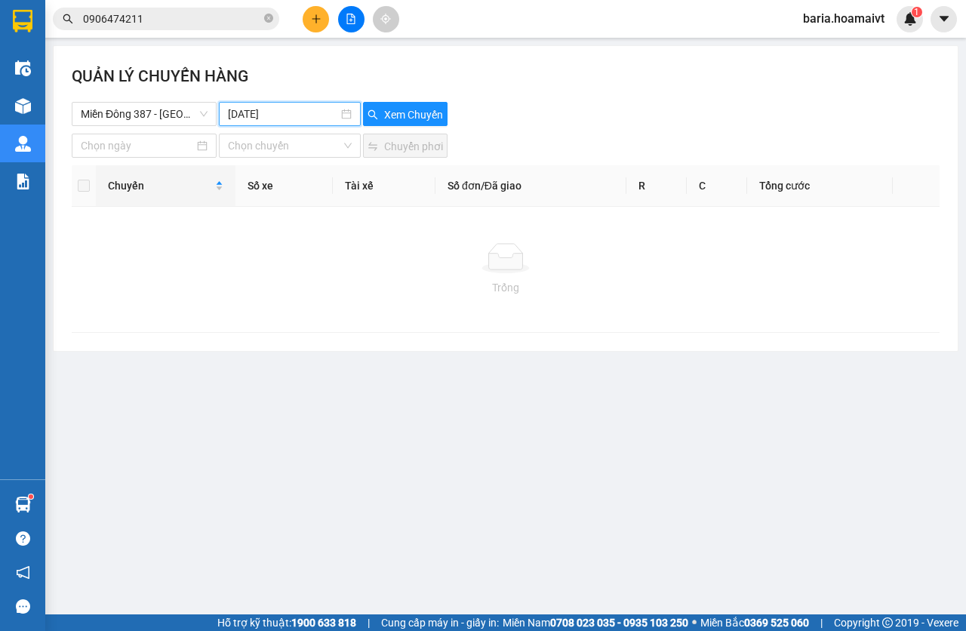
click at [405, 129] on div "QUẢN LÝ CHUYẾN HÀNG Miền Đông 387 - Bà Rịa (hàng hoá) 11-09-2025 Xem Chuyến Chọ…" at bounding box center [506, 198] width 904 height 305
click at [411, 112] on span "Xem Chuyến" at bounding box center [413, 114] width 59 height 17
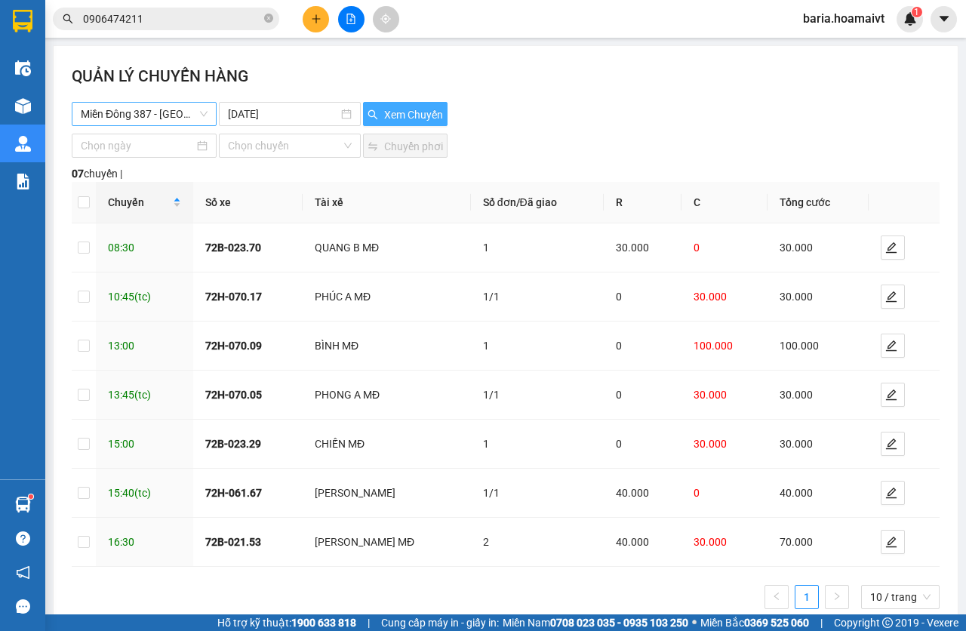
click at [168, 103] on span "Miền Đông 387 - Bà Rịa (hàng hoá)" at bounding box center [144, 114] width 127 height 23
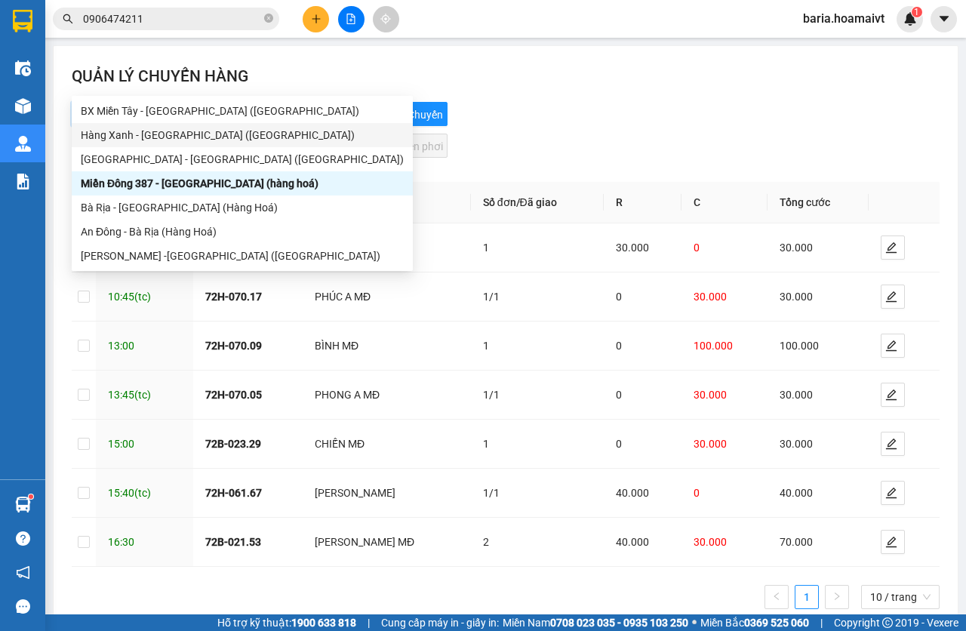
click at [154, 131] on div "Hàng Xanh - Bà Rịa (Hàng Hoá)" at bounding box center [242, 135] width 323 height 17
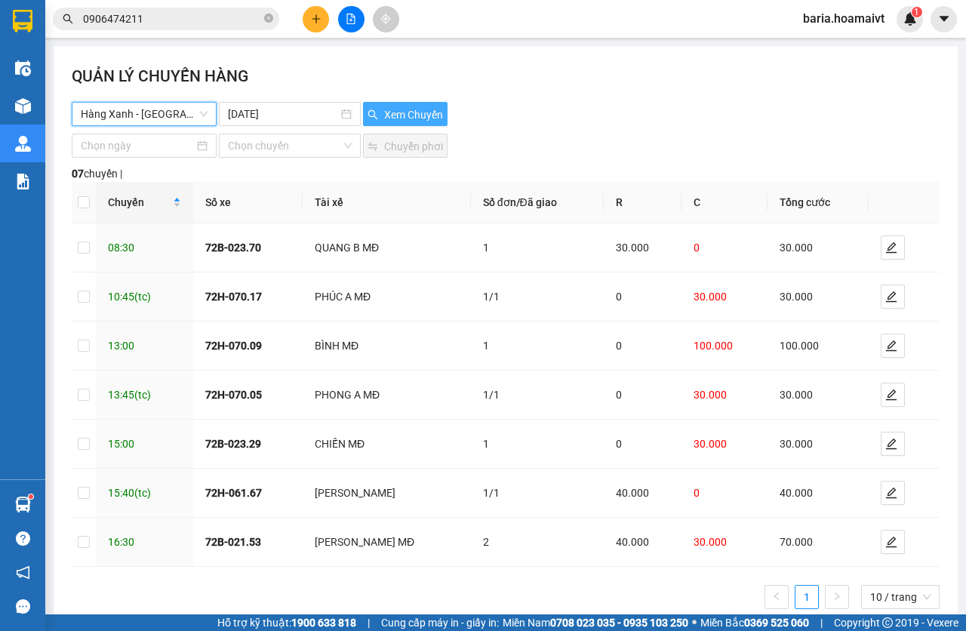
click at [399, 106] on span "Xem Chuyến" at bounding box center [413, 114] width 59 height 17
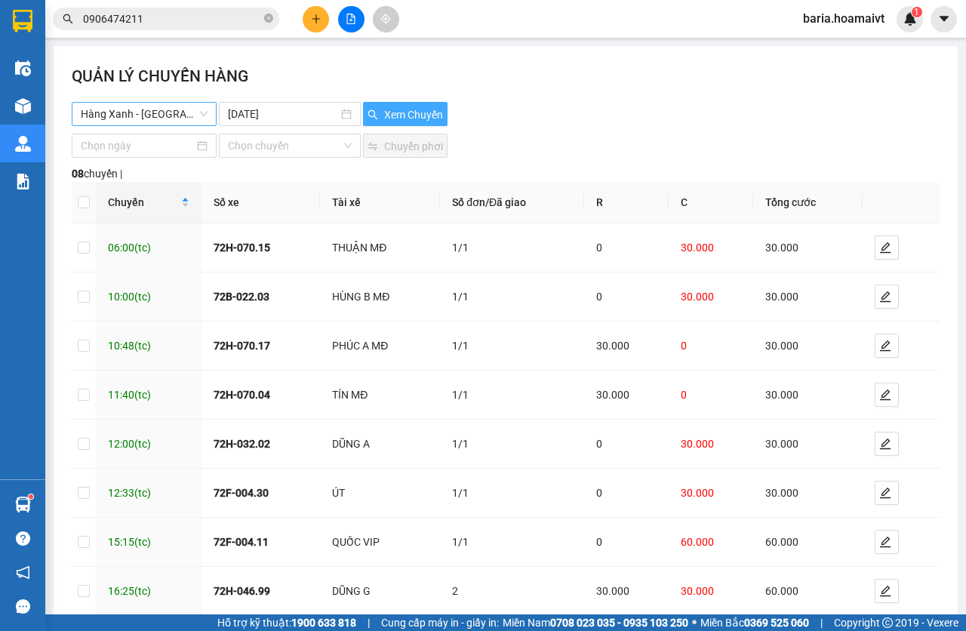
click at [159, 110] on span "Hàng Xanh - Bà Rịa (Hàng Hoá)" at bounding box center [144, 114] width 127 height 23
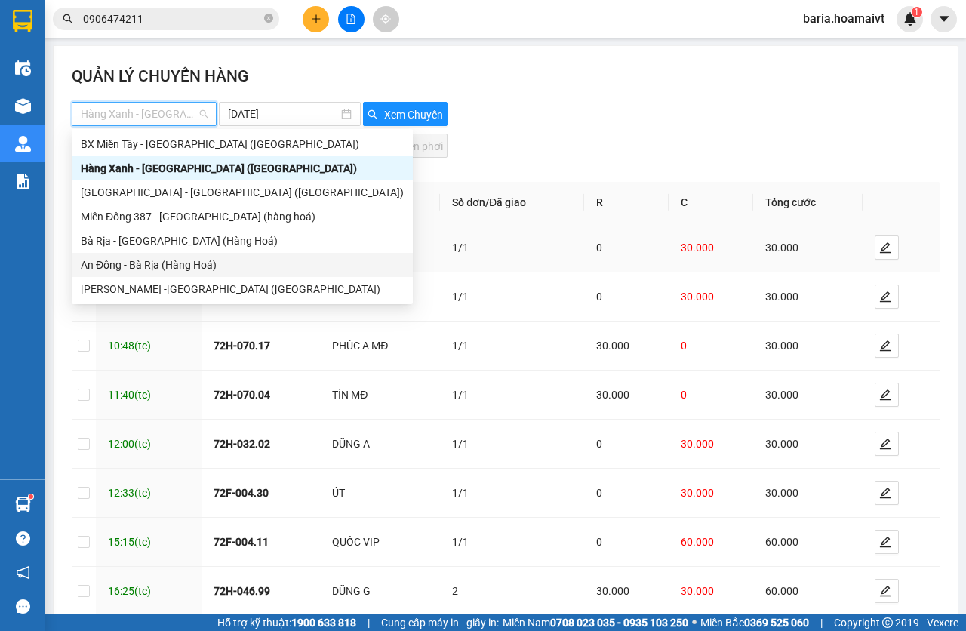
click at [145, 263] on div "An Đông - Bà Rịa (Hàng Hoá)" at bounding box center [242, 265] width 323 height 17
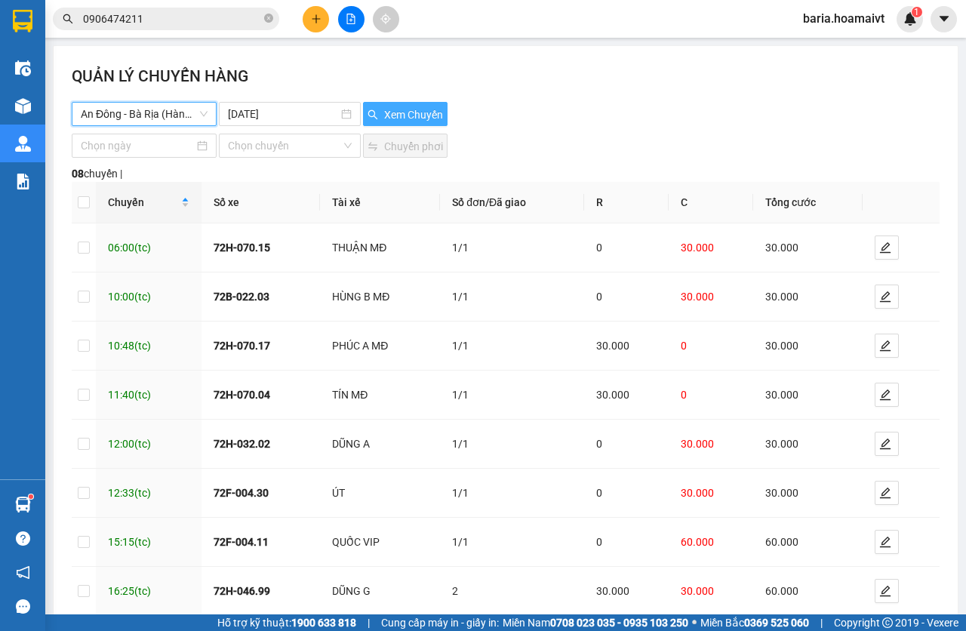
click at [408, 117] on span "Xem Chuyến" at bounding box center [413, 114] width 59 height 17
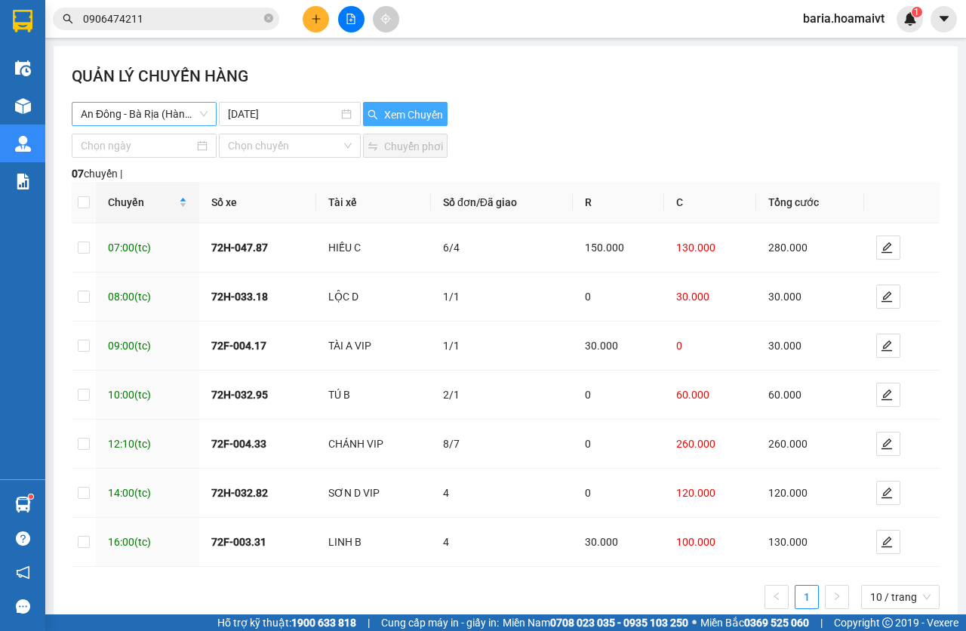
click at [151, 115] on span "An Đông - Bà Rịa (Hàng Hoá)" at bounding box center [144, 114] width 127 height 23
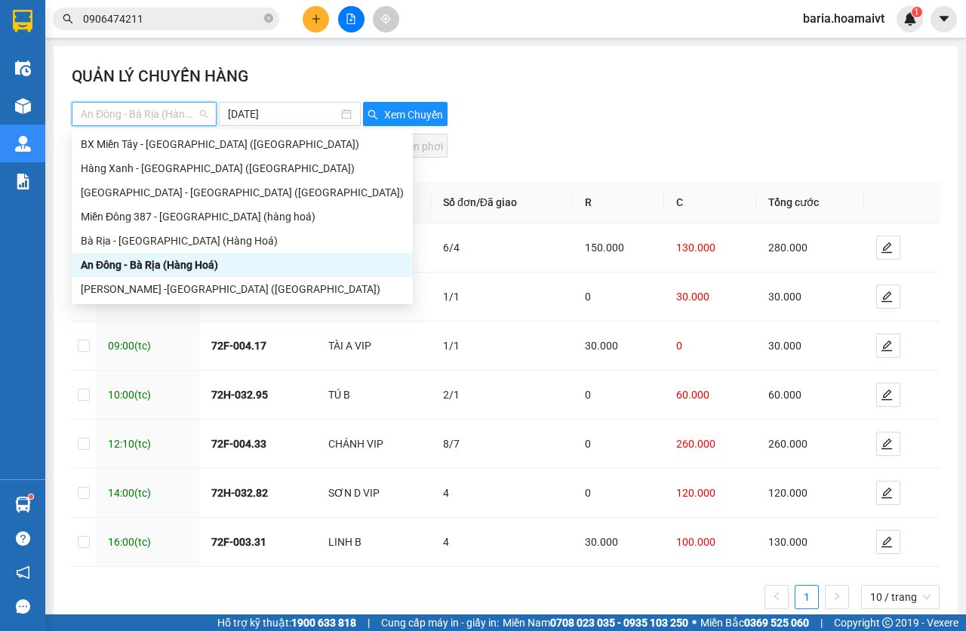
drag, startPoint x: 171, startPoint y: 137, endPoint x: 203, endPoint y: 138, distance: 31.7
click at [172, 137] on div "BX Miền Tây - Bà Rịa (Hàng Hóa)" at bounding box center [242, 144] width 323 height 17
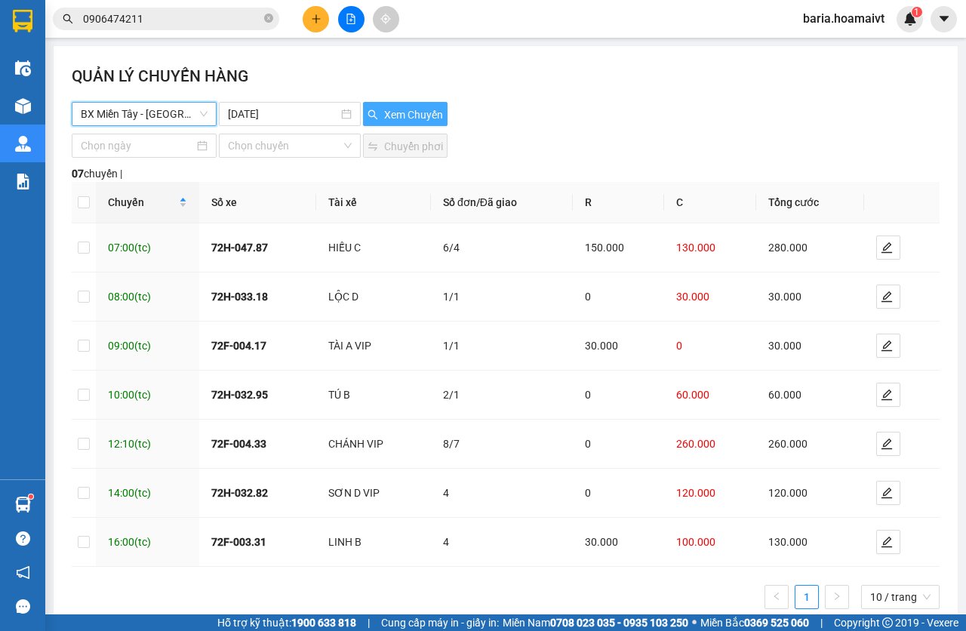
click at [384, 106] on span "Xem Chuyến" at bounding box center [413, 114] width 59 height 17
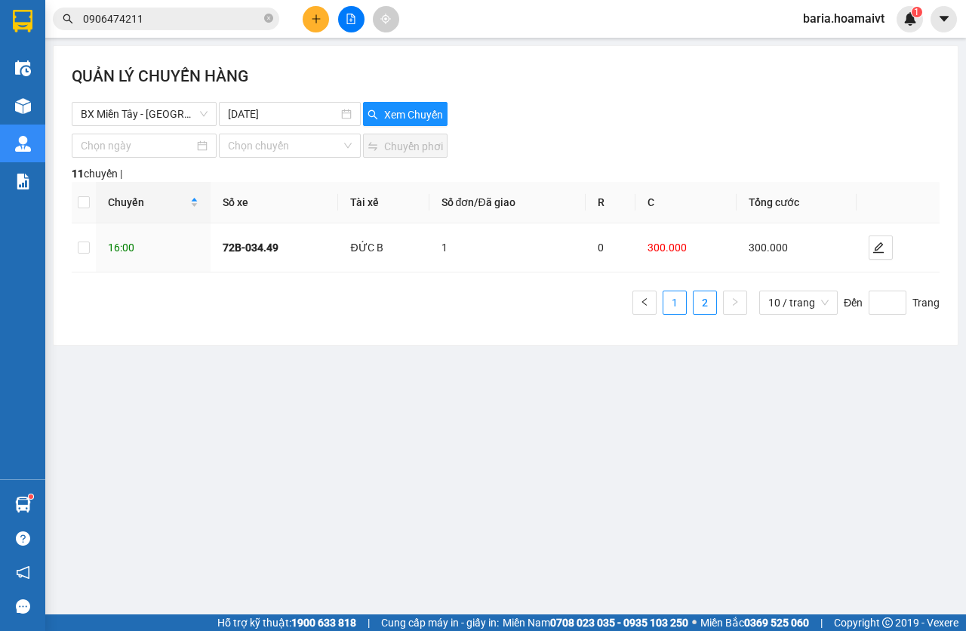
click at [678, 303] on link "1" at bounding box center [675, 302] width 23 height 23
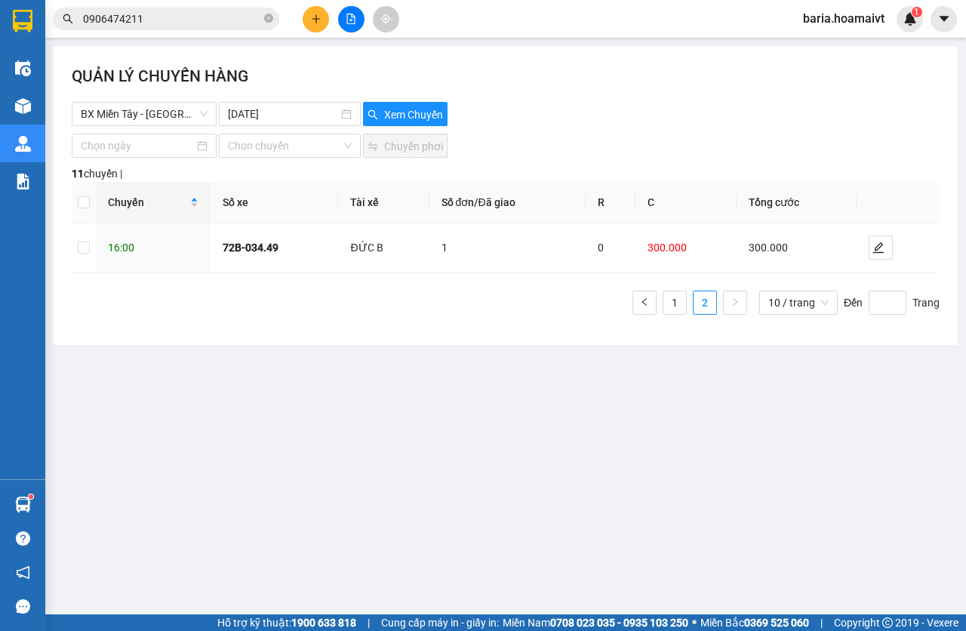
click at [563, 566] on main "QUẢN LÝ CHUYẾN HÀNG BX Miền Tây - Bà Rịa (Hàng Hóa) 11-09-2025 Xem Chuyến Chọn …" at bounding box center [483, 307] width 966 height 615
click at [199, 21] on input "0906474211" at bounding box center [172, 19] width 178 height 17
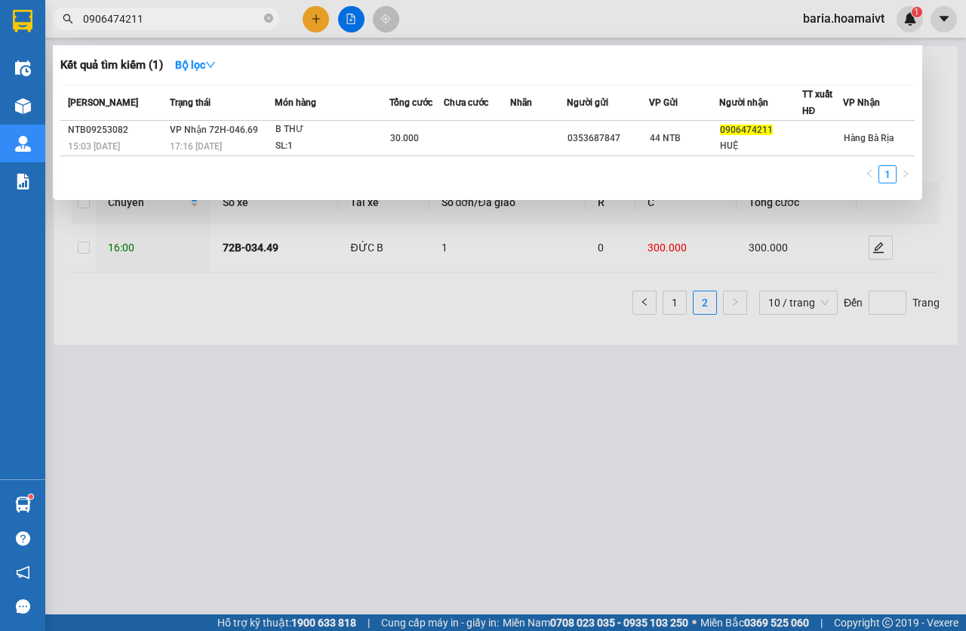
click at [199, 21] on input "0906474211" at bounding box center [172, 19] width 178 height 17
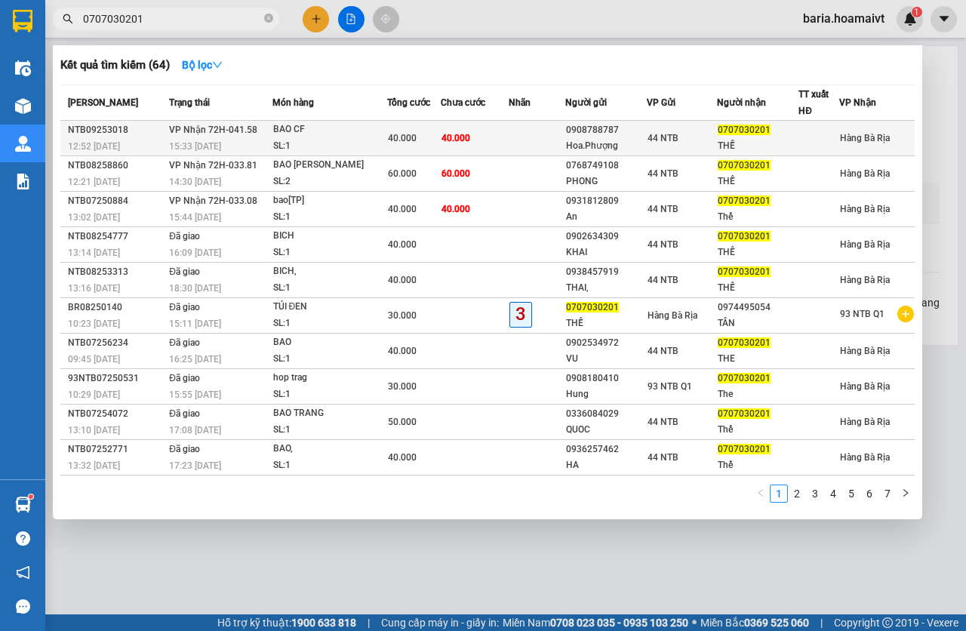
type input "0707030201"
click at [489, 143] on td "40.000" at bounding box center [475, 138] width 68 height 35
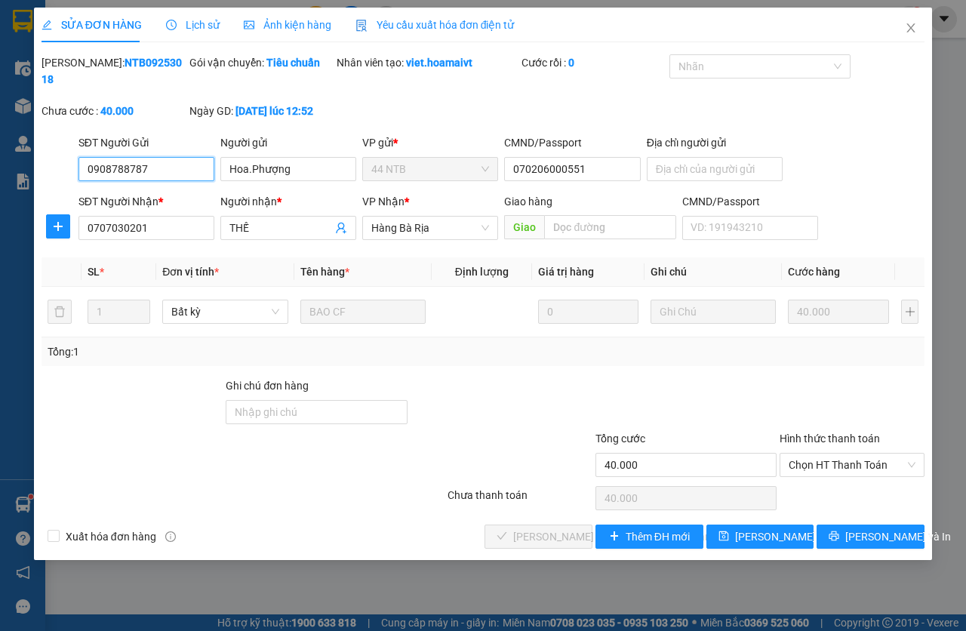
type input "0908788787"
type input "Hoa.Phượng"
type input "070206000551"
type input "0707030201"
type input "THẾ"
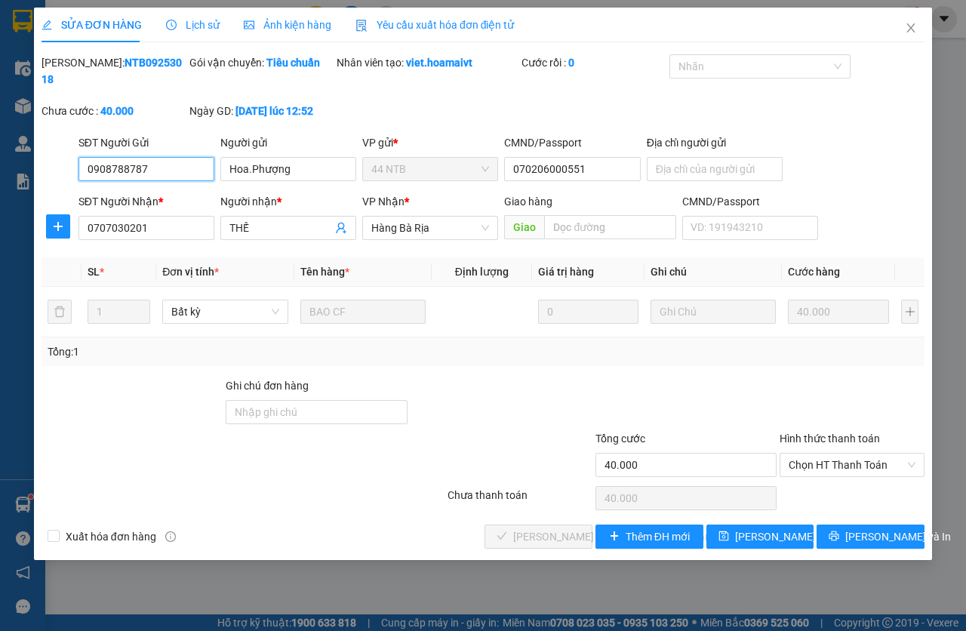
type input "40.000"
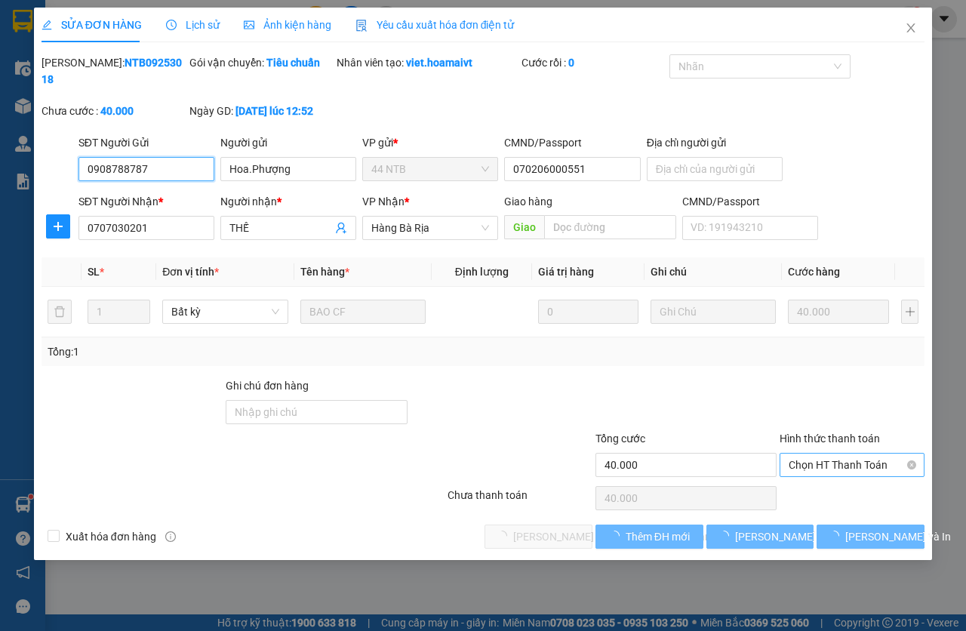
click at [836, 467] on span "Chọn HT Thanh Toán" at bounding box center [852, 465] width 127 height 23
click at [838, 488] on div "Chọn HT Thanh Toán" at bounding box center [852, 498] width 148 height 30
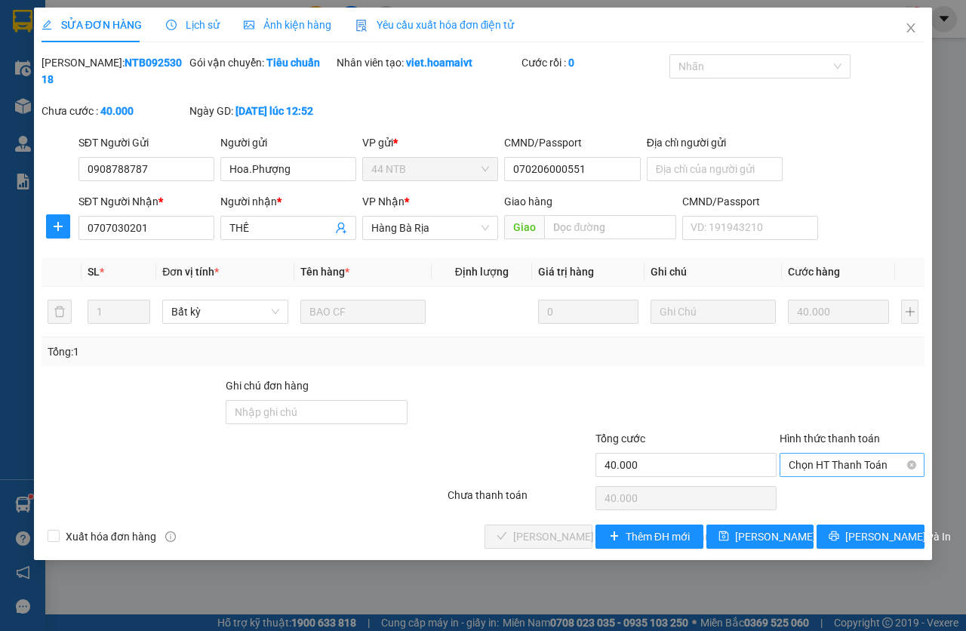
click at [827, 464] on span "Chọn HT Thanh Toán" at bounding box center [852, 465] width 127 height 23
click at [822, 494] on div "Tại văn phòng" at bounding box center [852, 495] width 127 height 17
click at [571, 531] on span "[PERSON_NAME] và Giao hàng" at bounding box center [615, 536] width 204 height 17
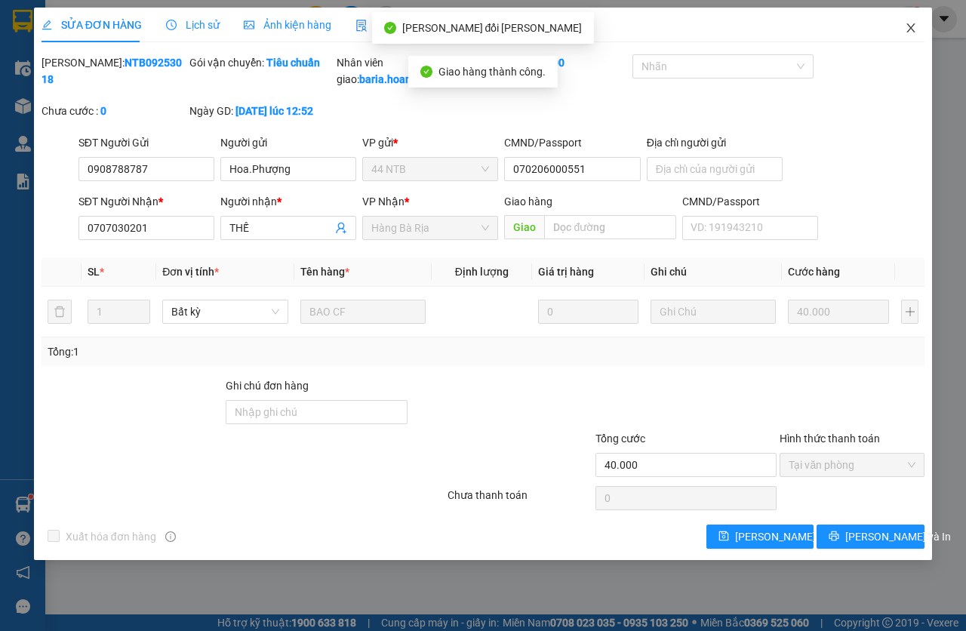
drag, startPoint x: 919, startPoint y: 32, endPoint x: 691, endPoint y: 43, distance: 228.3
click at [918, 32] on span "Close" at bounding box center [911, 29] width 42 height 42
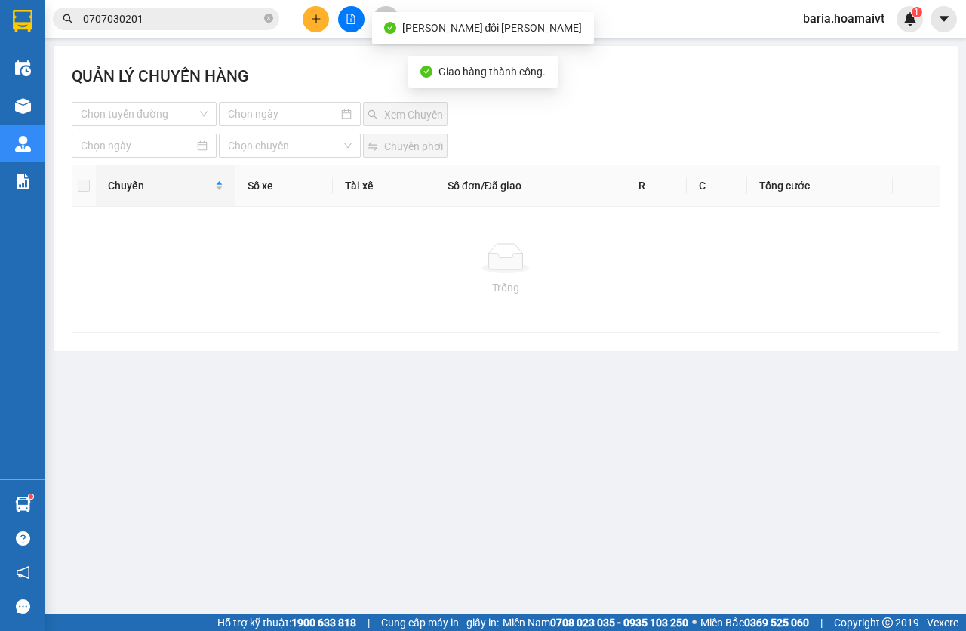
click at [184, 20] on input "0707030201" at bounding box center [172, 19] width 178 height 17
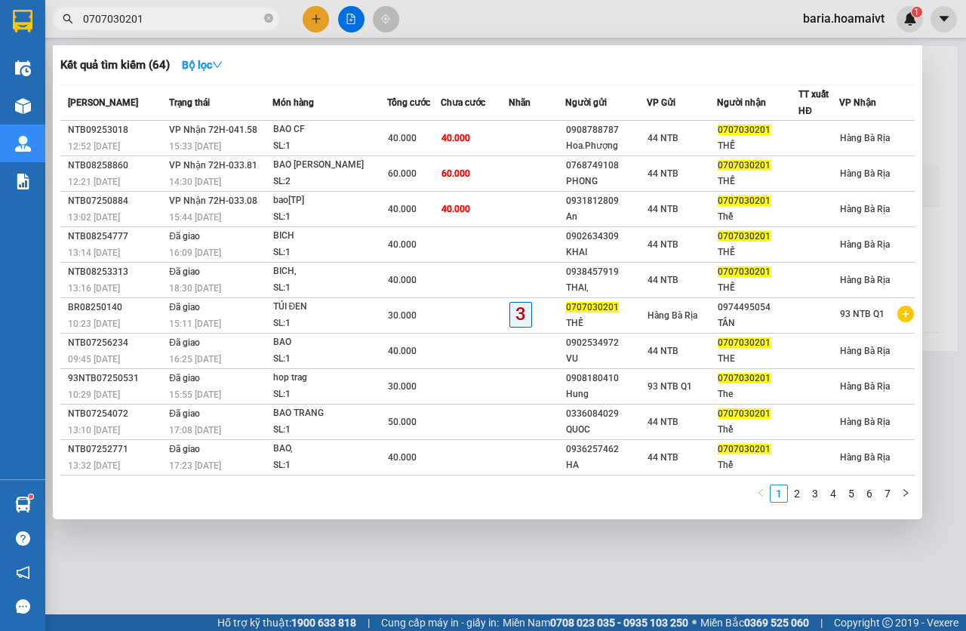
click at [203, 15] on input "0707030201" at bounding box center [172, 19] width 178 height 17
click at [204, 16] on input "0707030201" at bounding box center [172, 19] width 178 height 17
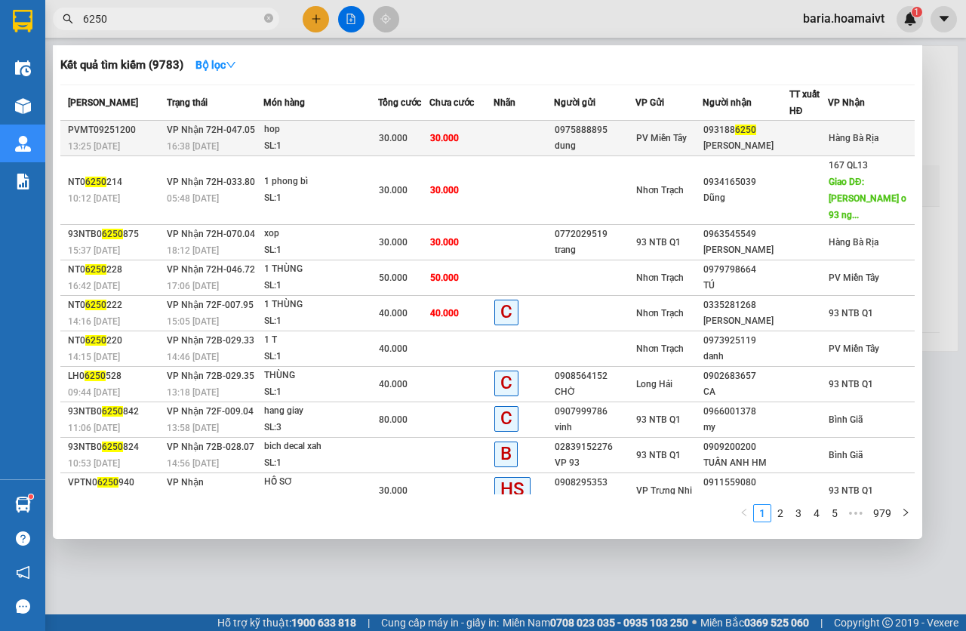
type input "6250"
click at [487, 137] on td "30.000" at bounding box center [462, 138] width 64 height 35
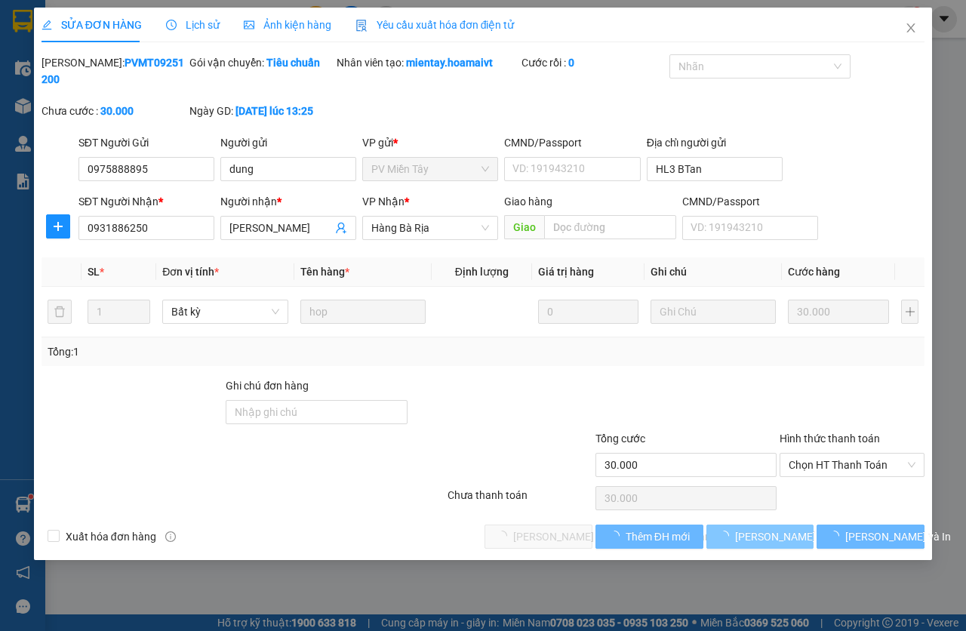
type input "0975888895"
type input "dung"
type input "HL3 BTan"
type input "0931886250"
type input "Nhan"
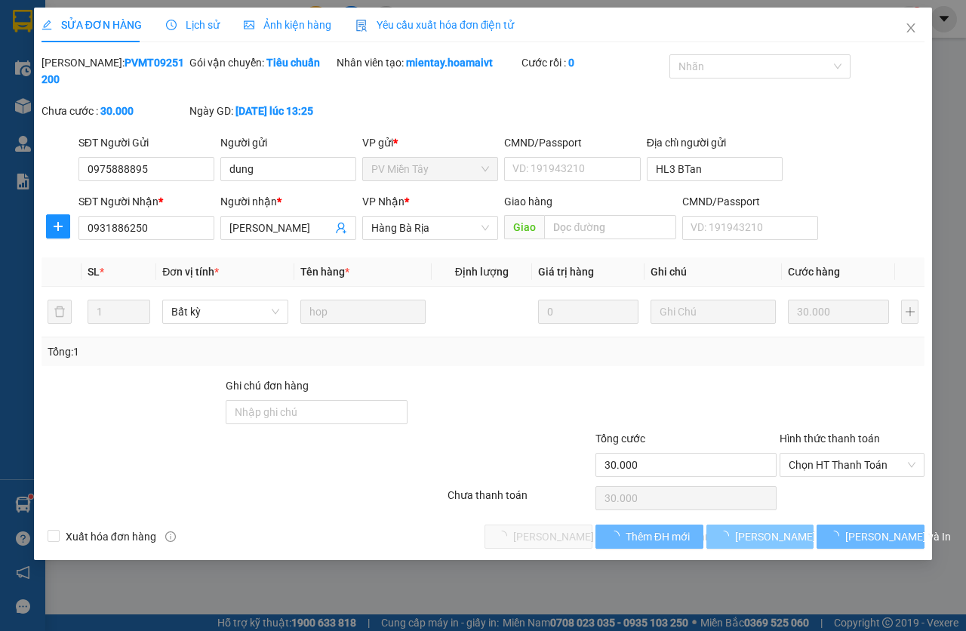
type input "30.000"
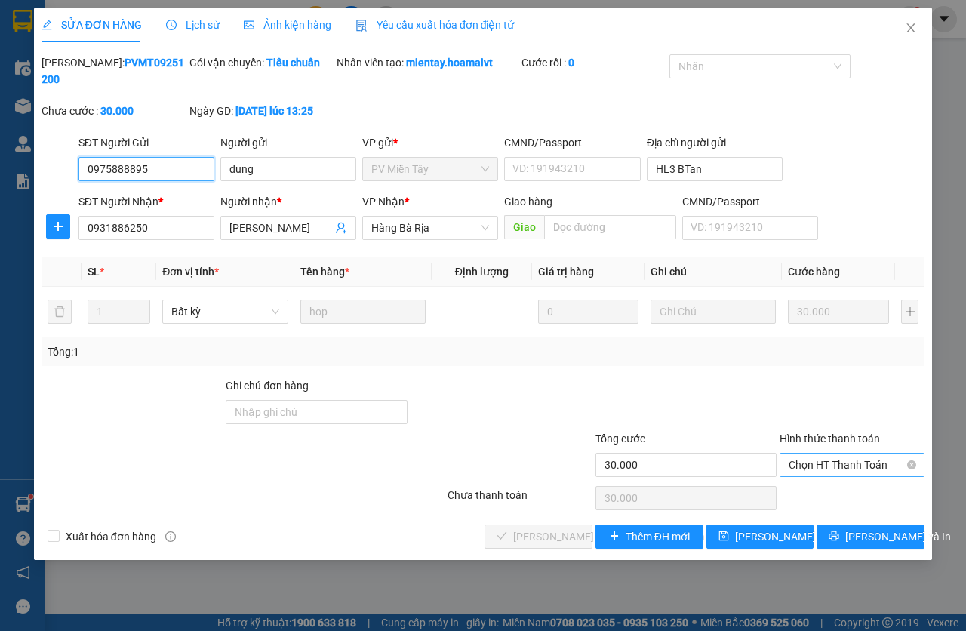
click at [825, 470] on span "Chọn HT Thanh Toán" at bounding box center [852, 465] width 127 height 23
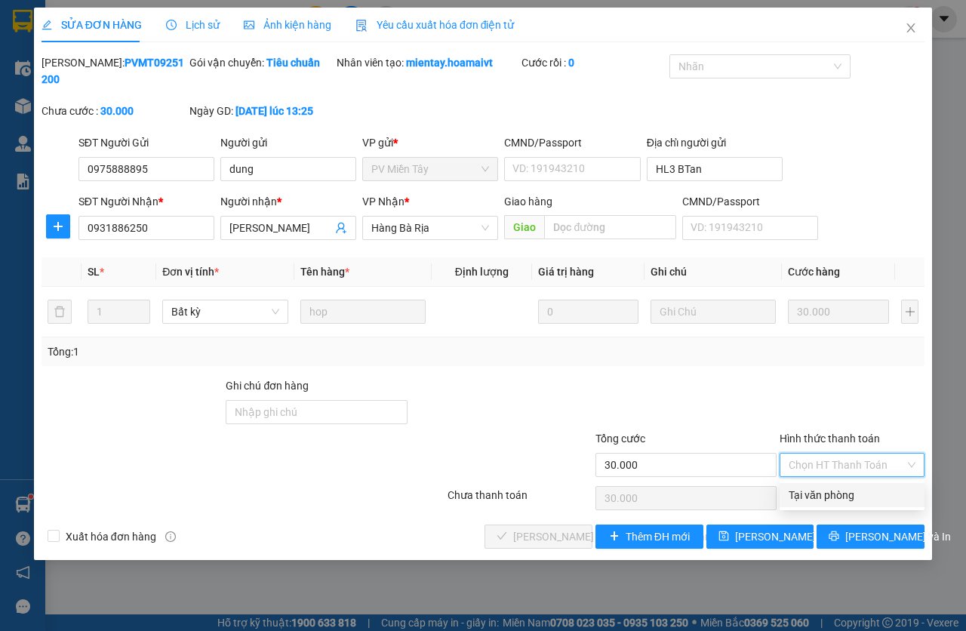
click at [827, 494] on div "Tại văn phòng" at bounding box center [852, 495] width 127 height 17
type input "0"
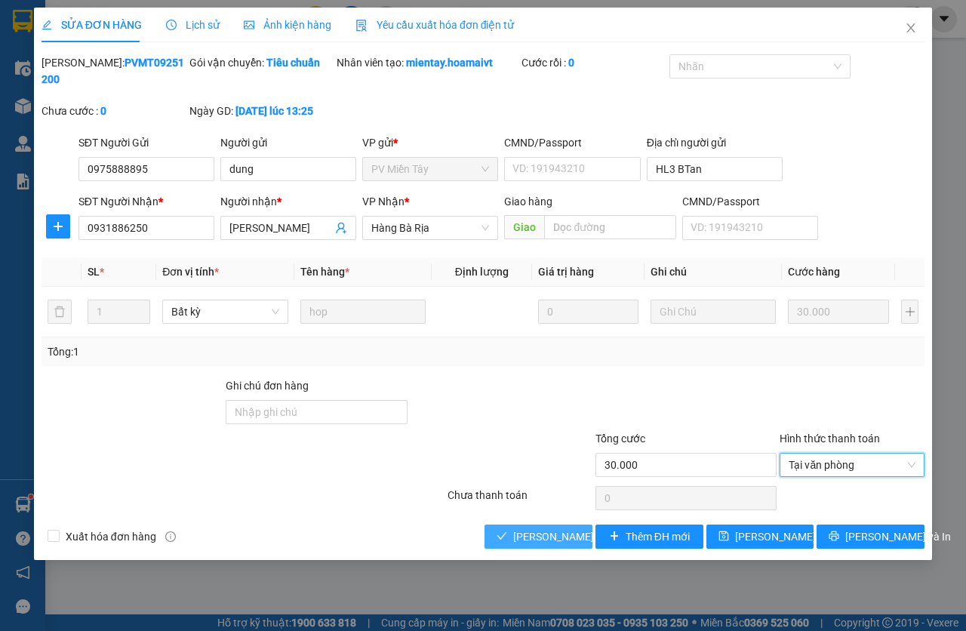
click at [559, 525] on button "[PERSON_NAME] và Giao hàng" at bounding box center [539, 537] width 108 height 24
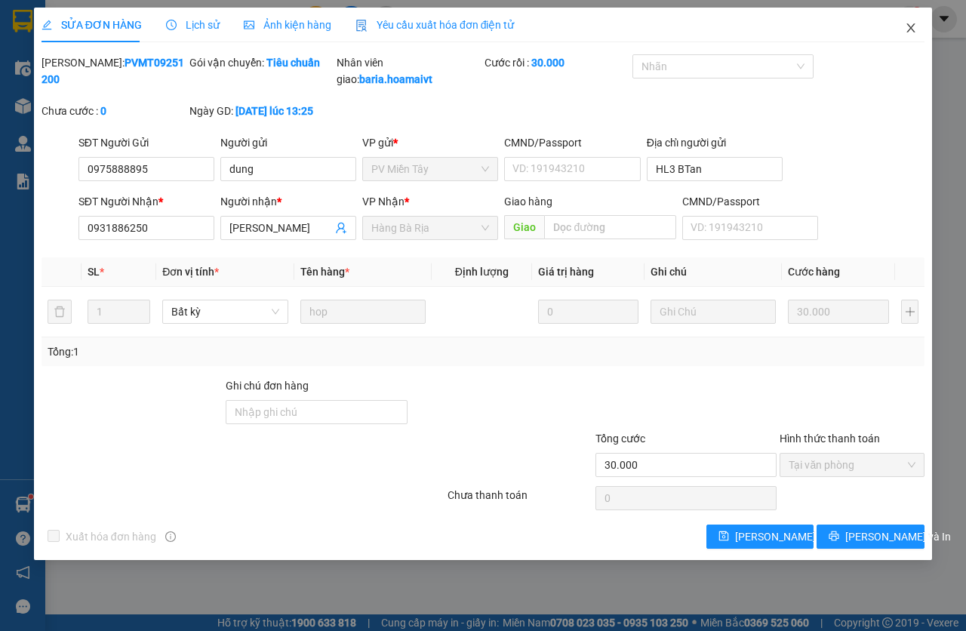
click at [913, 30] on icon "close" at bounding box center [911, 27] width 8 height 9
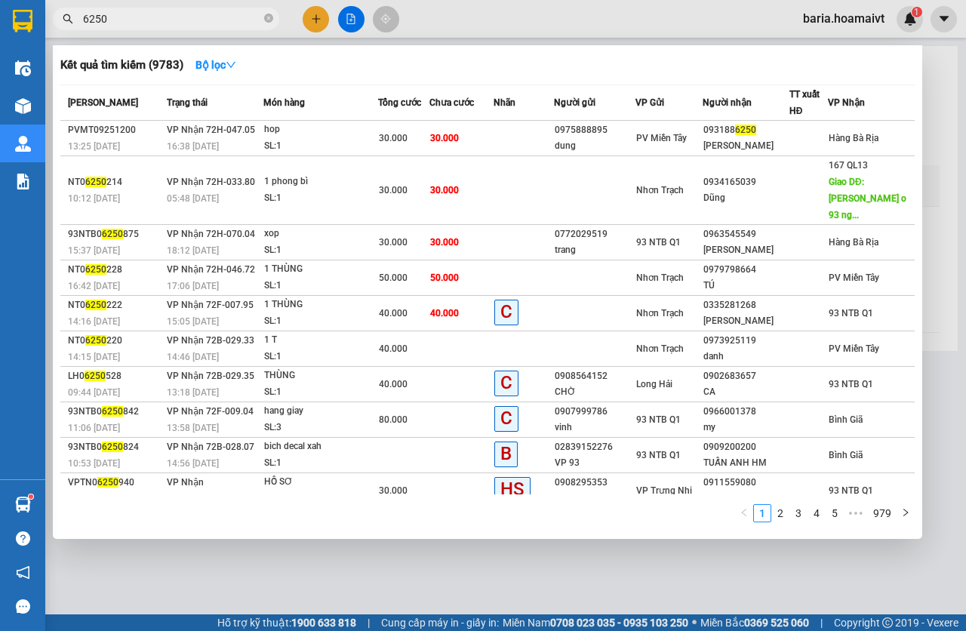
click at [116, 20] on input "6250" at bounding box center [172, 19] width 178 height 17
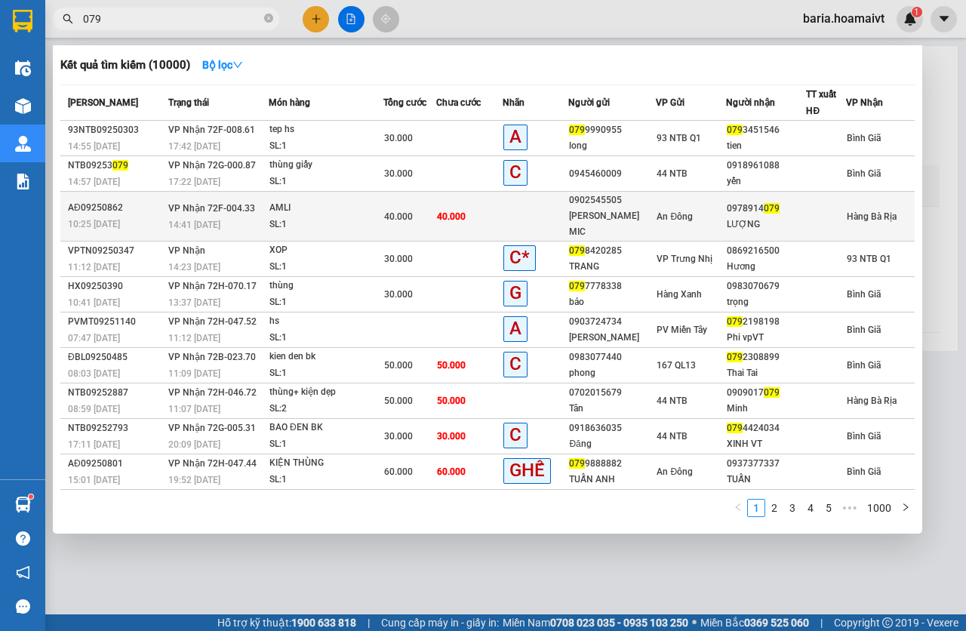
type input "079"
click at [477, 209] on td "40.000" at bounding box center [469, 217] width 66 height 50
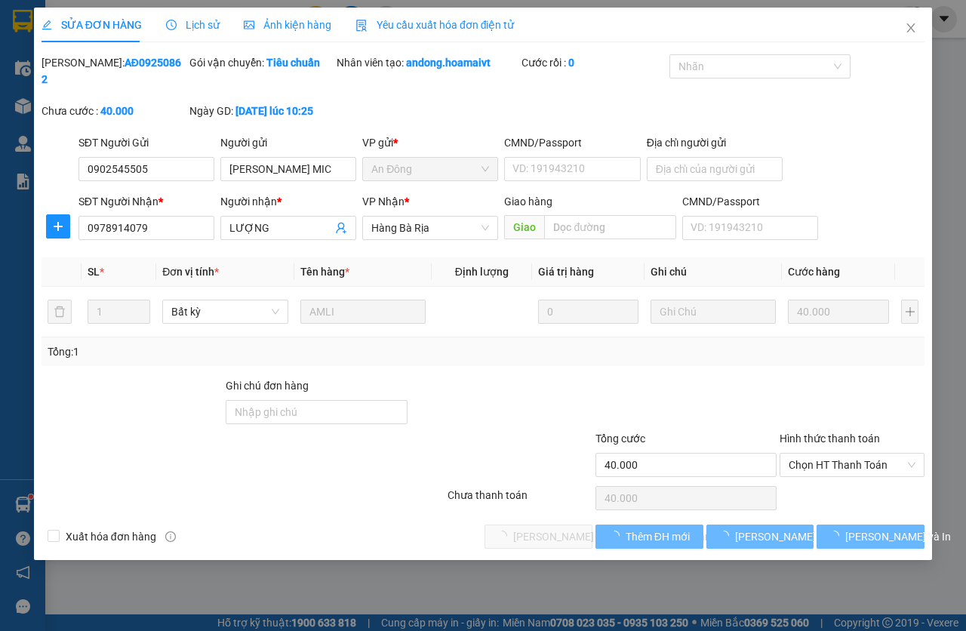
type input "0902545505"
type input "TUẤN MIC"
type input "0978914079"
type input "LƯỢNG"
type input "40.000"
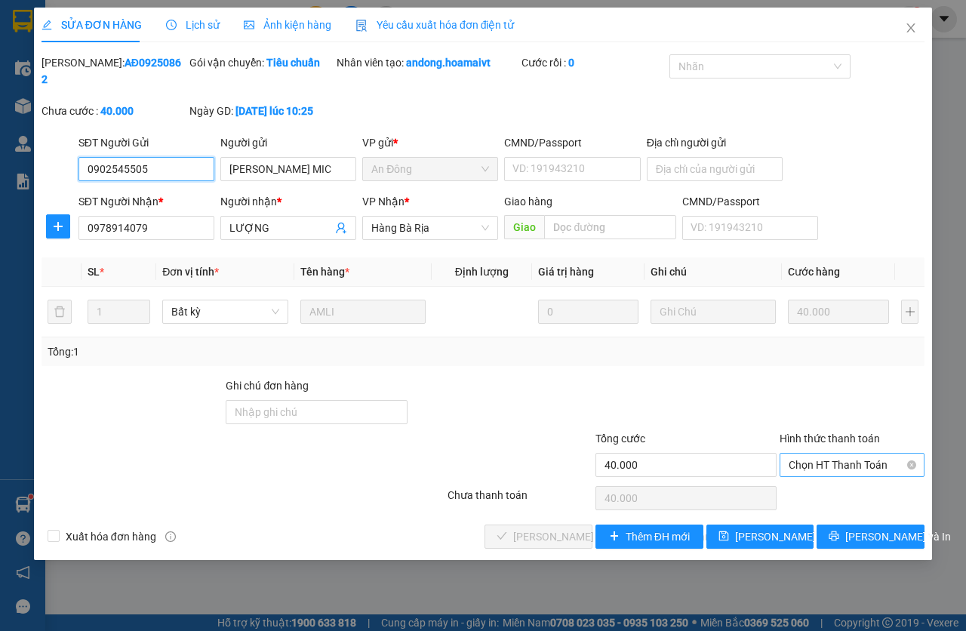
click at [839, 470] on span "Chọn HT Thanh Toán" at bounding box center [852, 465] width 127 height 23
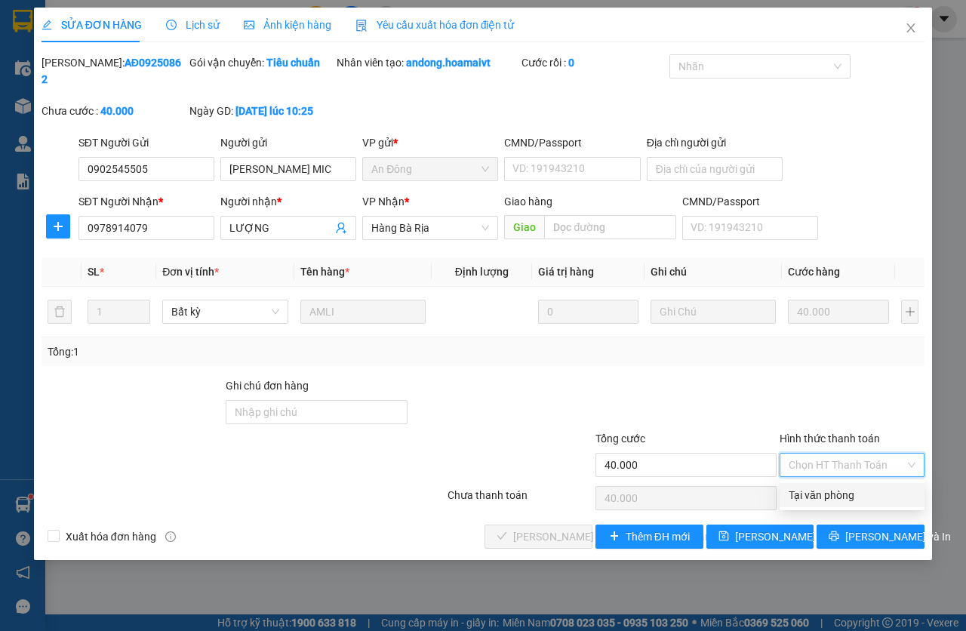
click at [838, 496] on div "Tại văn phòng" at bounding box center [852, 495] width 127 height 17
type input "0"
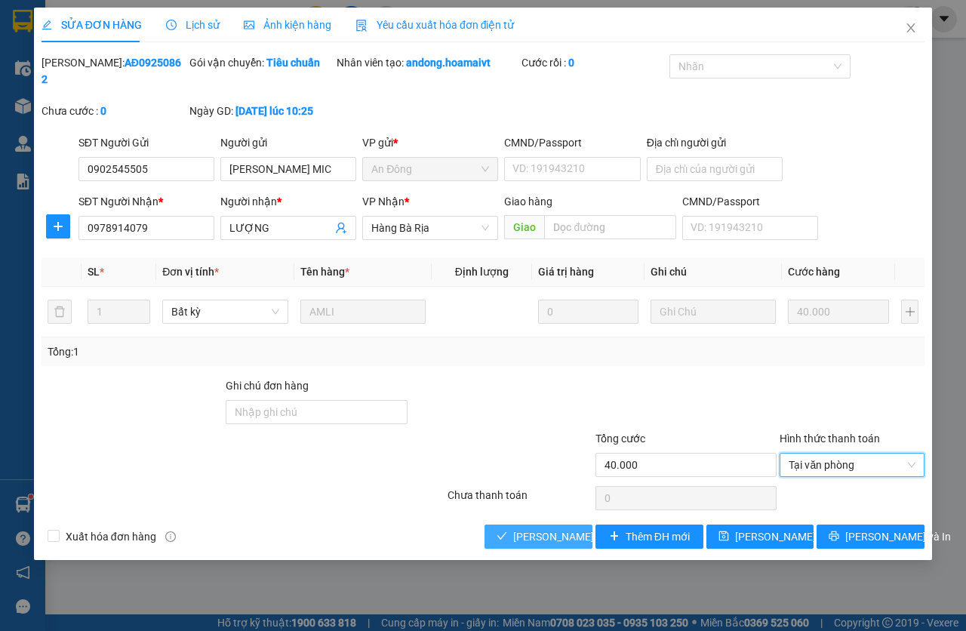
click at [572, 545] on button "[PERSON_NAME] và Giao hàng" at bounding box center [539, 537] width 108 height 24
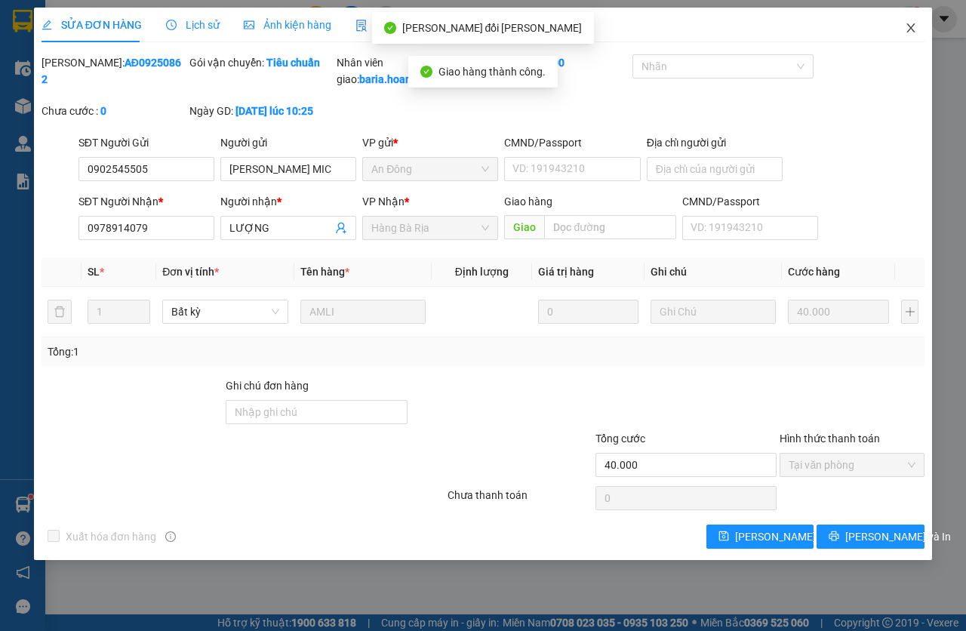
click at [911, 35] on span "Close" at bounding box center [911, 29] width 42 height 42
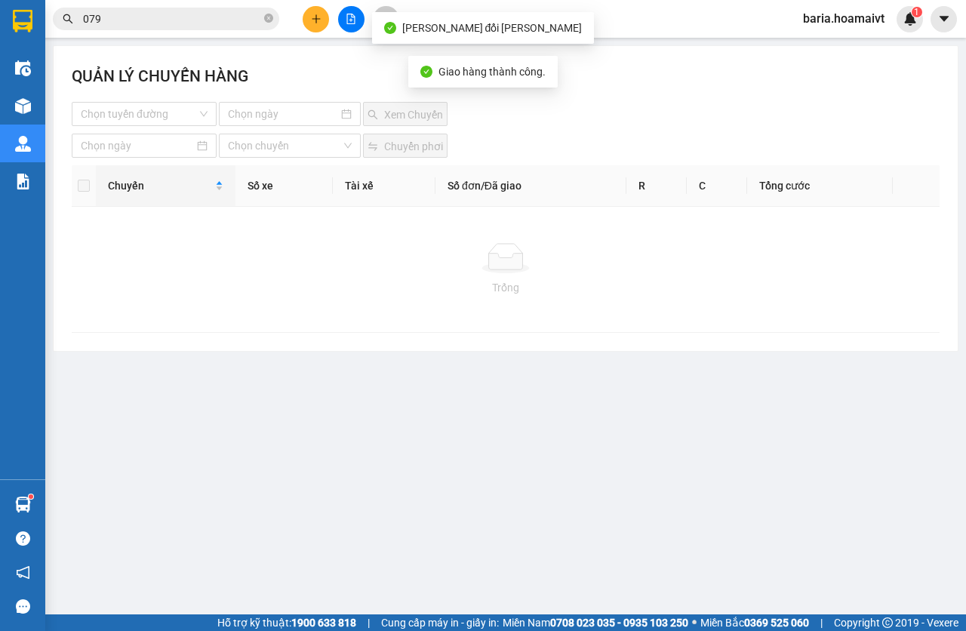
click at [173, 26] on input "079" at bounding box center [172, 19] width 178 height 17
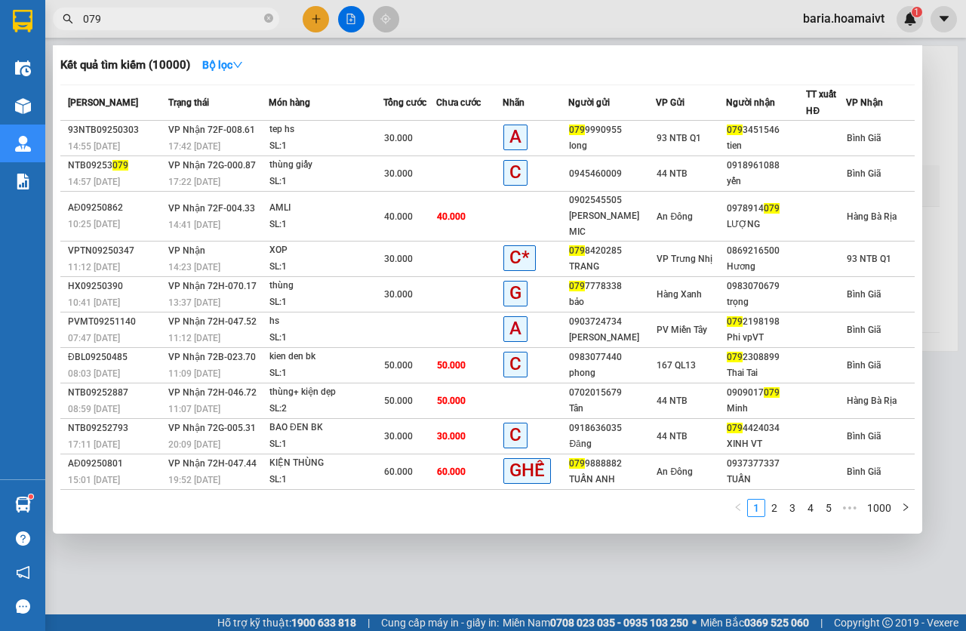
click at [175, 26] on input "079" at bounding box center [172, 19] width 178 height 17
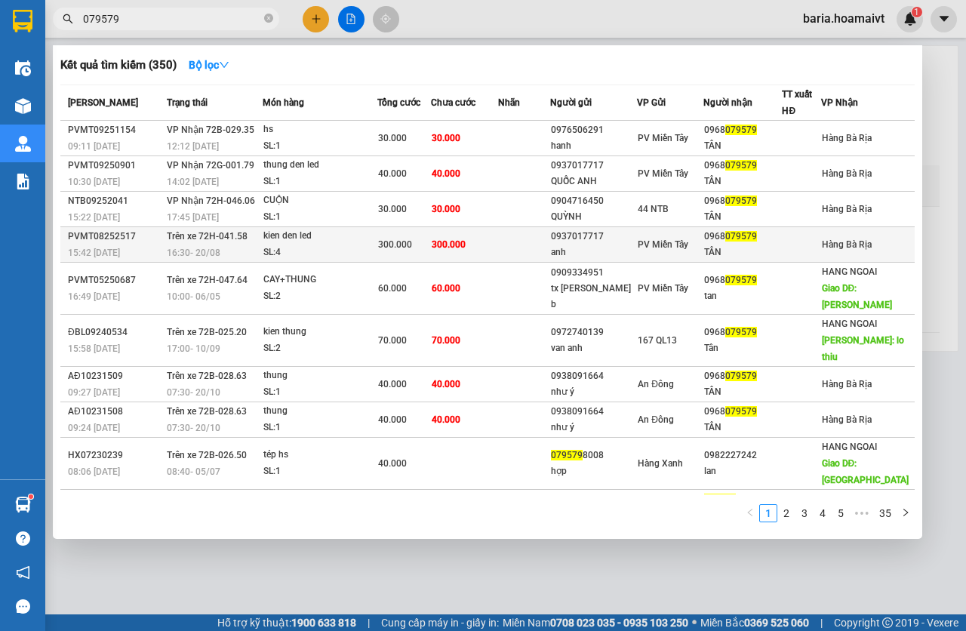
type input "079579"
click at [461, 245] on span "300.000" at bounding box center [449, 244] width 34 height 11
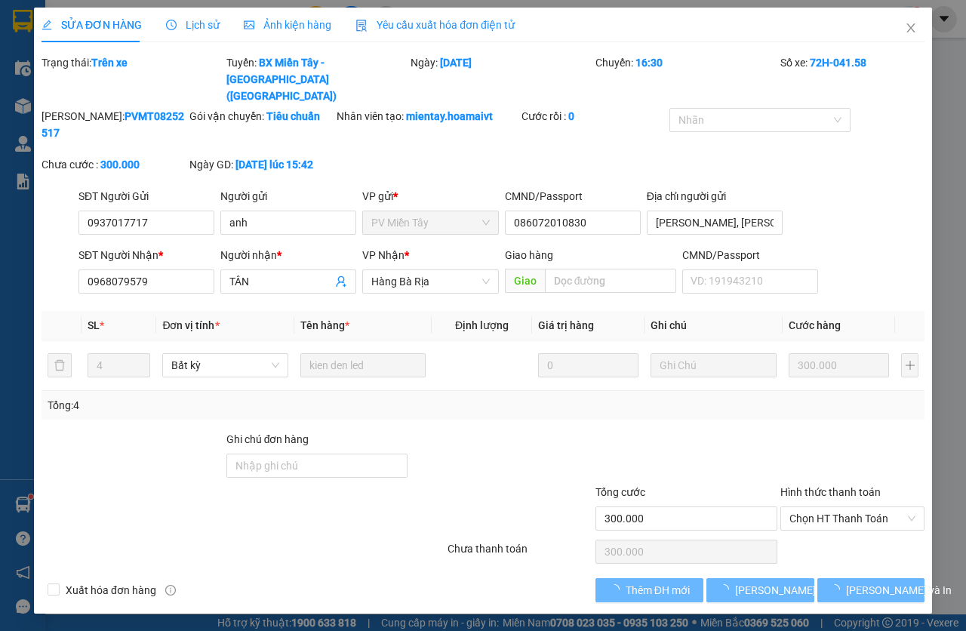
type input "0937017717"
type input "anh"
type input "086072010830"
type input "Tam Binh, Vinh Long"
type input "0968079579"
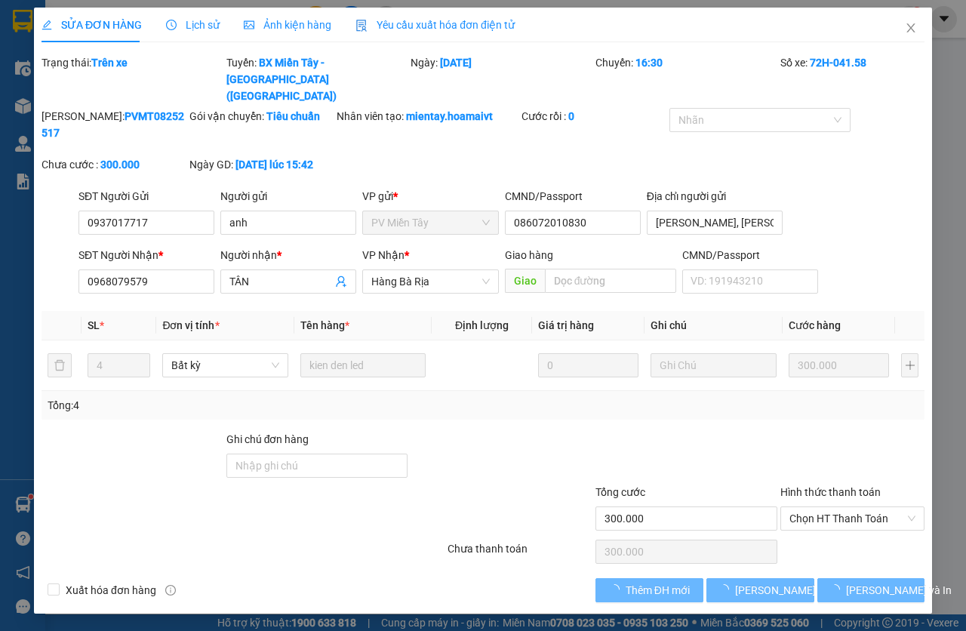
type input "TÂN"
type input "300.000"
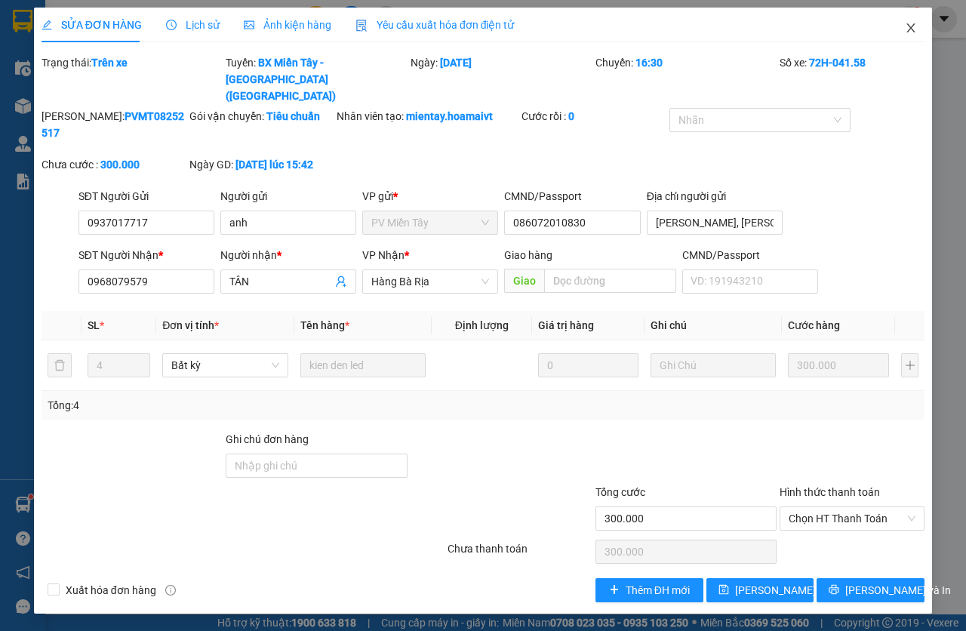
click at [911, 30] on icon "close" at bounding box center [911, 28] width 12 height 12
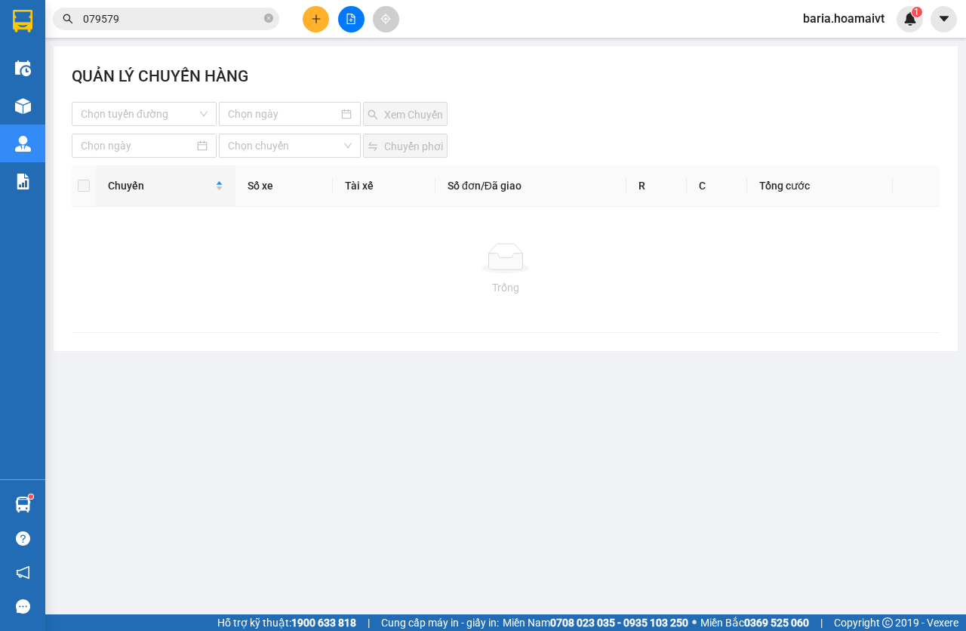
click at [234, 23] on input "079579" at bounding box center [172, 19] width 178 height 17
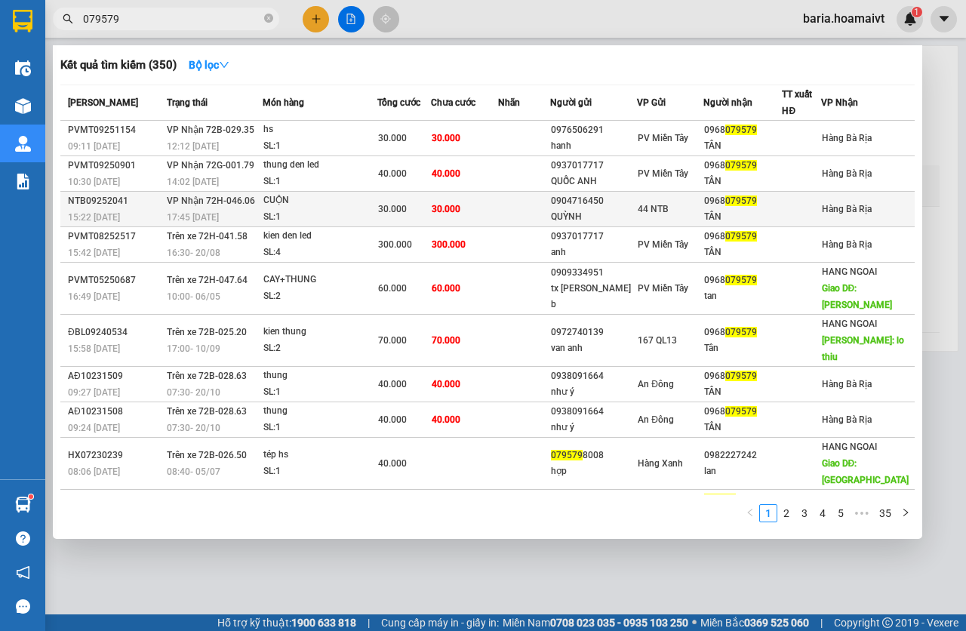
click at [422, 208] on div "30.000" at bounding box center [404, 209] width 52 height 17
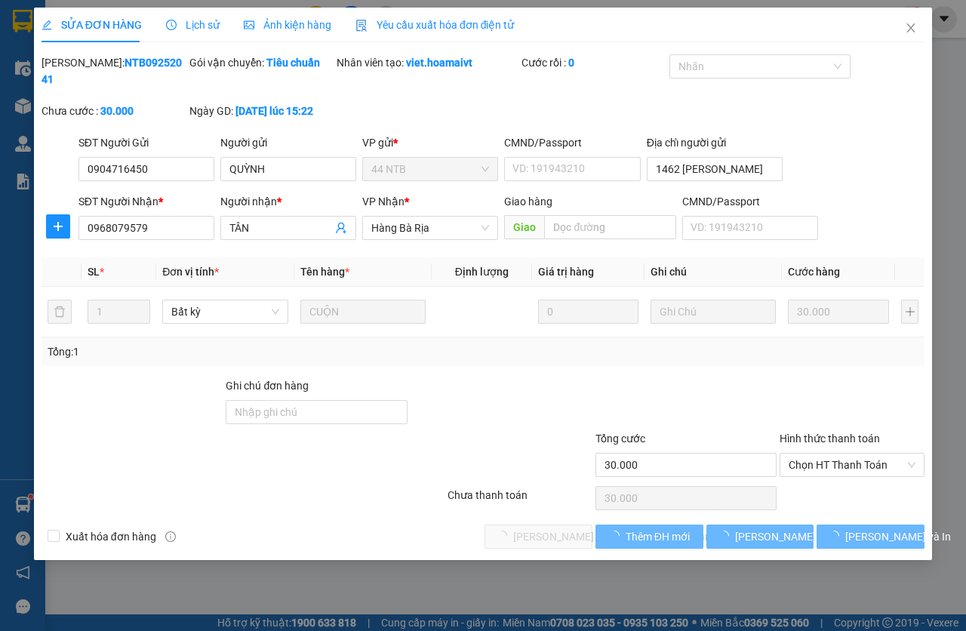
type input "0904716450"
type input "QUỲNH"
type input "1462 VÕ VĂN KIỆT"
type input "0968079579"
type input "TÂN"
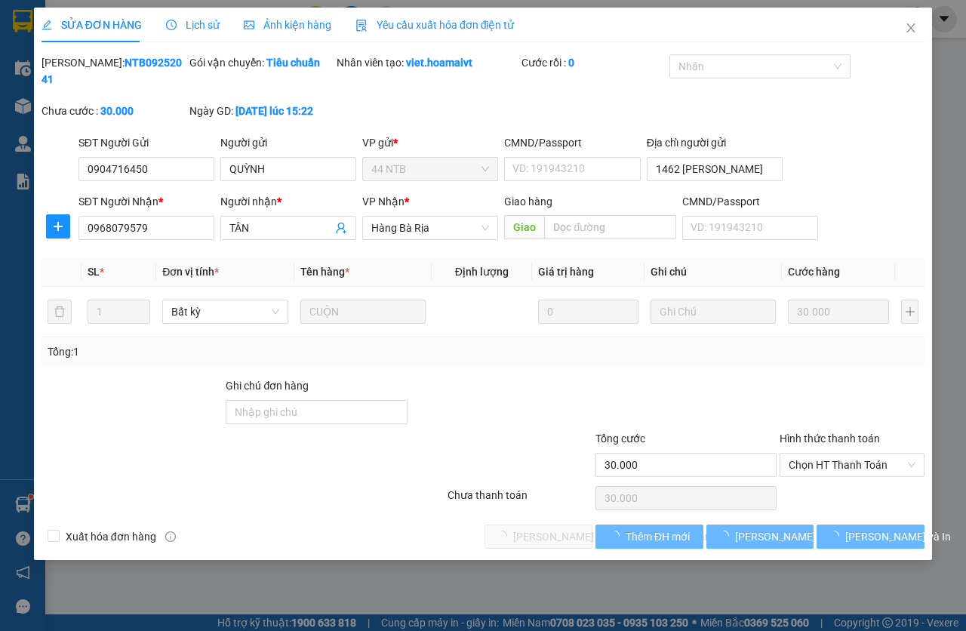
type input "30.000"
click at [834, 457] on span "Chọn HT Thanh Toán" at bounding box center [852, 465] width 127 height 23
click at [830, 485] on div "Chọn HT Thanh Toán" at bounding box center [852, 498] width 148 height 30
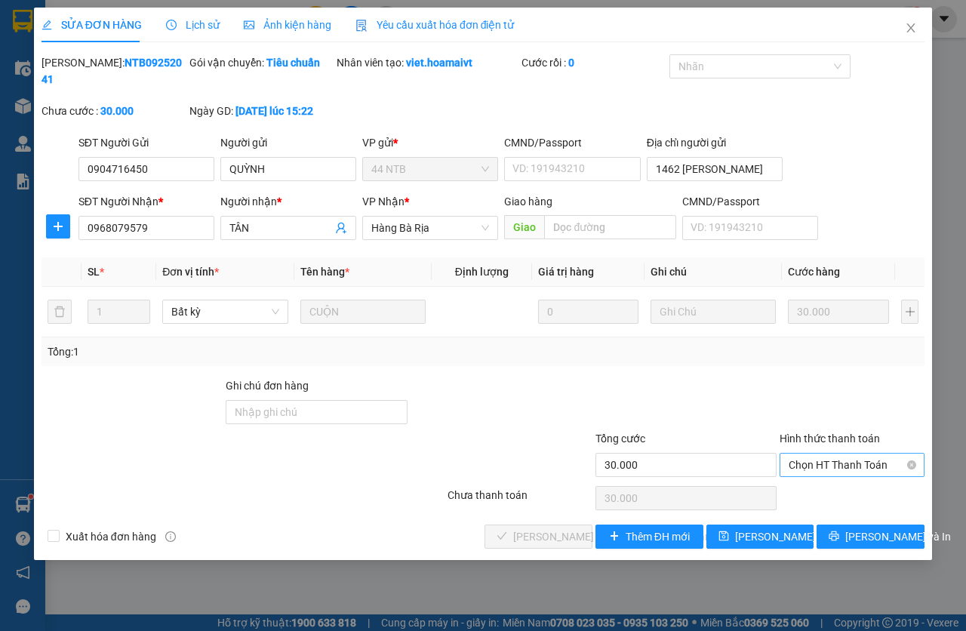
click at [829, 476] on span "Chọn HT Thanh Toán" at bounding box center [852, 465] width 127 height 23
click at [821, 492] on div "Tại văn phòng" at bounding box center [852, 495] width 127 height 17
type input "0"
click at [528, 545] on button "[PERSON_NAME] và Giao hàng" at bounding box center [539, 537] width 108 height 24
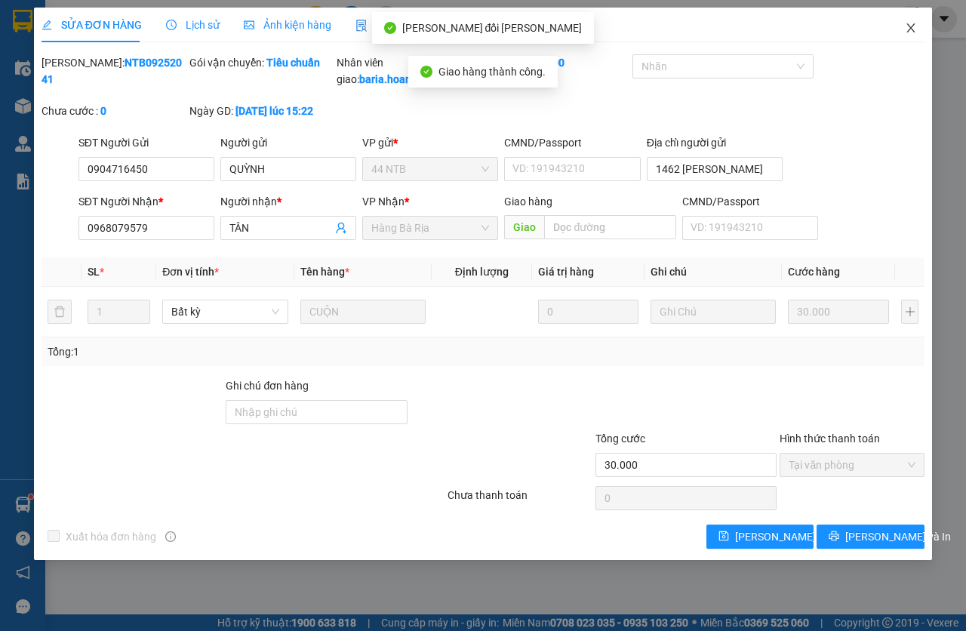
click at [901, 30] on span "Close" at bounding box center [911, 29] width 42 height 42
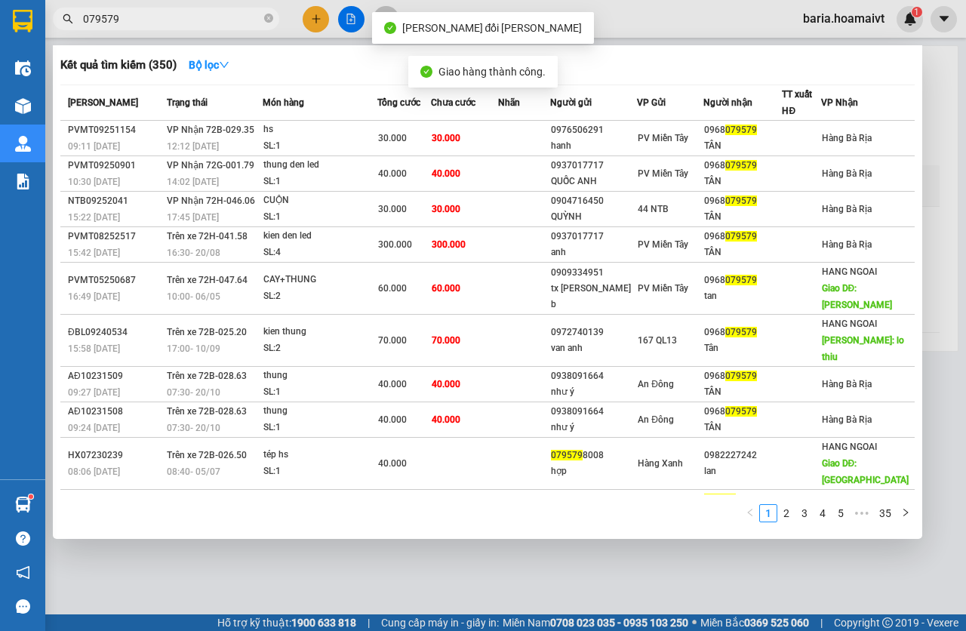
click at [189, 26] on input "079579" at bounding box center [172, 19] width 178 height 17
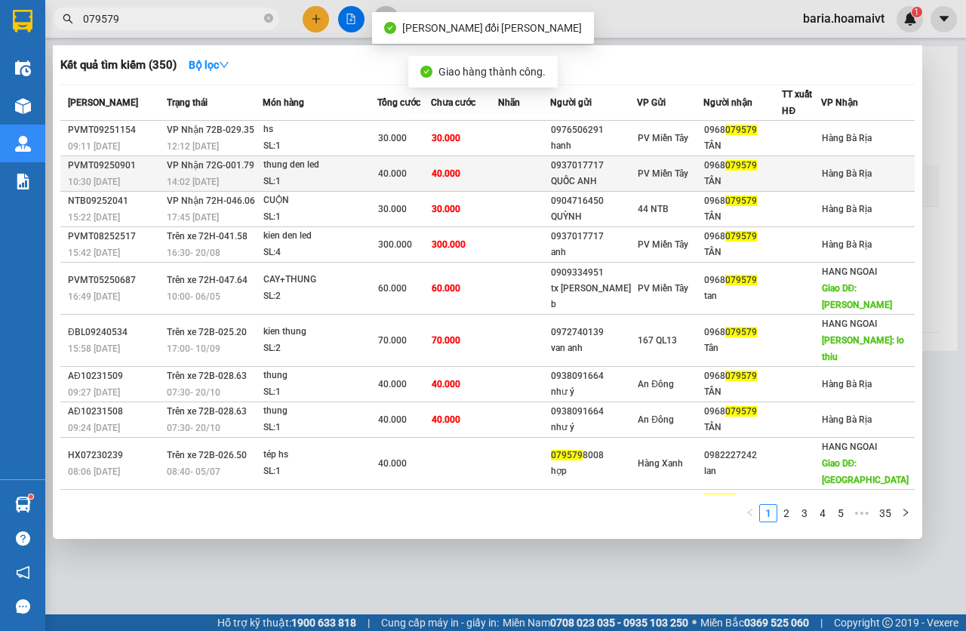
click at [424, 159] on td "40.000" at bounding box center [404, 173] width 54 height 35
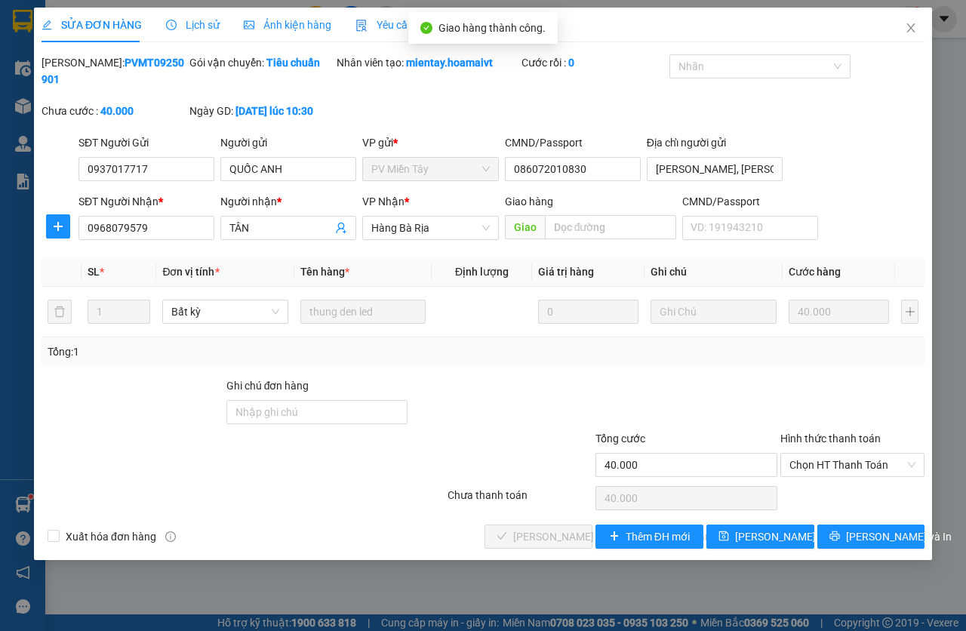
type input "0937017717"
type input "QUỐC ANH"
type input "086072010830"
type input "Tam Binh, Vinh Long"
type input "0968079579"
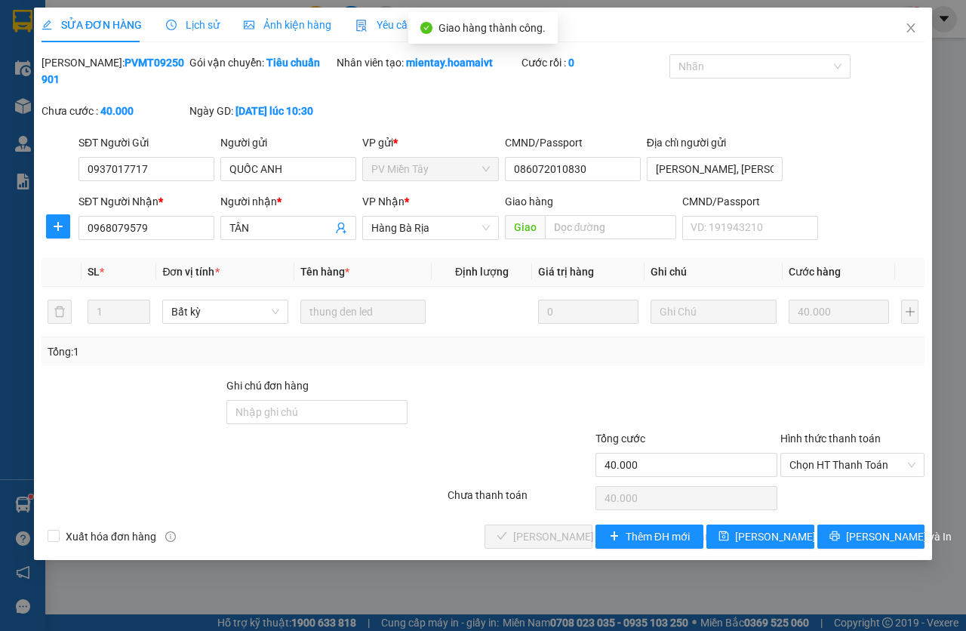
type input "TÂN"
type input "40.000"
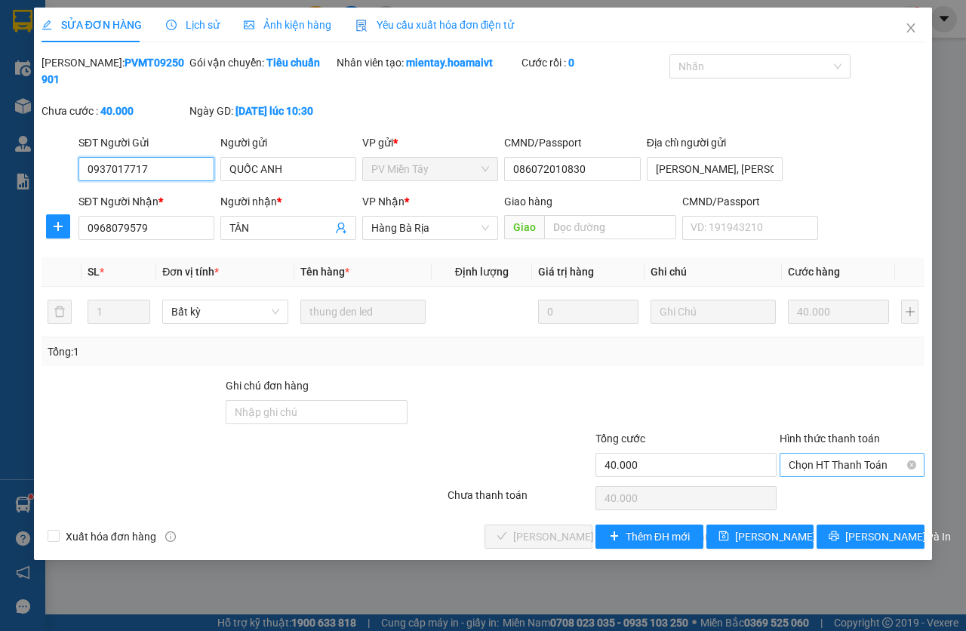
click at [824, 466] on span "Chọn HT Thanh Toán" at bounding box center [852, 465] width 127 height 23
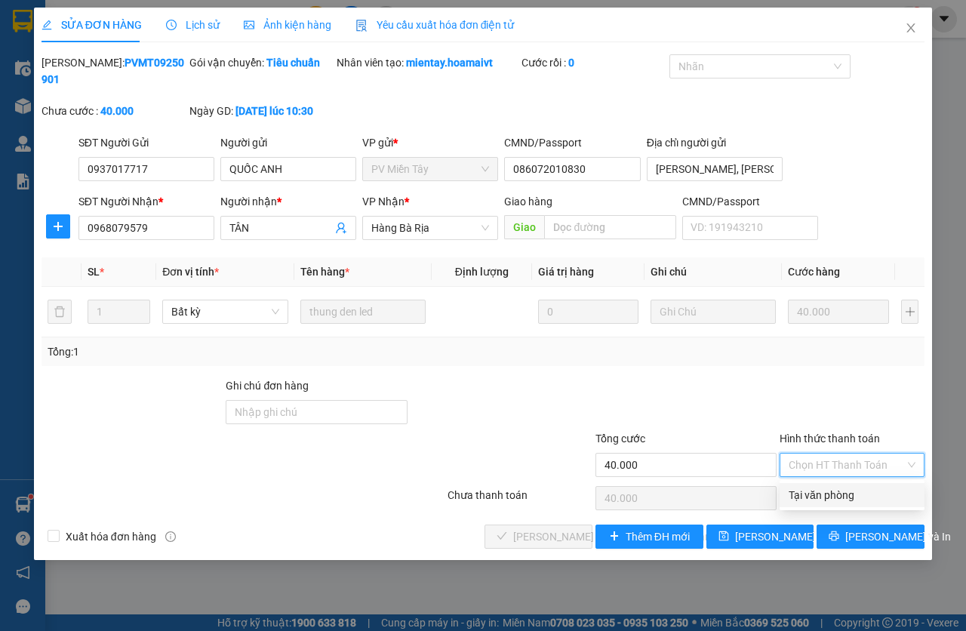
click at [815, 501] on div "Tại văn phòng" at bounding box center [852, 495] width 127 height 17
type input "0"
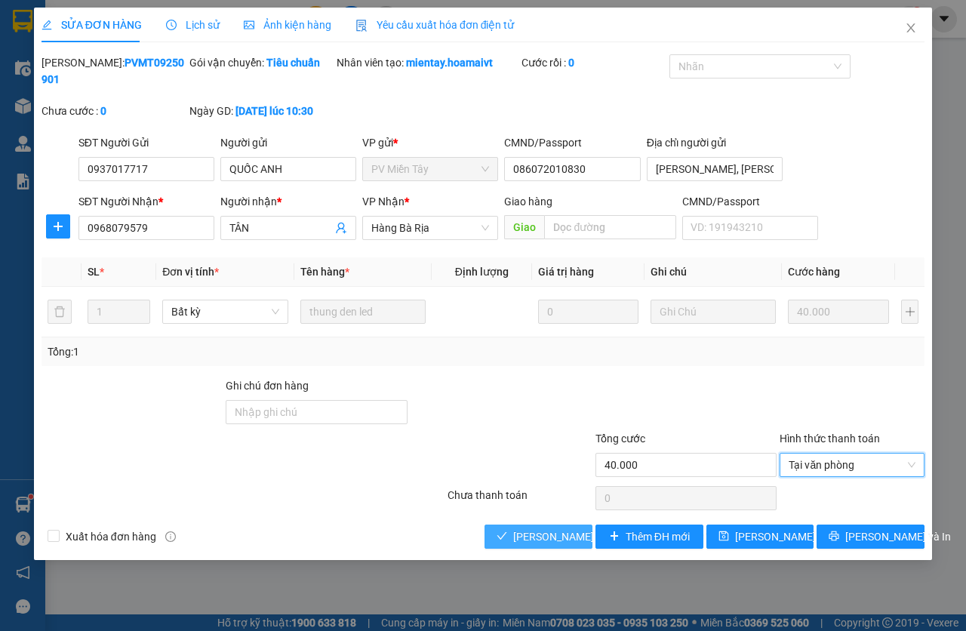
click at [528, 531] on span "[PERSON_NAME] và Giao hàng" at bounding box center [615, 536] width 204 height 17
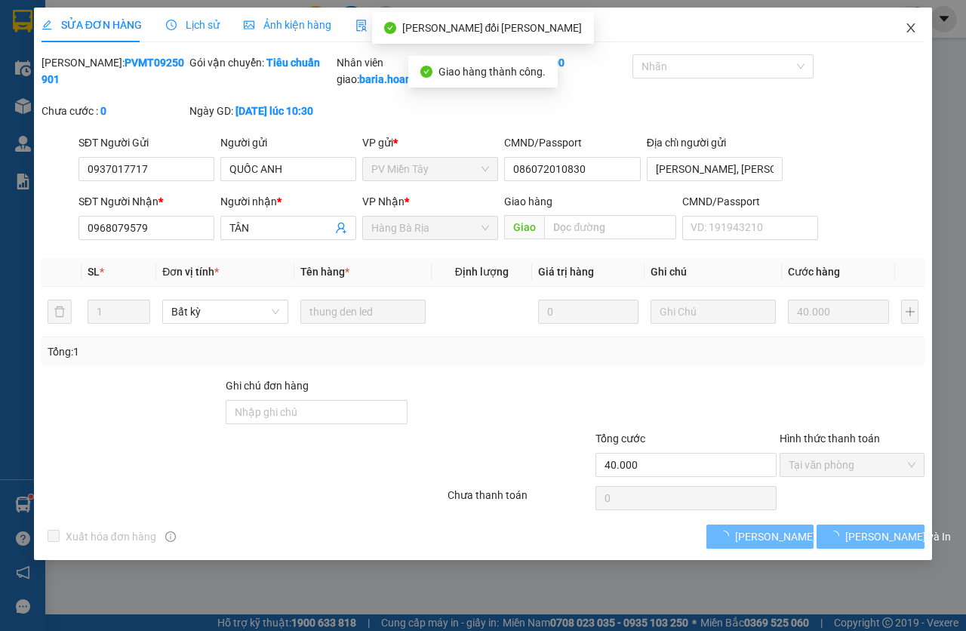
click at [920, 28] on span "Close" at bounding box center [911, 29] width 42 height 42
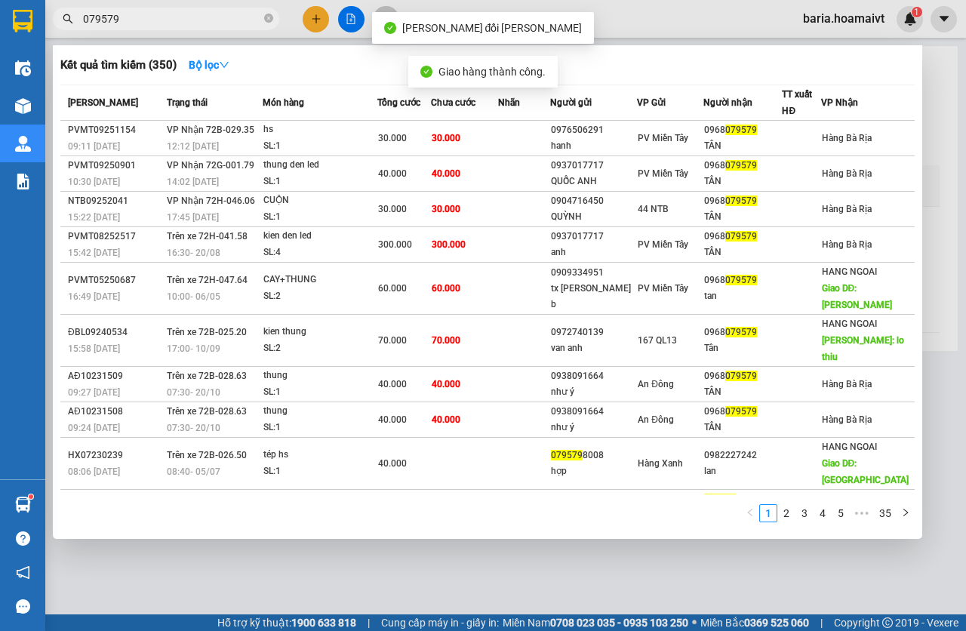
click at [244, 23] on input "079579" at bounding box center [172, 19] width 178 height 17
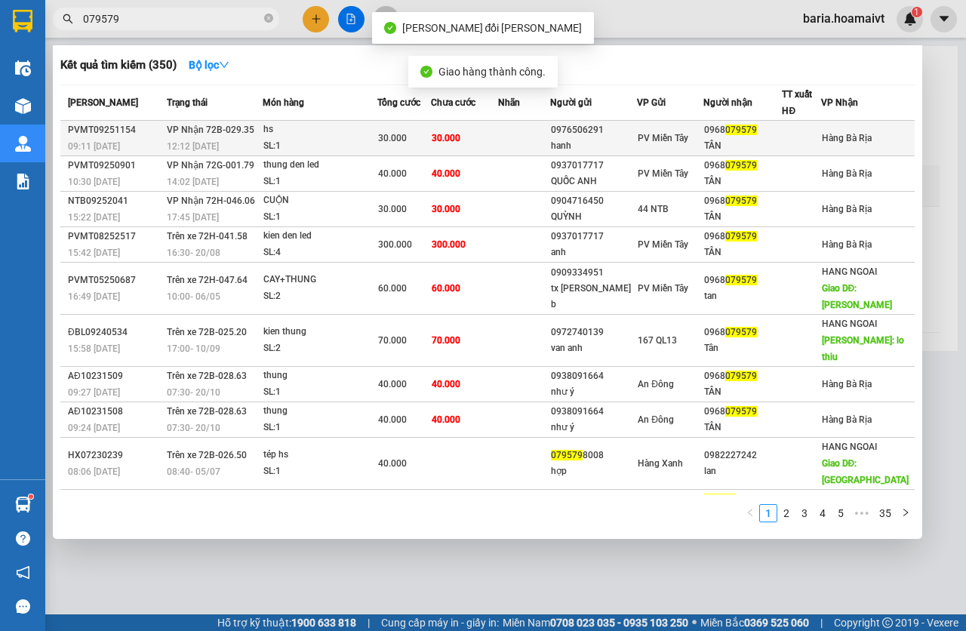
click at [396, 129] on td "30.000" at bounding box center [404, 138] width 54 height 35
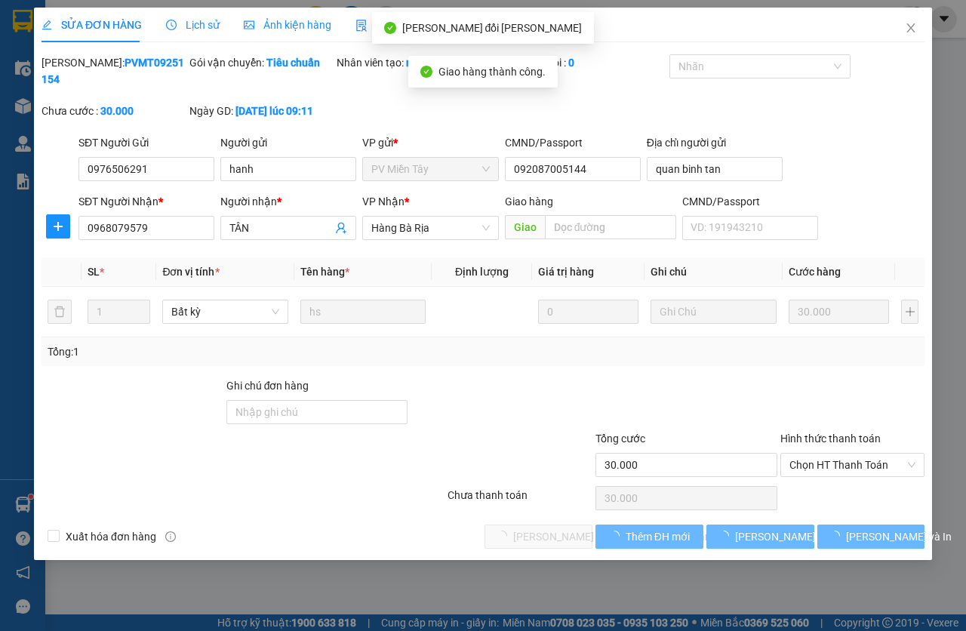
type input "0976506291"
type input "hanh"
type input "092087005144"
type input "quan binh tan"
type input "0968079579"
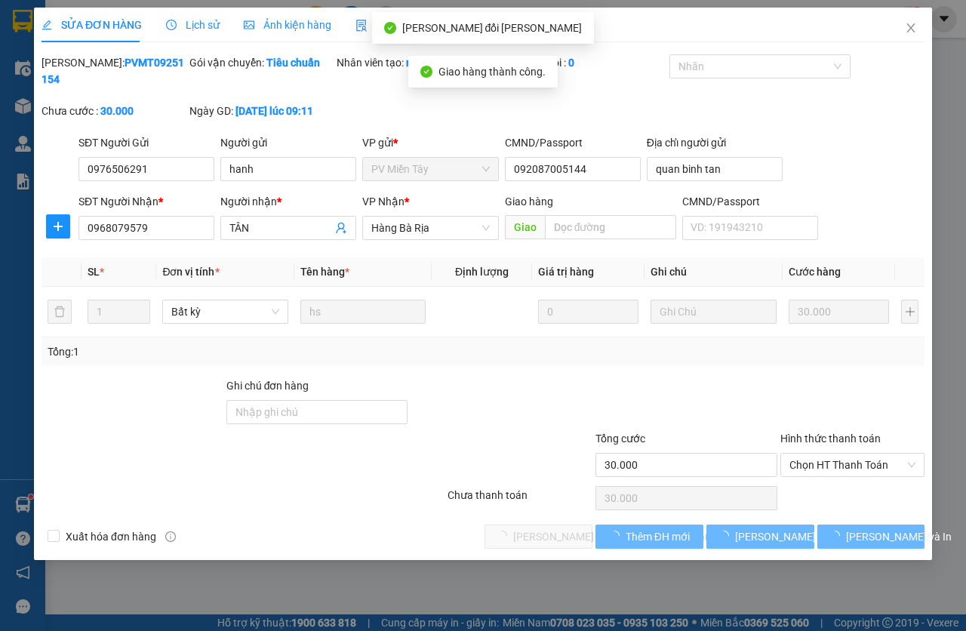
type input "TÂN"
type input "30.000"
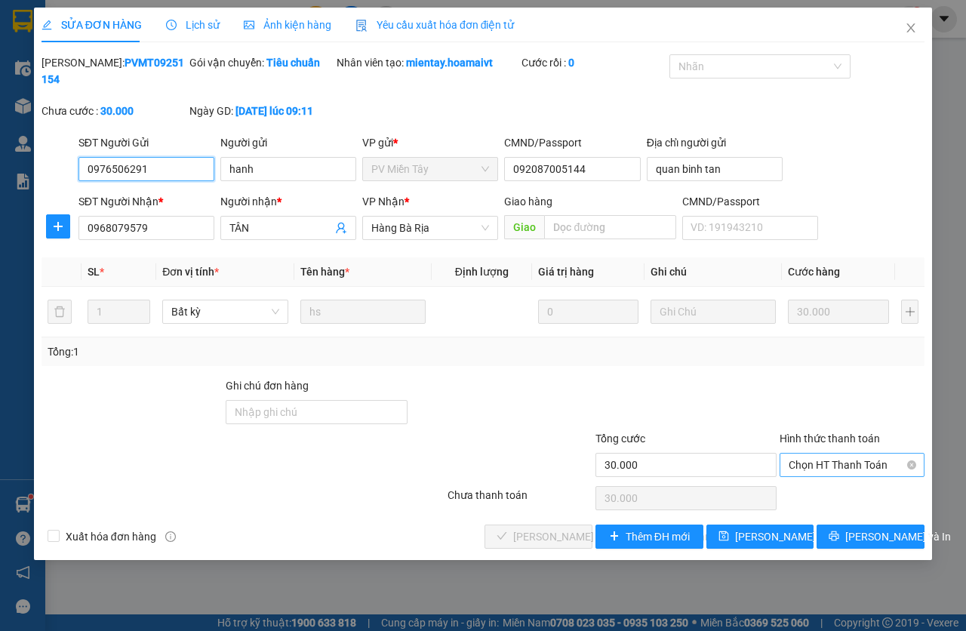
click at [817, 468] on span "Chọn HT Thanh Toán" at bounding box center [852, 465] width 127 height 23
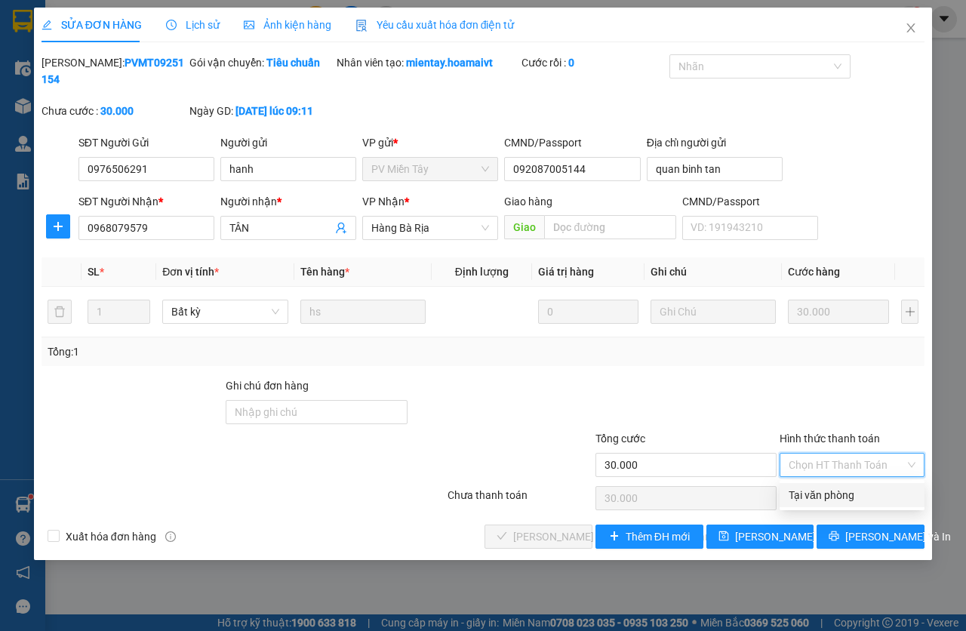
click at [818, 500] on div "Tại văn phòng" at bounding box center [852, 495] width 127 height 17
type input "0"
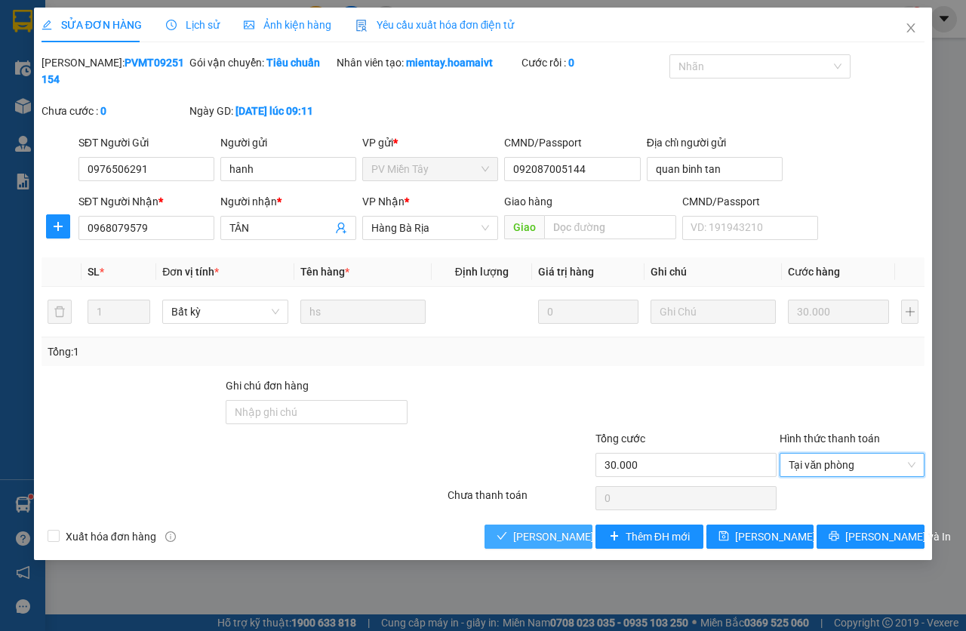
click at [541, 525] on div "Total Paid Fee 0 Total UnPaid Fee 30.000 Cash Collection Total Fee Mã ĐH: PVMT0…" at bounding box center [483, 301] width 883 height 494
click at [544, 533] on span "[PERSON_NAME] và Giao hàng" at bounding box center [615, 536] width 204 height 17
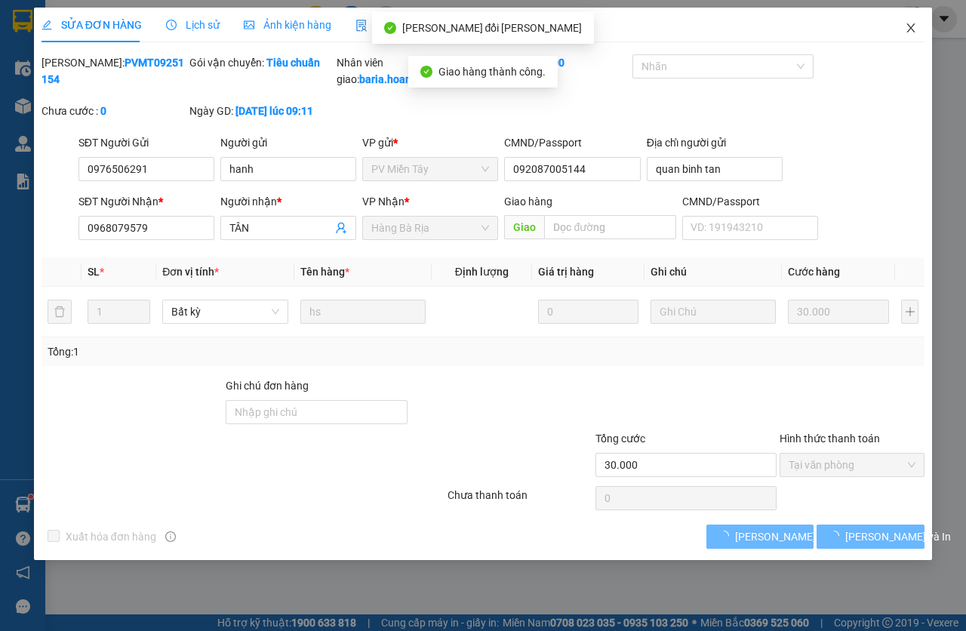
click at [904, 27] on span "Close" at bounding box center [911, 29] width 42 height 42
